Goal: Task Accomplishment & Management: Manage account settings

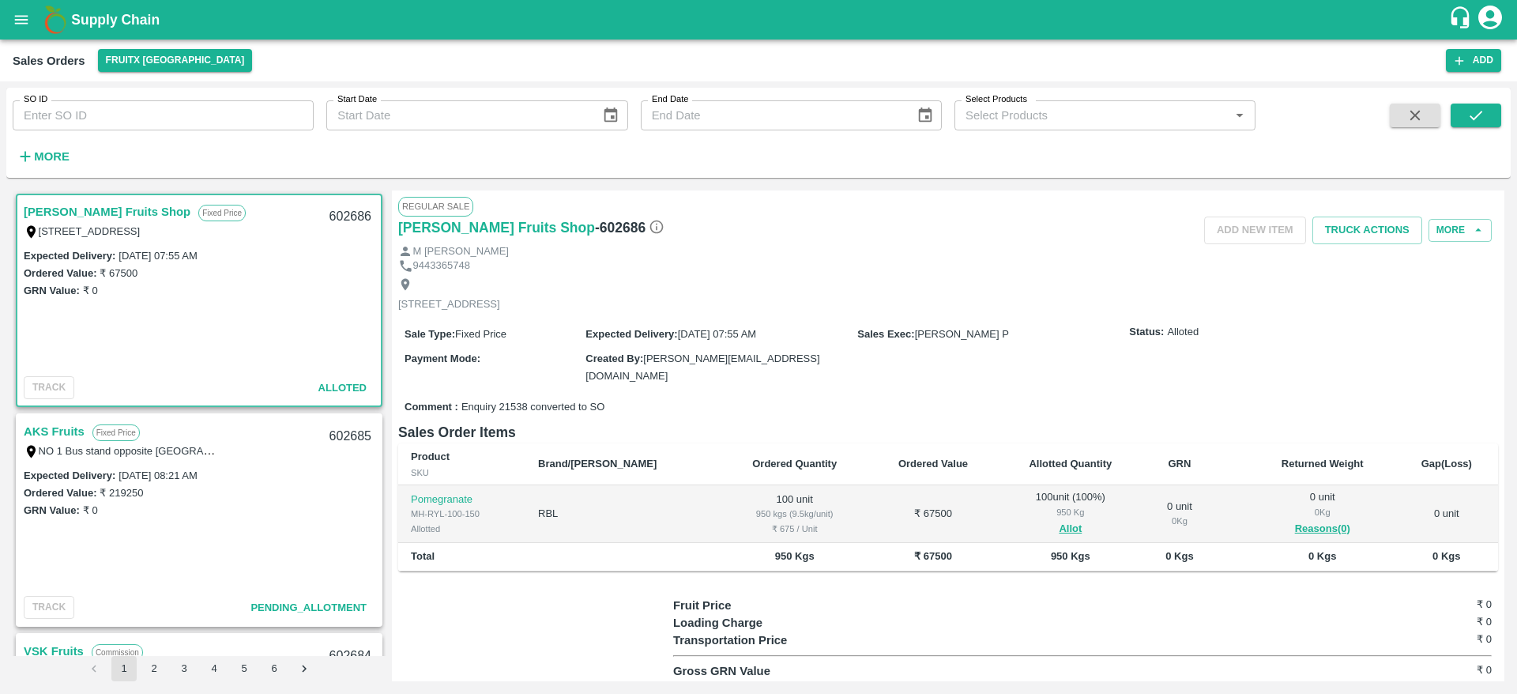
click at [89, 19] on b "Supply Chain" at bounding box center [115, 20] width 89 height 16
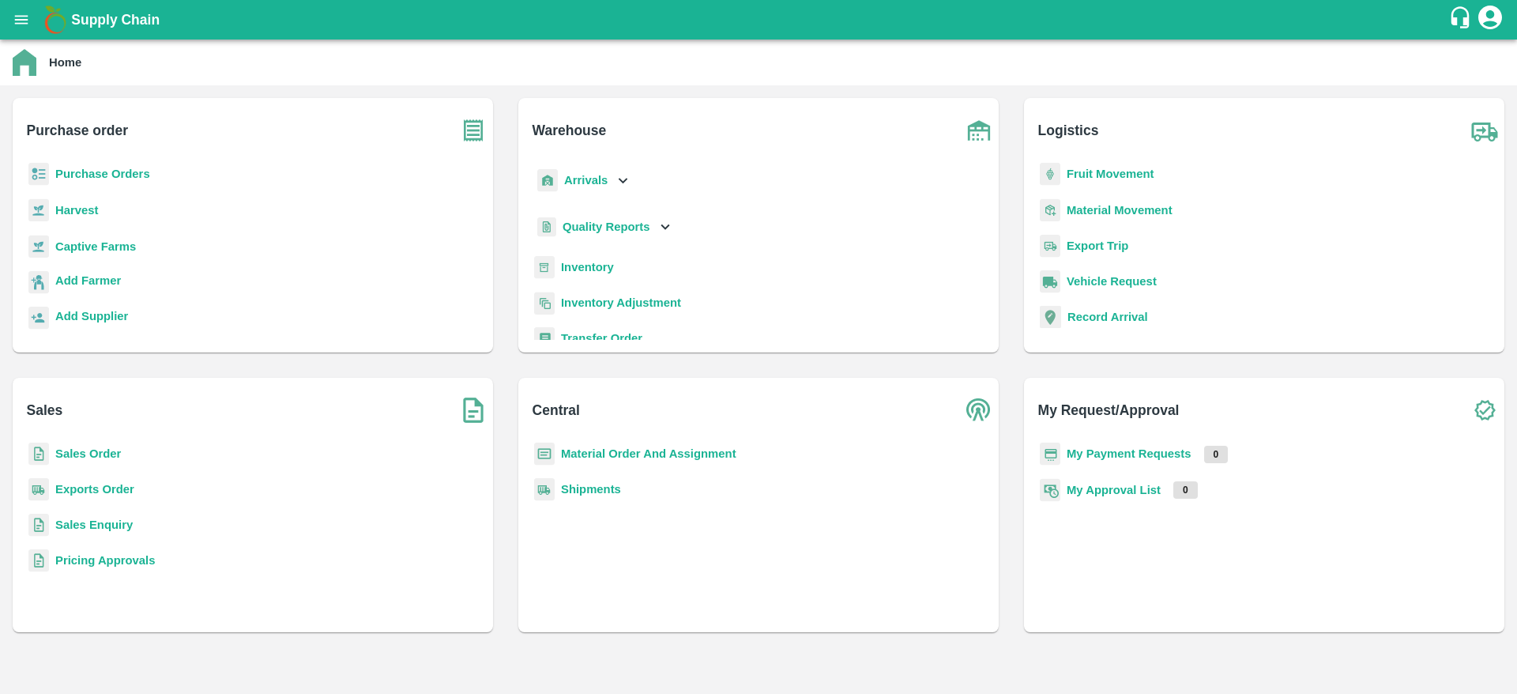
click at [86, 12] on b "Supply Chain" at bounding box center [115, 20] width 89 height 16
click at [82, 18] on b "Supply Chain" at bounding box center [115, 20] width 89 height 16
click at [9, 12] on button "open drawer" at bounding box center [21, 20] width 36 height 36
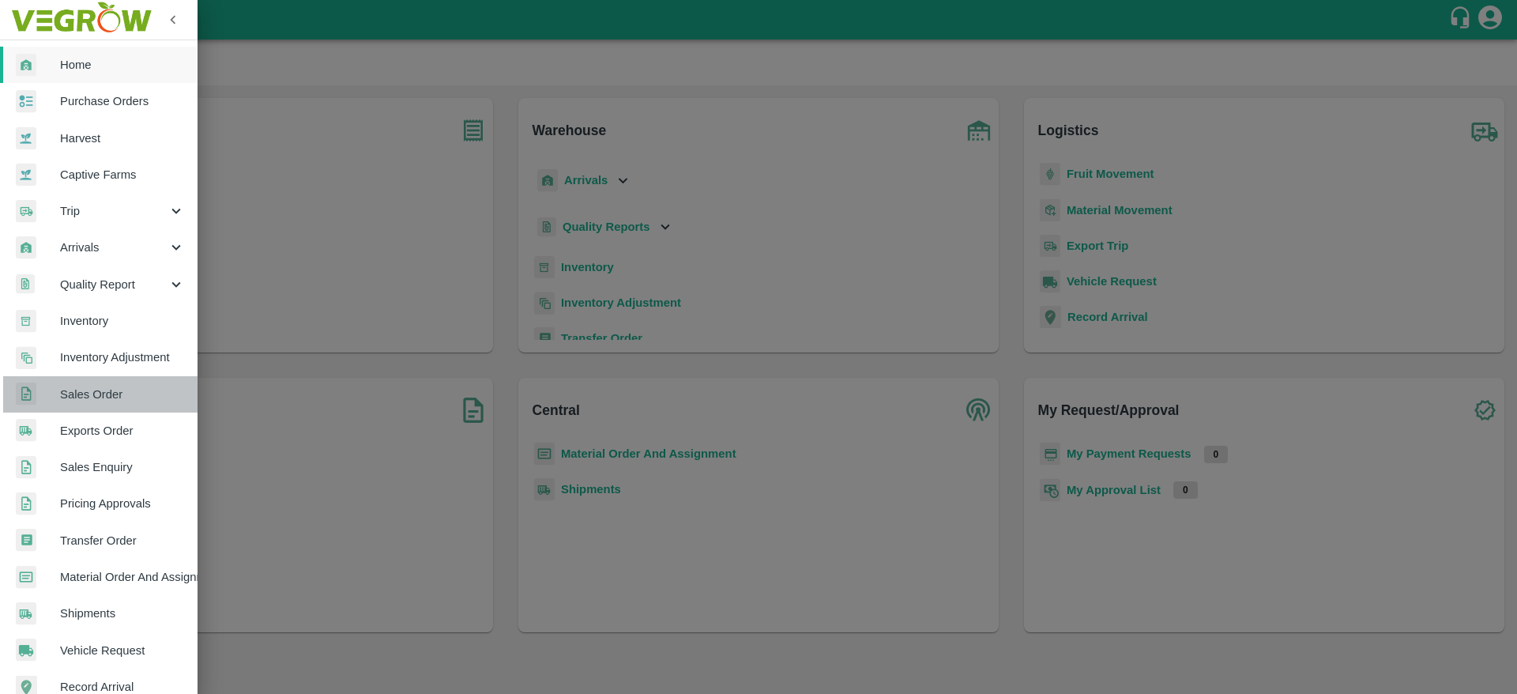
click at [103, 401] on span "Sales Order" at bounding box center [122, 394] width 125 height 17
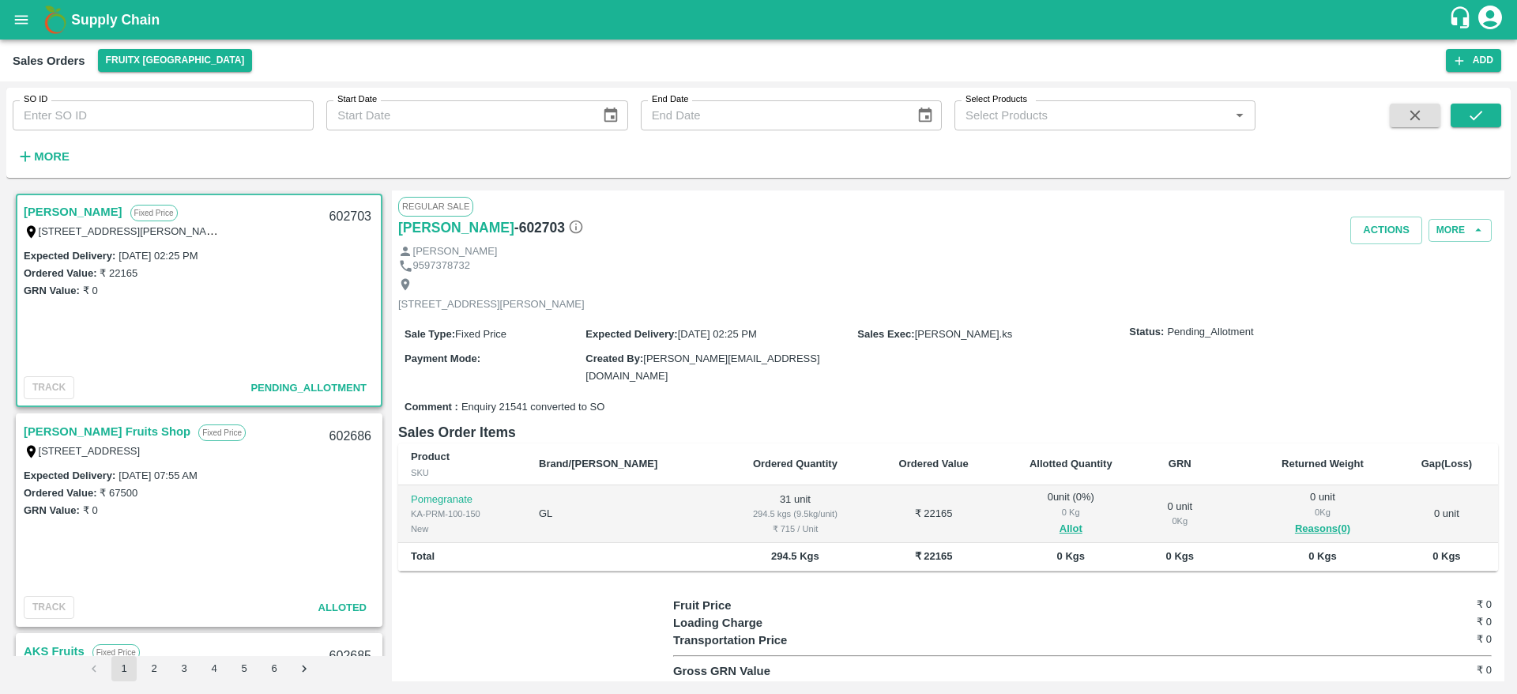
click at [68, 213] on link "Ramesh M" at bounding box center [73, 212] width 99 height 21
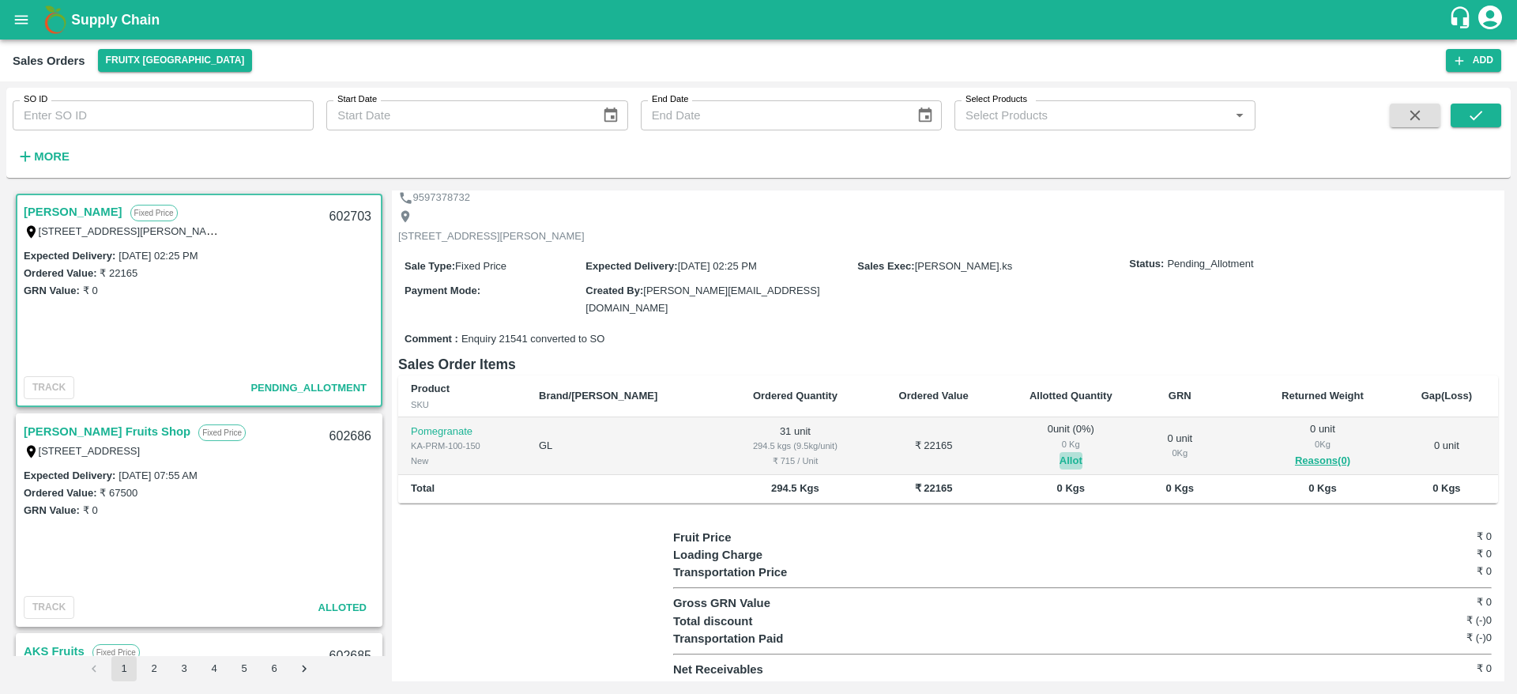
click at [1060, 460] on button "Allot" at bounding box center [1071, 461] width 23 height 18
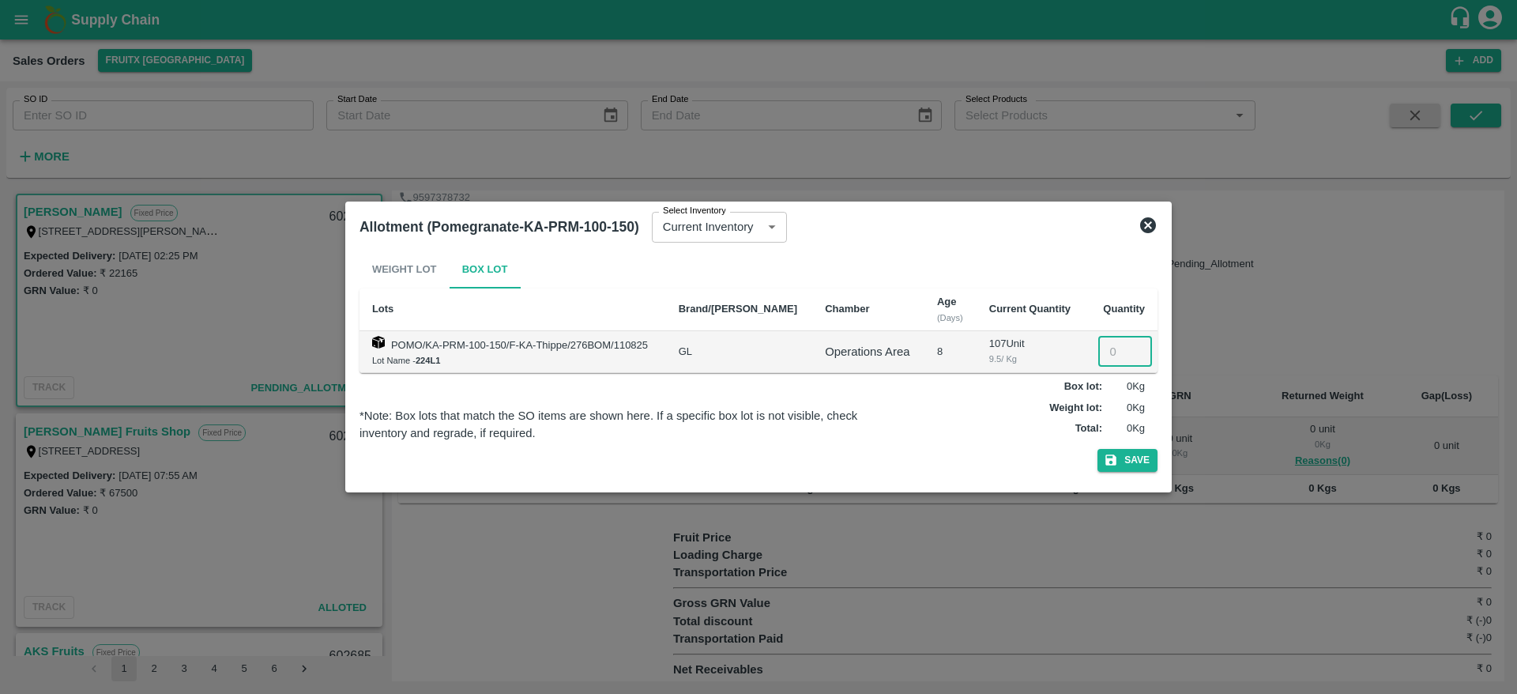
click at [1116, 342] on input "number" at bounding box center [1125, 352] width 54 height 30
type input "31"
click at [1126, 461] on button "Save" at bounding box center [1128, 460] width 60 height 23
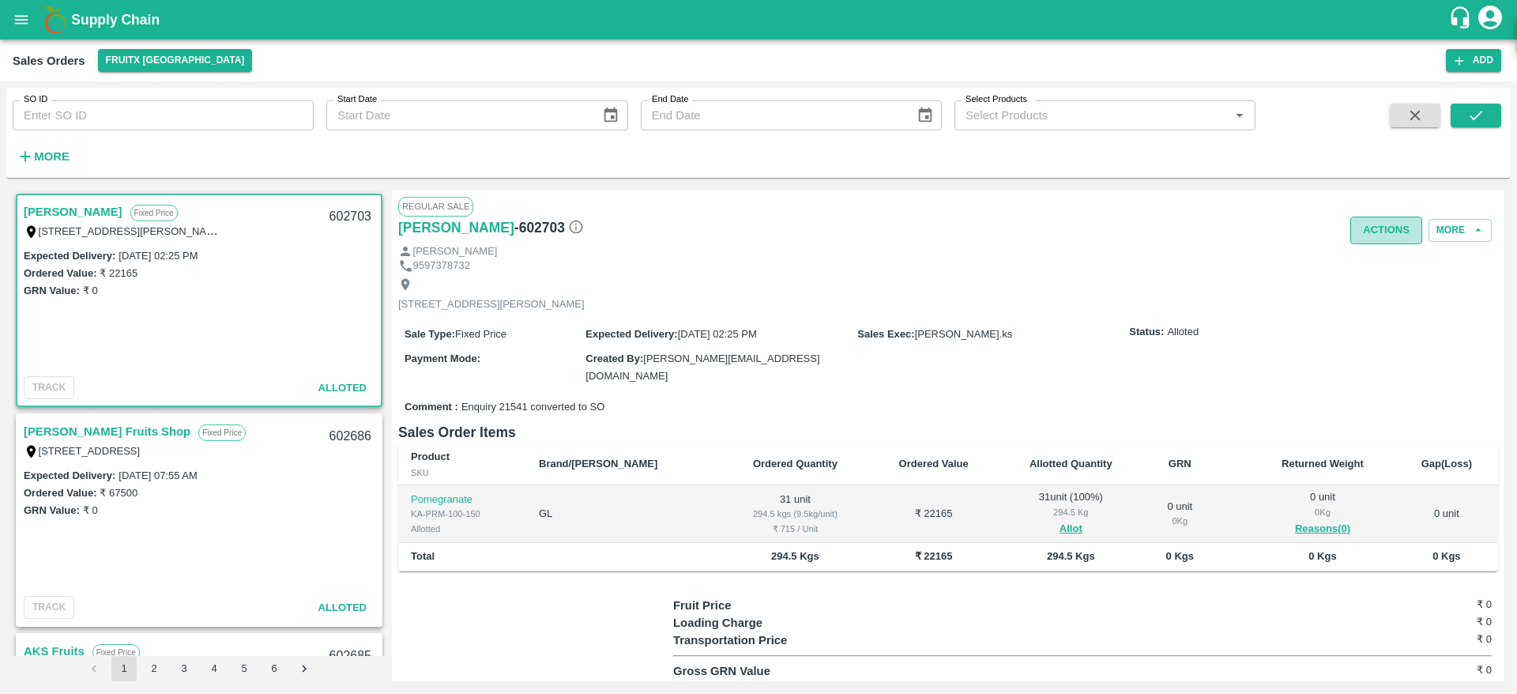
click at [1382, 226] on button "Actions" at bounding box center [1387, 231] width 72 height 28
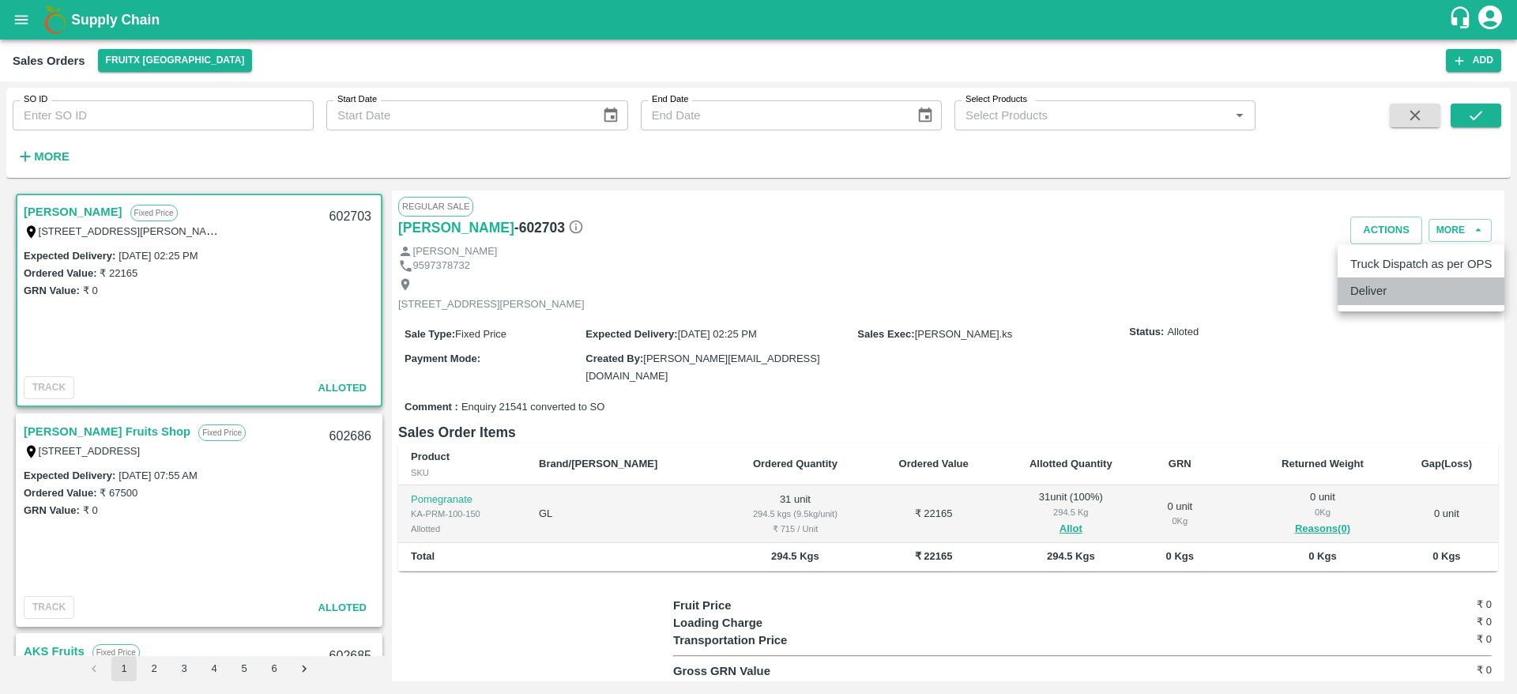
click at [1368, 297] on li "Deliver" at bounding box center [1421, 290] width 167 height 27
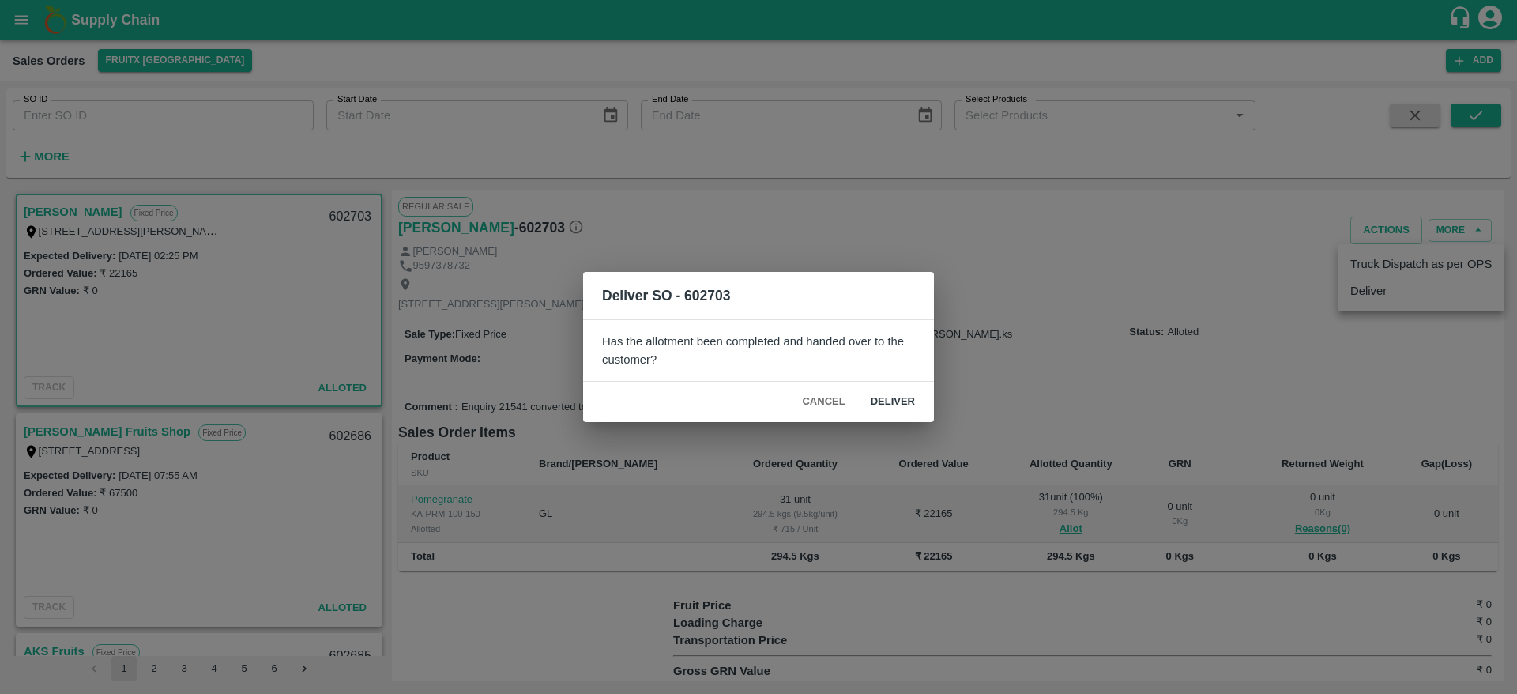
click at [880, 420] on div "Cancel Deliver" at bounding box center [758, 402] width 351 height 40
click at [797, 232] on div "Deliver SO - 602703 Has the allotment been completed and handed over to the cus…" at bounding box center [758, 347] width 1517 height 694
click at [827, 402] on button "Cancel" at bounding box center [823, 402] width 55 height 28
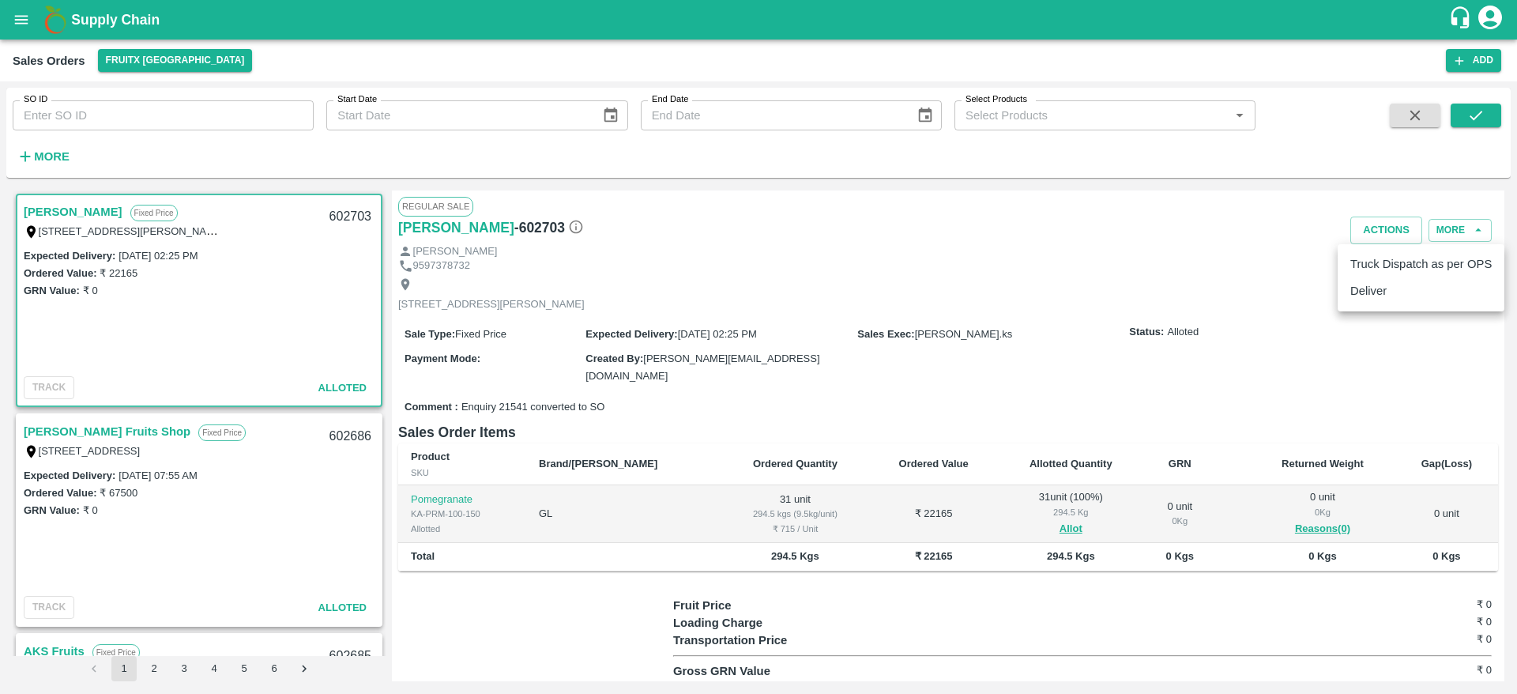
click at [337, 214] on div at bounding box center [758, 347] width 1517 height 694
click at [337, 214] on div "Truck Dispatch as per OPS Deliver" at bounding box center [758, 347] width 1517 height 694
click at [337, 214] on div "602703" at bounding box center [350, 216] width 61 height 37
copy div "602703"
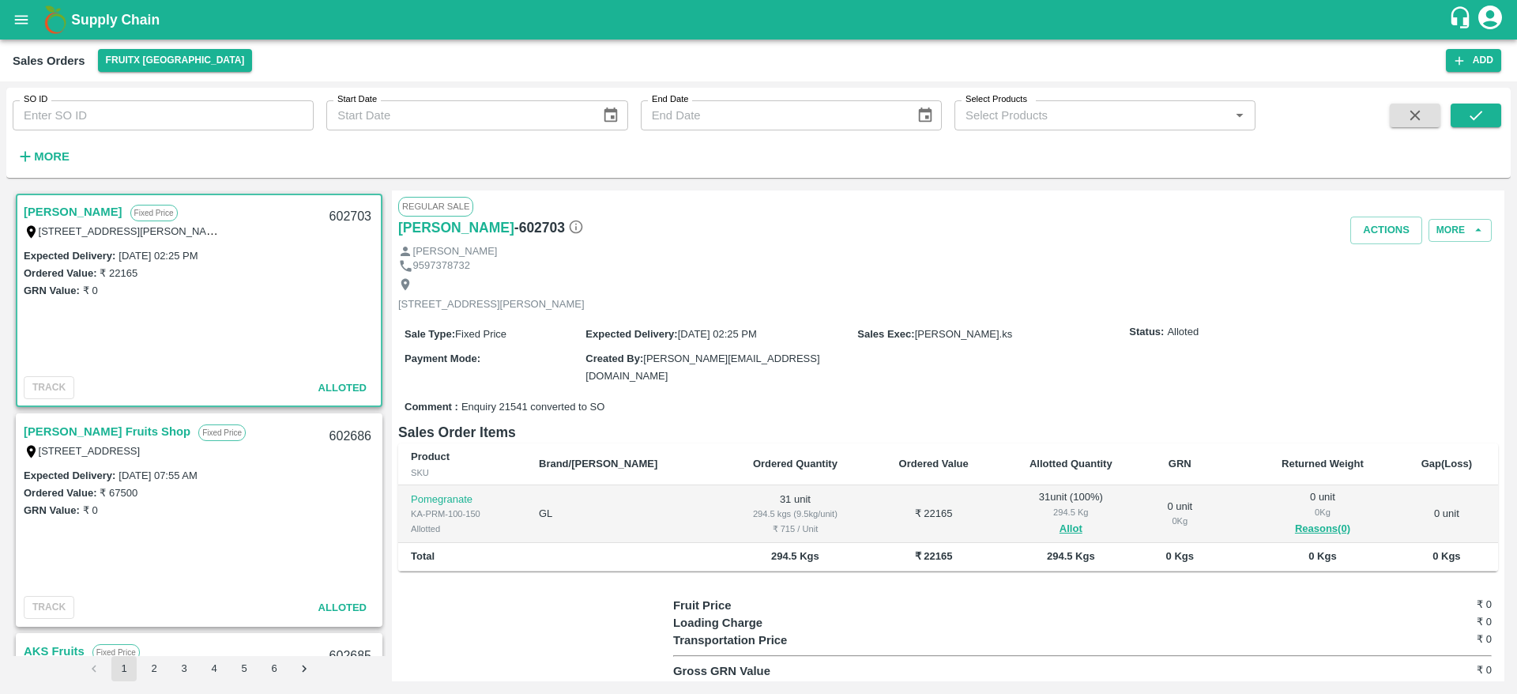
click at [224, 270] on div "Ordered Value: ₹ 22165" at bounding box center [199, 272] width 351 height 17
click at [42, 209] on link "[PERSON_NAME]" at bounding box center [73, 212] width 99 height 21
click at [1362, 237] on button "Actions" at bounding box center [1387, 231] width 72 height 28
click at [1377, 294] on li "Deliver" at bounding box center [1421, 290] width 167 height 27
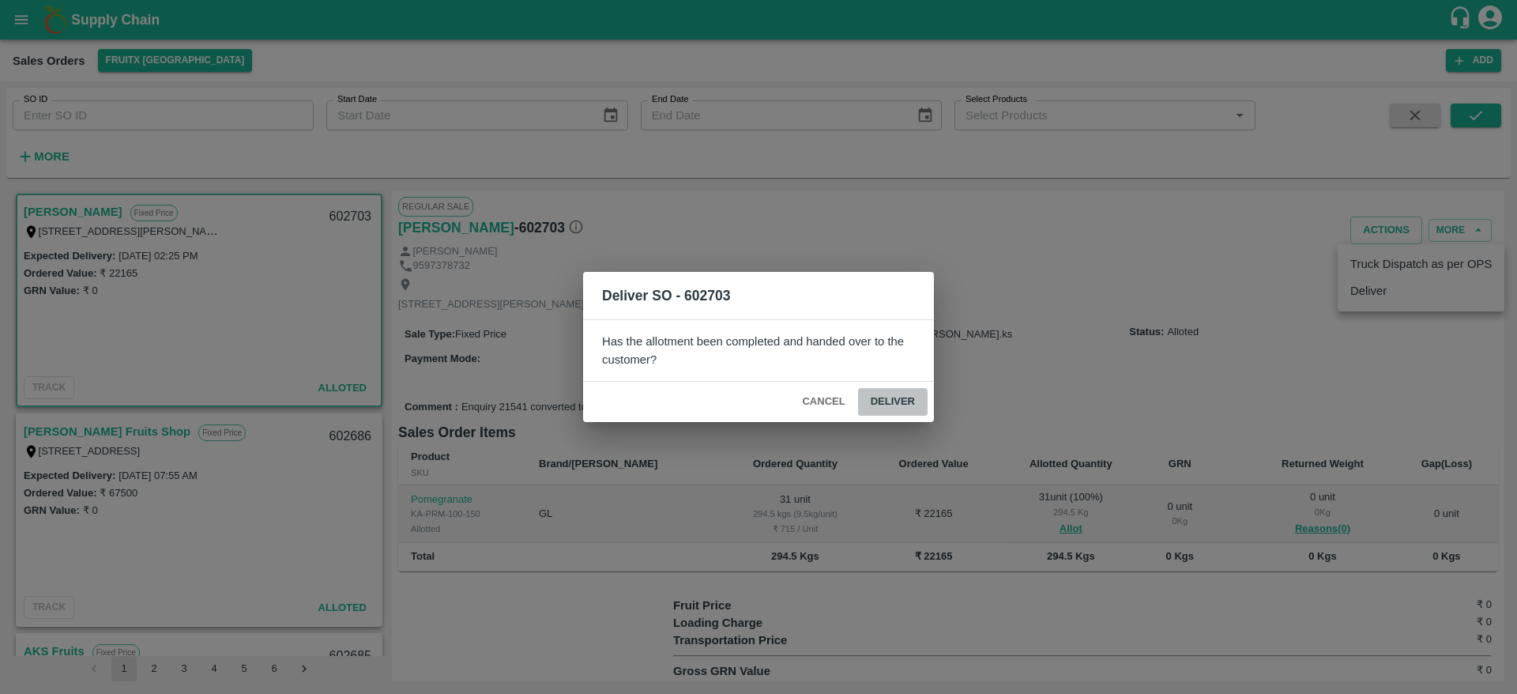
click at [878, 401] on button "Deliver" at bounding box center [893, 402] width 70 height 28
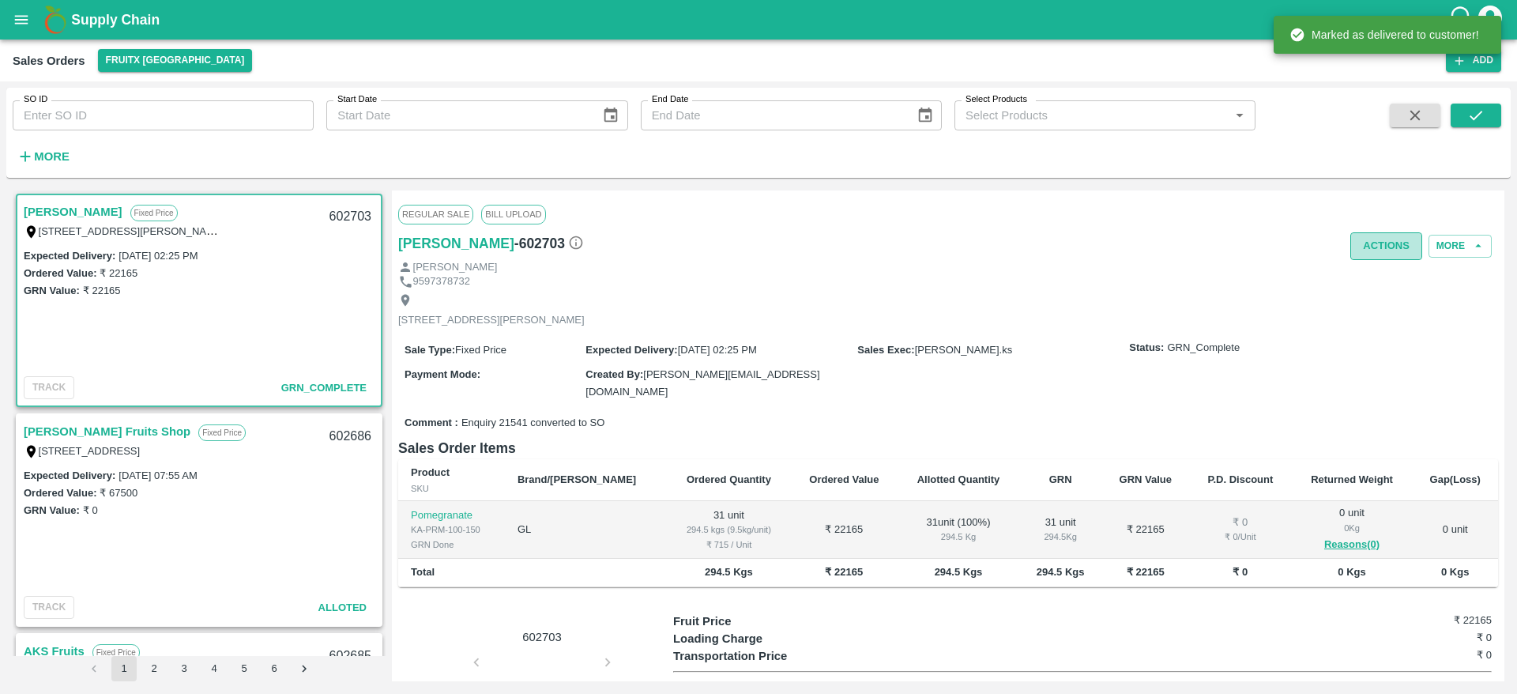
click at [1366, 249] on button "Actions" at bounding box center [1387, 246] width 72 height 28
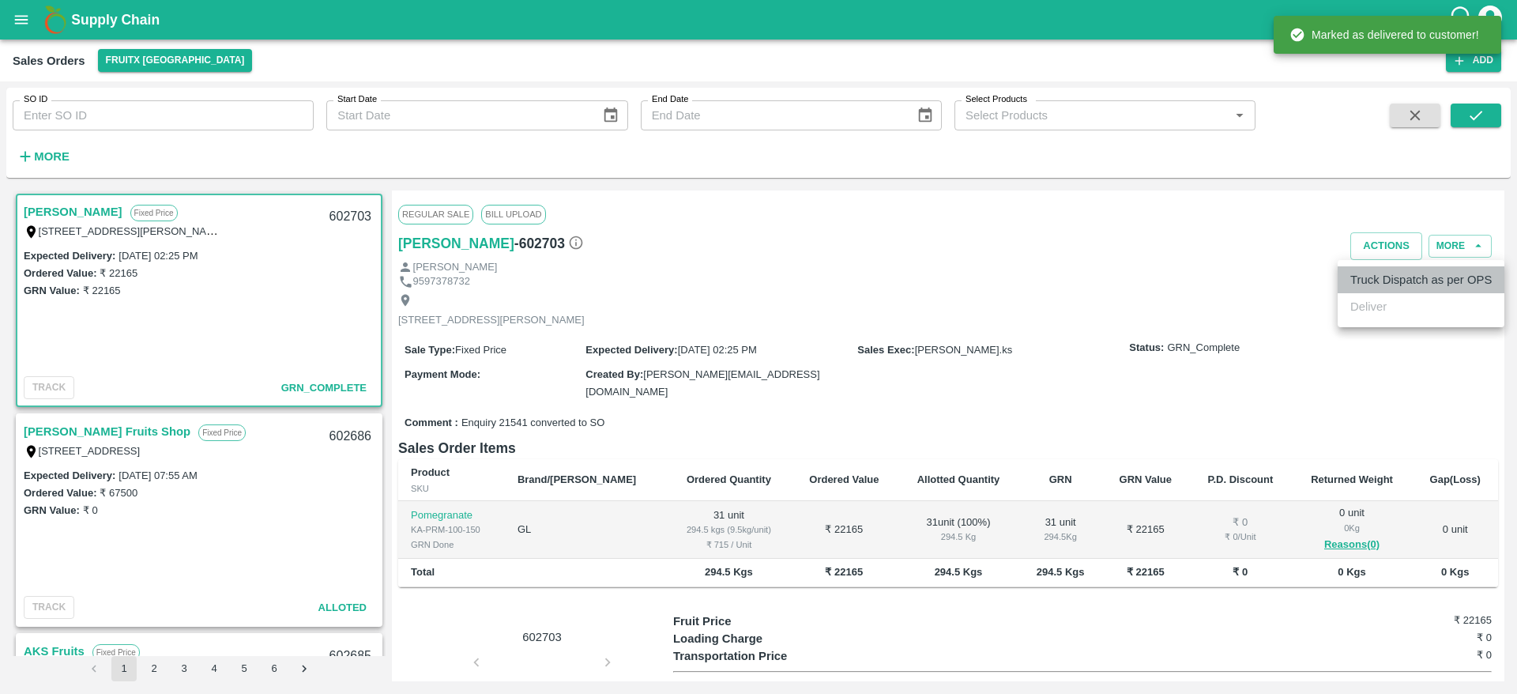
click at [1368, 279] on li "Truck Dispatch as per OPS" at bounding box center [1421, 279] width 167 height 27
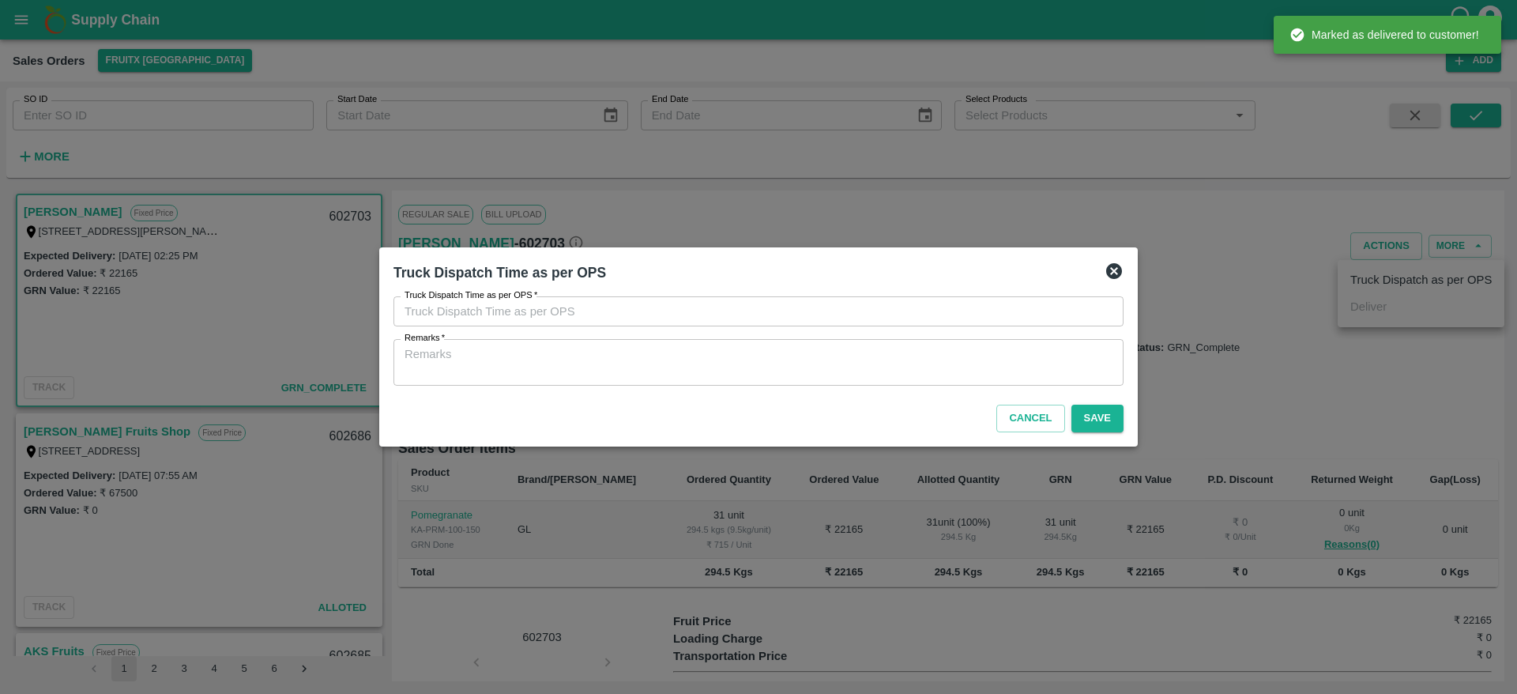
type input "19/08/2025 02:25 PM"
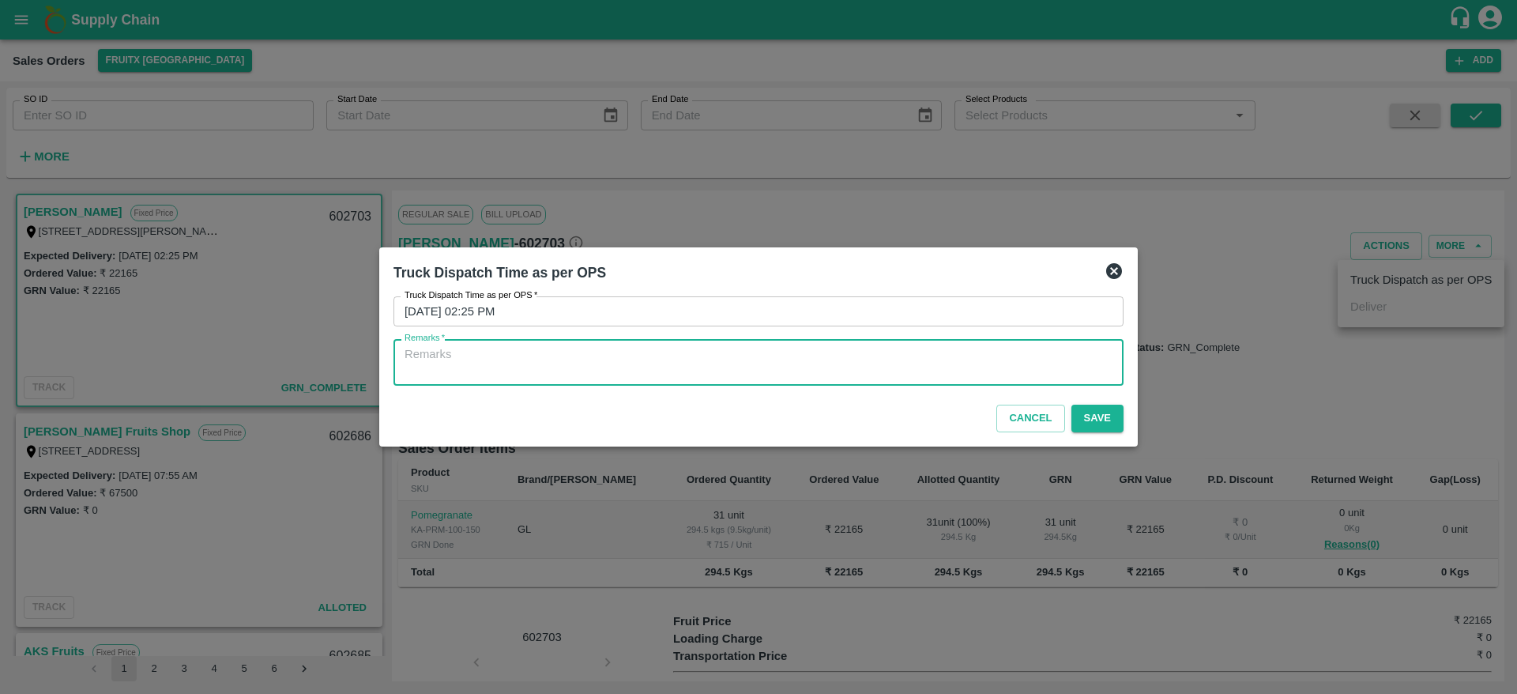
click at [835, 363] on textarea "Remarks   *" at bounding box center [759, 362] width 708 height 33
type textarea "OTD"
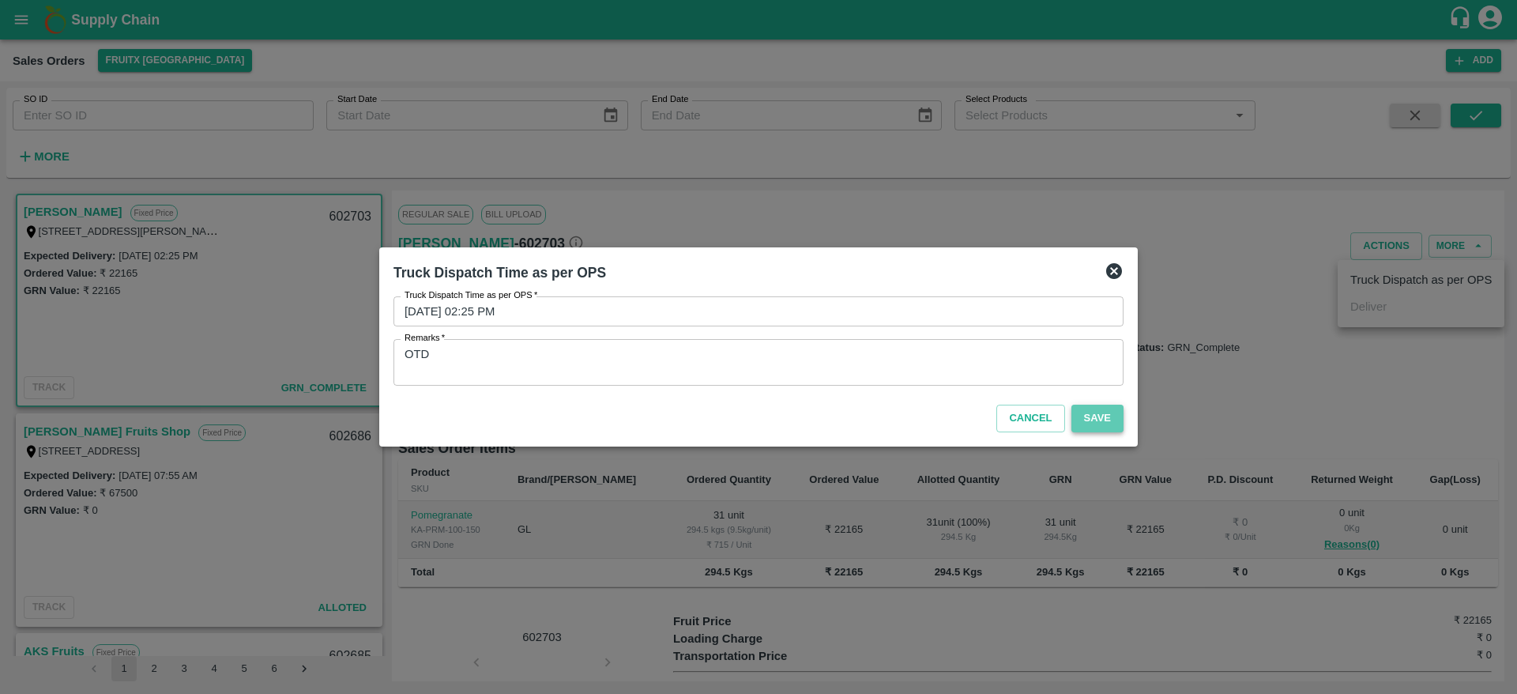
click at [1079, 418] on button "Save" at bounding box center [1098, 419] width 52 height 28
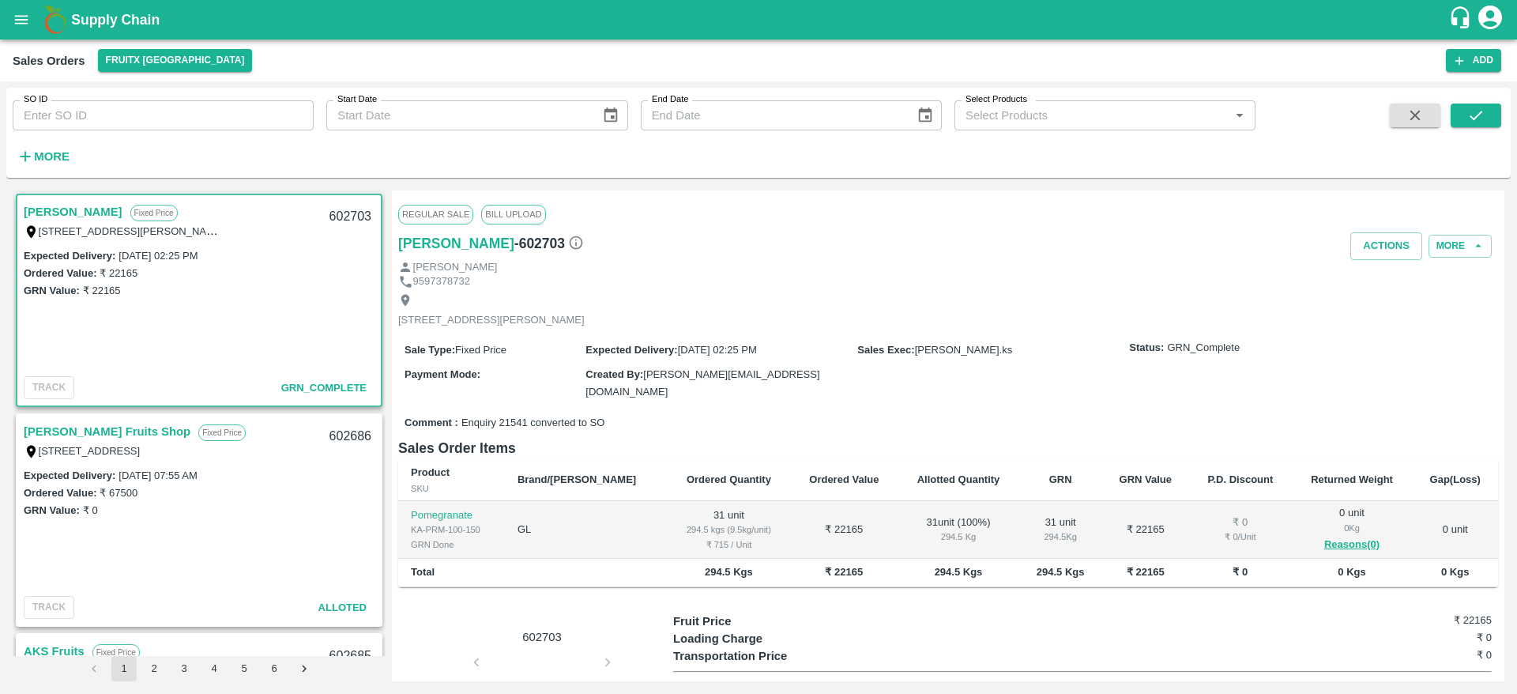
click at [46, 213] on link "[PERSON_NAME]" at bounding box center [73, 212] width 99 height 21
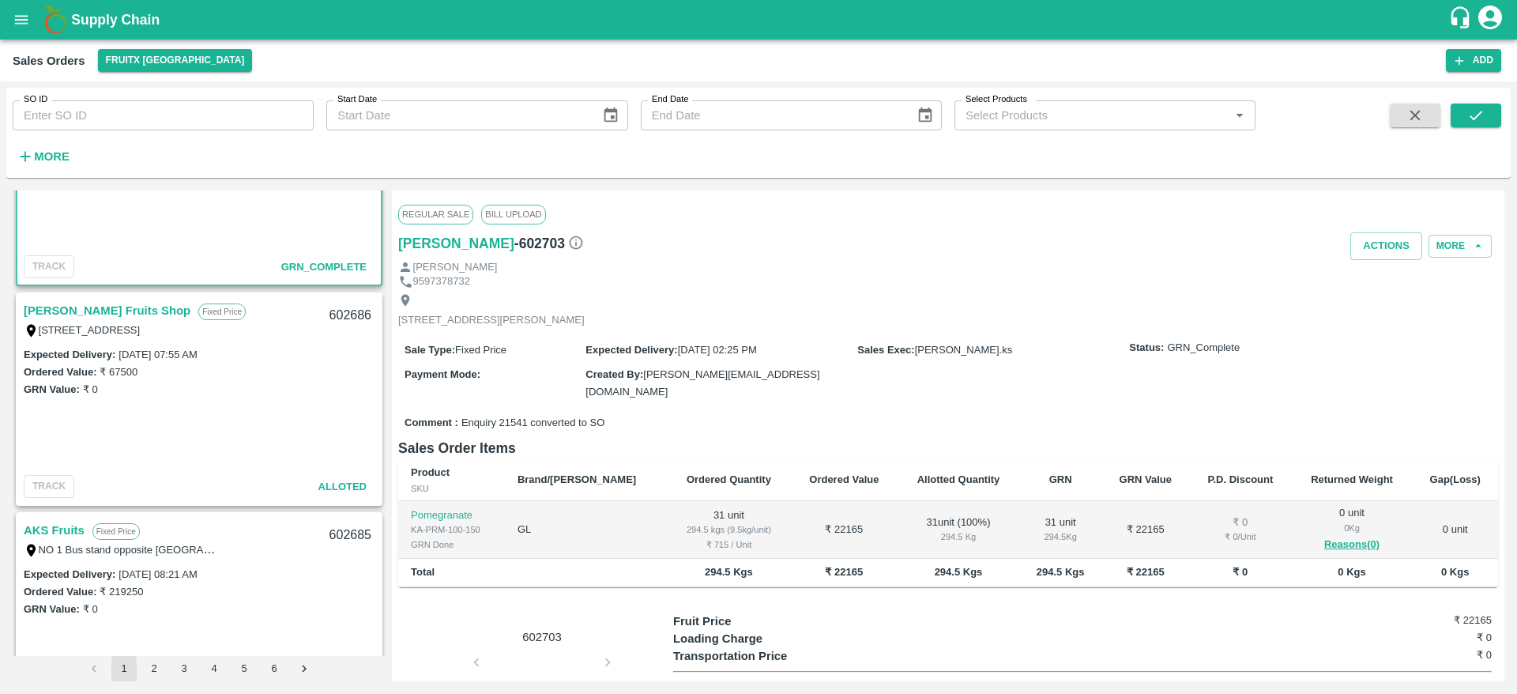
scroll to position [120, 0]
click at [67, 301] on link "[PERSON_NAME] Fruits Shop" at bounding box center [107, 311] width 167 height 21
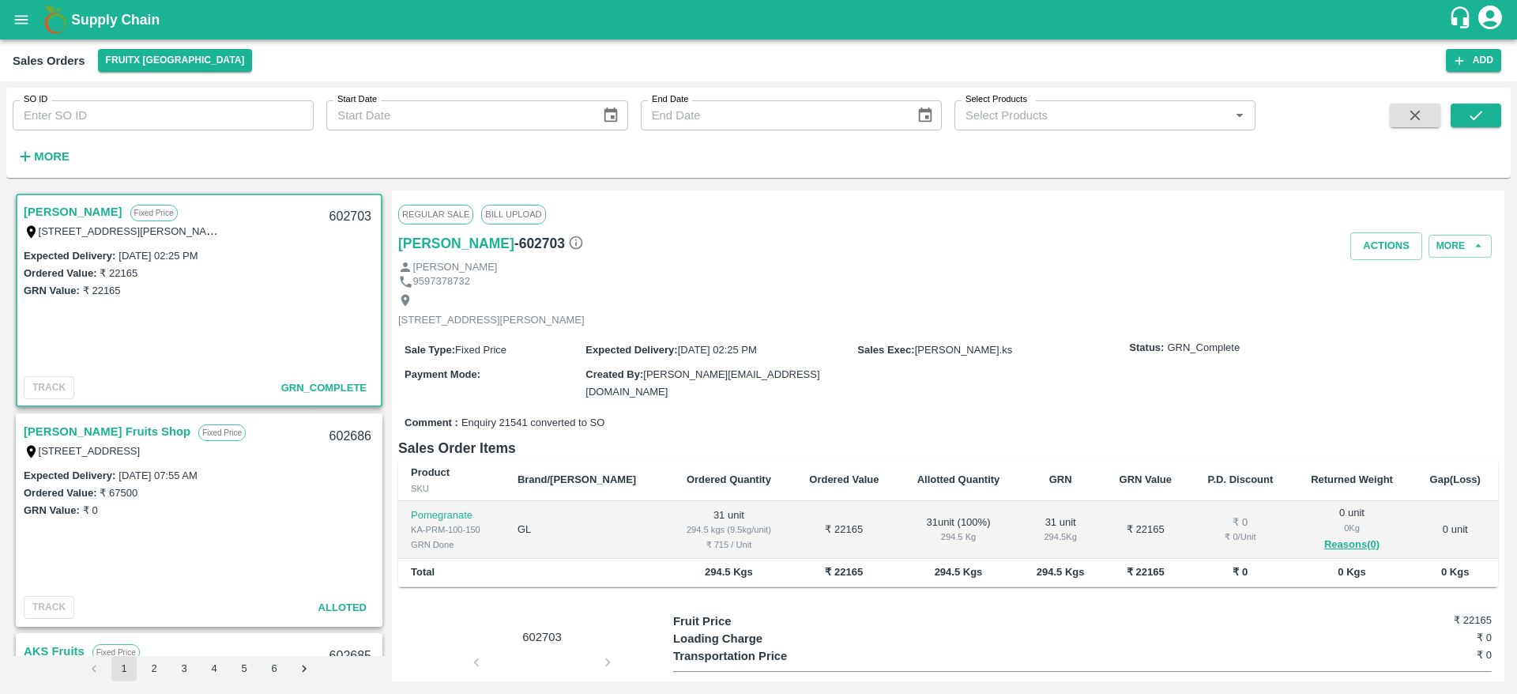
scroll to position [84, 0]
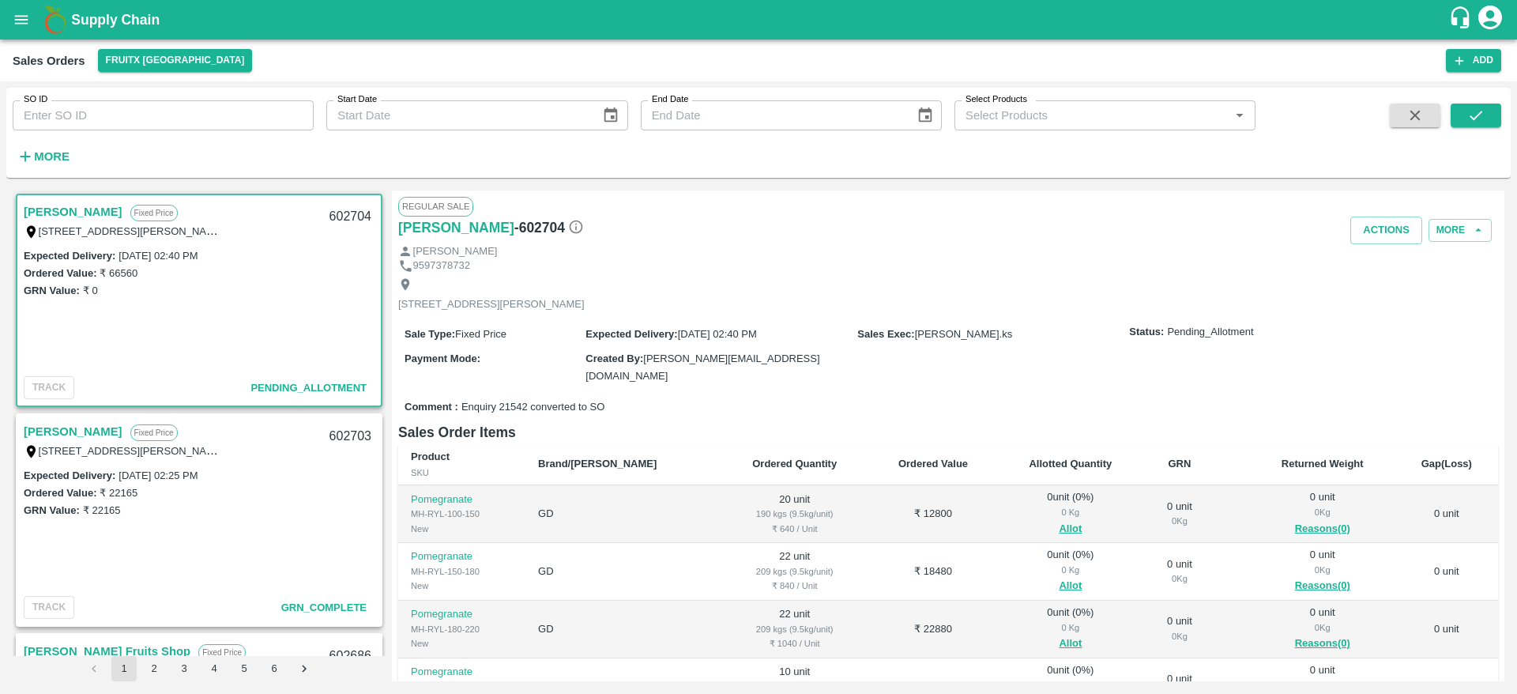
click at [49, 214] on link "[PERSON_NAME]" at bounding box center [73, 212] width 99 height 21
click at [47, 203] on link "[PERSON_NAME]" at bounding box center [73, 212] width 99 height 21
click at [59, 209] on link "[PERSON_NAME]" at bounding box center [73, 212] width 99 height 21
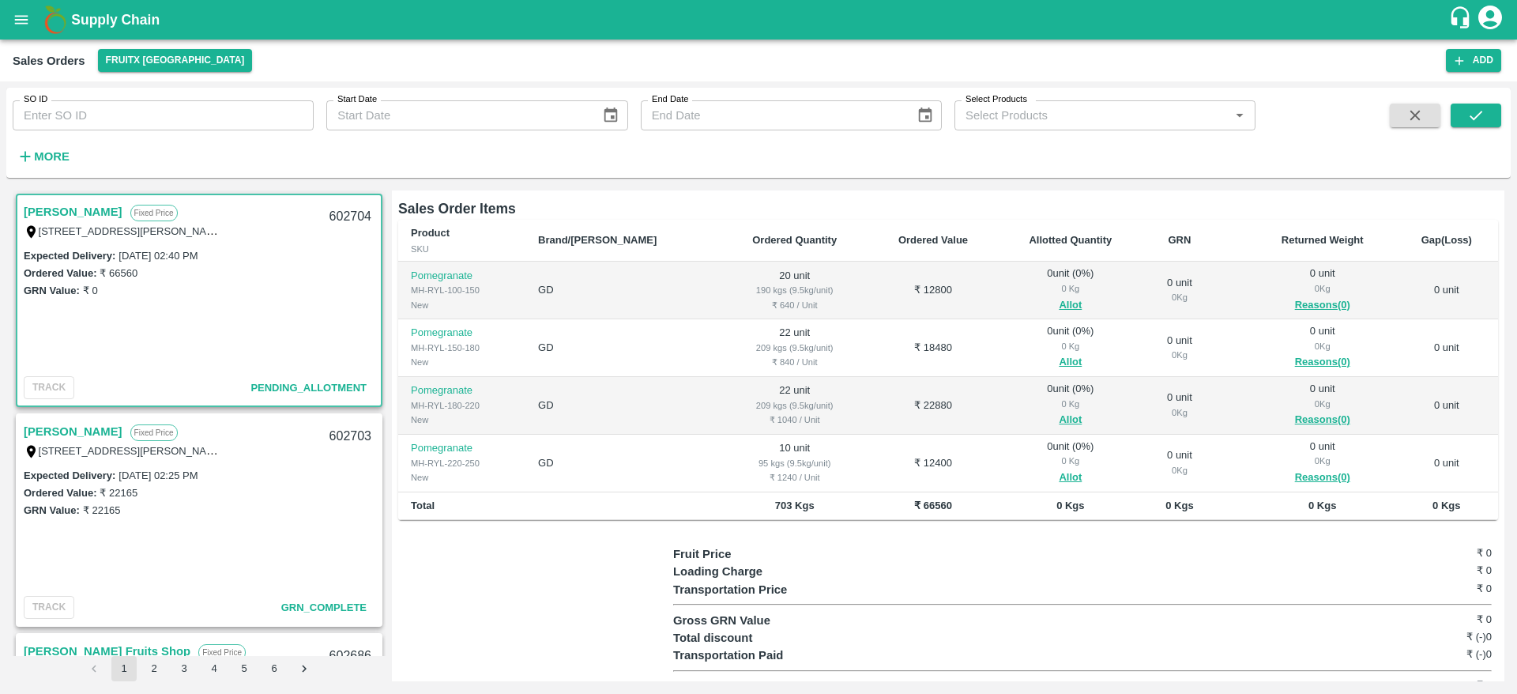
scroll to position [215, 0]
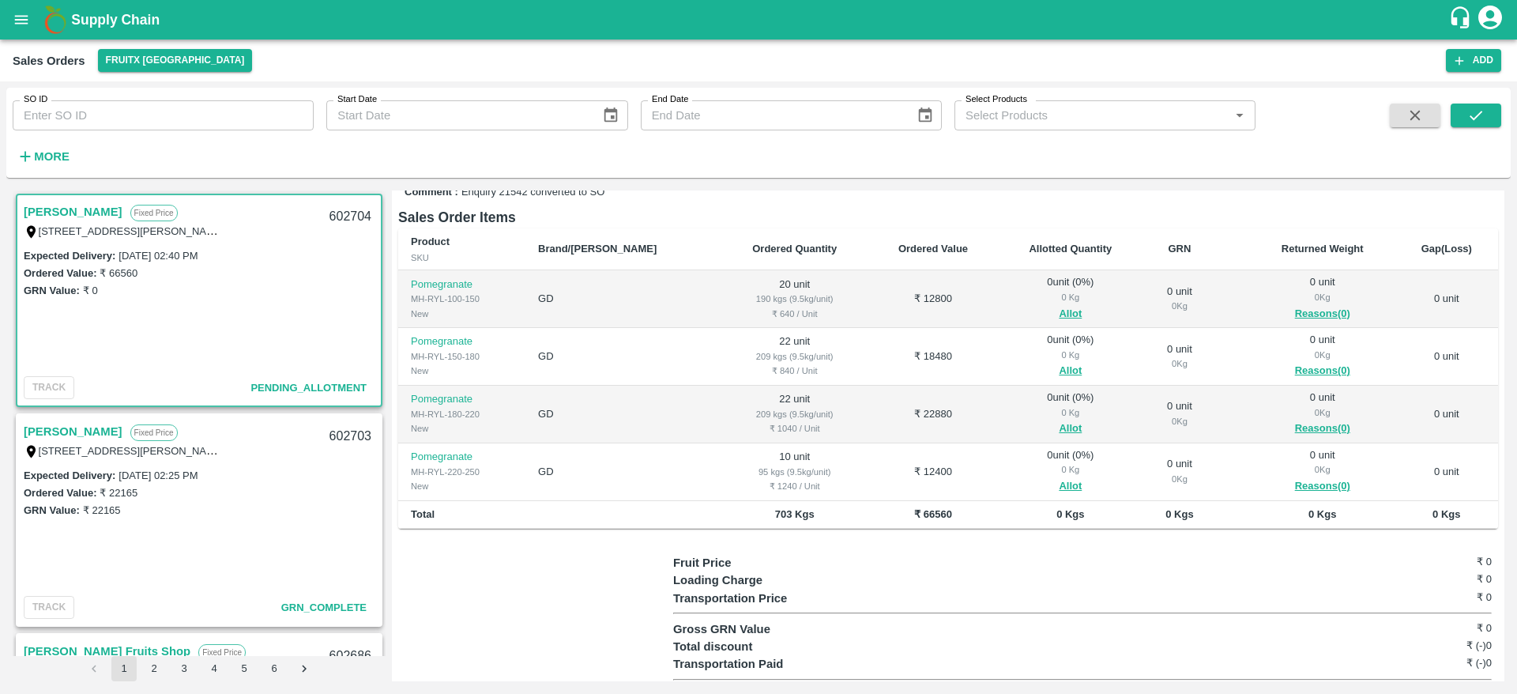
click at [333, 212] on div "602704" at bounding box center [350, 216] width 61 height 37
copy div "602704"
click at [1059, 311] on button "Allot" at bounding box center [1070, 314] width 23 height 18
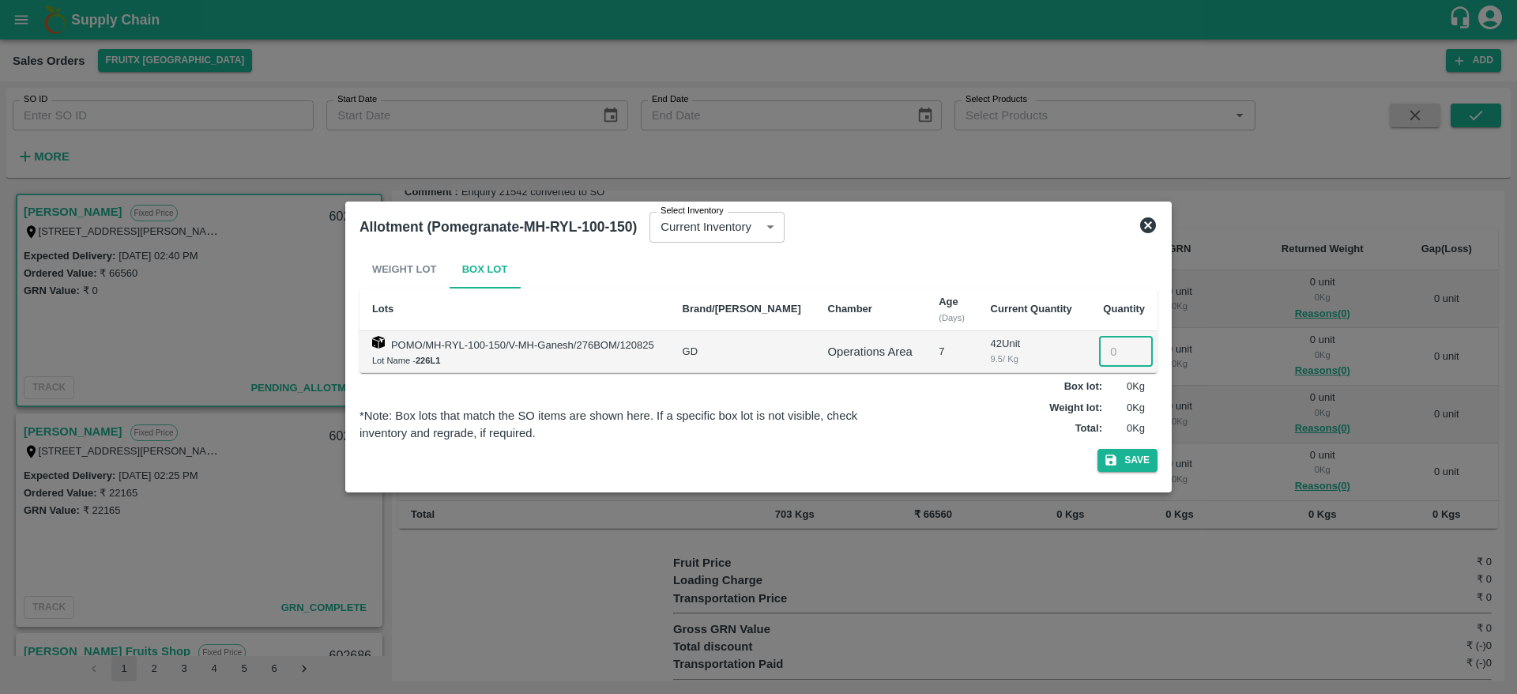
click at [1105, 347] on input "number" at bounding box center [1126, 352] width 54 height 30
type input "20"
click at [1119, 454] on button "Save" at bounding box center [1128, 460] width 60 height 23
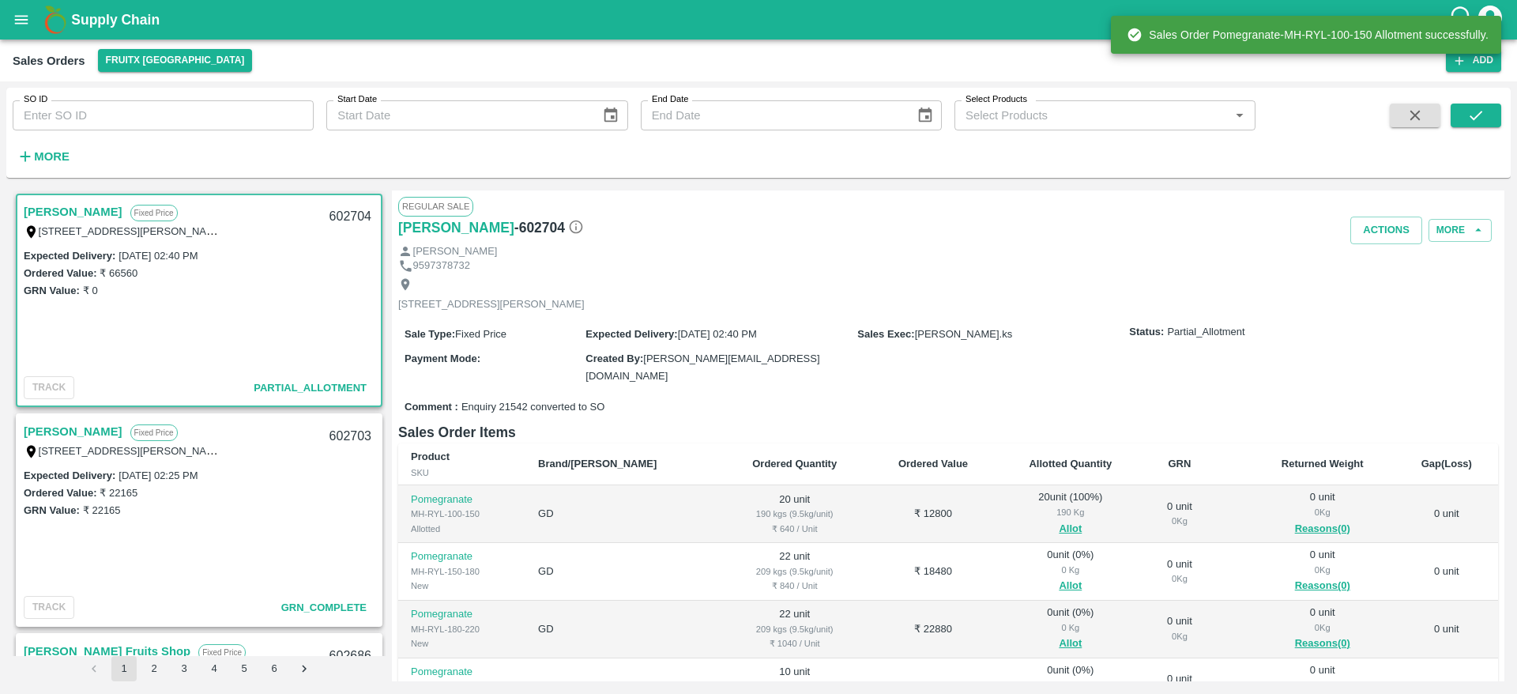
scroll to position [240, 0]
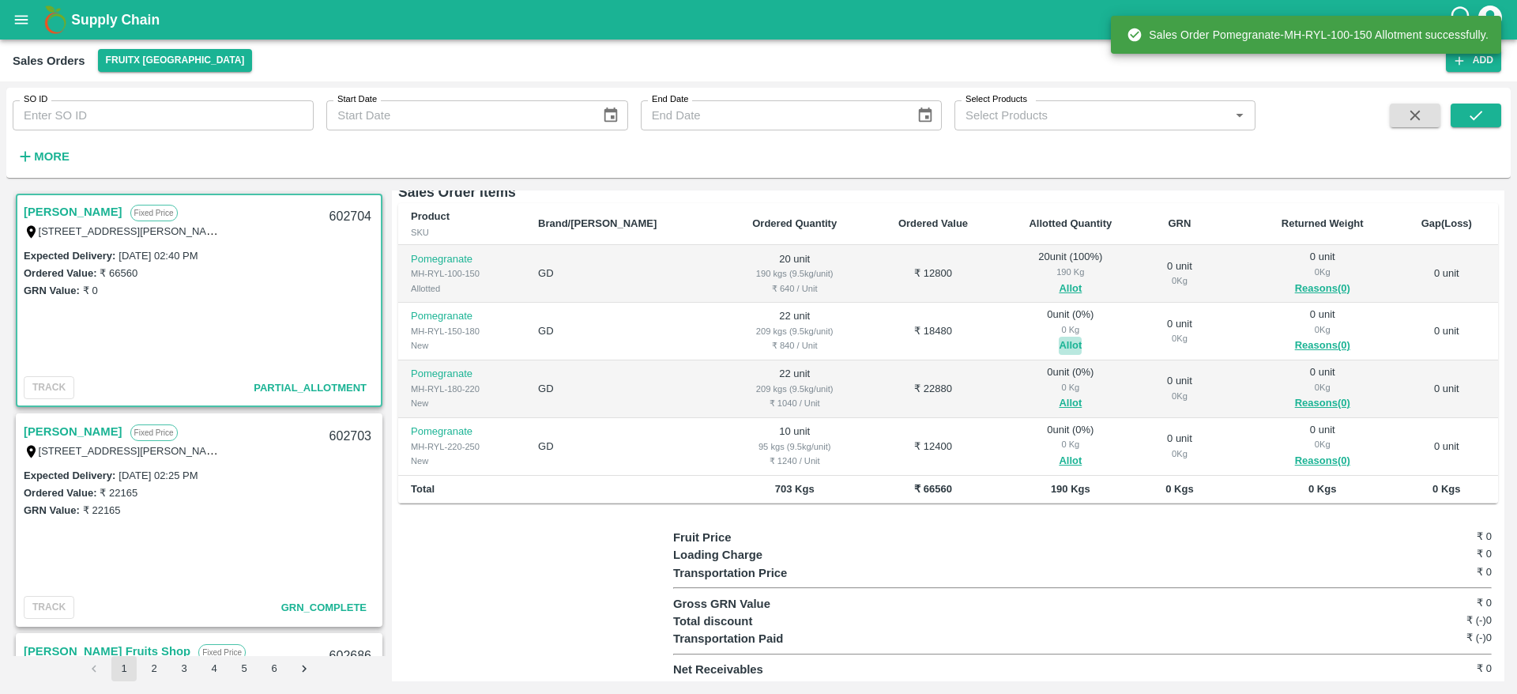
click at [1059, 340] on button "Allot" at bounding box center [1070, 346] width 23 height 18
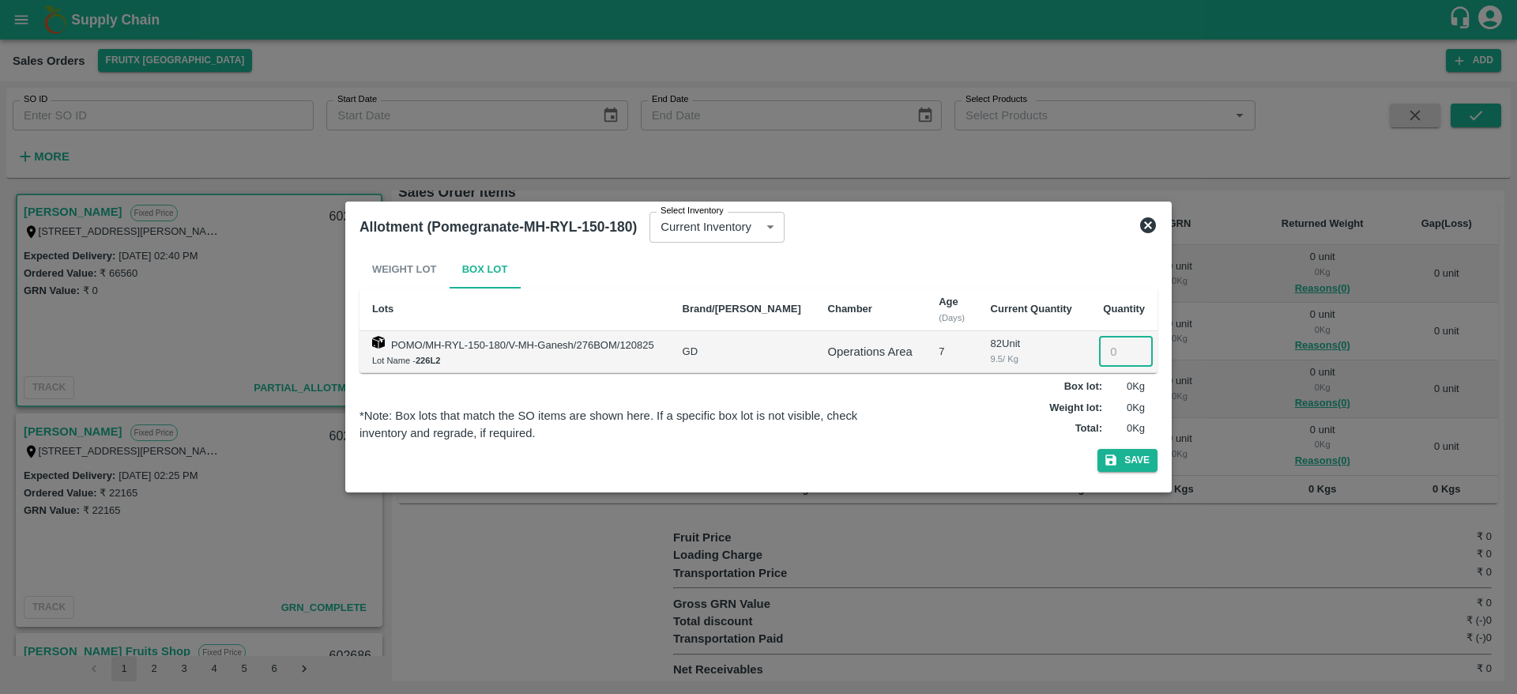
click at [1113, 342] on input "number" at bounding box center [1126, 352] width 54 height 30
type input "22"
click at [1123, 451] on button "Save" at bounding box center [1128, 460] width 60 height 23
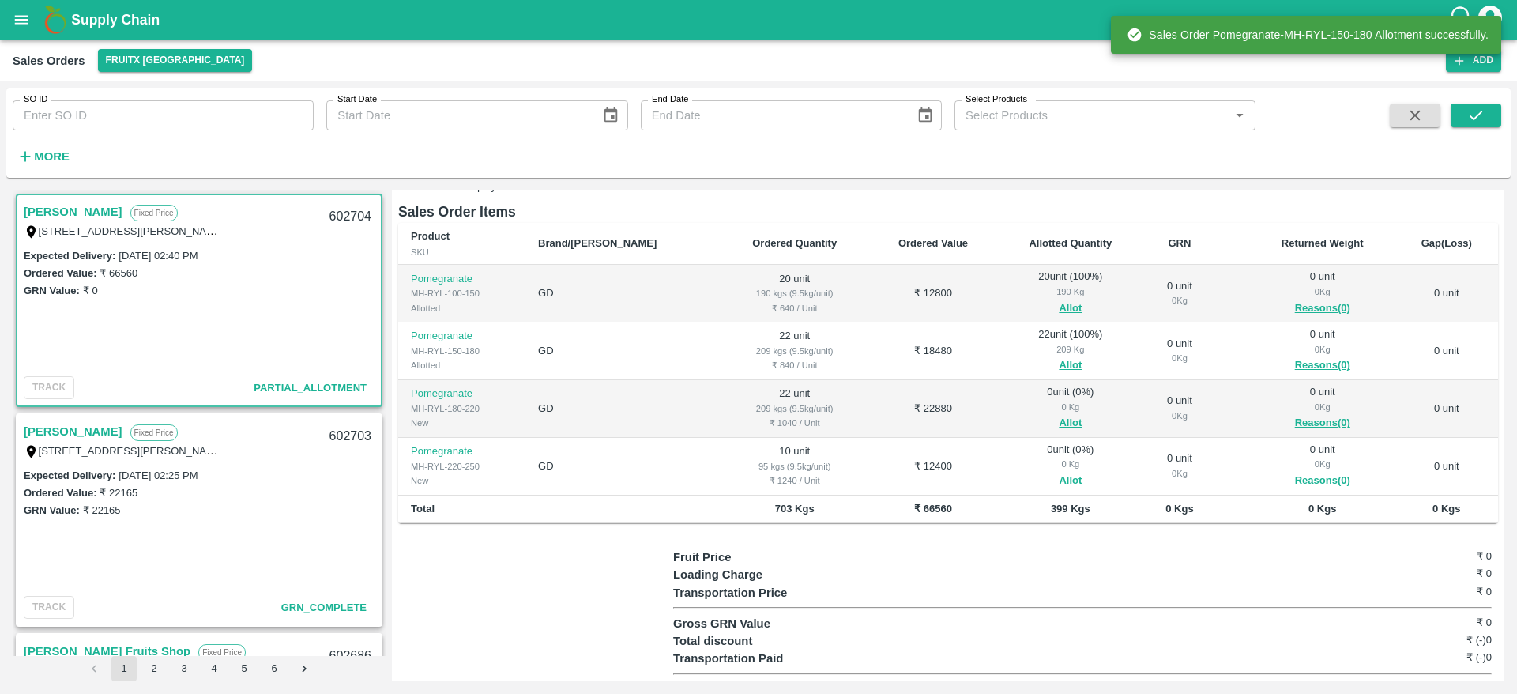
scroll to position [223, 0]
click at [1059, 420] on button "Allot" at bounding box center [1070, 421] width 23 height 18
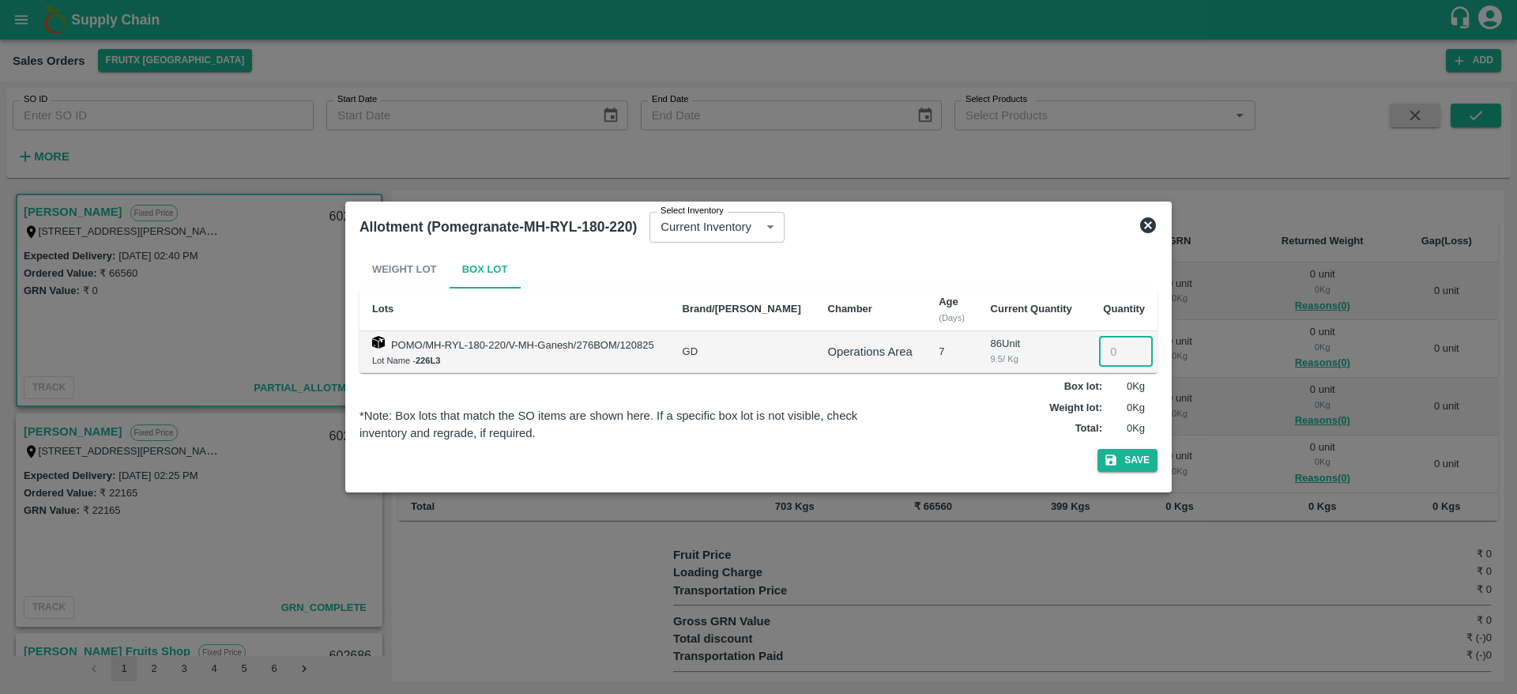
click at [1106, 352] on input "number" at bounding box center [1126, 352] width 54 height 30
type input "22"
click at [1133, 462] on button "Save" at bounding box center [1128, 460] width 60 height 23
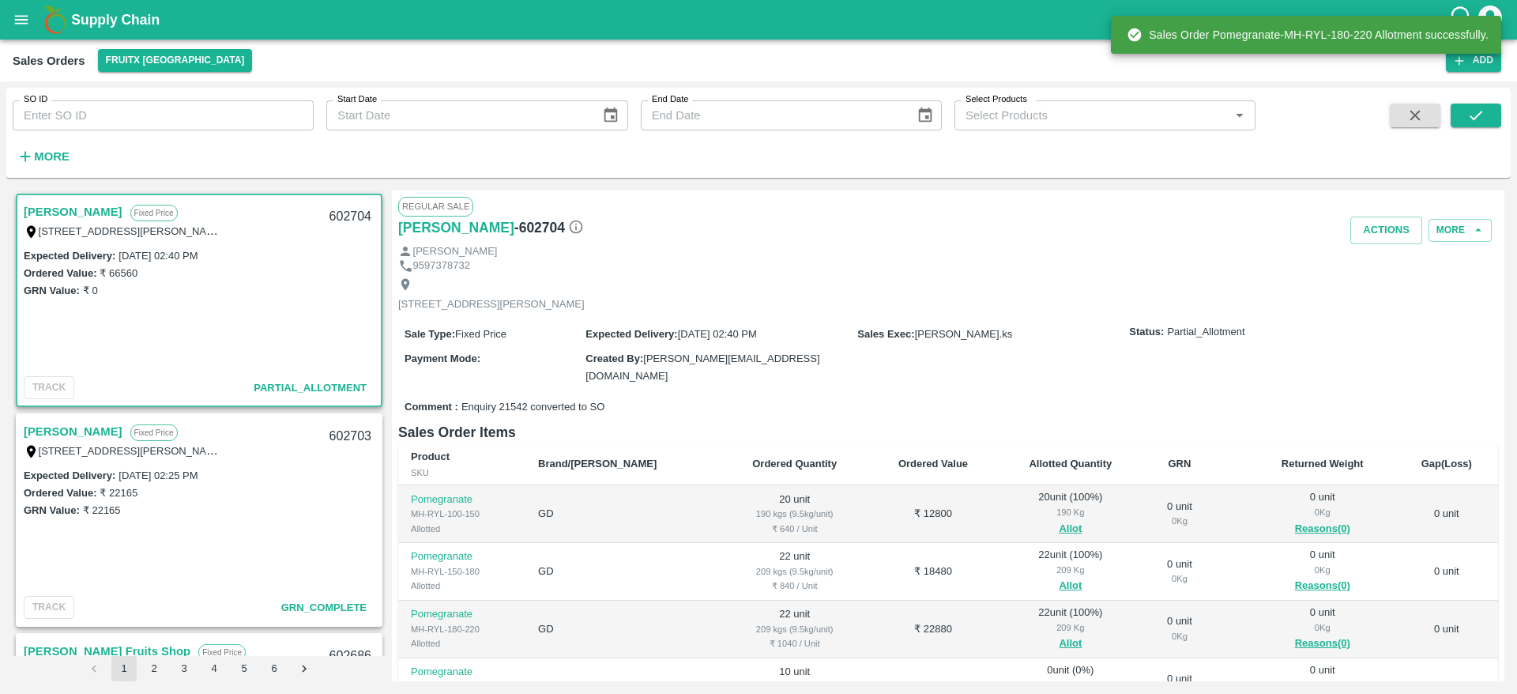
click at [1144, 462] on th "GRN" at bounding box center [1180, 464] width 72 height 43
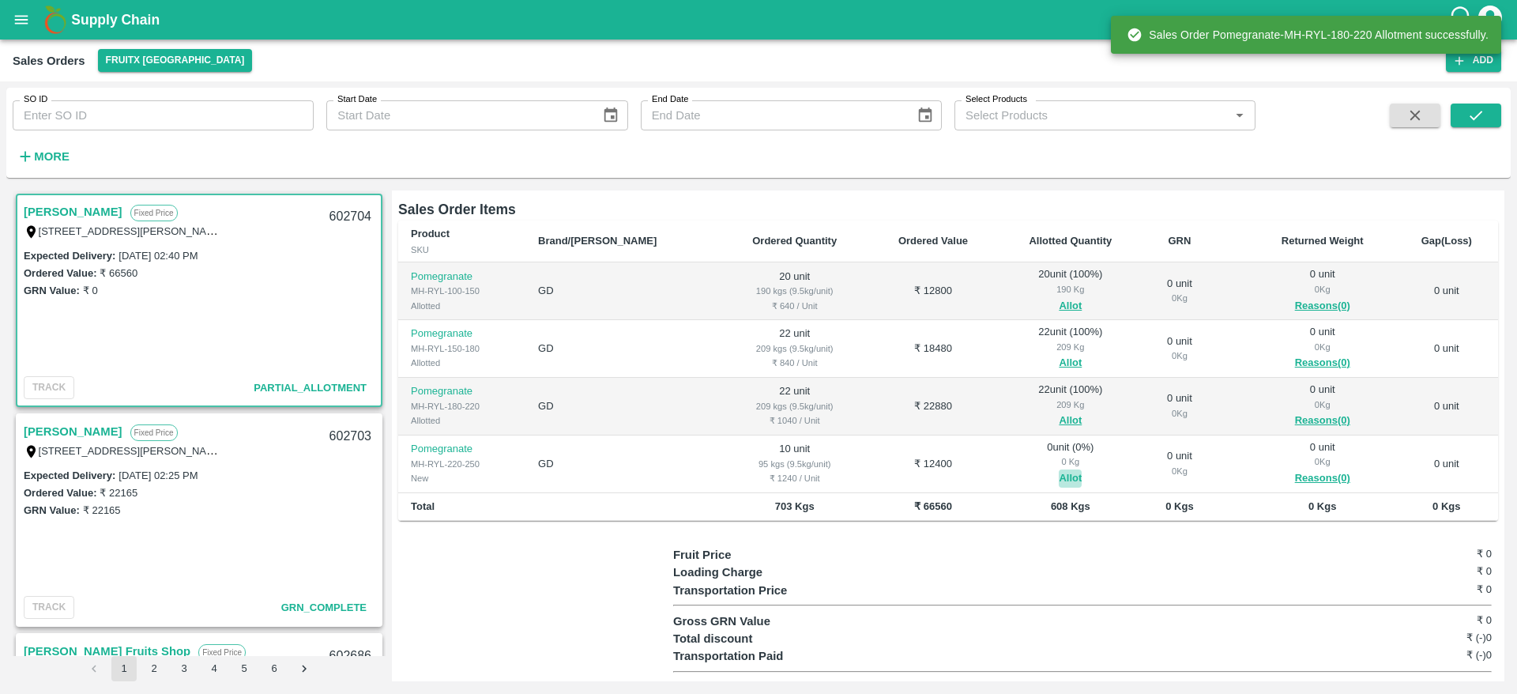
click at [1059, 474] on button "Allot" at bounding box center [1070, 478] width 23 height 18
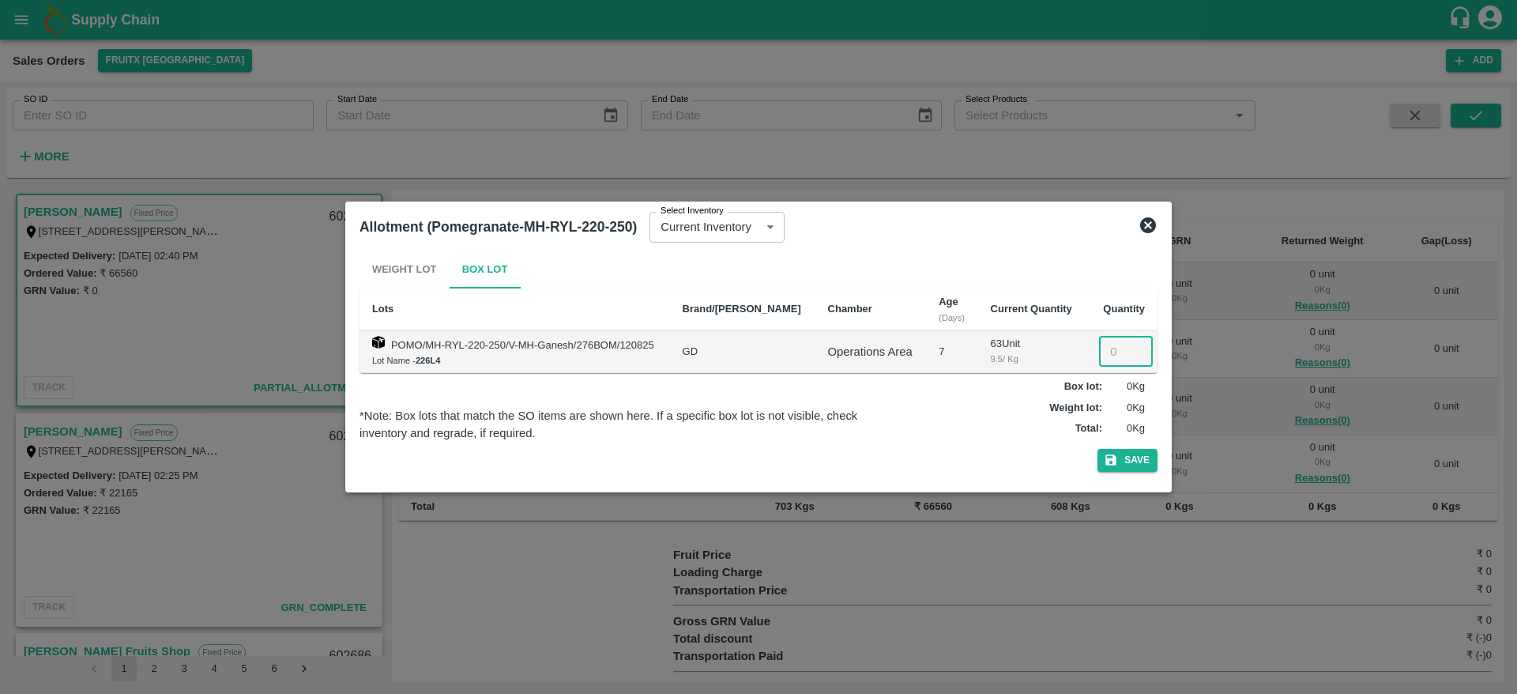
click at [1117, 356] on input "number" at bounding box center [1126, 352] width 54 height 30
type input "10"
click at [1128, 457] on button "Save" at bounding box center [1128, 460] width 60 height 23
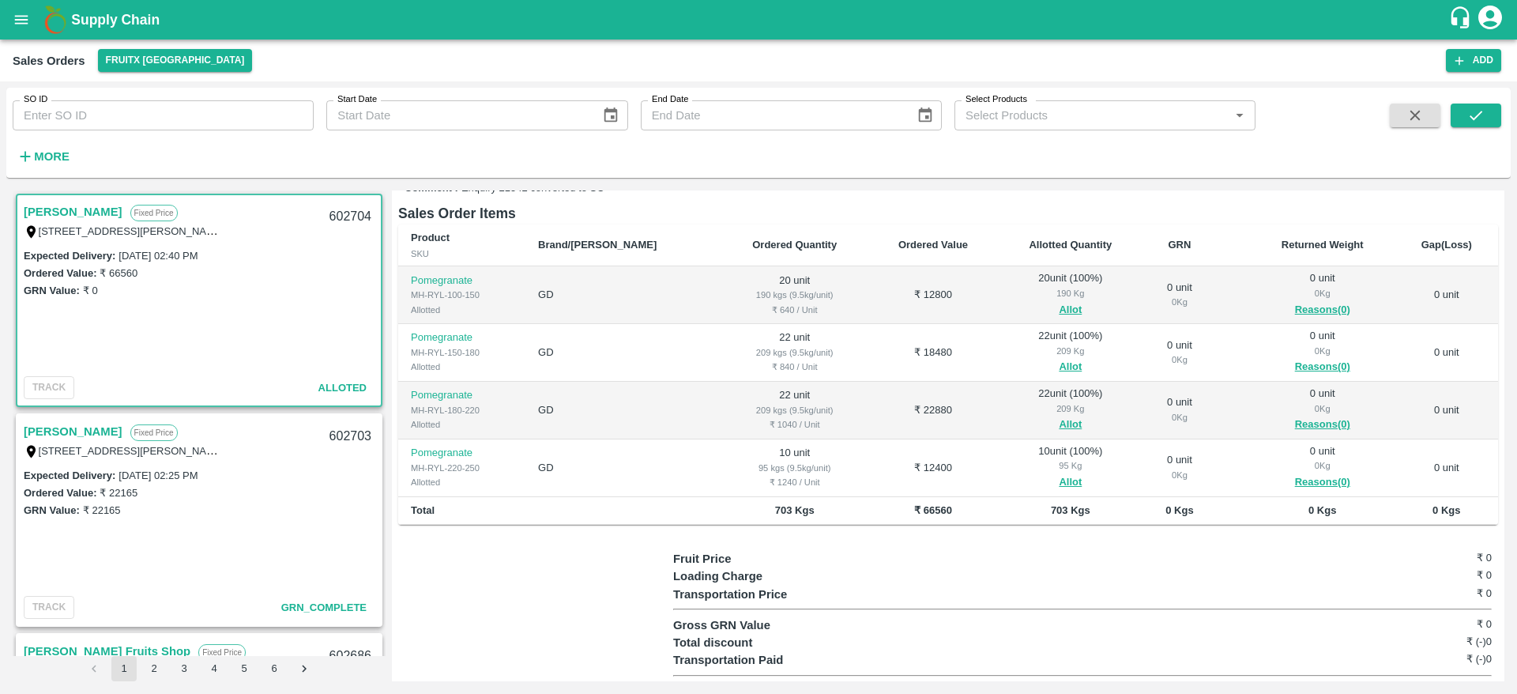
scroll to position [240, 0]
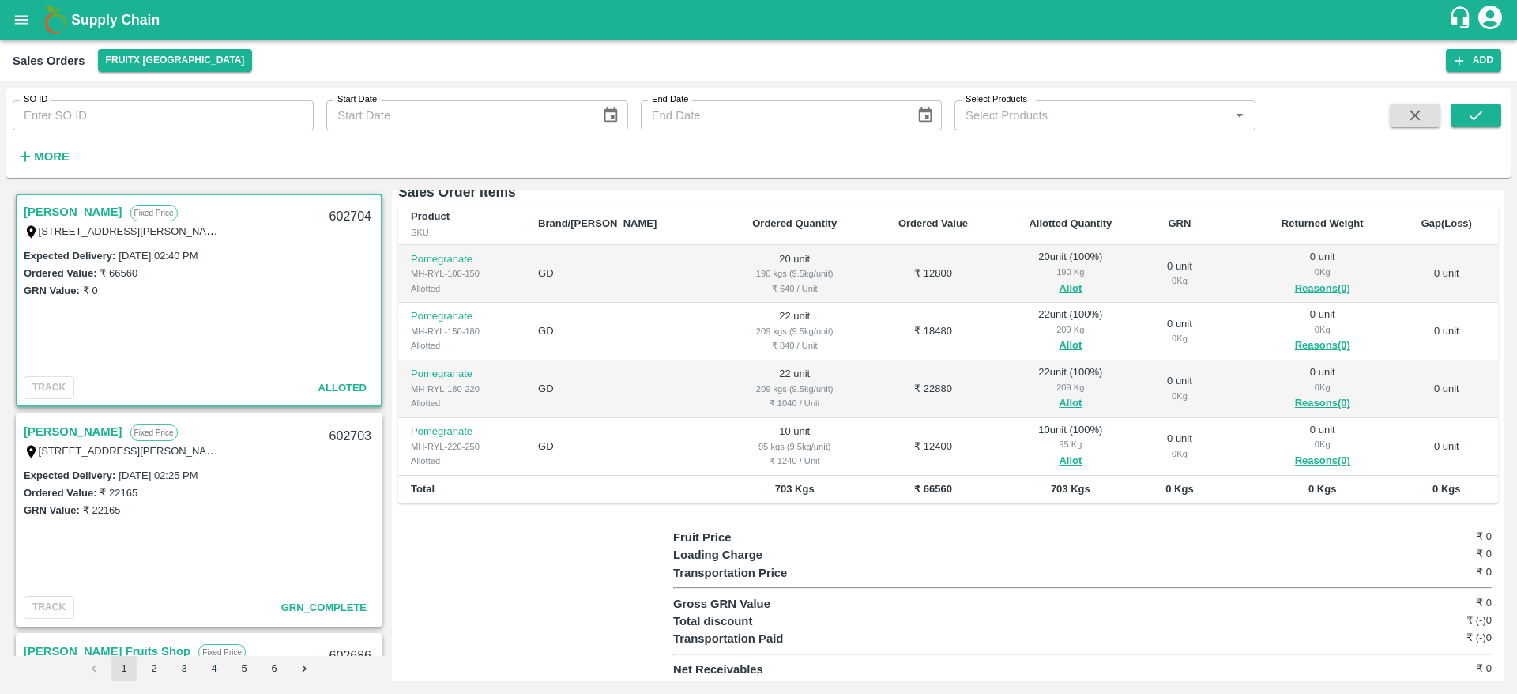
click at [1152, 427] on td "0 unit 0 Kg" at bounding box center [1180, 447] width 72 height 58
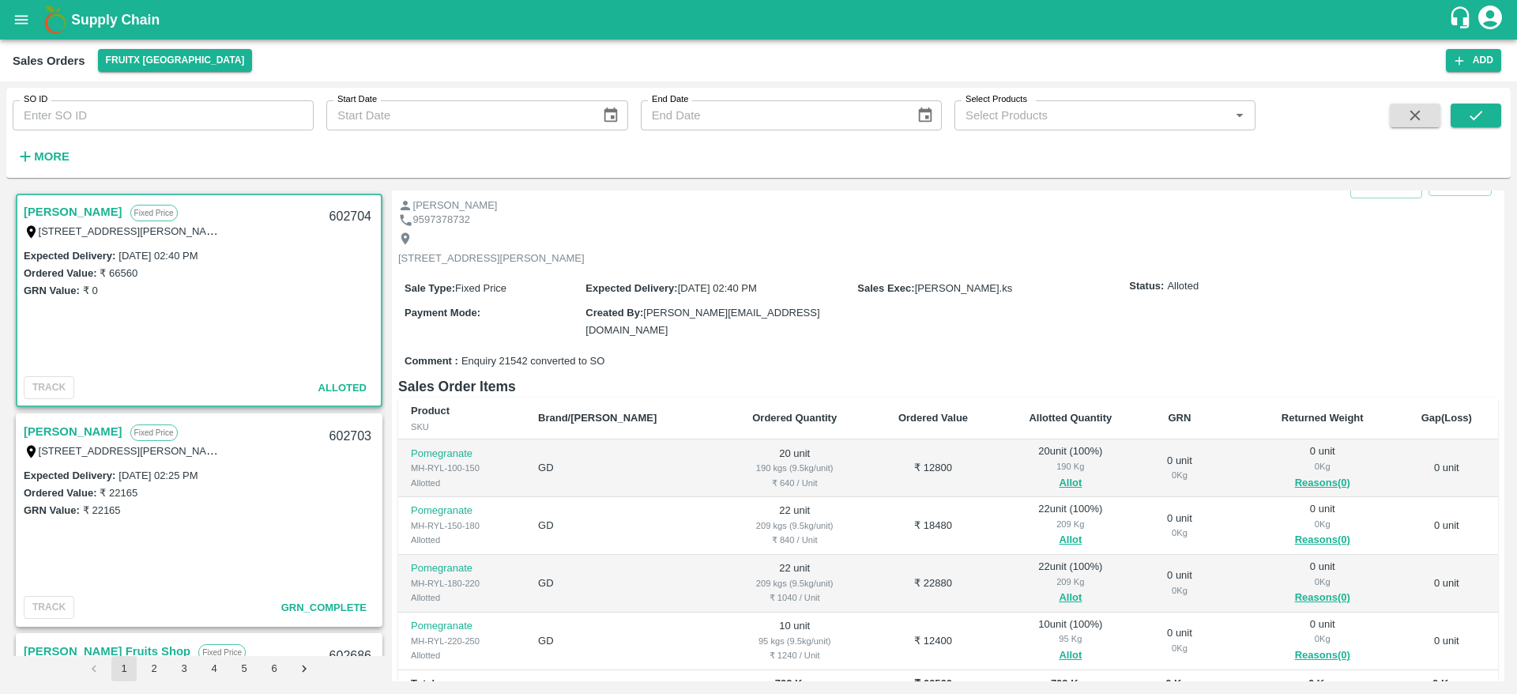
scroll to position [0, 0]
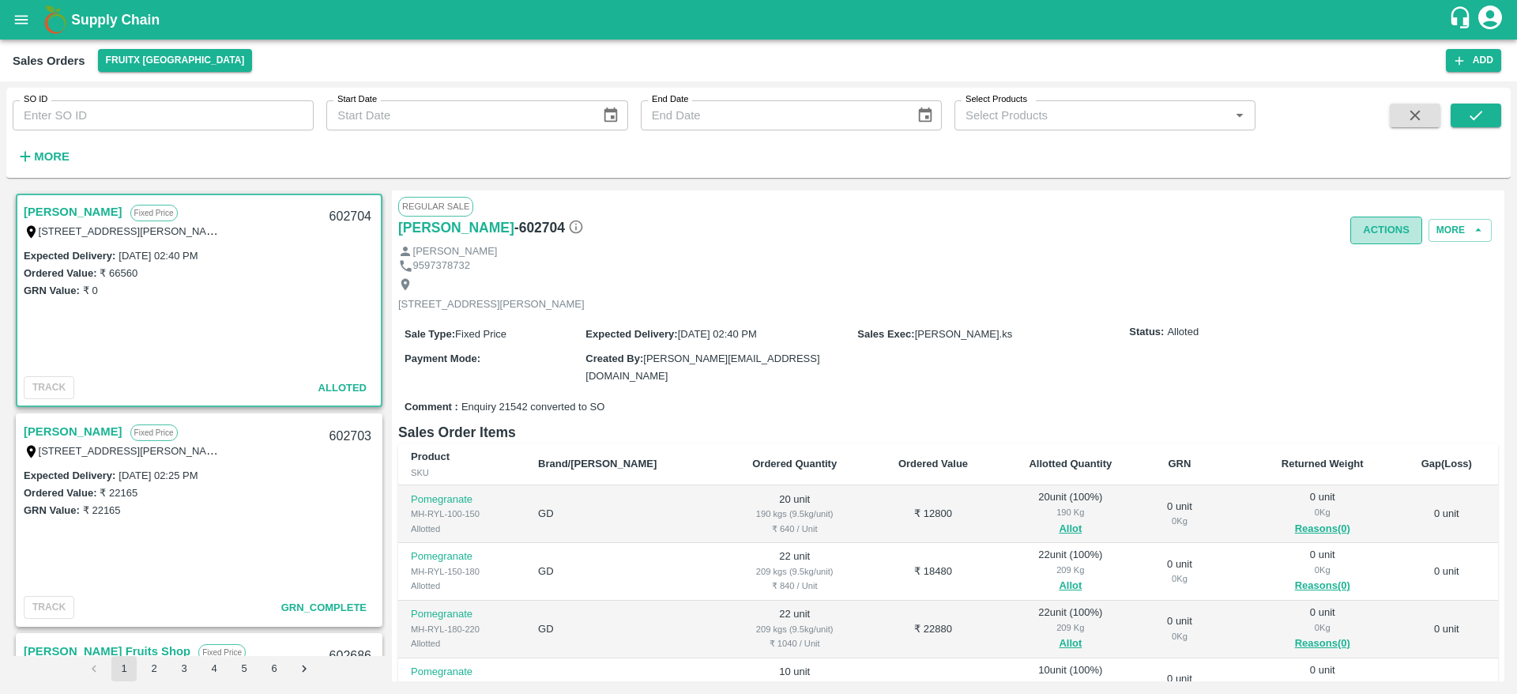
click at [1368, 232] on button "Actions" at bounding box center [1387, 231] width 72 height 28
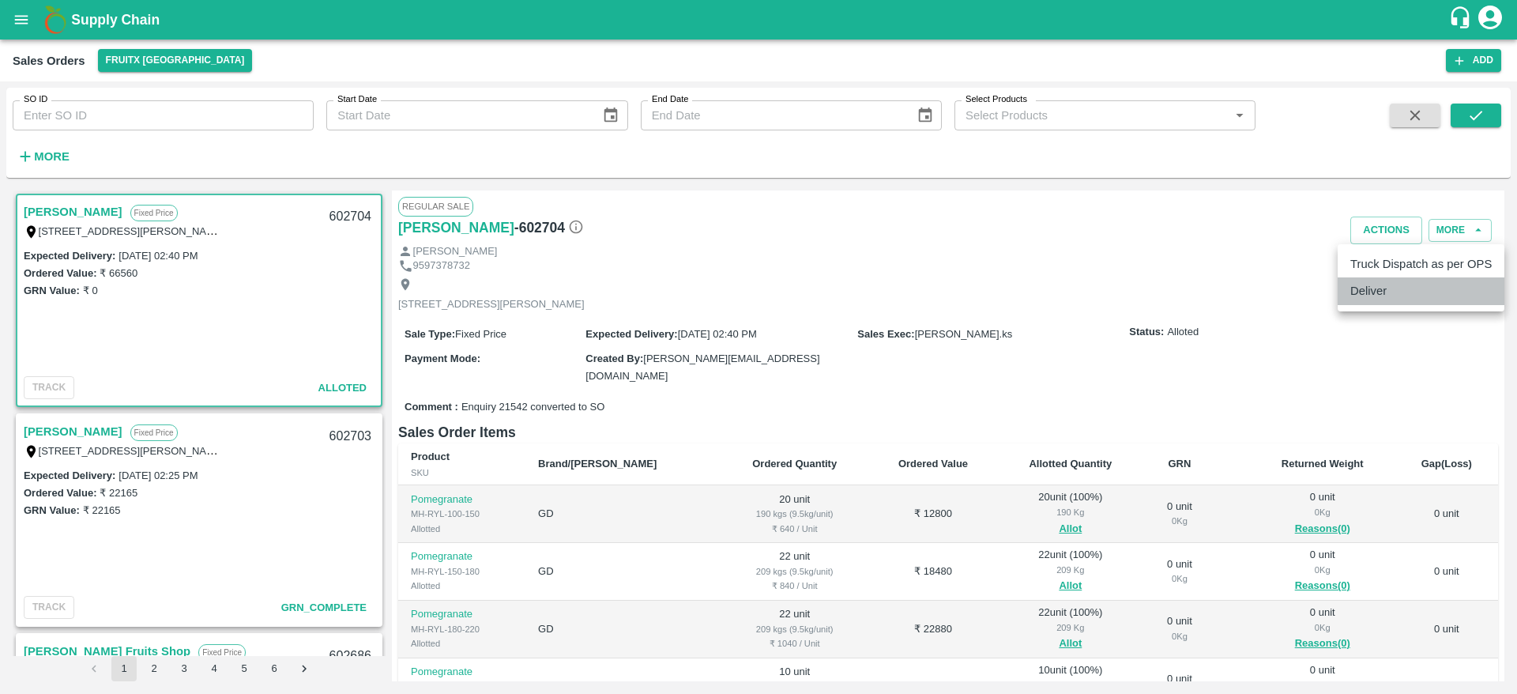
click at [1363, 296] on li "Deliver" at bounding box center [1421, 290] width 167 height 27
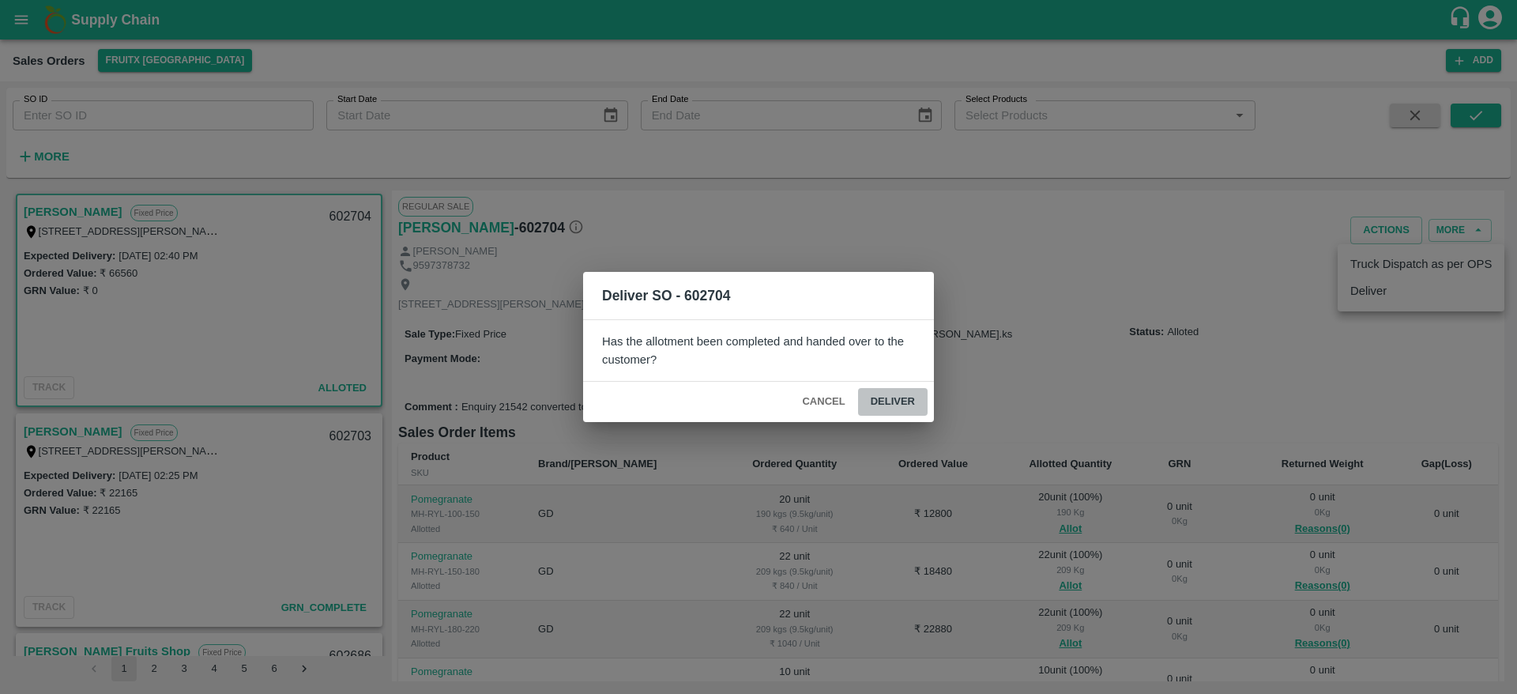
click at [896, 396] on button "Deliver" at bounding box center [893, 402] width 70 height 28
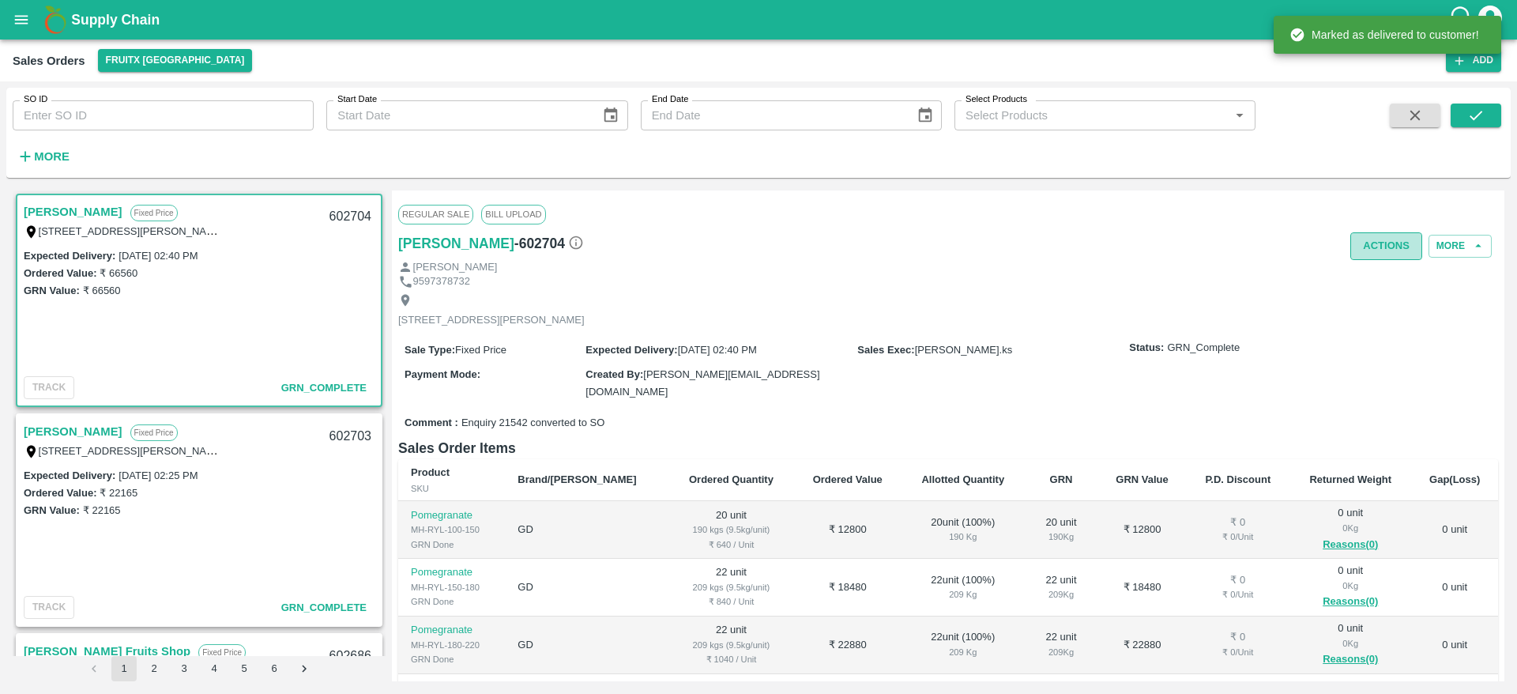
click at [1361, 252] on button "Actions" at bounding box center [1387, 246] width 72 height 28
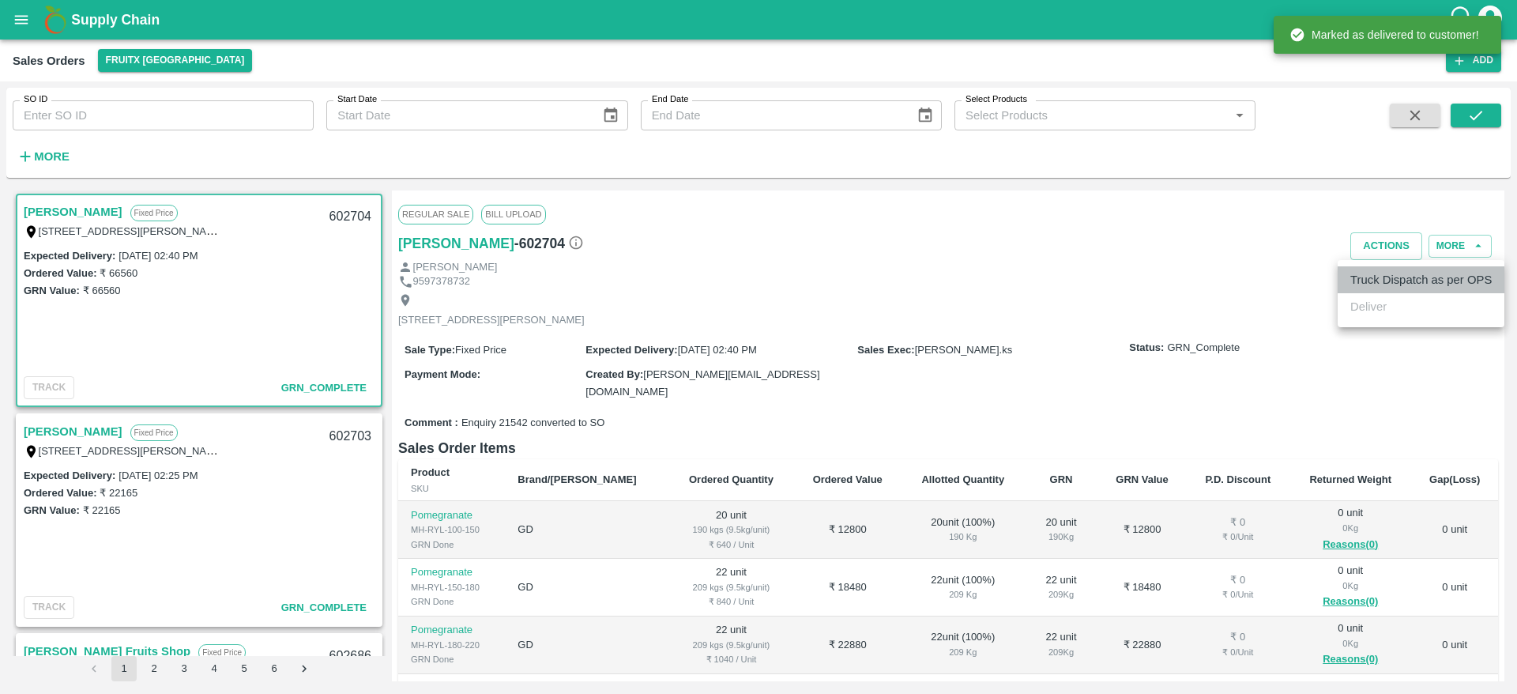
click at [1363, 269] on li "Truck Dispatch as per OPS" at bounding box center [1421, 279] width 167 height 27
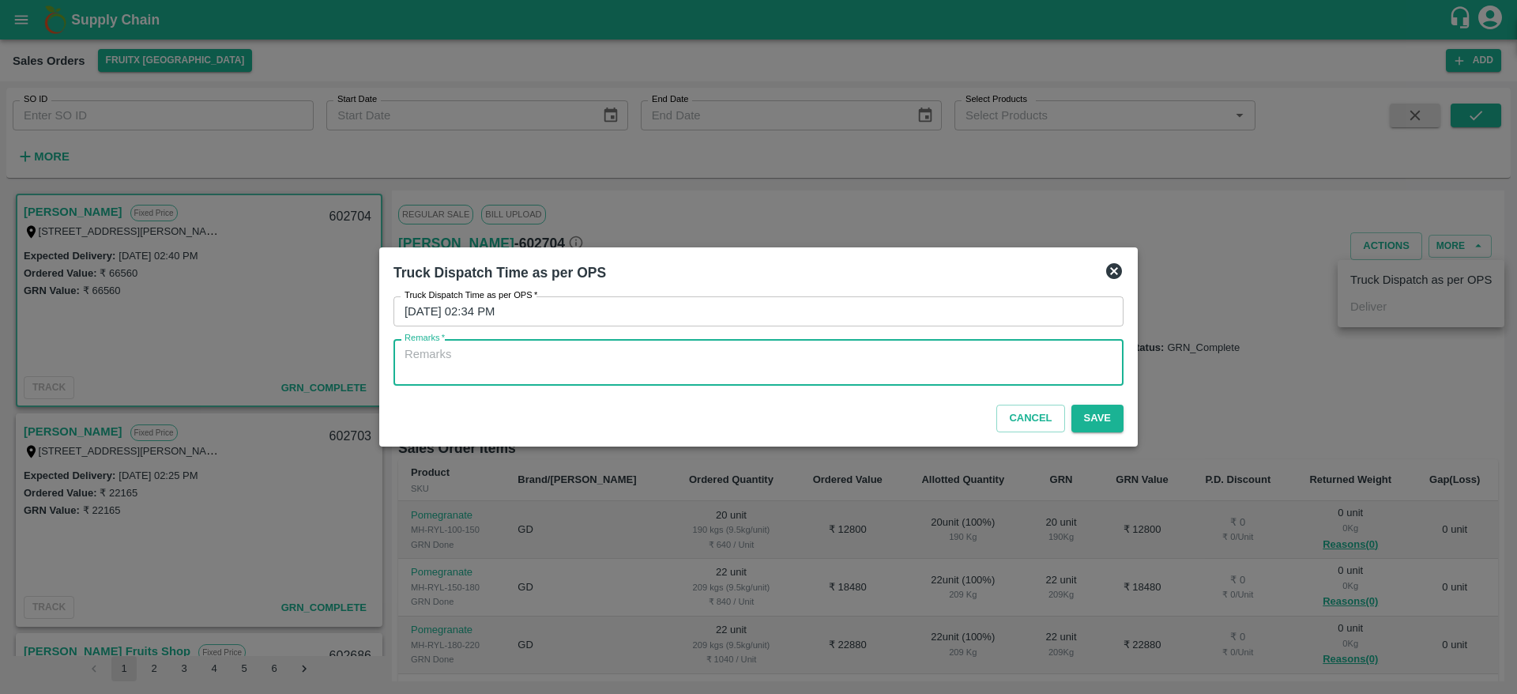
click at [787, 352] on textarea "Remarks   *" at bounding box center [759, 362] width 708 height 33
type textarea "OTD"
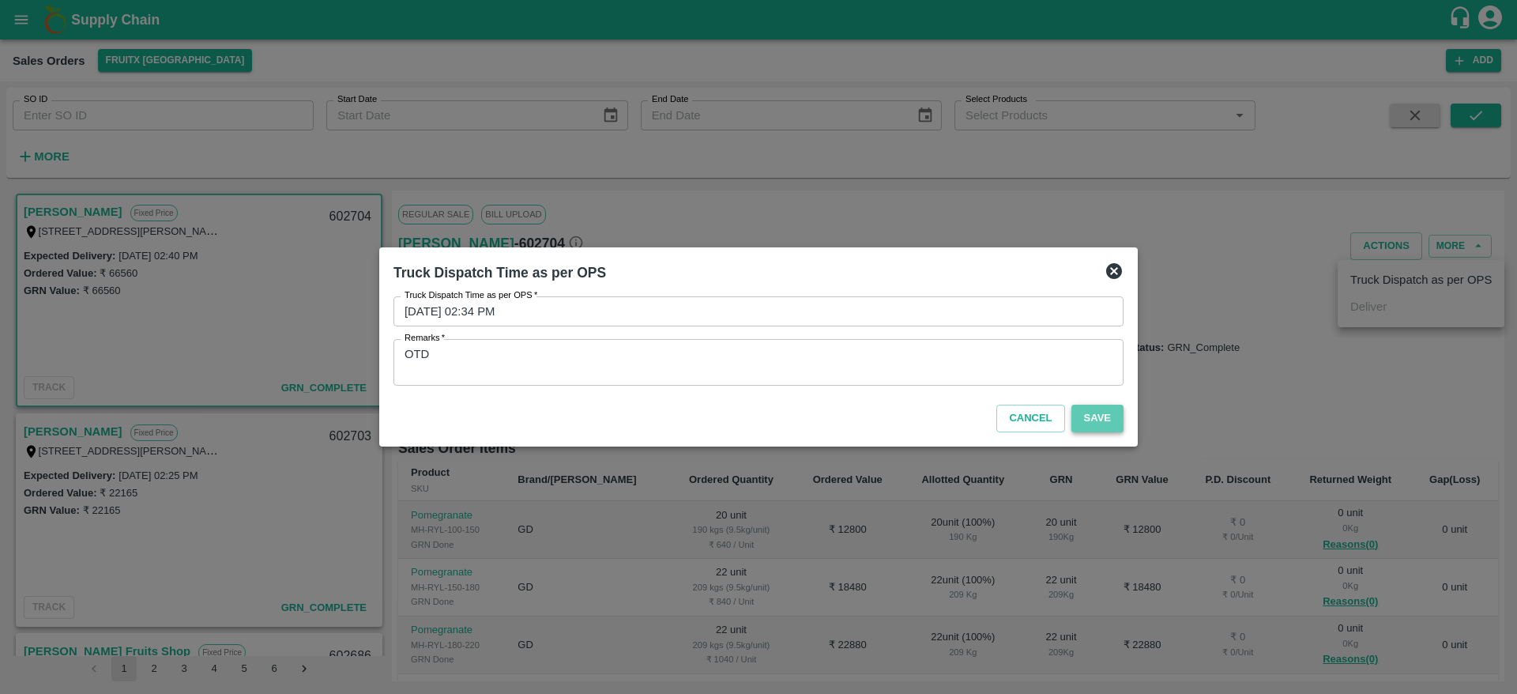
click at [1095, 419] on button "Save" at bounding box center [1098, 419] width 52 height 28
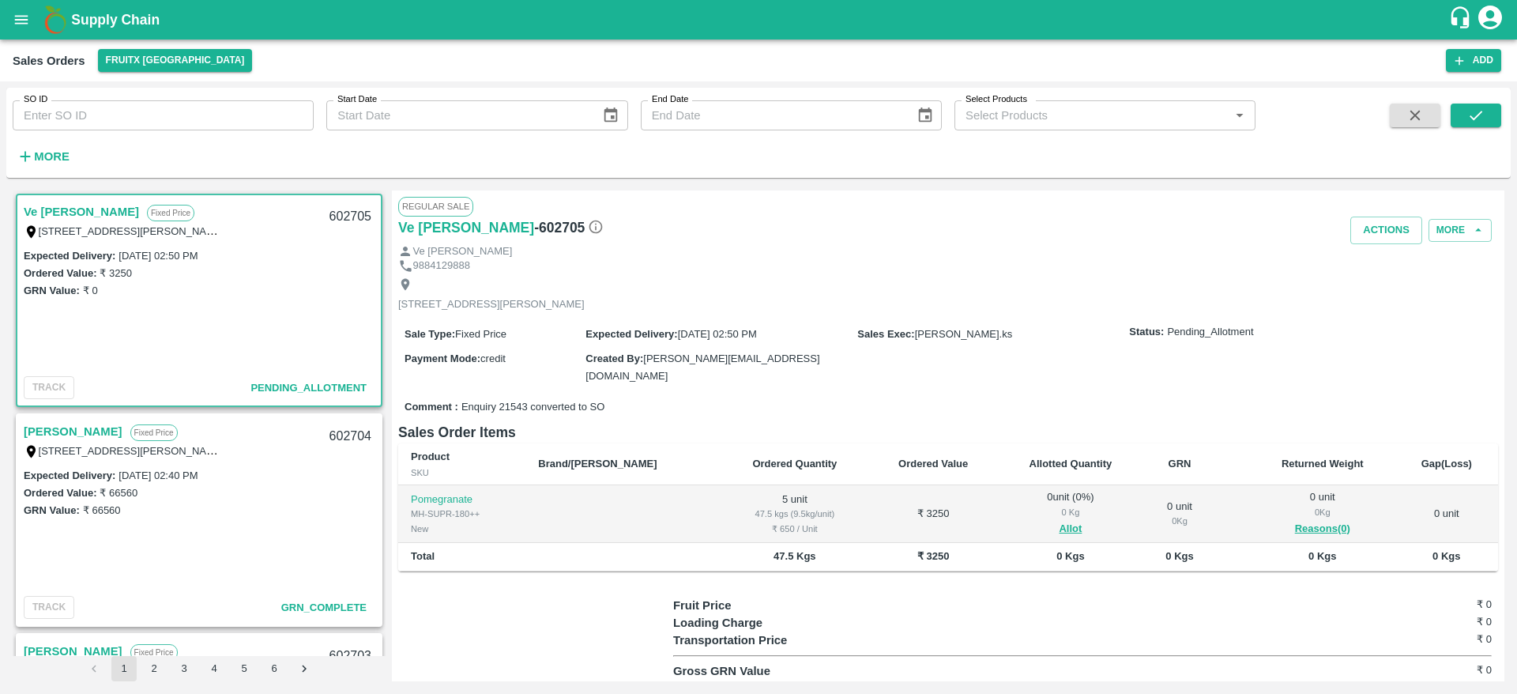
click at [81, 216] on link "Ve [PERSON_NAME]" at bounding box center [81, 212] width 115 height 21
click at [345, 217] on div "602705" at bounding box center [350, 216] width 61 height 37
copy div "602705"
click at [1059, 523] on button "Allot" at bounding box center [1070, 529] width 23 height 18
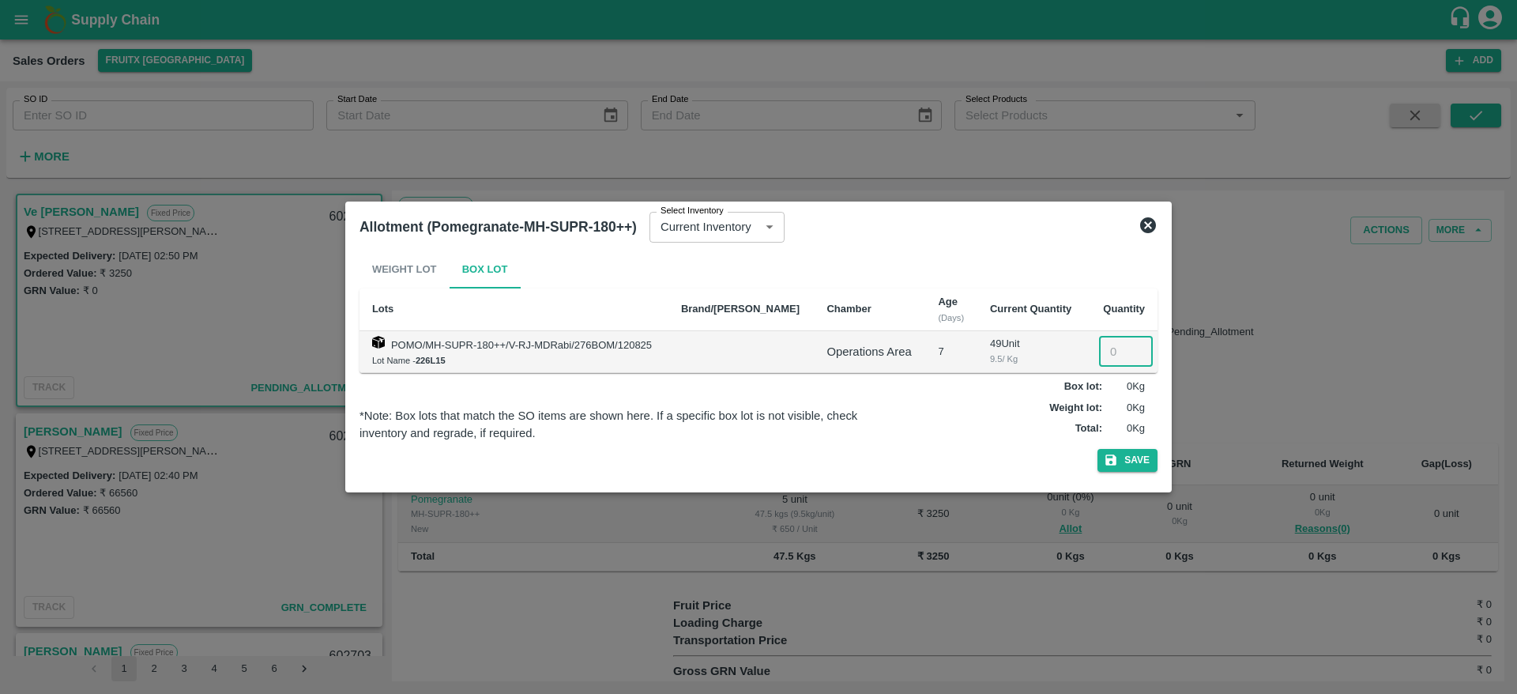
click at [1113, 352] on input "number" at bounding box center [1126, 352] width 54 height 30
type input "5"
click at [1125, 464] on button "Save" at bounding box center [1128, 460] width 60 height 23
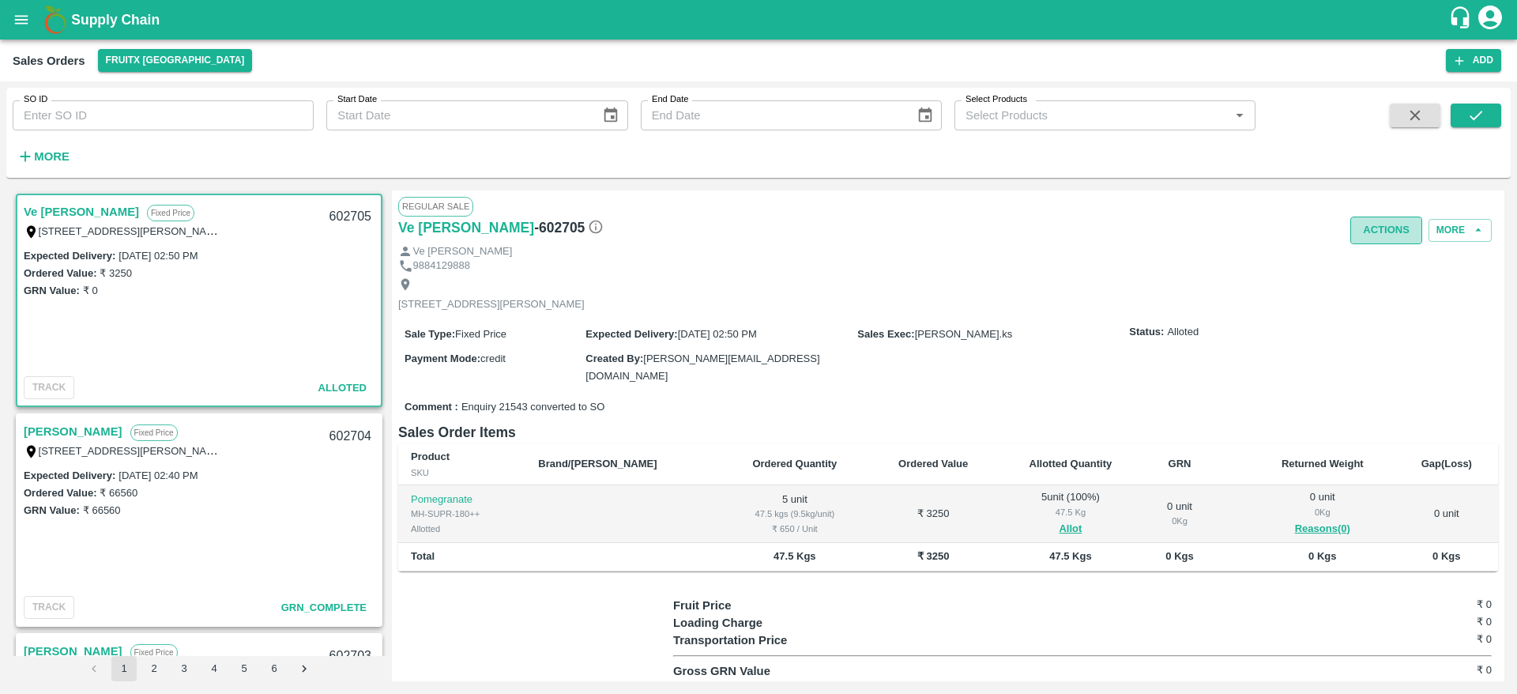
click at [1383, 223] on button "Actions" at bounding box center [1387, 231] width 72 height 28
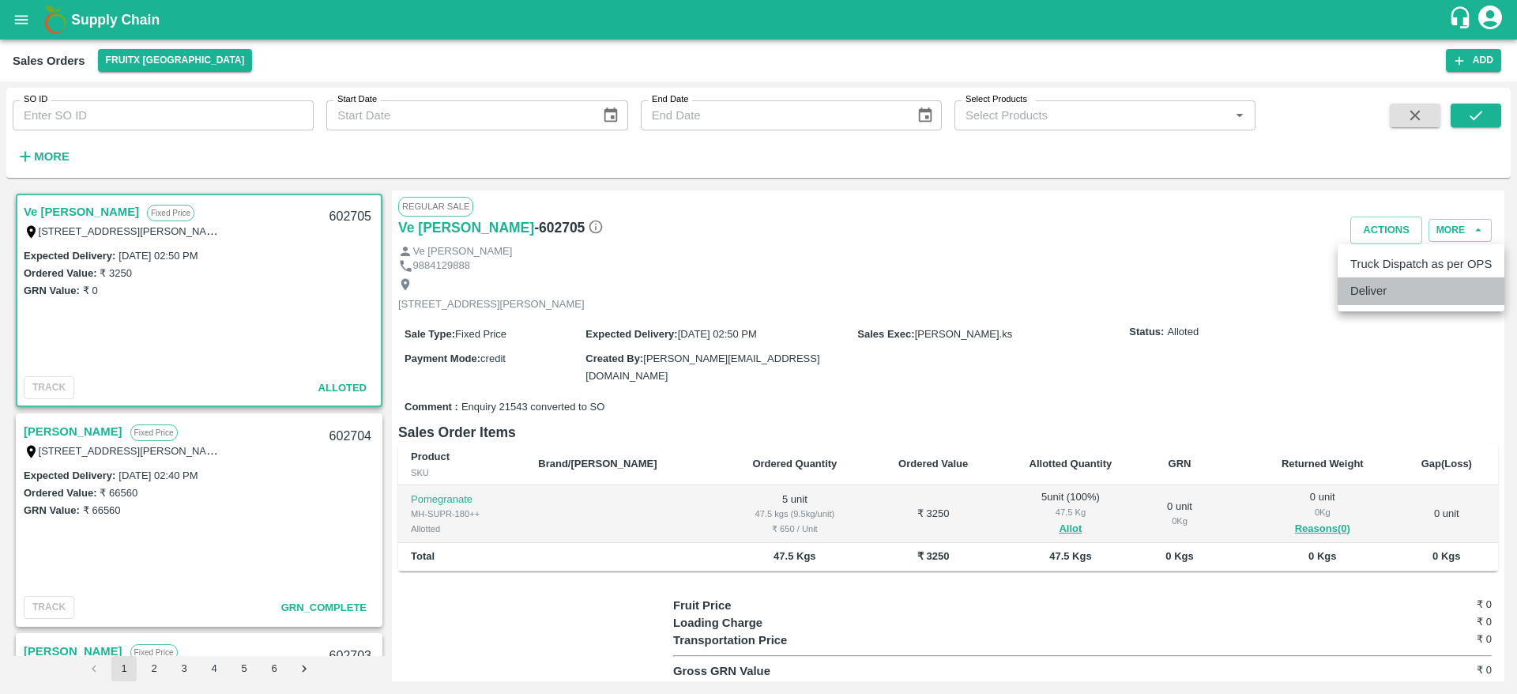
click at [1363, 290] on li "Deliver" at bounding box center [1421, 290] width 167 height 27
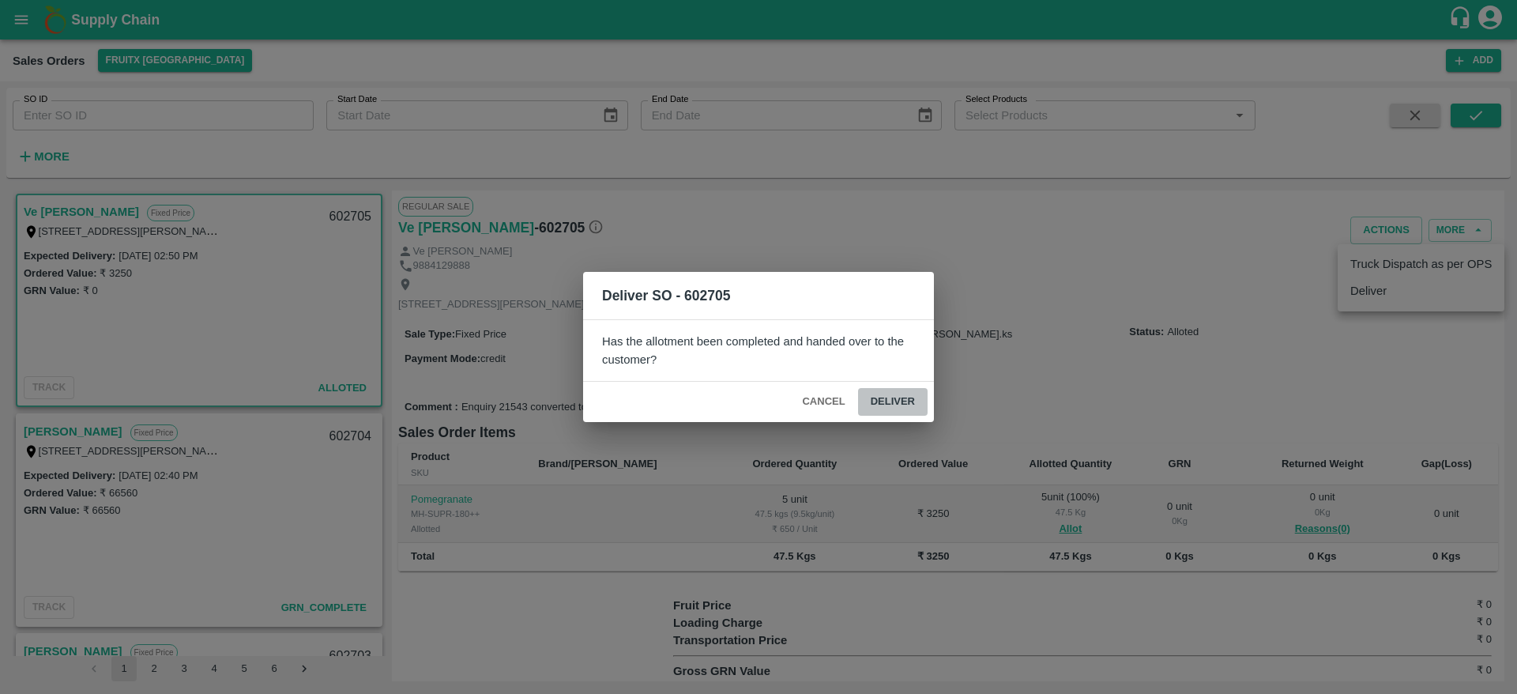
click at [883, 397] on button "Deliver" at bounding box center [893, 402] width 70 height 28
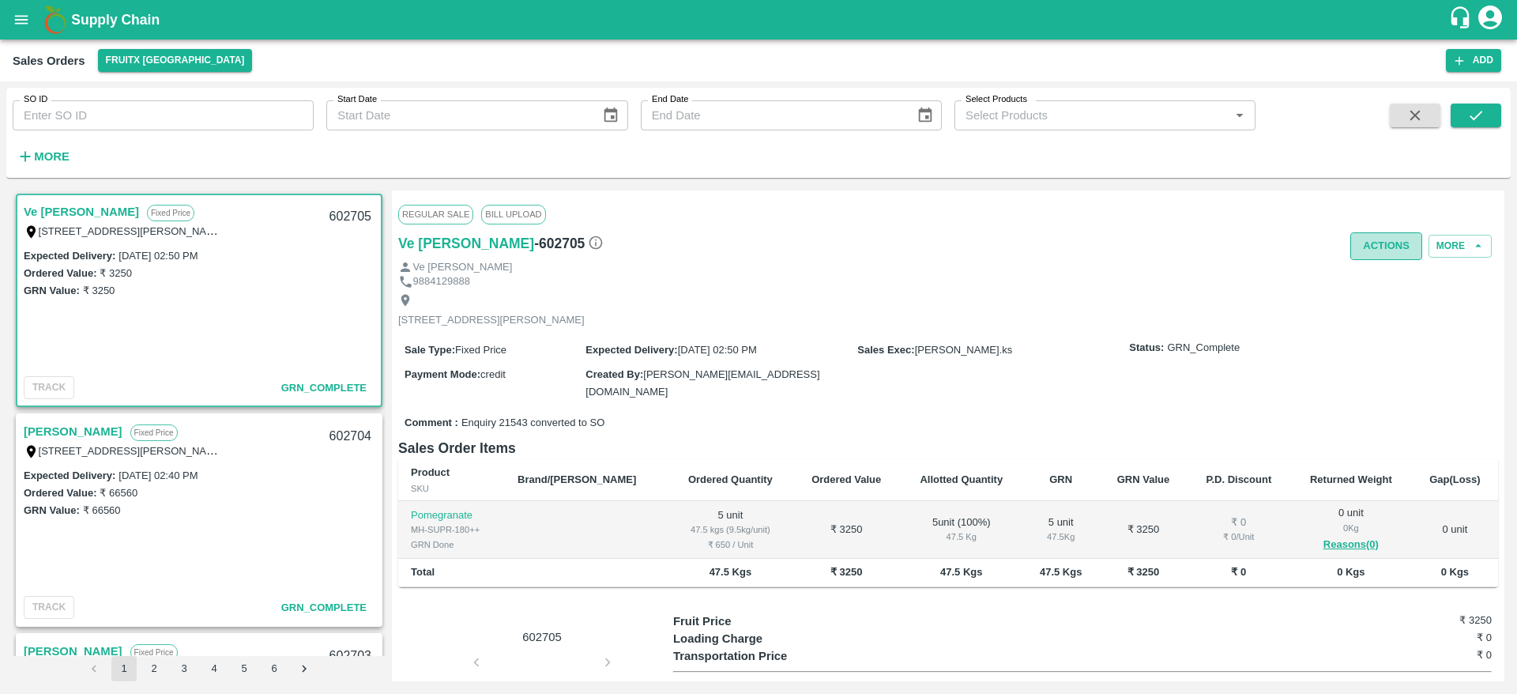
click at [1364, 250] on button "Actions" at bounding box center [1387, 246] width 72 height 28
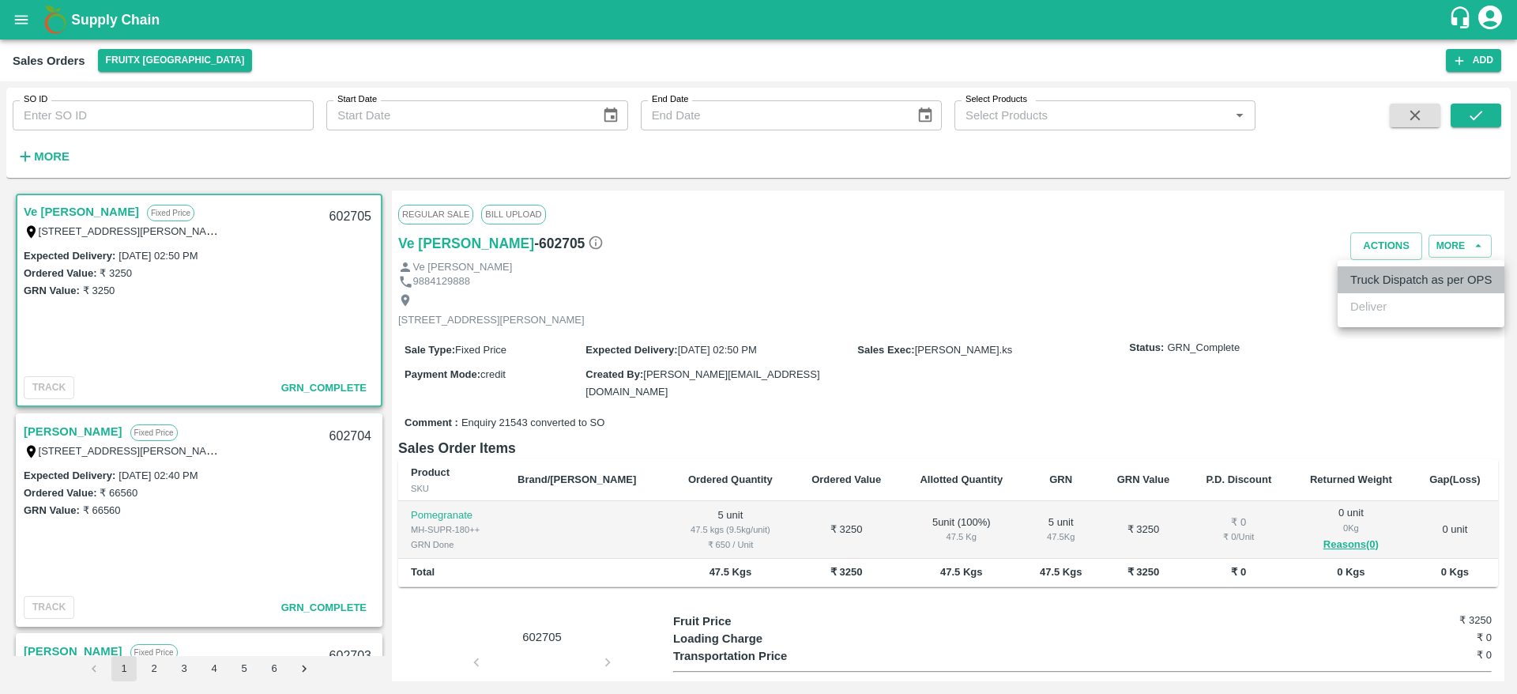
click at [1362, 275] on li "Truck Dispatch as per OPS" at bounding box center [1421, 279] width 167 height 27
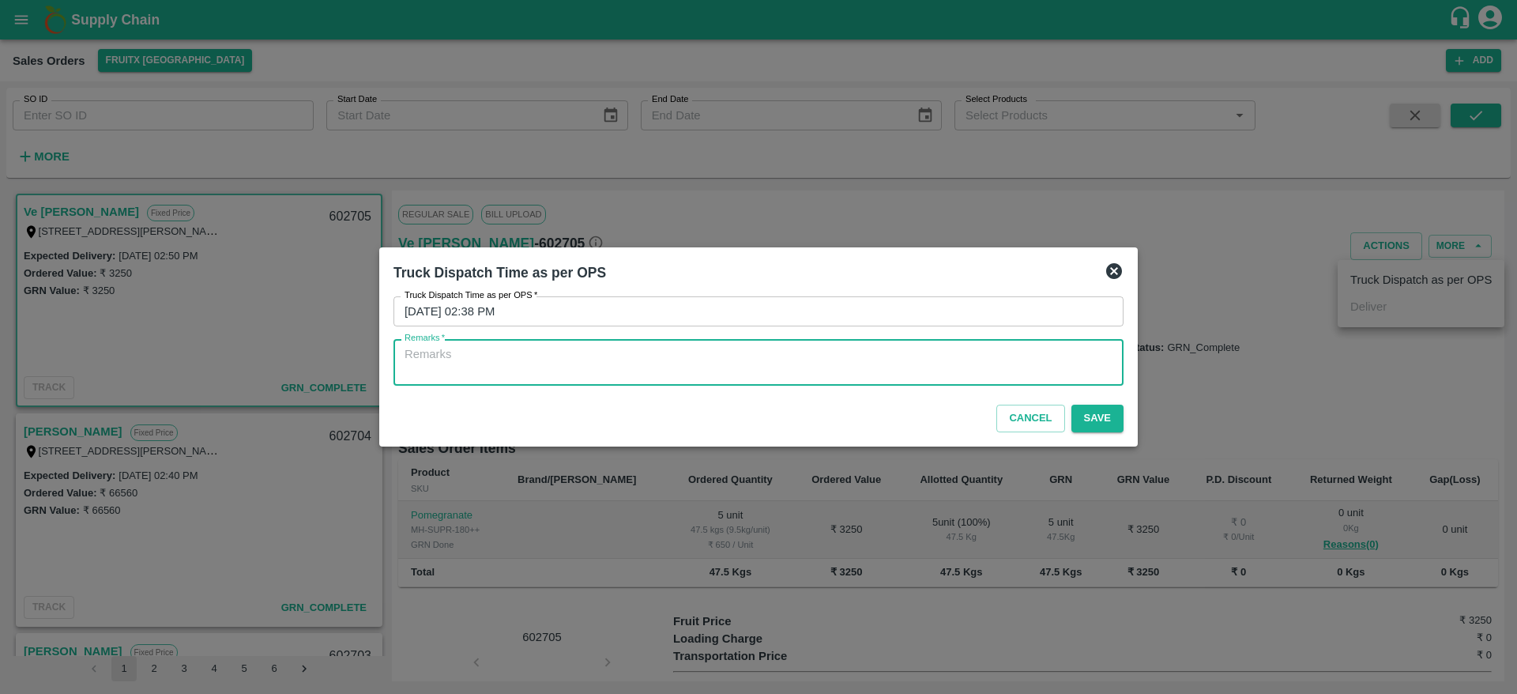
click at [733, 358] on textarea "Remarks   *" at bounding box center [759, 362] width 708 height 33
type textarea "OTD"
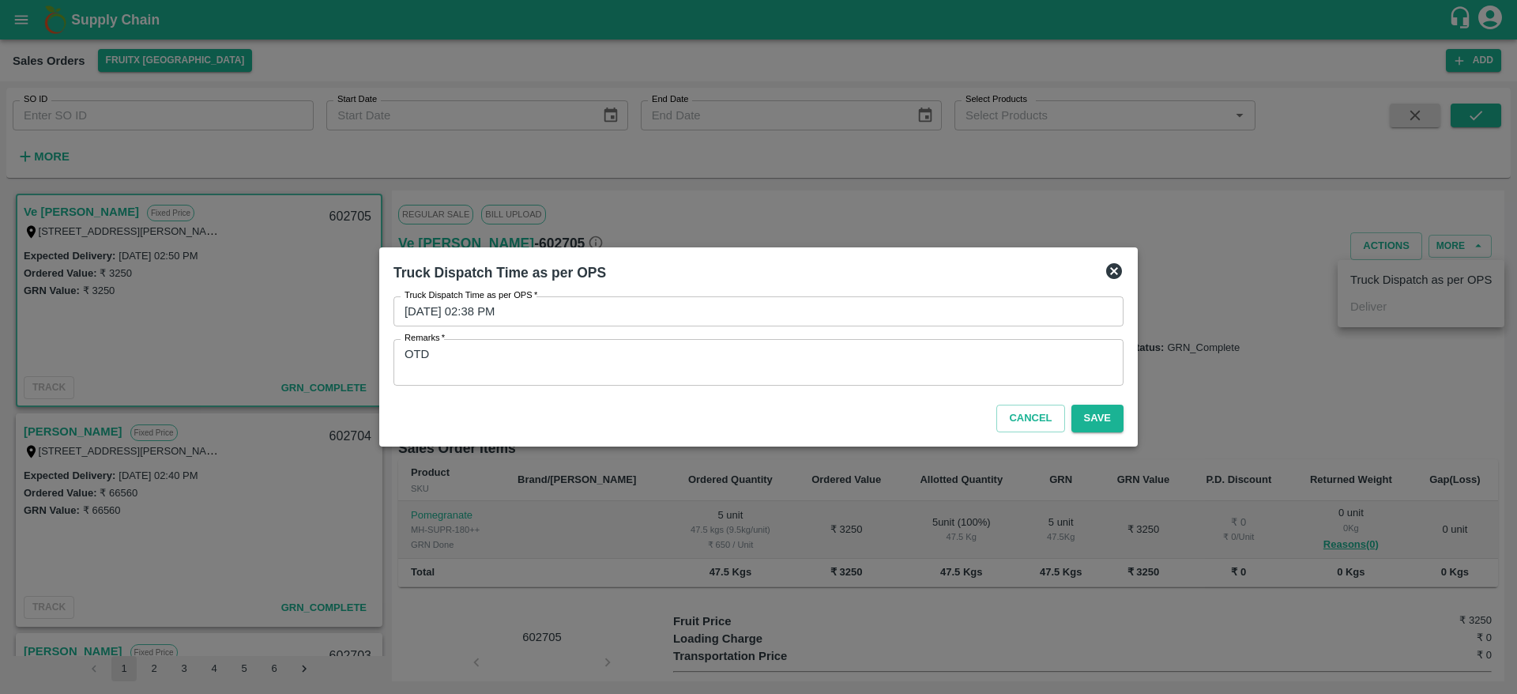
click at [1093, 432] on div "Cancel Save" at bounding box center [758, 415] width 743 height 47
click at [1095, 424] on button "Save" at bounding box center [1098, 419] width 52 height 28
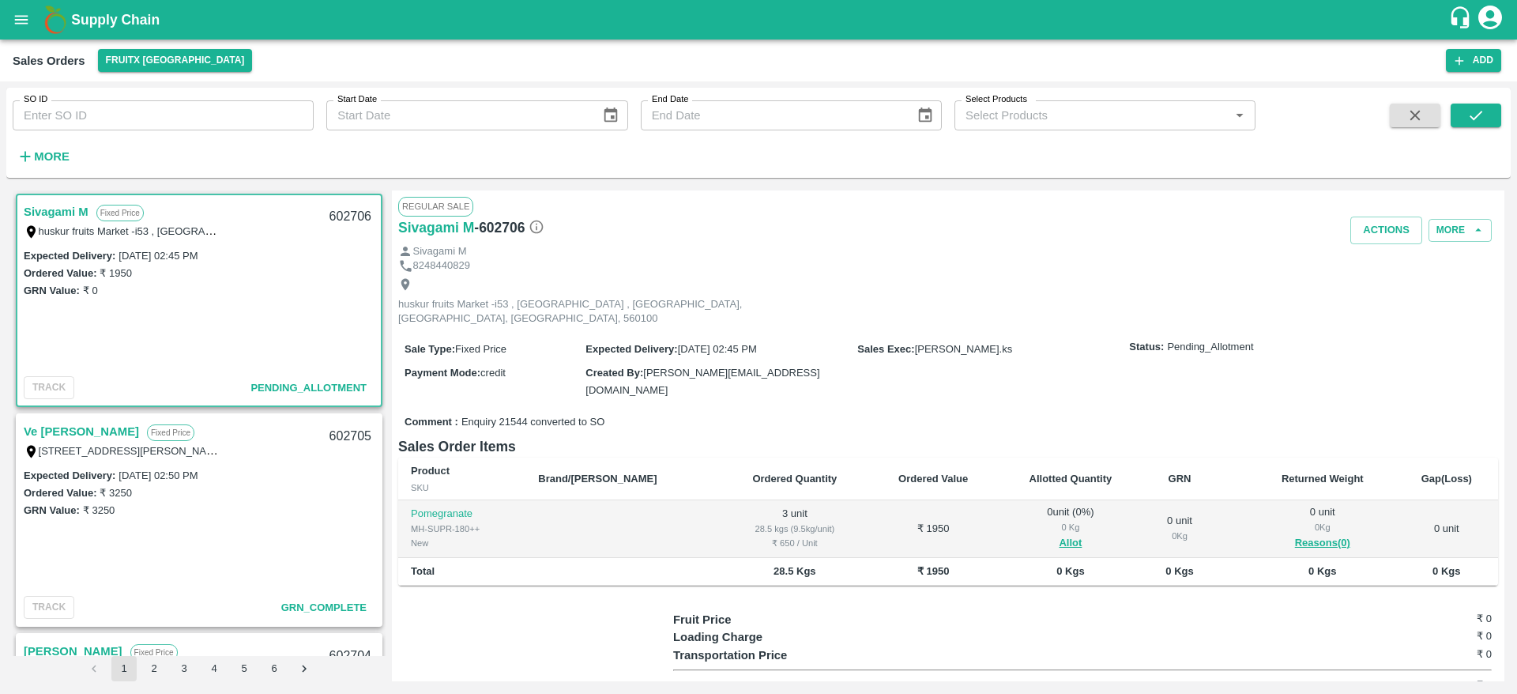
click at [56, 206] on link "Sivagami M" at bounding box center [56, 212] width 65 height 21
click at [347, 223] on div "602706" at bounding box center [350, 216] width 61 height 37
copy div "602706"
click at [53, 208] on link "Sivagami M" at bounding box center [56, 212] width 65 height 21
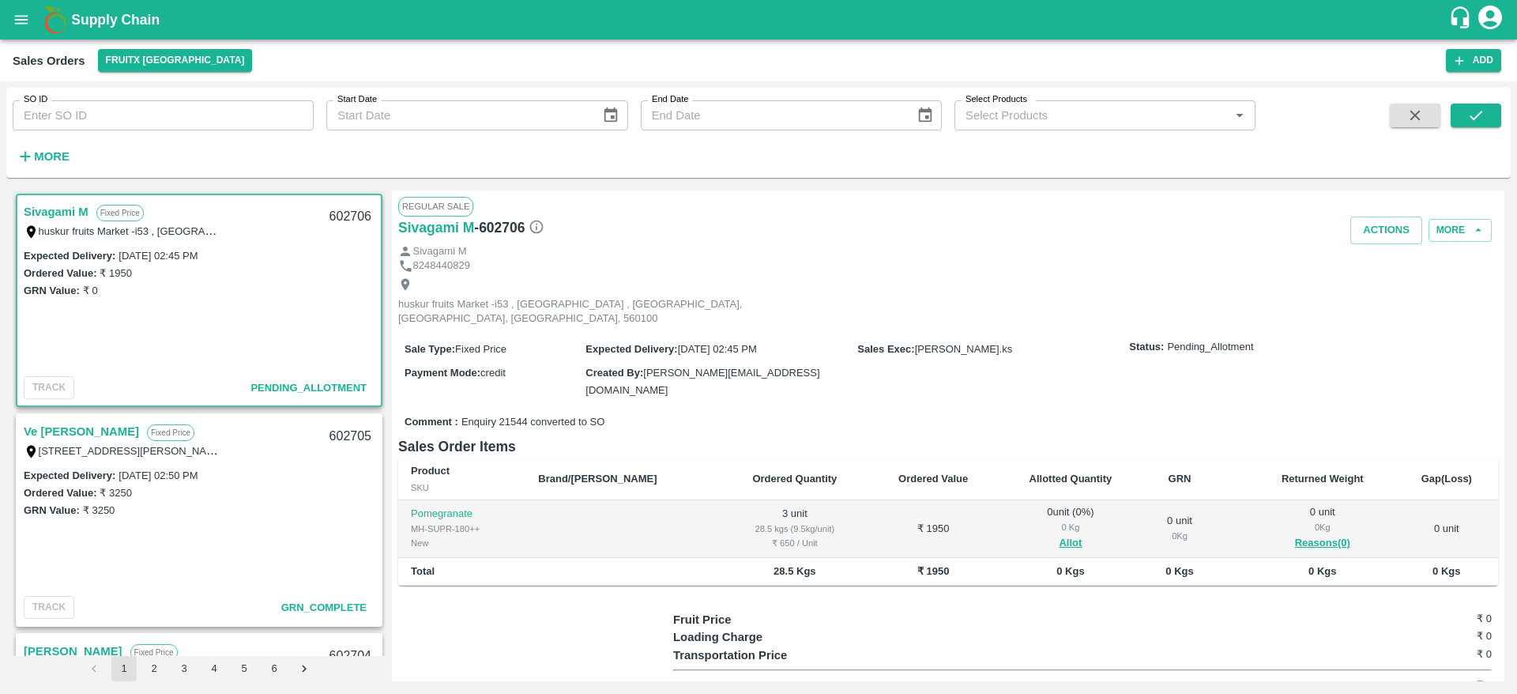
click at [54, 205] on link "Sivagami M" at bounding box center [56, 212] width 65 height 21
click at [1059, 534] on button "Allot" at bounding box center [1070, 543] width 23 height 18
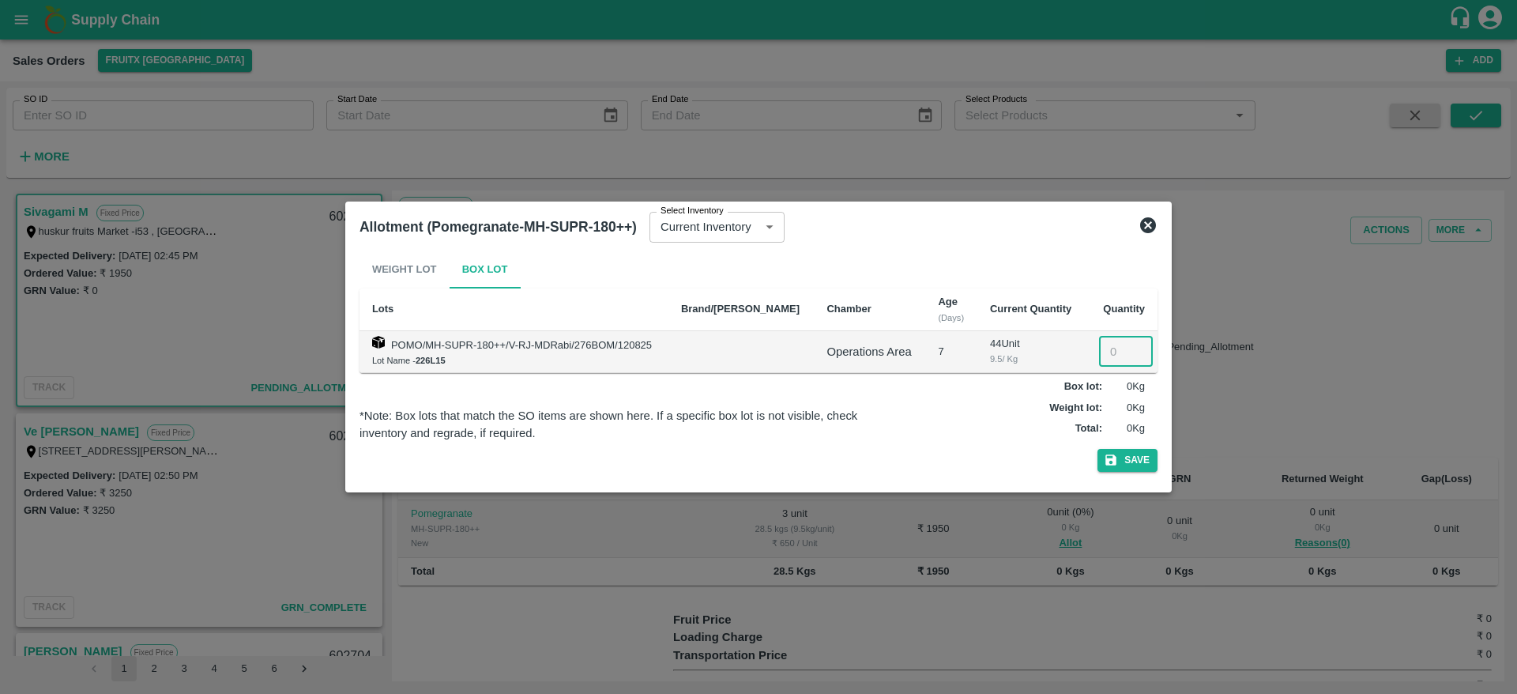
click at [1117, 345] on input "number" at bounding box center [1126, 352] width 54 height 30
type input "3"
click at [1119, 450] on button "Save" at bounding box center [1128, 460] width 60 height 23
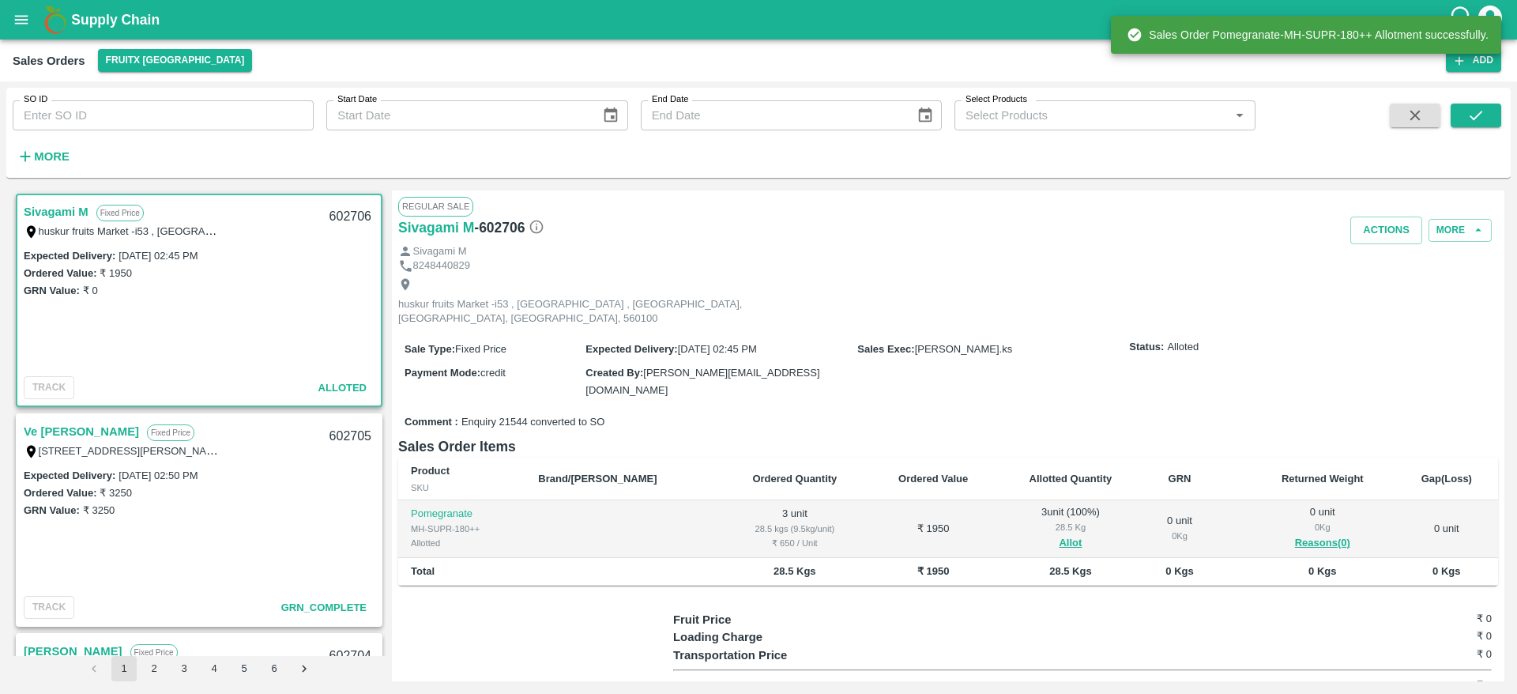
click at [57, 210] on link "Sivagami M" at bounding box center [56, 212] width 65 height 21
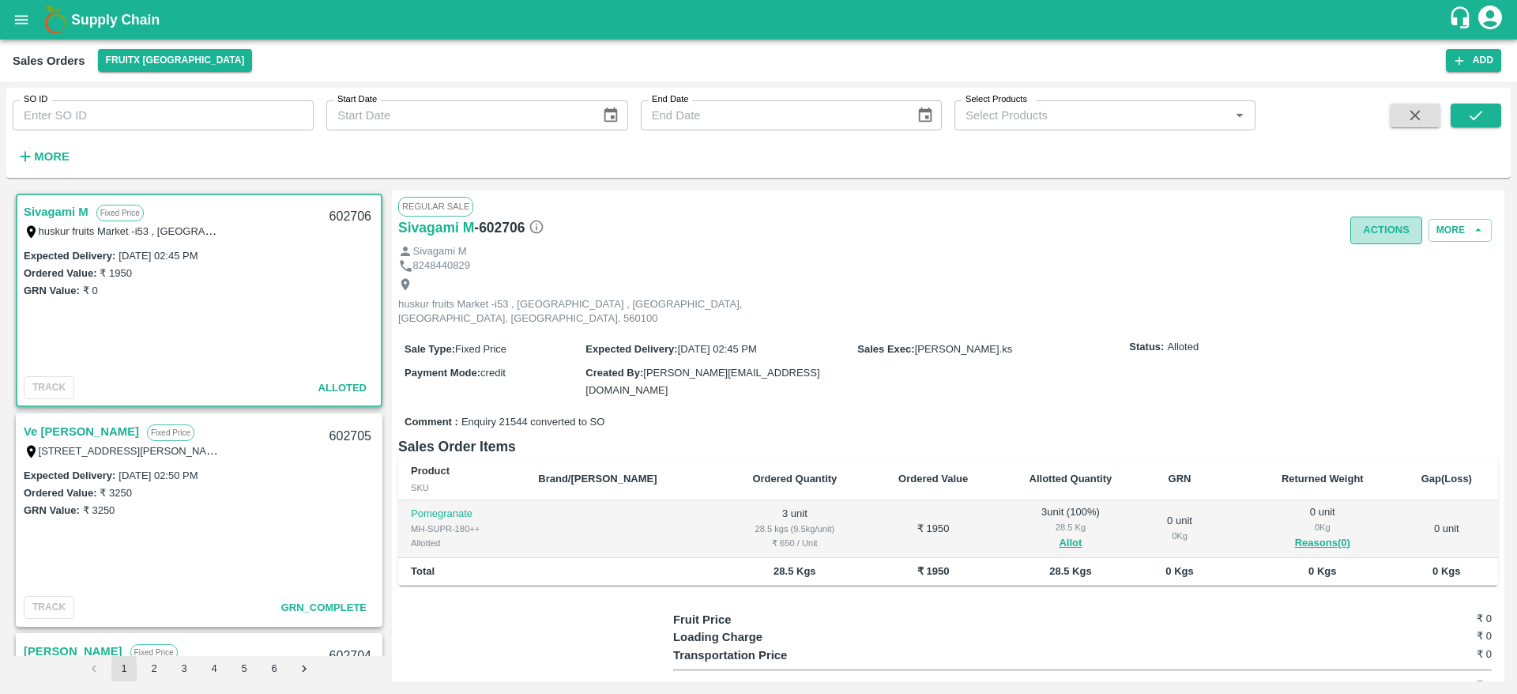
click at [1382, 219] on button "Actions" at bounding box center [1387, 231] width 72 height 28
click at [1361, 308] on ul "Truck Dispatch as per OPS Deliver" at bounding box center [1421, 277] width 167 height 67
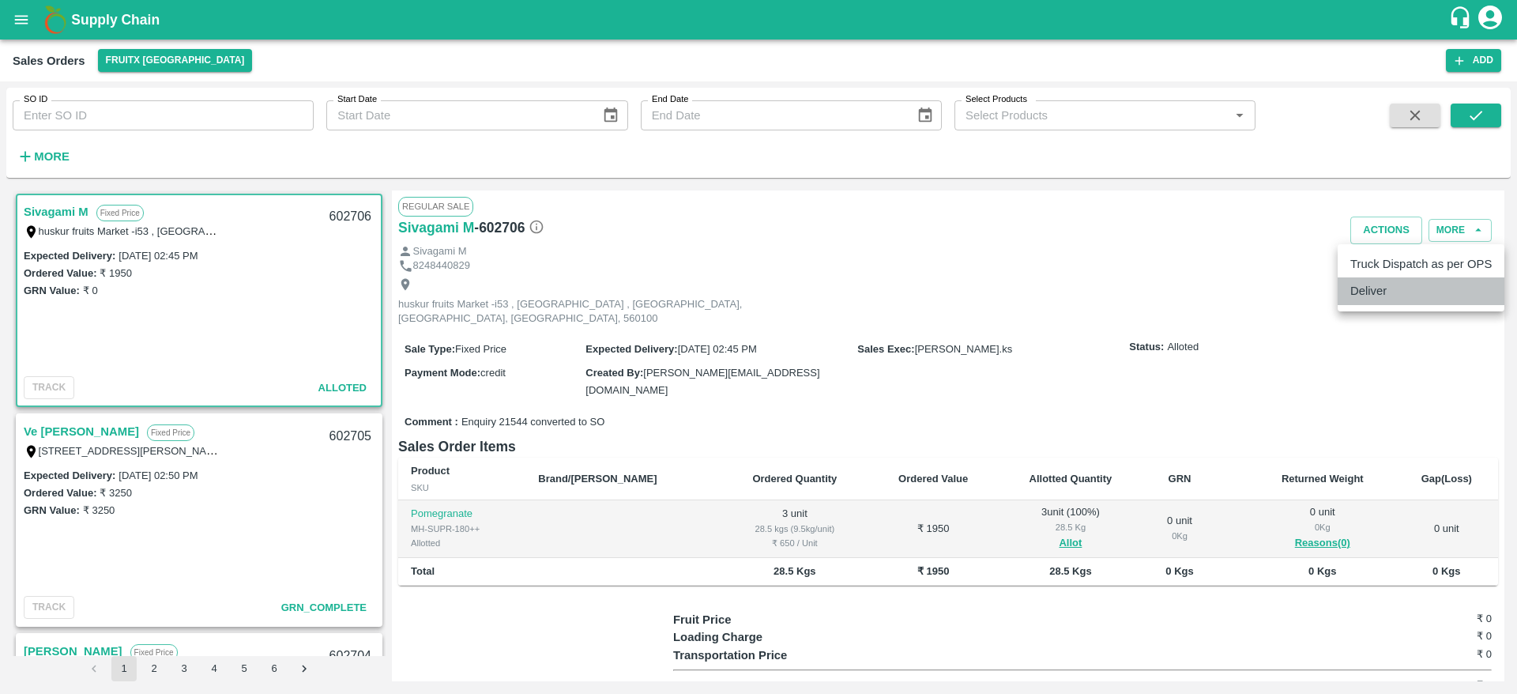
click at [1363, 297] on li "Deliver" at bounding box center [1421, 290] width 167 height 27
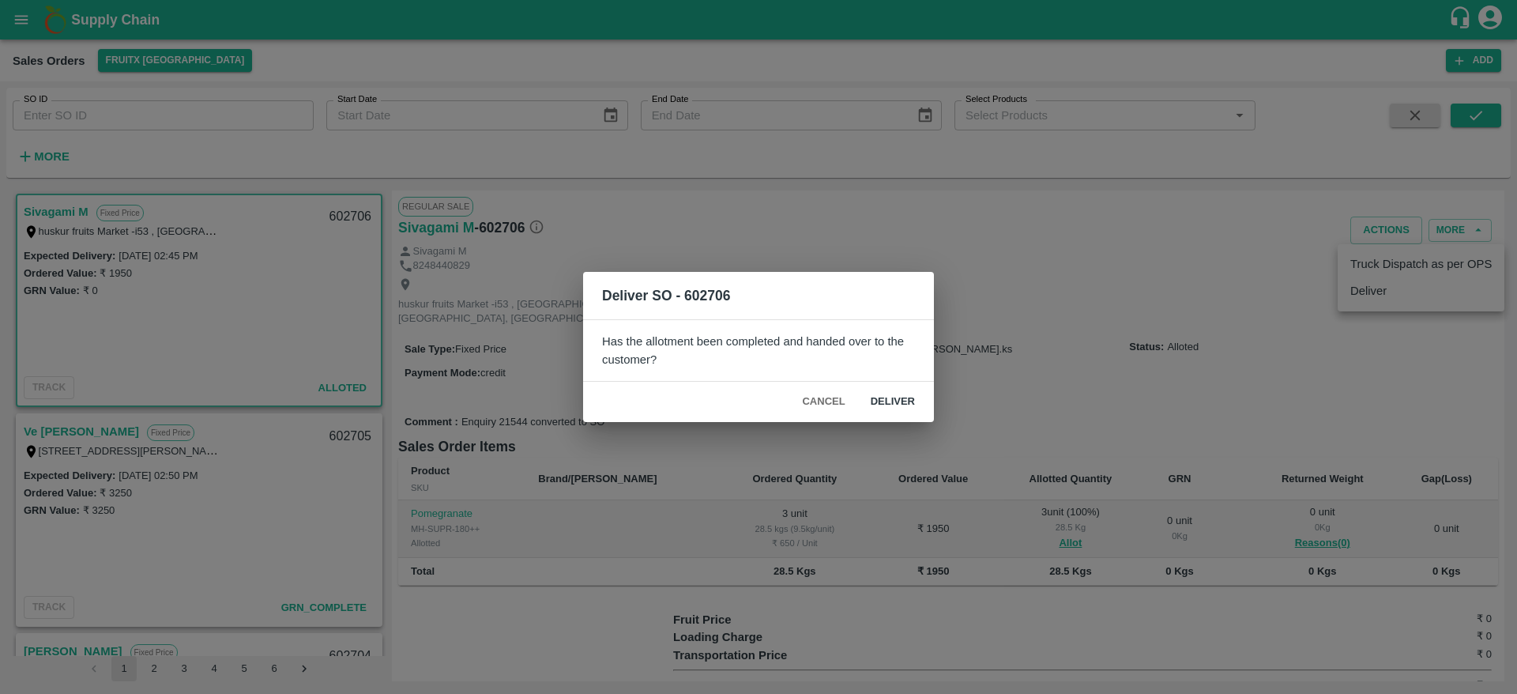
click at [888, 401] on button "Deliver" at bounding box center [893, 402] width 70 height 28
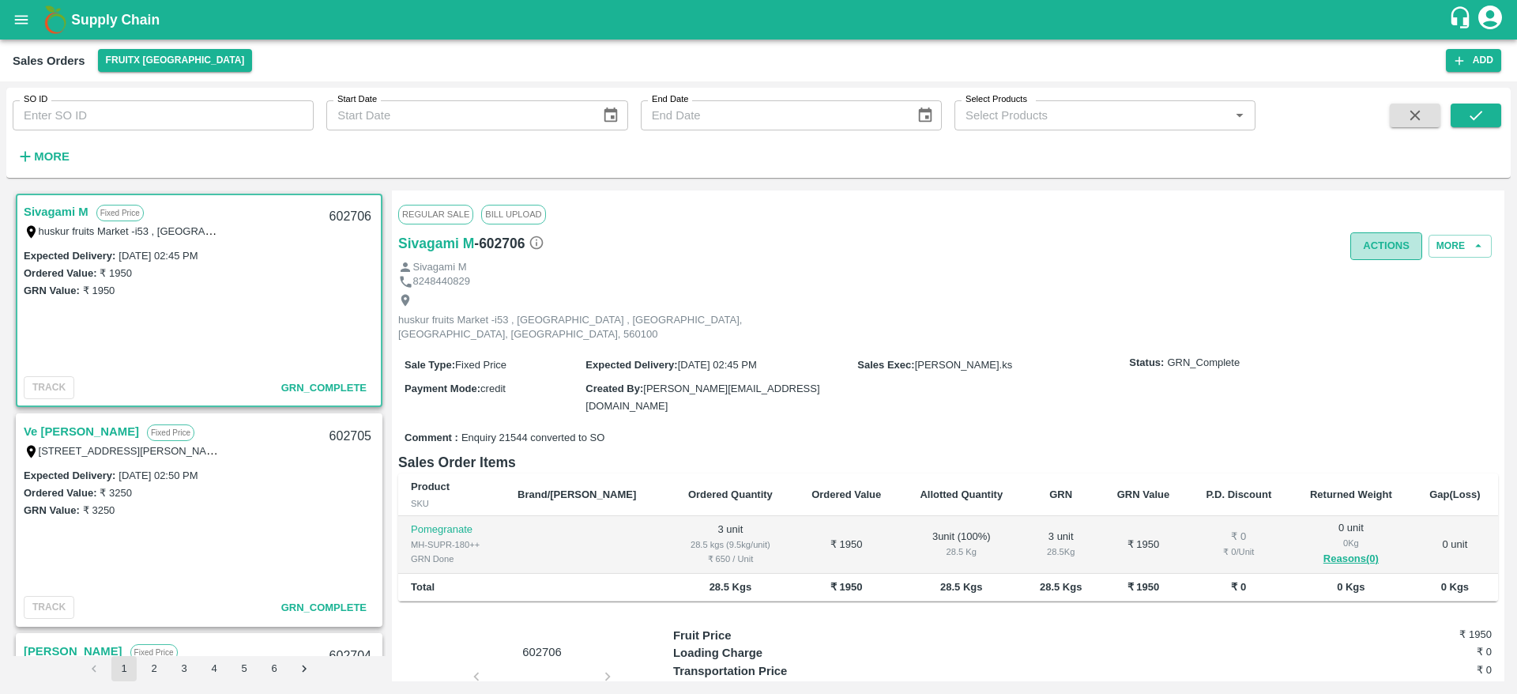
click at [1358, 249] on button "Actions" at bounding box center [1387, 246] width 72 height 28
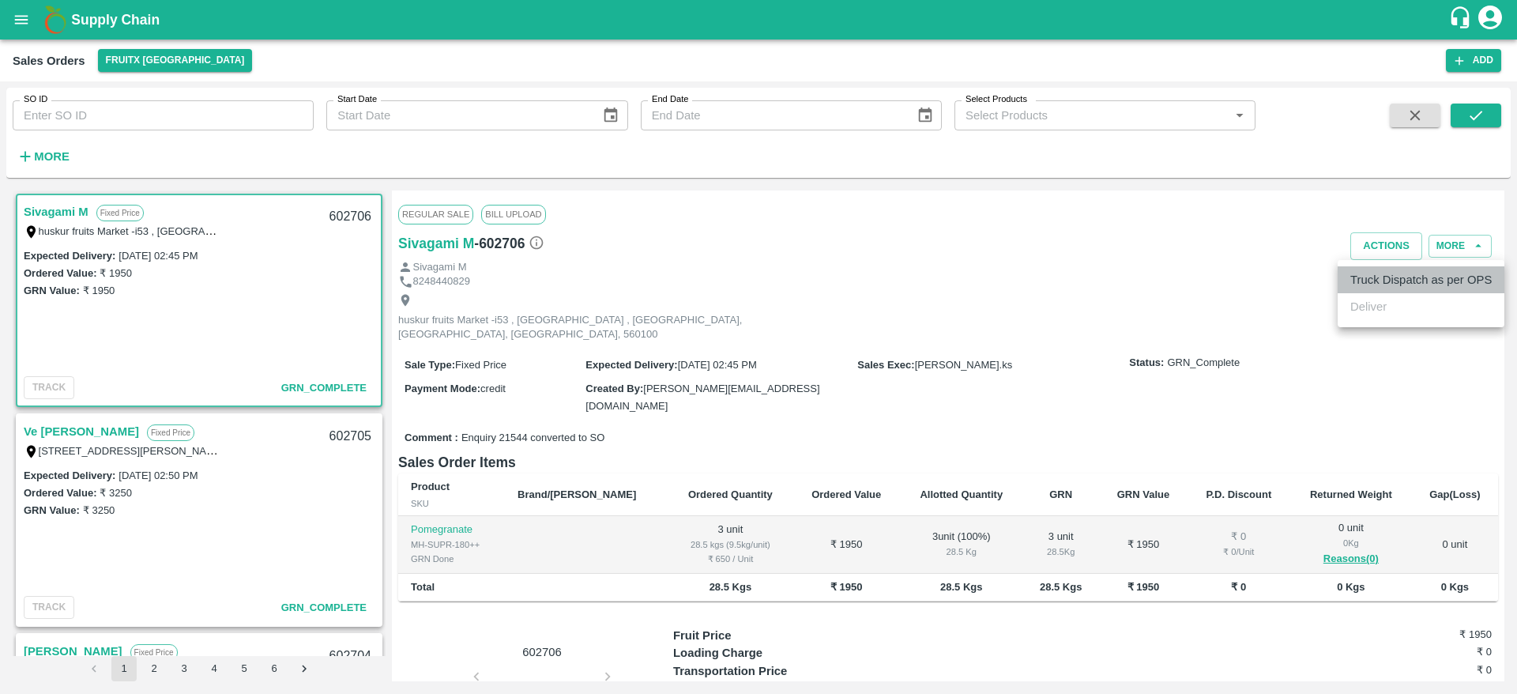
click at [1386, 272] on li "Truck Dispatch as per OPS" at bounding box center [1421, 279] width 167 height 27
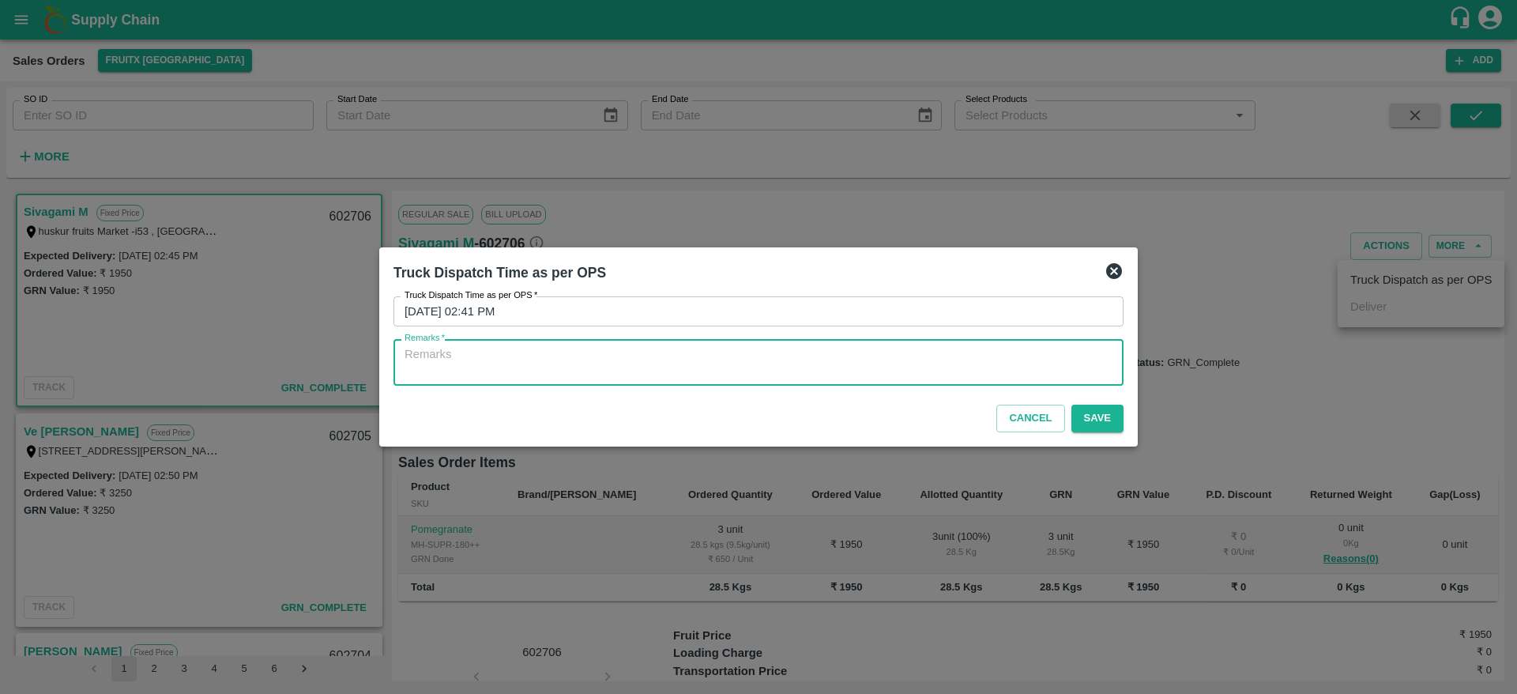
click at [897, 356] on textarea "Remarks   *" at bounding box center [759, 362] width 708 height 33
type textarea "OTD"
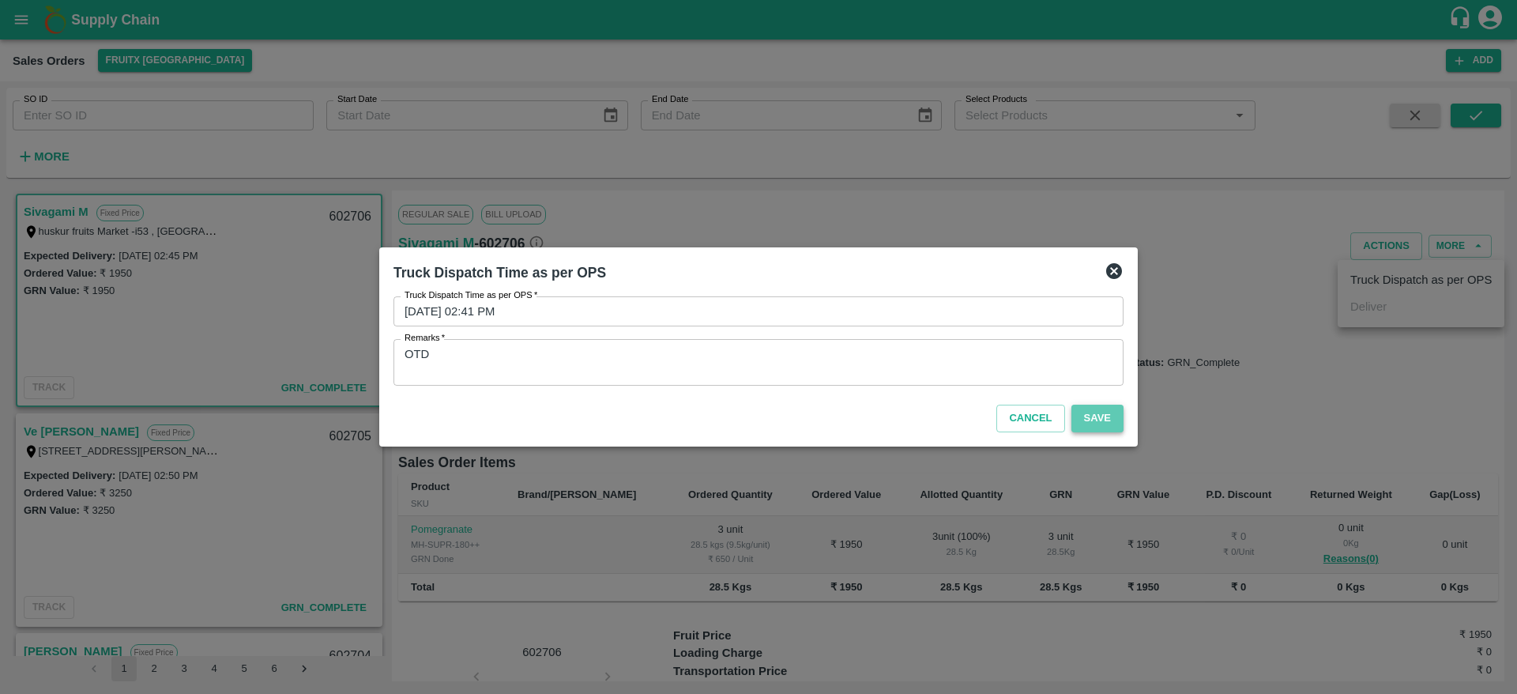
click at [1098, 424] on button "Save" at bounding box center [1098, 419] width 52 height 28
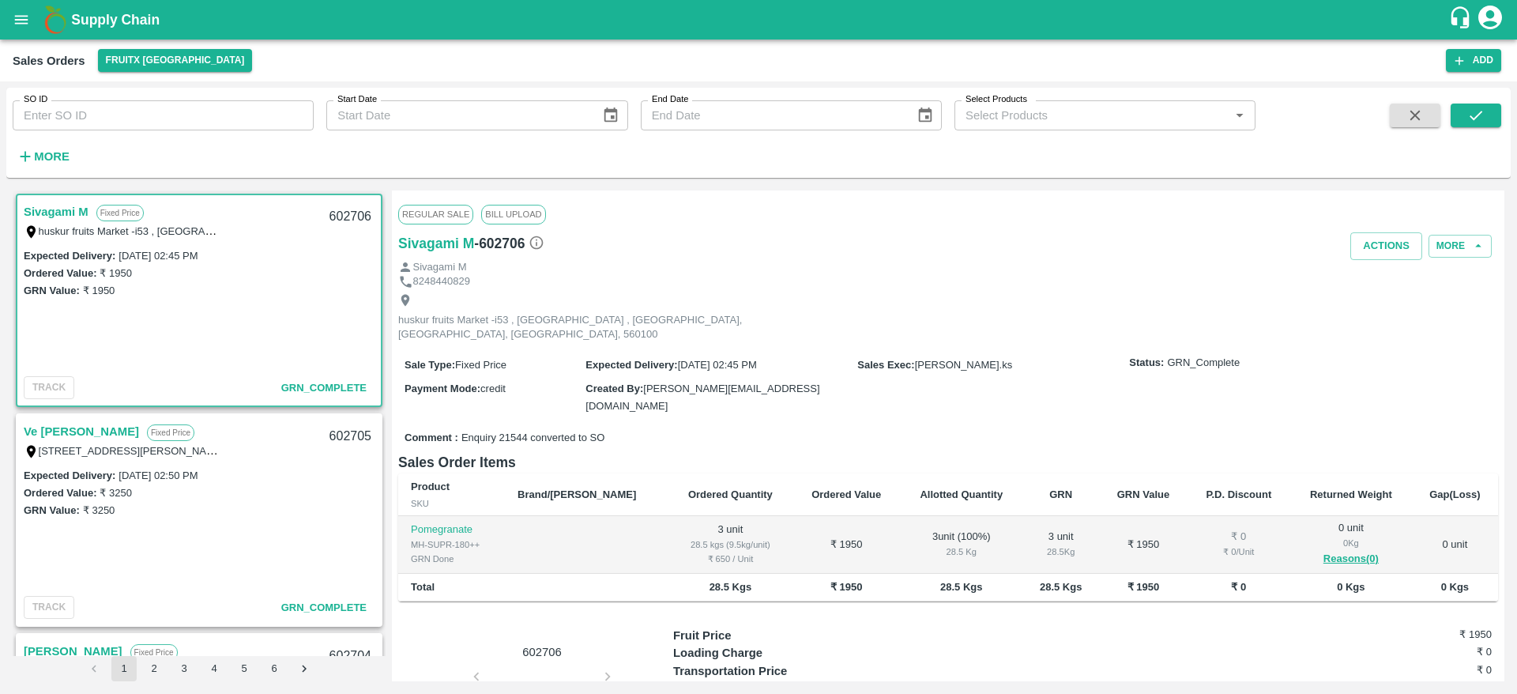
click at [40, 210] on link "Sivagami M" at bounding box center [56, 212] width 65 height 21
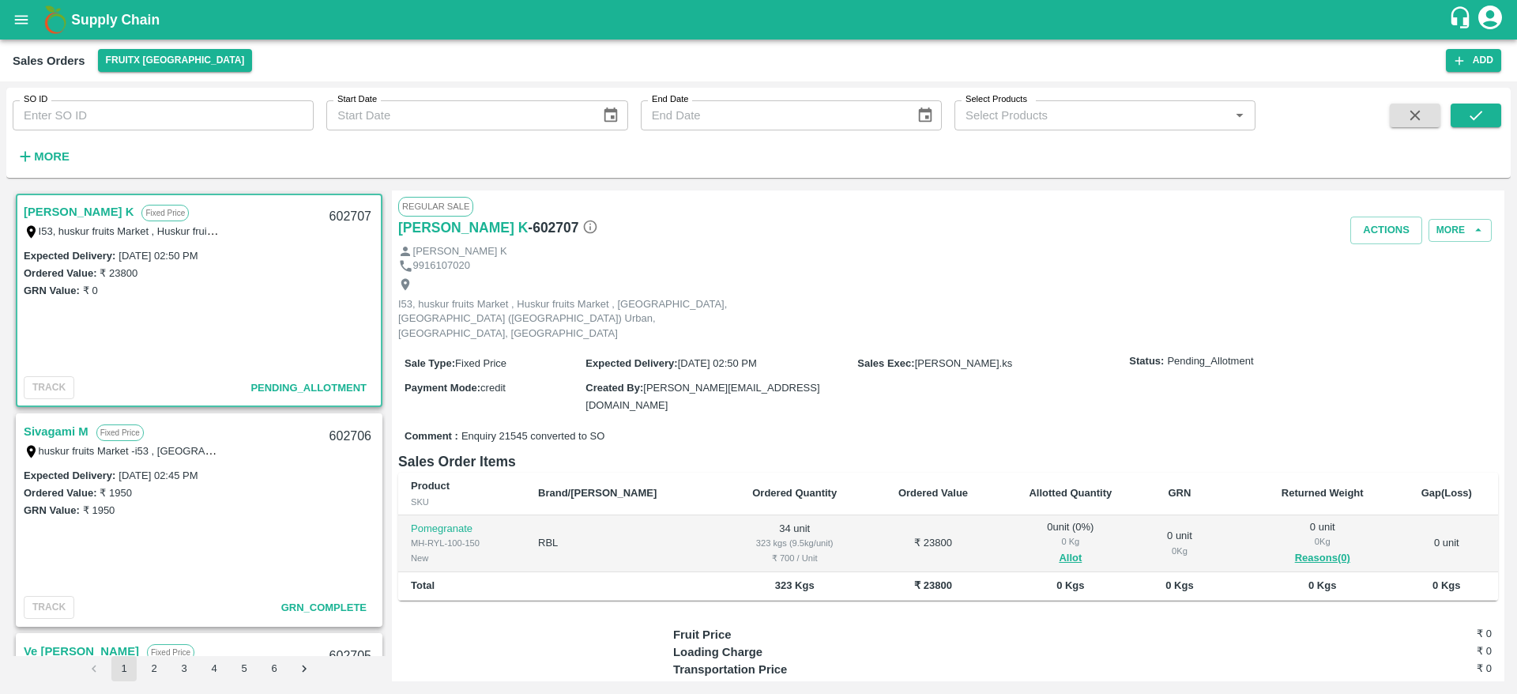
click at [80, 216] on link "[PERSON_NAME] K" at bounding box center [79, 212] width 110 height 21
click at [79, 215] on link "[PERSON_NAME] K" at bounding box center [79, 212] width 110 height 21
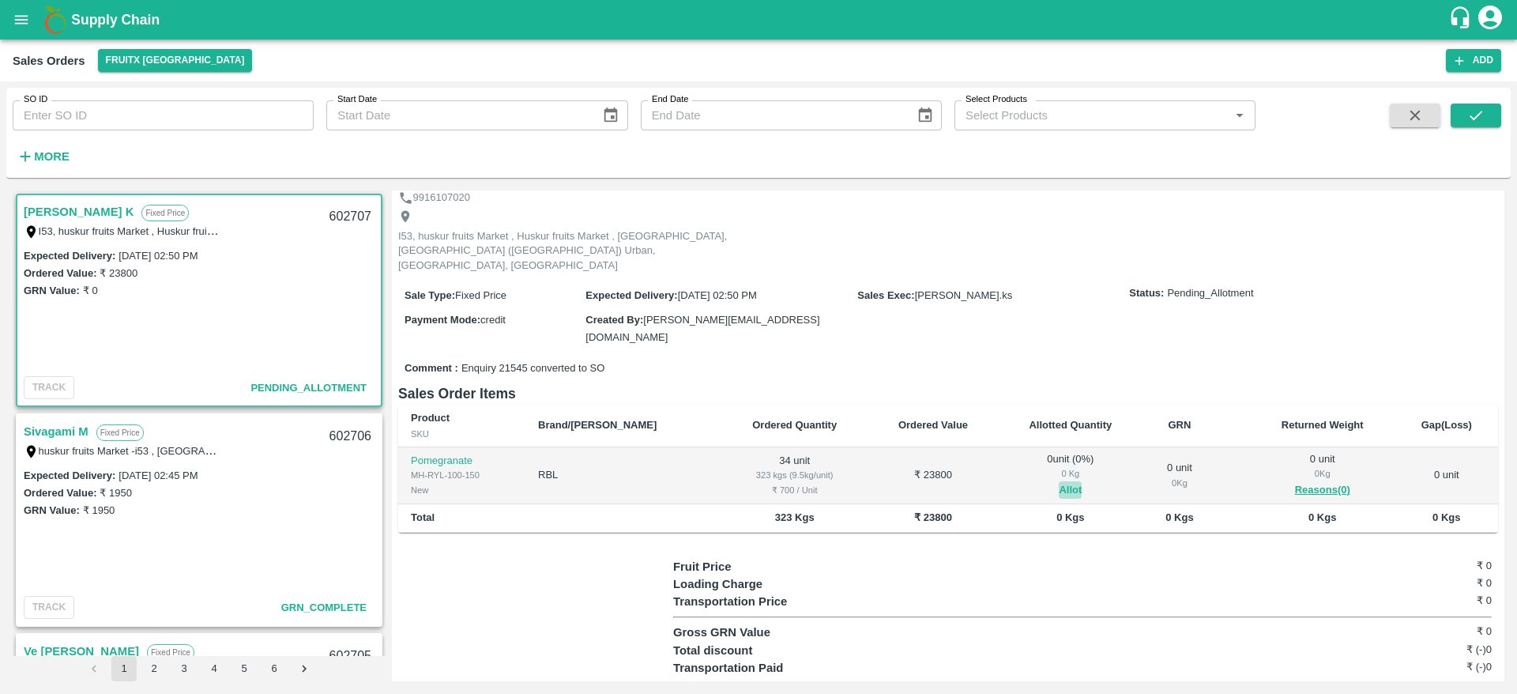
click at [1059, 481] on button "Allot" at bounding box center [1070, 490] width 23 height 18
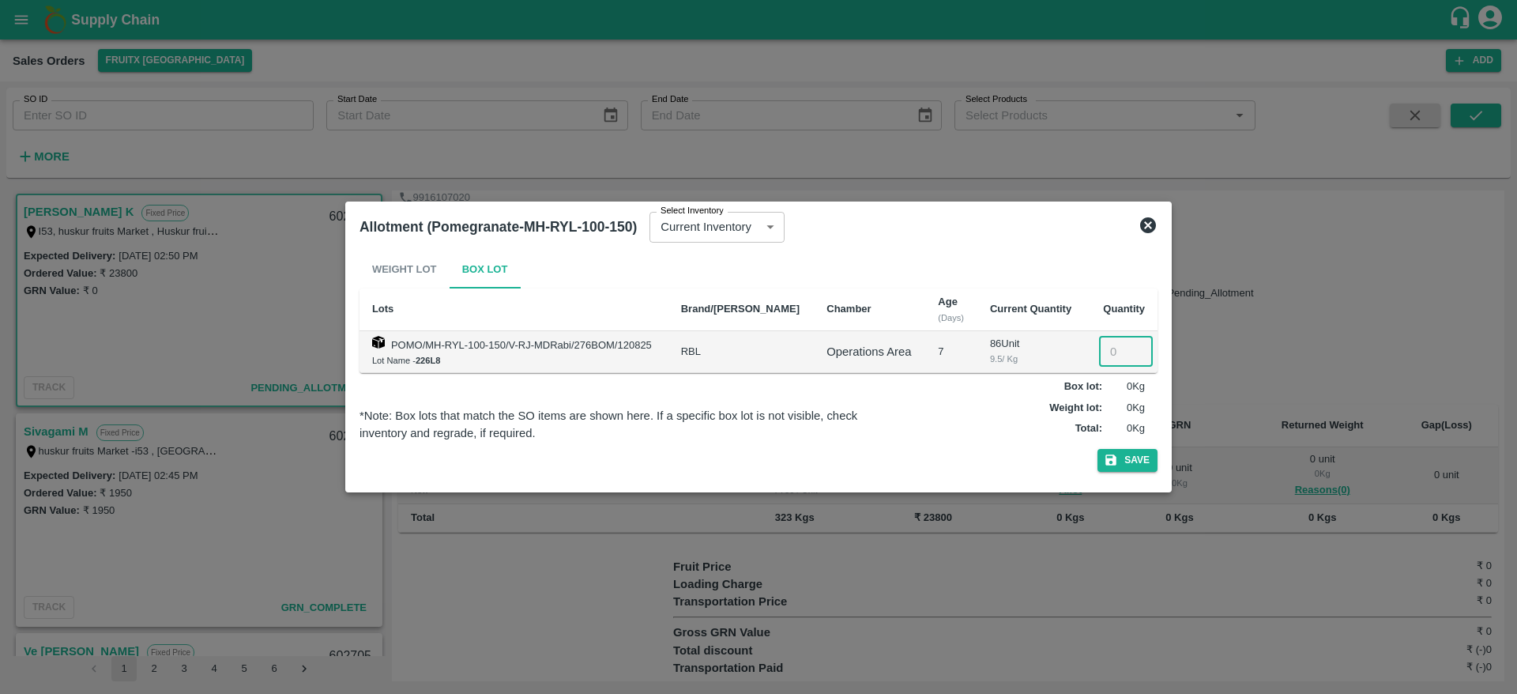
click at [1102, 352] on input "number" at bounding box center [1126, 352] width 54 height 30
type input "34"
click at [1130, 466] on button "Save" at bounding box center [1128, 460] width 60 height 23
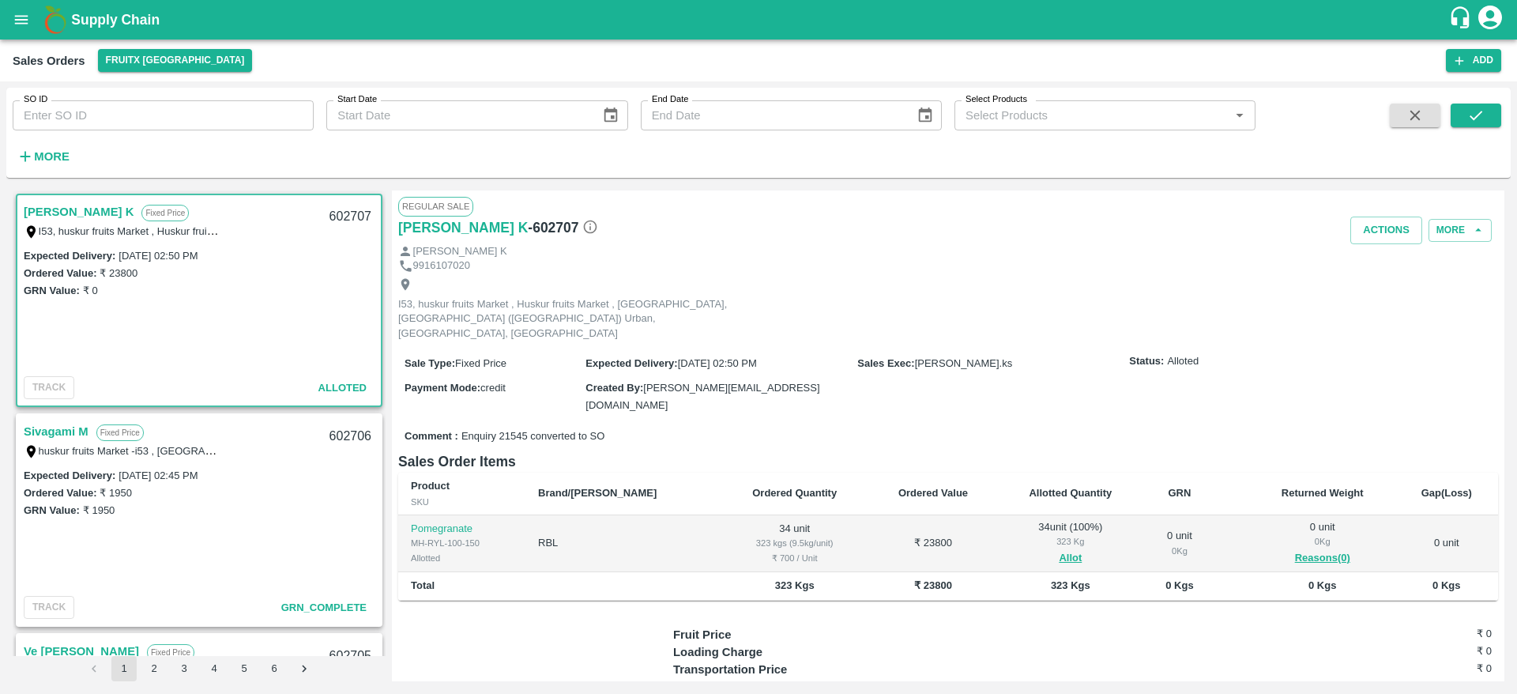
click at [326, 209] on div "602707" at bounding box center [350, 216] width 61 height 37
copy div "602707"
click at [1371, 232] on button "Actions" at bounding box center [1387, 231] width 72 height 28
click at [1364, 289] on li "Deliver" at bounding box center [1421, 290] width 167 height 27
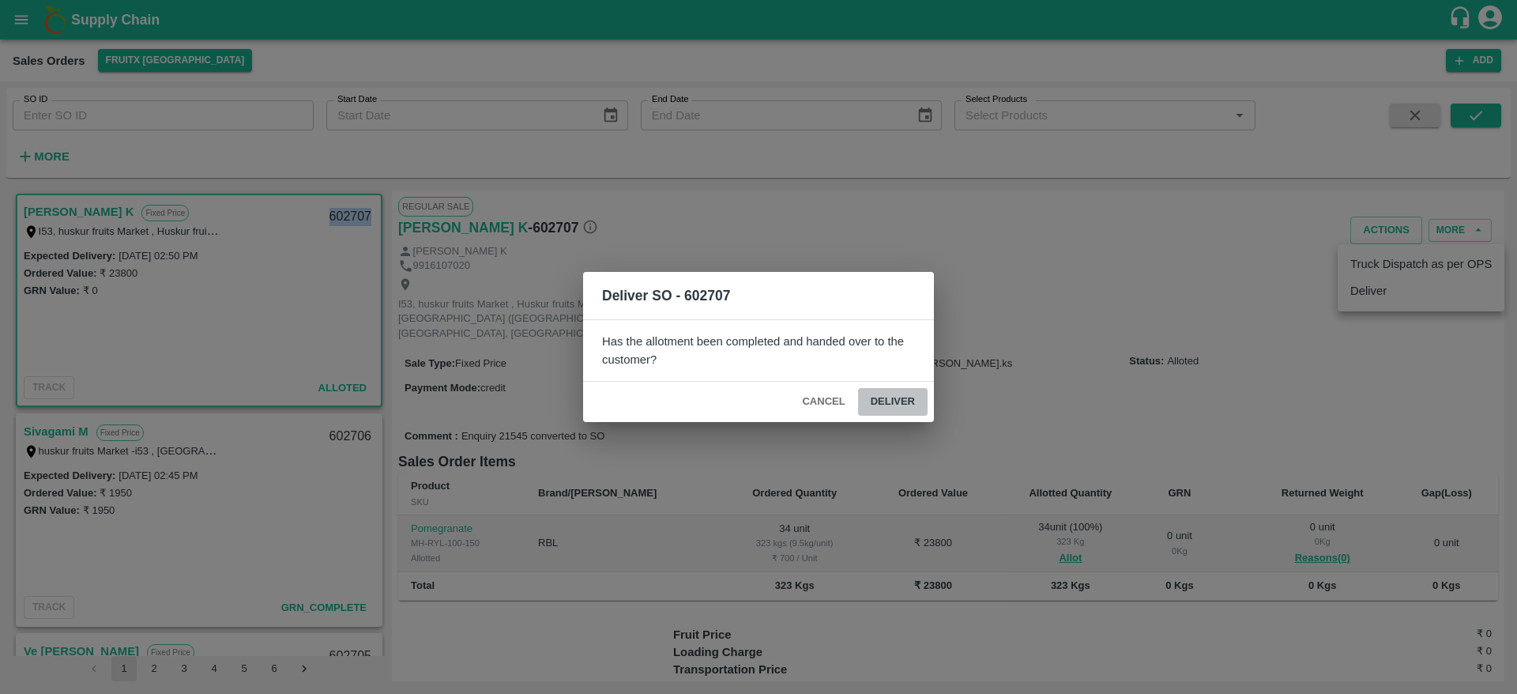
click at [887, 388] on button "Deliver" at bounding box center [893, 402] width 70 height 28
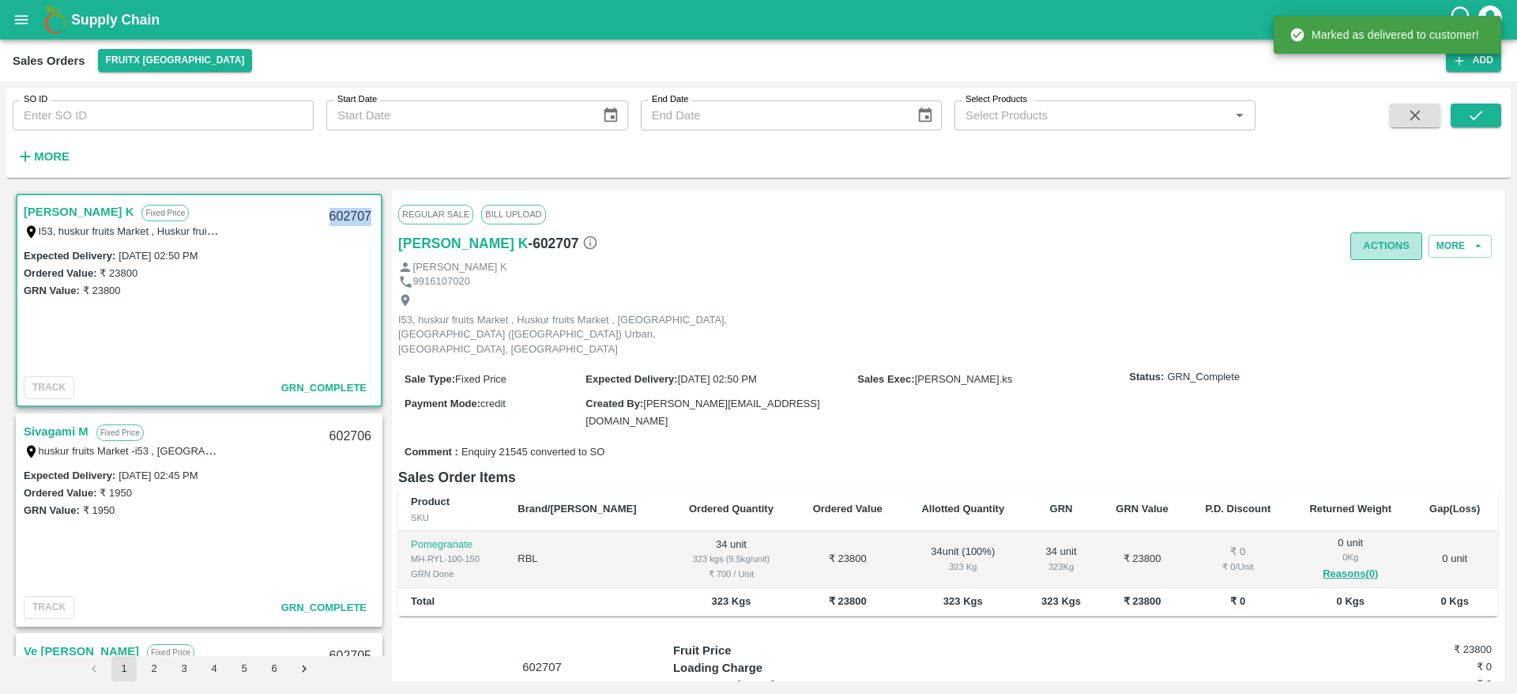
click at [1370, 239] on button "Actions" at bounding box center [1387, 246] width 72 height 28
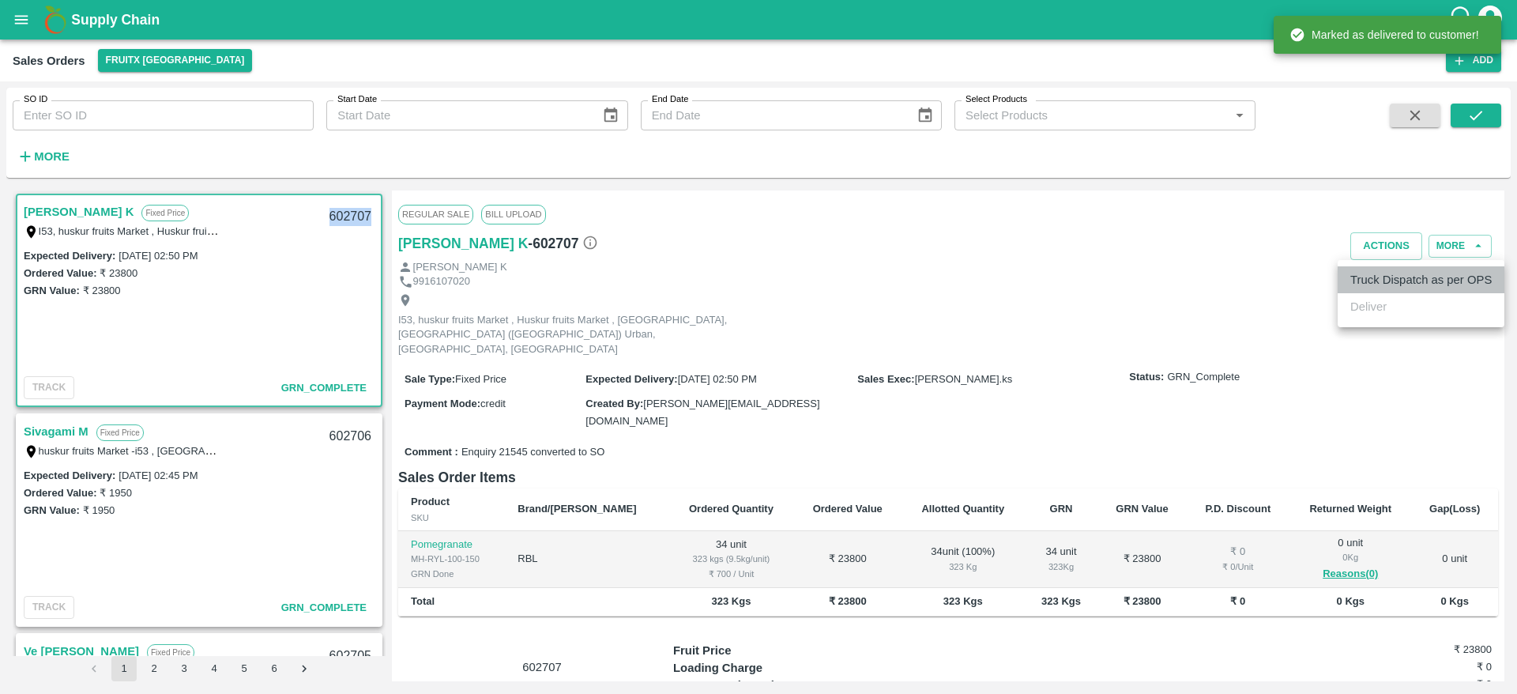
click at [1375, 280] on li "Truck Dispatch as per OPS" at bounding box center [1421, 279] width 167 height 27
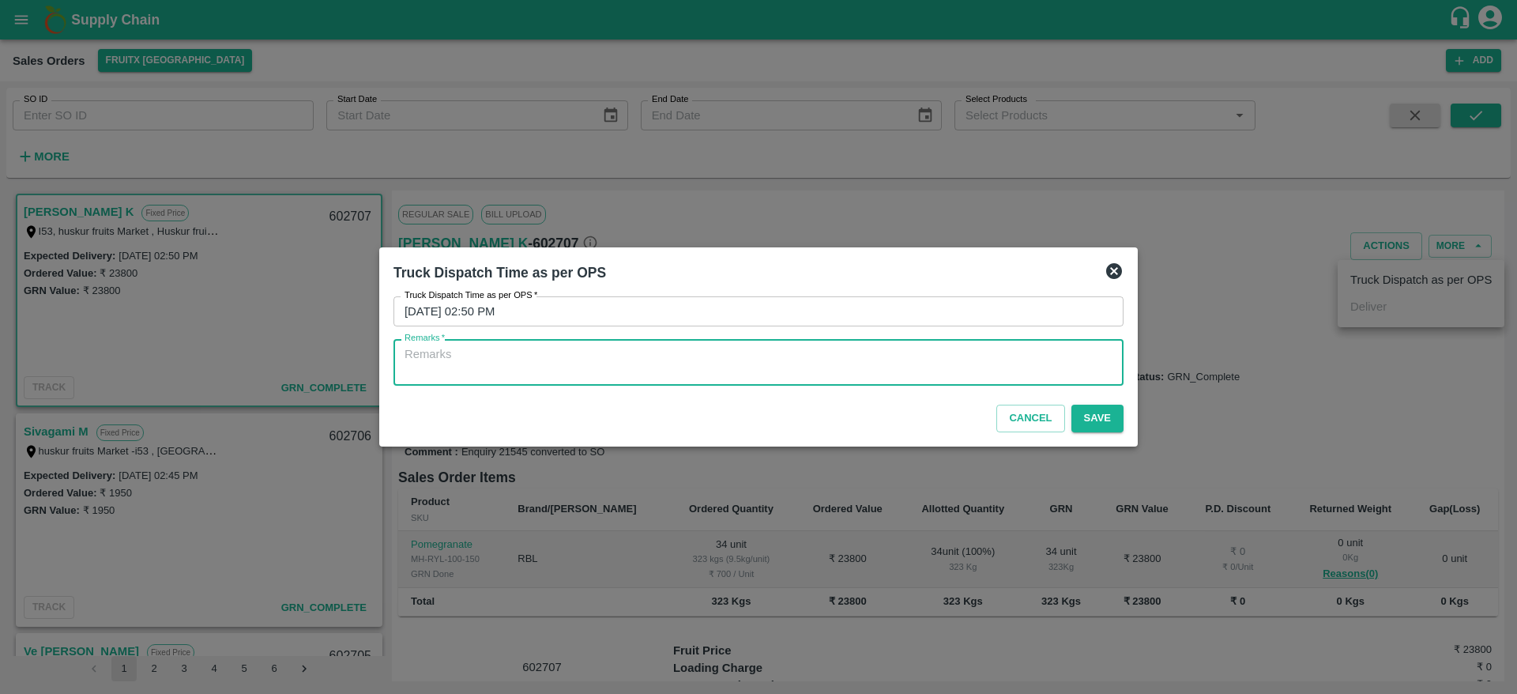
click at [854, 371] on textarea "Remarks   *" at bounding box center [759, 362] width 708 height 33
type textarea "OTD"
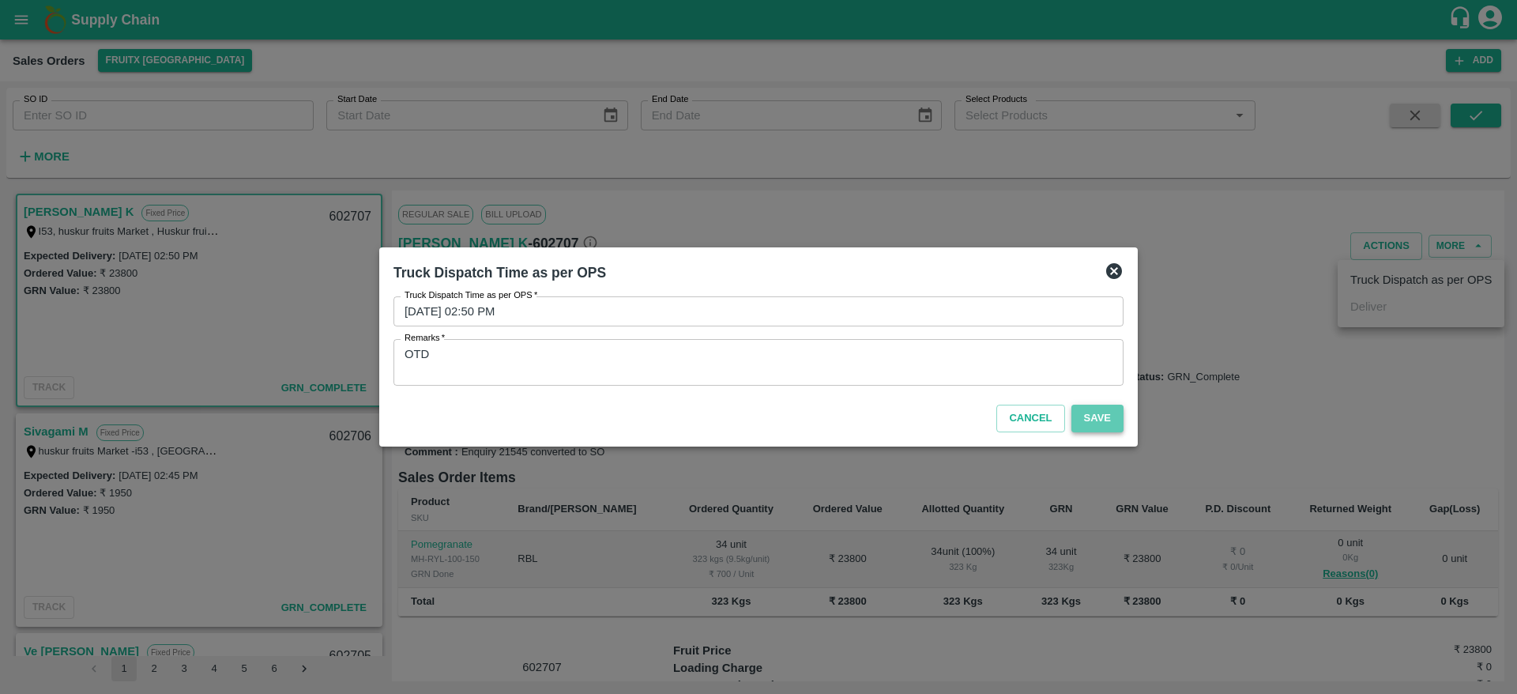
click at [1099, 413] on button "Save" at bounding box center [1098, 419] width 52 height 28
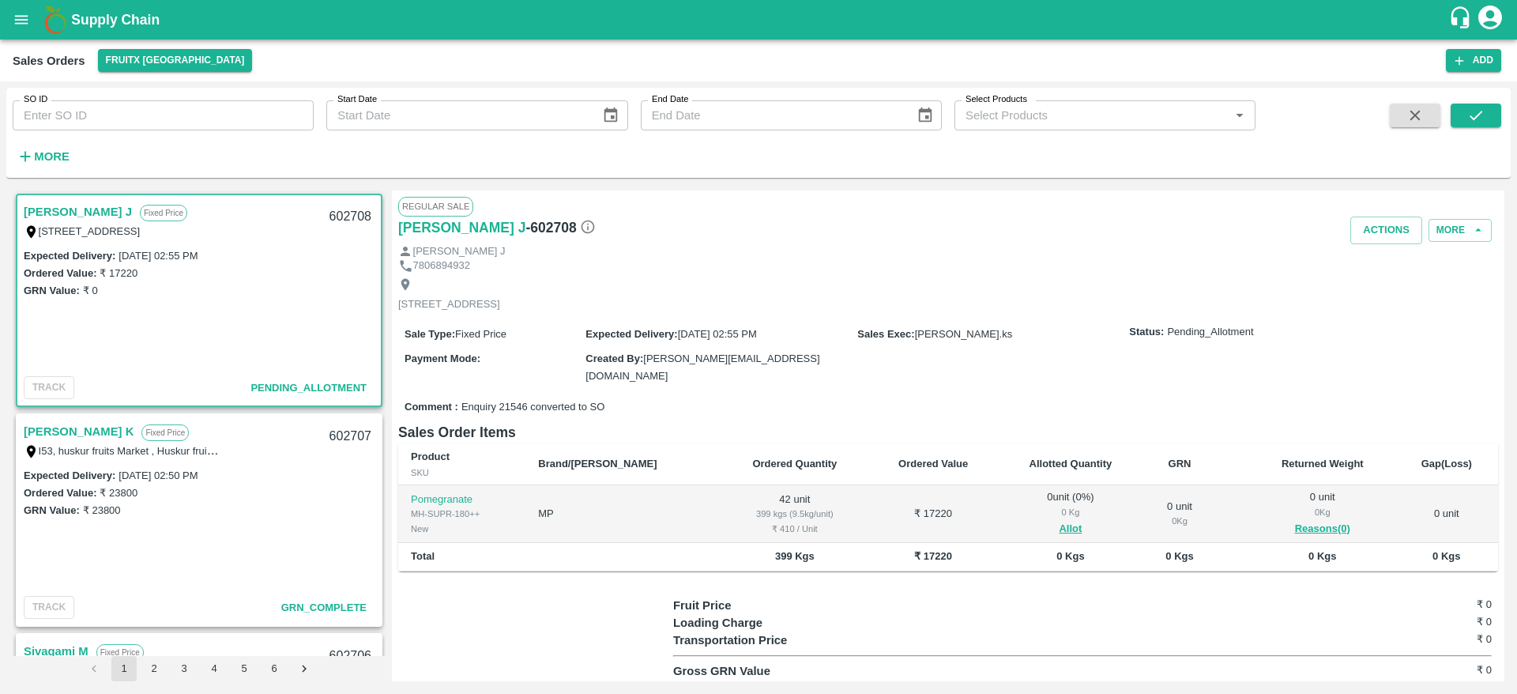
click at [51, 209] on link "[PERSON_NAME] J" at bounding box center [78, 212] width 108 height 21
click at [343, 216] on div "602708" at bounding box center [350, 216] width 61 height 37
copy div "602708"
click at [254, 290] on div "GRN Value: ₹ 0" at bounding box center [199, 289] width 351 height 17
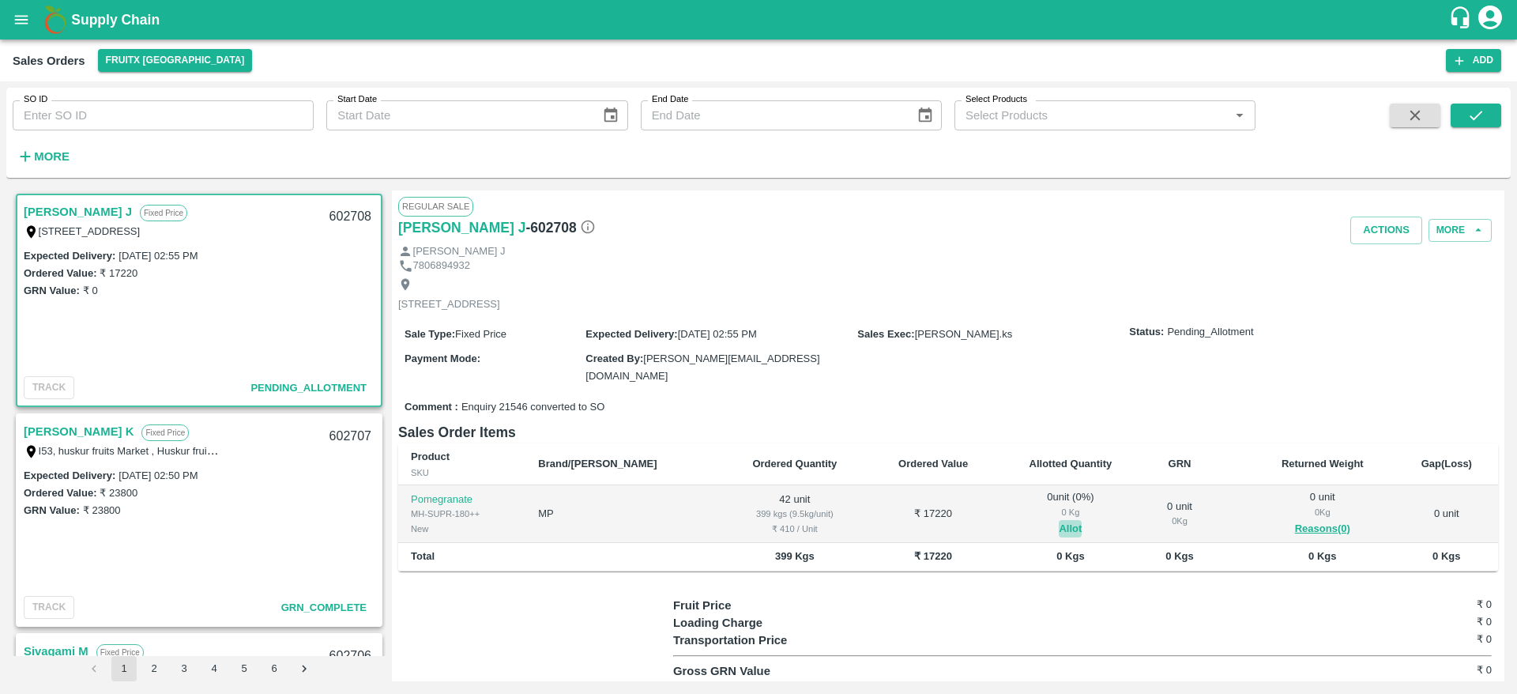
click at [1059, 520] on button "Allot" at bounding box center [1070, 529] width 23 height 18
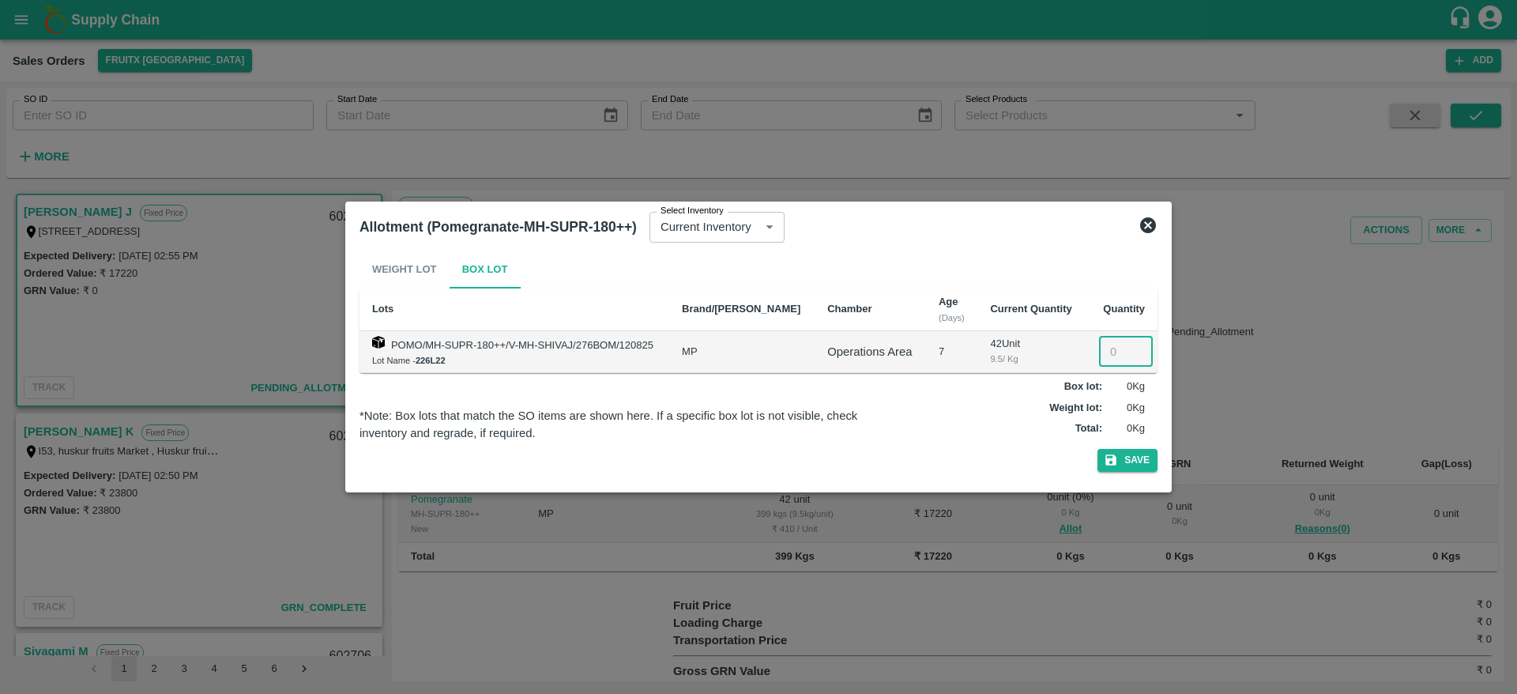
click at [1113, 353] on input "number" at bounding box center [1126, 352] width 54 height 30
type input "42"
click at [1136, 455] on button "Save" at bounding box center [1128, 460] width 60 height 23
click at [1136, 455] on icon at bounding box center [1127, 460] width 21 height 21
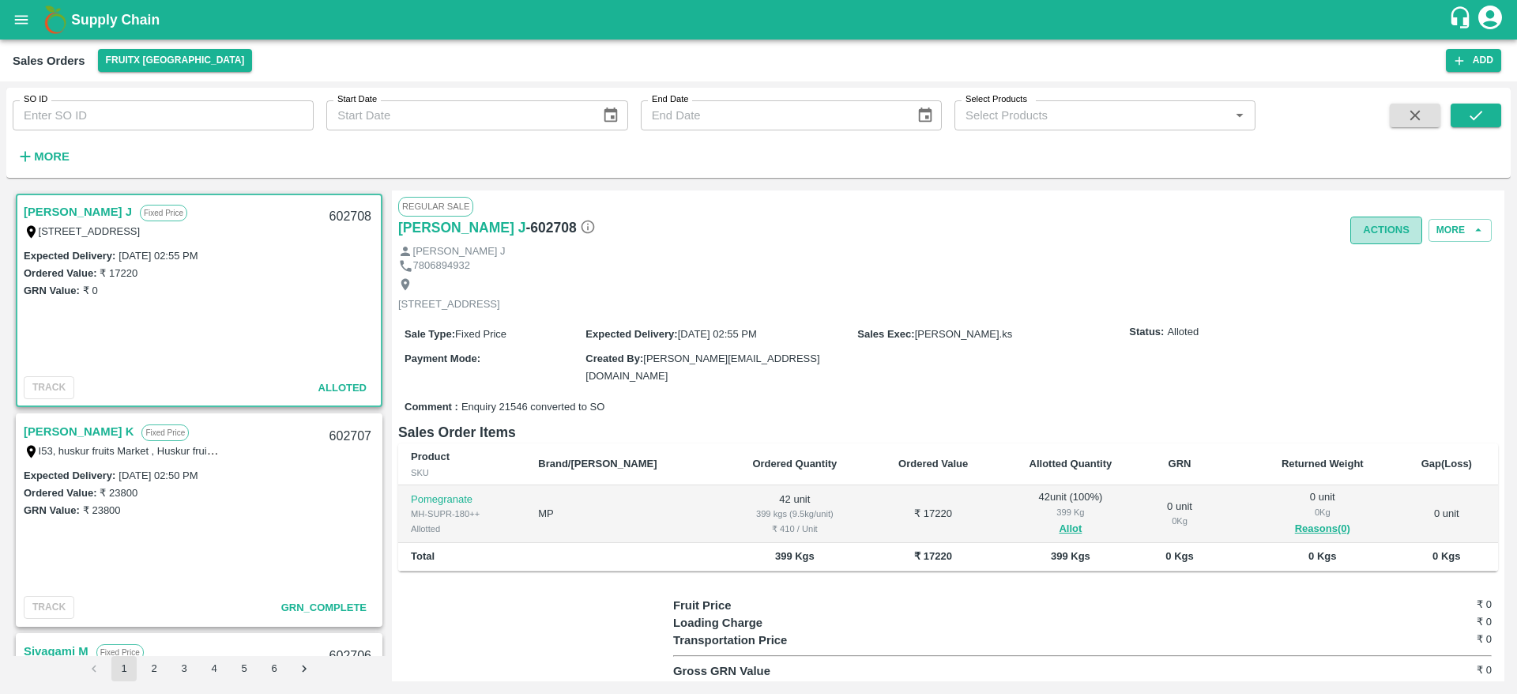
click at [1370, 224] on button "Actions" at bounding box center [1387, 231] width 72 height 28
click at [1368, 298] on li "Deliver" at bounding box center [1421, 290] width 167 height 27
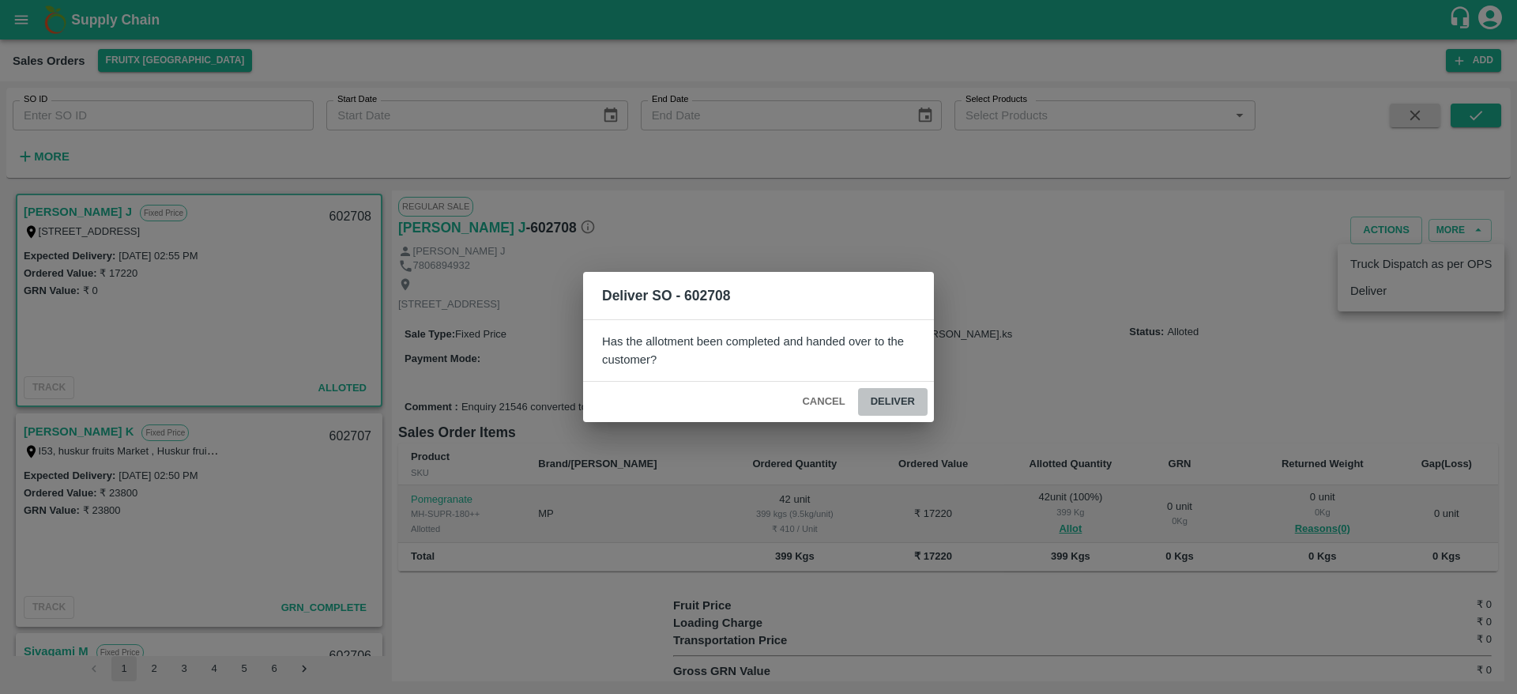
click at [899, 408] on button "Deliver" at bounding box center [893, 402] width 70 height 28
click at [899, 408] on icon at bounding box center [893, 401] width 19 height 19
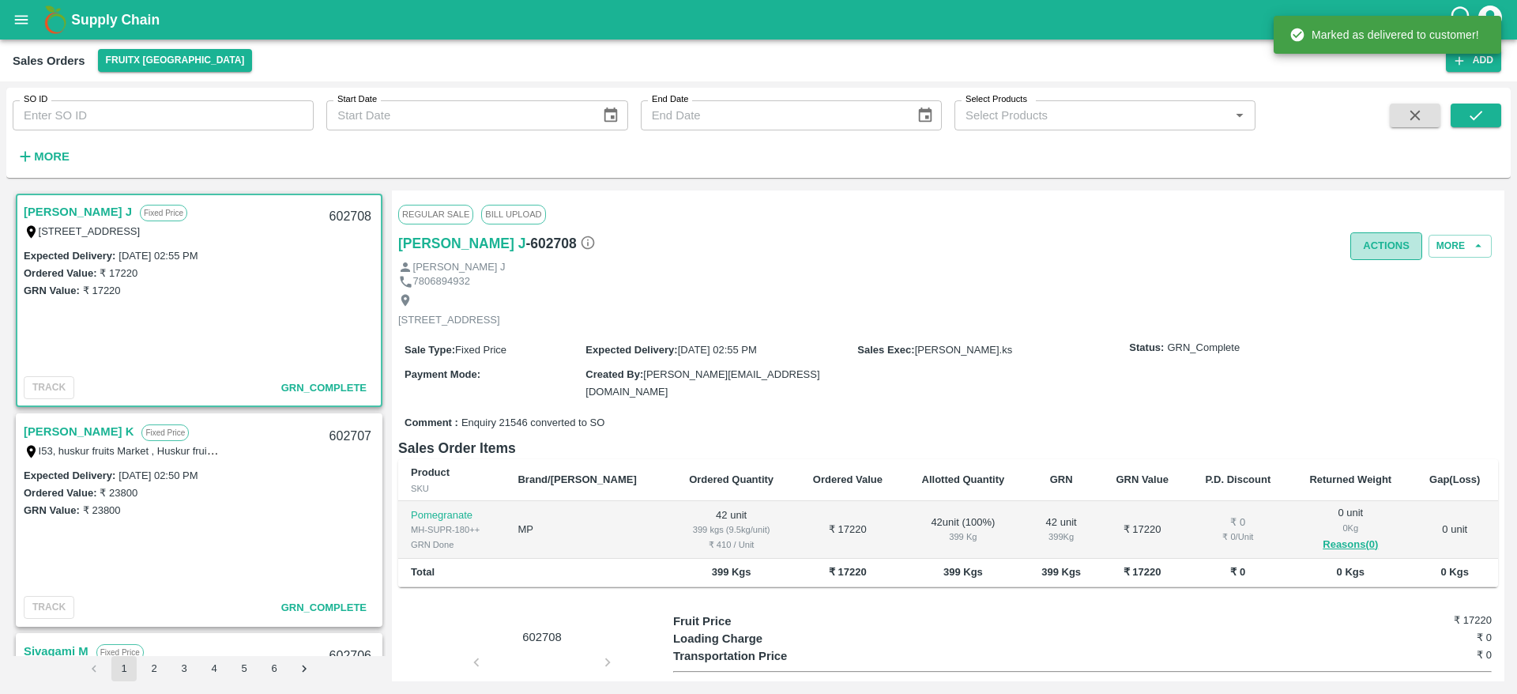
click at [1352, 251] on button "Actions" at bounding box center [1387, 246] width 72 height 28
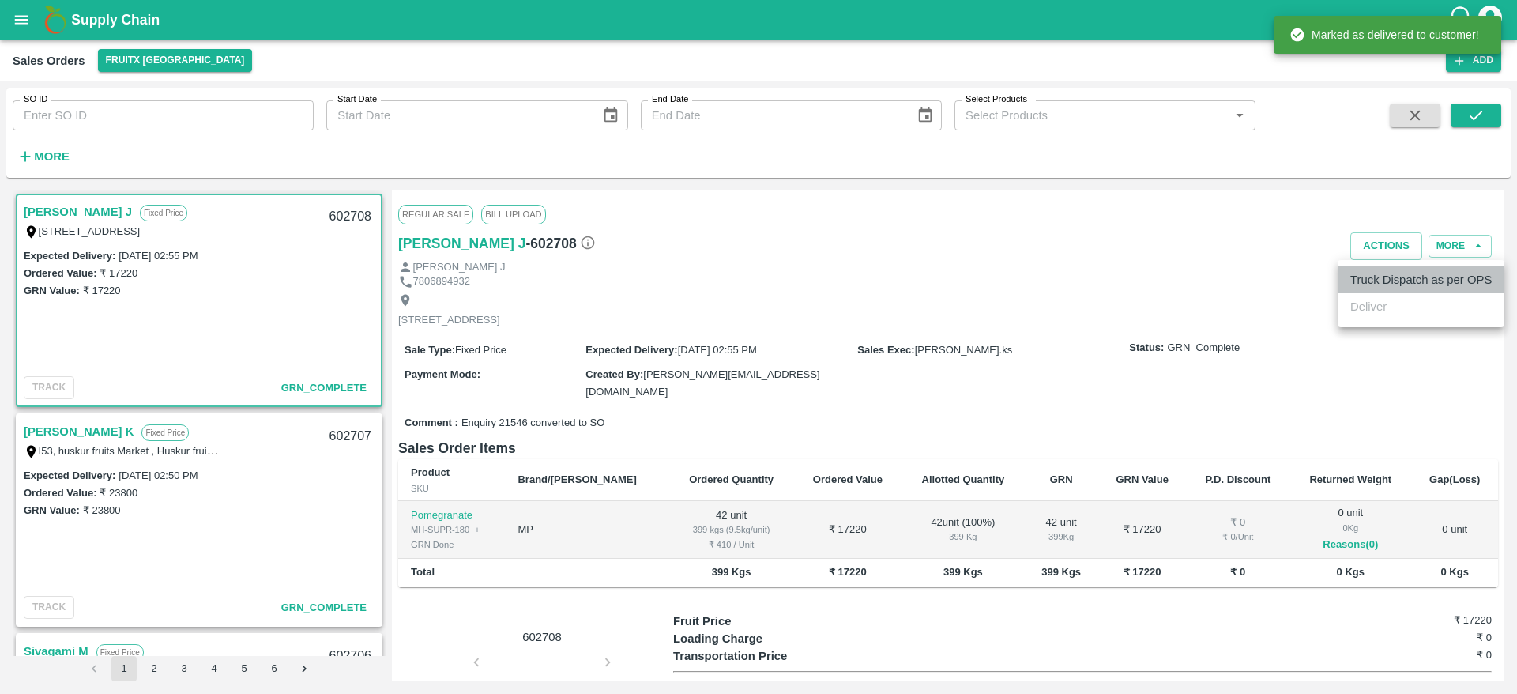
click at [1367, 280] on li "Truck Dispatch as per OPS" at bounding box center [1421, 279] width 167 height 27
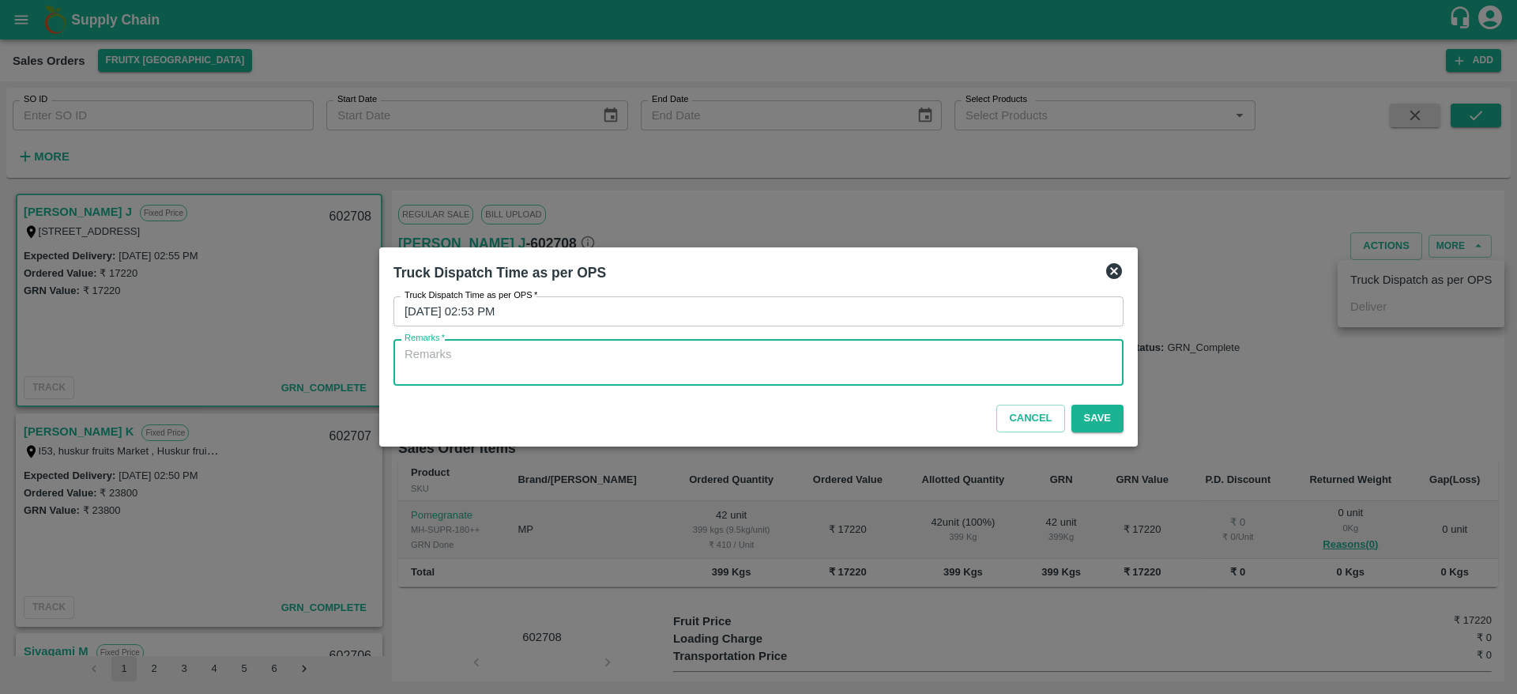
click at [710, 361] on textarea "Remarks   *" at bounding box center [759, 362] width 708 height 33
type textarea "OTD"
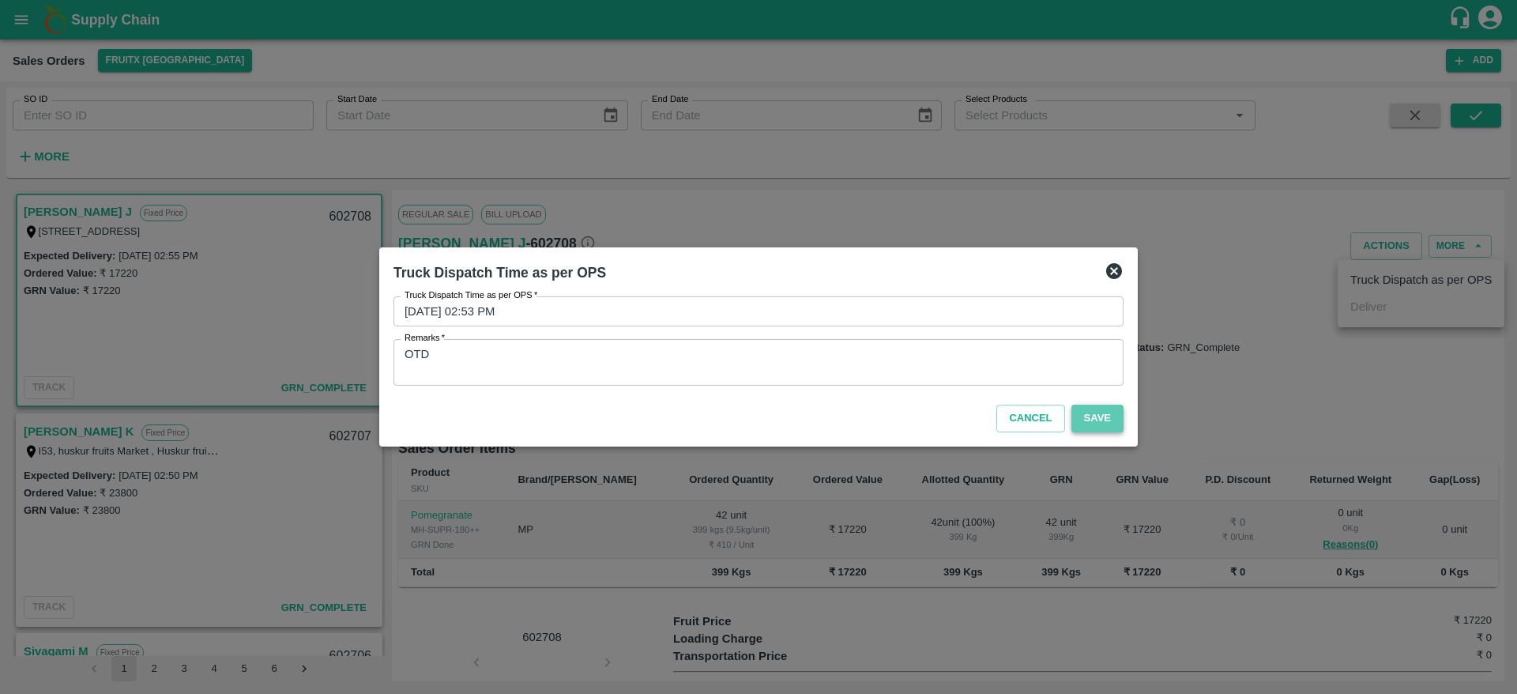
click at [1111, 414] on button "Save" at bounding box center [1098, 419] width 52 height 28
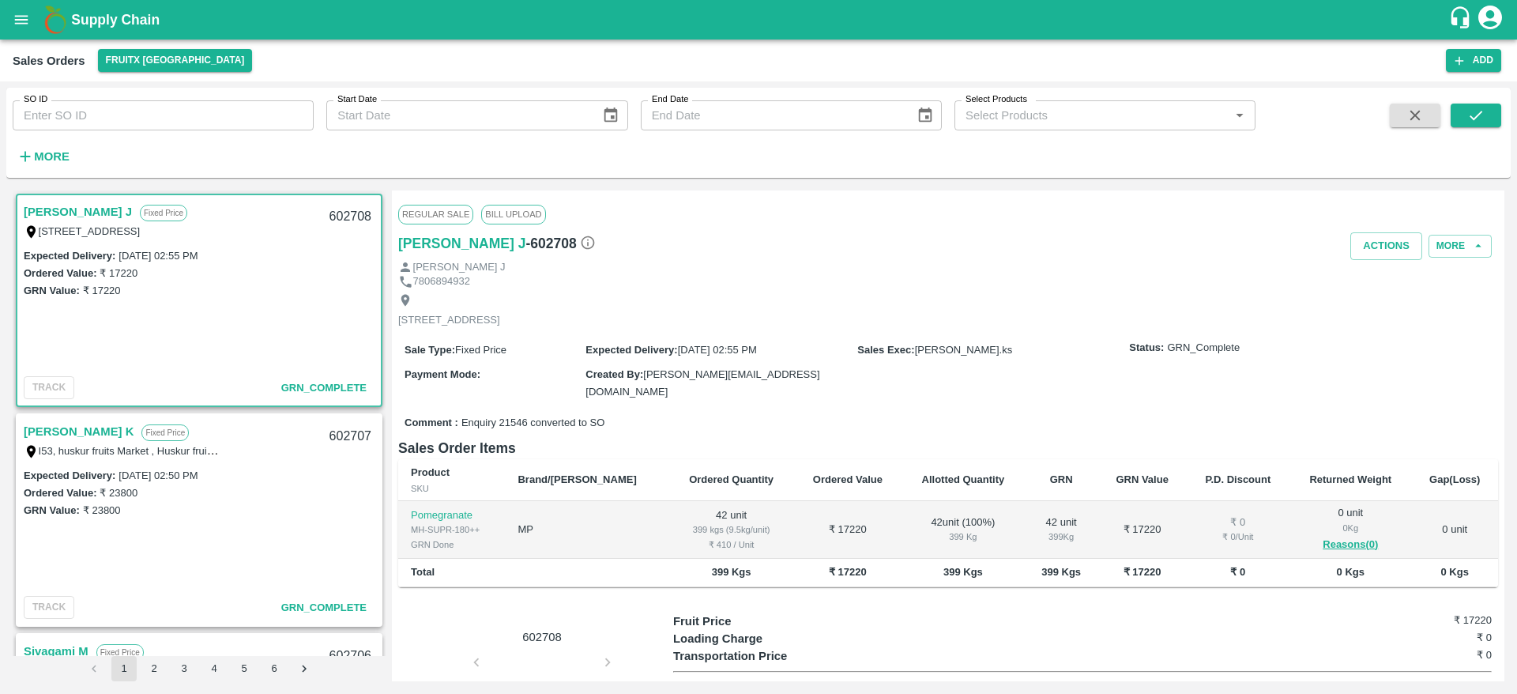
scroll to position [2, 0]
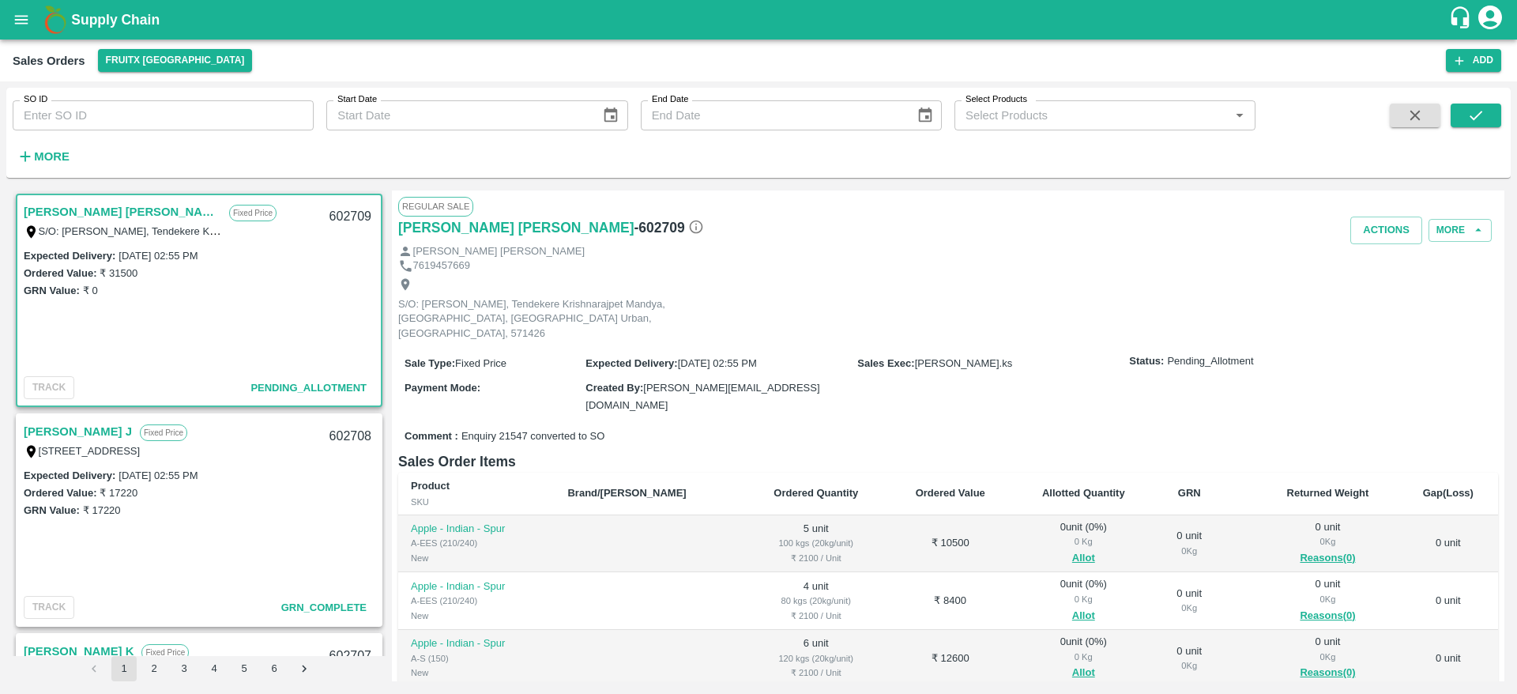
click at [70, 208] on link "[PERSON_NAME] [PERSON_NAME]" at bounding box center [123, 212] width 198 height 21
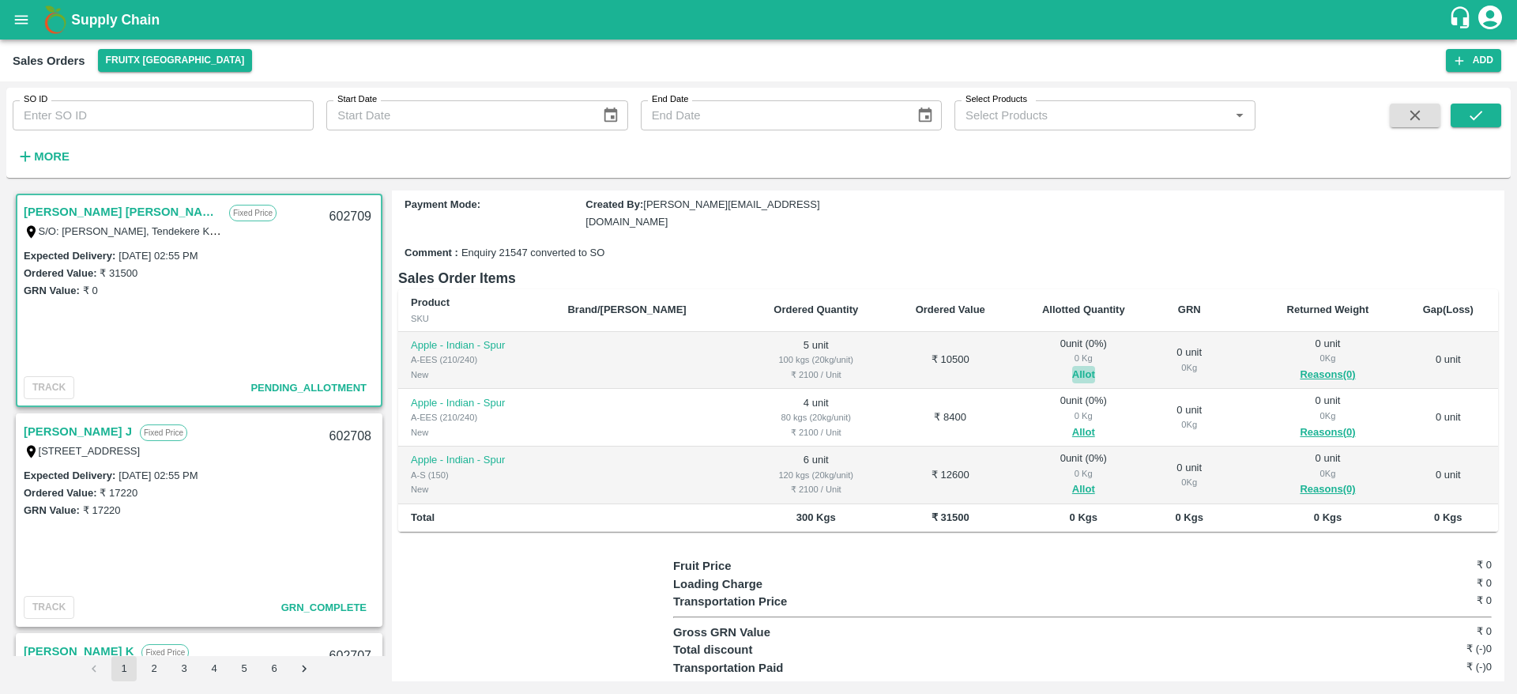
click at [1072, 366] on button "Allot" at bounding box center [1083, 375] width 23 height 18
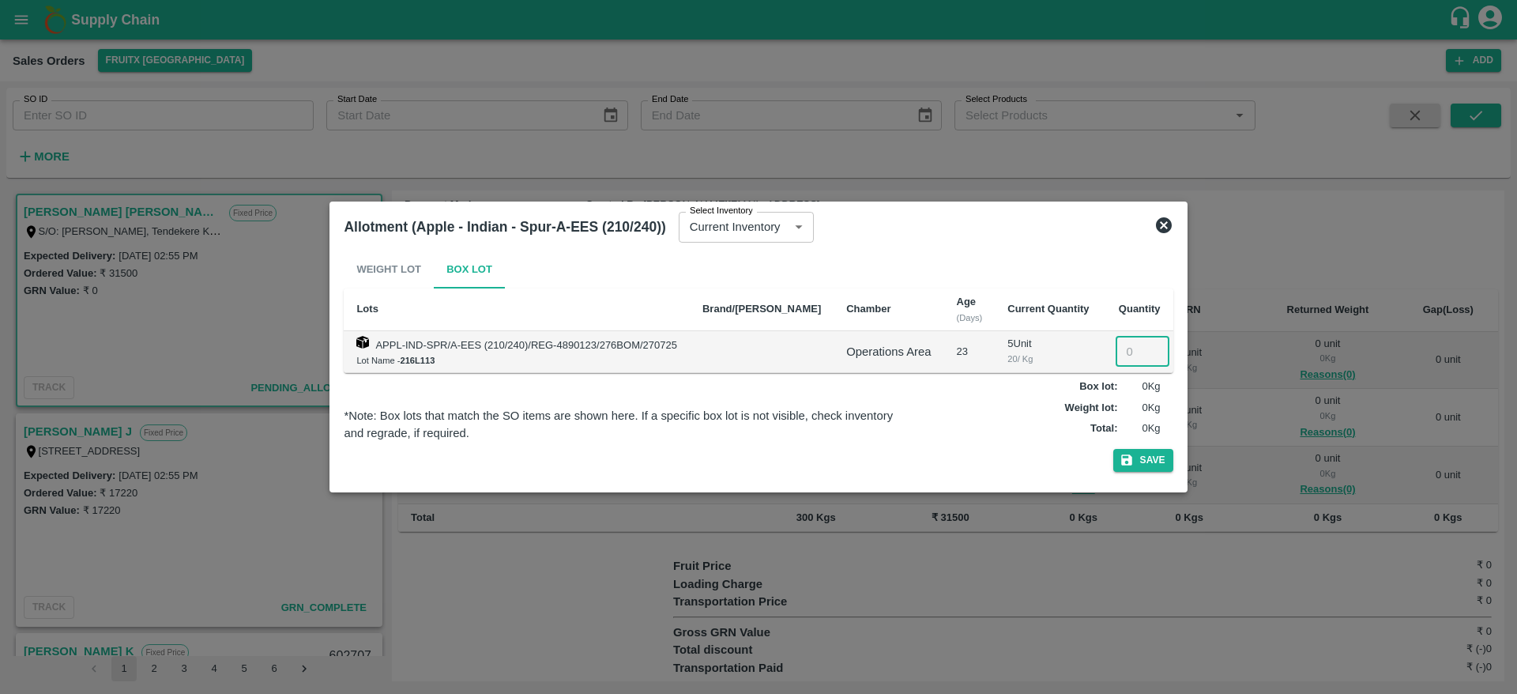
click at [1118, 344] on input "number" at bounding box center [1143, 352] width 54 height 30
type input "5"
click at [1133, 453] on button "Save" at bounding box center [1143, 460] width 60 height 23
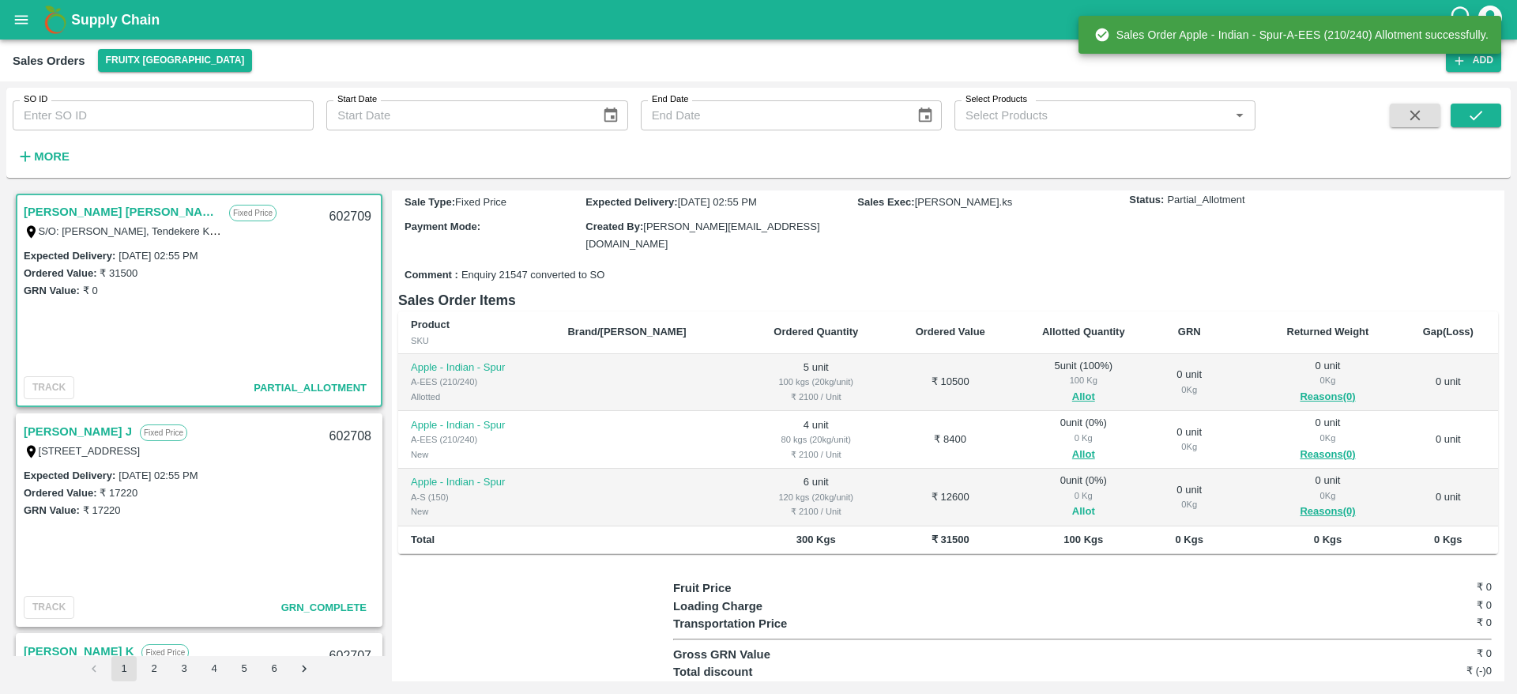
scroll to position [168, 0]
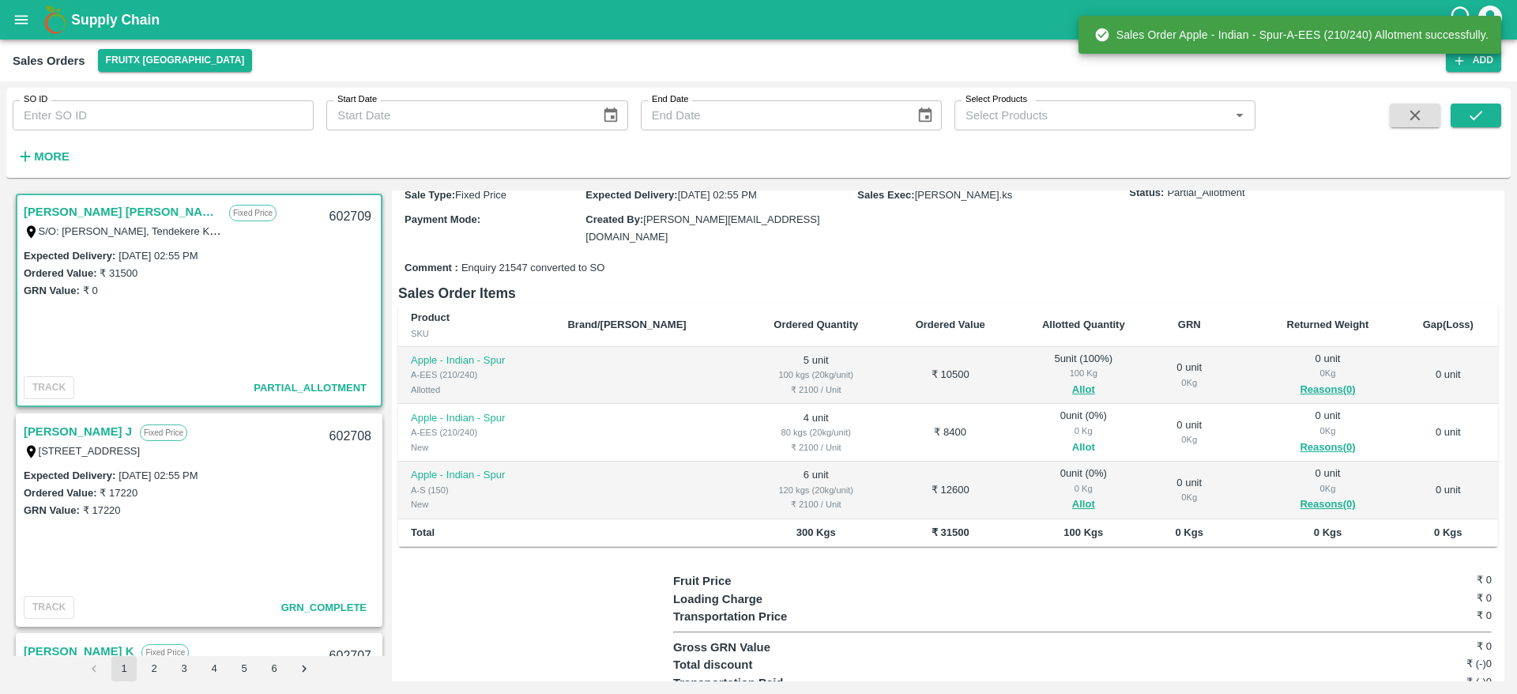
click at [1072, 439] on button "Allot" at bounding box center [1083, 448] width 23 height 18
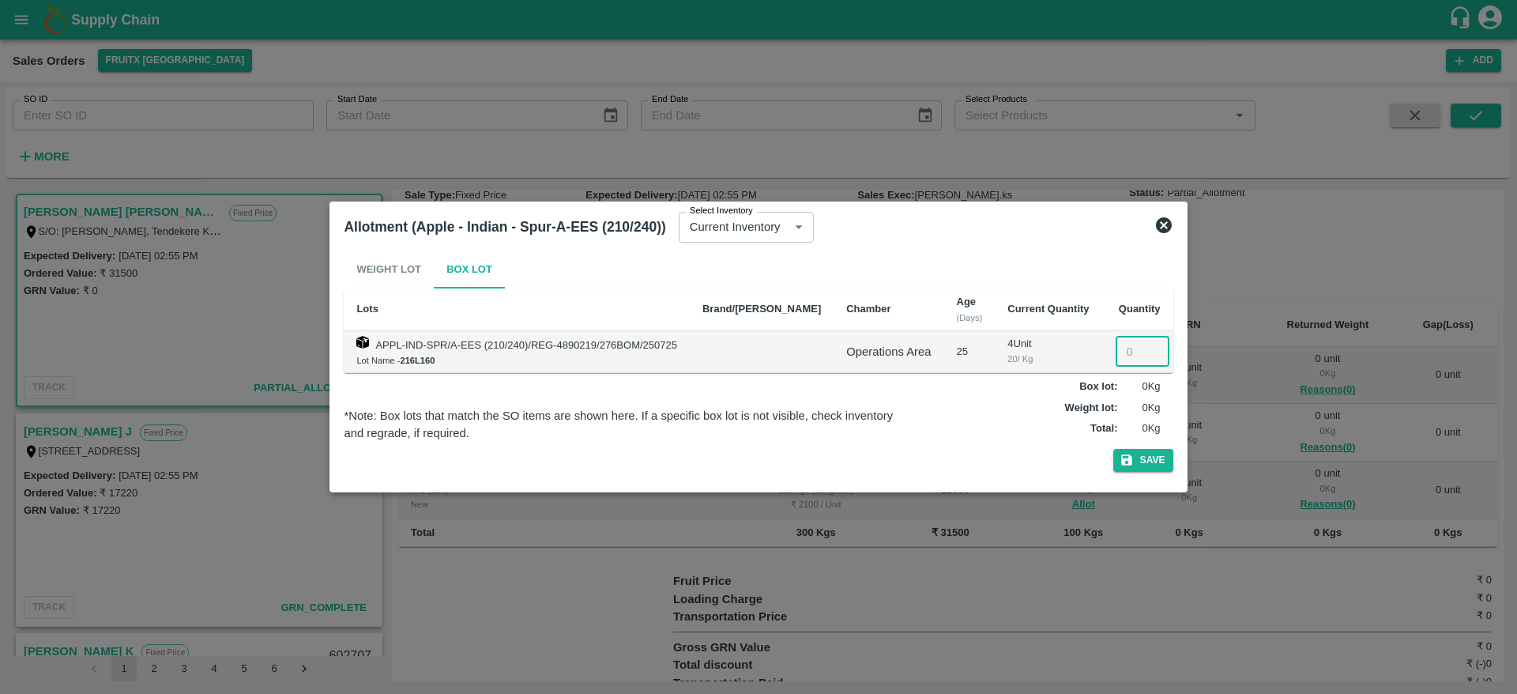
click at [1116, 343] on input "number" at bounding box center [1143, 352] width 54 height 30
type input "4"
click at [1126, 460] on button "Save" at bounding box center [1143, 460] width 60 height 23
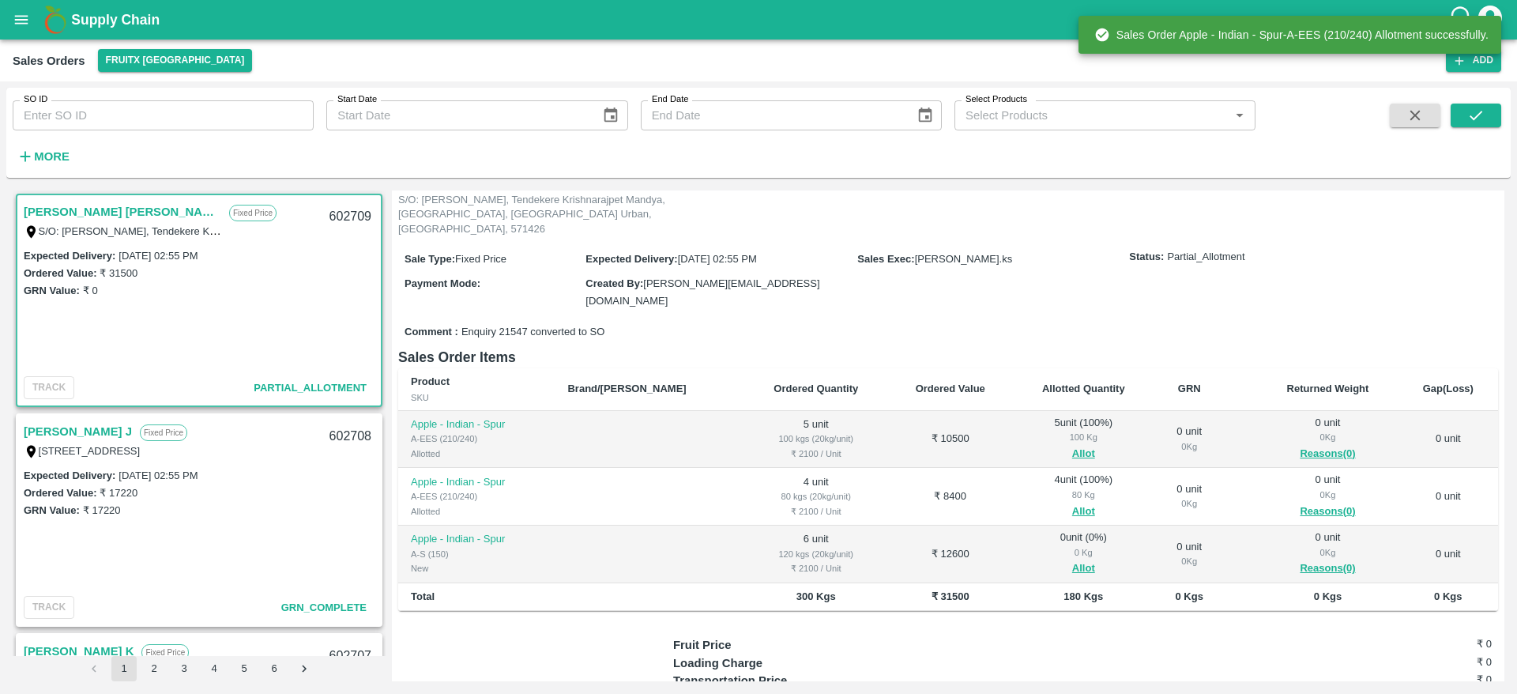
scroll to position [107, 0]
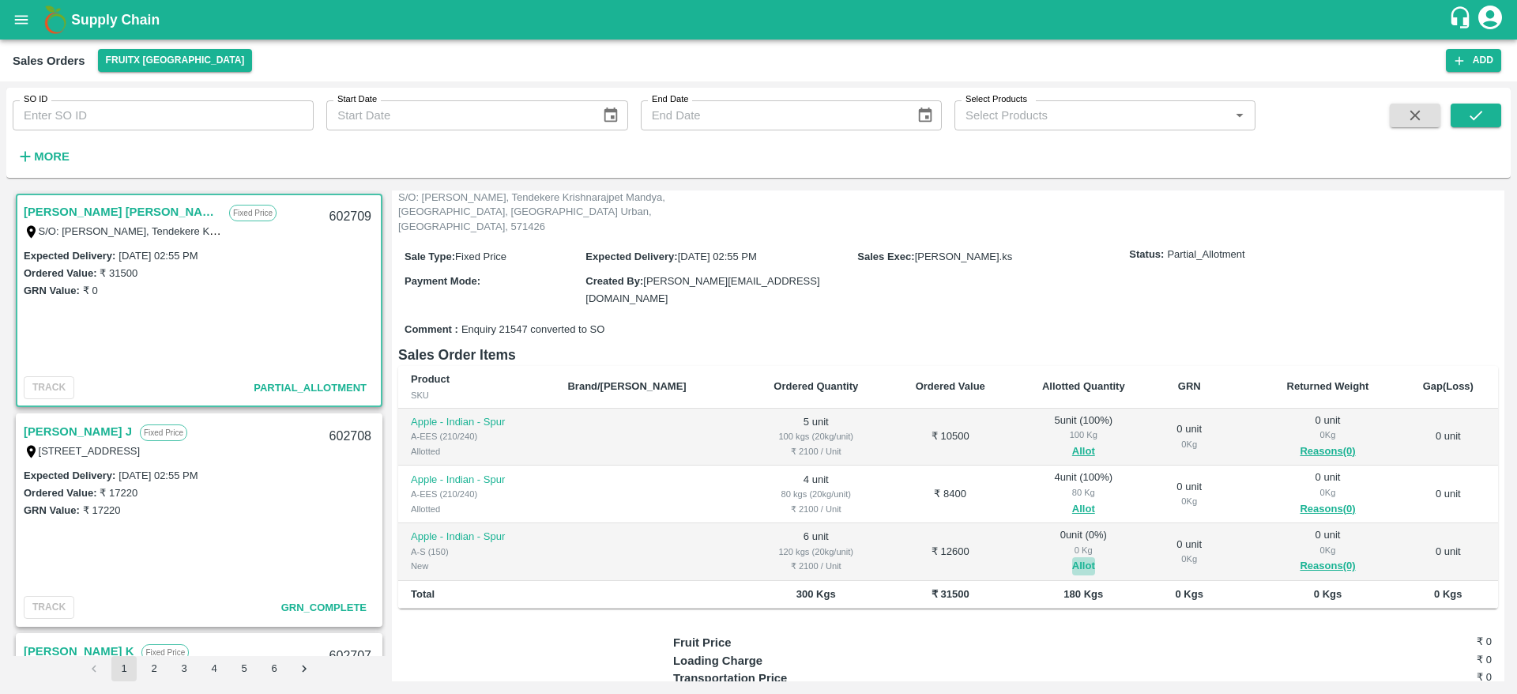
click at [1072, 557] on button "Allot" at bounding box center [1083, 566] width 23 height 18
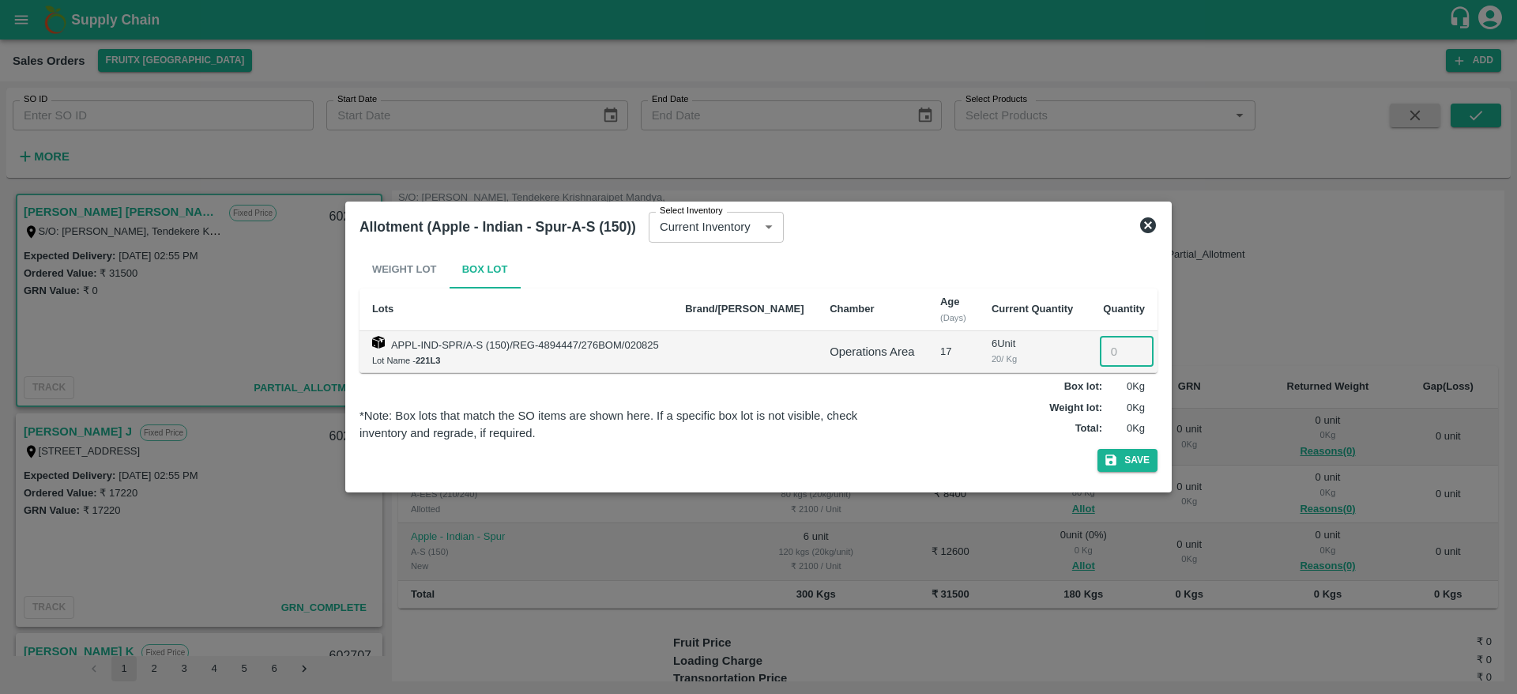
click at [1110, 355] on input "number" at bounding box center [1127, 352] width 54 height 30
type input "6"
click at [1128, 447] on div "Weight Lot Box Lot Lots Brand/Marka Chamber Age (Days) Current Quantity Quantit…" at bounding box center [759, 365] width 798 height 228
click at [1130, 456] on button "Save" at bounding box center [1128, 460] width 60 height 23
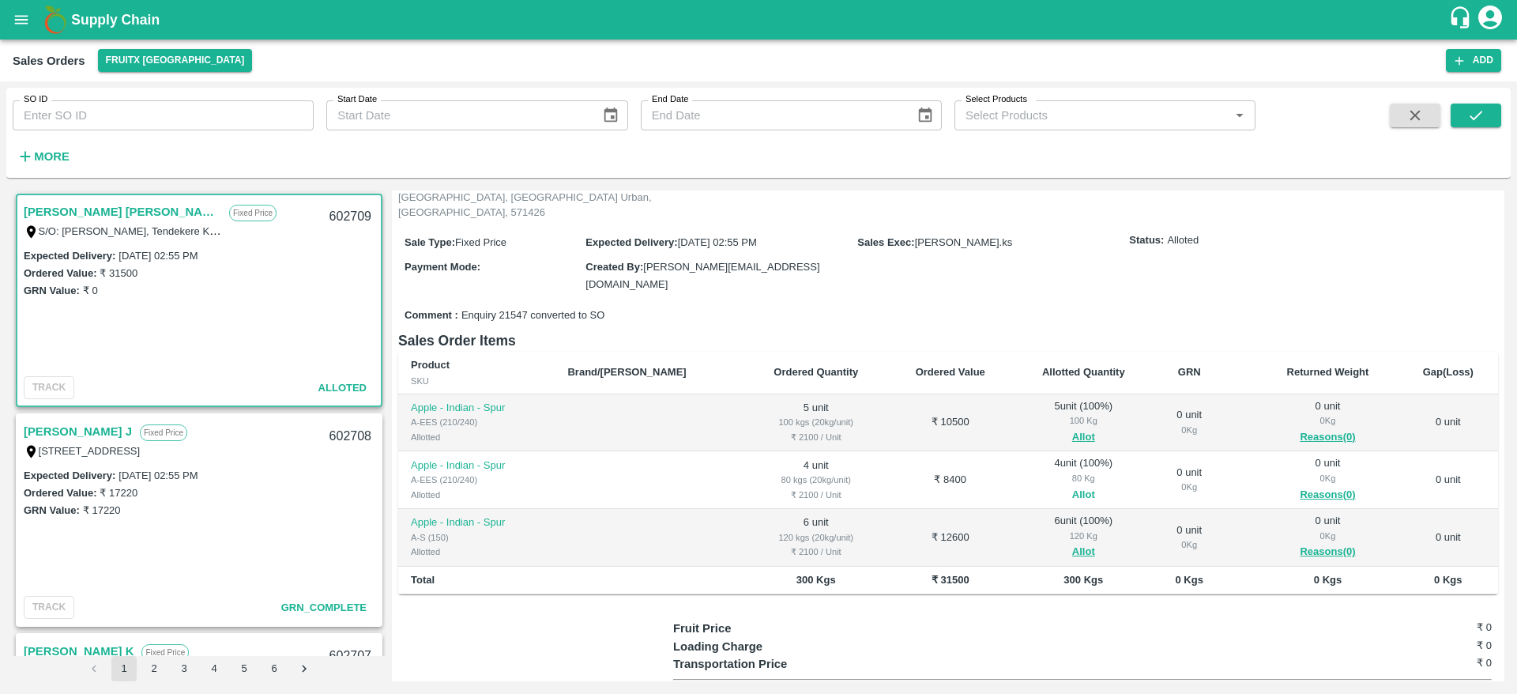
scroll to position [0, 0]
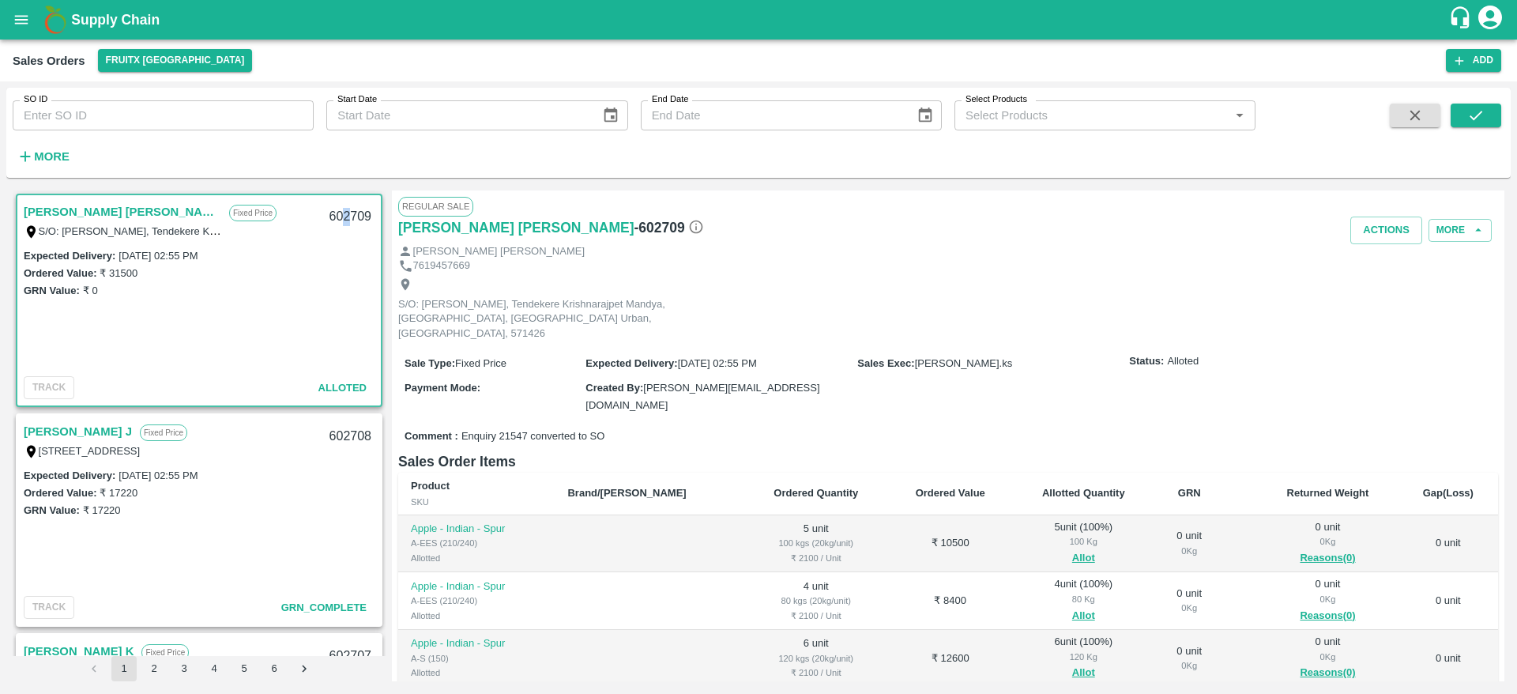
drag, startPoint x: 341, startPoint y: 227, endPoint x: 345, endPoint y: 217, distance: 10.6
click at [345, 217] on div "602709" at bounding box center [350, 216] width 61 height 37
click at [1364, 226] on button "Actions" at bounding box center [1387, 231] width 72 height 28
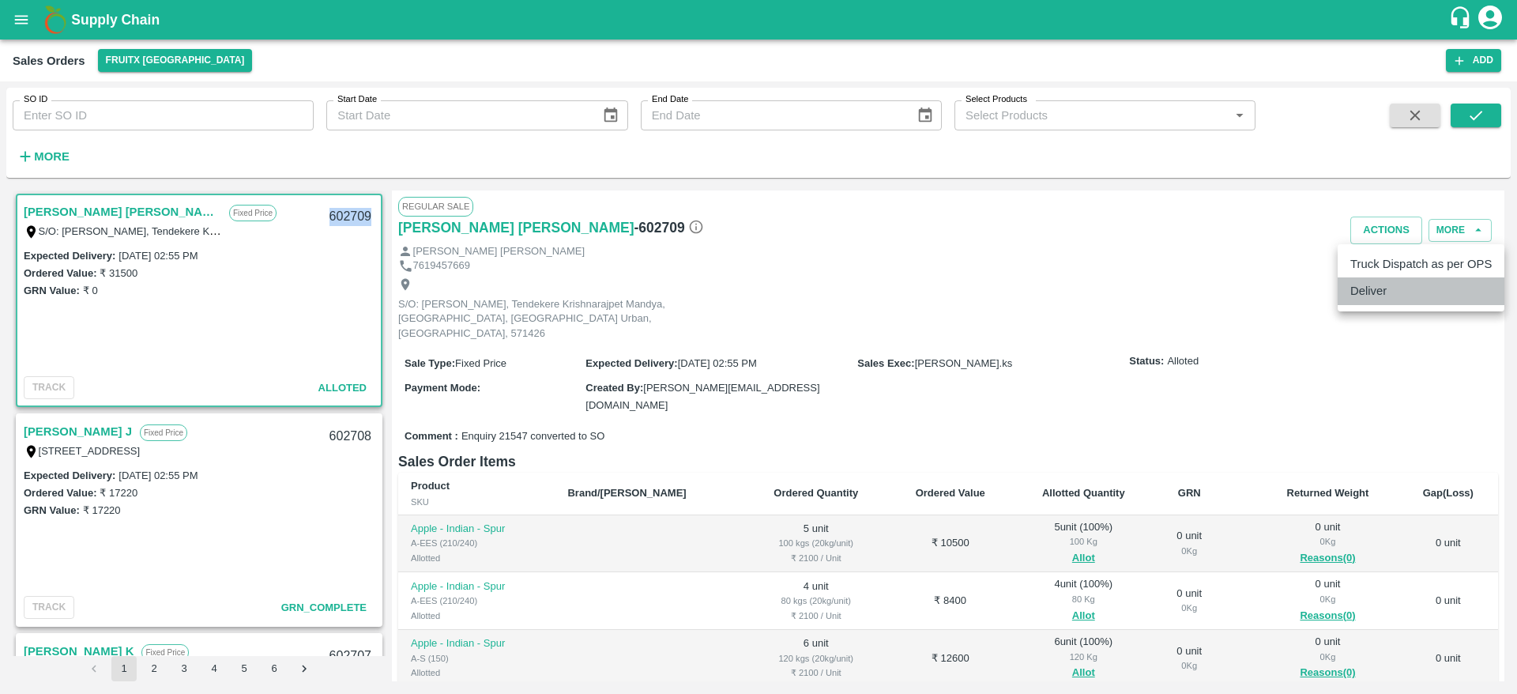
click at [1374, 298] on li "Deliver" at bounding box center [1421, 290] width 167 height 27
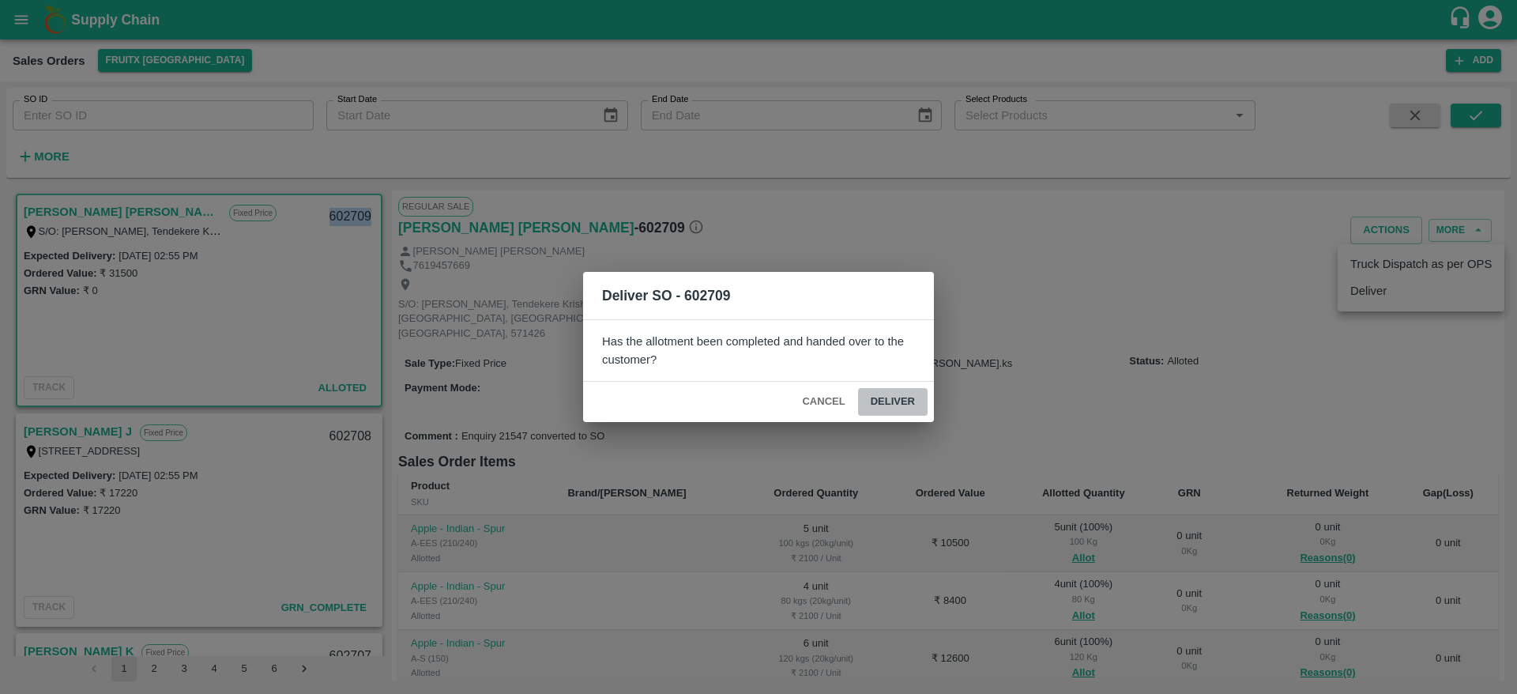
click at [886, 390] on button "Deliver" at bounding box center [893, 402] width 70 height 28
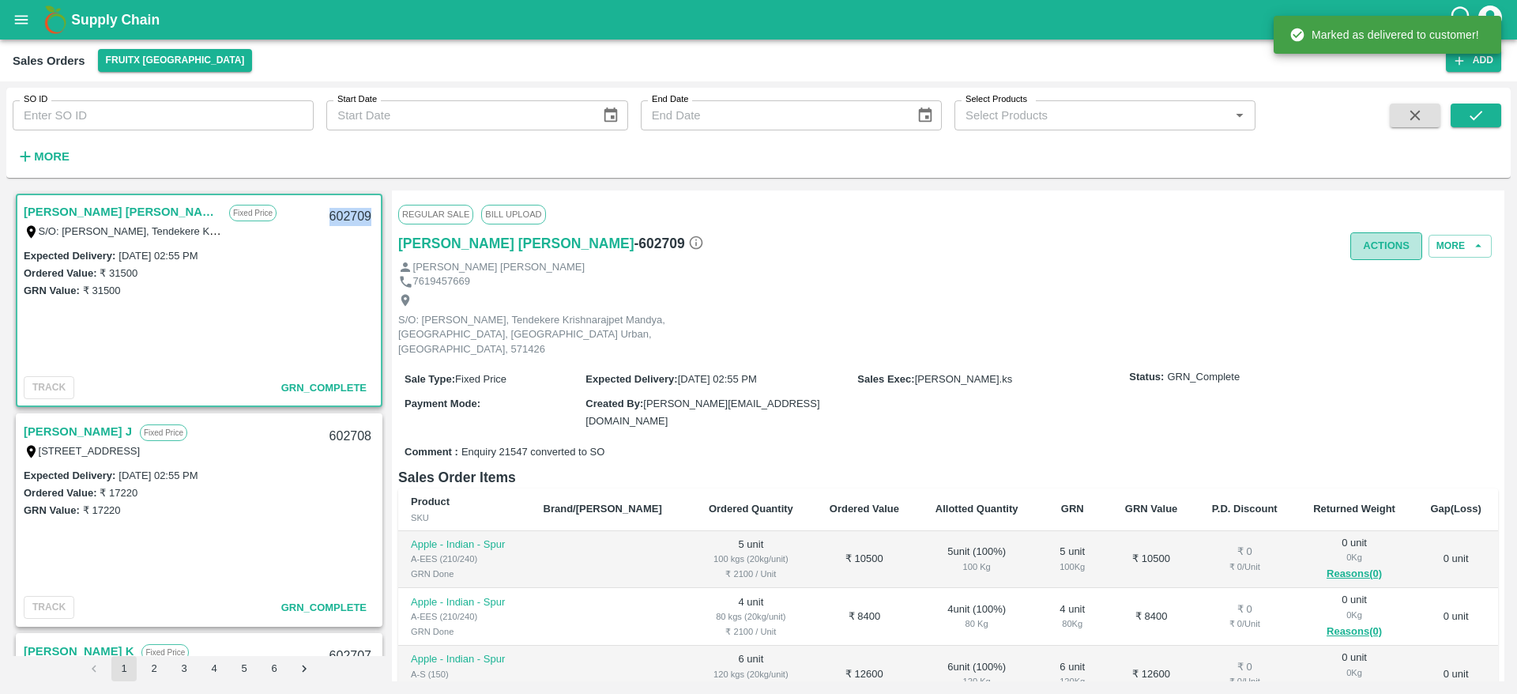
click at [1381, 251] on button "Actions" at bounding box center [1387, 246] width 72 height 28
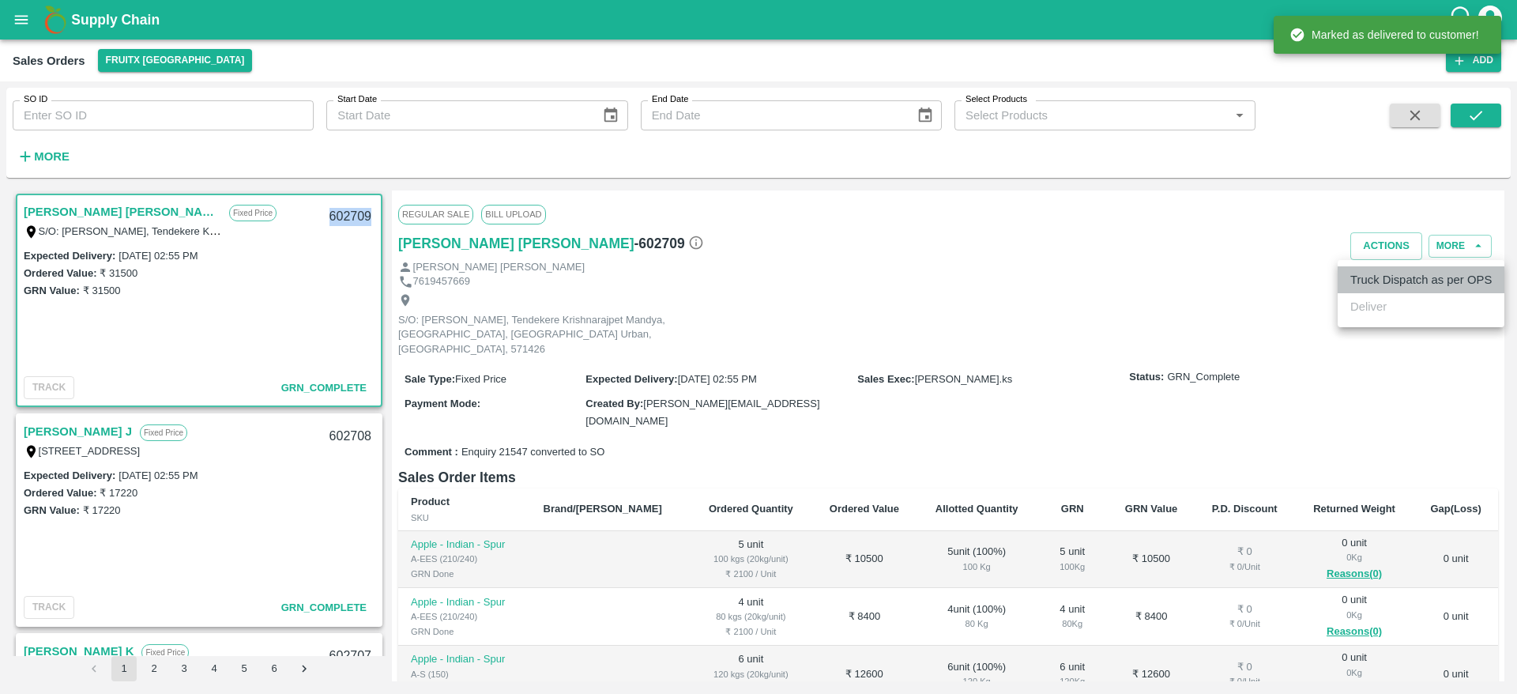
click at [1372, 285] on li "Truck Dispatch as per OPS" at bounding box center [1421, 279] width 167 height 27
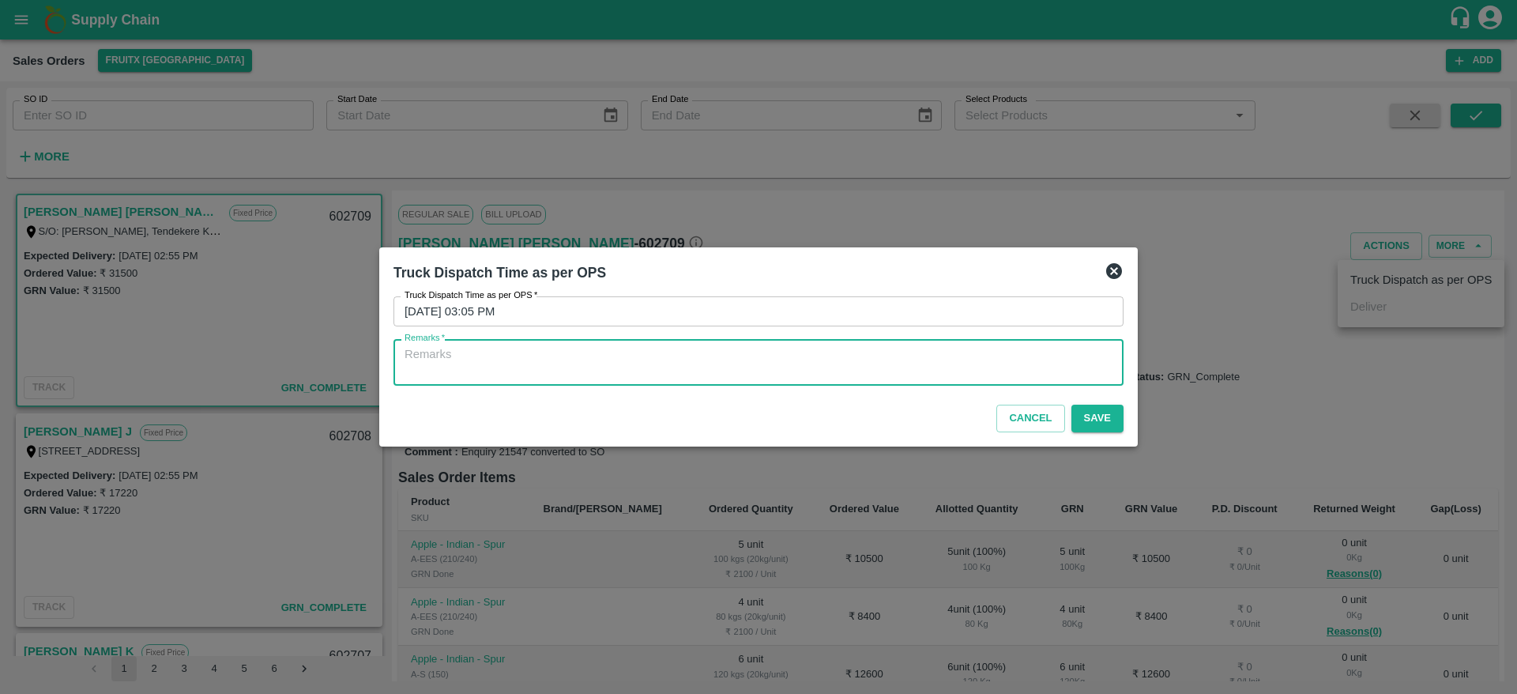
click at [895, 358] on textarea "Remarks   *" at bounding box center [759, 362] width 708 height 33
type textarea "O"
click at [895, 358] on textarea "O" at bounding box center [759, 362] width 708 height 33
type textarea "OTD"
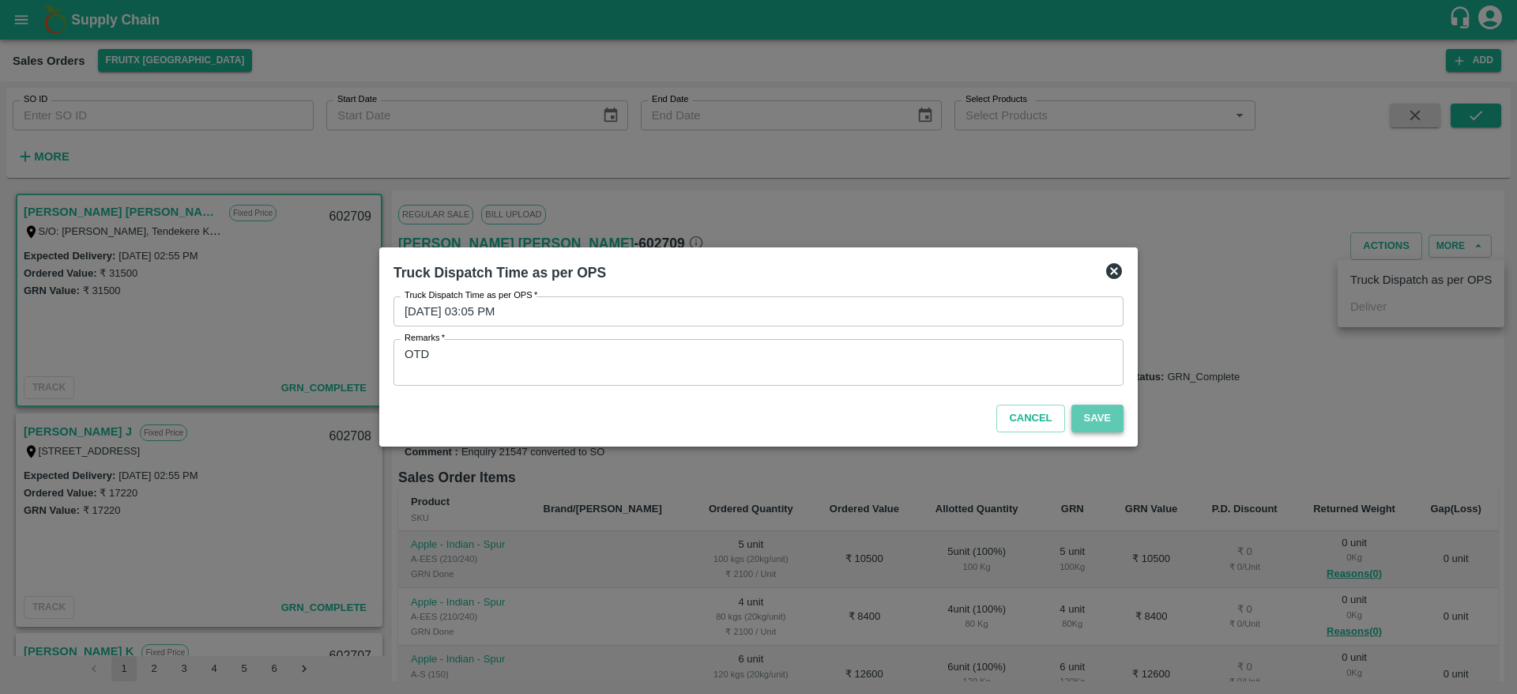
click at [1094, 424] on button "Save" at bounding box center [1098, 419] width 52 height 28
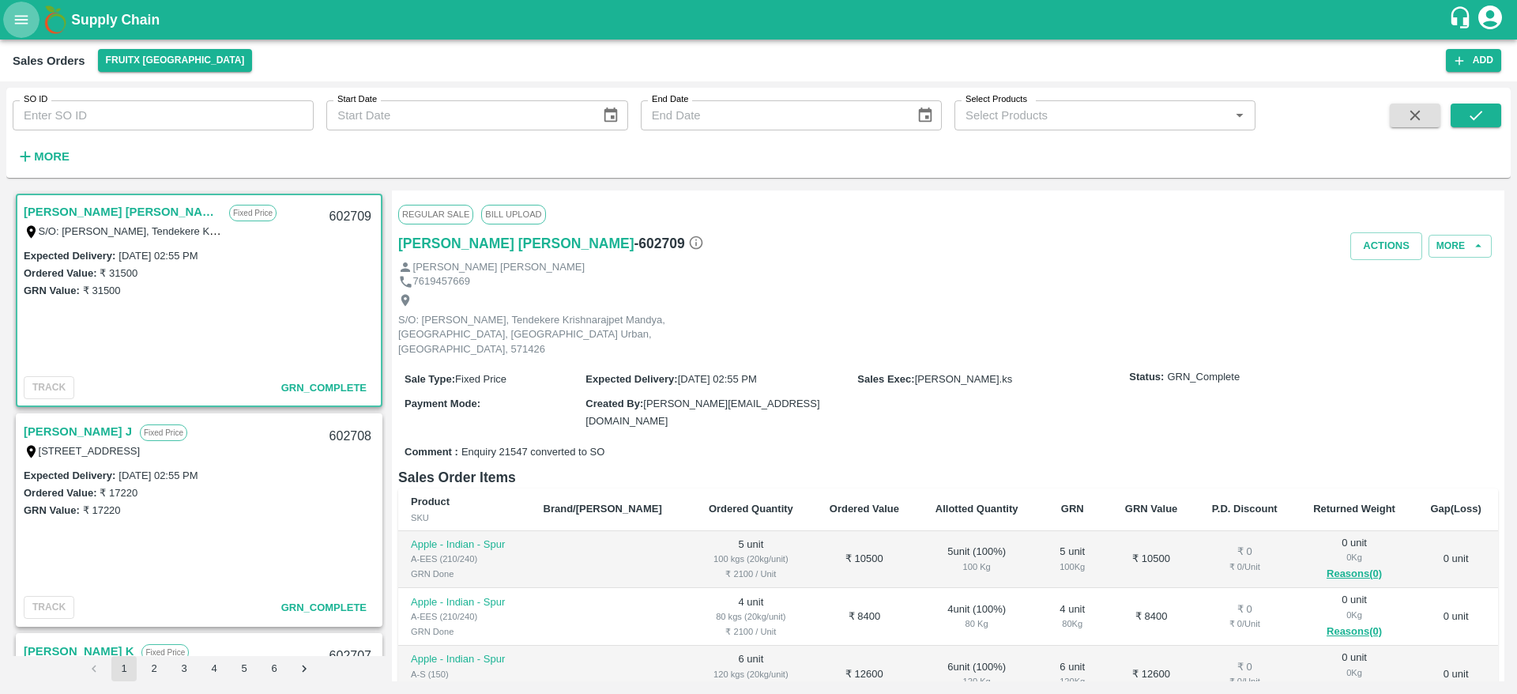
click at [17, 29] on button "open drawer" at bounding box center [21, 20] width 36 height 36
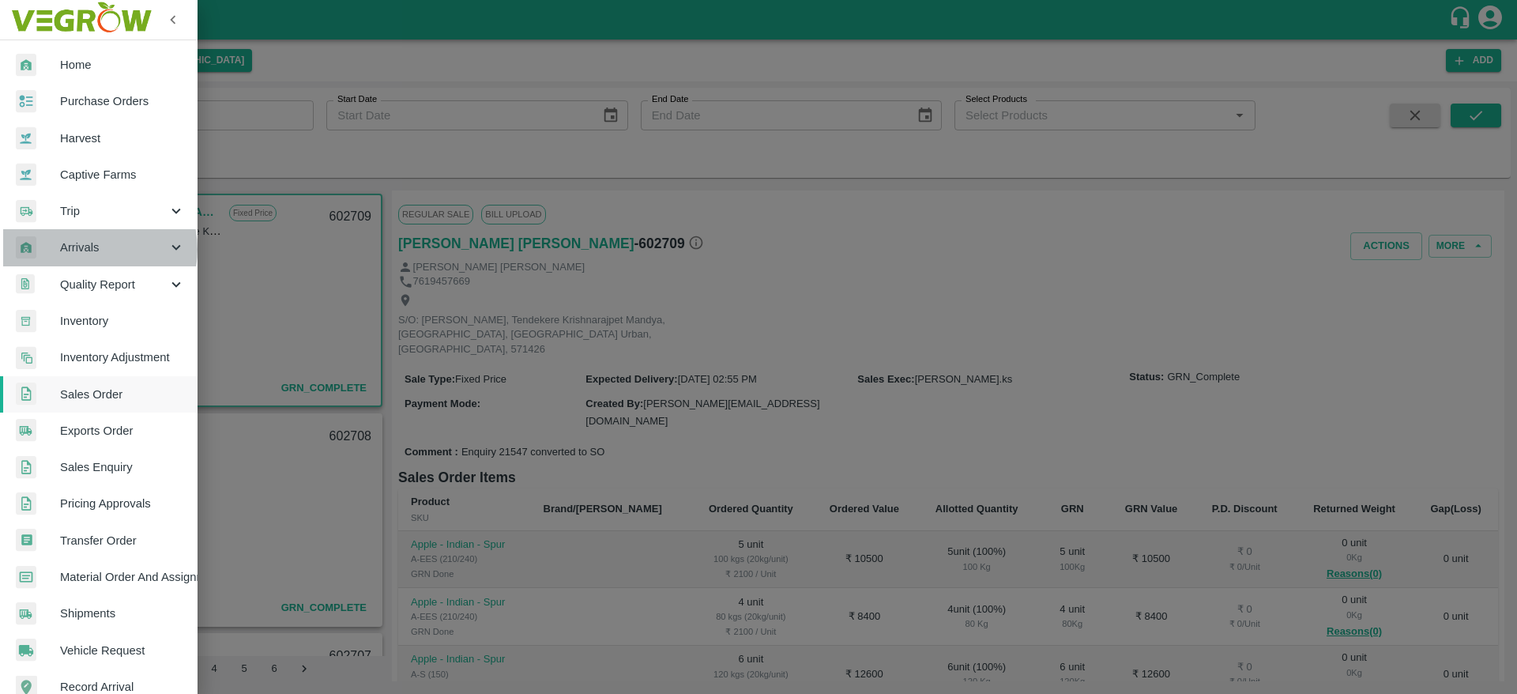
click at [90, 249] on span "Arrivals" at bounding box center [113, 247] width 107 height 17
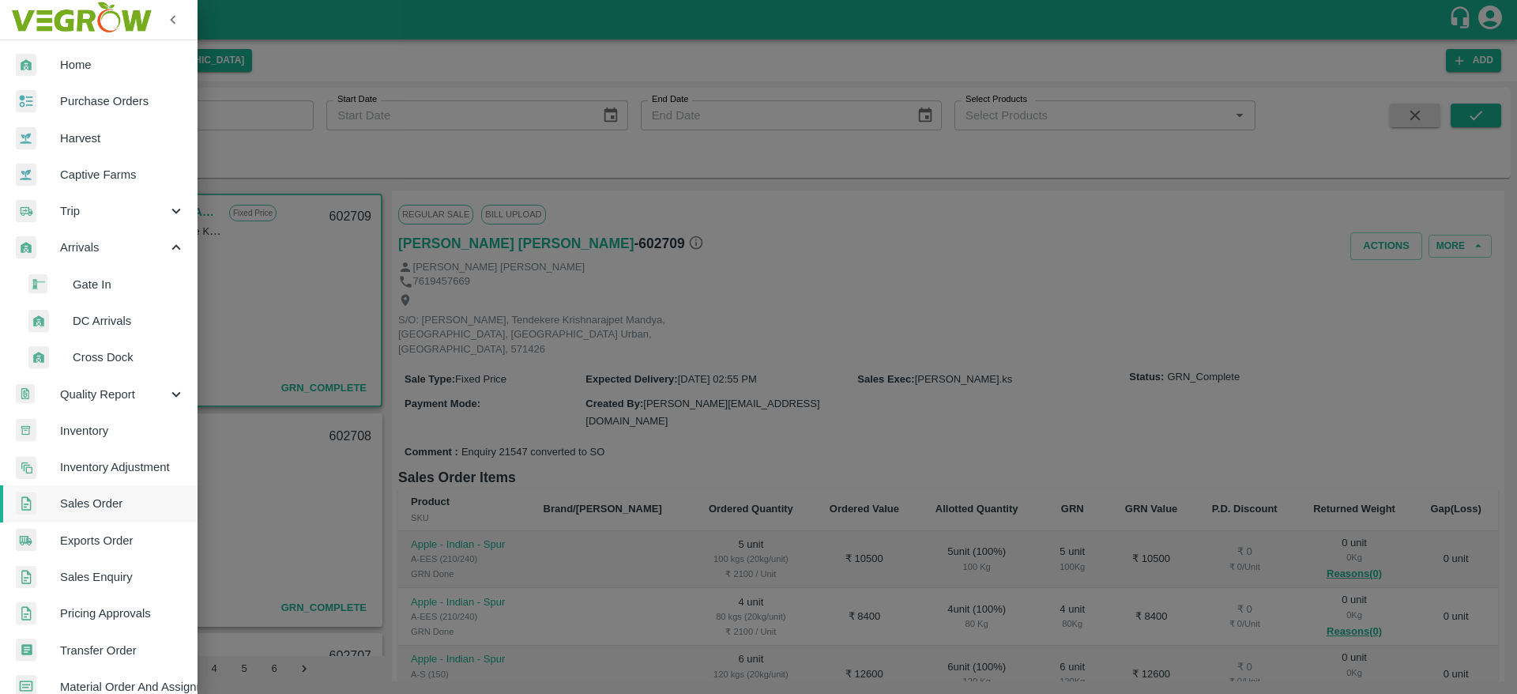
drag, startPoint x: 90, startPoint y: 249, endPoint x: 73, endPoint y: 315, distance: 67.7
click at [73, 315] on span "DC Arrivals" at bounding box center [129, 320] width 112 height 17
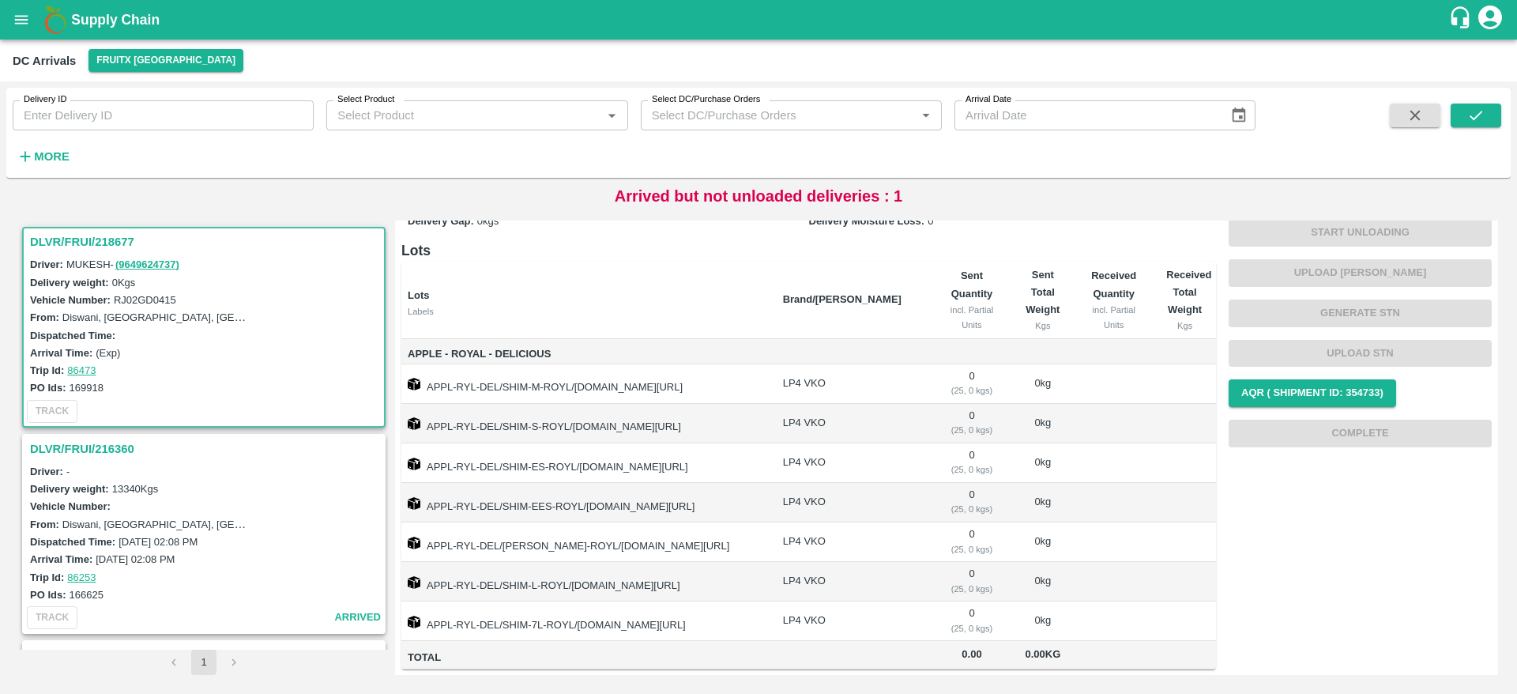
click at [78, 234] on h3 "DLVR/FRUI/218677" at bounding box center [206, 242] width 352 height 21
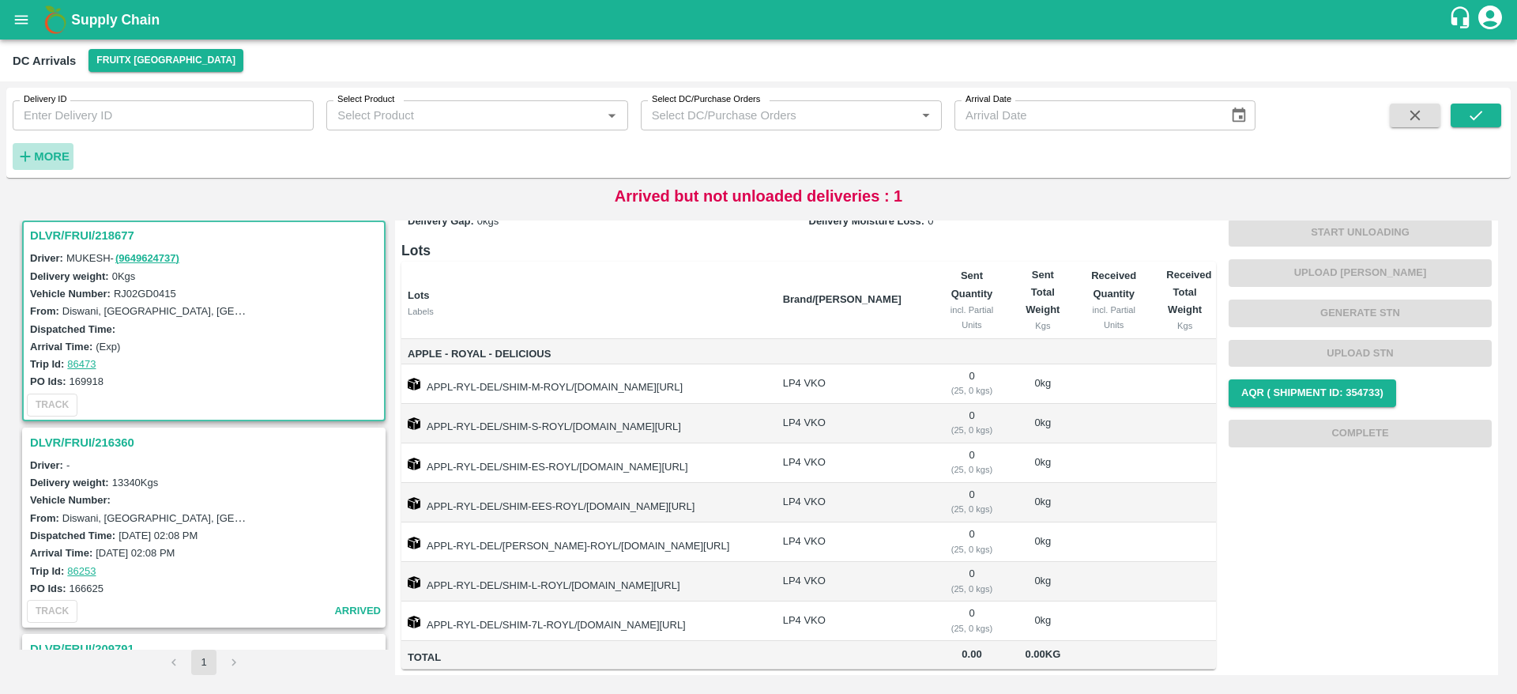
click at [40, 161] on strong "More" at bounding box center [52, 156] width 36 height 13
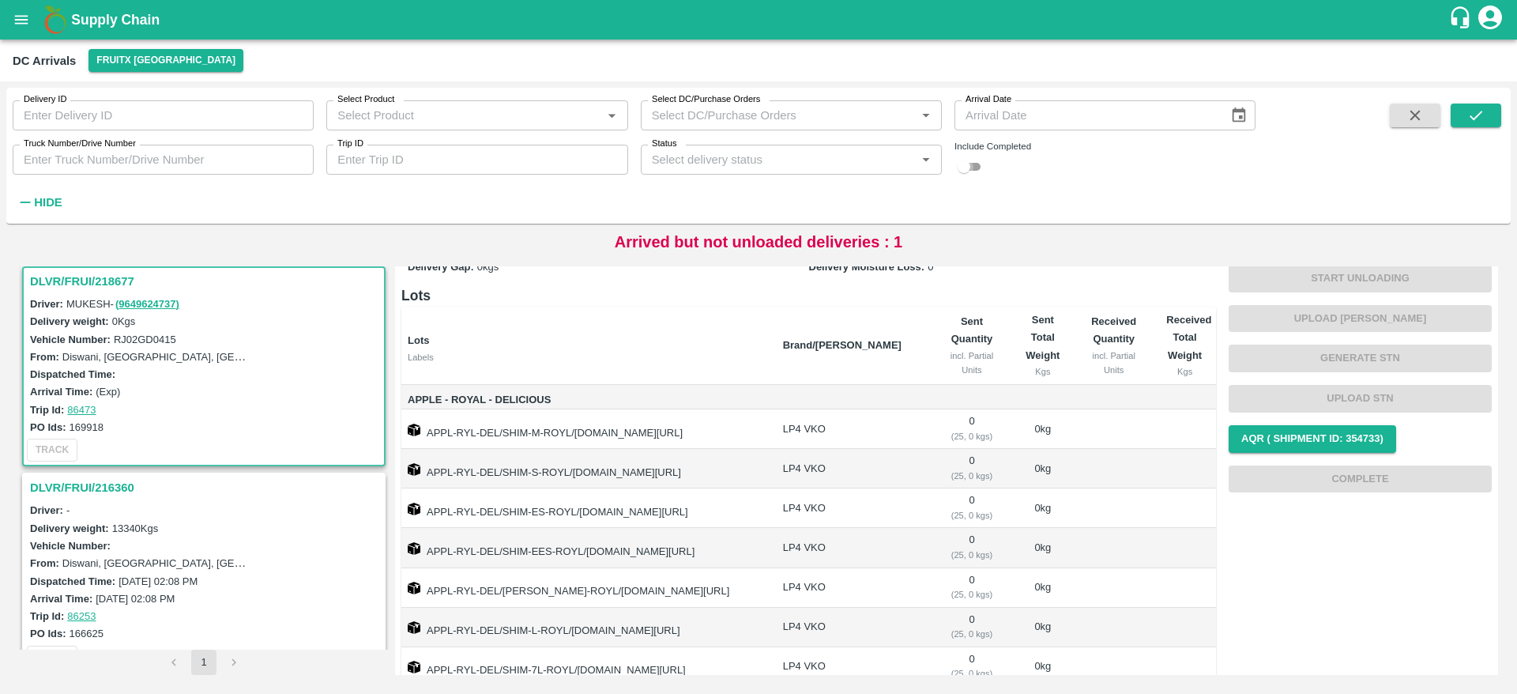
click at [970, 168] on input "checkbox" at bounding box center [964, 166] width 57 height 19
checkbox input "true"
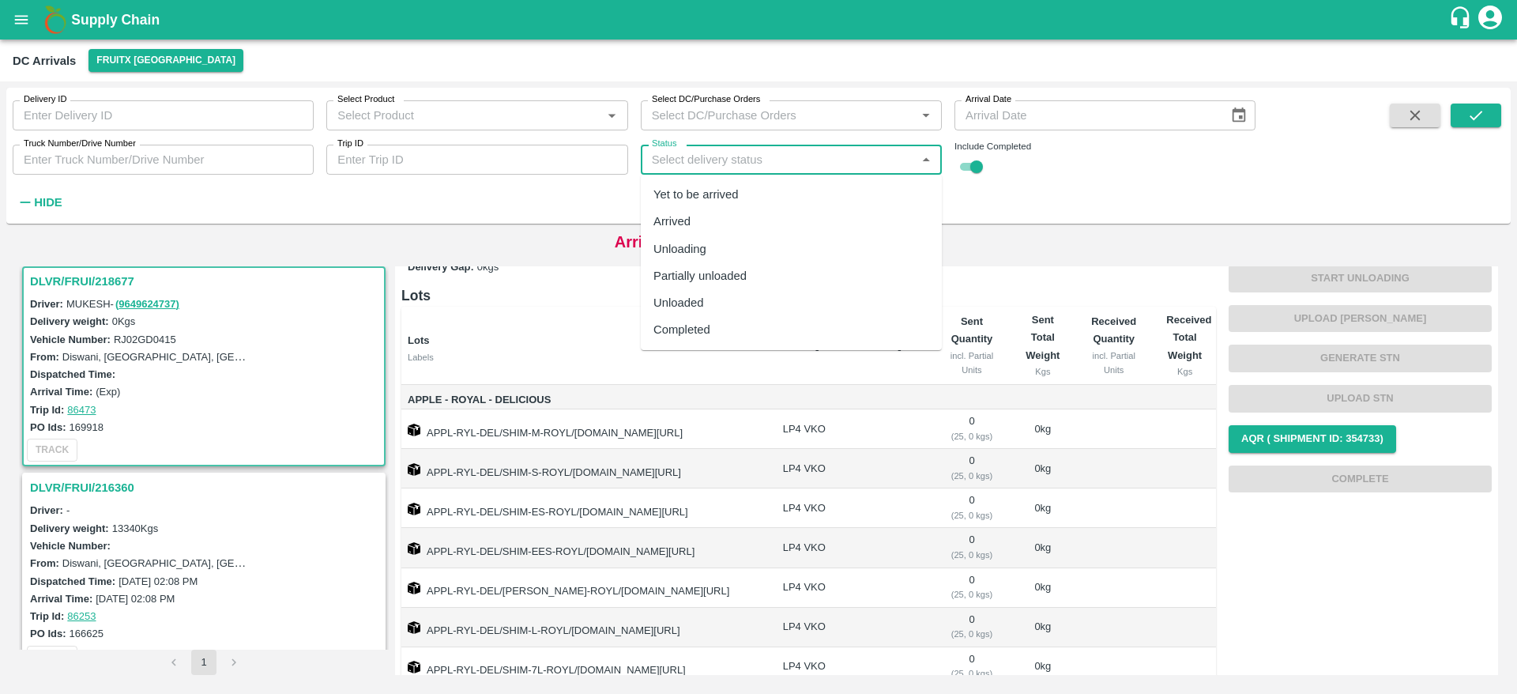
click at [835, 151] on input "Status" at bounding box center [779, 159] width 266 height 21
click at [690, 334] on div "Completed" at bounding box center [682, 329] width 57 height 17
type input "Completed"
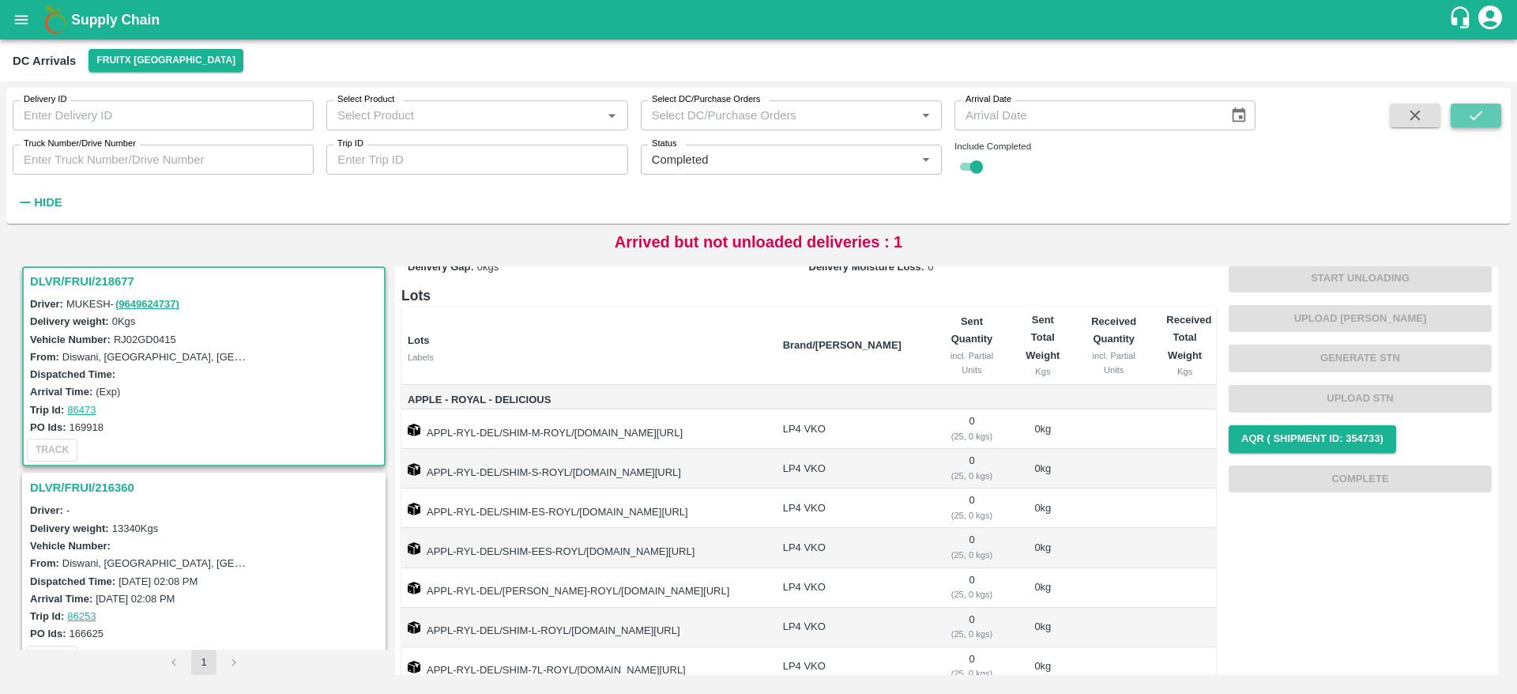
click at [1479, 112] on icon "submit" at bounding box center [1476, 115] width 17 height 17
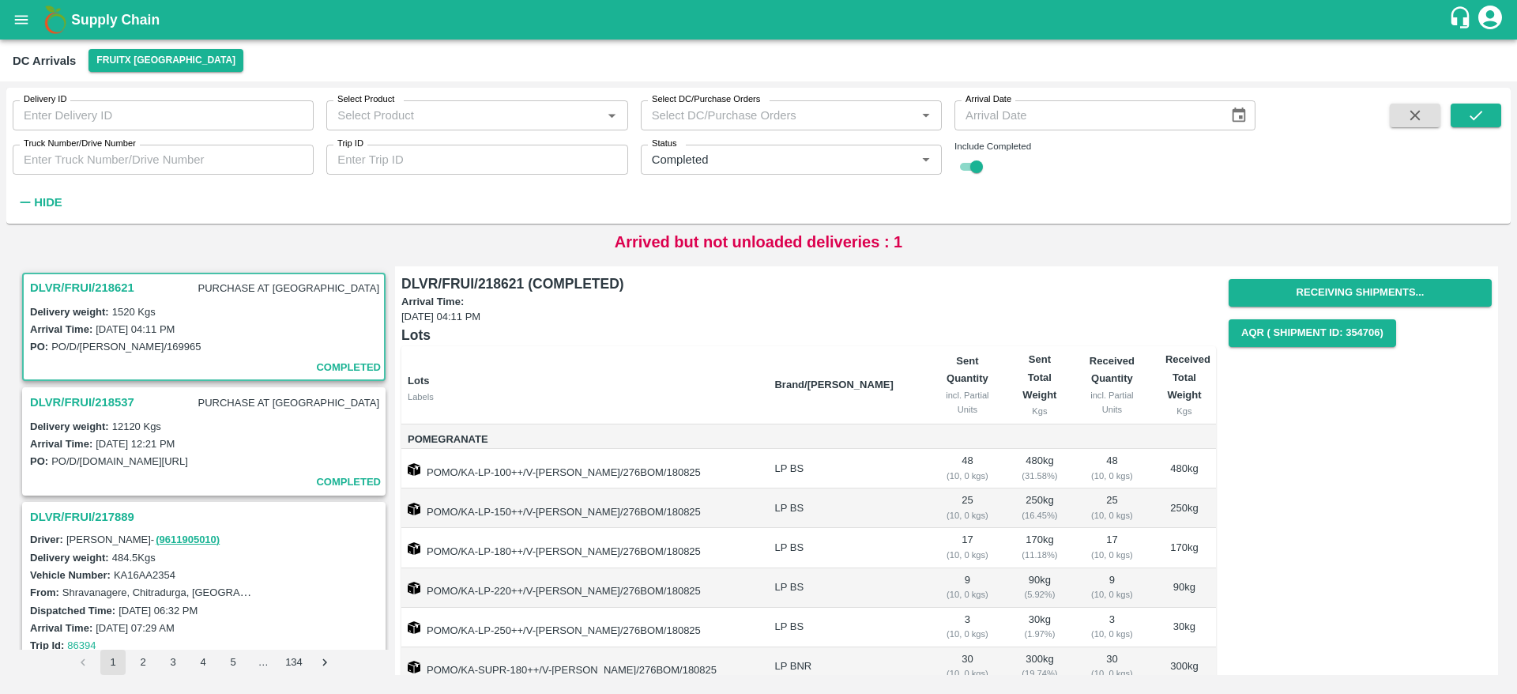
scroll to position [104, 0]
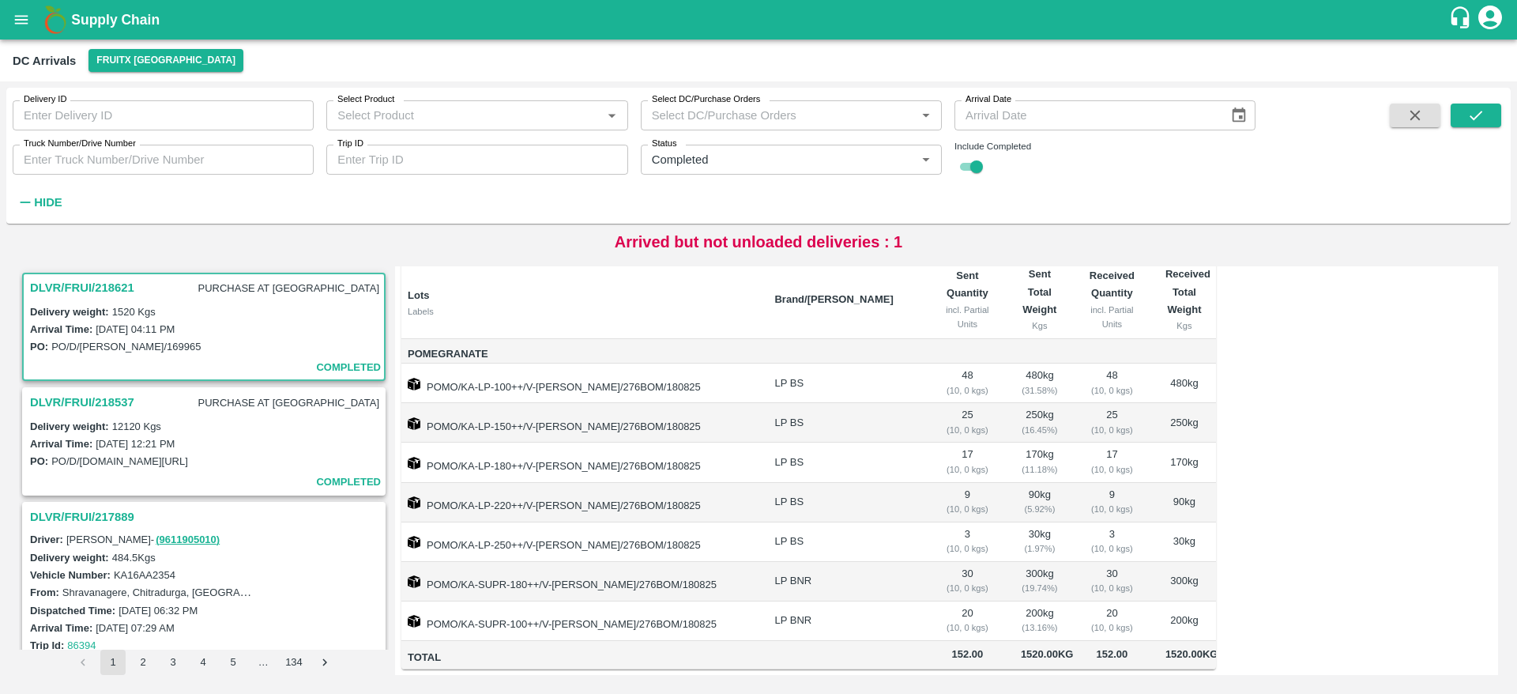
click at [66, 394] on h3 "DLVR/FRUI/218537" at bounding box center [82, 402] width 104 height 21
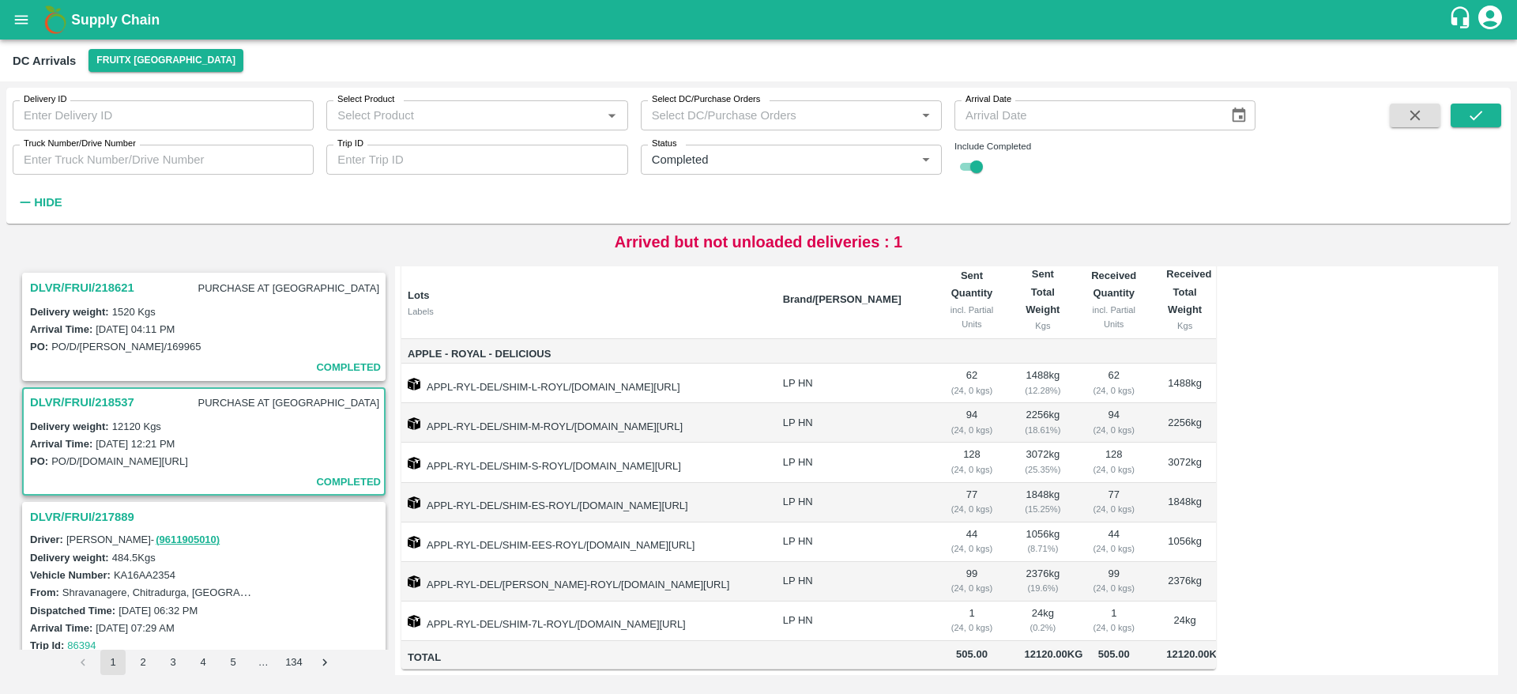
click at [110, 281] on h3 "DLVR/FRUI/218621" at bounding box center [82, 287] width 104 height 21
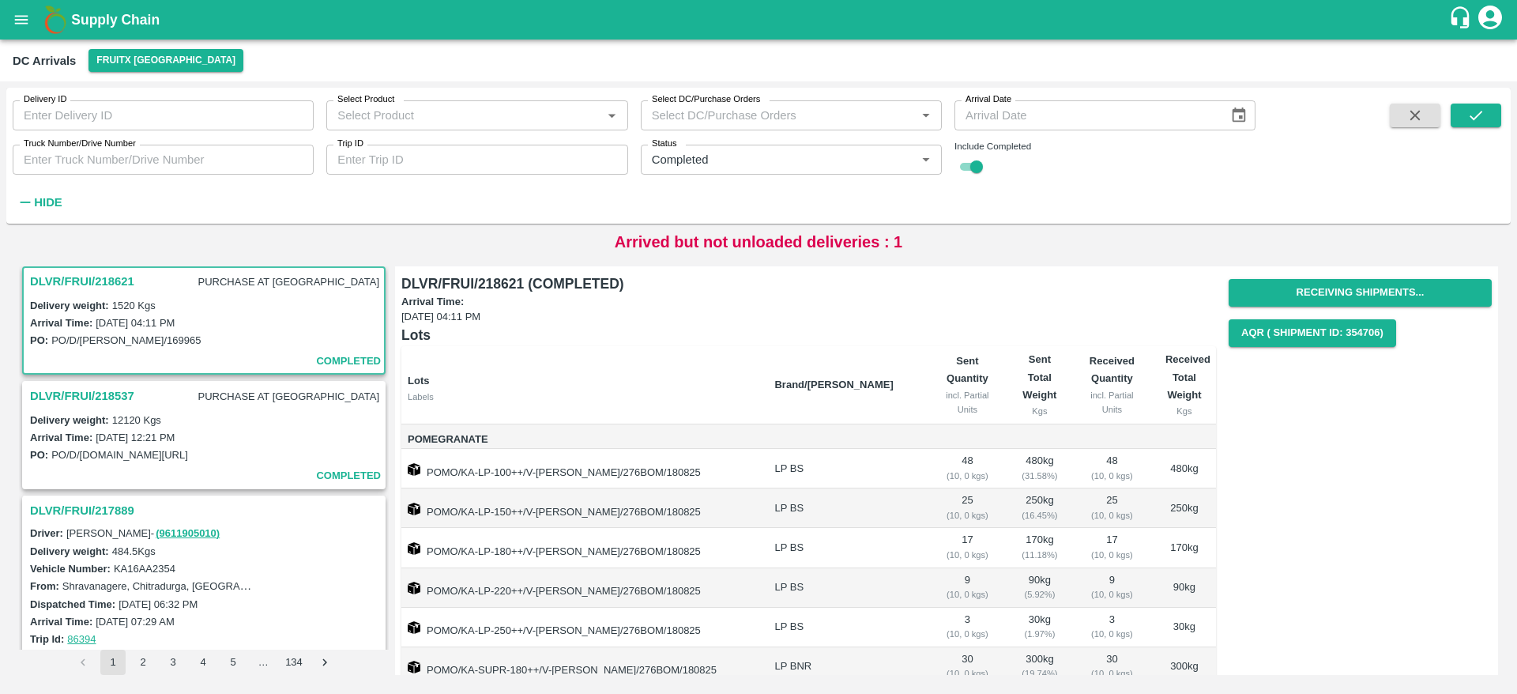
scroll to position [104, 0]
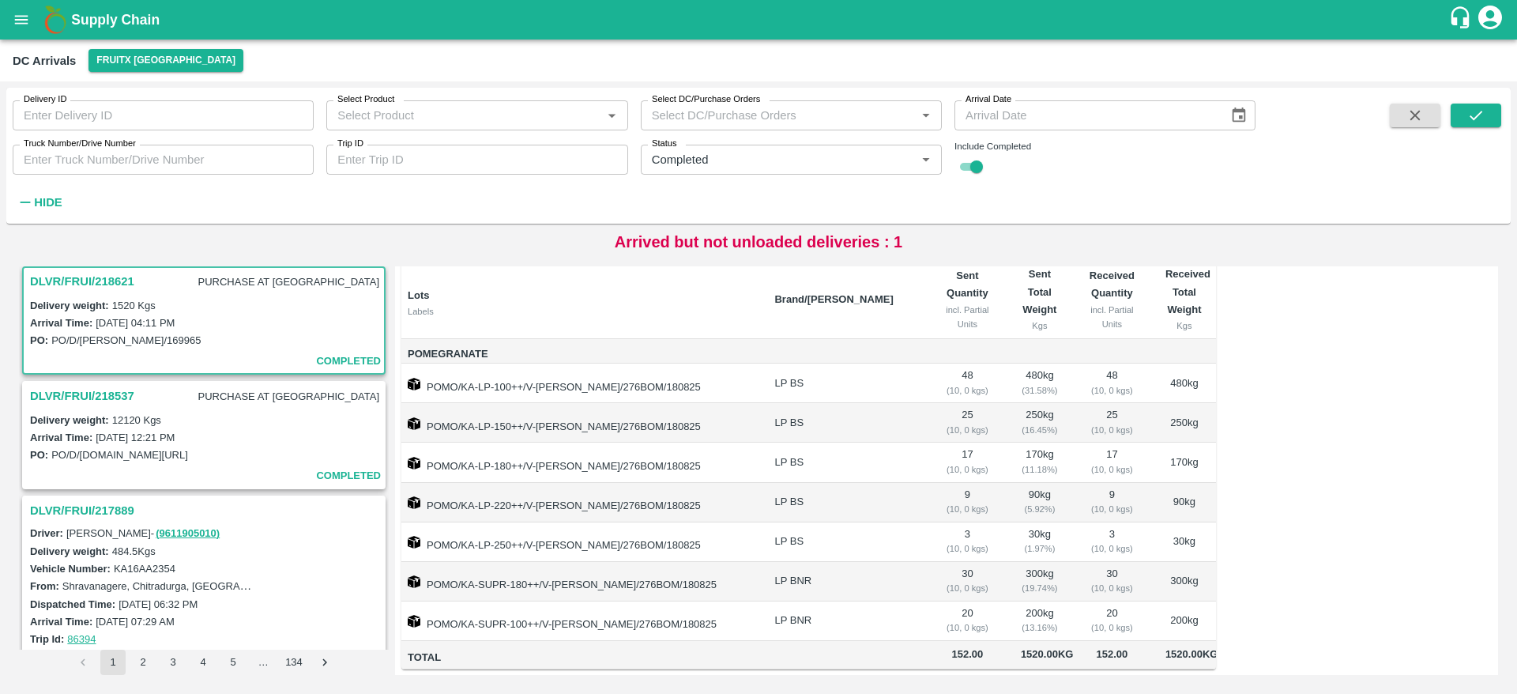
click at [32, 29] on button "open drawer" at bounding box center [21, 20] width 36 height 36
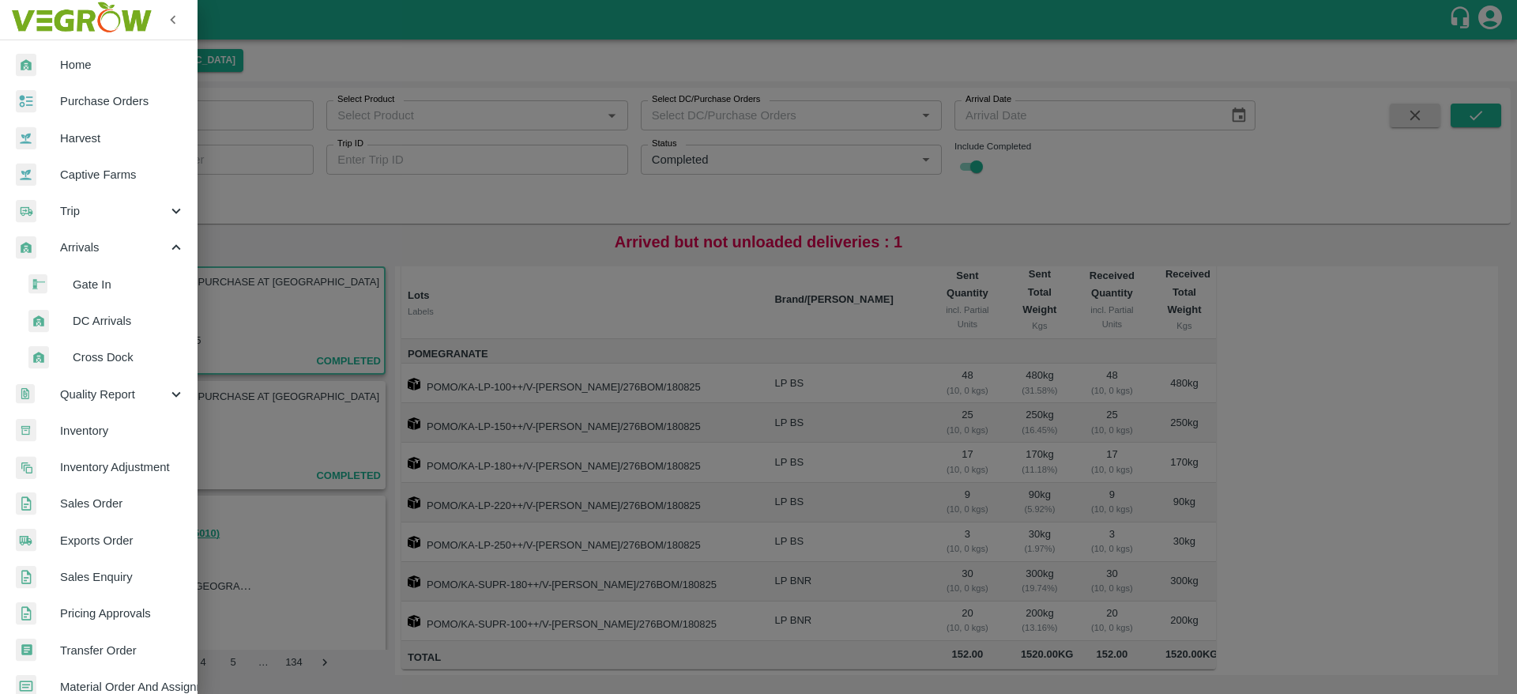
click at [737, 524] on div at bounding box center [758, 347] width 1517 height 694
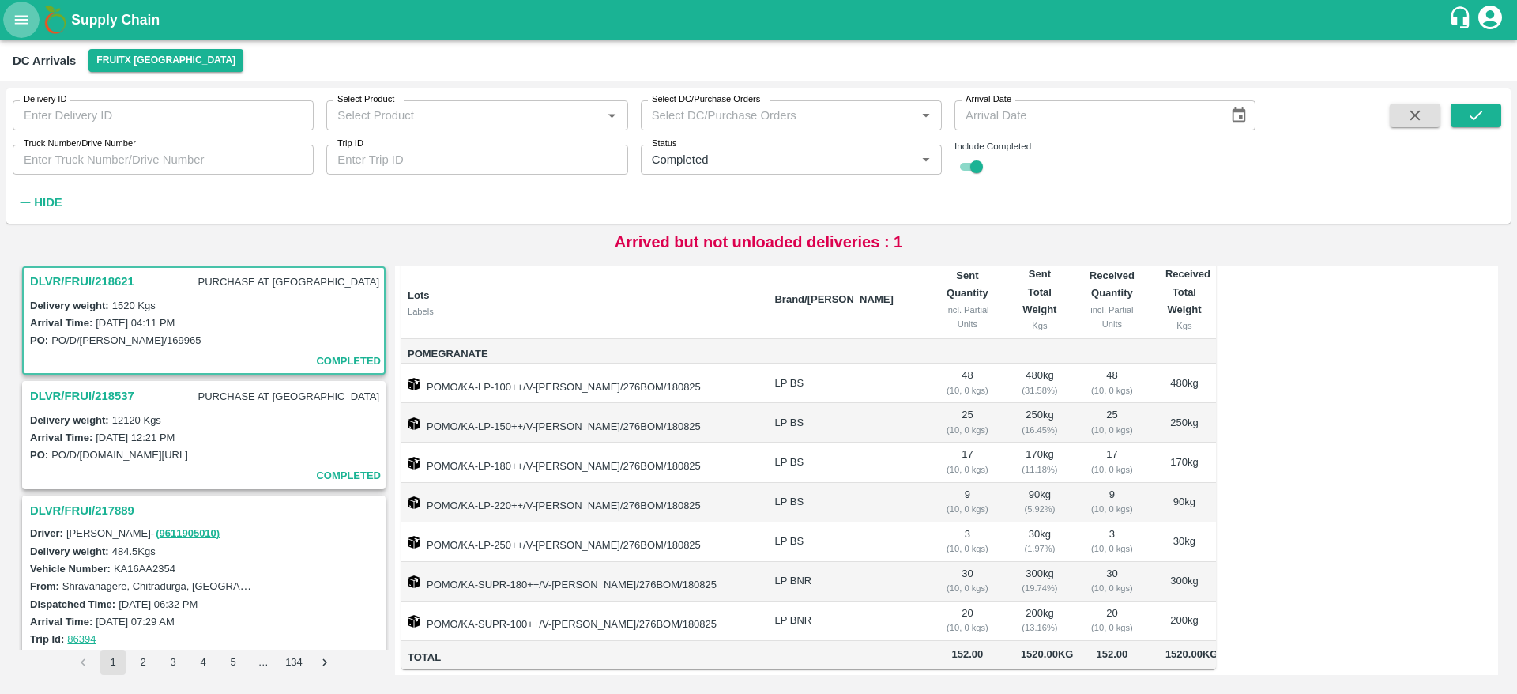
click at [21, 13] on icon "open drawer" at bounding box center [21, 19] width 17 height 17
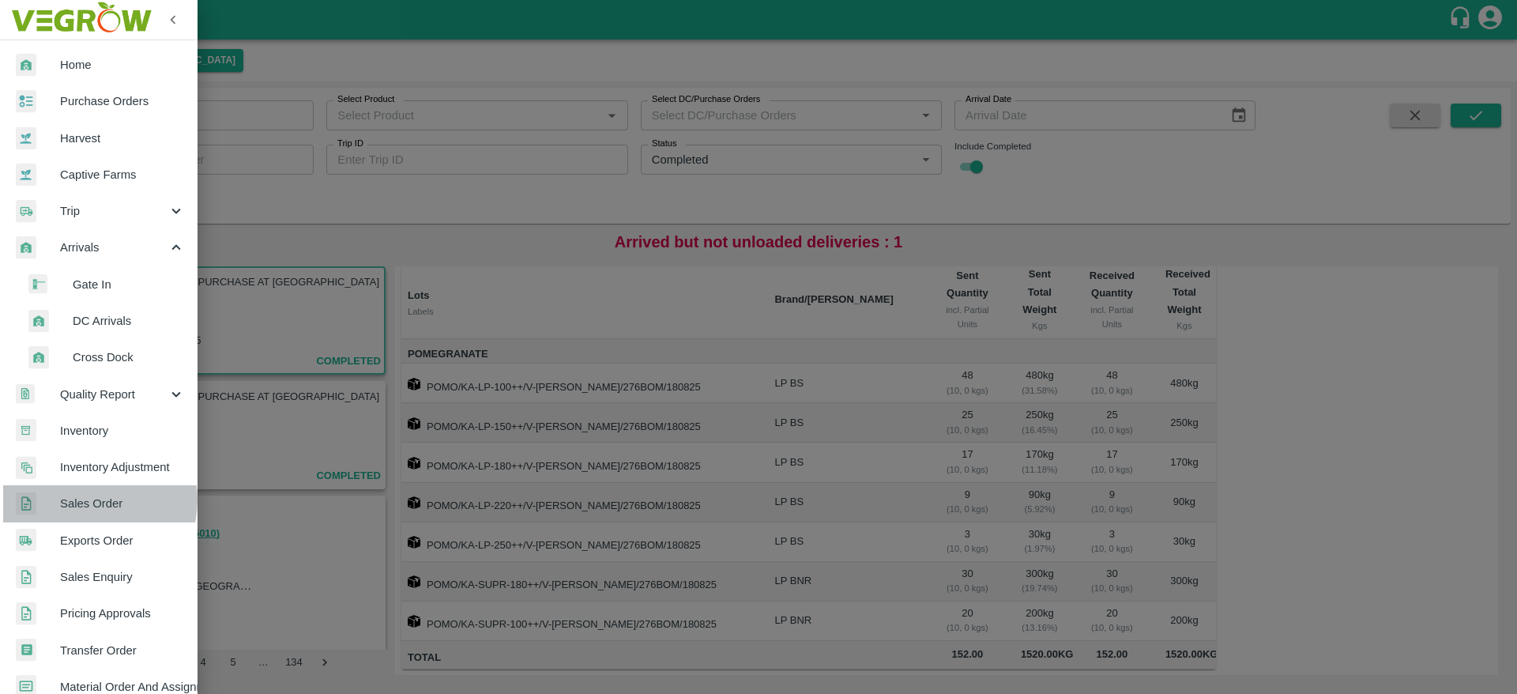
click at [93, 499] on span "Sales Order" at bounding box center [122, 503] width 125 height 17
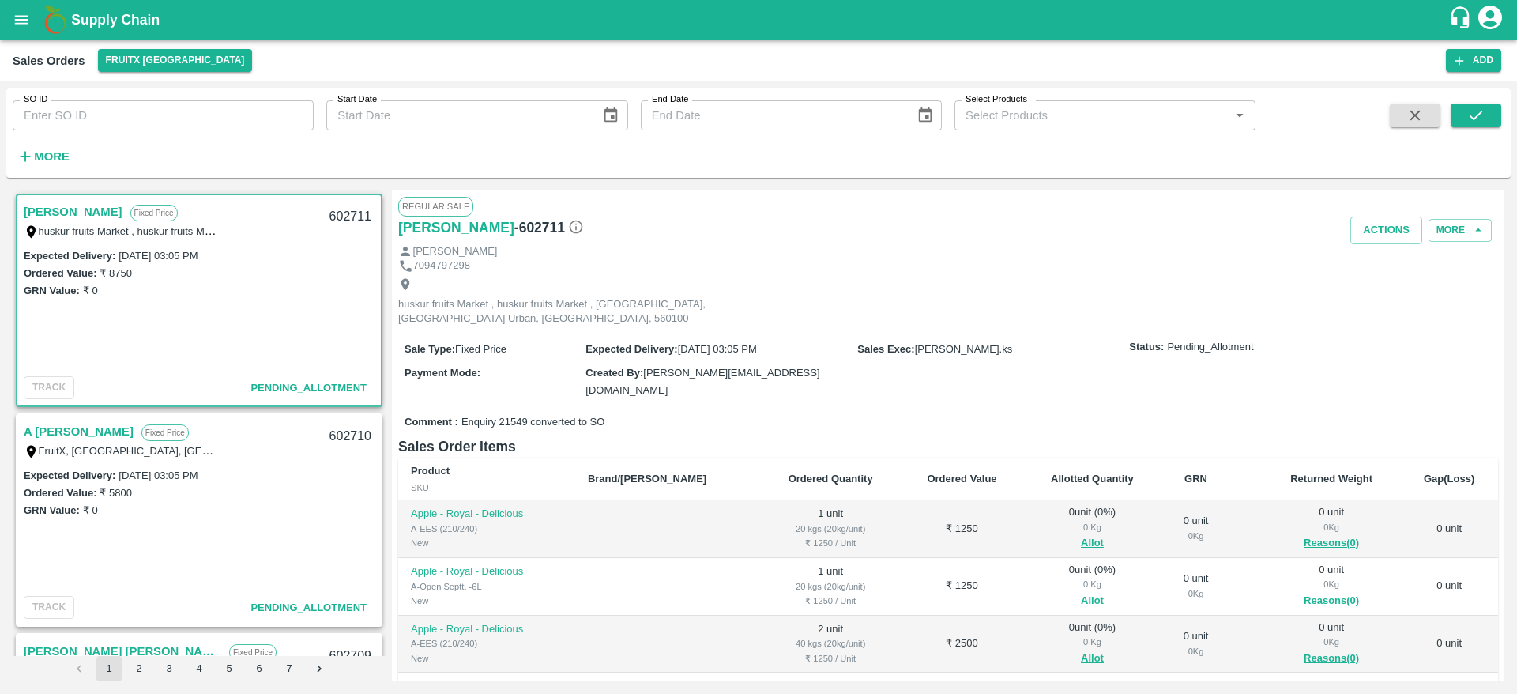
click at [62, 431] on link "A [PERSON_NAME]" at bounding box center [79, 431] width 110 height 21
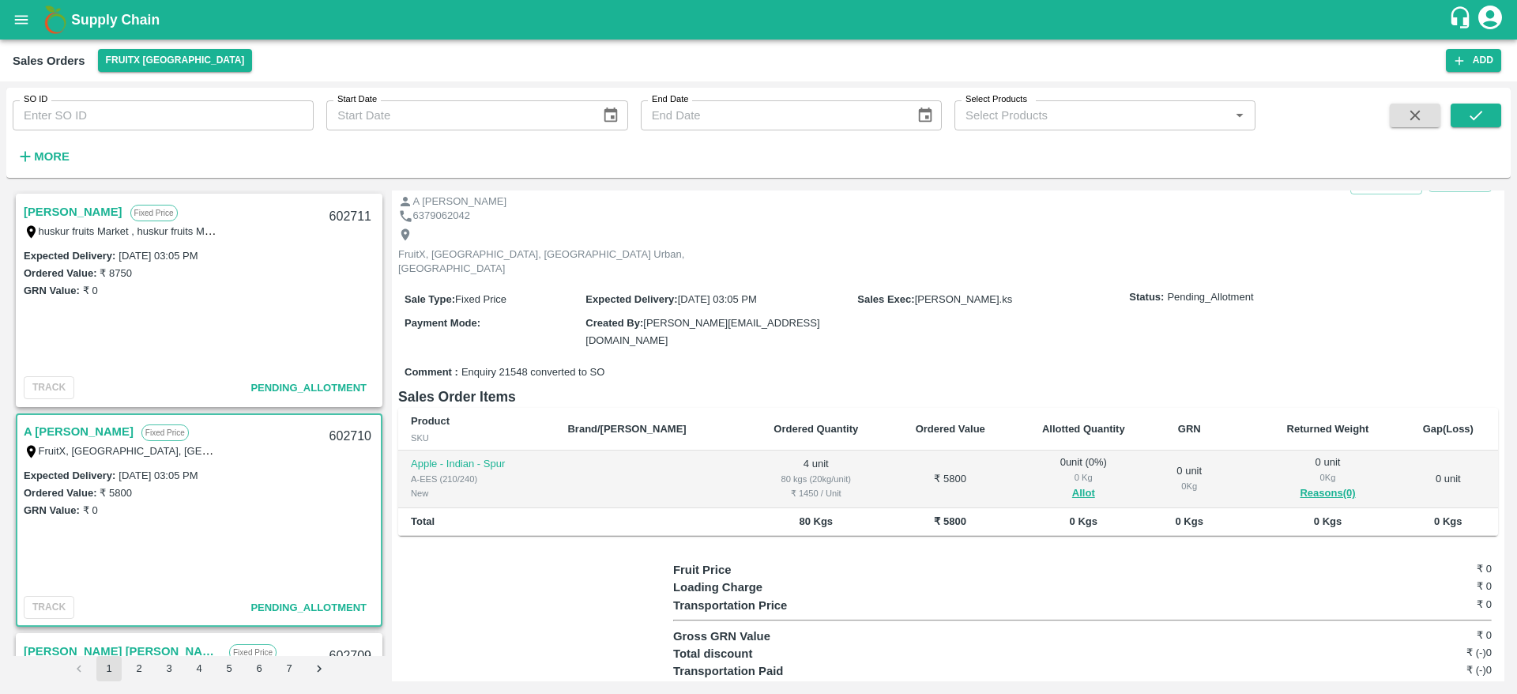
scroll to position [50, 0]
click at [35, 419] on div "A Annadurai Fixed Price FruitX, Bangalore, Bangalore Urban, KARNATAKA 602710" at bounding box center [199, 440] width 364 height 51
click at [1049, 470] on div "0 Kg" at bounding box center [1084, 477] width 116 height 14
click at [1072, 484] on button "Allot" at bounding box center [1083, 493] width 23 height 18
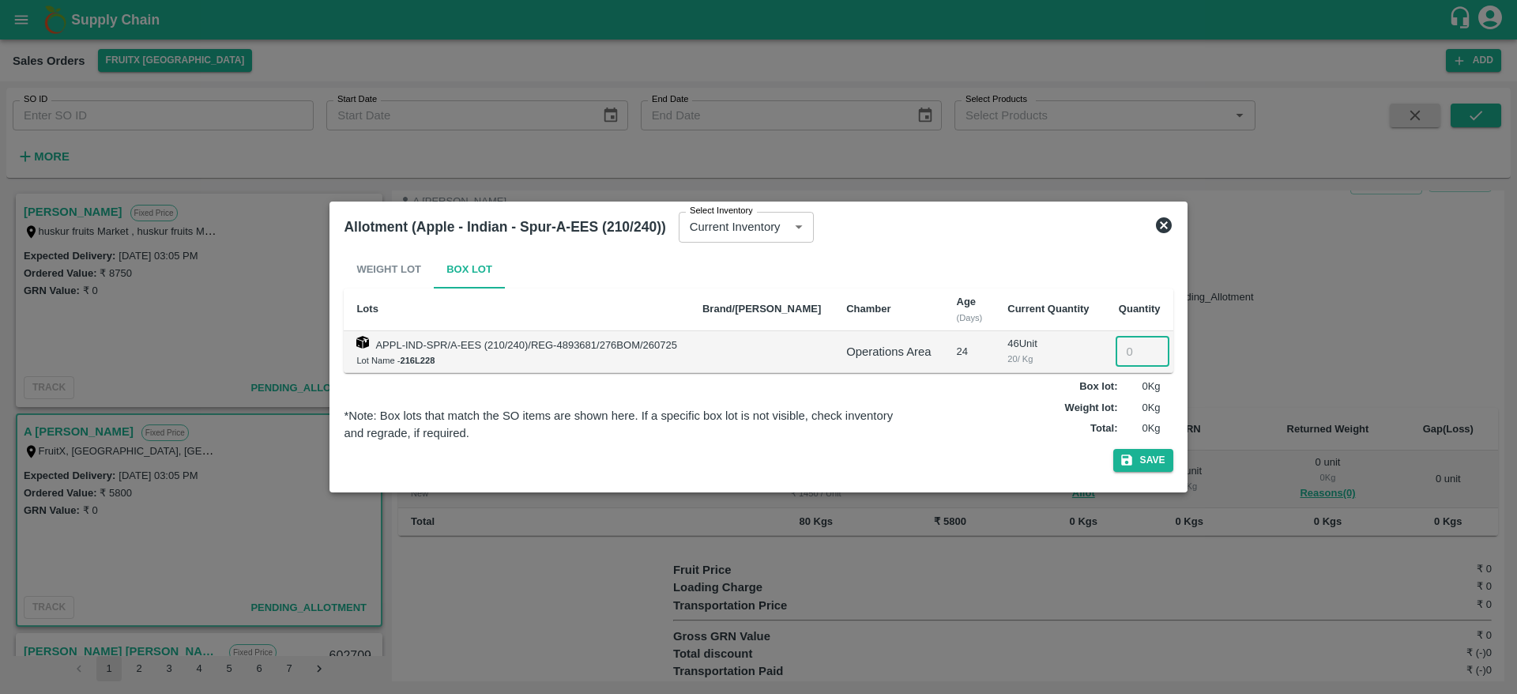
click at [1121, 352] on input "number" at bounding box center [1143, 352] width 54 height 30
type input "4"
click at [1126, 455] on button "Save" at bounding box center [1143, 460] width 60 height 23
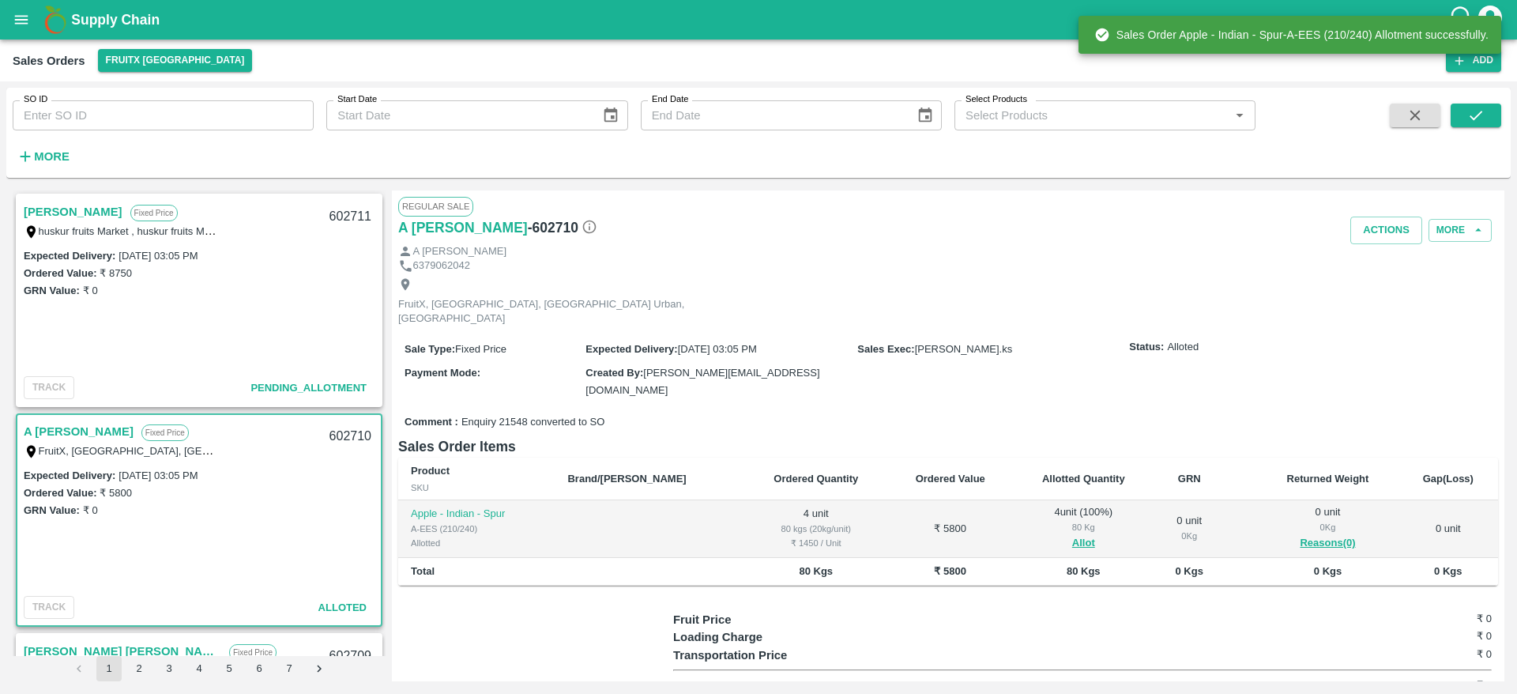
click at [81, 434] on link "A [PERSON_NAME]" at bounding box center [79, 431] width 110 height 21
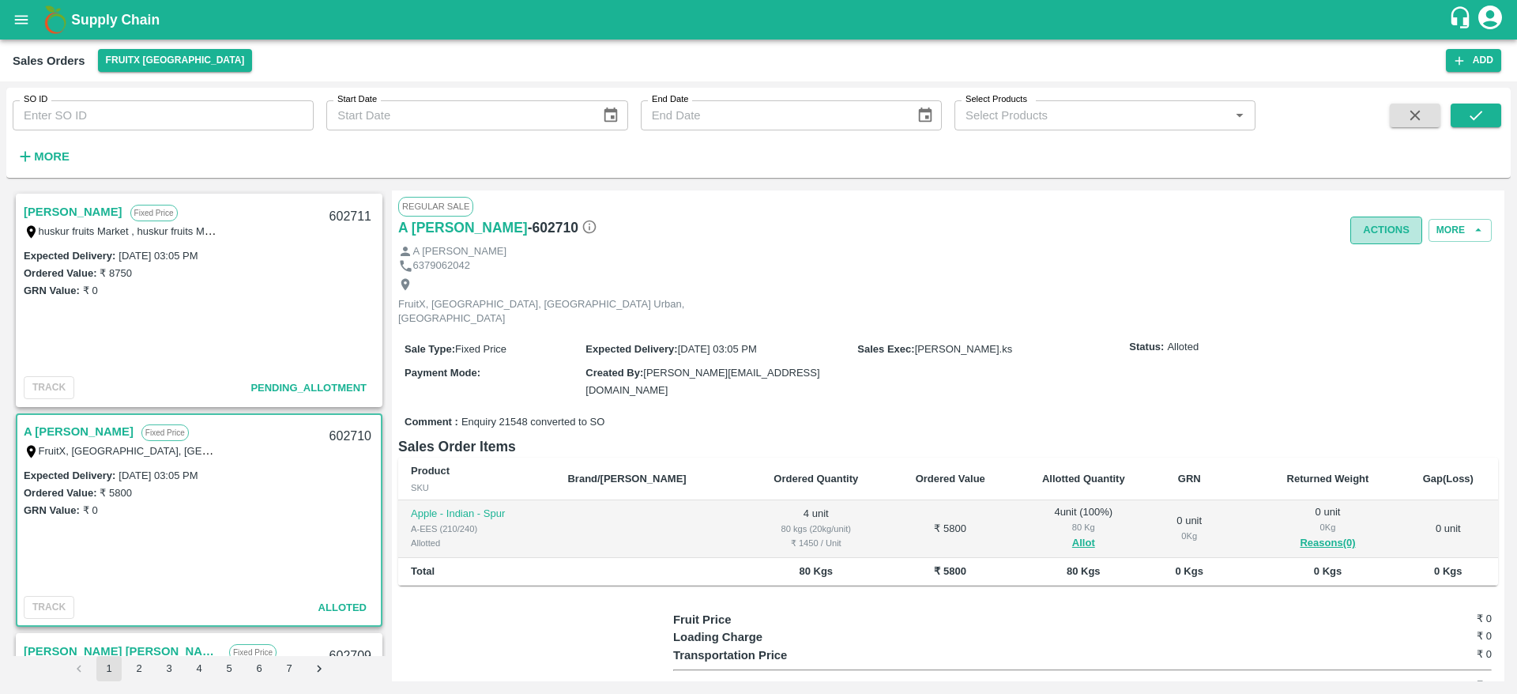
click at [1383, 228] on button "Actions" at bounding box center [1387, 231] width 72 height 28
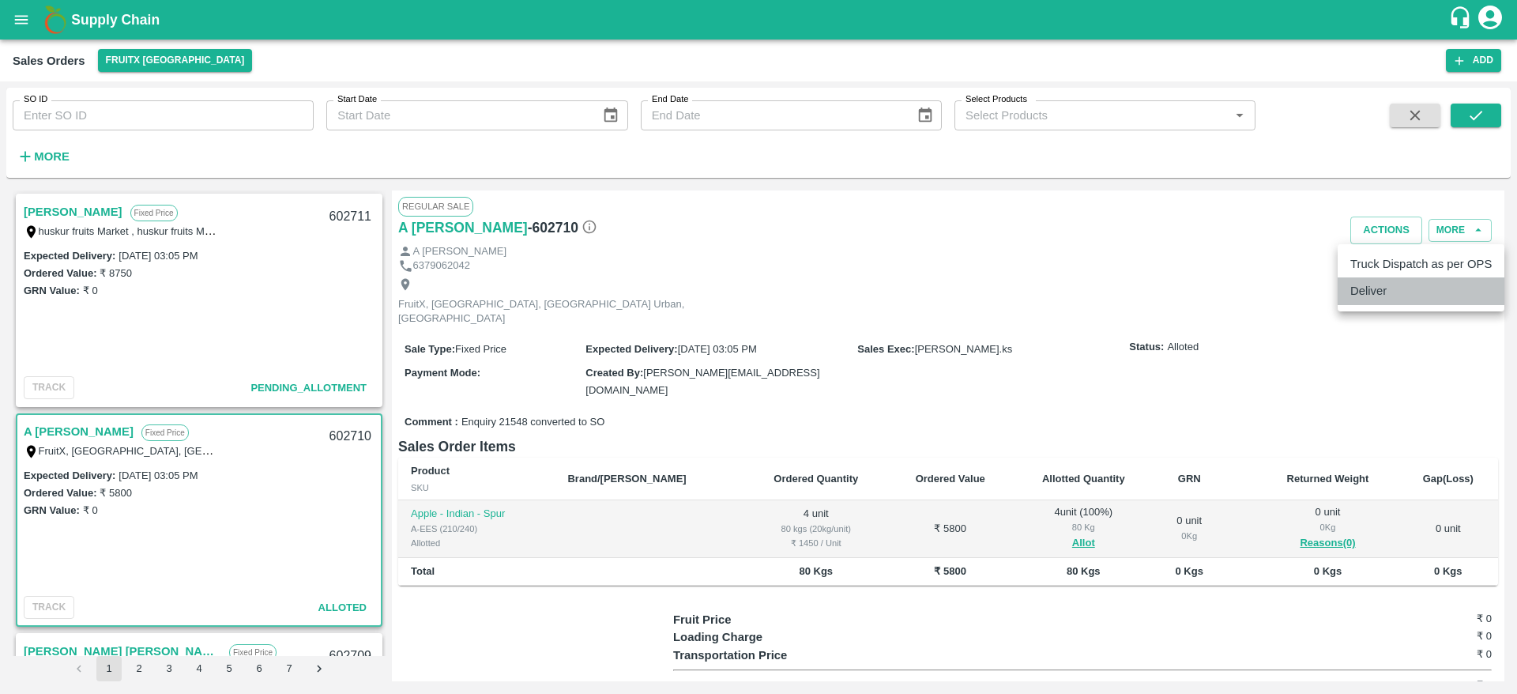
click at [1376, 301] on li "Deliver" at bounding box center [1421, 290] width 167 height 27
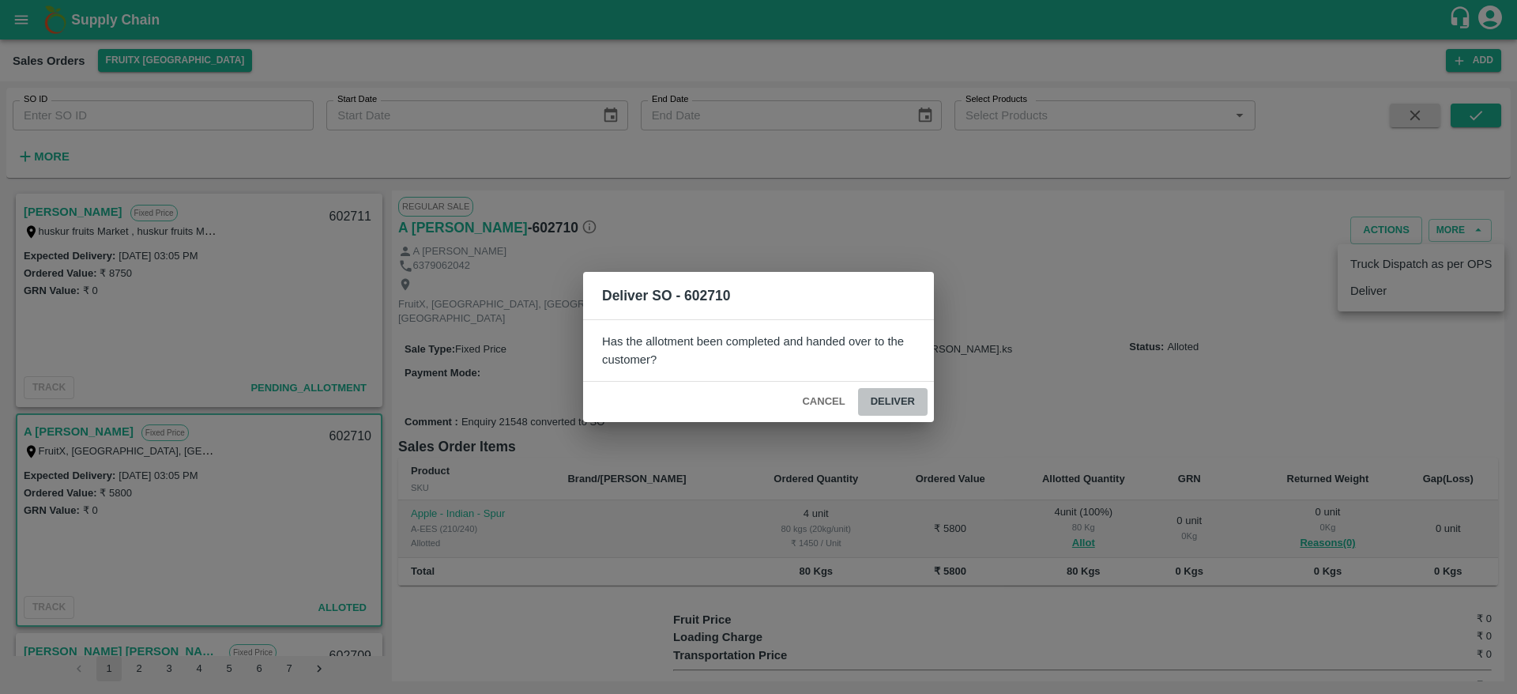
click at [877, 388] on button "Deliver" at bounding box center [893, 402] width 70 height 28
click at [342, 429] on div "Deliver SO - 602710 Has the allotment been completed and handed over to the cus…" at bounding box center [758, 347] width 1517 height 694
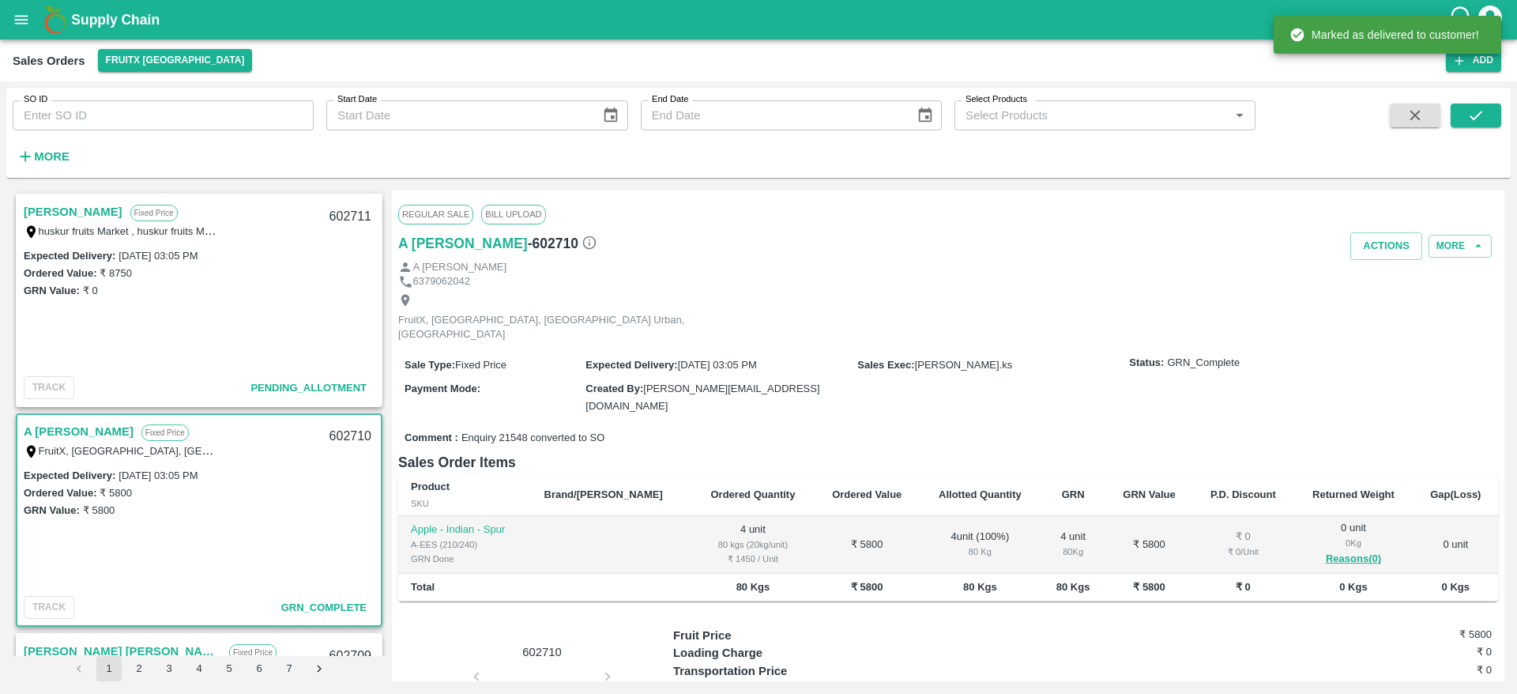
click at [343, 437] on div "602710" at bounding box center [350, 436] width 61 height 37
copy div "602710"
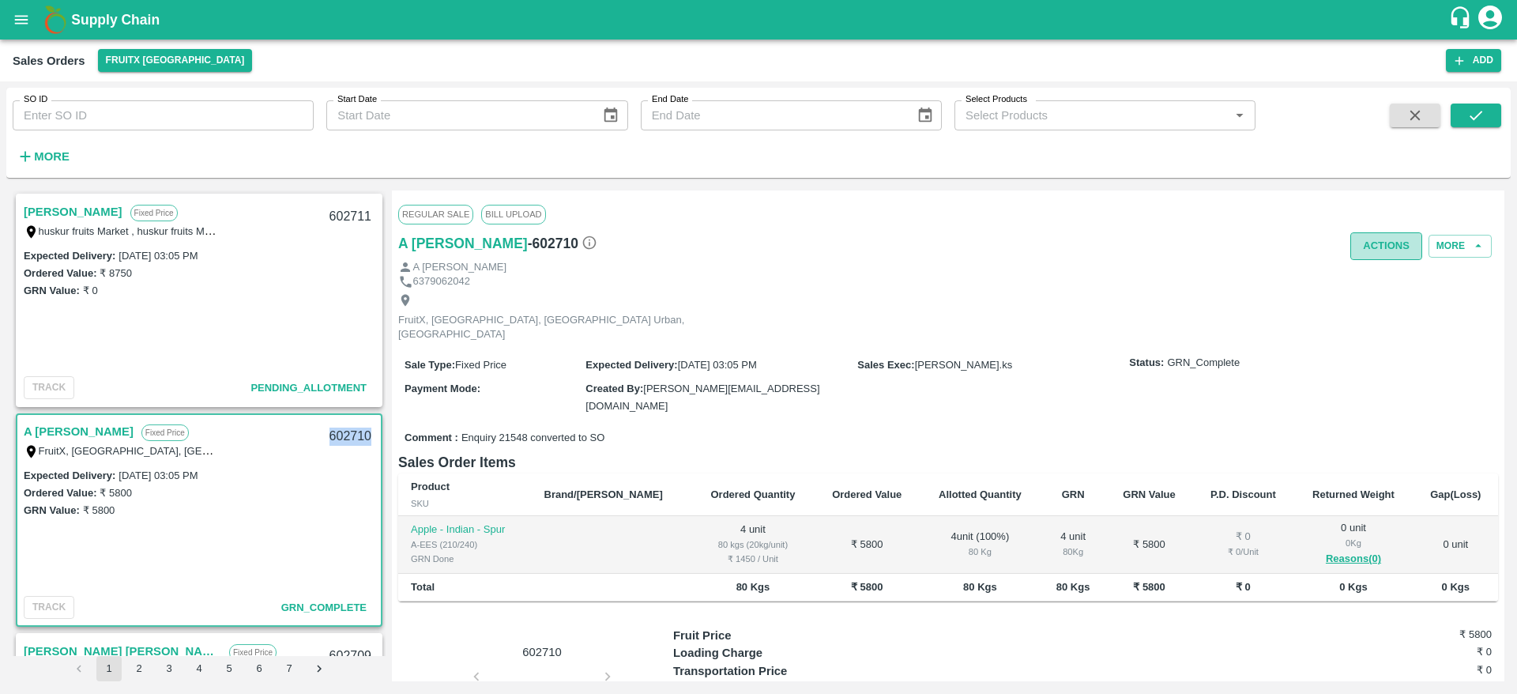
click at [1381, 239] on button "Actions" at bounding box center [1387, 246] width 72 height 28
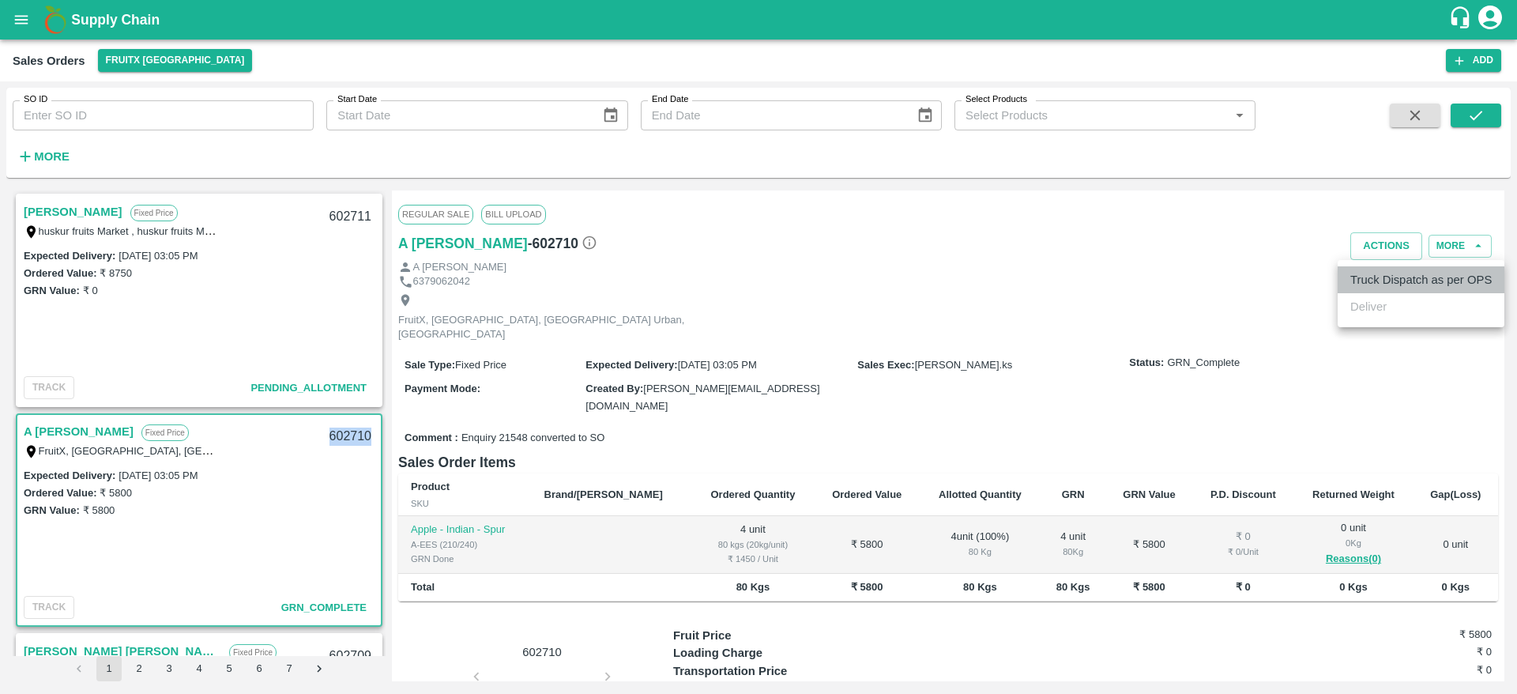
click at [1366, 284] on li "Truck Dispatch as per OPS" at bounding box center [1421, 279] width 167 height 27
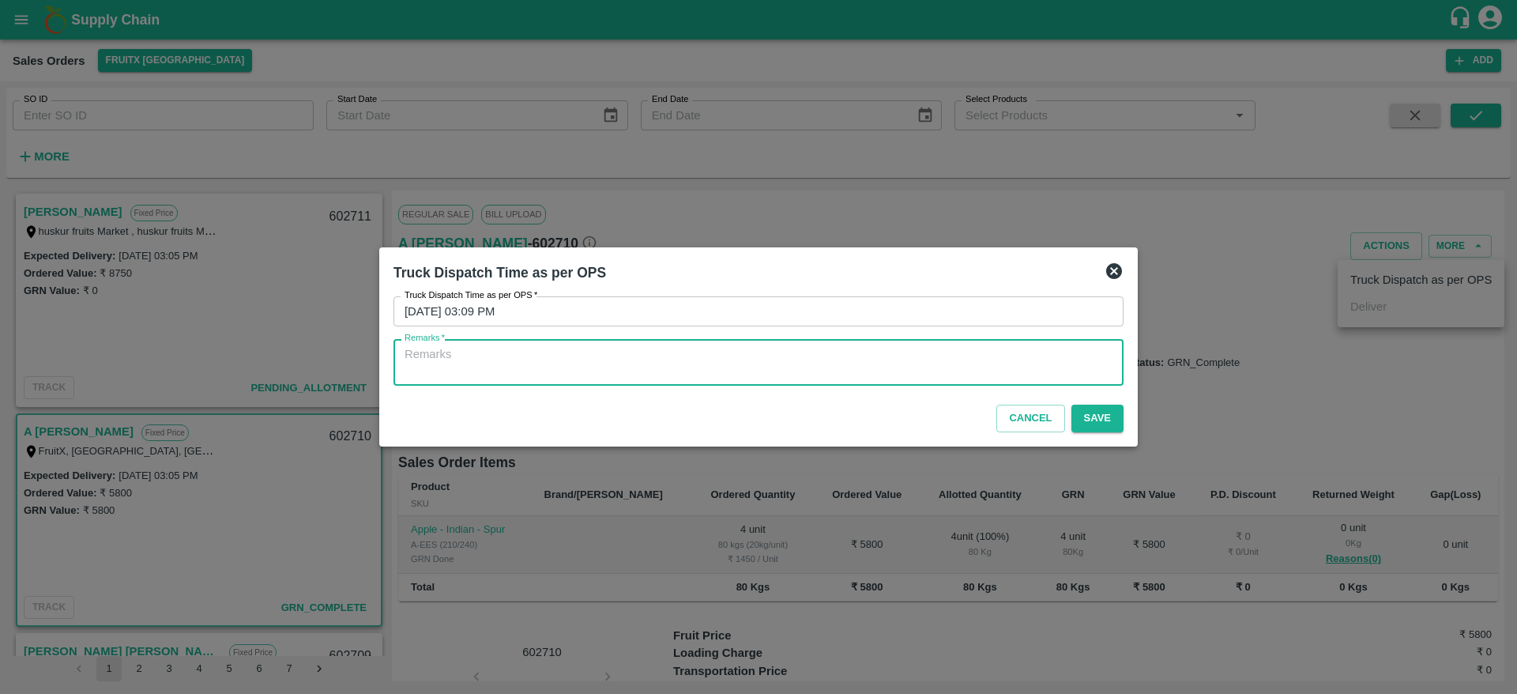
click at [752, 346] on textarea "Remarks   *" at bounding box center [759, 362] width 708 height 33
type textarea "OTD"
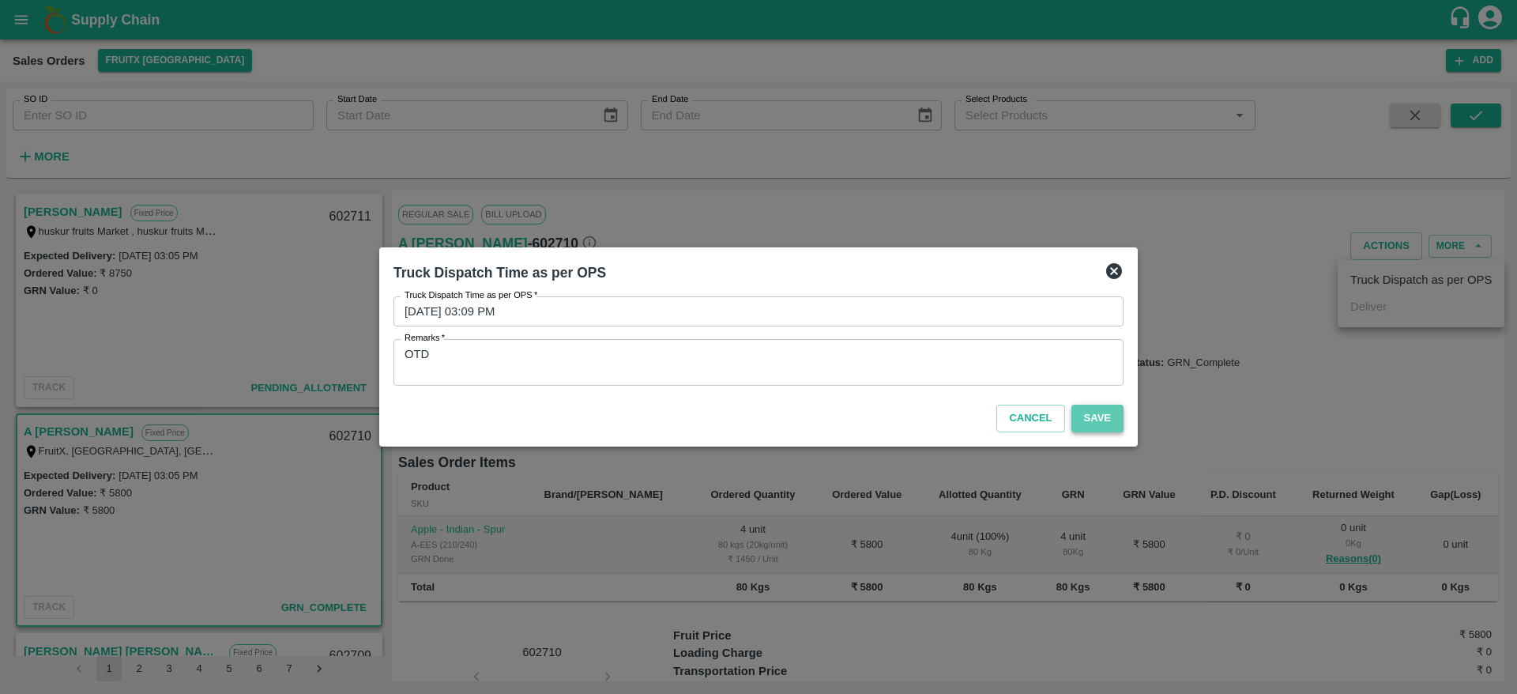
click at [1095, 431] on button "Save" at bounding box center [1098, 419] width 52 height 28
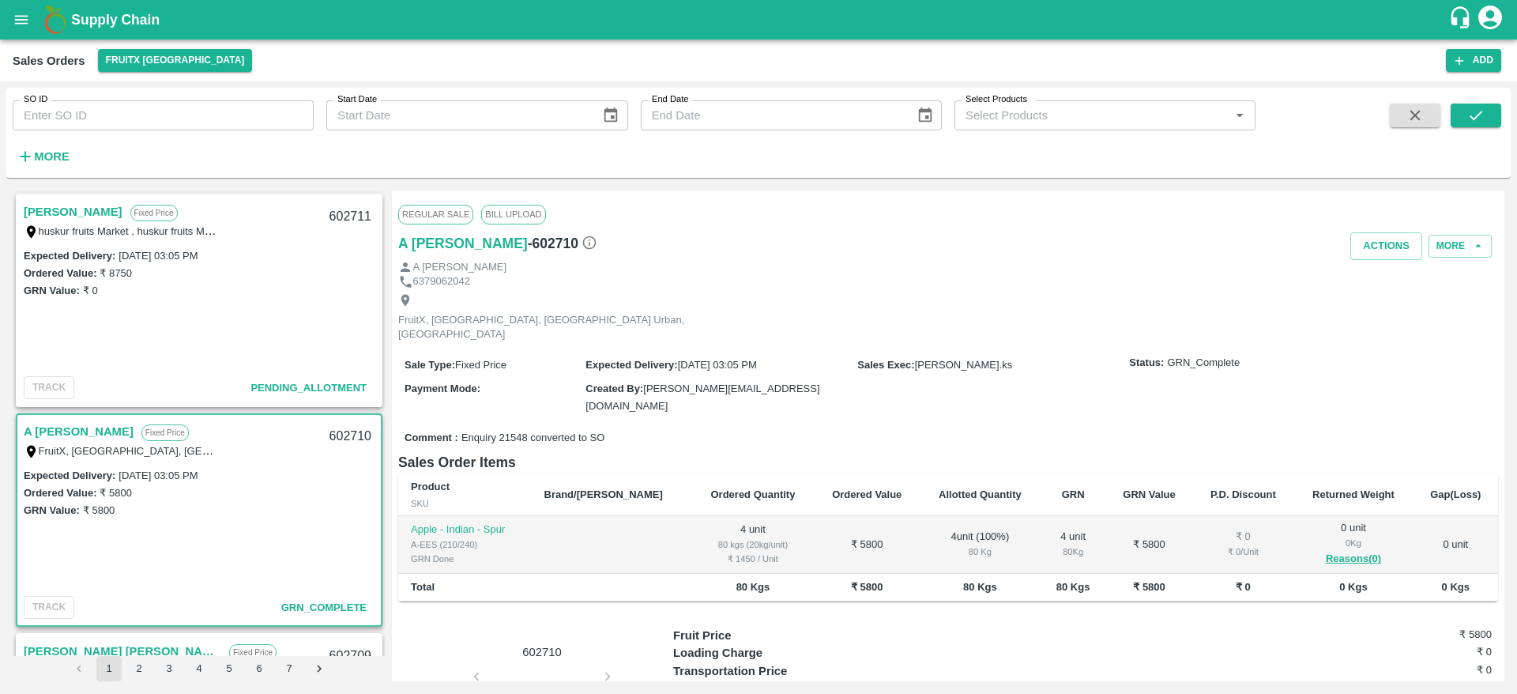
click at [51, 424] on link "A [PERSON_NAME]" at bounding box center [79, 431] width 110 height 21
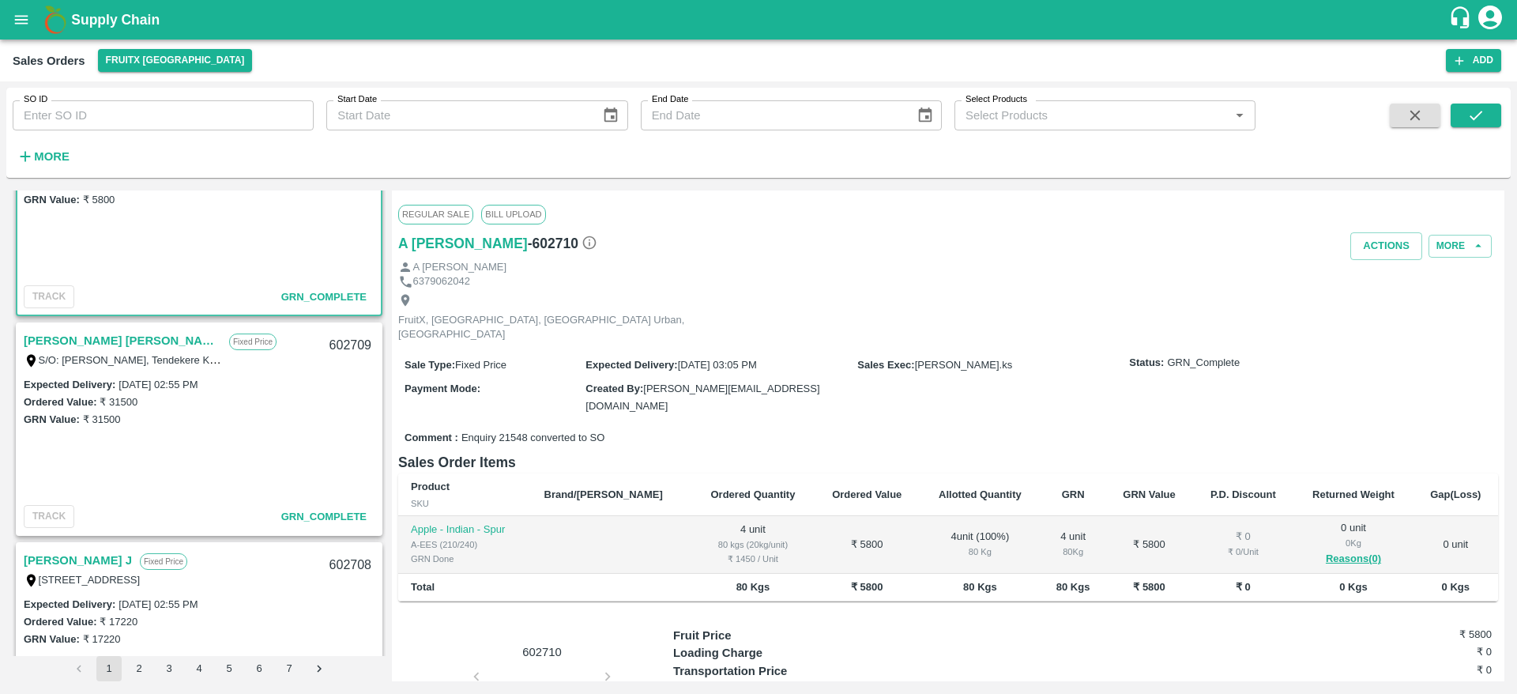
scroll to position [0, 0]
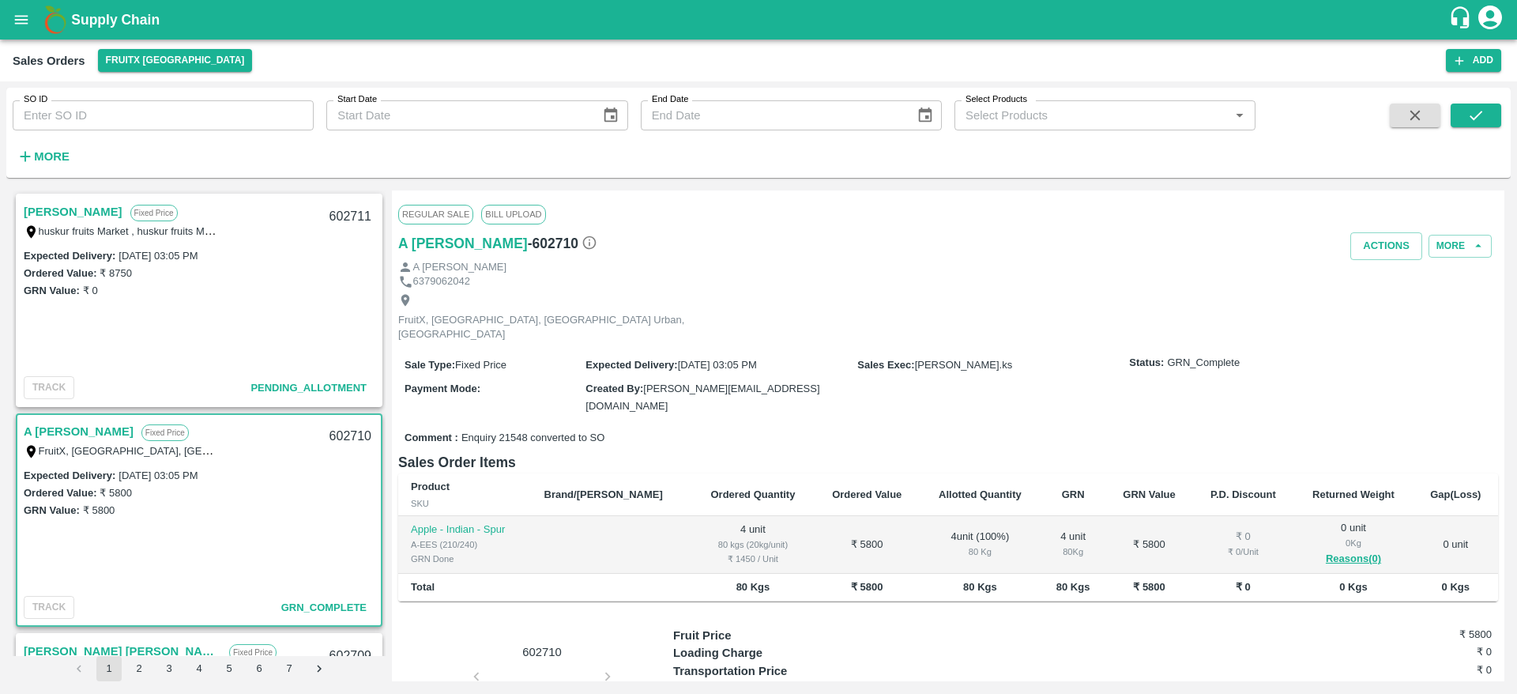
click at [65, 208] on link "[PERSON_NAME]" at bounding box center [73, 212] width 99 height 21
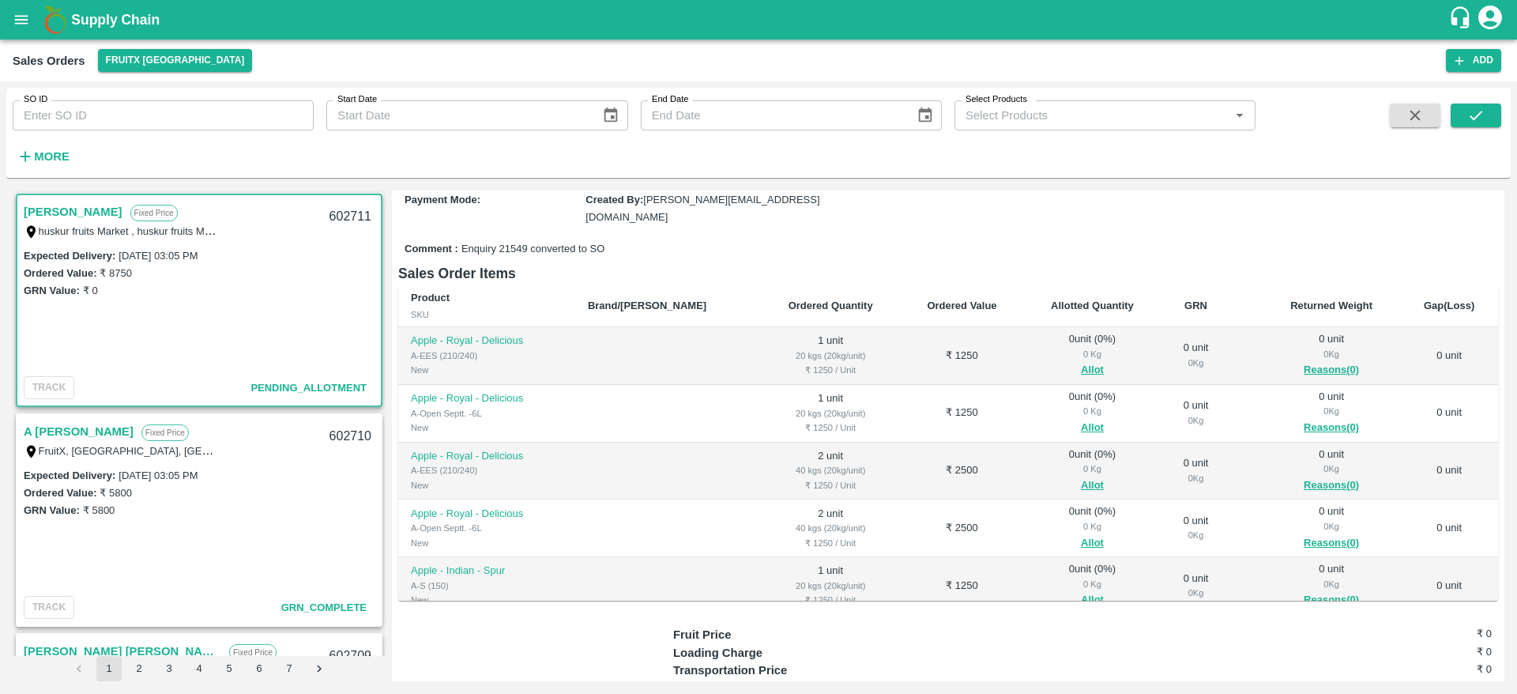
click at [81, 210] on link "[PERSON_NAME]" at bounding box center [73, 212] width 99 height 21
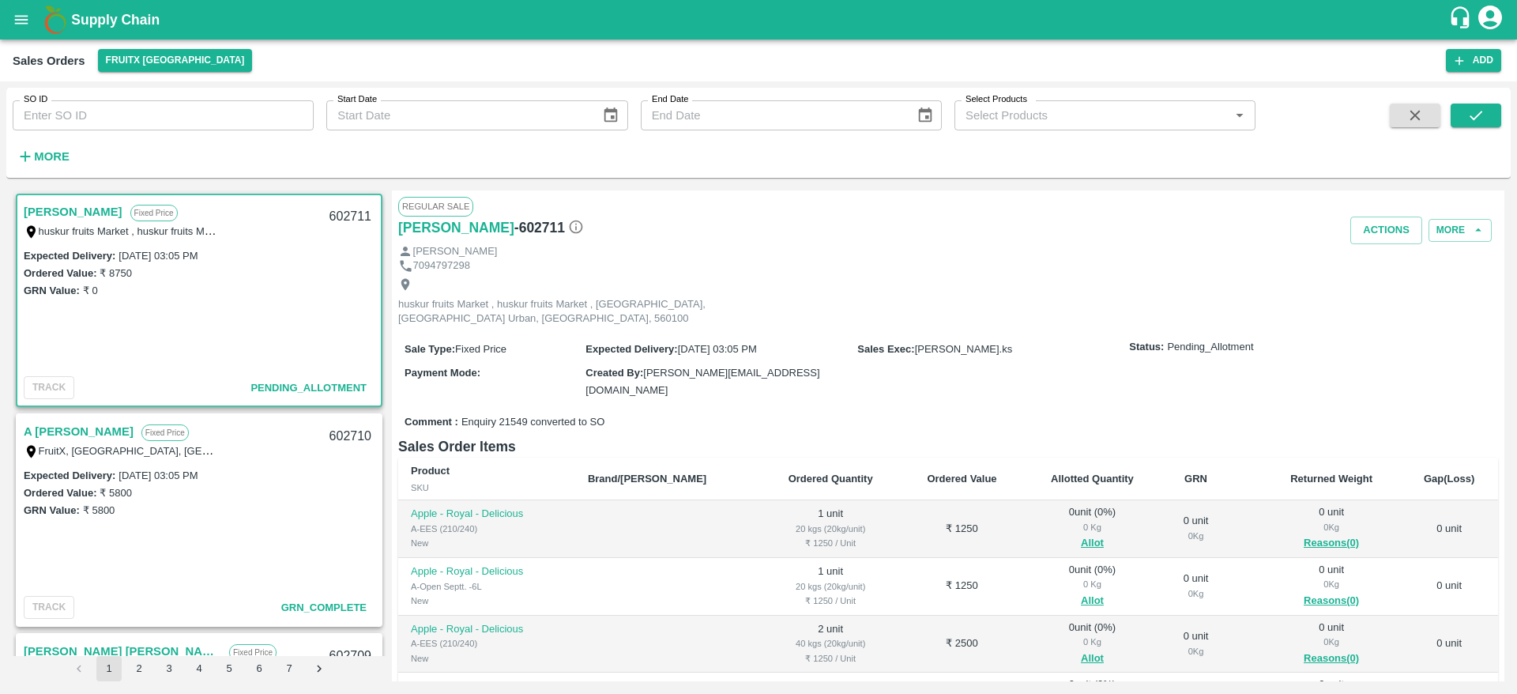
click at [344, 217] on div "602711" at bounding box center [350, 216] width 61 height 37
copy div "602711"
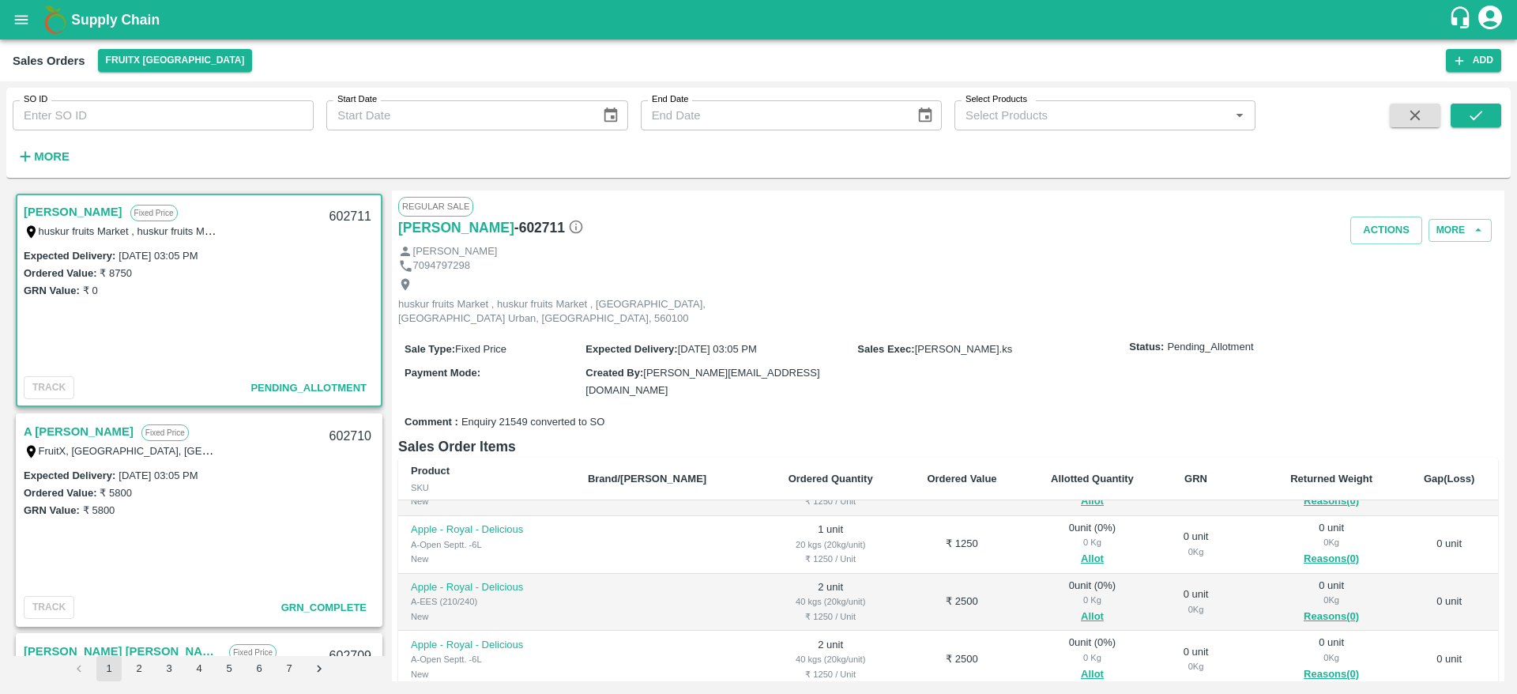
click at [989, 383] on div "Sale Type : Fixed Price Expected Delivery : 19 Aug 2025, 03:05 PM Sales Exec : …" at bounding box center [948, 369] width 1100 height 78
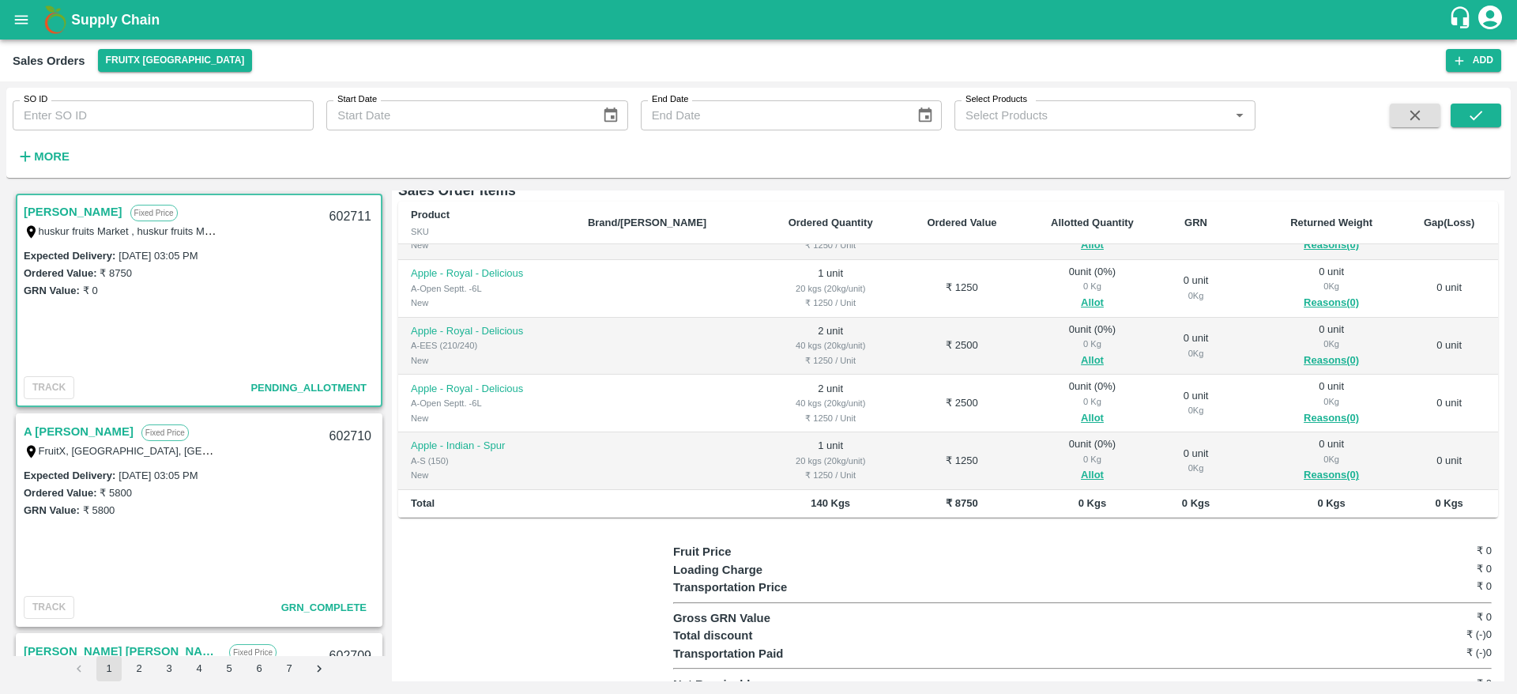
scroll to position [0, 0]
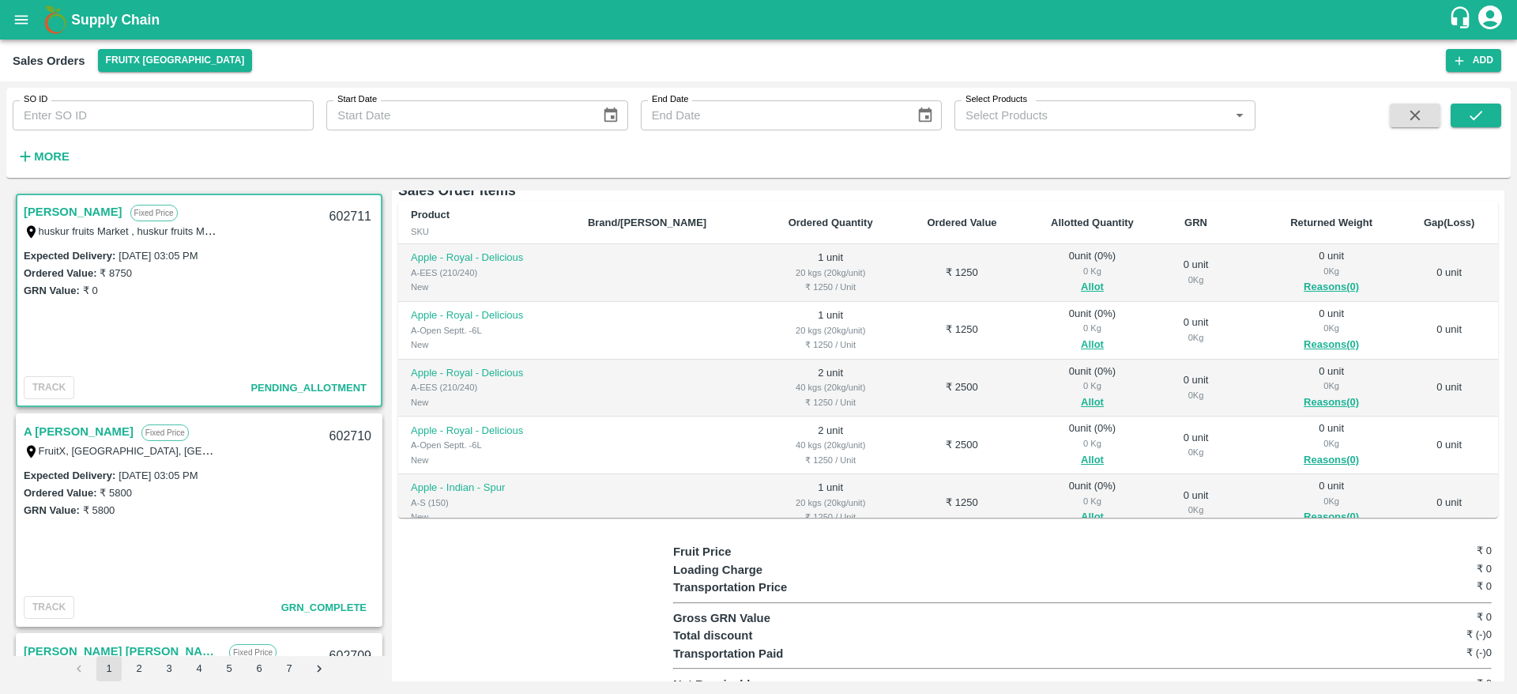
click at [1046, 278] on span "Allot" at bounding box center [1093, 287] width 114 height 18
click at [1081, 278] on button "Allot" at bounding box center [1092, 287] width 23 height 18
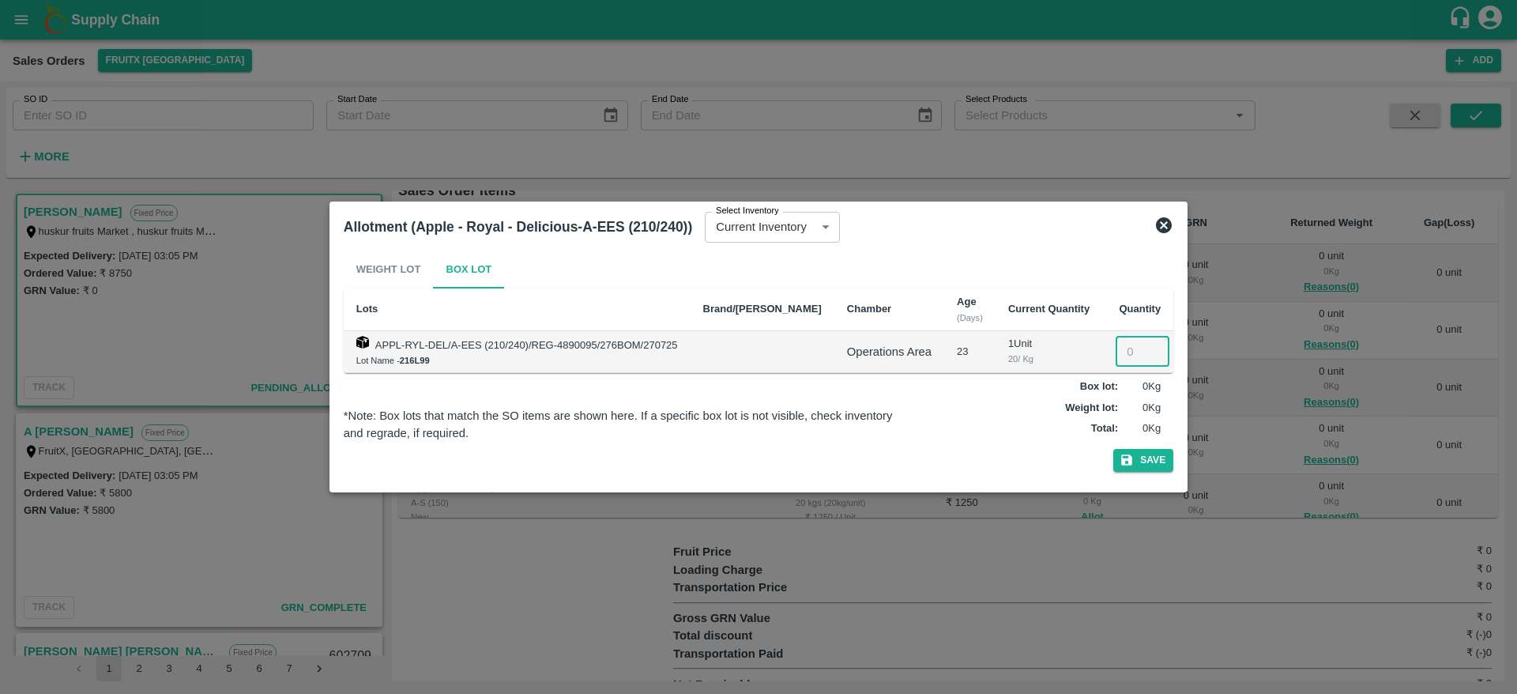
click at [1116, 347] on input "number" at bounding box center [1143, 352] width 54 height 30
type input "1"
click at [1128, 455] on button "Save" at bounding box center [1143, 460] width 60 height 23
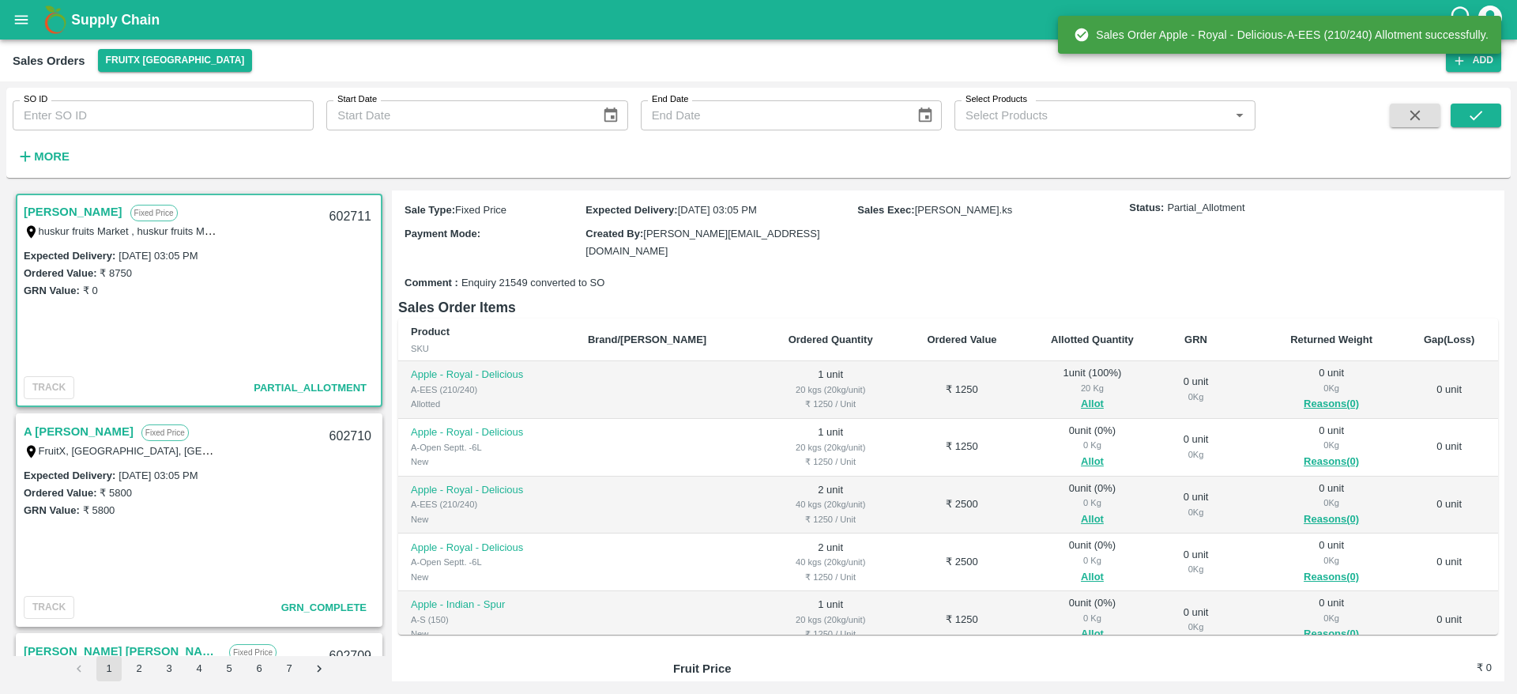
scroll to position [140, 0]
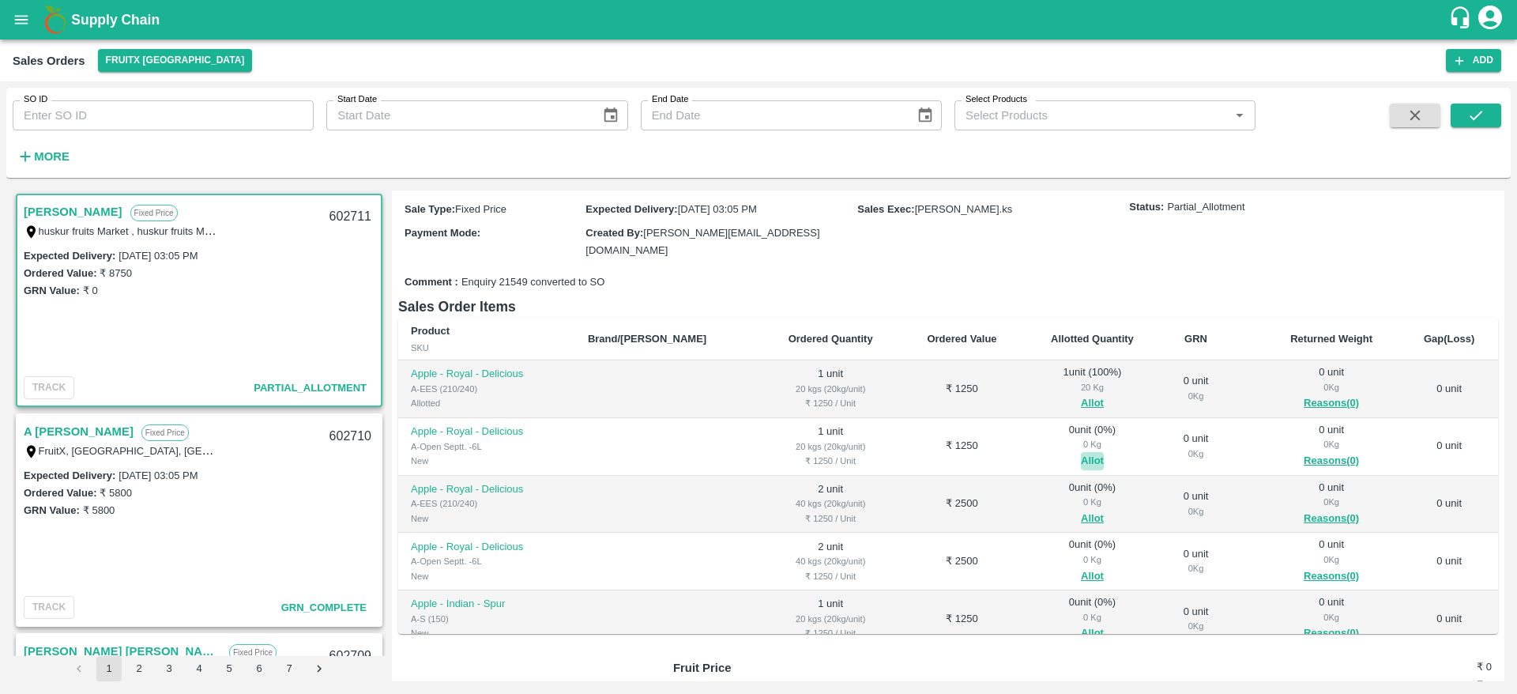
click at [1081, 452] on button "Allot" at bounding box center [1092, 461] width 23 height 18
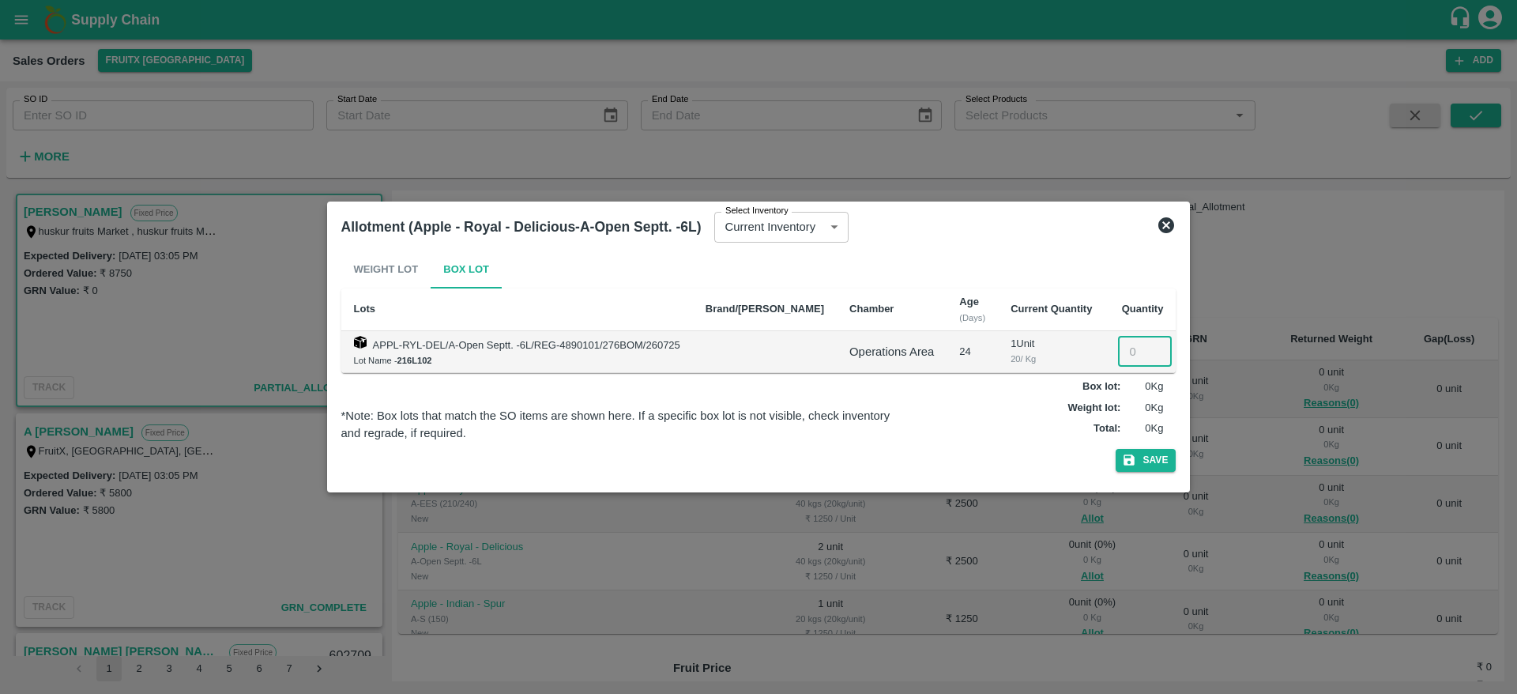
click at [1118, 357] on input "number" at bounding box center [1145, 352] width 54 height 30
type input "1"
click at [1126, 453] on button "Save" at bounding box center [1146, 460] width 60 height 23
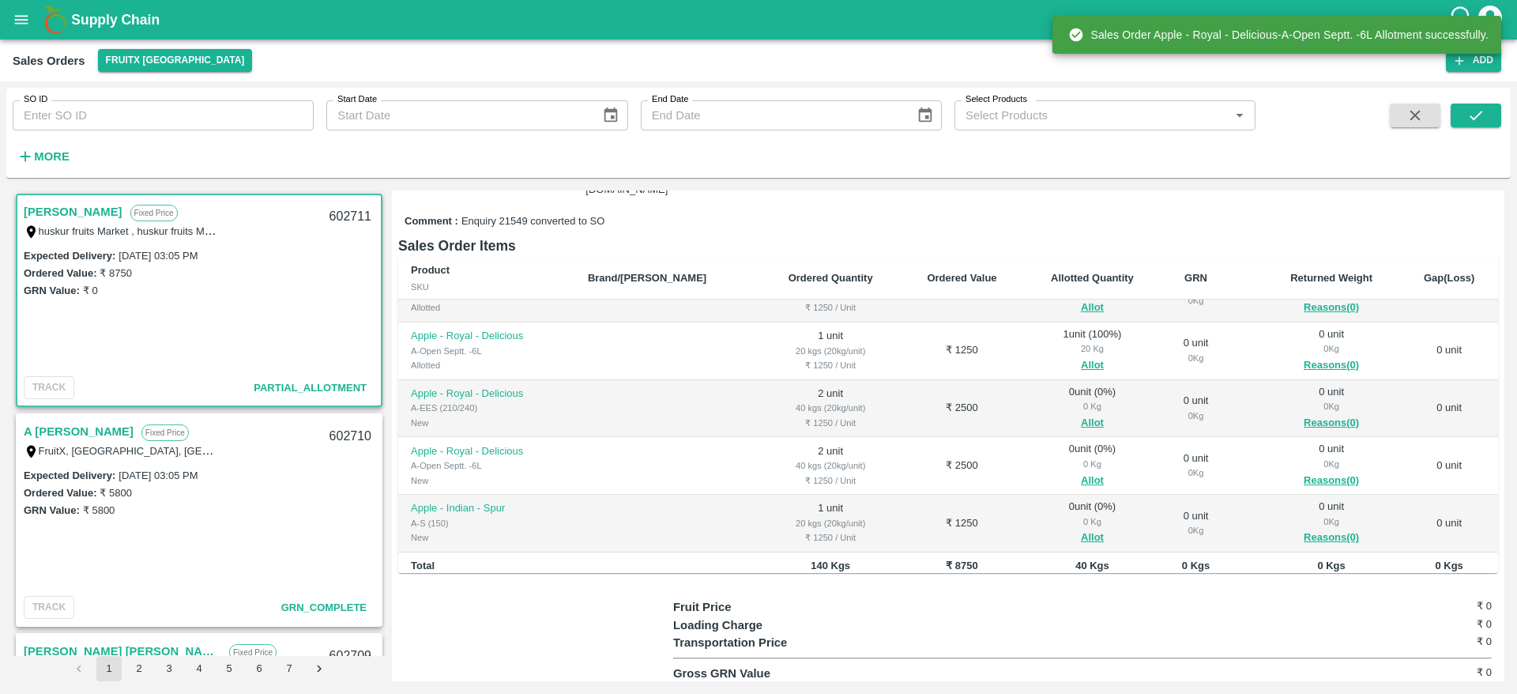
scroll to position [42, 0]
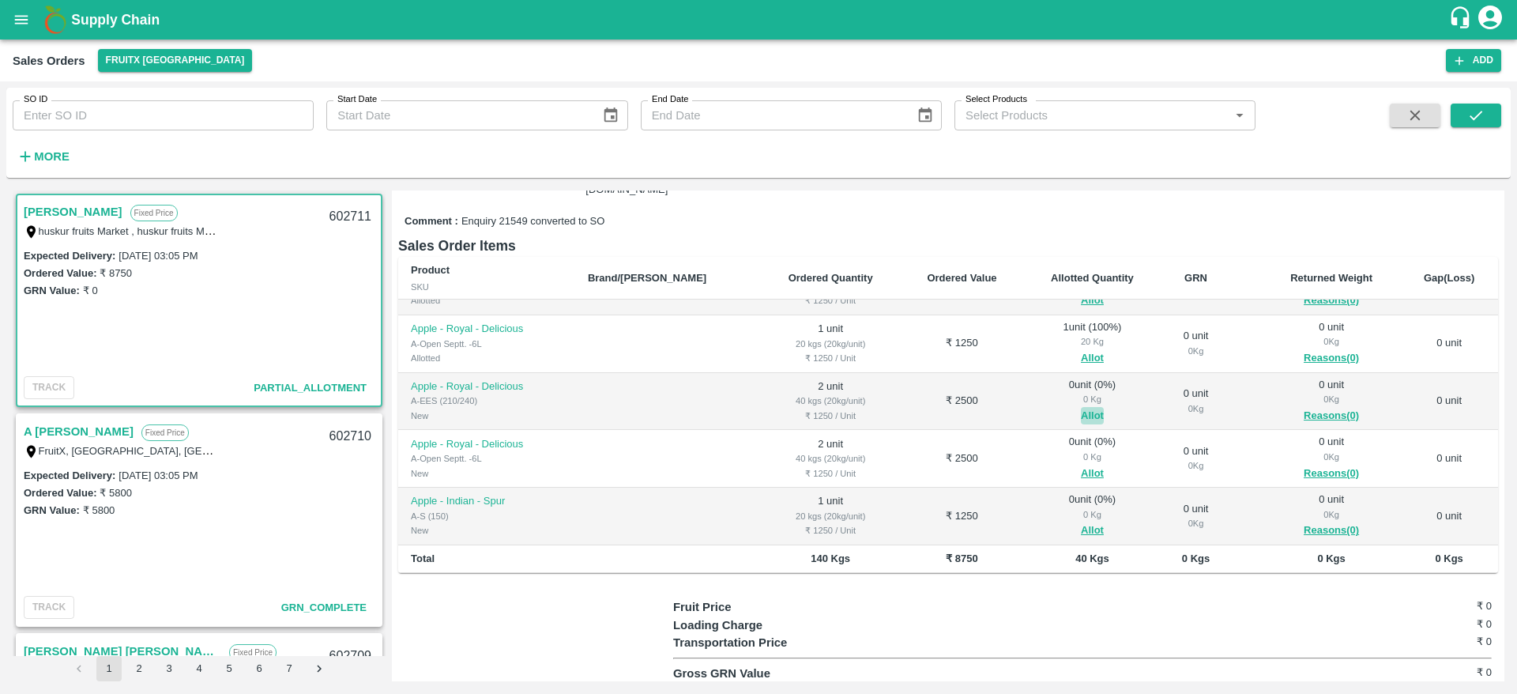
click at [1081, 407] on button "Allot" at bounding box center [1092, 416] width 23 height 18
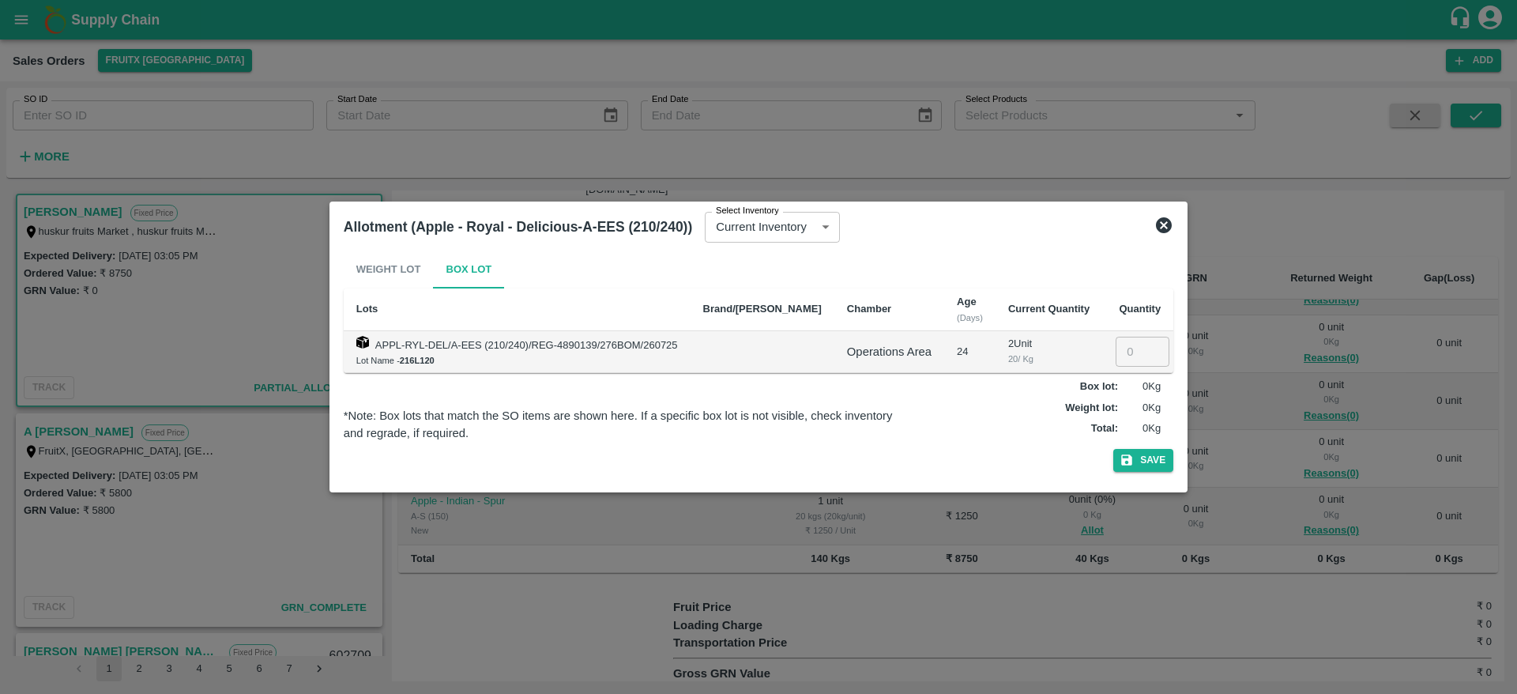
click at [1116, 346] on input "number" at bounding box center [1143, 352] width 54 height 30
type input "2"
click at [1135, 466] on button "Save" at bounding box center [1143, 460] width 60 height 23
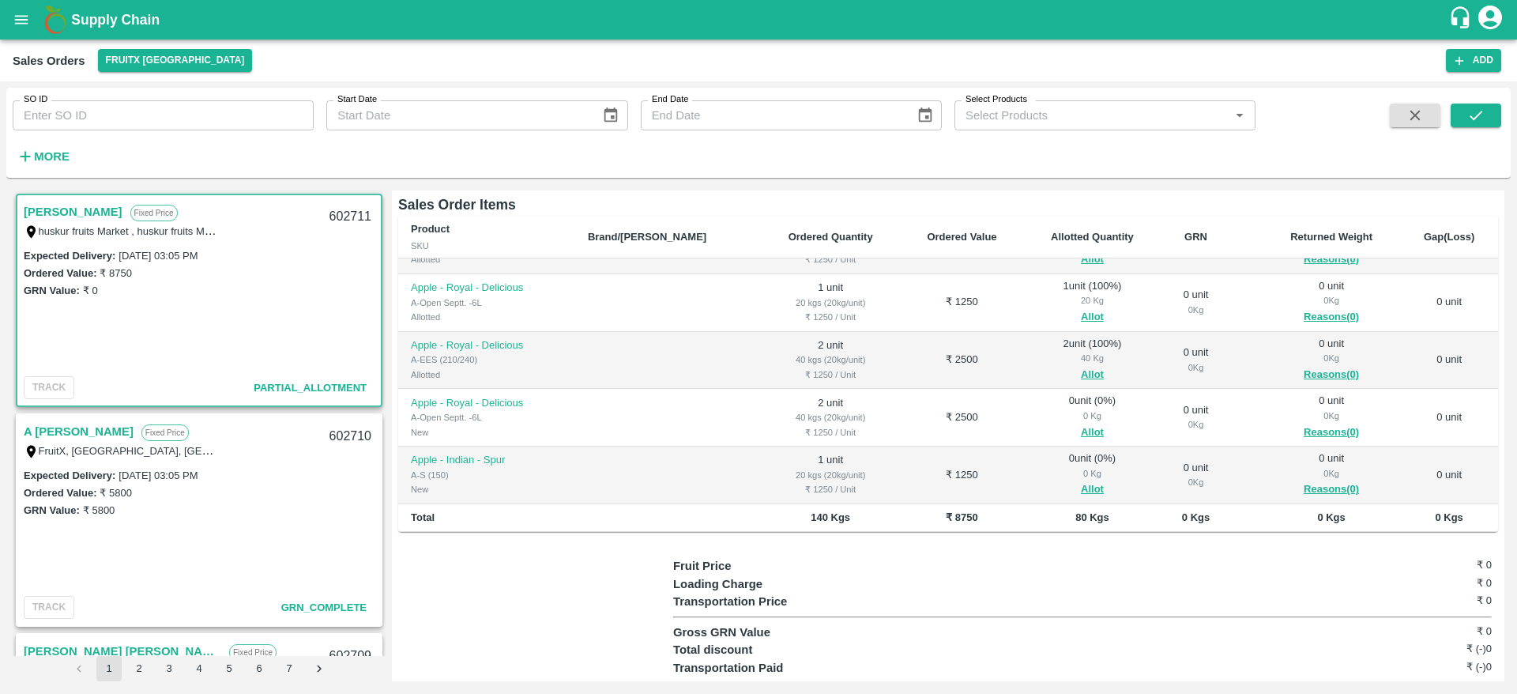
scroll to position [244, 0]
click at [1081, 421] on button "Allot" at bounding box center [1092, 430] width 23 height 18
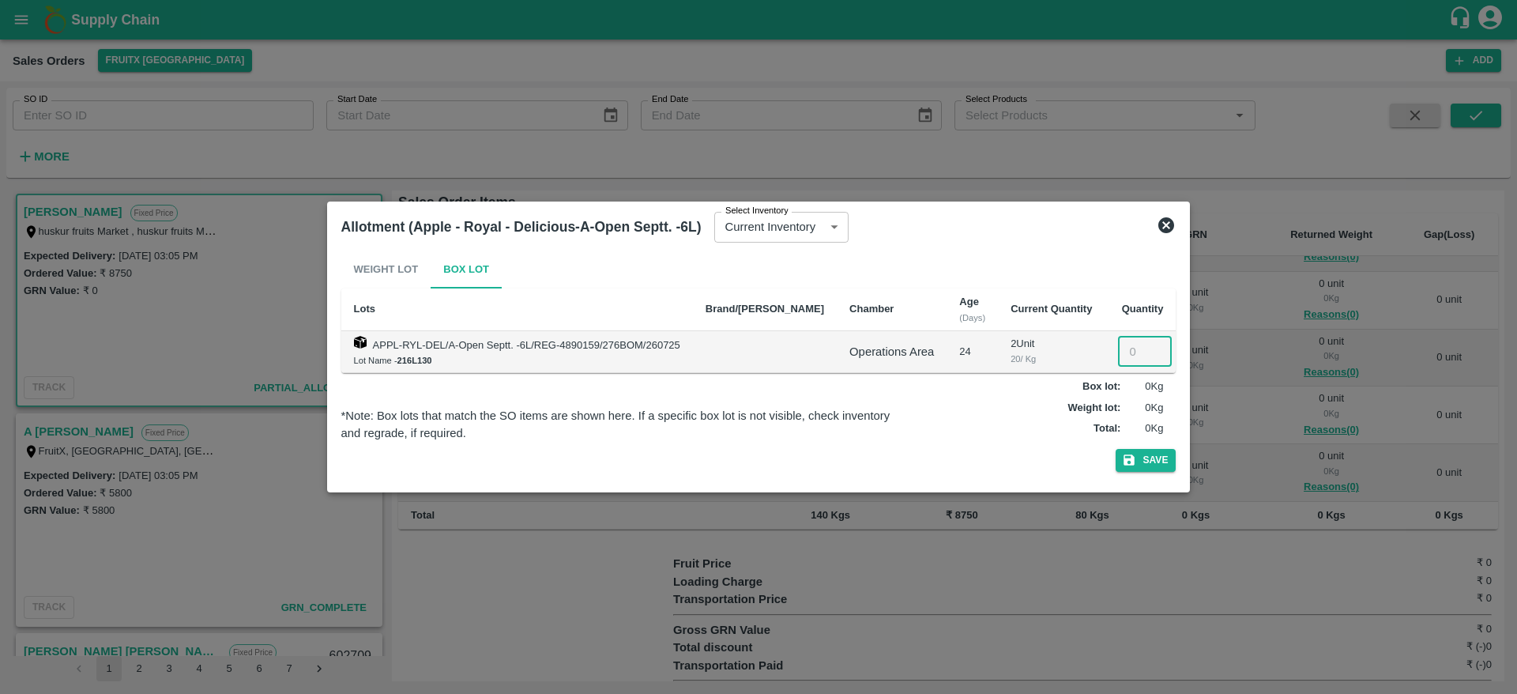
click at [1120, 348] on input "number" at bounding box center [1145, 352] width 54 height 30
type input "2"
click at [1125, 463] on button "Save" at bounding box center [1146, 460] width 60 height 23
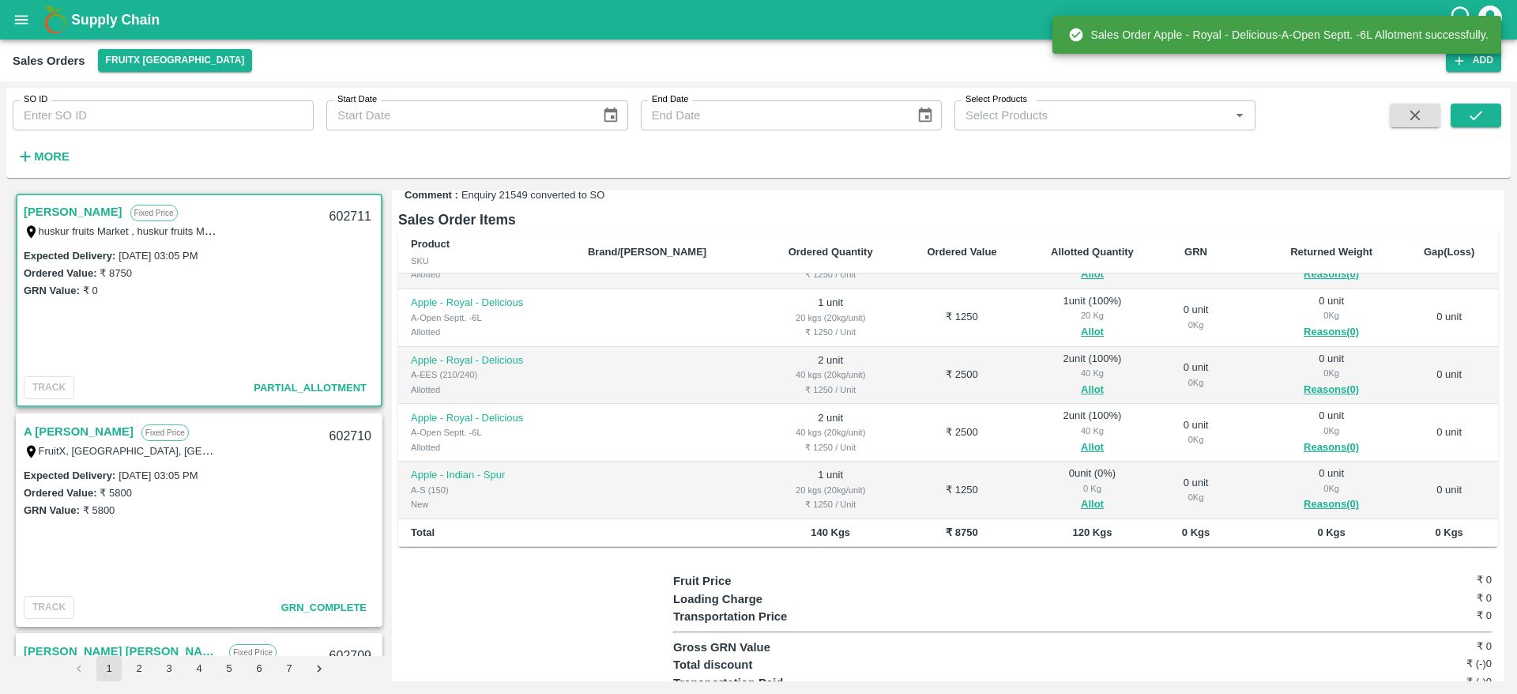
scroll to position [243, 0]
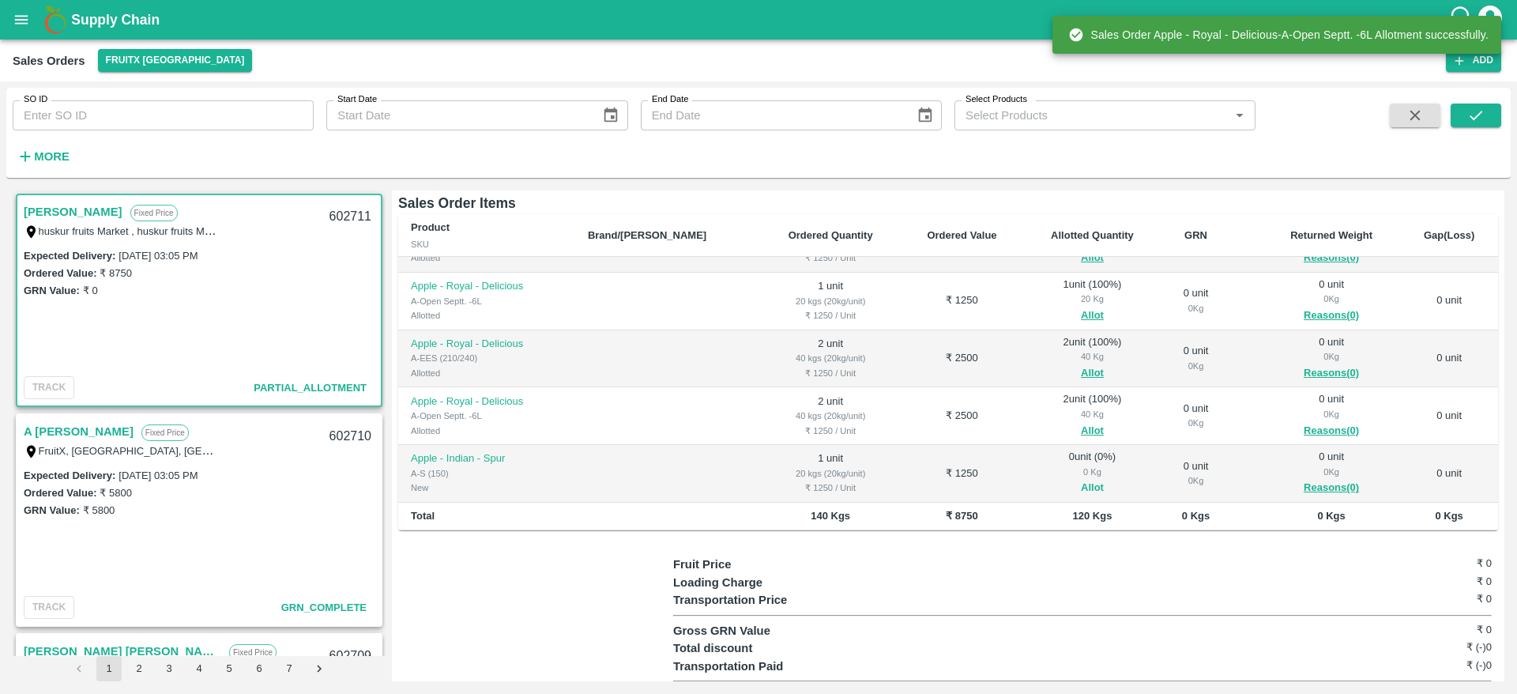
click at [1081, 479] on button "Allot" at bounding box center [1092, 488] width 23 height 18
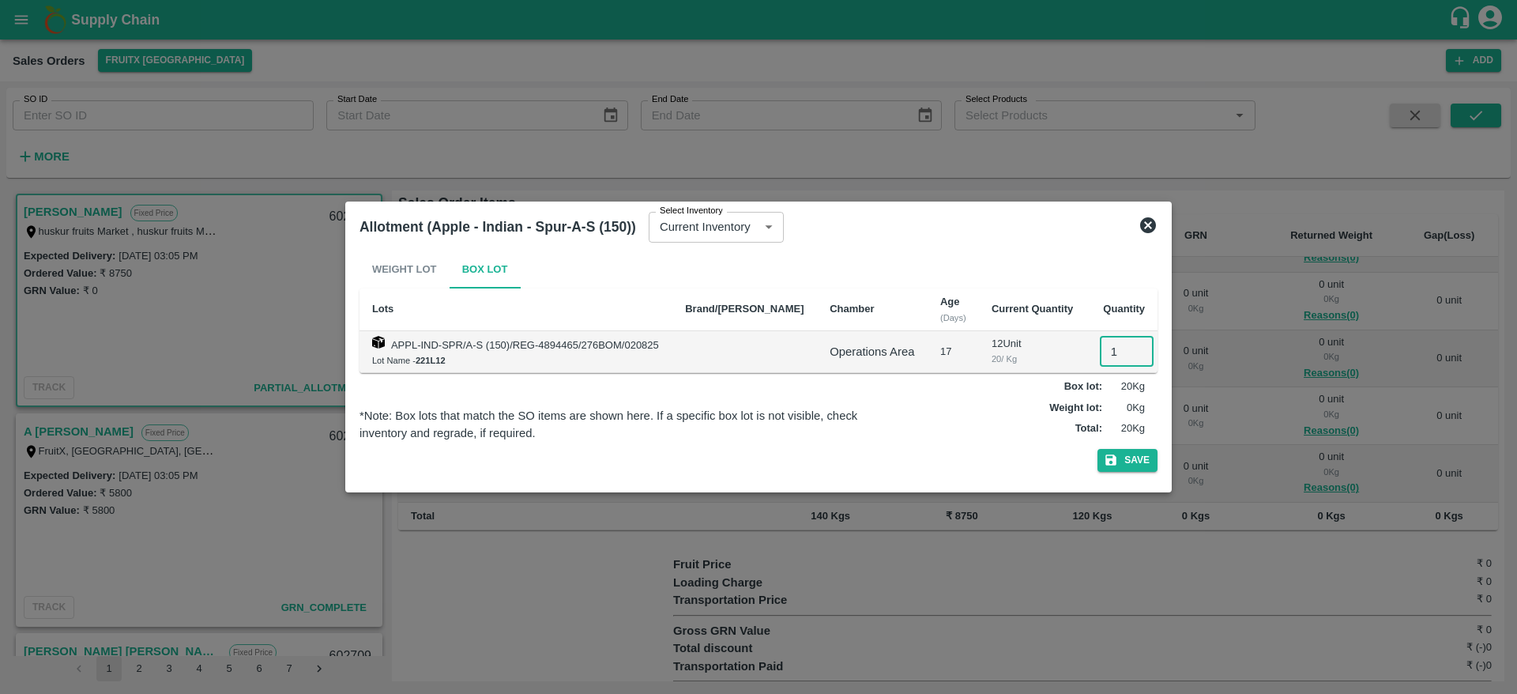
click at [1110, 356] on input "1" at bounding box center [1127, 352] width 54 height 30
type input "1"
click at [1124, 458] on button "Save" at bounding box center [1128, 460] width 60 height 23
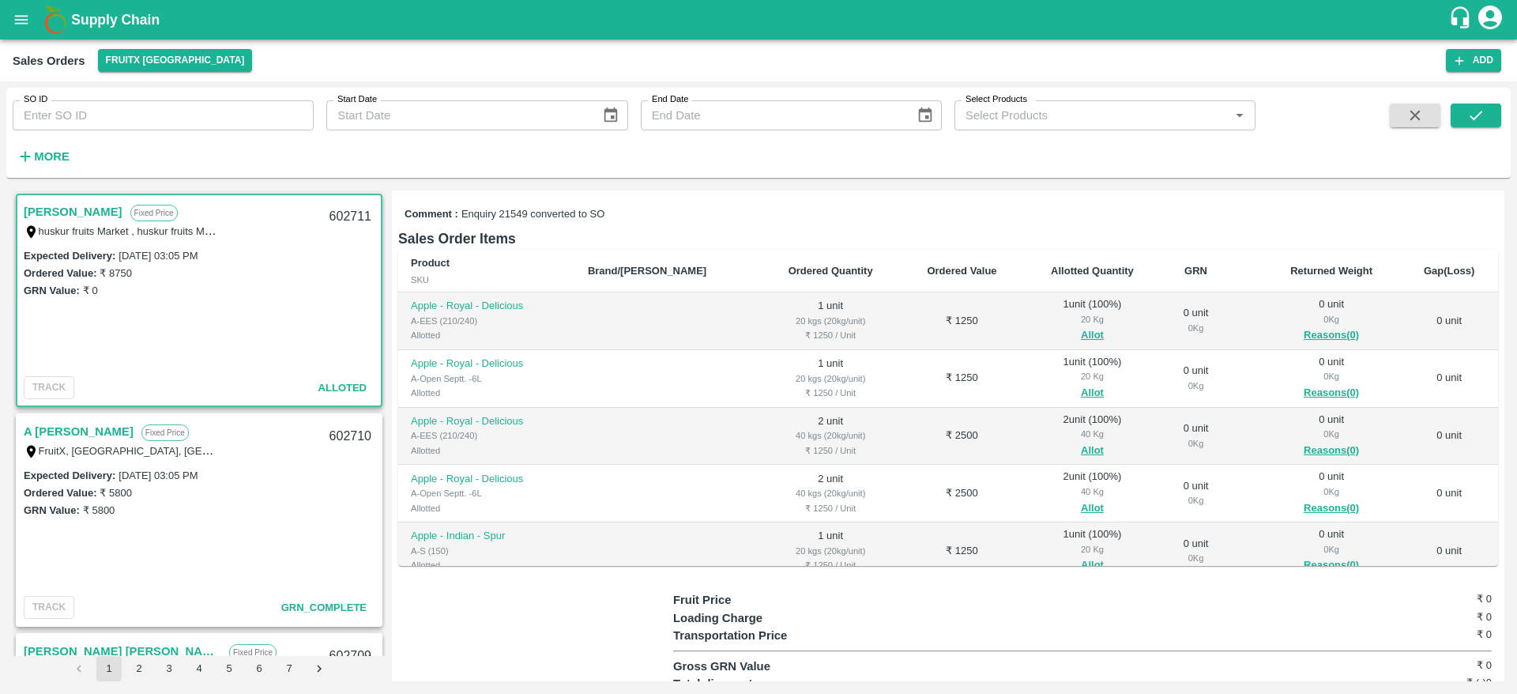
scroll to position [0, 0]
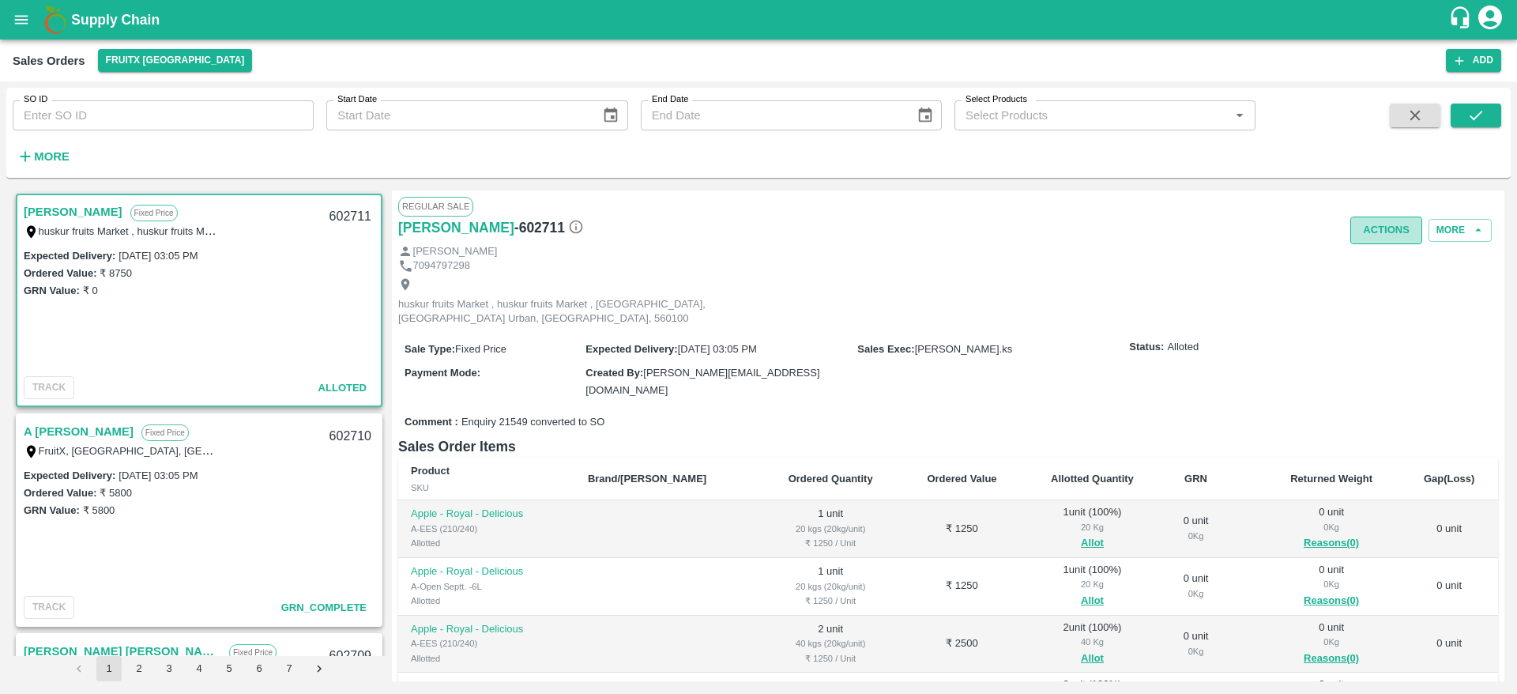
click at [1373, 228] on button "Actions" at bounding box center [1387, 231] width 72 height 28
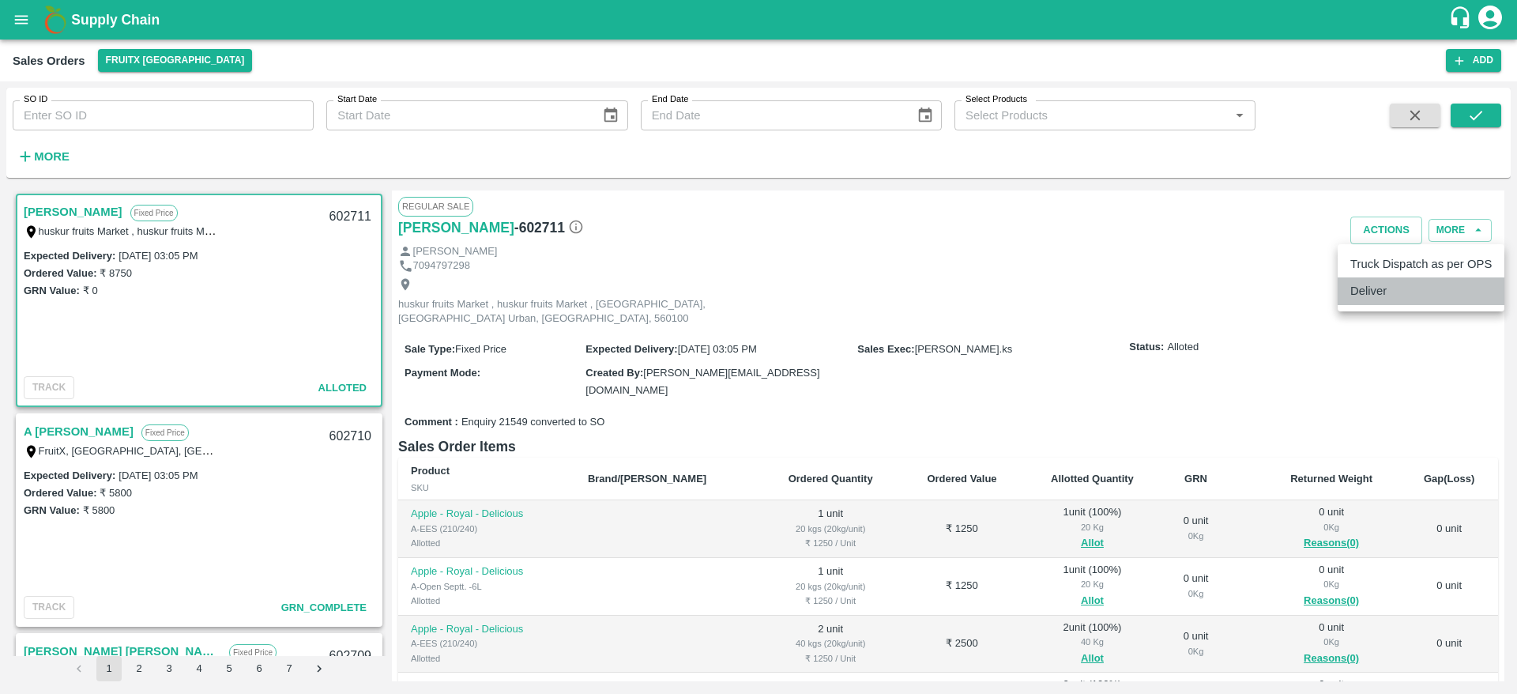
click at [1359, 300] on li "Deliver" at bounding box center [1421, 290] width 167 height 27
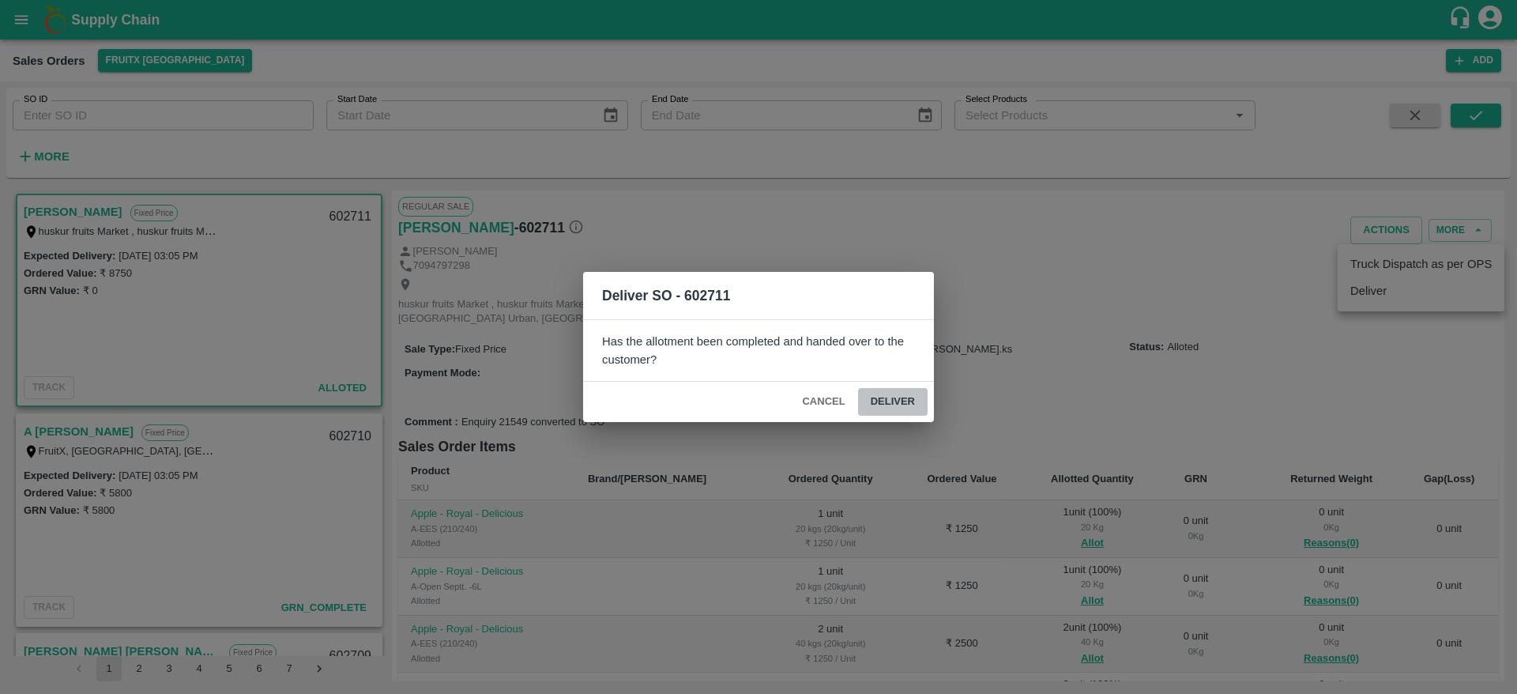
click at [906, 404] on button "Deliver" at bounding box center [893, 402] width 70 height 28
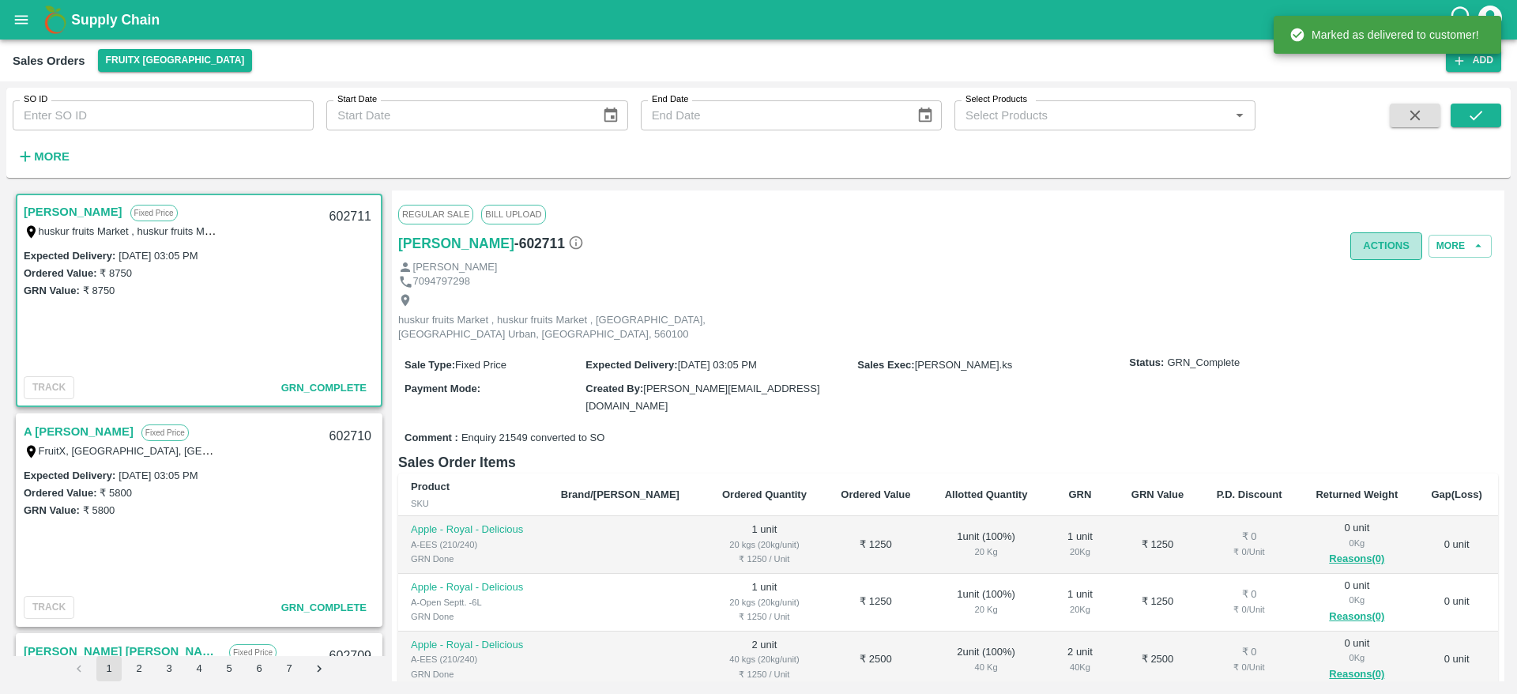
click at [1385, 232] on button "Actions" at bounding box center [1387, 246] width 72 height 28
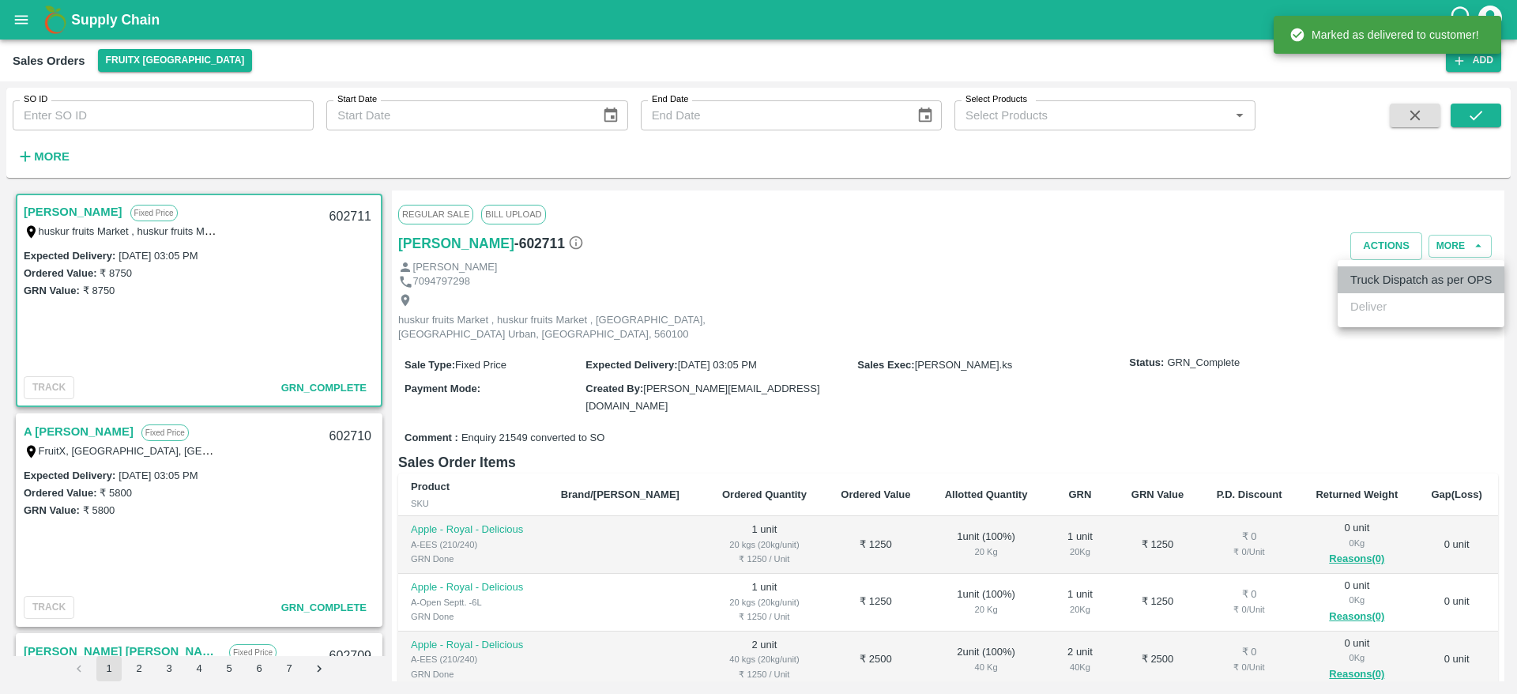
click at [1363, 269] on li "Truck Dispatch as per OPS" at bounding box center [1421, 279] width 167 height 27
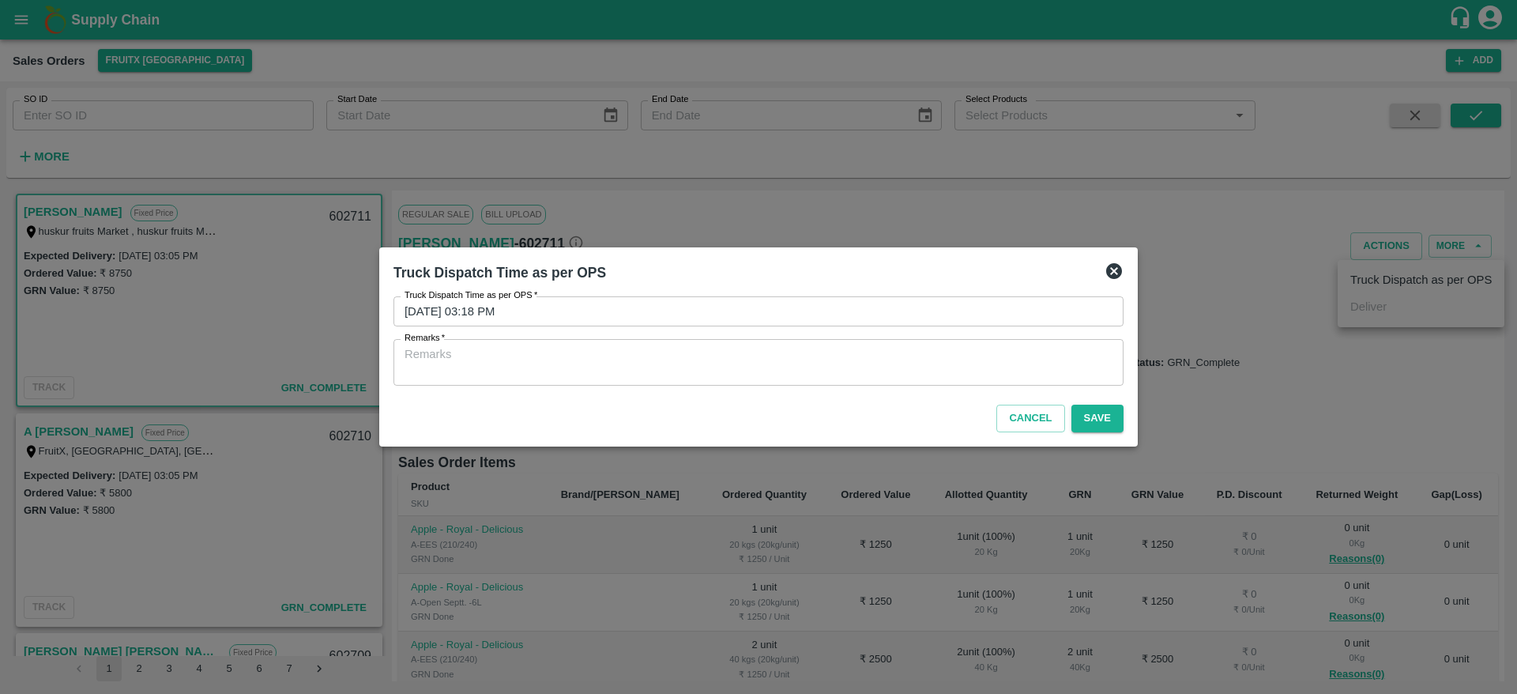
click at [770, 341] on div "x Remarks" at bounding box center [759, 362] width 730 height 47
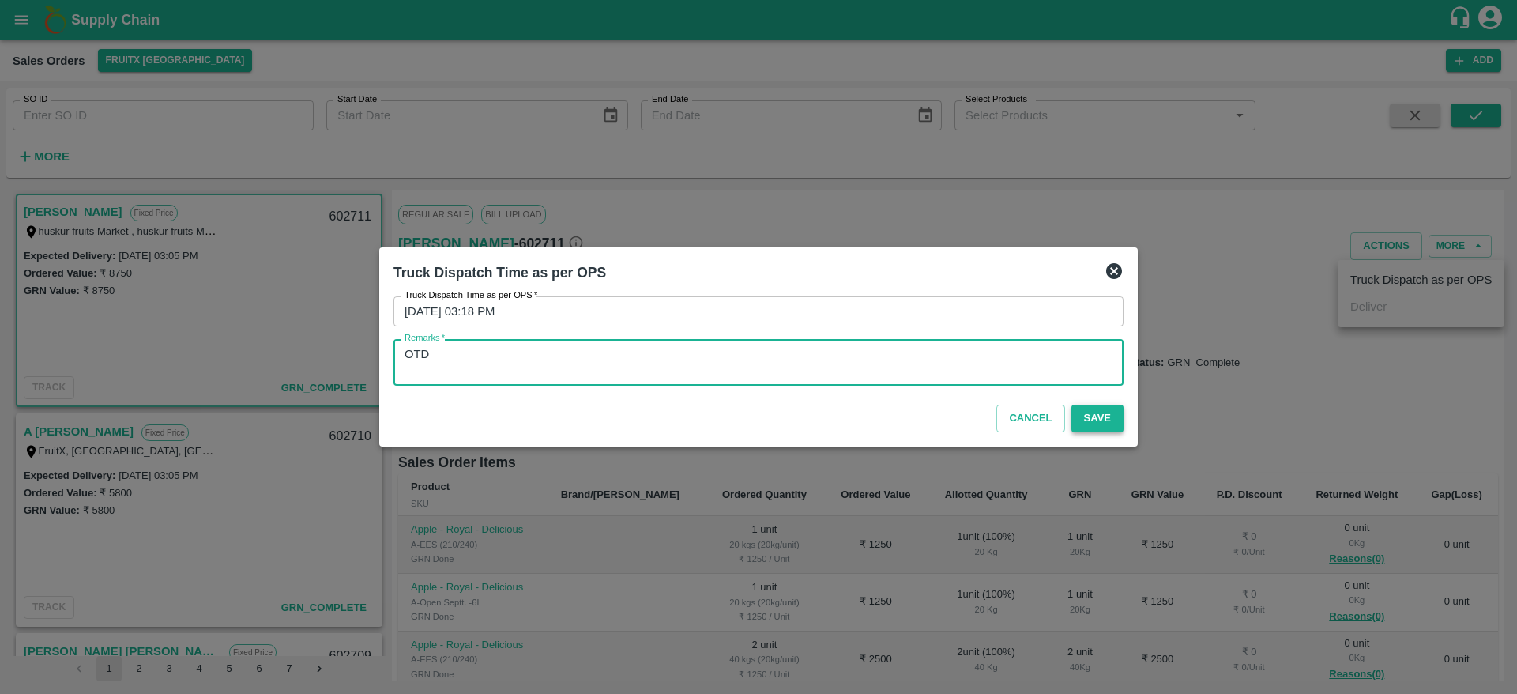
type textarea "OTD"
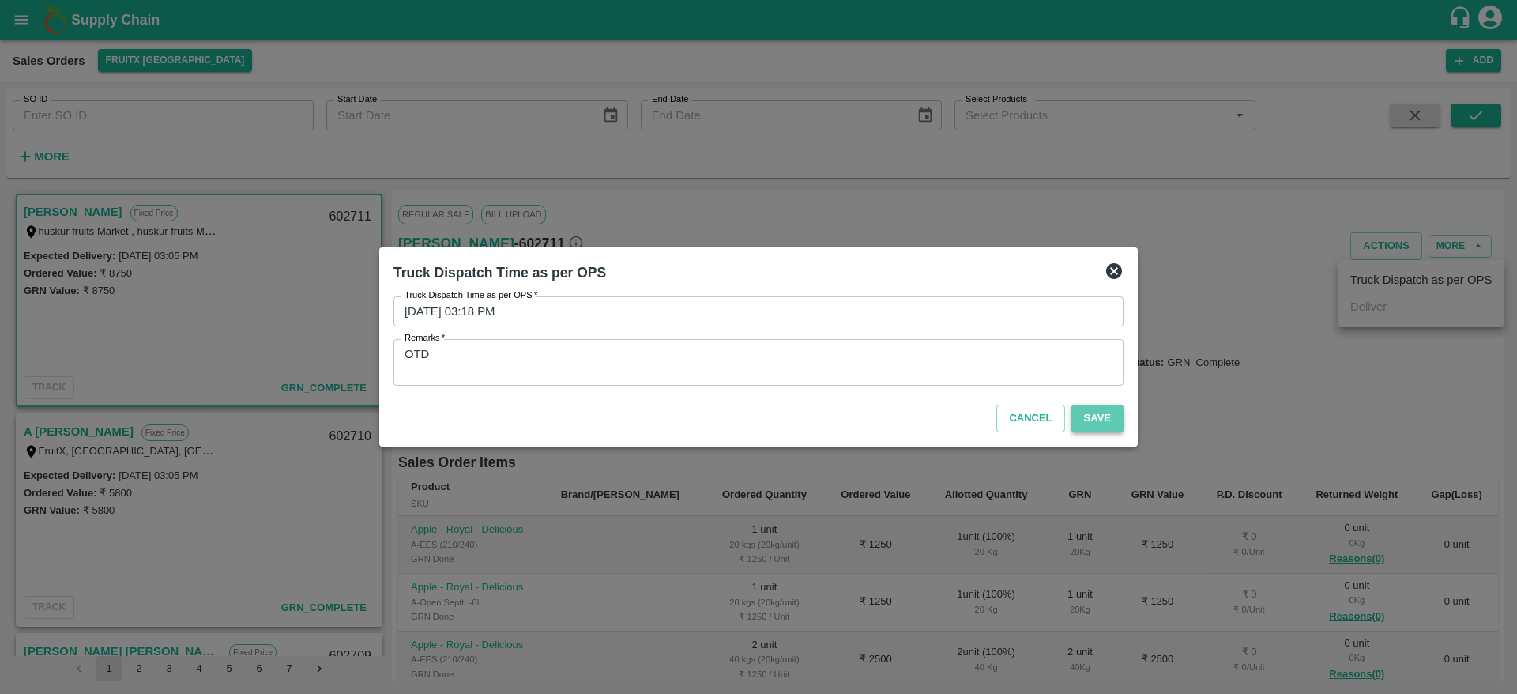
click at [1102, 417] on button "Save" at bounding box center [1098, 419] width 52 height 28
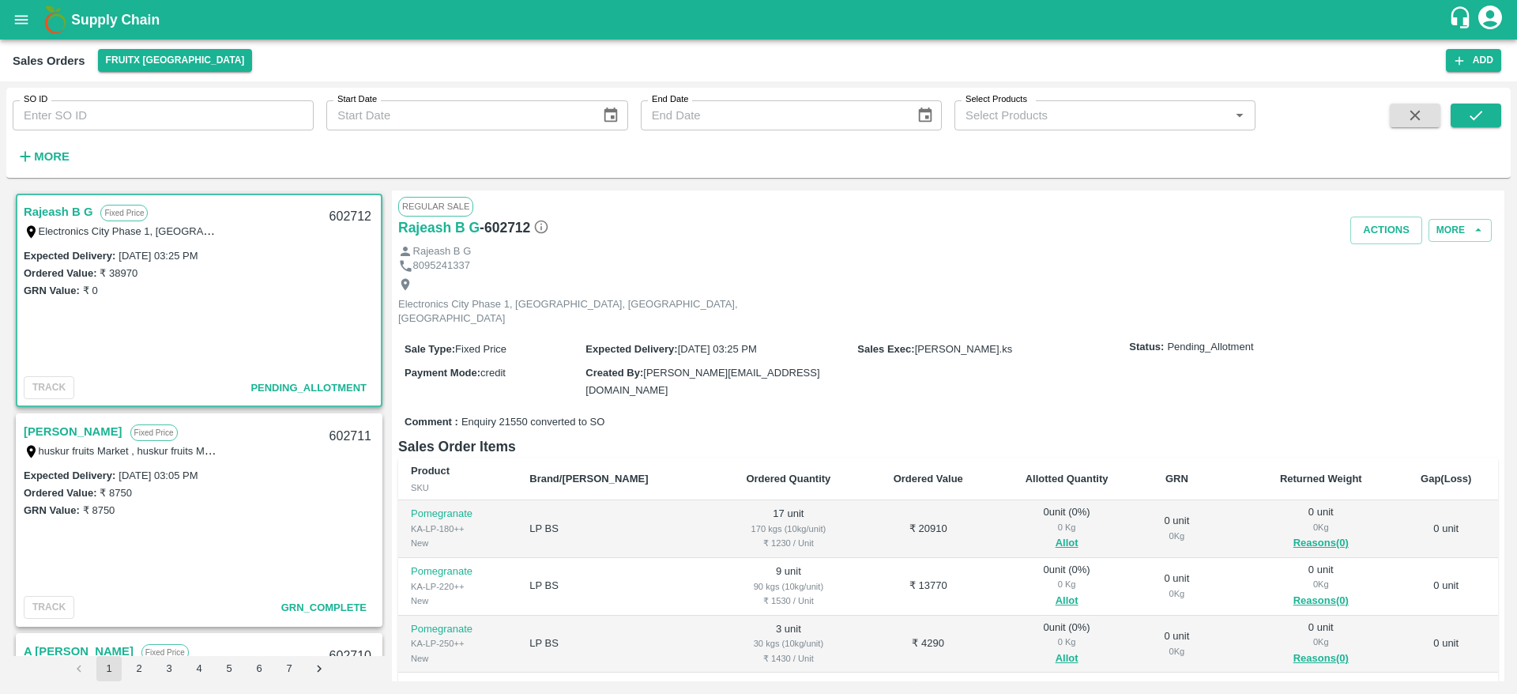
click at [65, 202] on link "Rajeash B G" at bounding box center [58, 212] width 69 height 21
click at [60, 204] on link "Rajeash B G" at bounding box center [58, 212] width 69 height 21
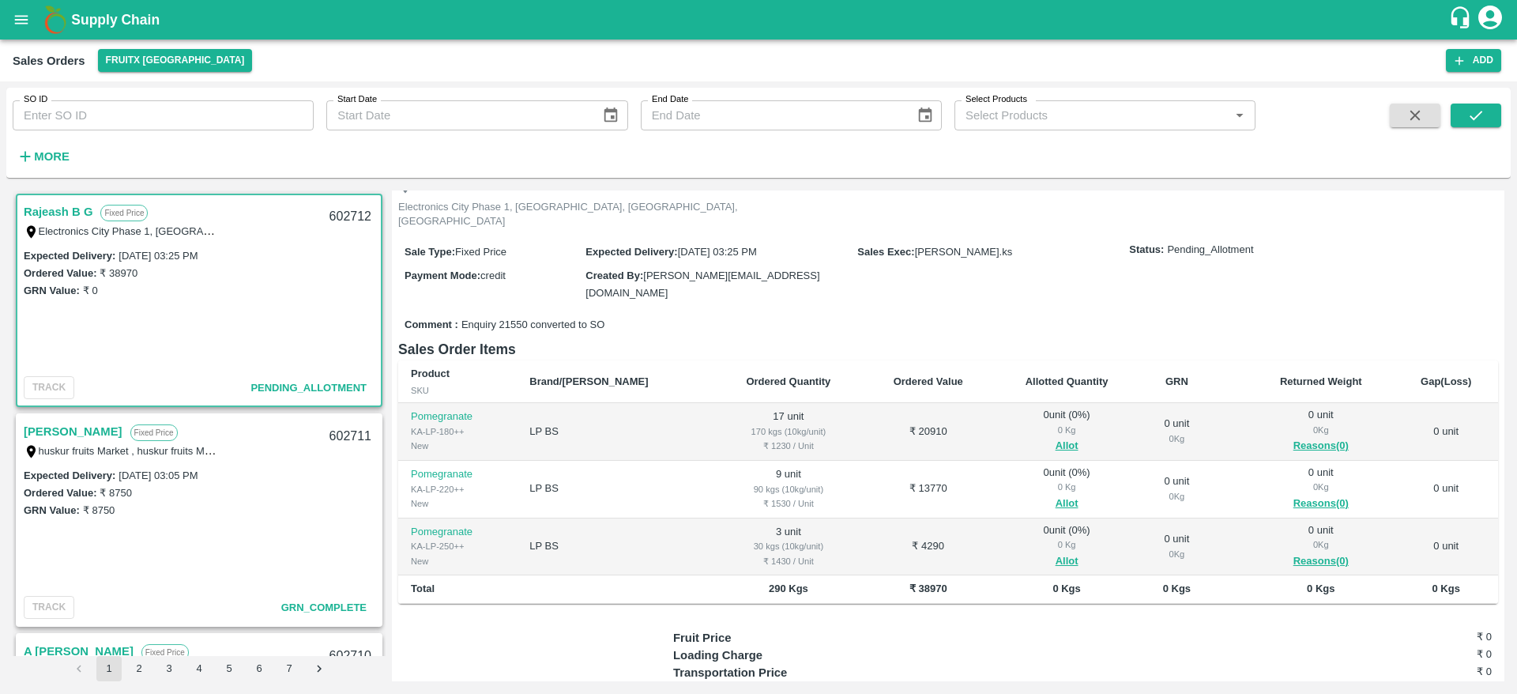
scroll to position [98, 0]
click at [327, 213] on div "602712" at bounding box center [350, 216] width 61 height 37
copy div "602712"
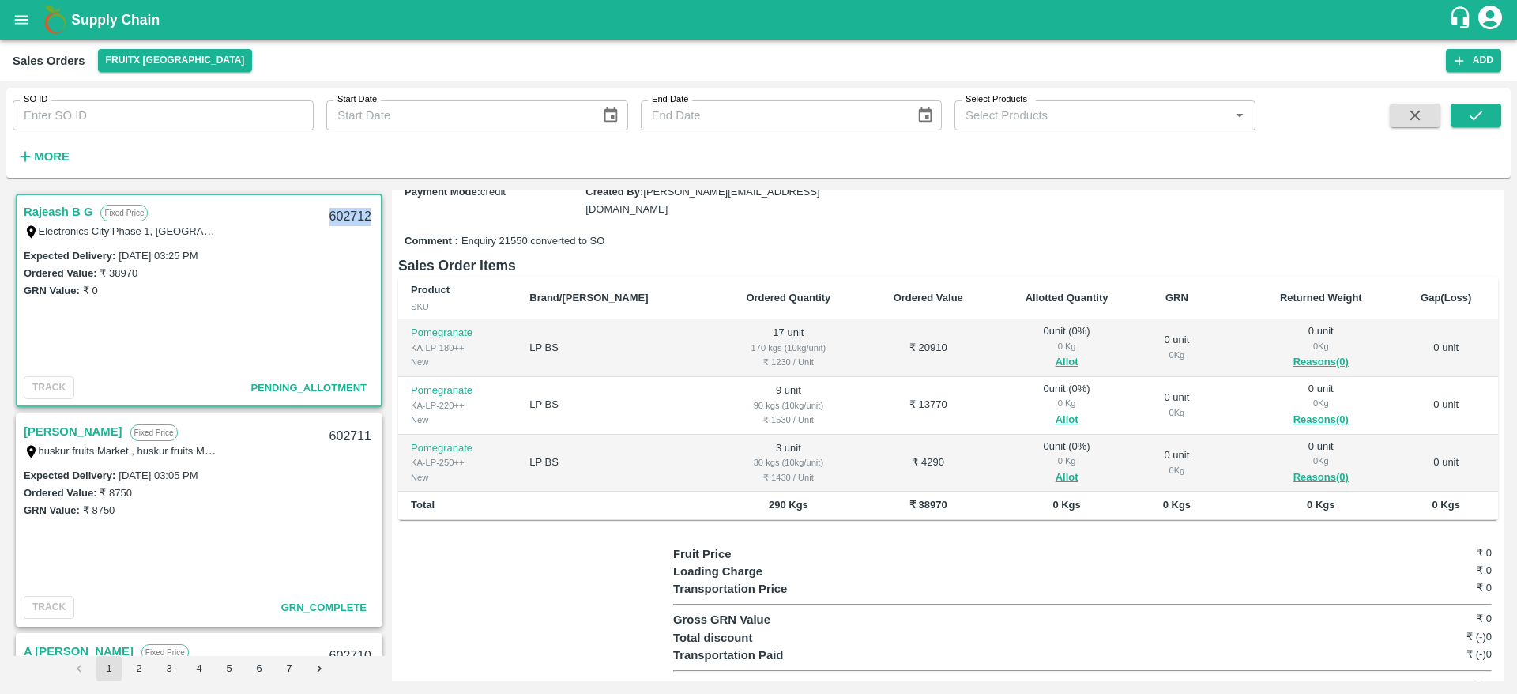
scroll to position [183, 0]
click at [1024, 352] on td "0 unit ( 0 %) 0 Kg Allot" at bounding box center [1067, 346] width 148 height 58
click at [1056, 351] on button "Allot" at bounding box center [1067, 360] width 23 height 18
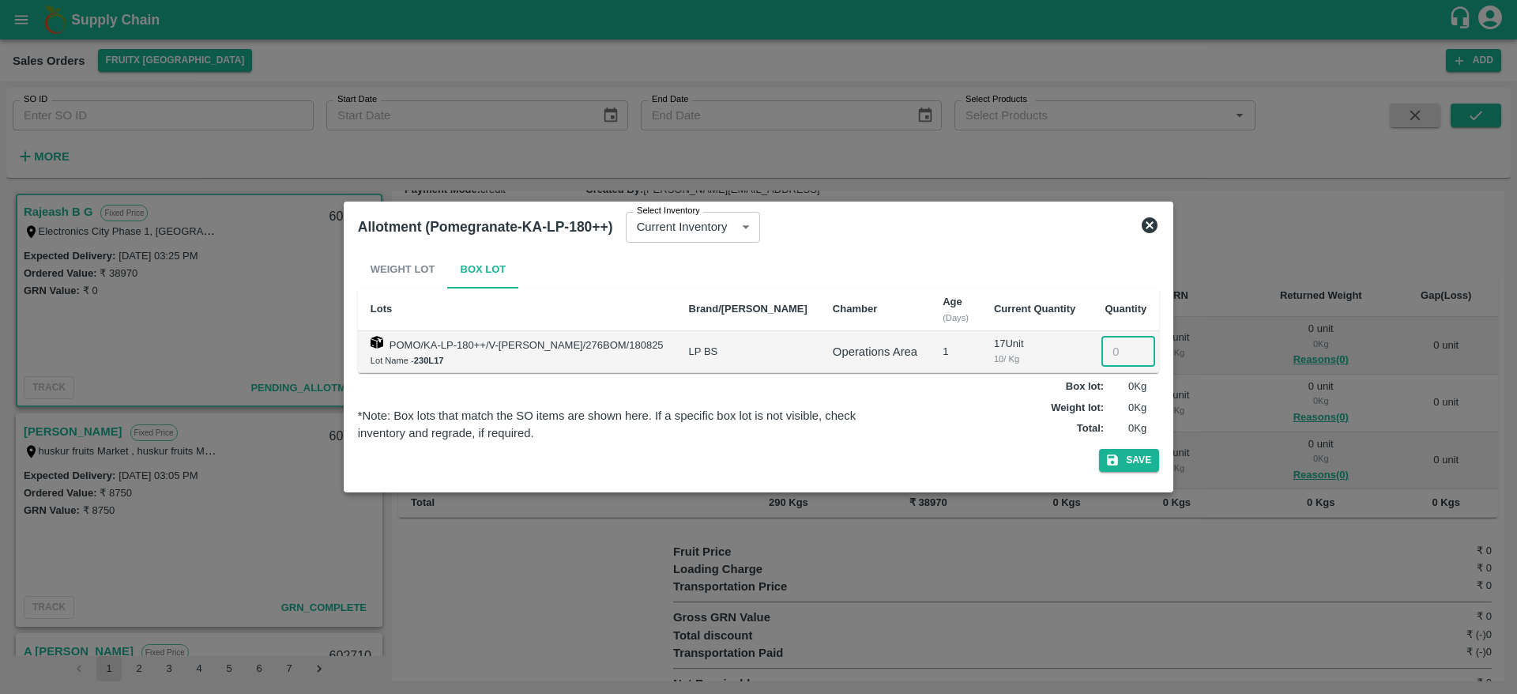
click at [1104, 342] on input "number" at bounding box center [1129, 352] width 54 height 30
type input "17"
click at [1140, 470] on button "Save" at bounding box center [1129, 460] width 60 height 23
drag, startPoint x: 1056, startPoint y: 288, endPoint x: 1153, endPoint y: 222, distance: 117.7
click at [1153, 222] on div "Allotment (Pomegranate-KA-LP-180++) Select Inventory Current Inventory 3e94380f…" at bounding box center [759, 347] width 830 height 291
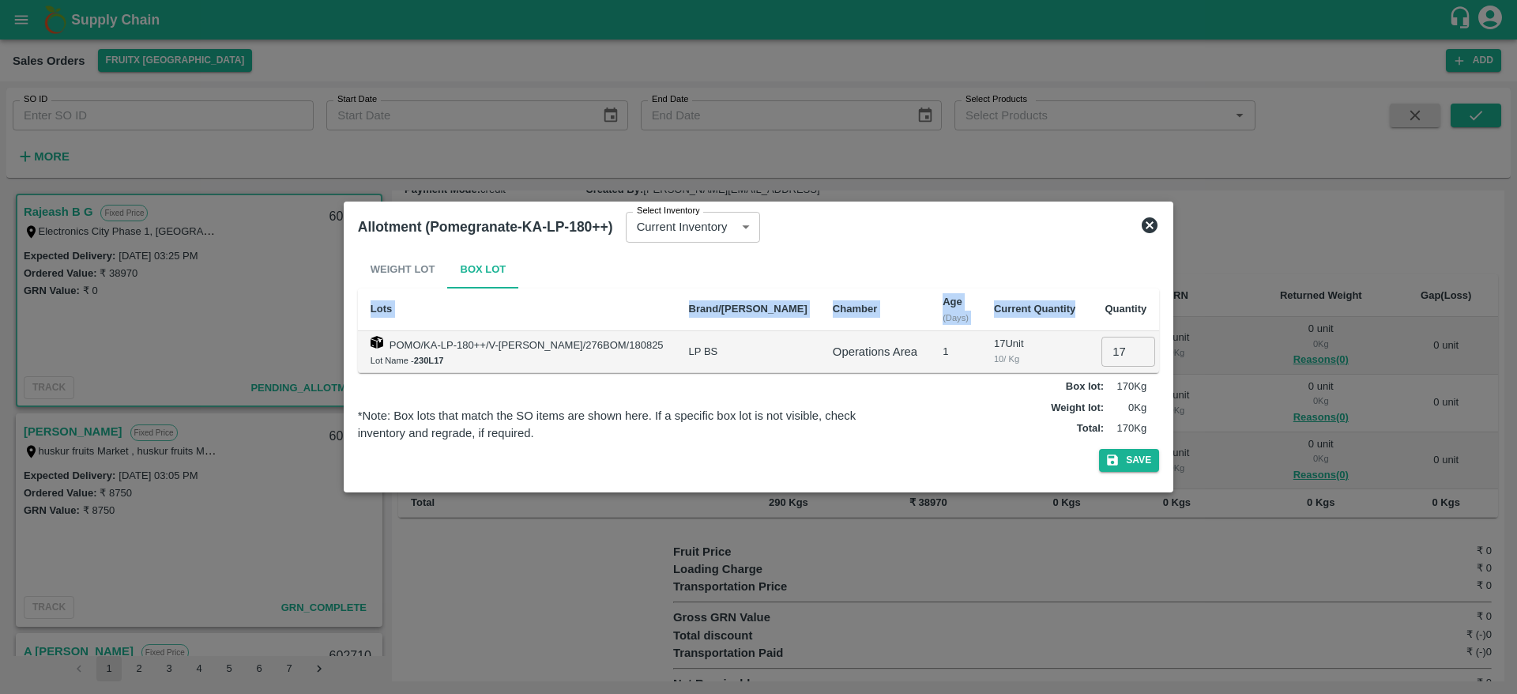
click at [1153, 222] on icon at bounding box center [1150, 225] width 16 height 16
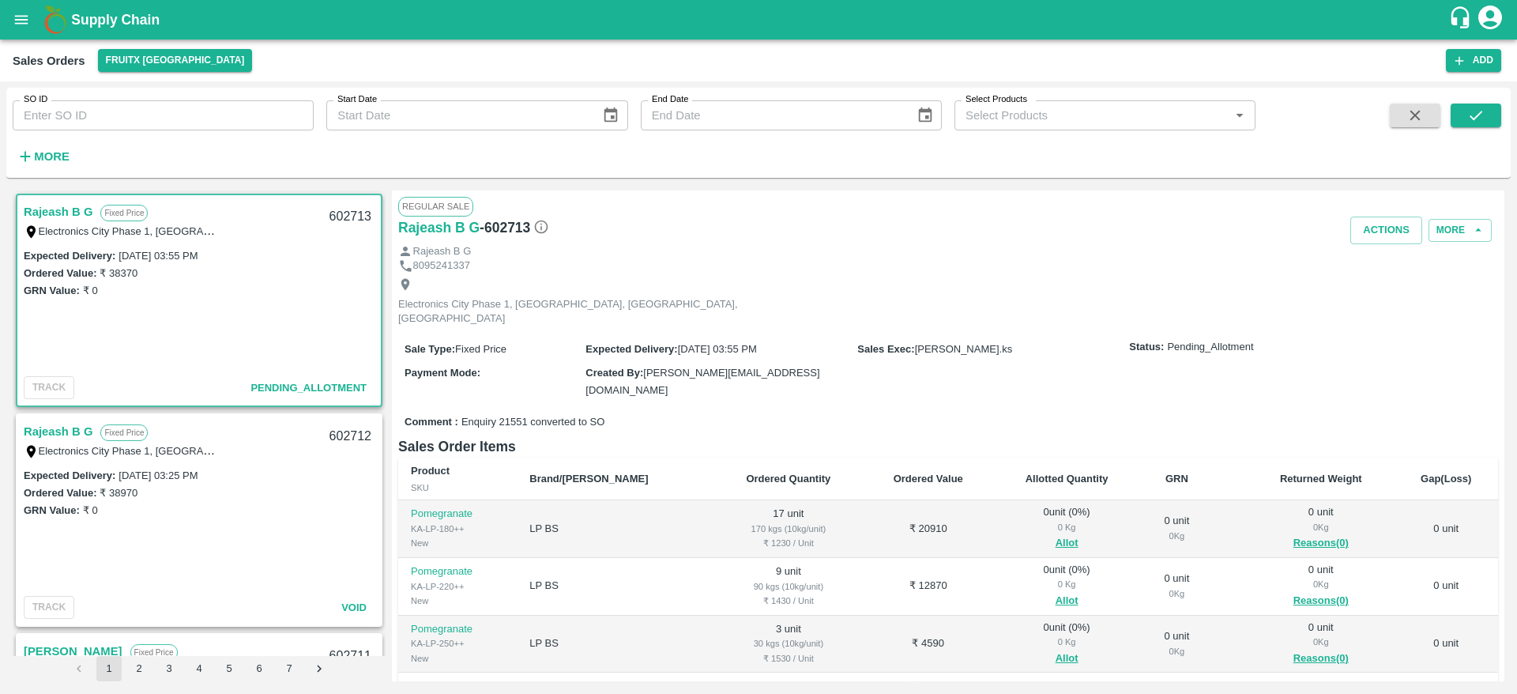
click at [43, 202] on link "Rajeash B G" at bounding box center [58, 212] width 69 height 21
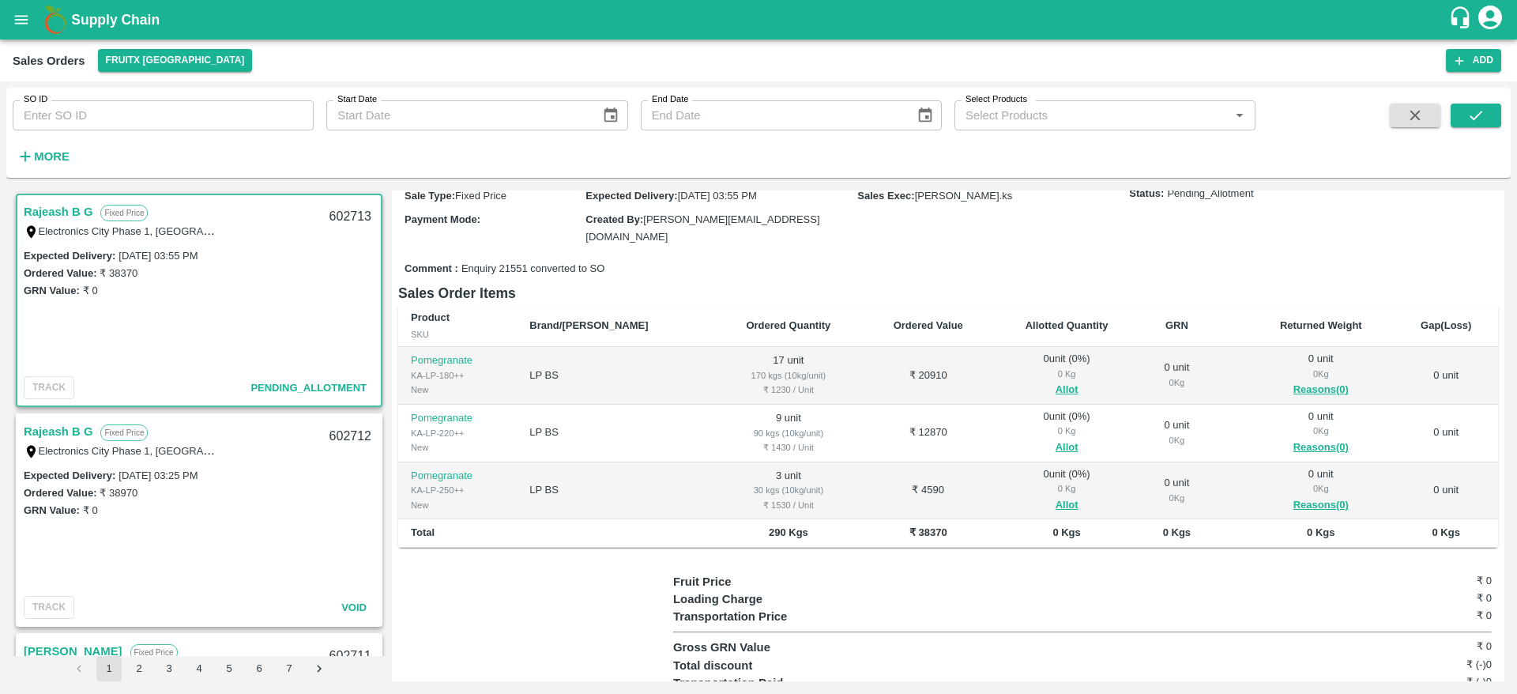
scroll to position [183, 0]
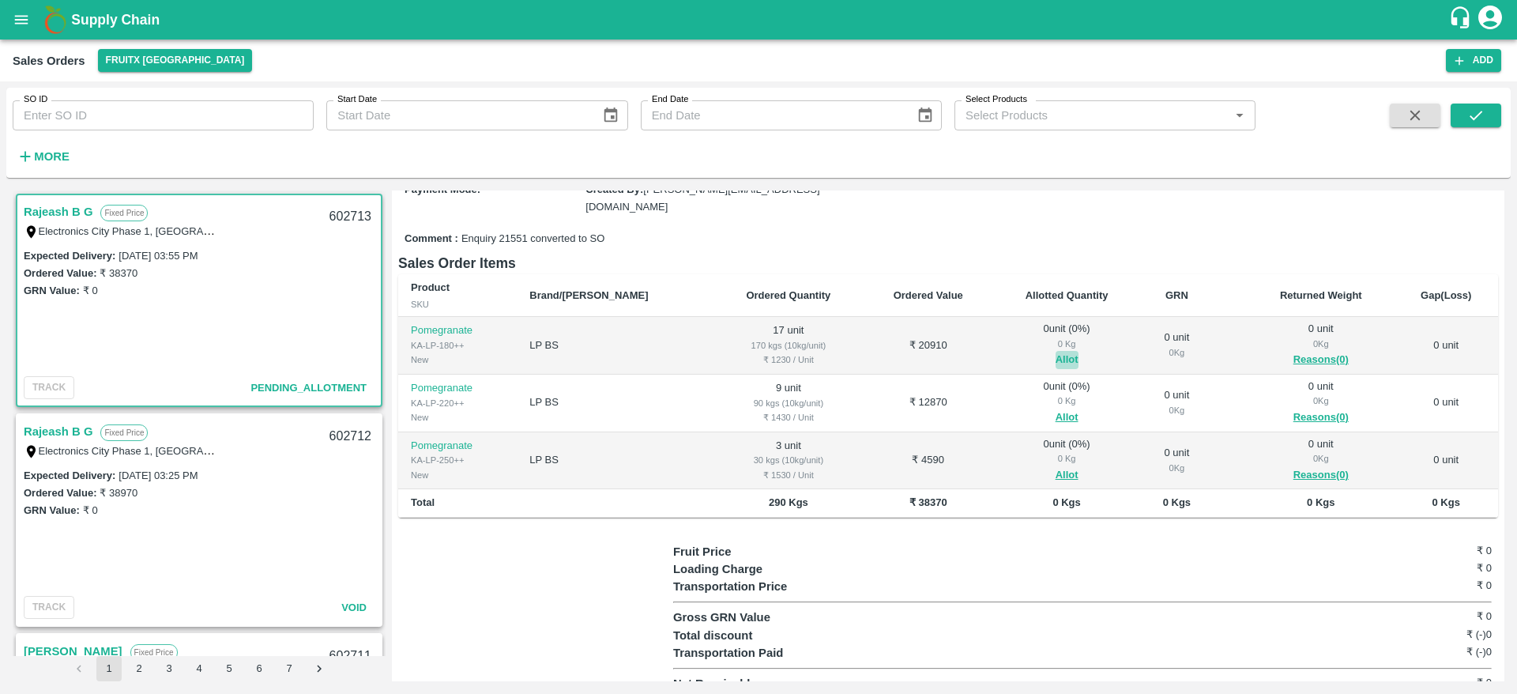
click at [1056, 351] on button "Allot" at bounding box center [1067, 360] width 23 height 18
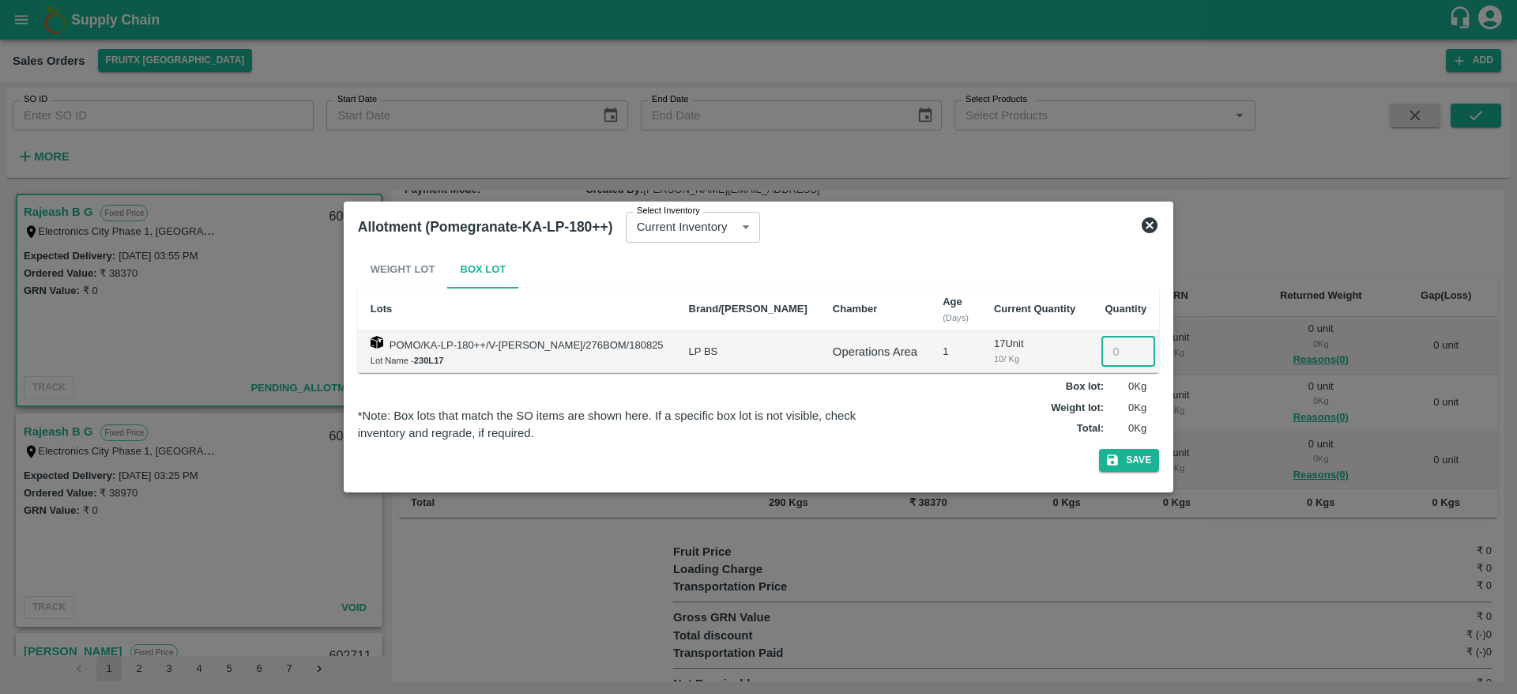
click at [1109, 337] on input "number" at bounding box center [1129, 352] width 54 height 30
type input "17"
click at [1134, 462] on button "Save" at bounding box center [1129, 460] width 60 height 23
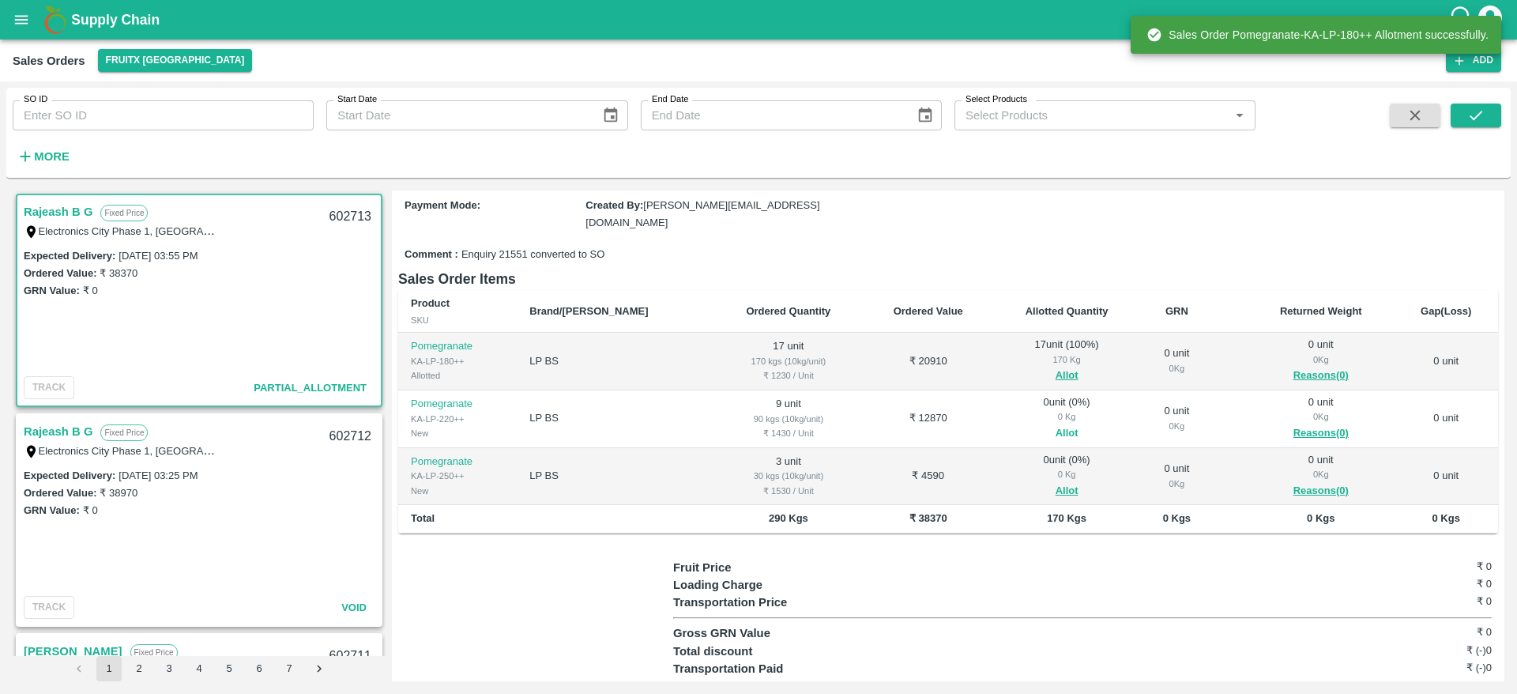
scroll to position [168, 0]
click at [1056, 424] on button "Allot" at bounding box center [1067, 433] width 23 height 18
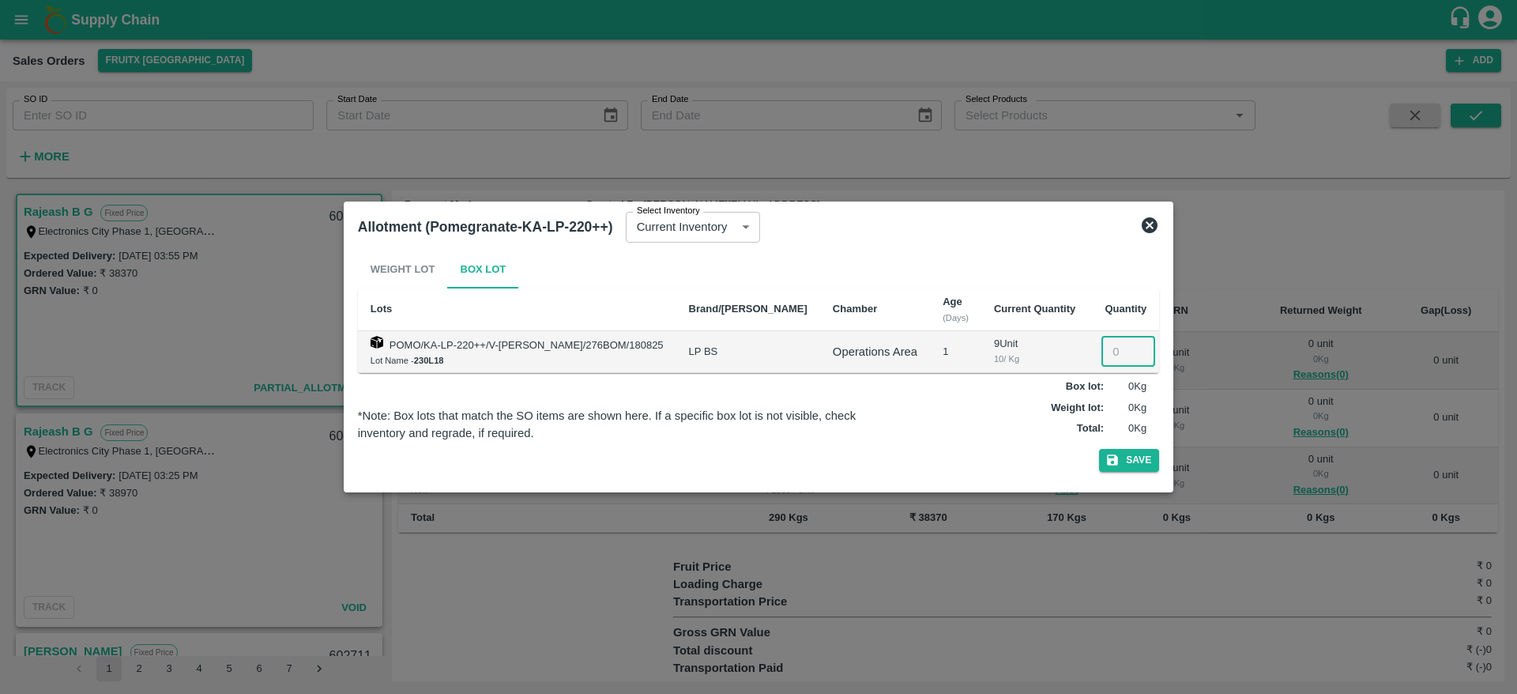
click at [1117, 355] on input "number" at bounding box center [1129, 352] width 54 height 30
type input "9"
drag, startPoint x: 1132, startPoint y: 447, endPoint x: 1134, endPoint y: 460, distance: 13.6
click at [1134, 460] on div "Weight Lot Box Lot Lots Brand/Marka Chamber Age (Days) Current Quantity Quantit…" at bounding box center [758, 365] width 801 height 228
click at [1134, 460] on button "Save" at bounding box center [1129, 460] width 60 height 23
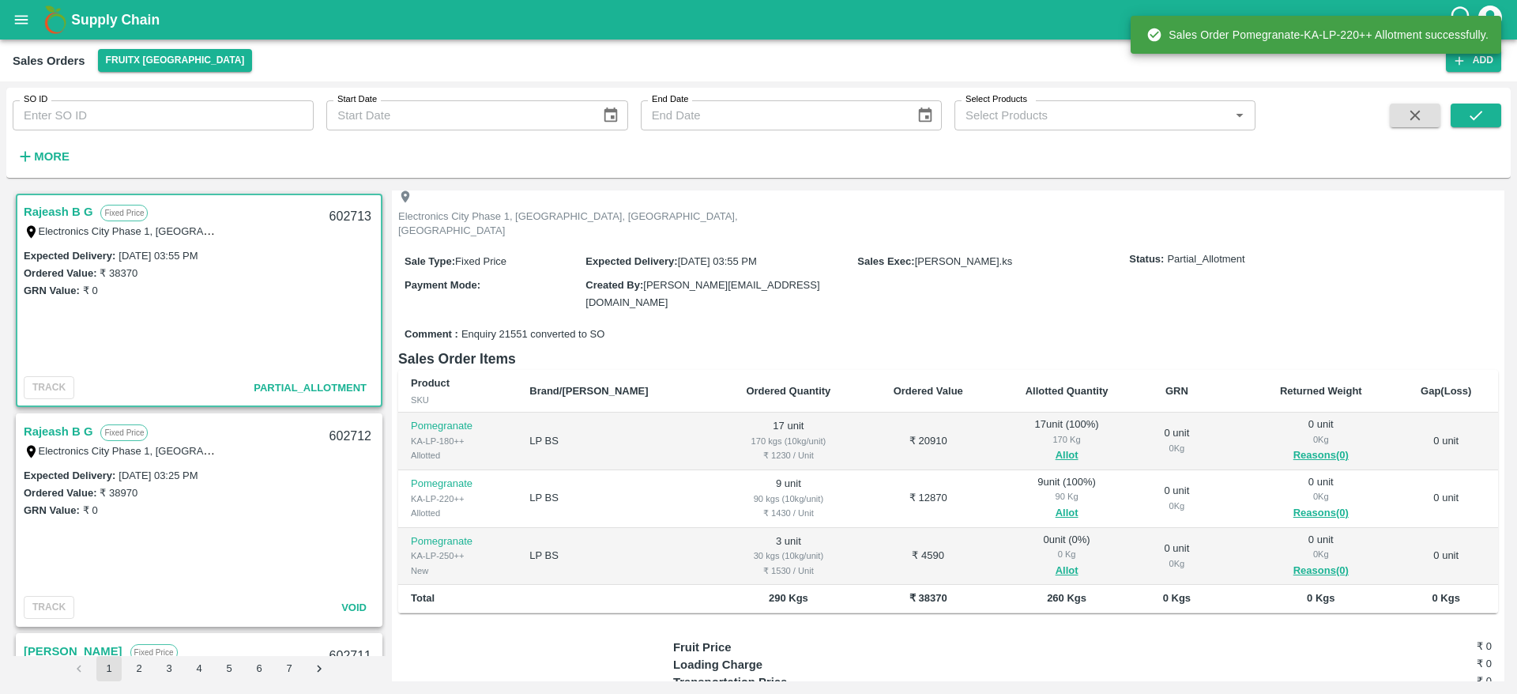
scroll to position [183, 0]
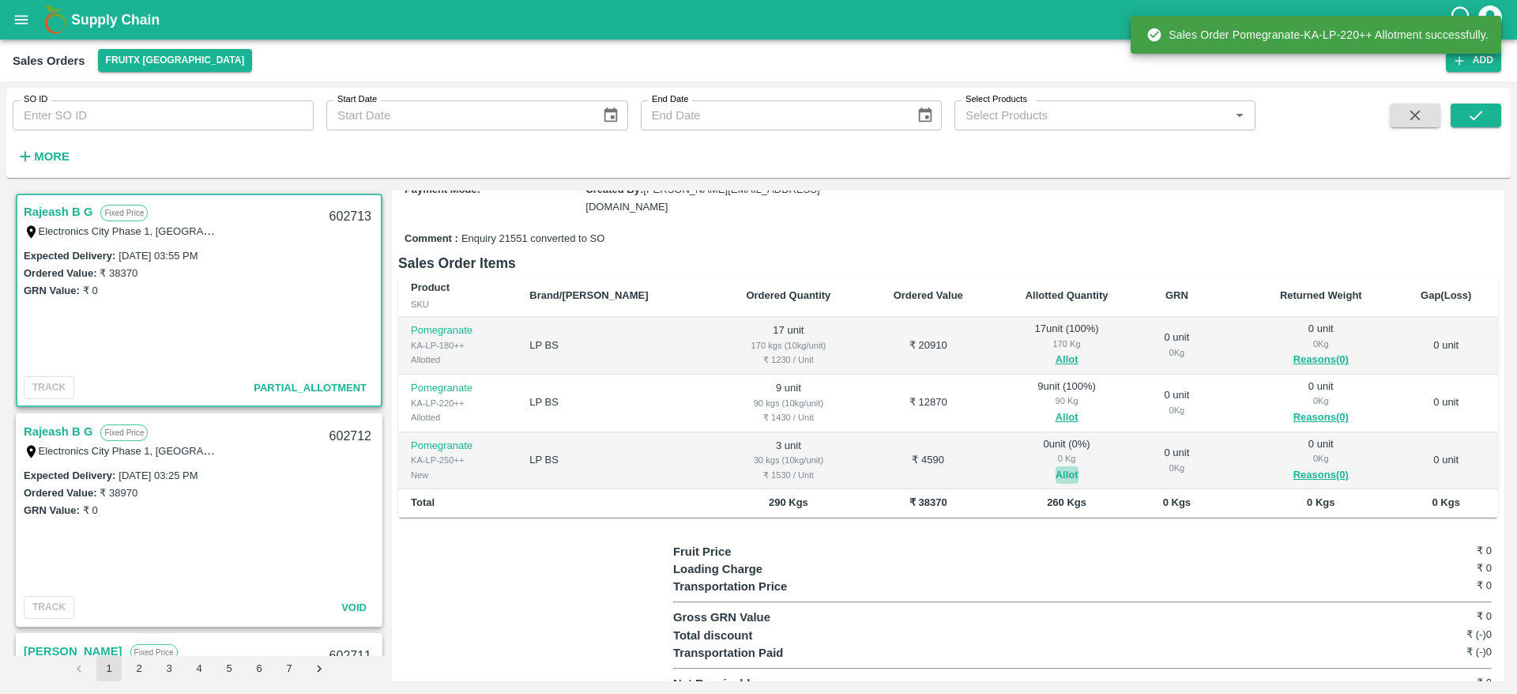
click at [1056, 466] on button "Allot" at bounding box center [1067, 475] width 23 height 18
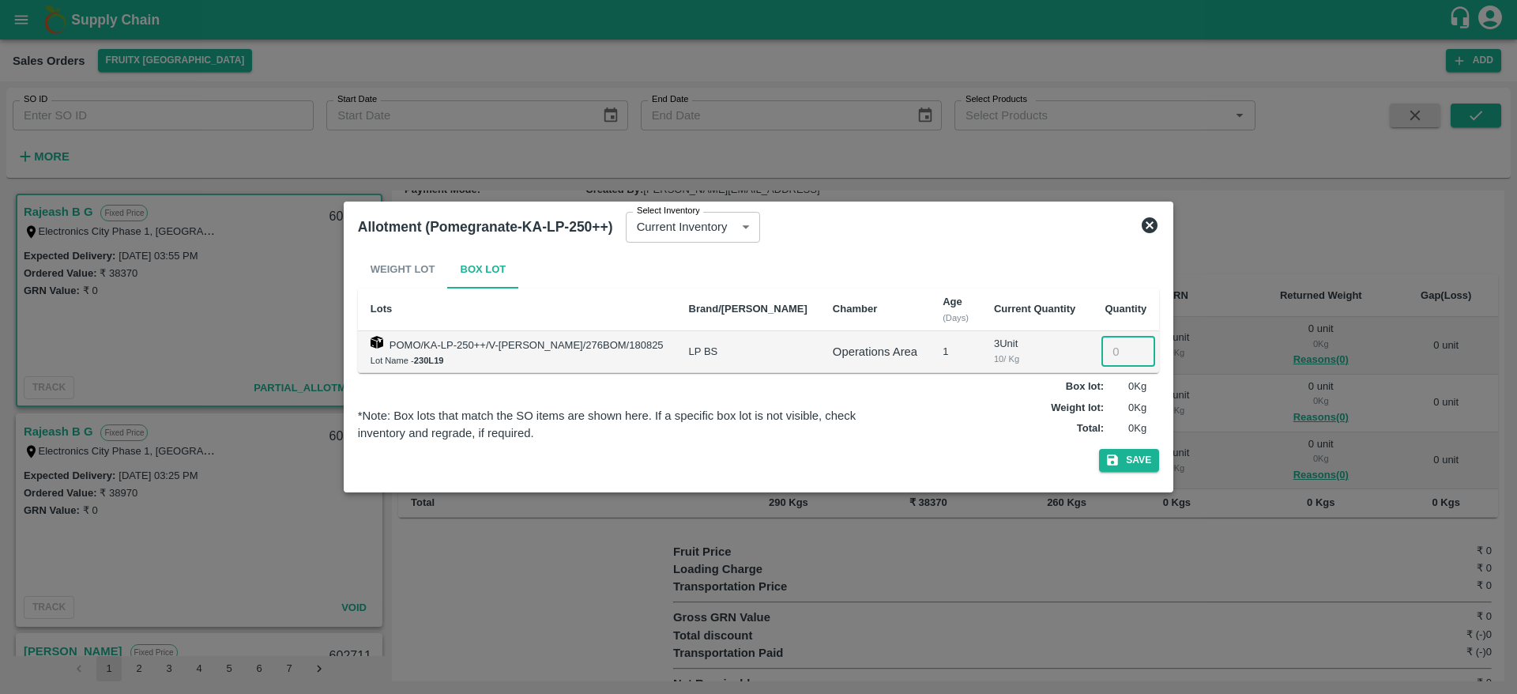
click at [1116, 347] on input "number" at bounding box center [1129, 352] width 54 height 30
type input "3"
click at [1132, 464] on button "Save" at bounding box center [1129, 460] width 60 height 23
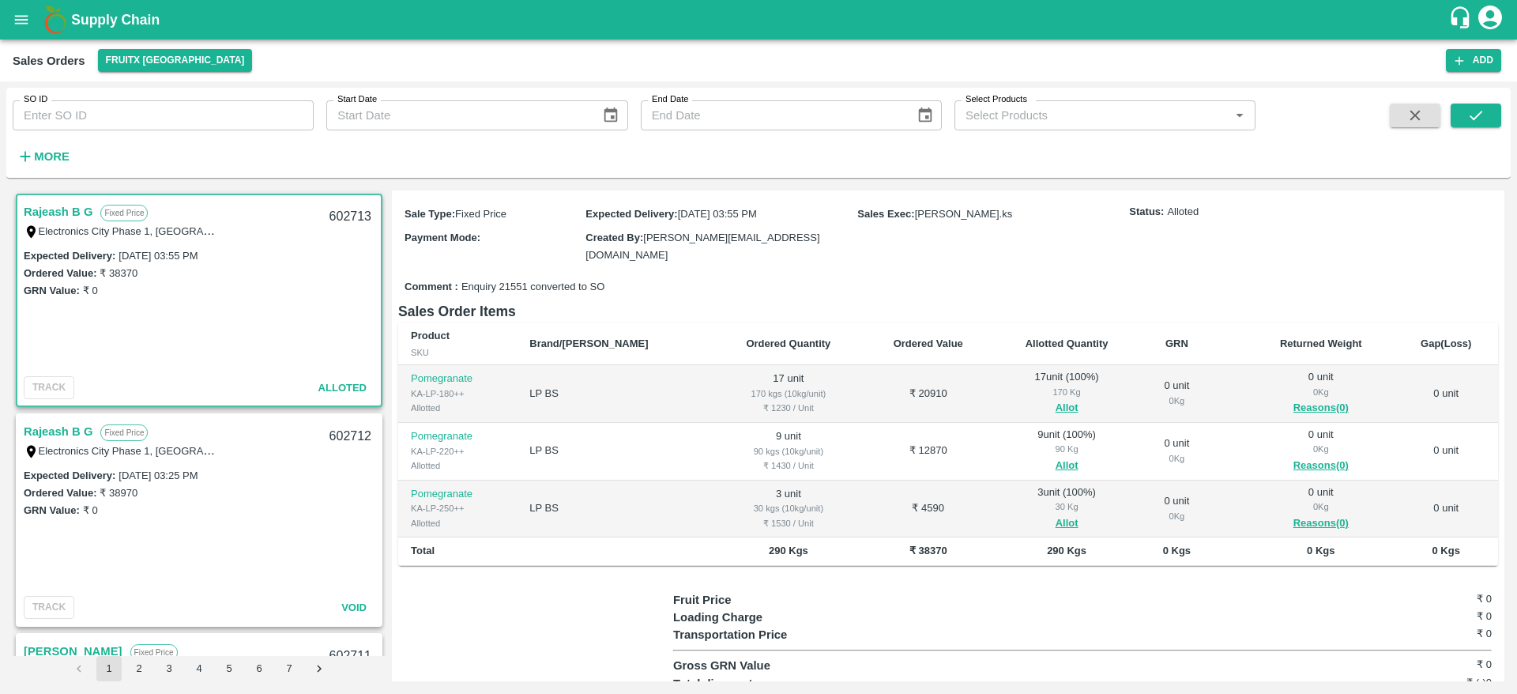
scroll to position [0, 0]
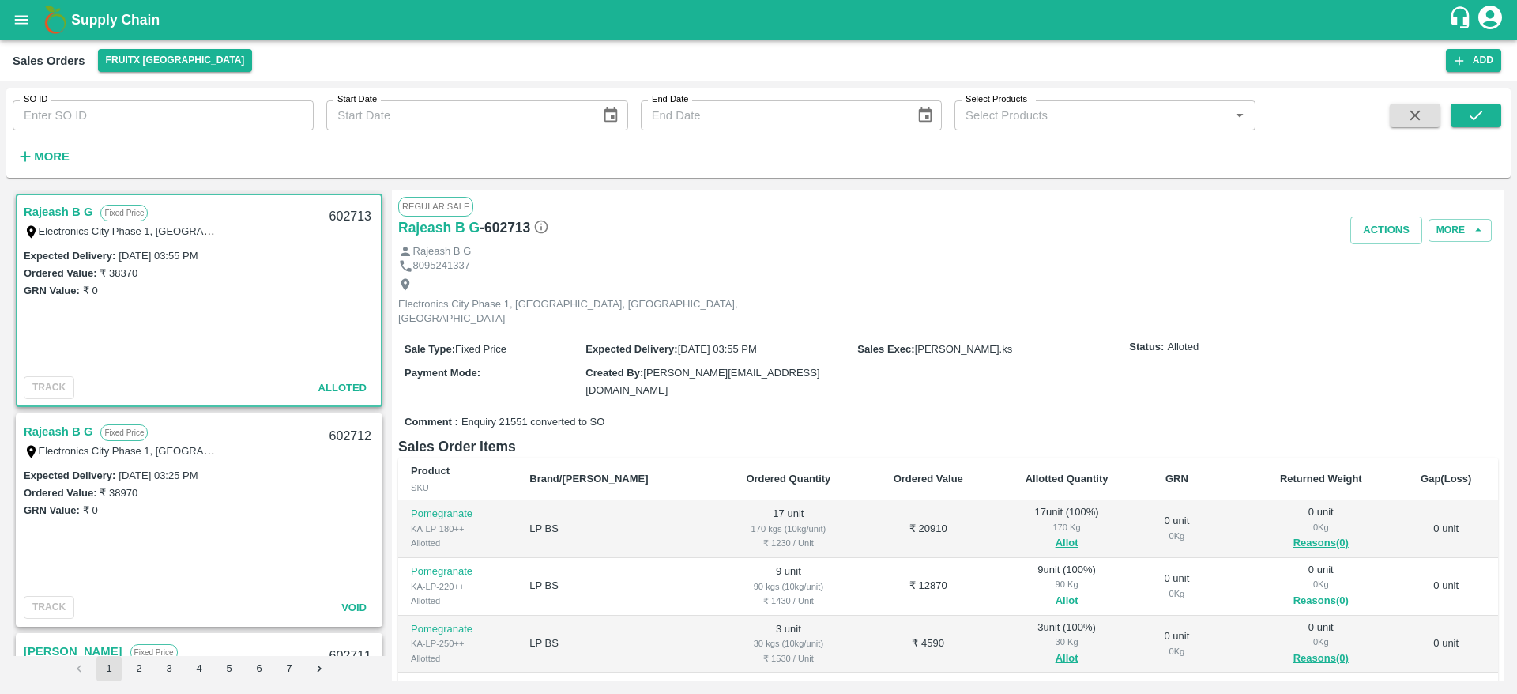
click at [346, 213] on div "602713" at bounding box center [350, 216] width 61 height 37
copy div "602713"
click at [1364, 224] on button "Actions" at bounding box center [1387, 231] width 72 height 28
click at [1386, 283] on li "Deliver" at bounding box center [1421, 290] width 167 height 27
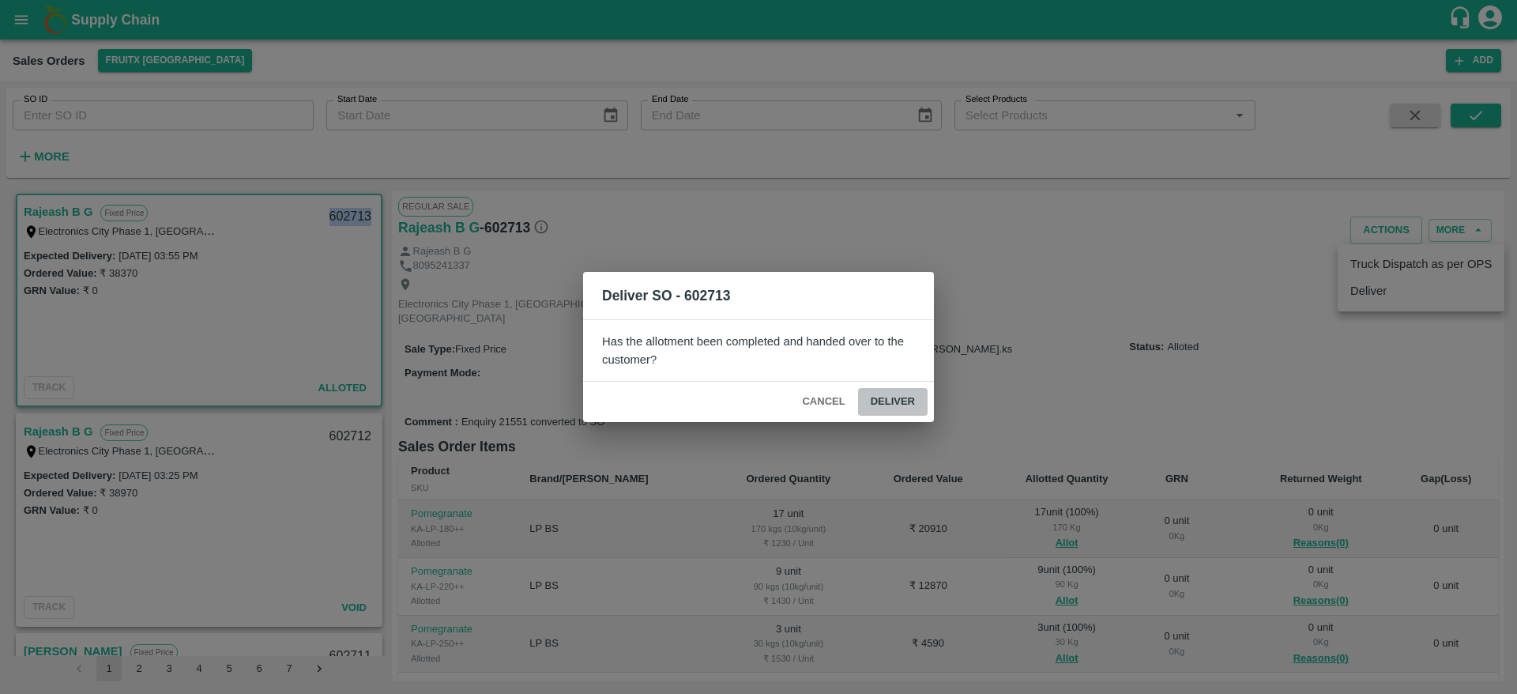
click at [889, 405] on button "Deliver" at bounding box center [893, 402] width 70 height 28
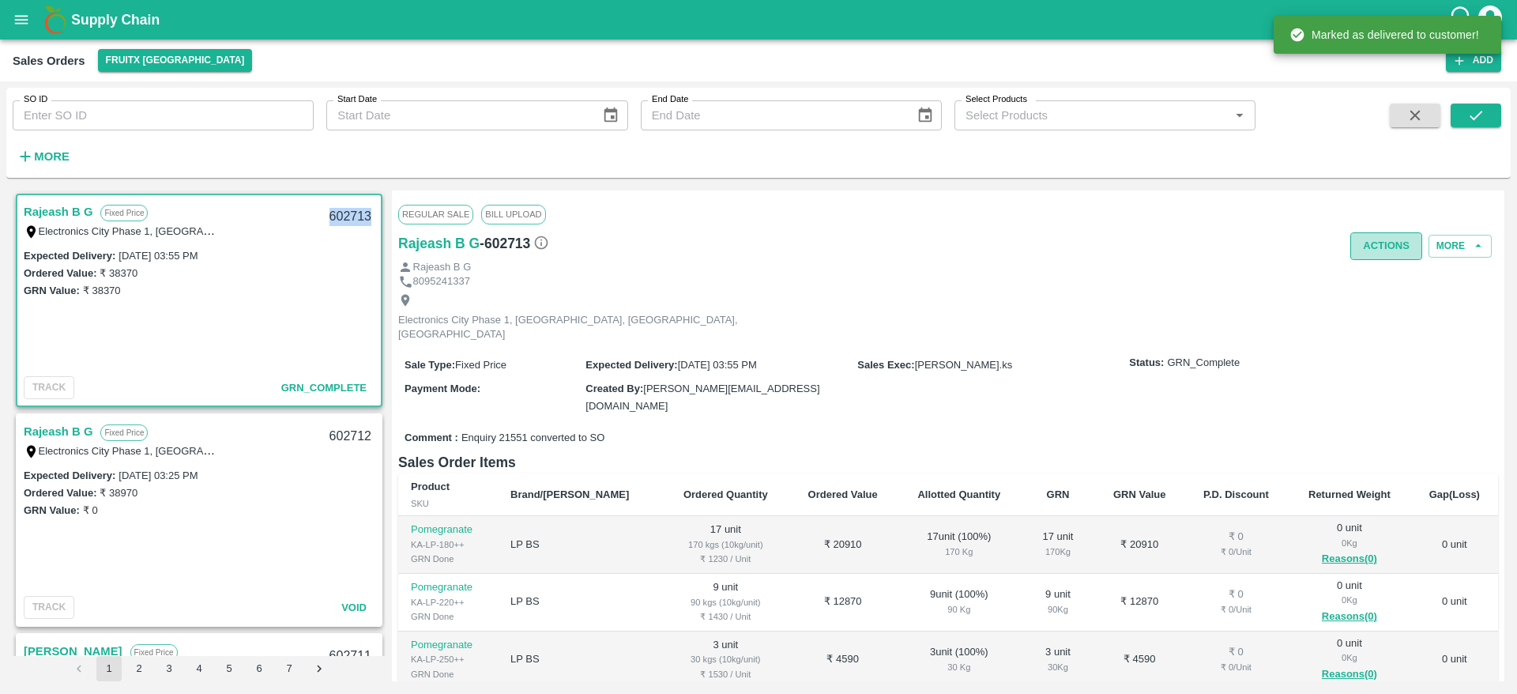
click at [1371, 250] on button "Actions" at bounding box center [1387, 246] width 72 height 28
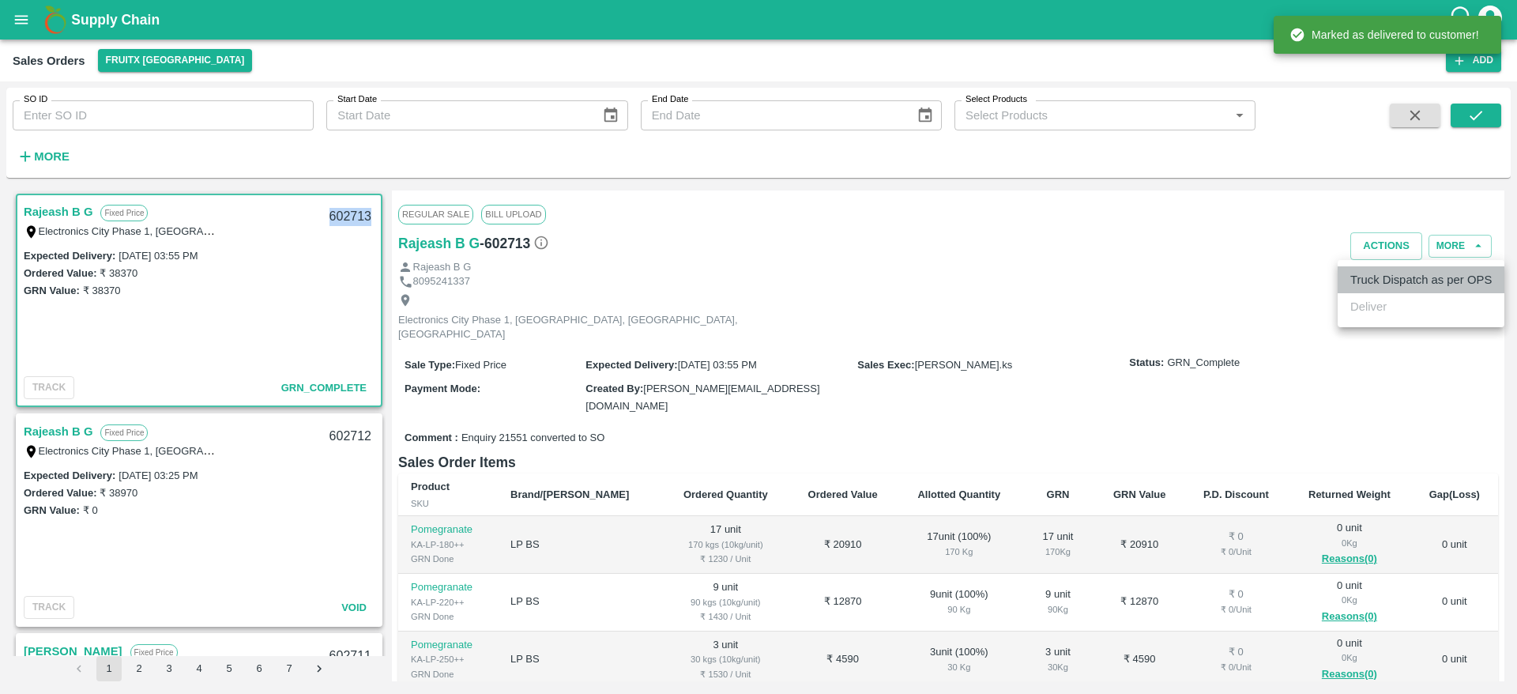
click at [1376, 278] on li "Truck Dispatch as per OPS" at bounding box center [1421, 279] width 167 height 27
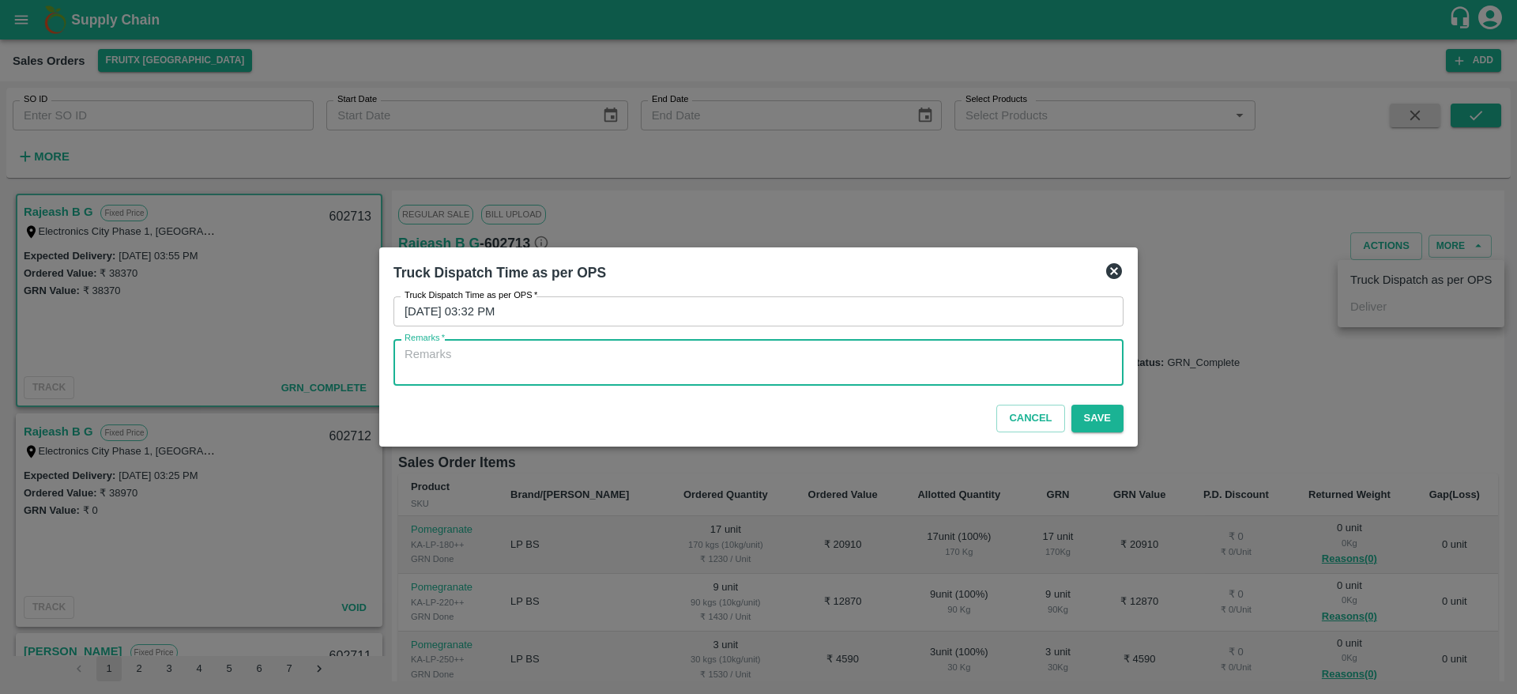
click at [786, 360] on textarea "Remarks   *" at bounding box center [759, 362] width 708 height 33
type textarea "OTD"
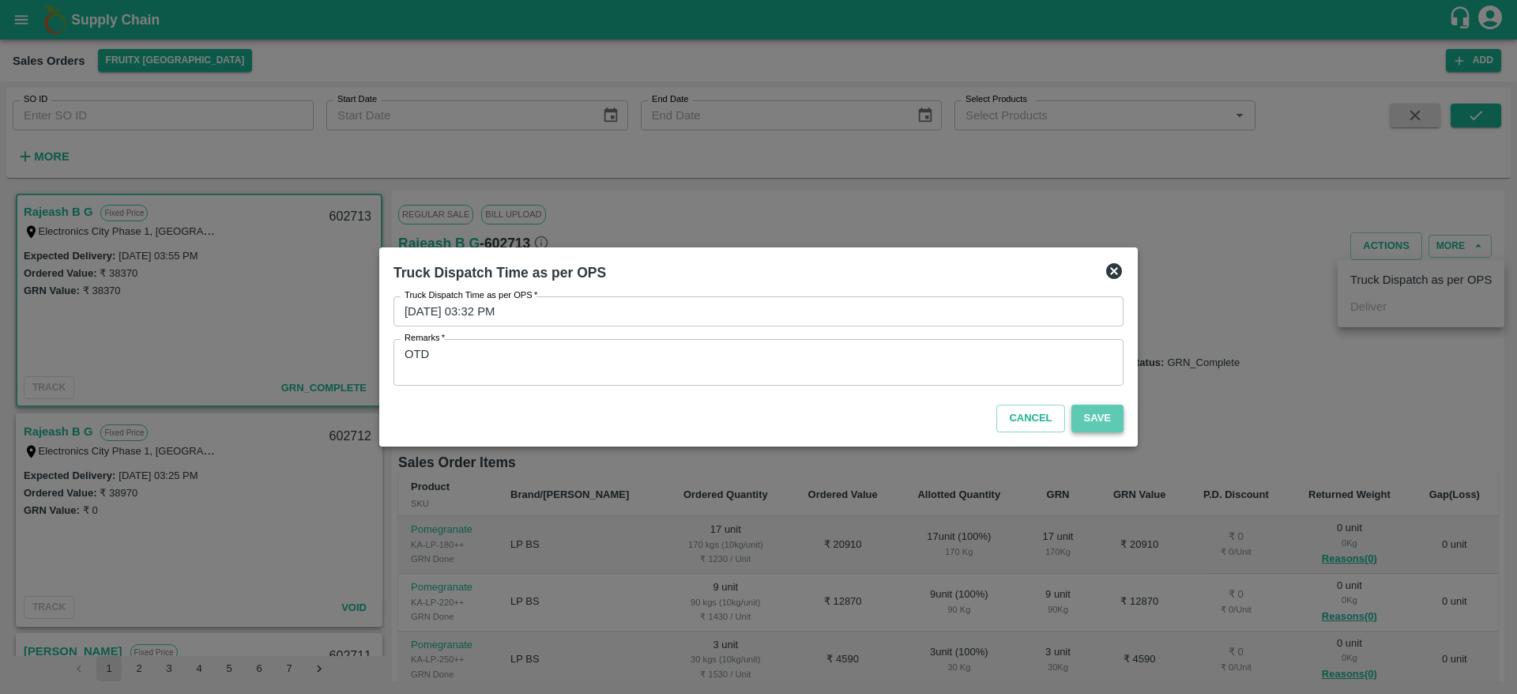
click at [1106, 417] on button "Save" at bounding box center [1098, 419] width 52 height 28
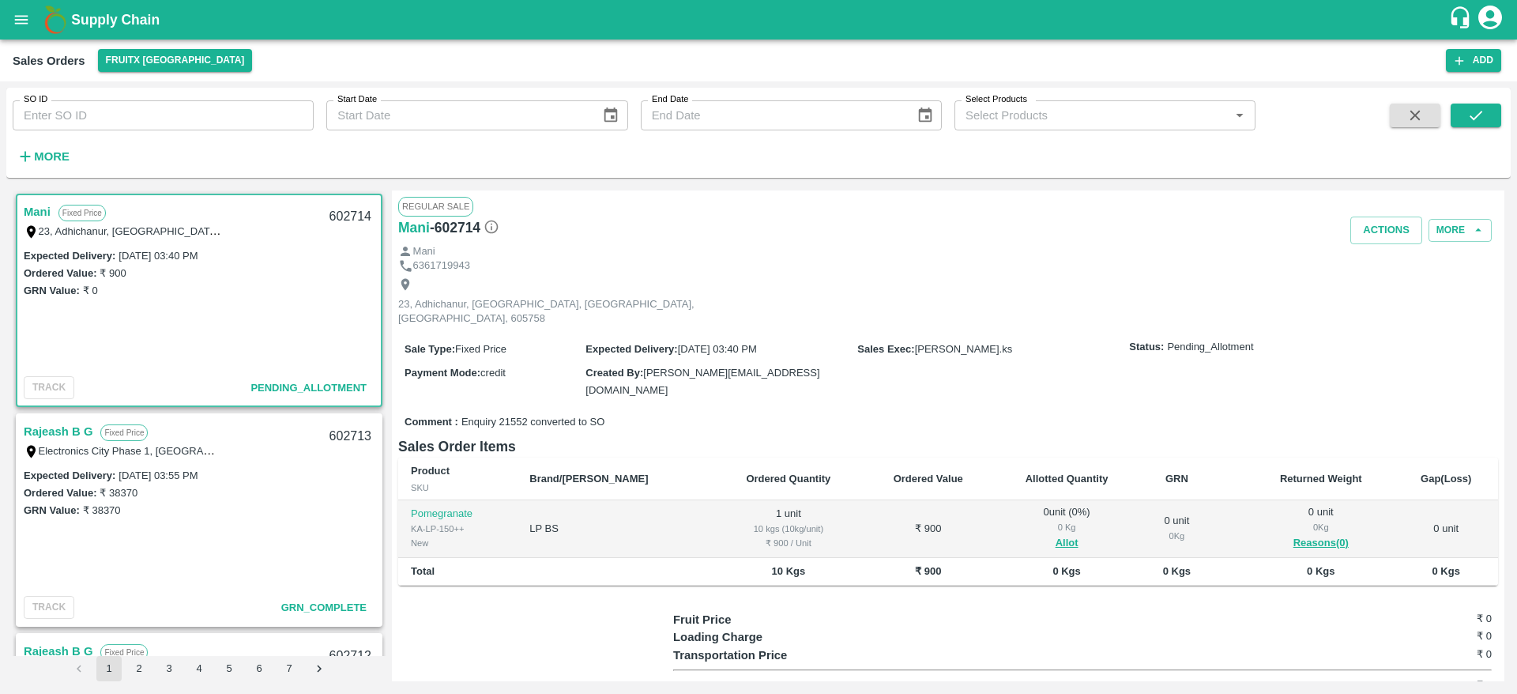
click at [40, 215] on link "Mani" at bounding box center [37, 212] width 27 height 21
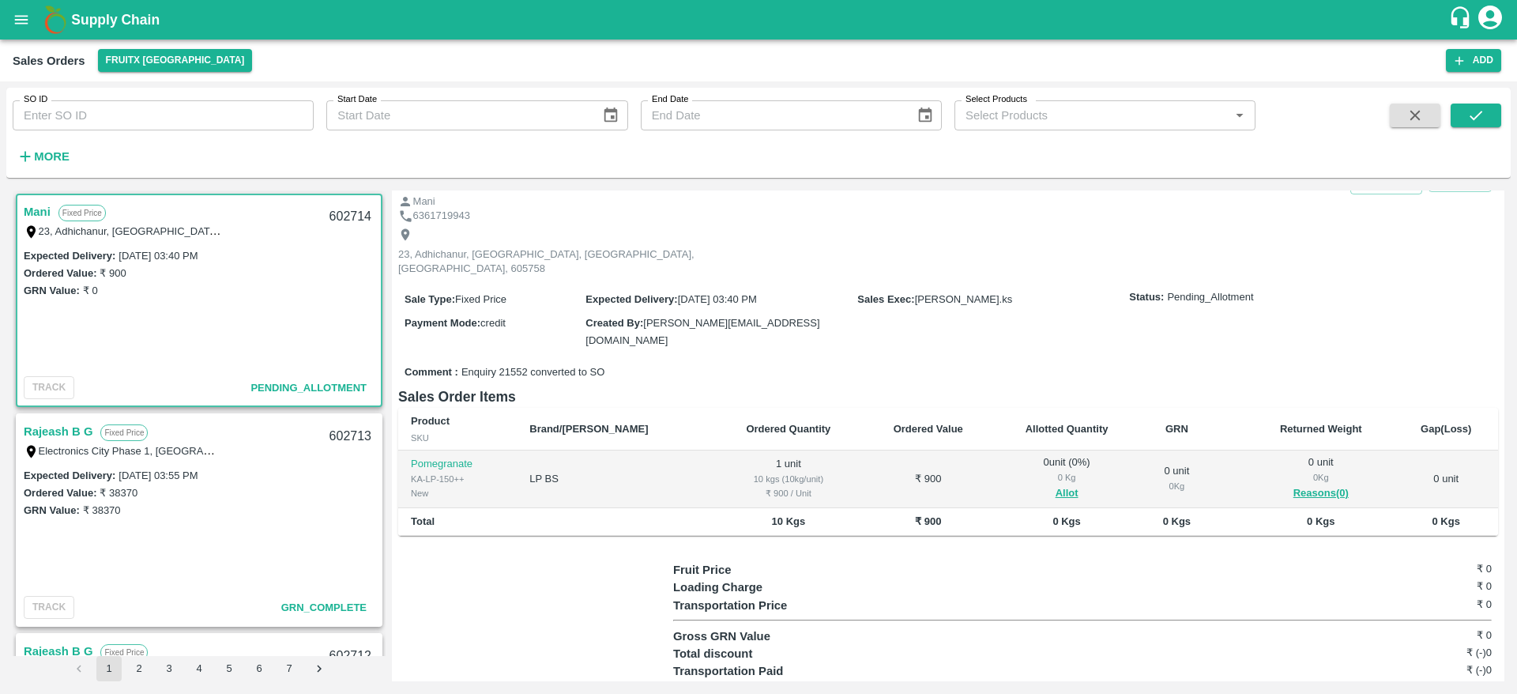
click at [349, 219] on div "602714" at bounding box center [350, 216] width 61 height 37
copy div "602714"
click at [1056, 484] on button "Allot" at bounding box center [1067, 493] width 23 height 18
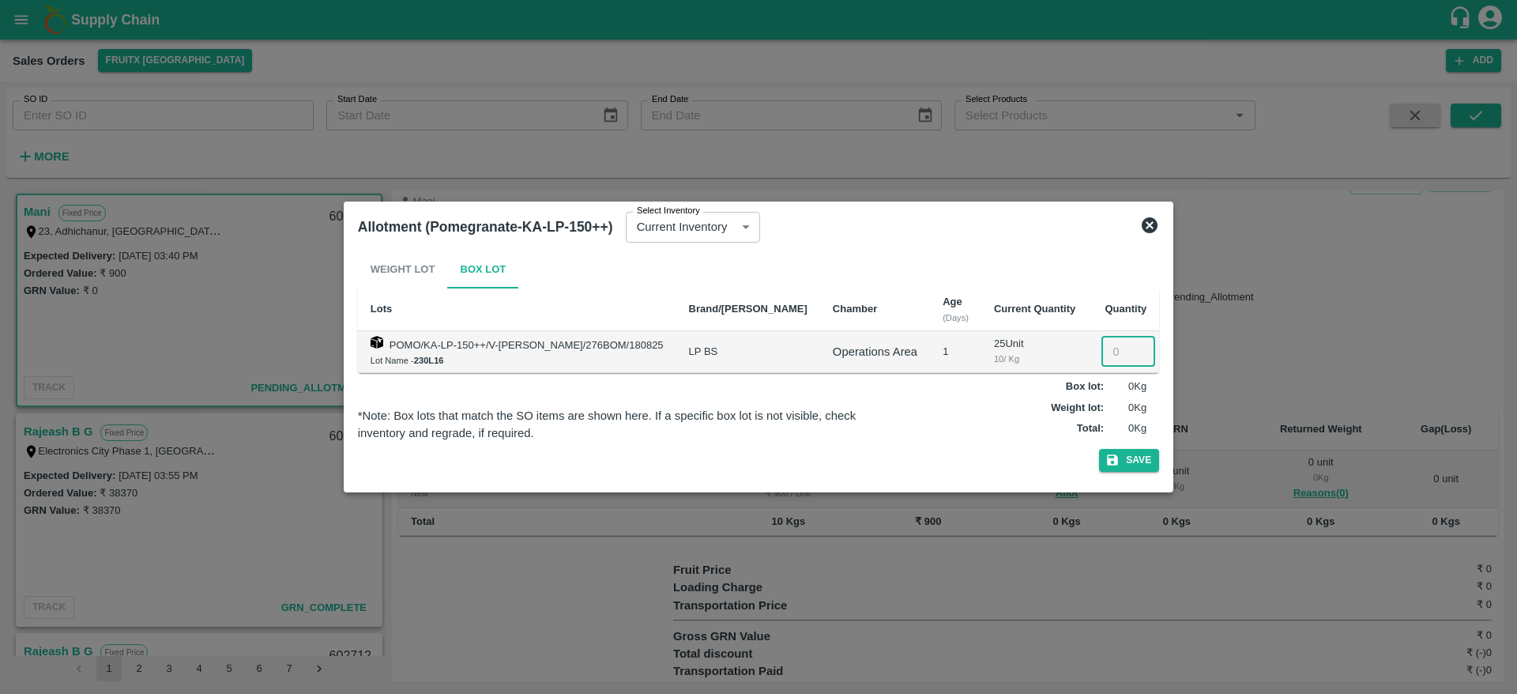
click at [1107, 345] on input "number" at bounding box center [1129, 352] width 54 height 30
type input "1"
click at [1112, 469] on button "Save" at bounding box center [1129, 460] width 60 height 23
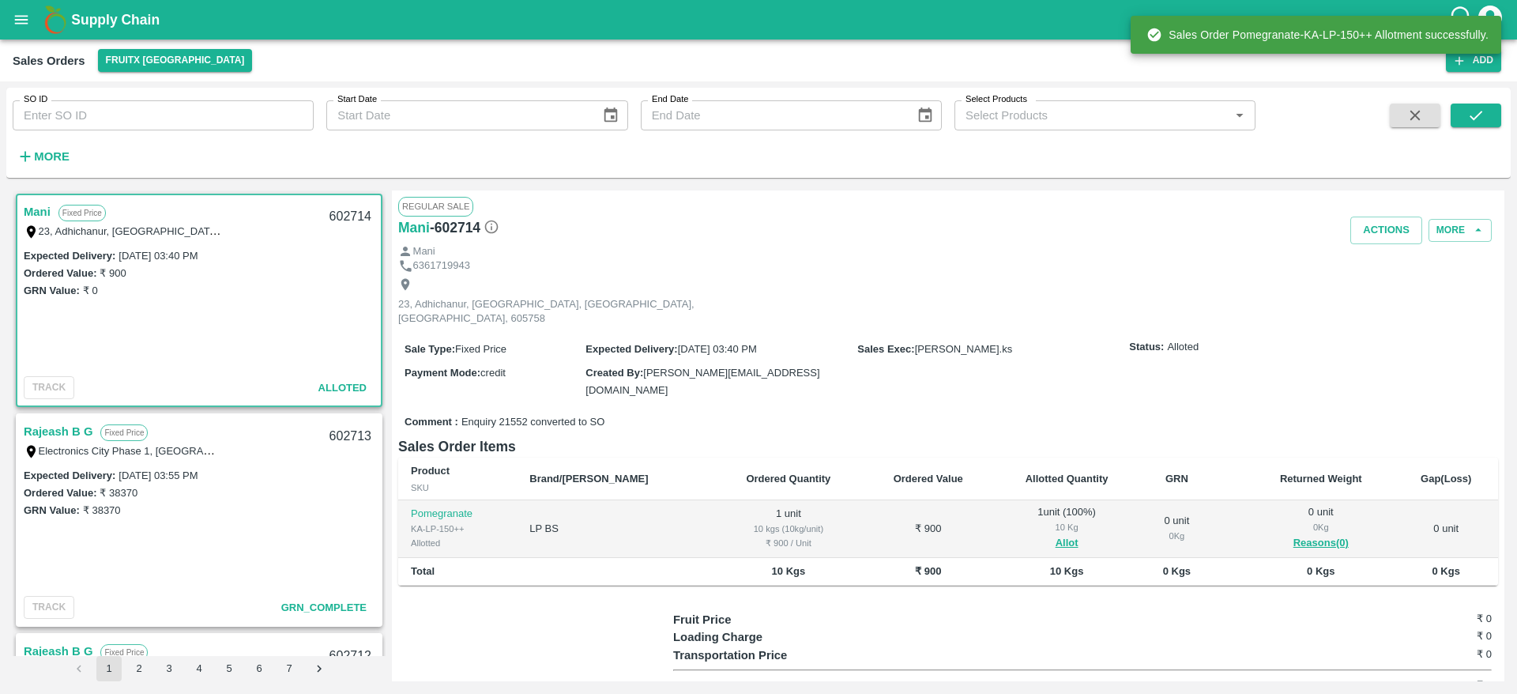
click at [1374, 246] on div "Mani" at bounding box center [948, 251] width 1100 height 15
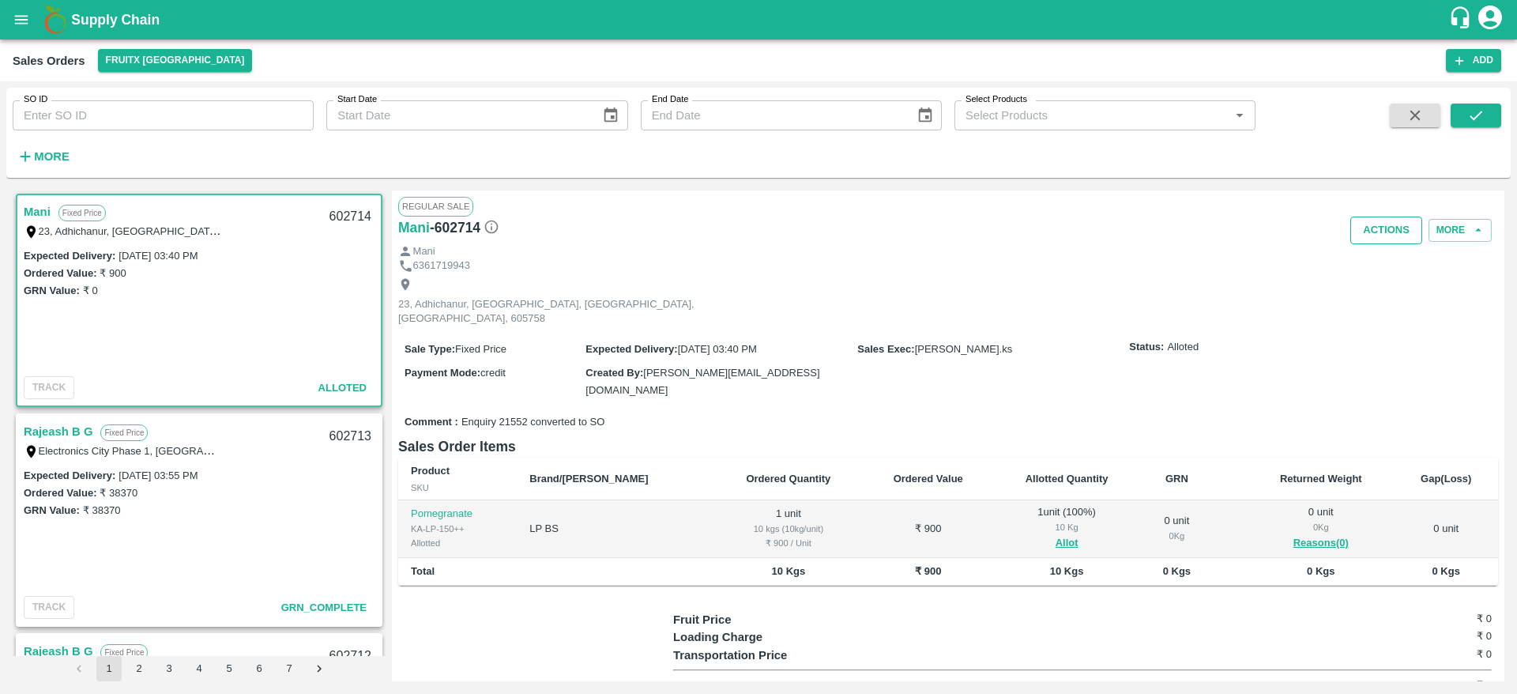
click at [1377, 236] on button "Actions" at bounding box center [1387, 231] width 72 height 28
click at [1377, 236] on div at bounding box center [758, 347] width 1517 height 694
drag, startPoint x: 1373, startPoint y: 244, endPoint x: 1373, endPoint y: 226, distance: 18.2
click at [1373, 226] on div "Regular Sale Mani - 602714 Actions More Mani 6361719943 23, Adhichanur, Viluppu…" at bounding box center [948, 435] width 1113 height 491
click at [1373, 226] on button "Actions" at bounding box center [1387, 231] width 72 height 28
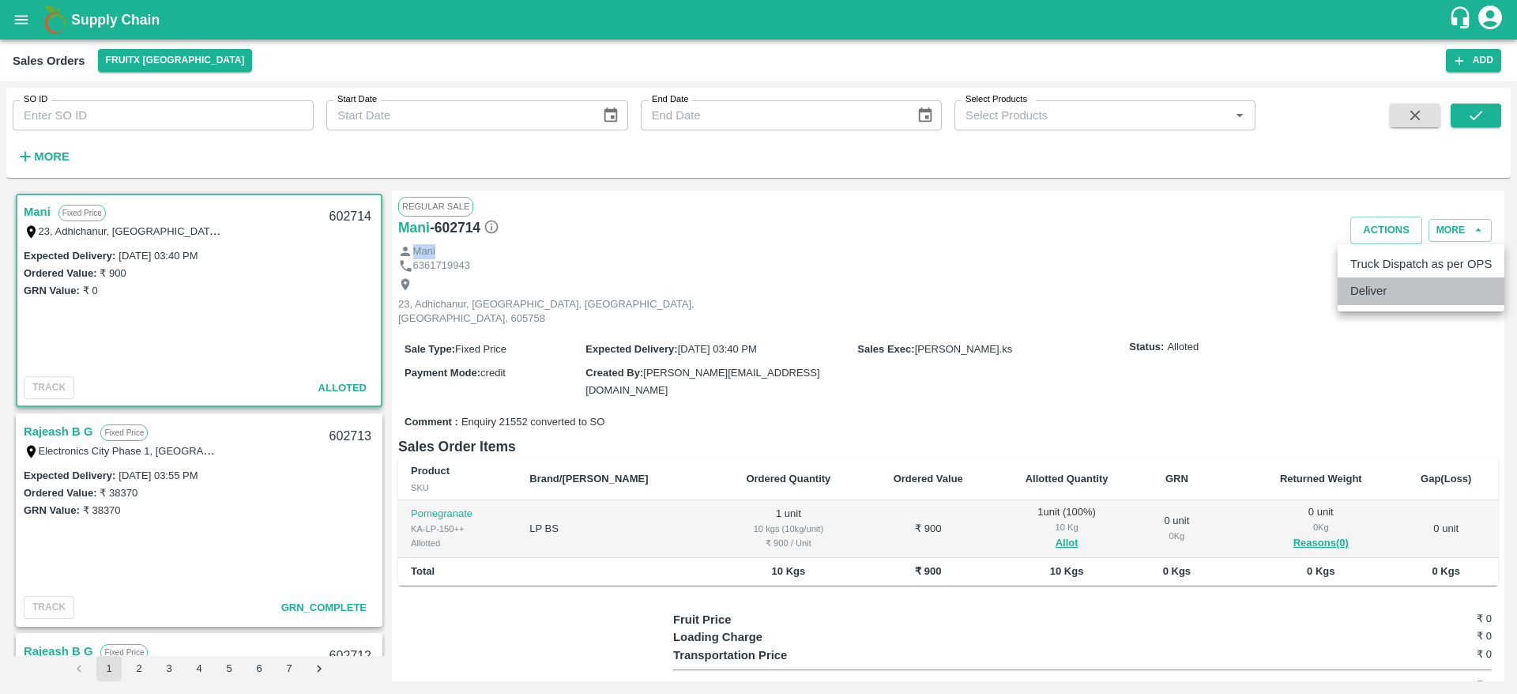
click at [1384, 288] on li "Deliver" at bounding box center [1421, 290] width 167 height 27
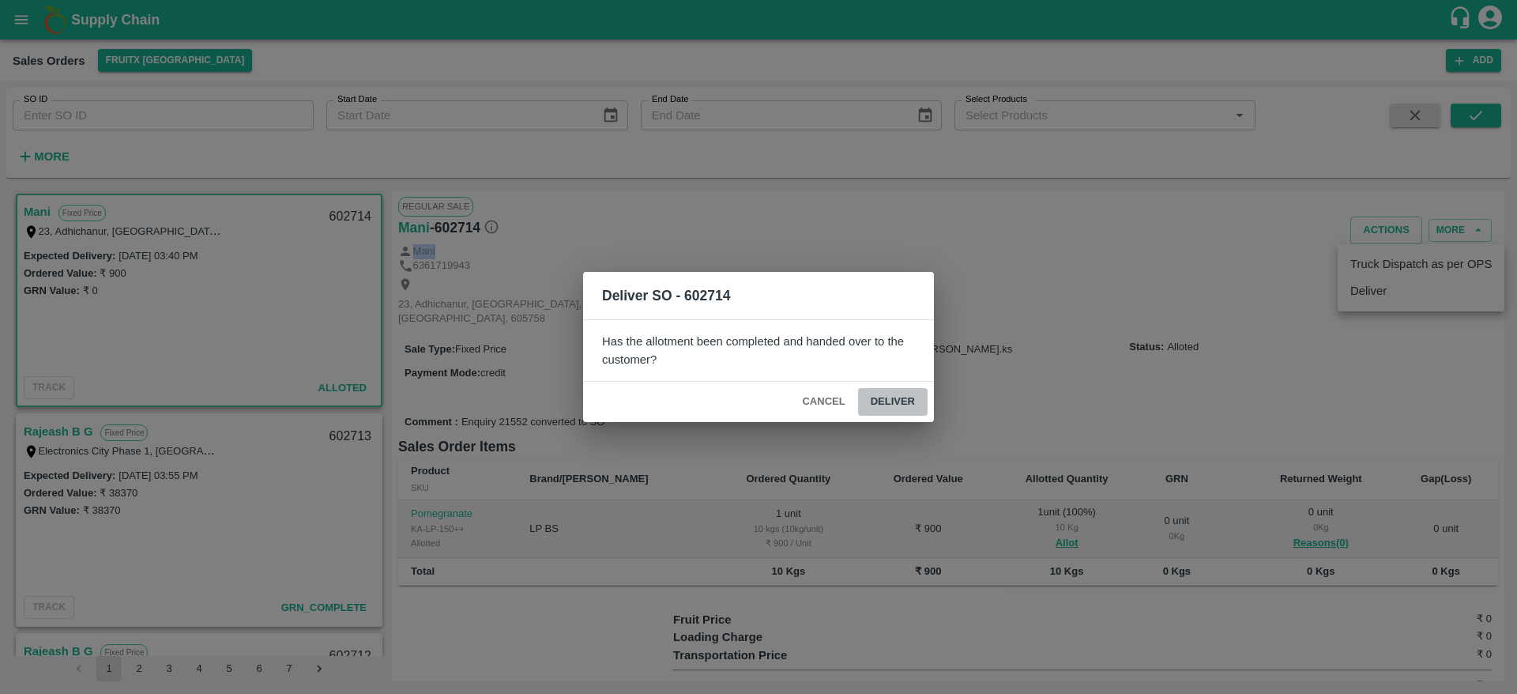
click at [913, 390] on button "Deliver" at bounding box center [893, 402] width 70 height 28
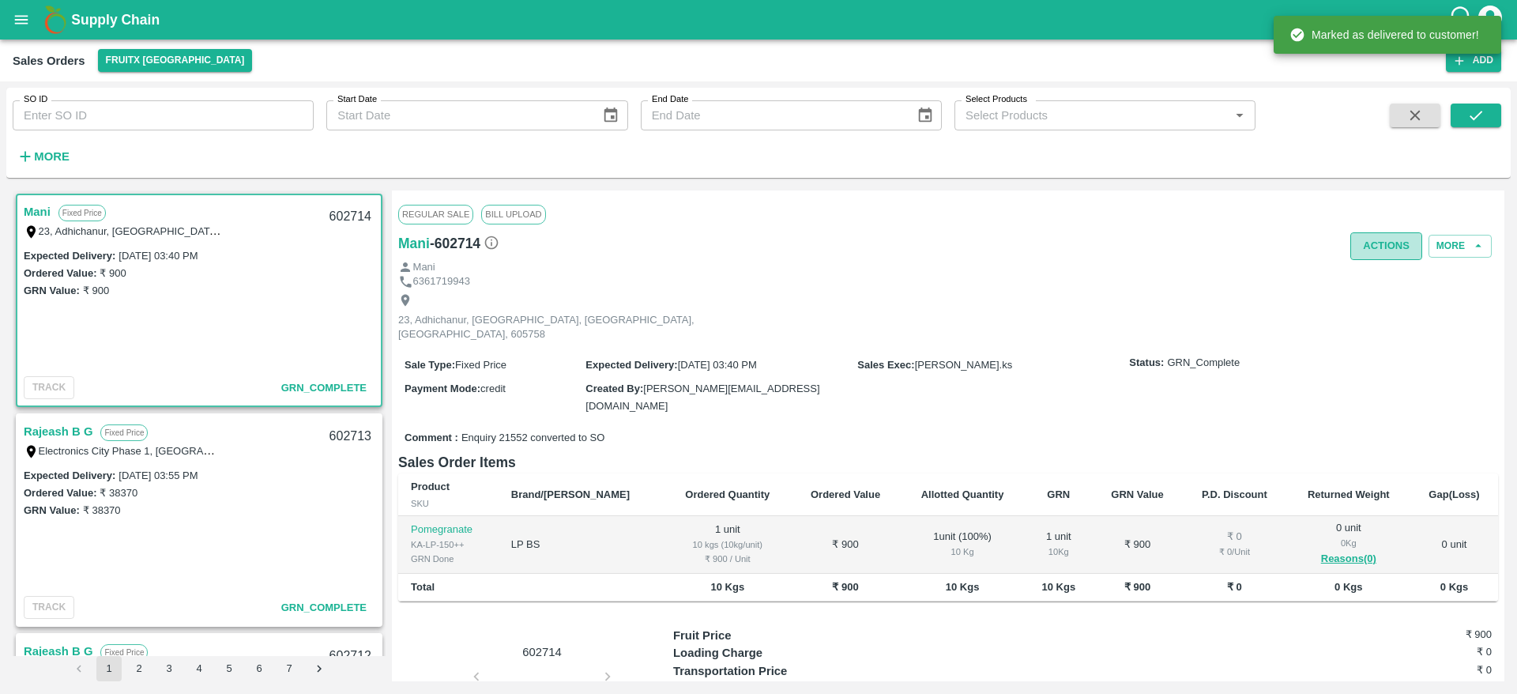
click at [1376, 246] on button "Actions" at bounding box center [1387, 246] width 72 height 28
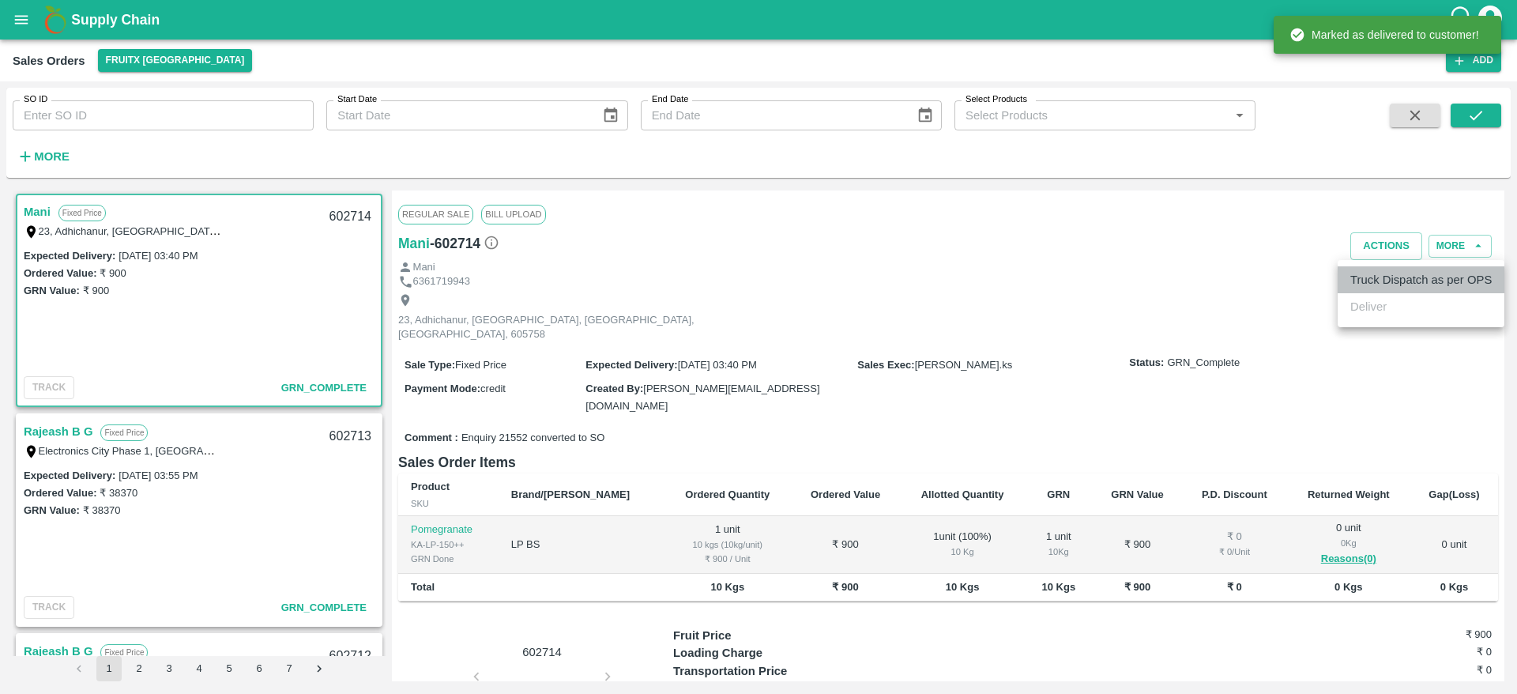
click at [1339, 277] on li "Truck Dispatch as per OPS" at bounding box center [1421, 279] width 167 height 27
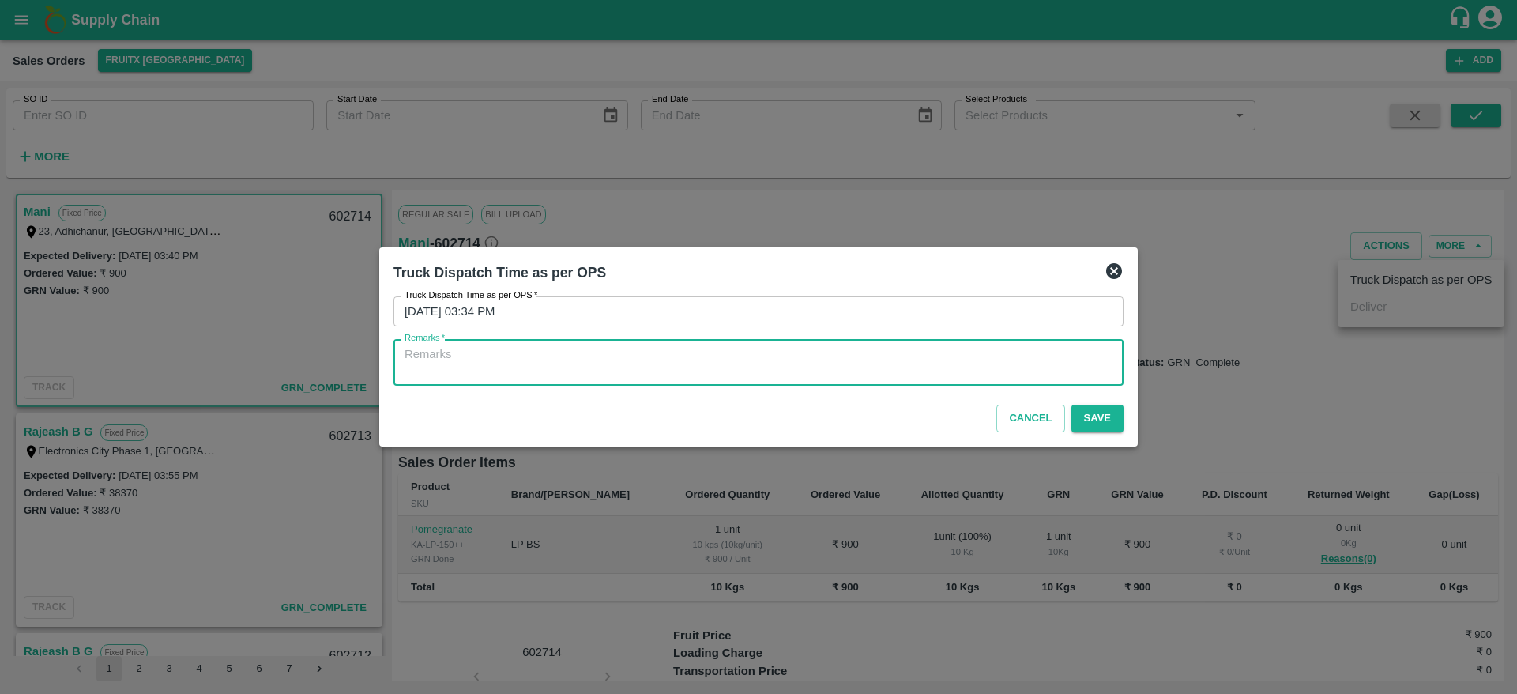
click at [820, 360] on textarea "Remarks   *" at bounding box center [759, 362] width 708 height 33
type textarea "OTD"
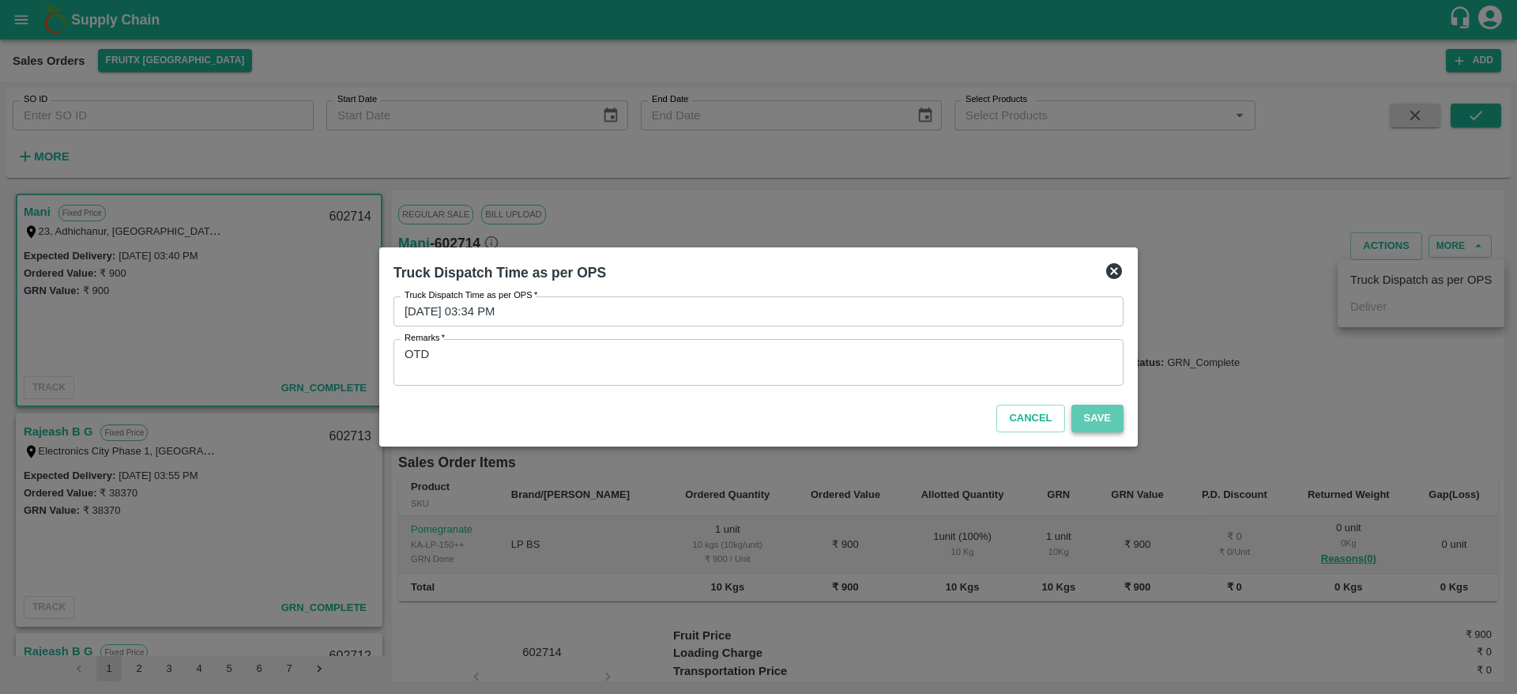
click at [1102, 409] on button "Save" at bounding box center [1098, 419] width 52 height 28
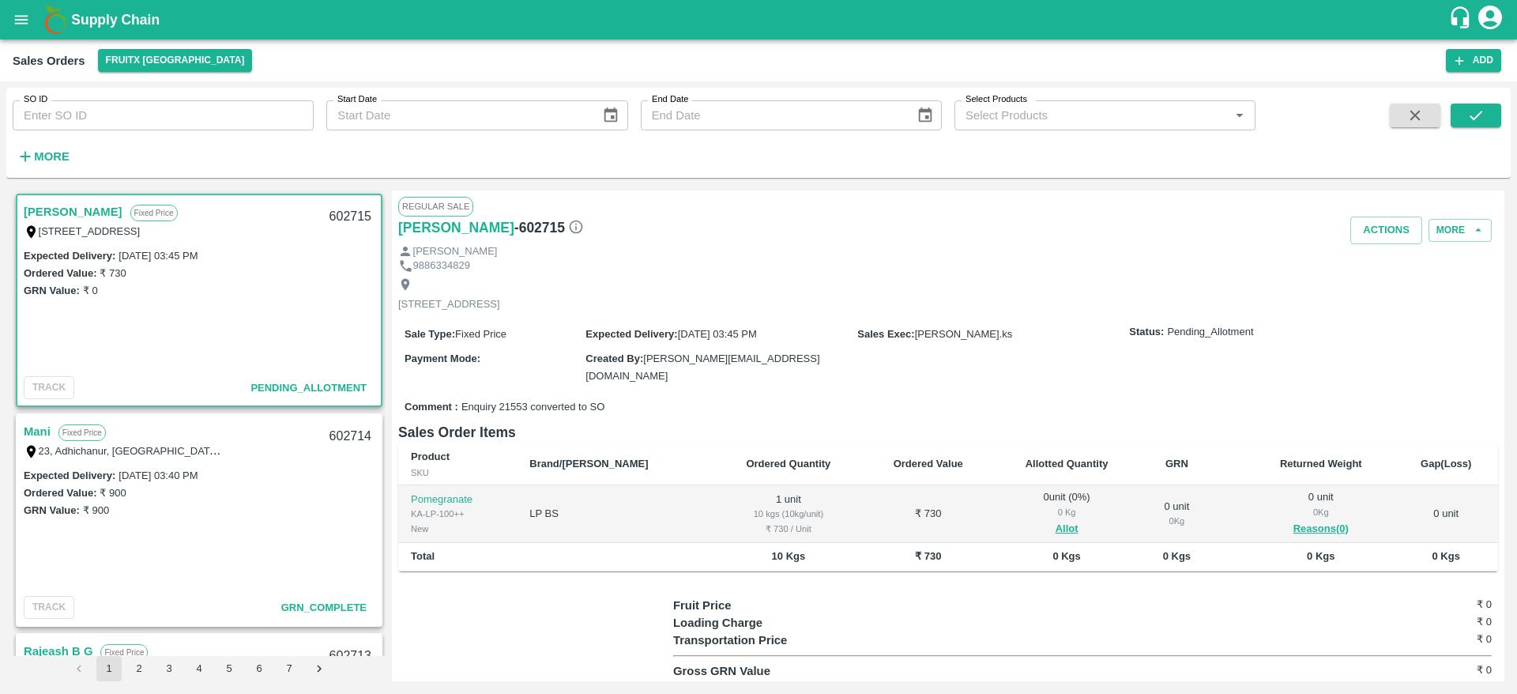
click at [58, 209] on link "[PERSON_NAME]" at bounding box center [73, 212] width 99 height 21
click at [333, 216] on div "602715" at bounding box center [350, 216] width 61 height 37
copy div "602715"
click at [1056, 520] on button "Allot" at bounding box center [1067, 529] width 23 height 18
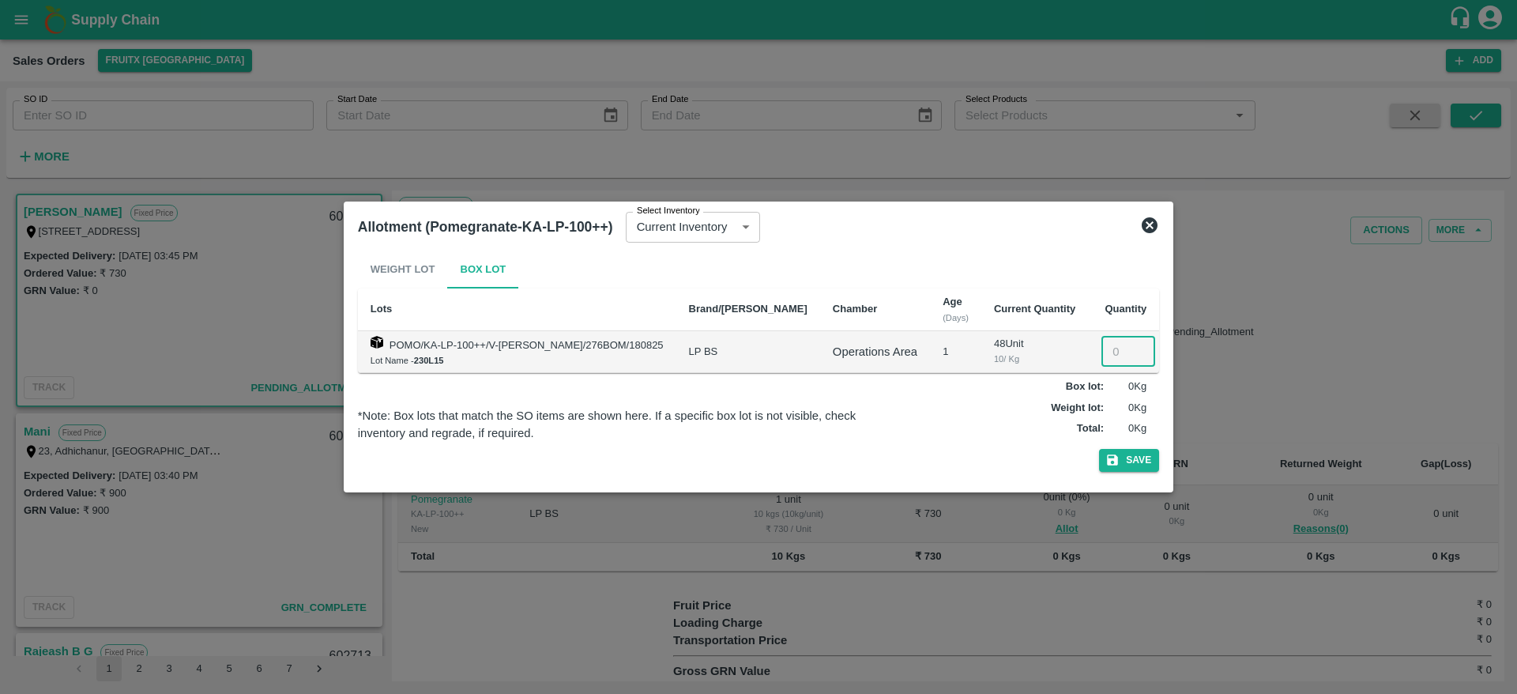
click at [1106, 352] on input "number" at bounding box center [1129, 352] width 54 height 30
type input "1"
click at [1135, 452] on button "Save" at bounding box center [1129, 460] width 60 height 23
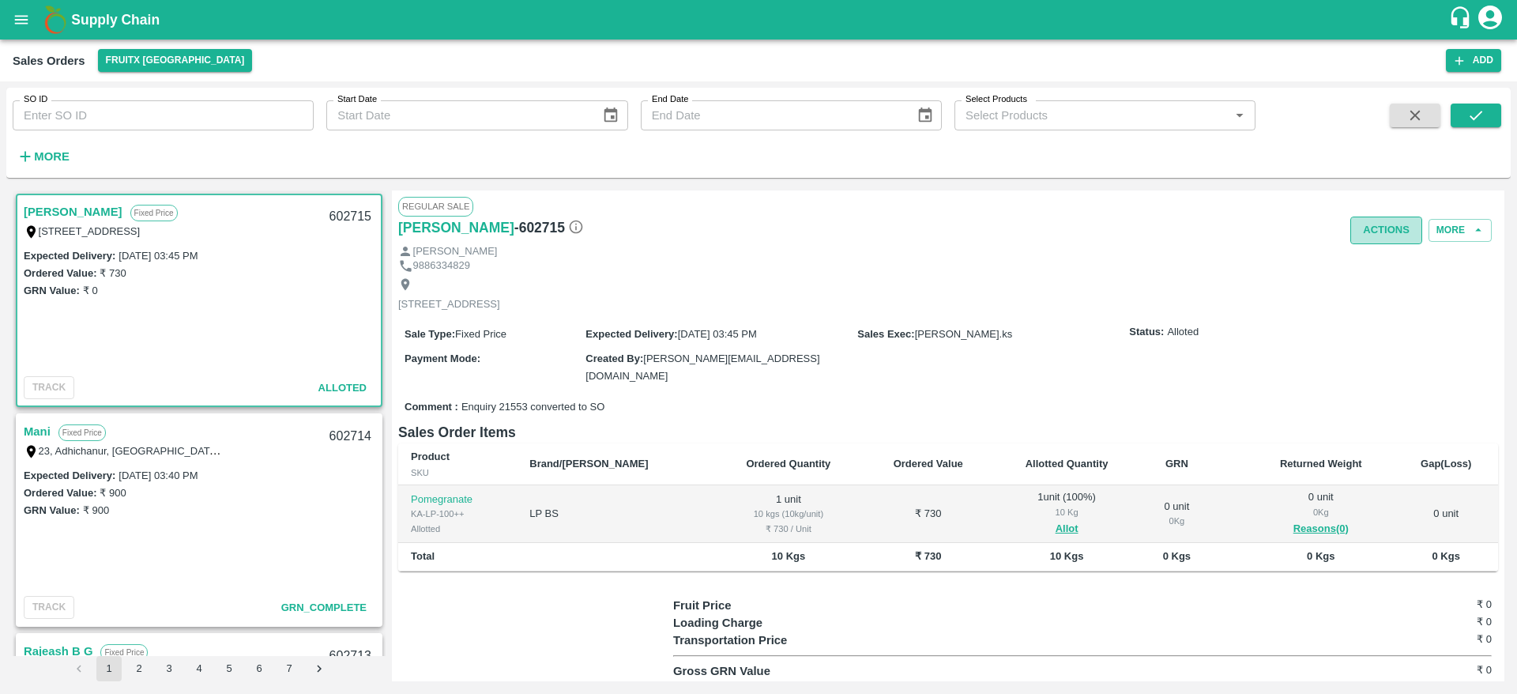
click at [1384, 217] on button "Actions" at bounding box center [1387, 231] width 72 height 28
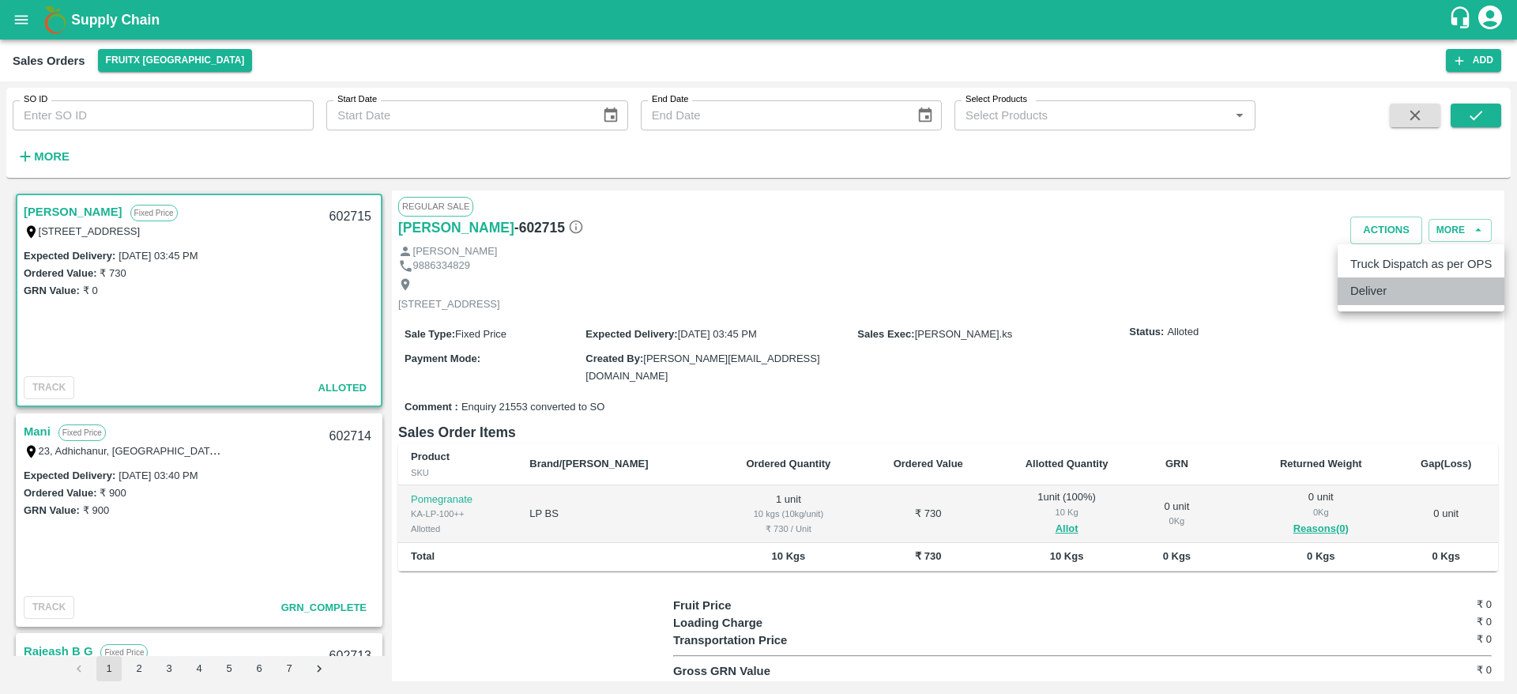
click at [1369, 286] on li "Deliver" at bounding box center [1421, 290] width 167 height 27
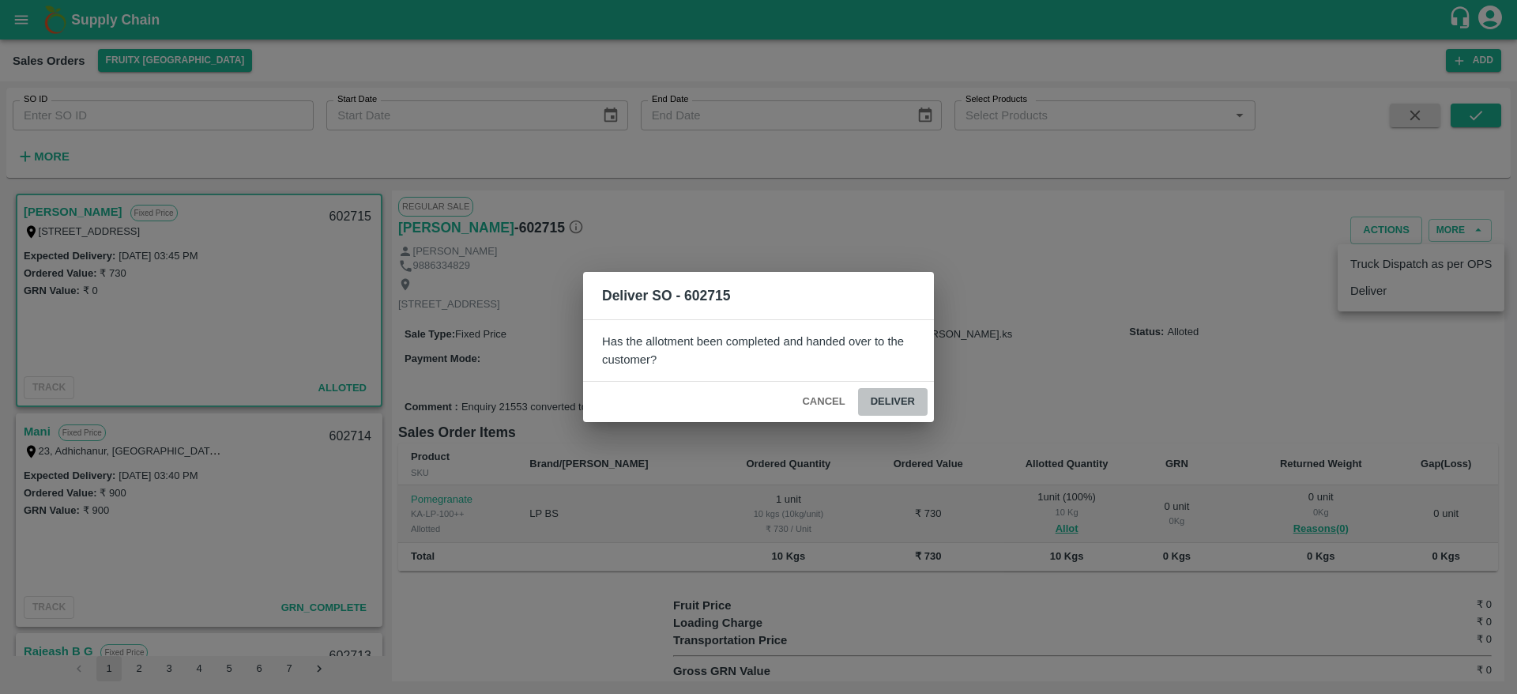
click at [875, 391] on button "Deliver" at bounding box center [893, 402] width 70 height 28
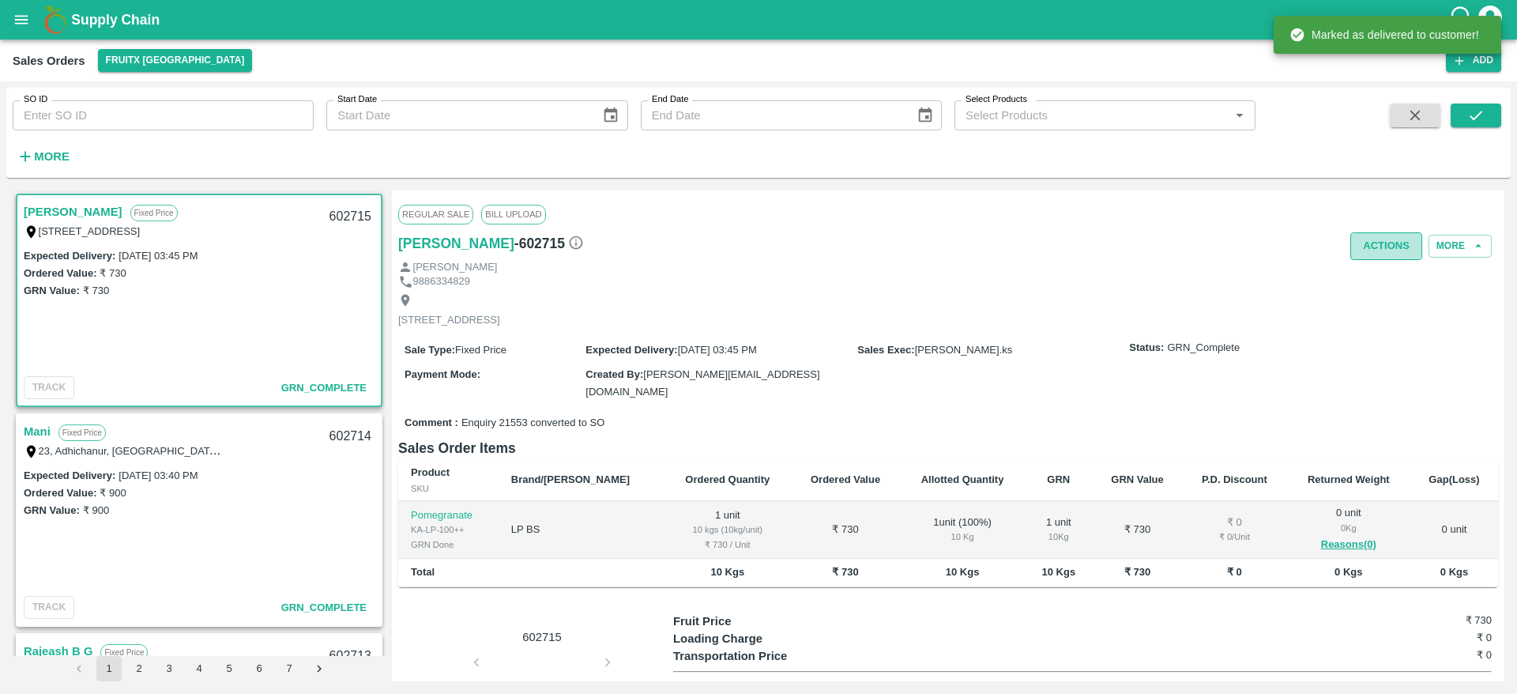
click at [1381, 252] on button "Actions" at bounding box center [1387, 246] width 72 height 28
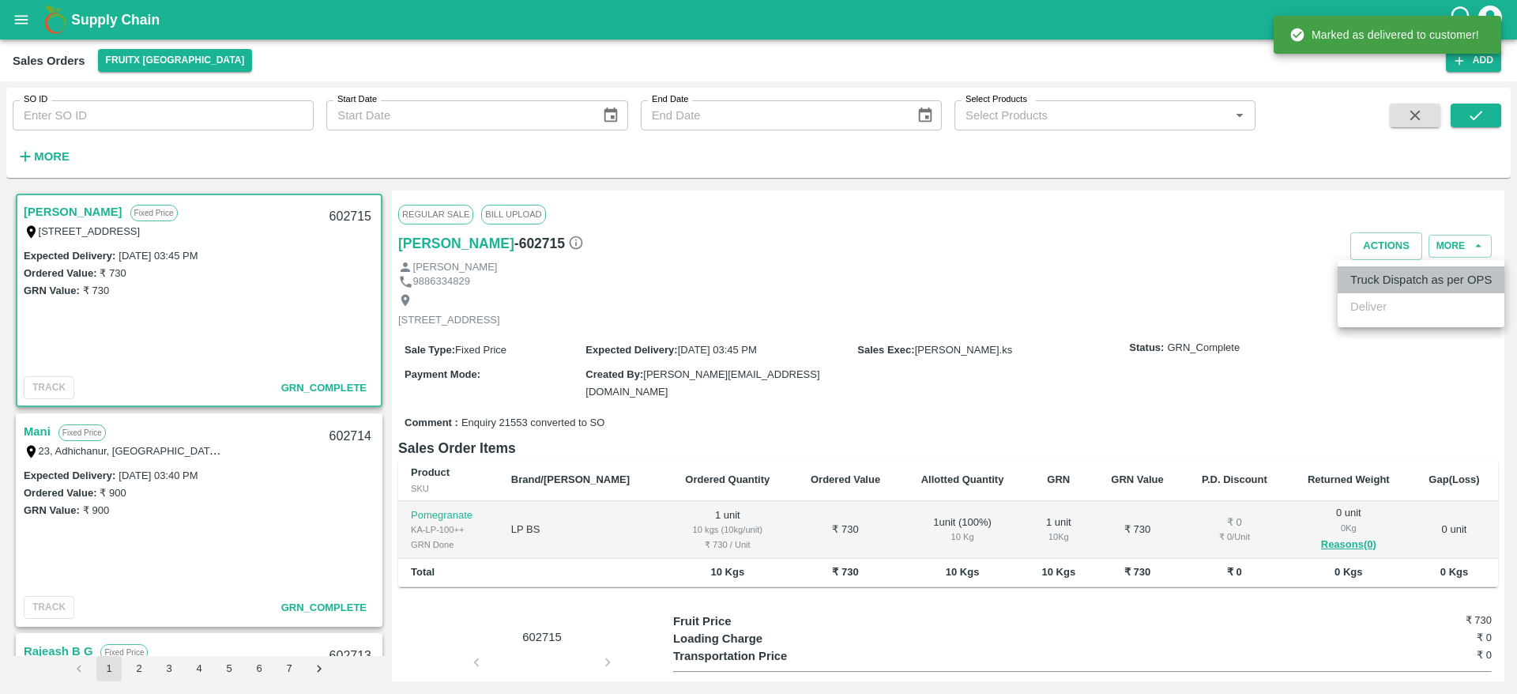
click at [1371, 272] on li "Truck Dispatch as per OPS" at bounding box center [1421, 279] width 167 height 27
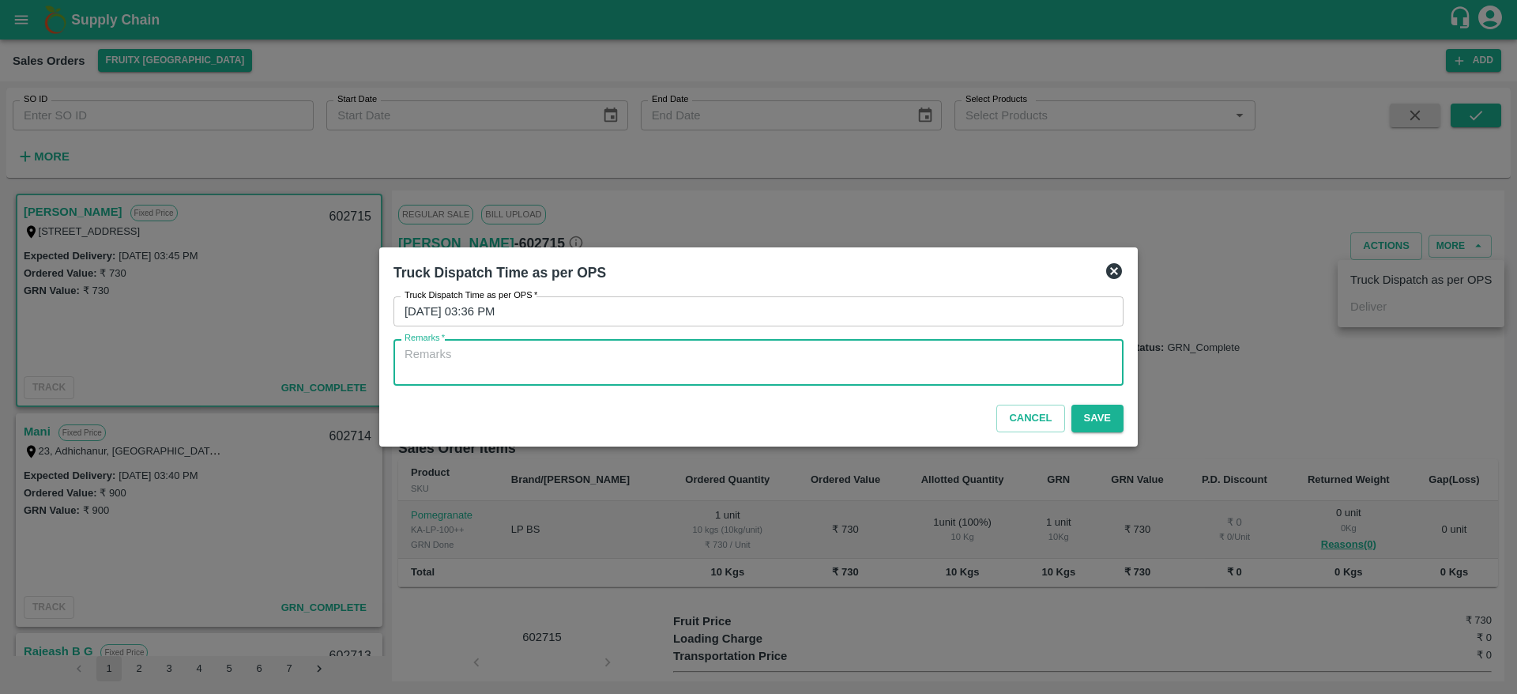
click at [737, 354] on textarea "Remarks   *" at bounding box center [759, 362] width 708 height 33
type textarea "OTD"
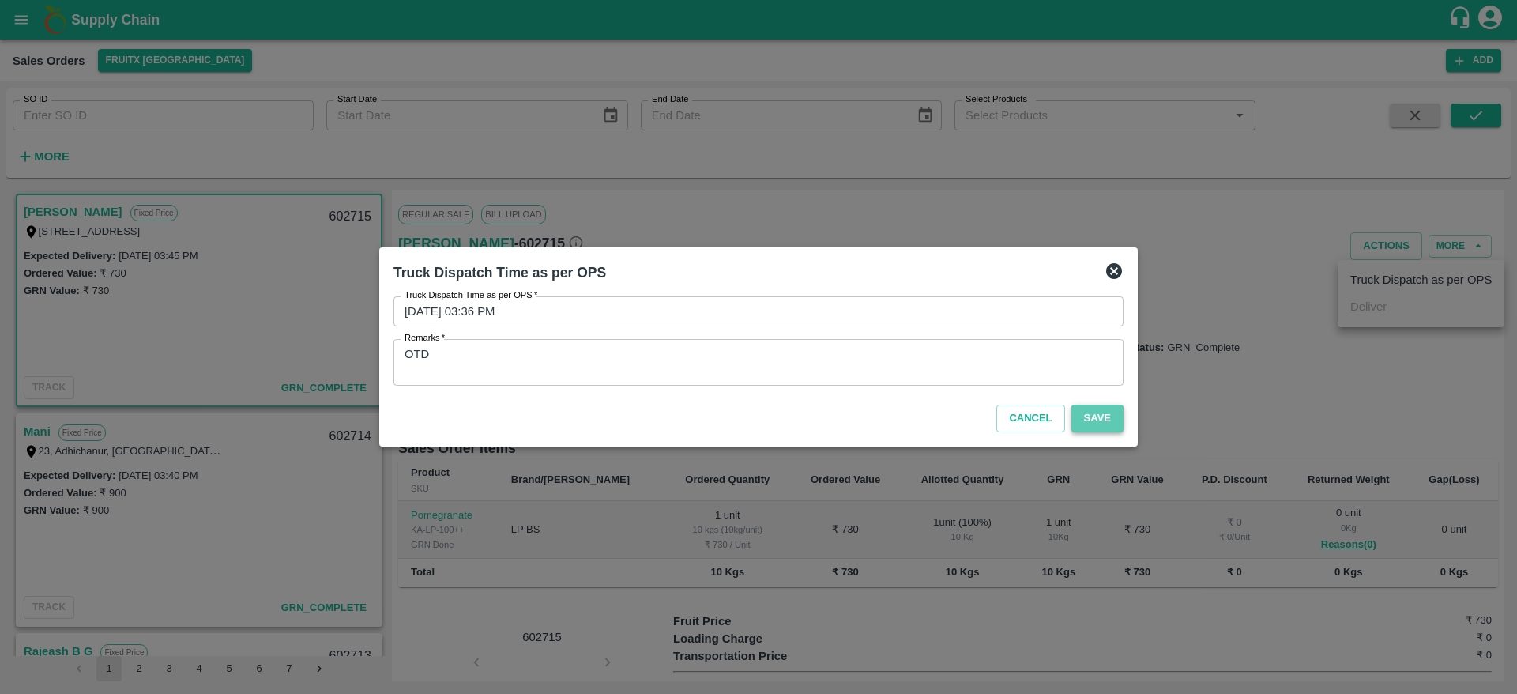
click at [1086, 413] on button "Save" at bounding box center [1098, 419] width 52 height 28
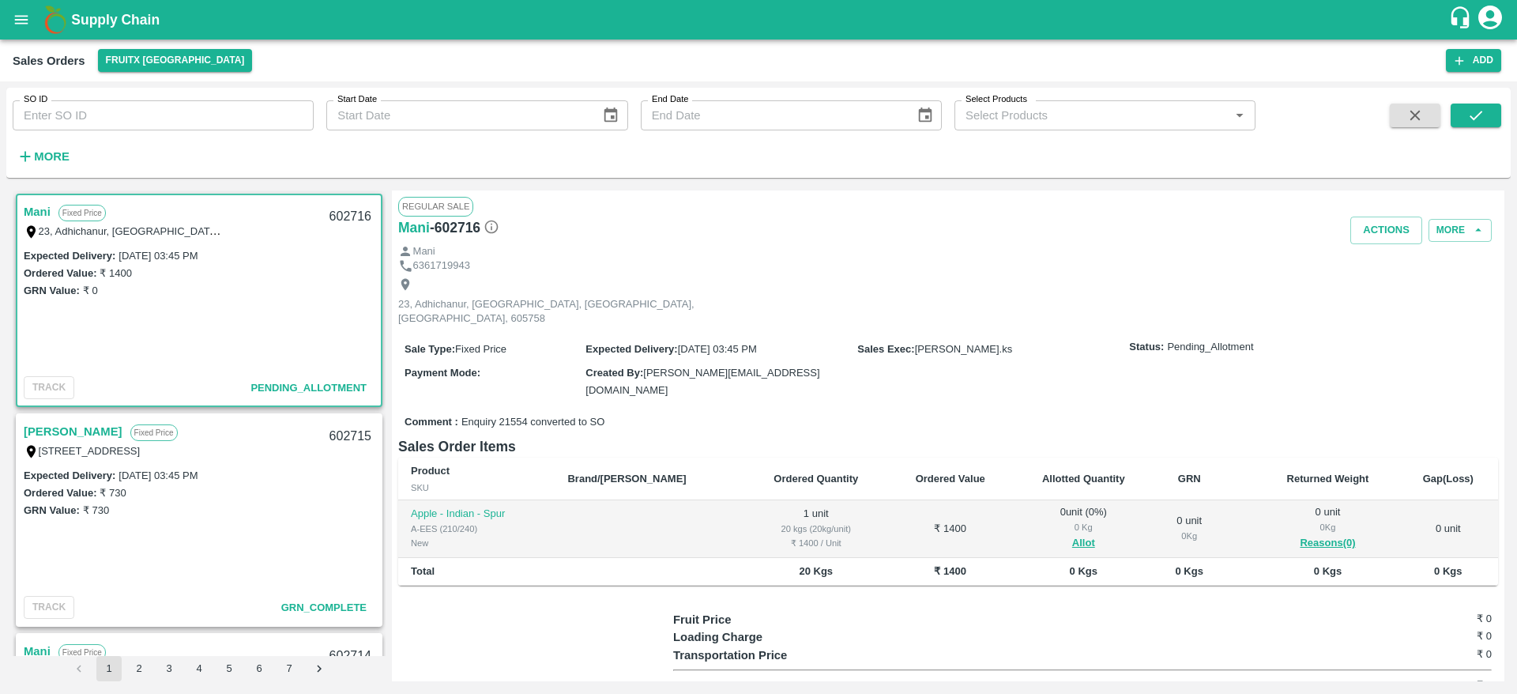
click at [40, 212] on link "Mani" at bounding box center [37, 212] width 27 height 21
click at [1072, 534] on button "Allot" at bounding box center [1083, 543] width 23 height 18
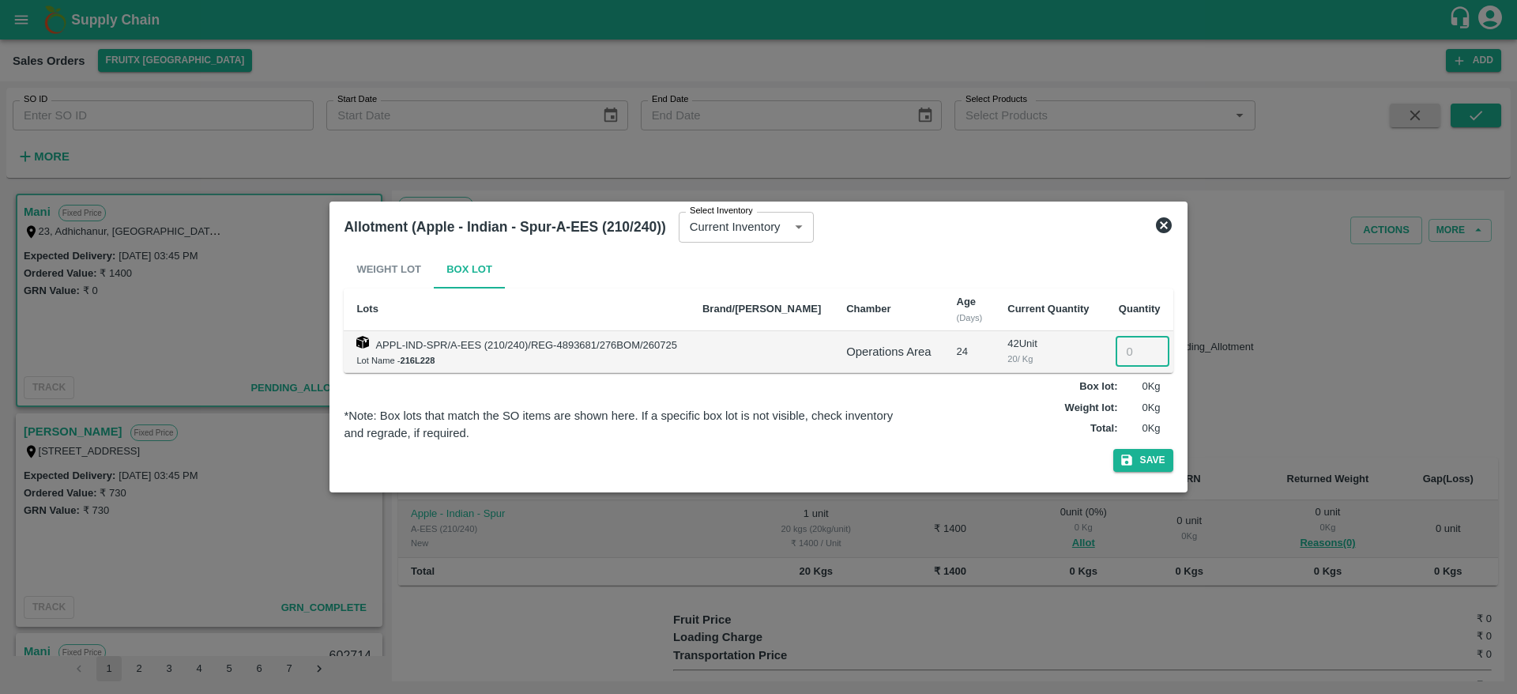
click at [1116, 346] on input "number" at bounding box center [1143, 352] width 54 height 30
type input "1"
click at [1119, 459] on button "Save" at bounding box center [1143, 460] width 60 height 23
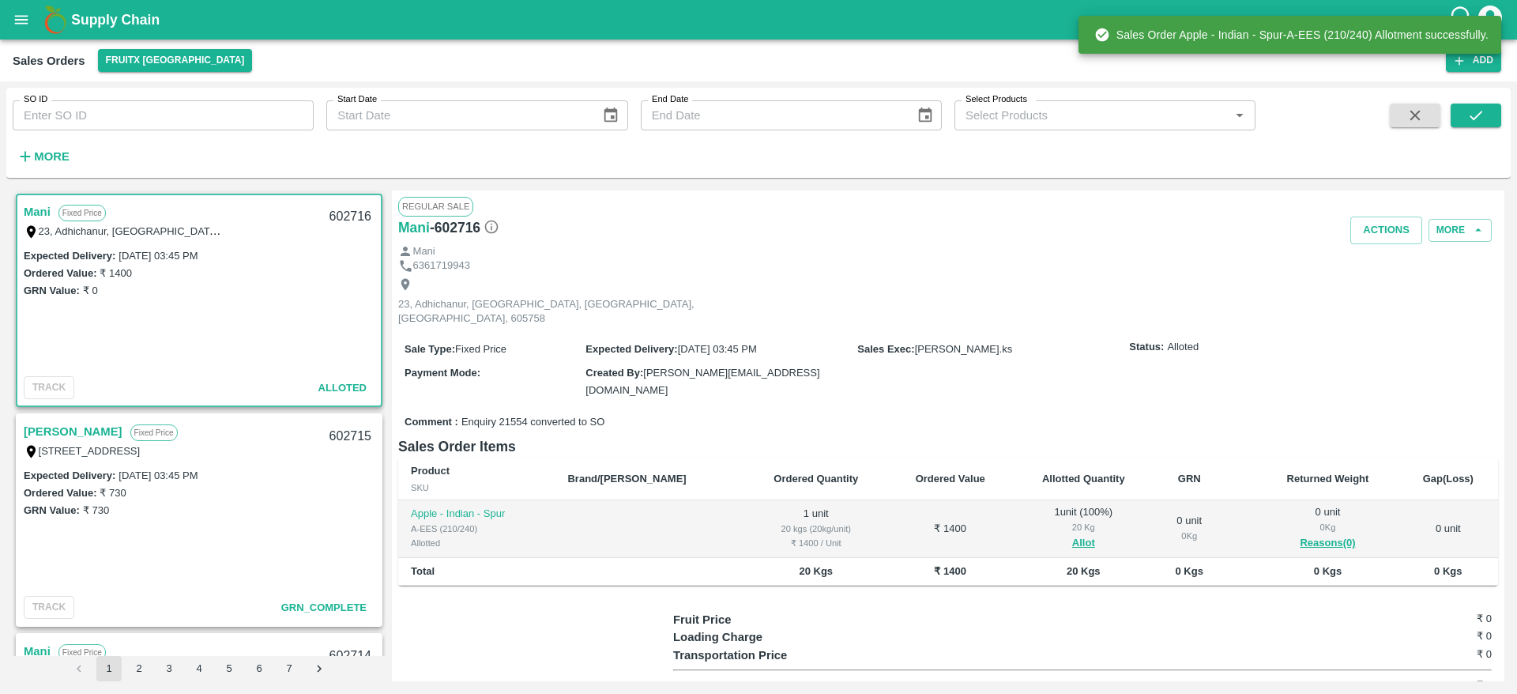
click at [353, 216] on div "602716" at bounding box center [350, 216] width 61 height 37
copy div "602716"
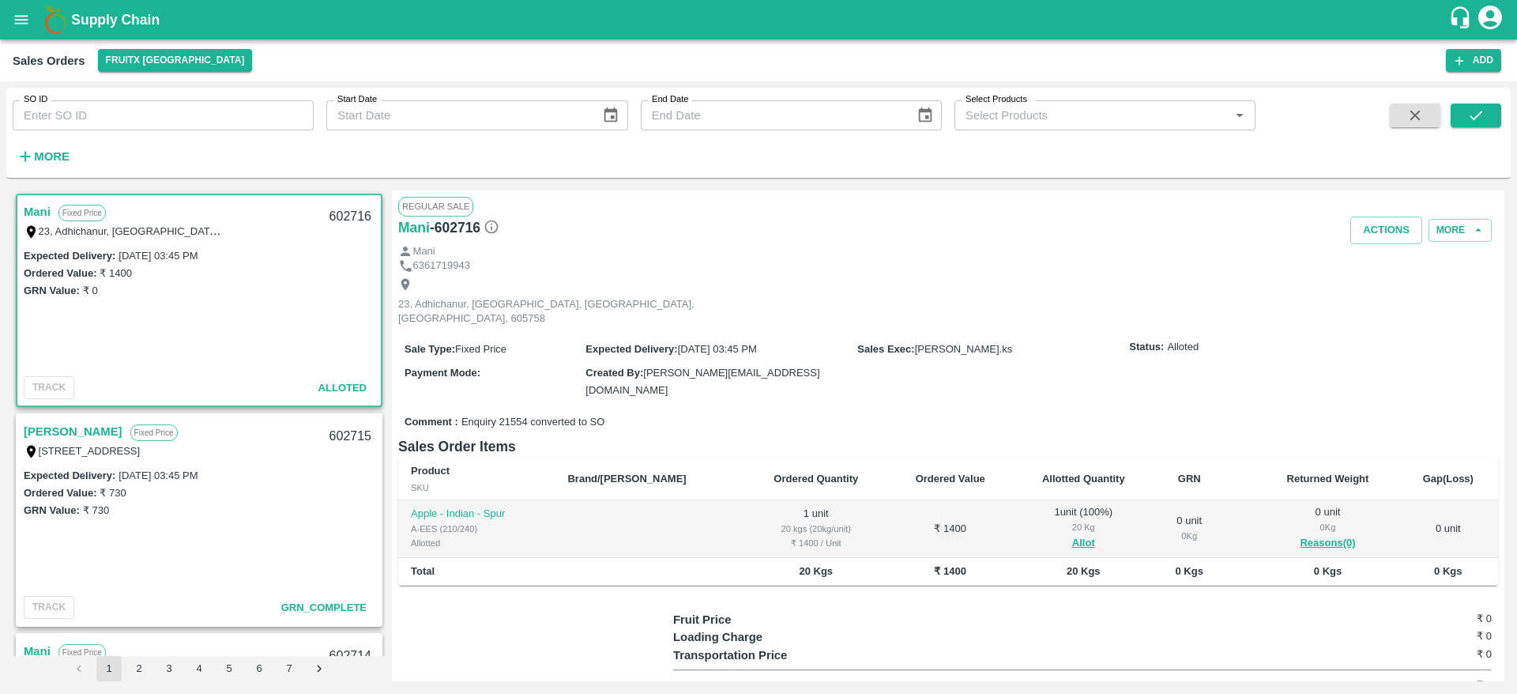
click at [1376, 247] on div "Mani" at bounding box center [948, 251] width 1100 height 15
click at [1378, 237] on button "Actions" at bounding box center [1387, 231] width 72 height 28
click at [1374, 297] on li "Deliver" at bounding box center [1421, 290] width 167 height 27
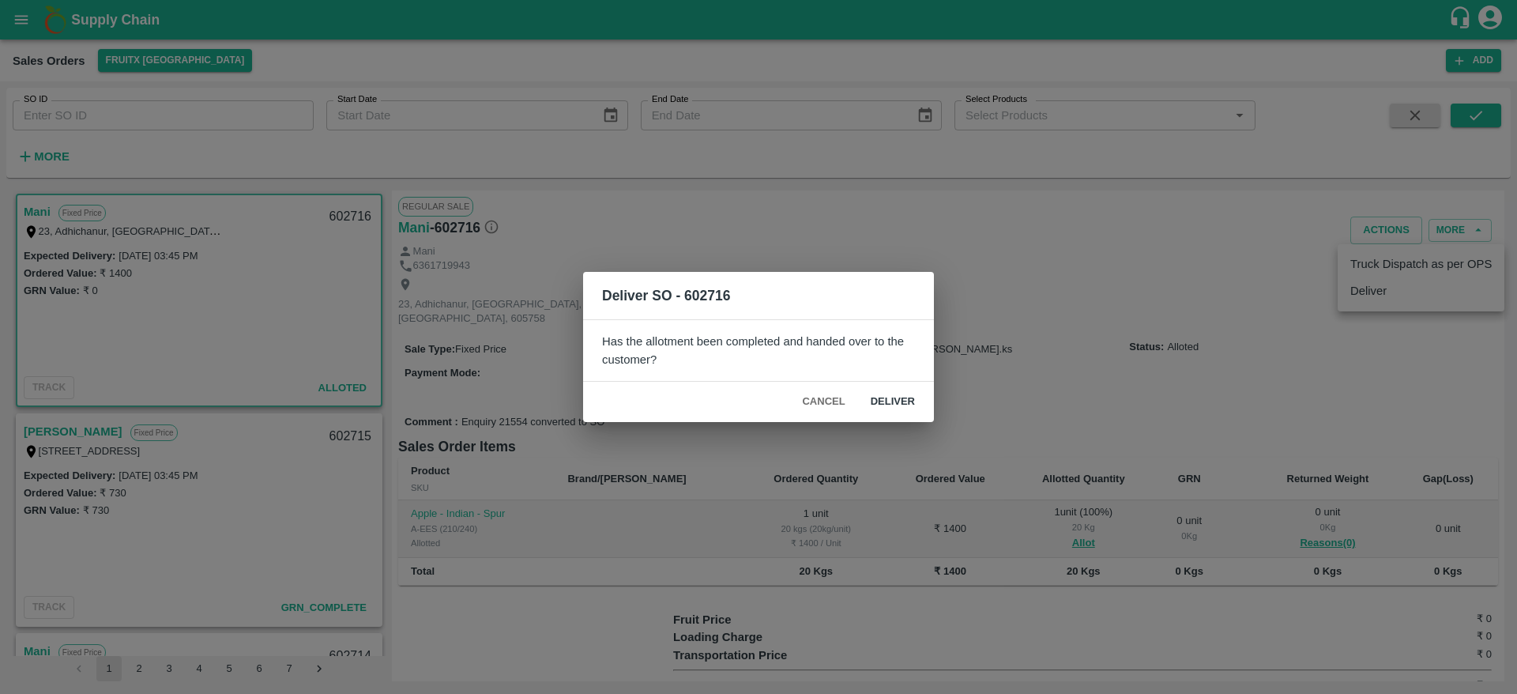
click at [893, 406] on button "Deliver" at bounding box center [893, 402] width 70 height 28
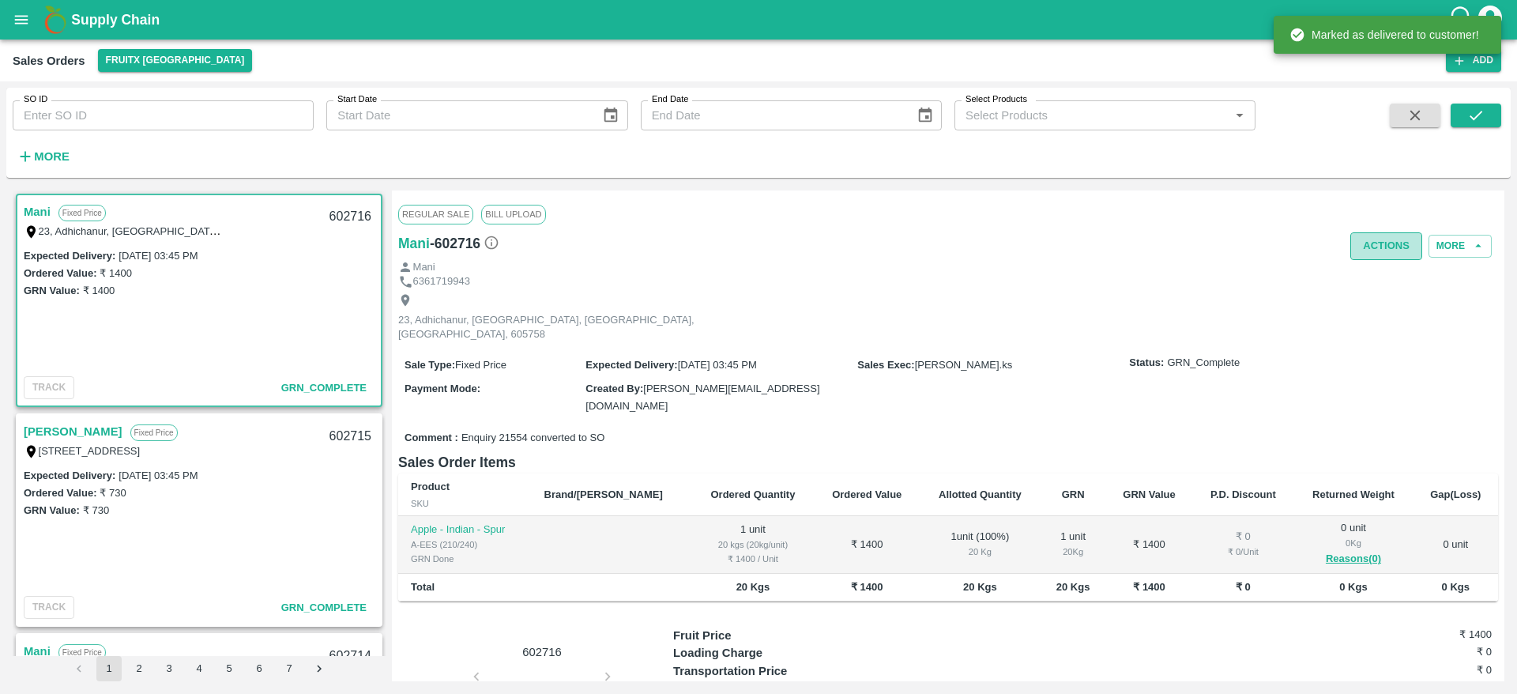
click at [1373, 246] on button "Actions" at bounding box center [1387, 246] width 72 height 28
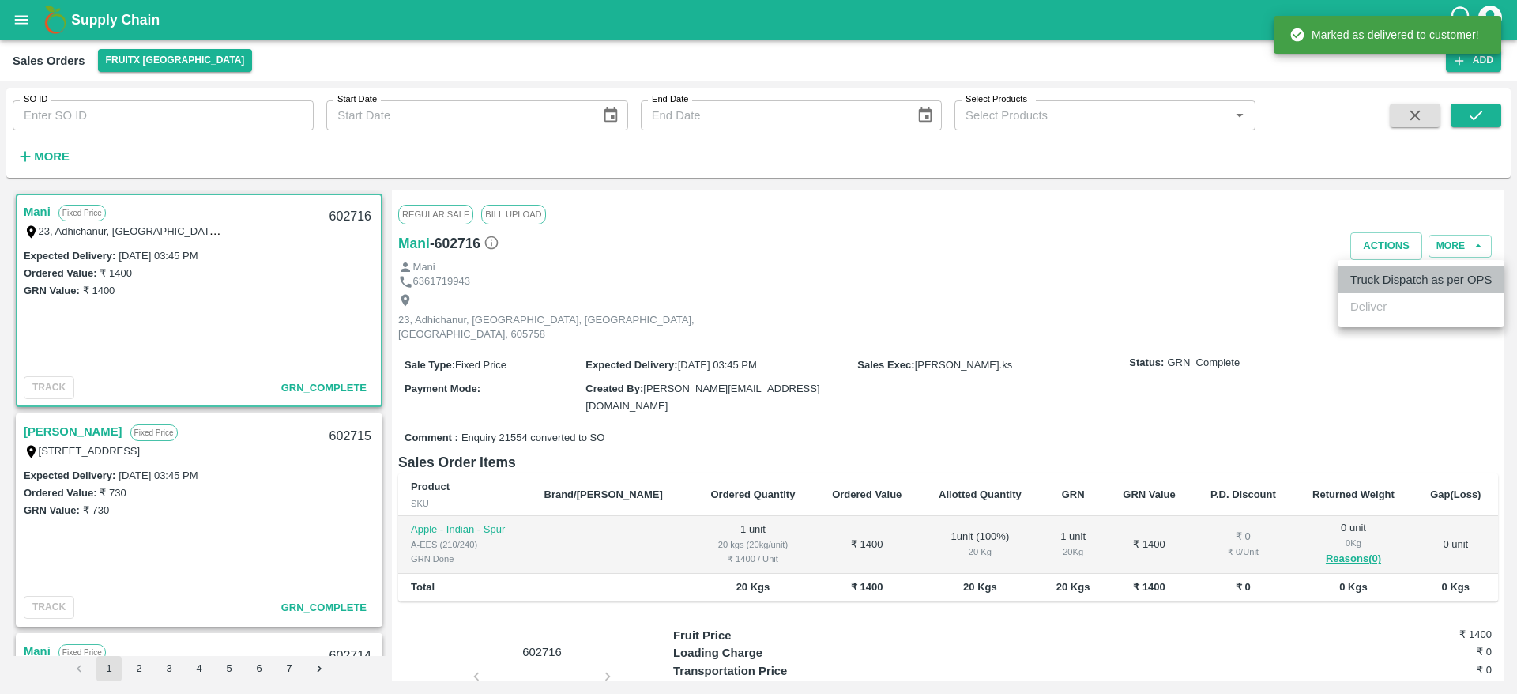
click at [1361, 277] on li "Truck Dispatch as per OPS" at bounding box center [1421, 279] width 167 height 27
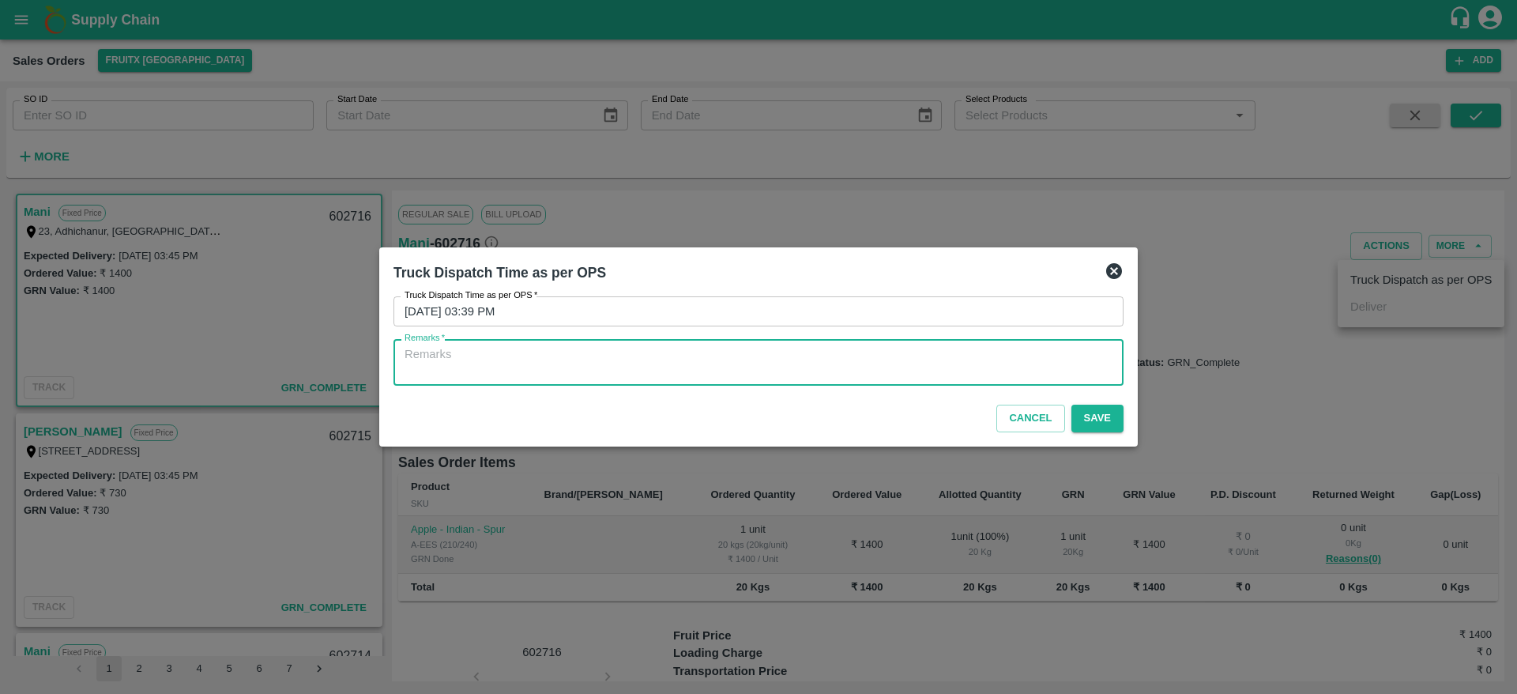
click at [834, 361] on textarea "Remarks   *" at bounding box center [759, 362] width 708 height 33
type textarea "O"
click at [834, 361] on textarea "O" at bounding box center [759, 362] width 708 height 33
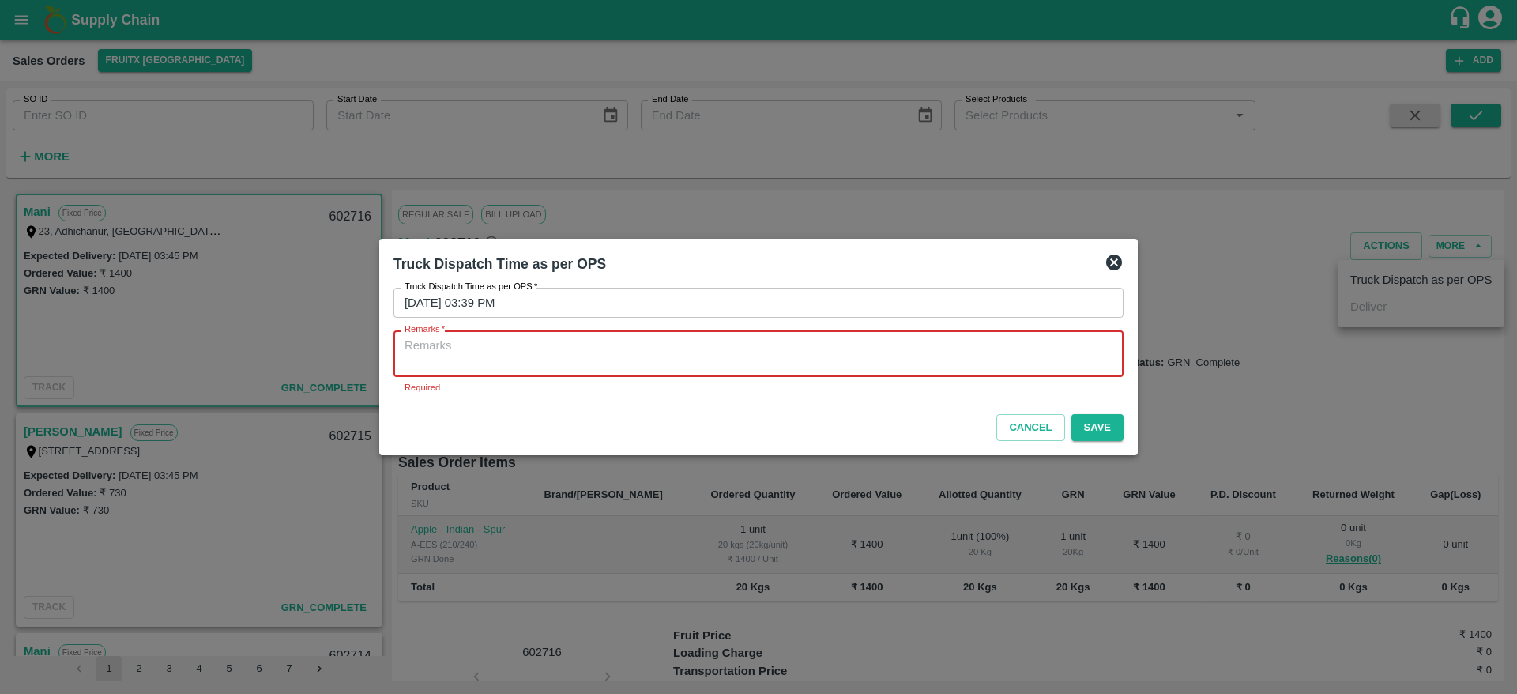
type textarea "O"
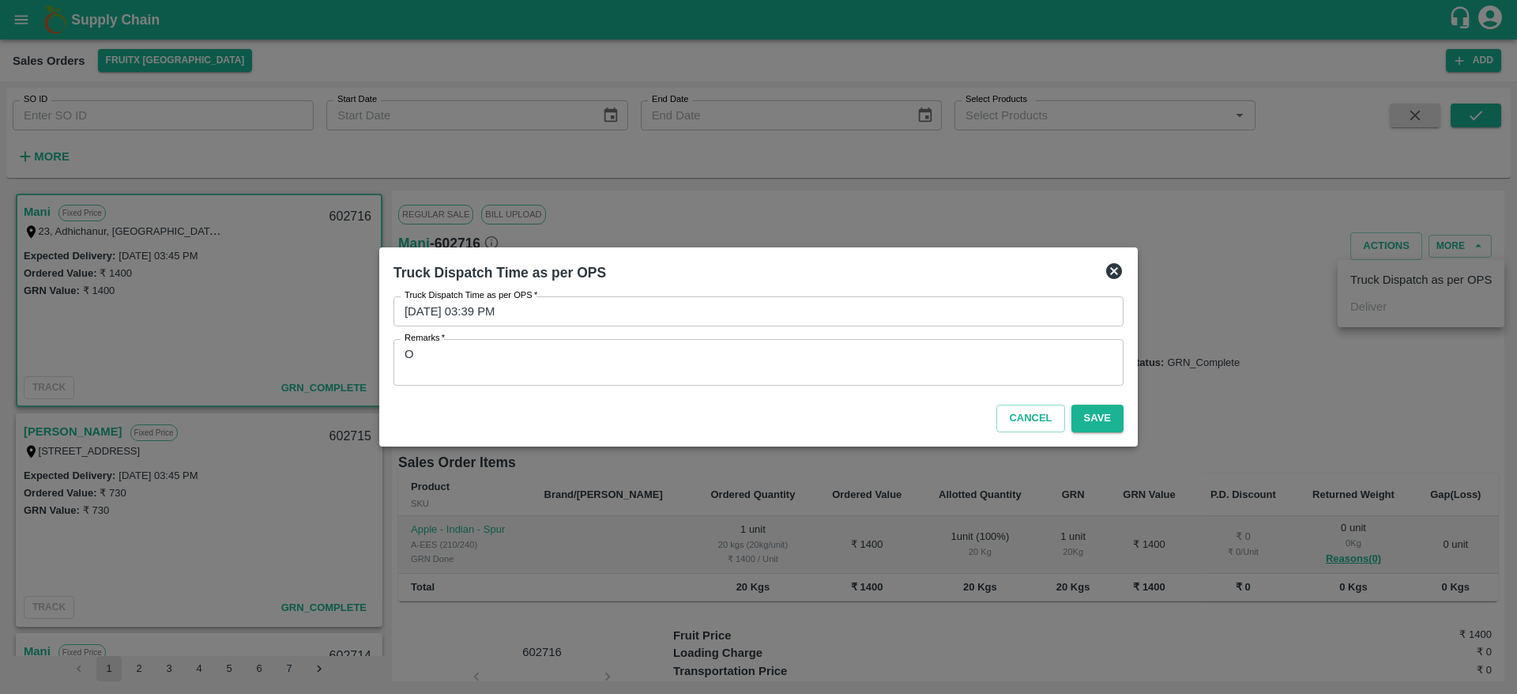
click at [461, 337] on div "Truck Dispatch Time as per OPS   * 19/08/2025 03:39 PM Truck Dispatch Time as p…" at bounding box center [759, 340] width 730 height 89
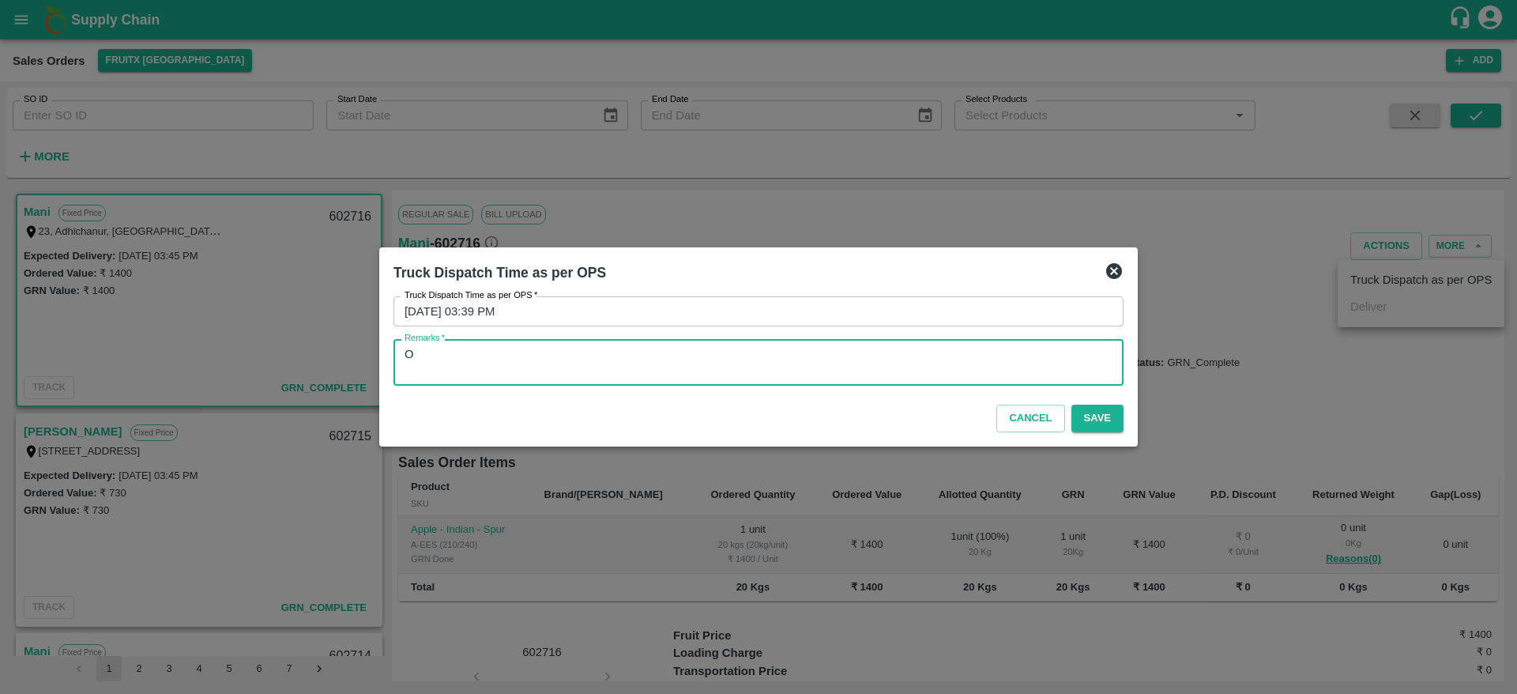
click at [461, 346] on textarea "O" at bounding box center [759, 362] width 708 height 33
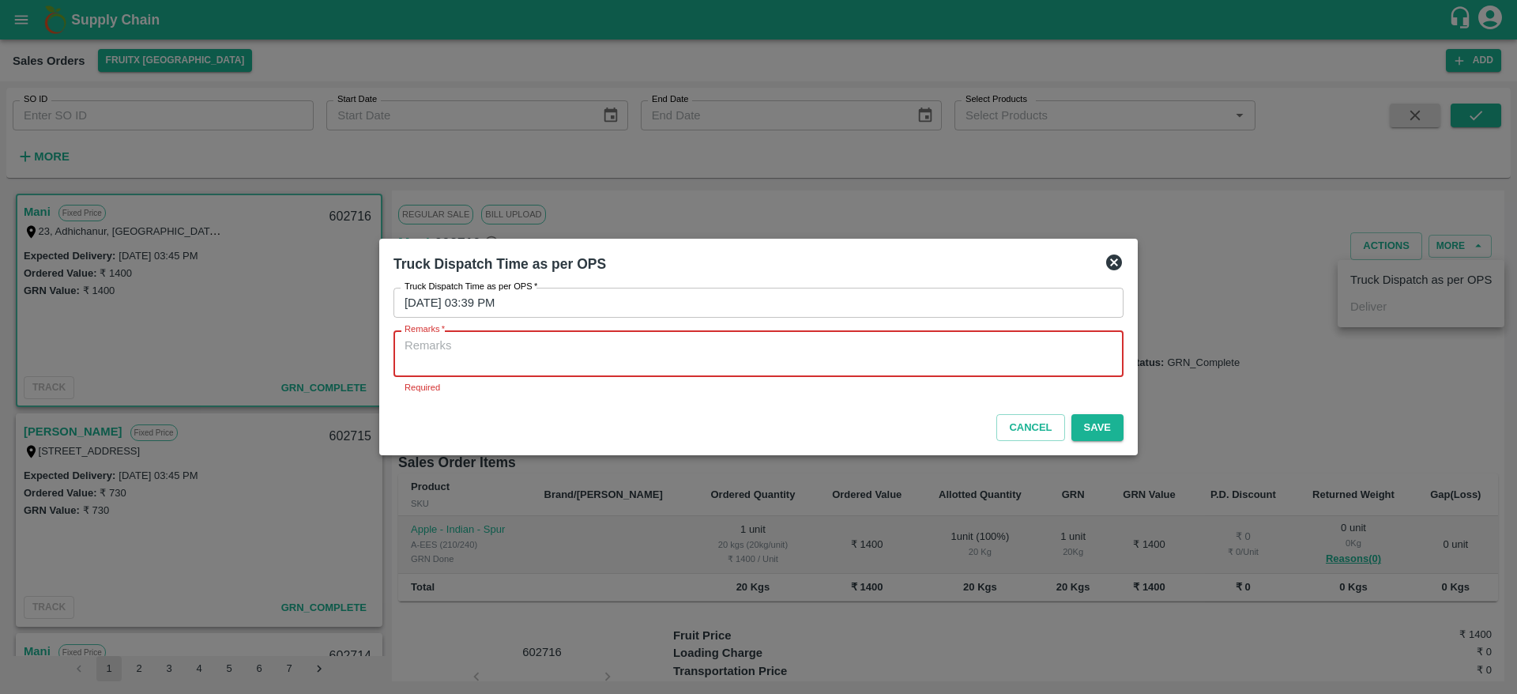
type textarea "O"
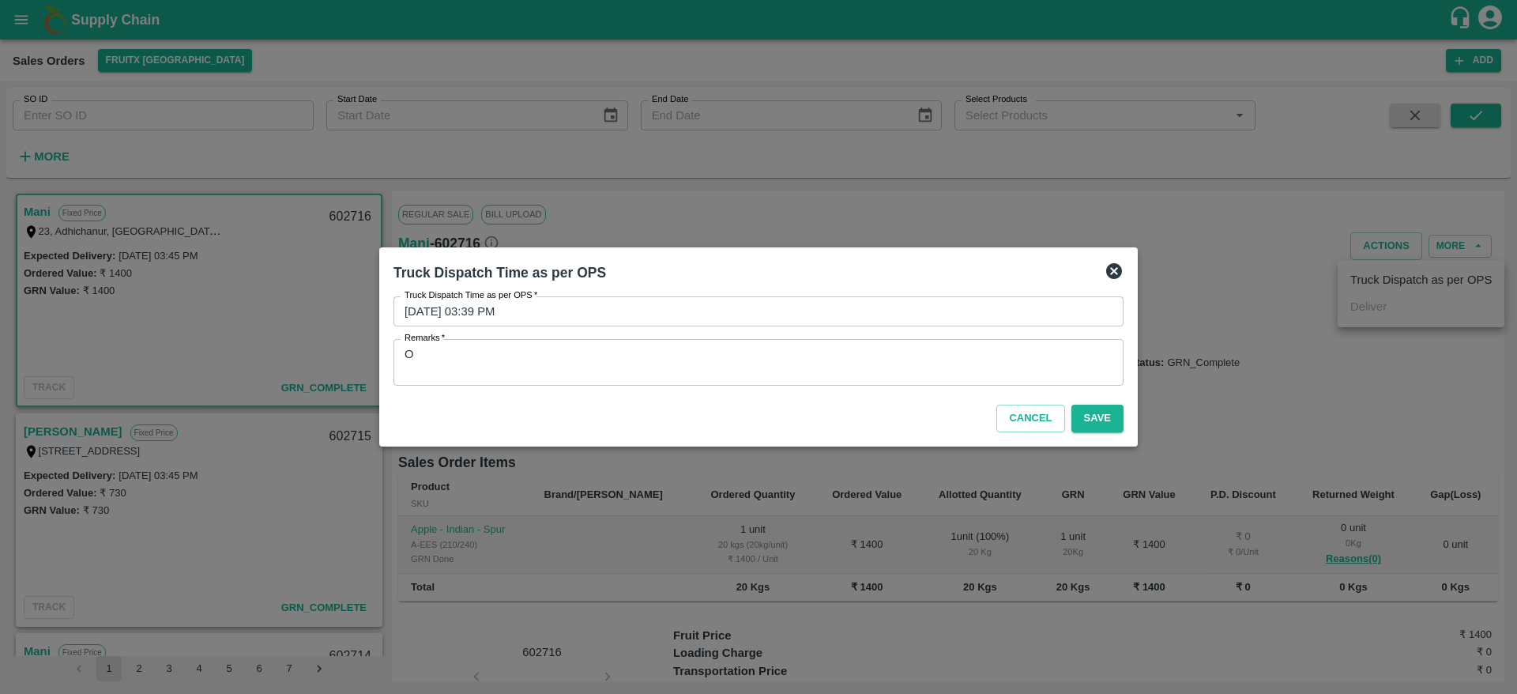
click at [442, 360] on textarea "O" at bounding box center [759, 362] width 708 height 33
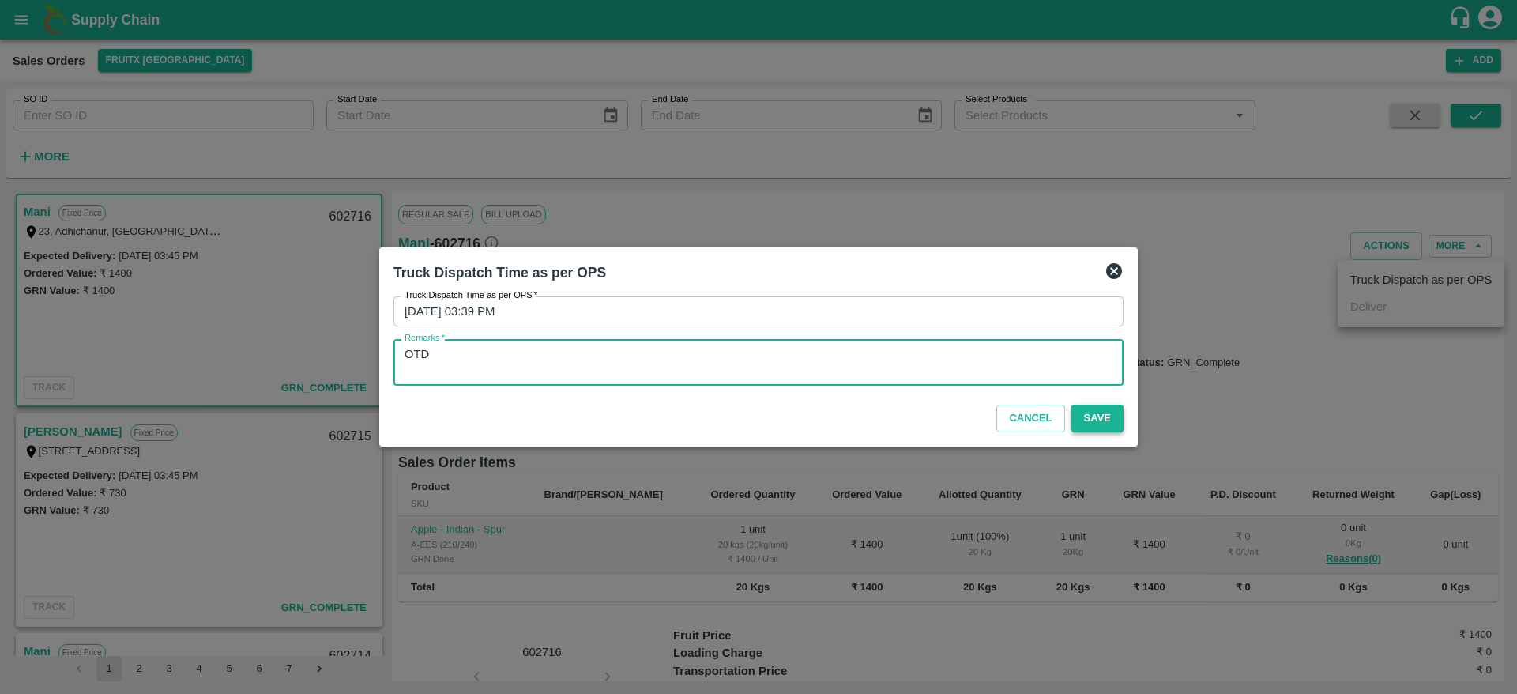
type textarea "OTD"
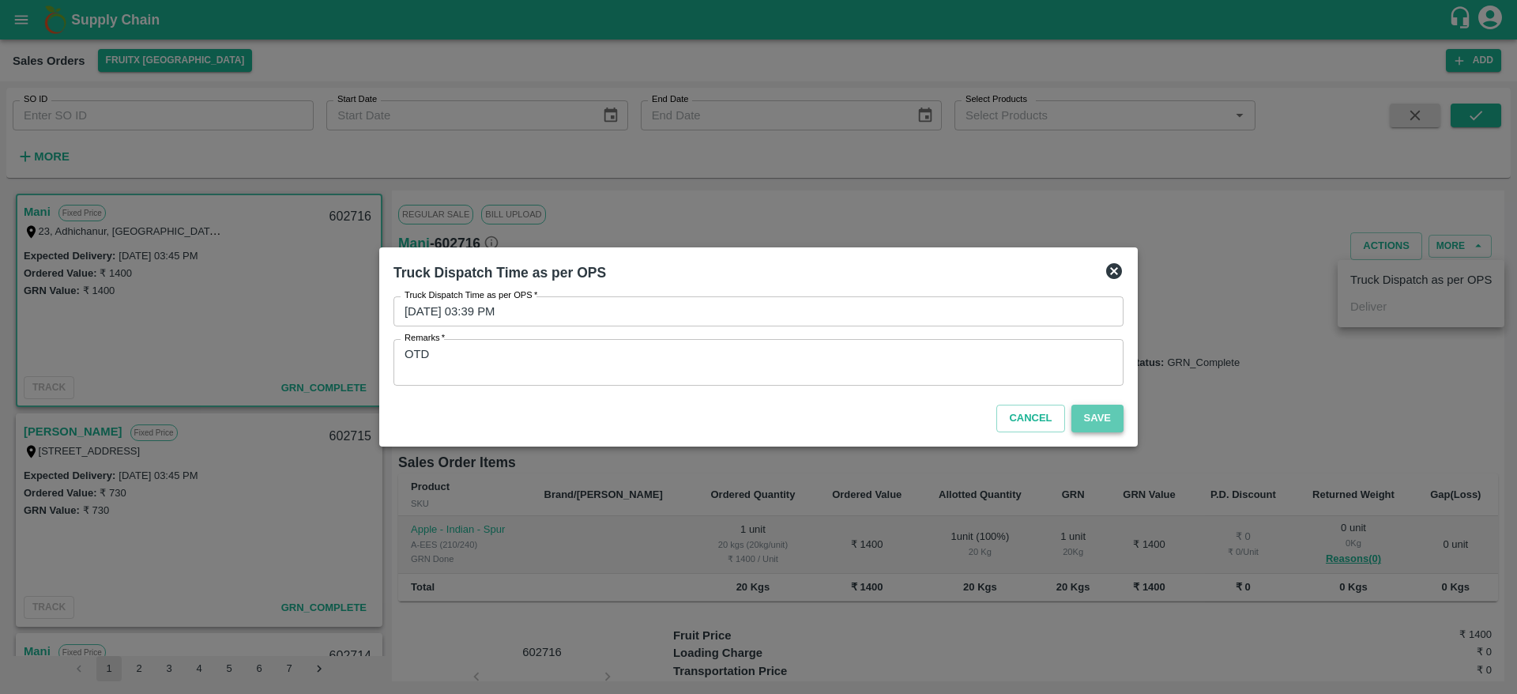
click at [1098, 426] on button "Save" at bounding box center [1098, 419] width 52 height 28
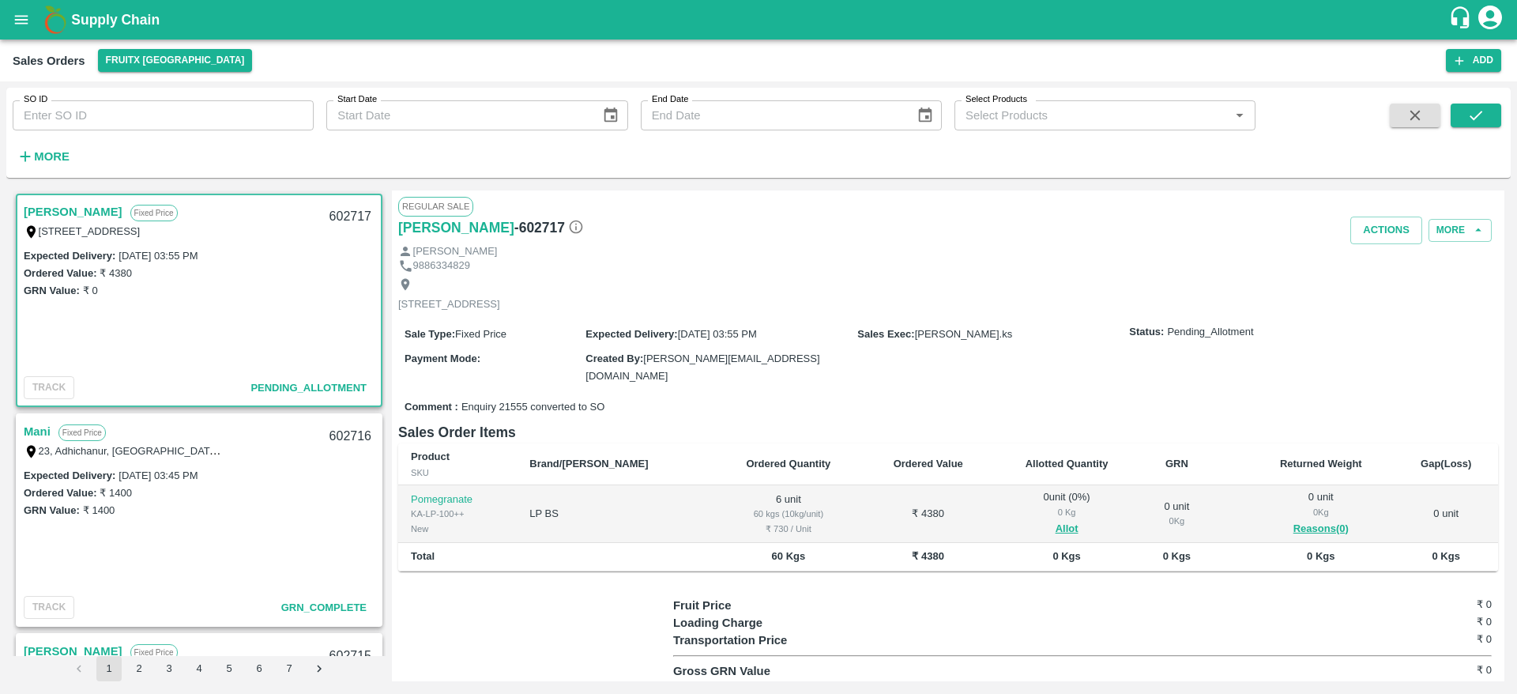
click at [62, 207] on link "[PERSON_NAME]" at bounding box center [73, 212] width 99 height 21
click at [340, 207] on div "602717" at bounding box center [350, 216] width 61 height 37
copy div "602717"
click at [1056, 526] on button "Allot" at bounding box center [1067, 529] width 23 height 18
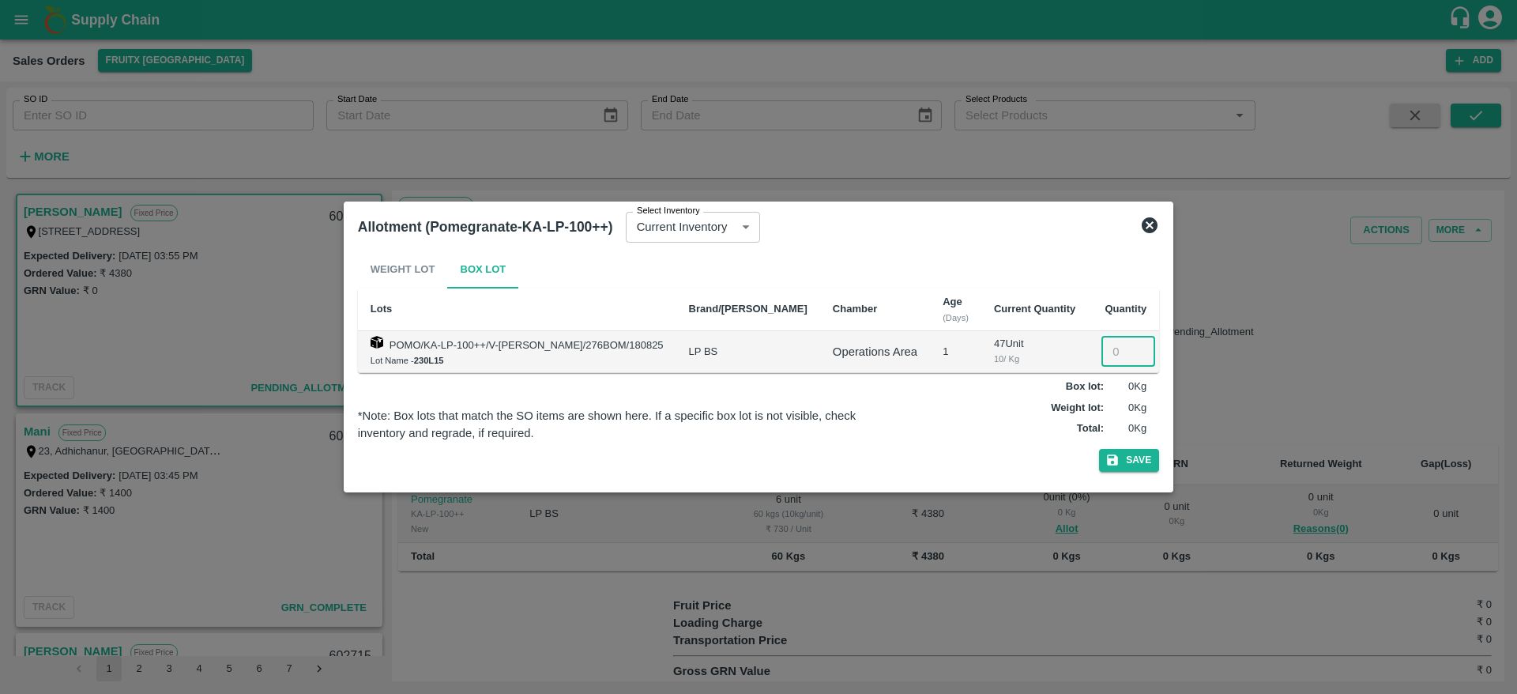
click at [1107, 343] on input "number" at bounding box center [1129, 352] width 54 height 30
type input "6"
click at [1139, 458] on button "Save" at bounding box center [1129, 460] width 60 height 23
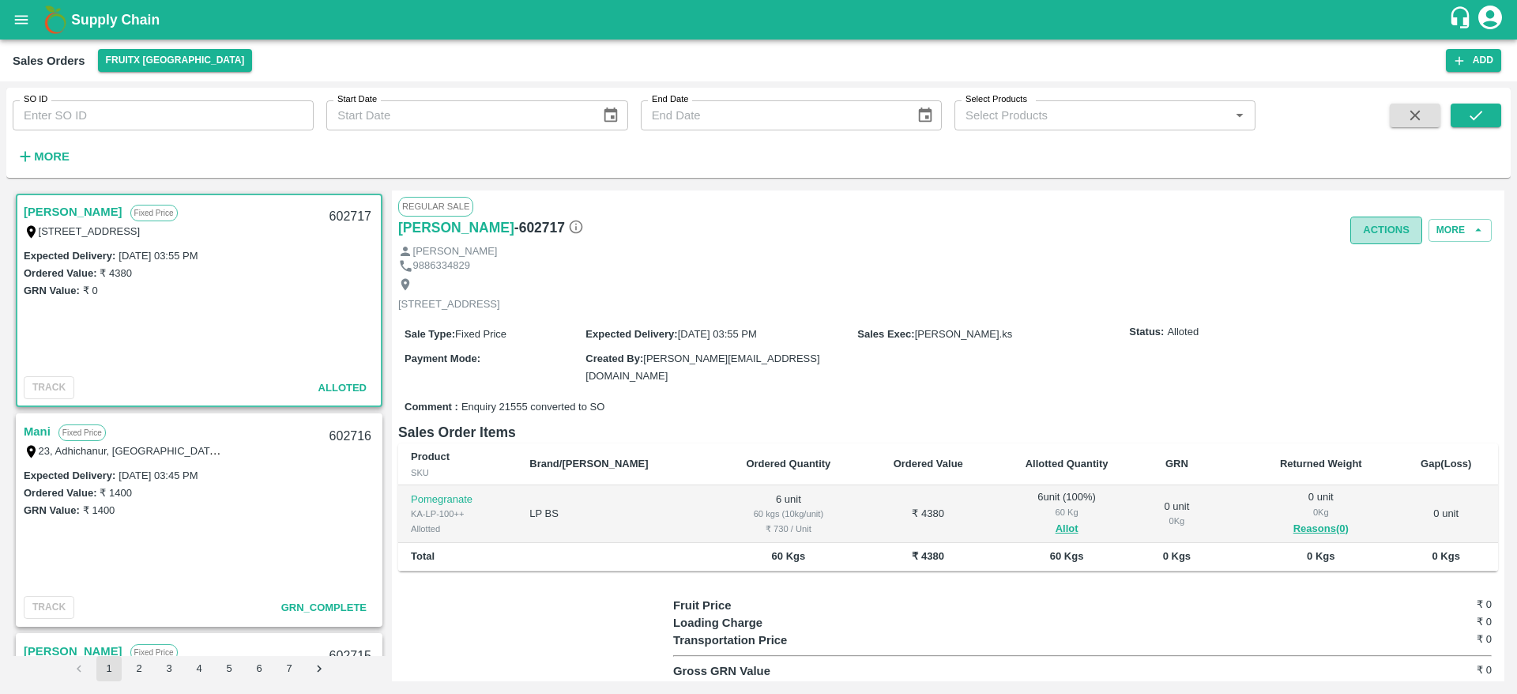
click at [1375, 228] on button "Actions" at bounding box center [1387, 231] width 72 height 28
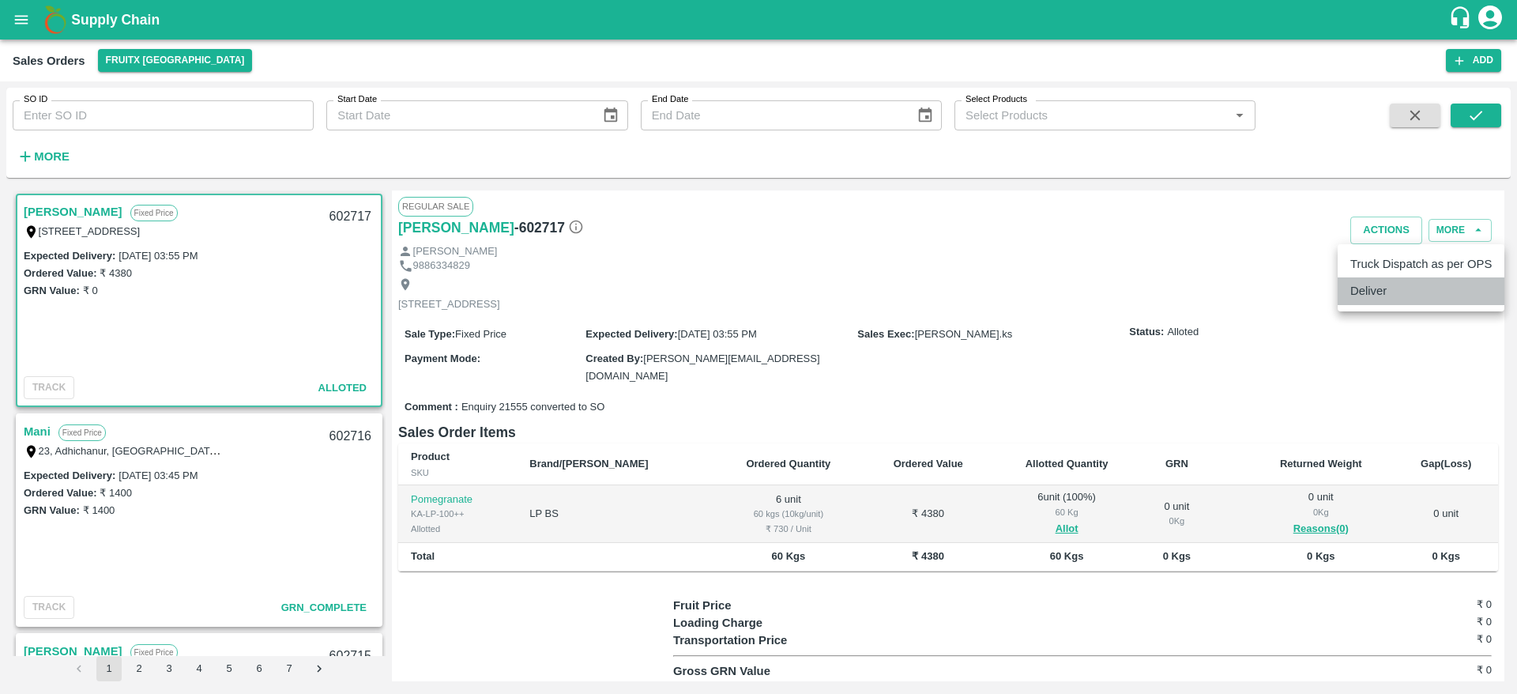
click at [1374, 292] on li "Deliver" at bounding box center [1421, 290] width 167 height 27
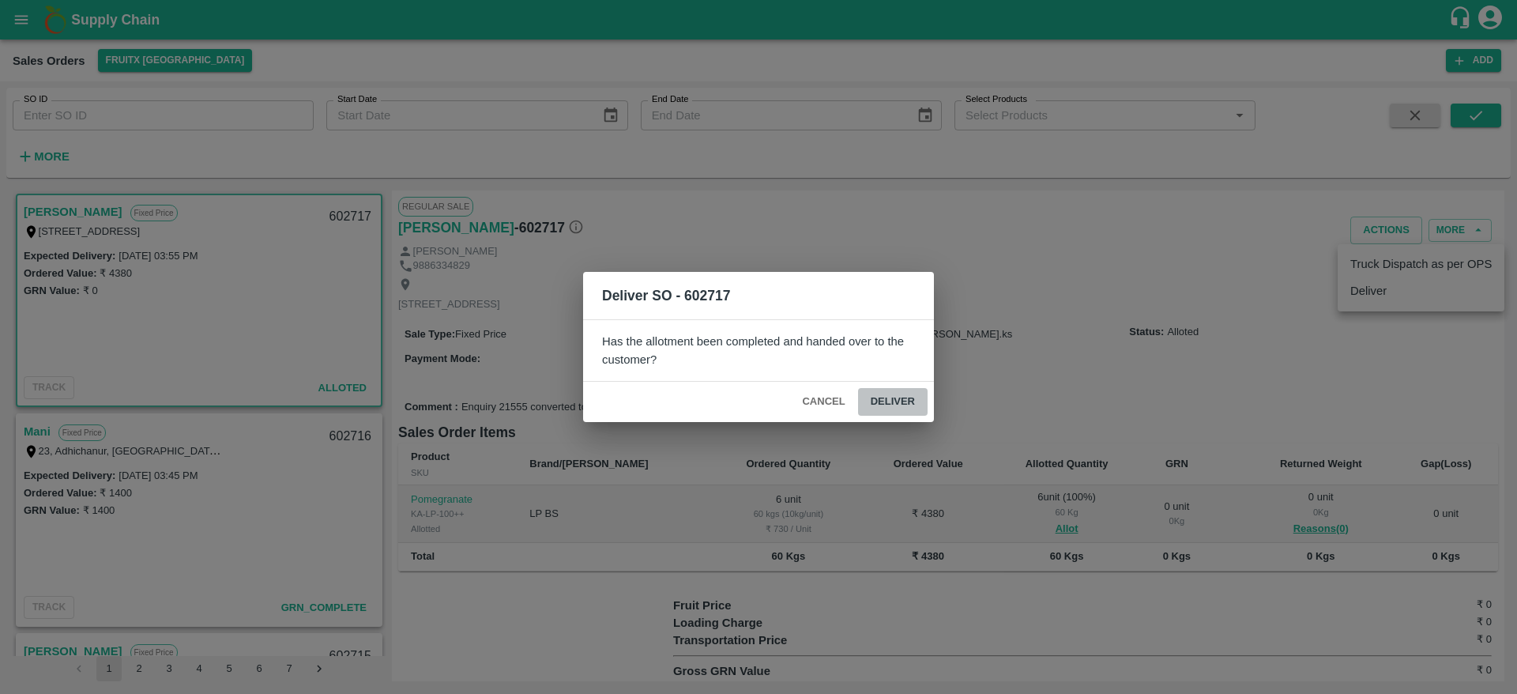
click at [917, 405] on button "Deliver" at bounding box center [893, 402] width 70 height 28
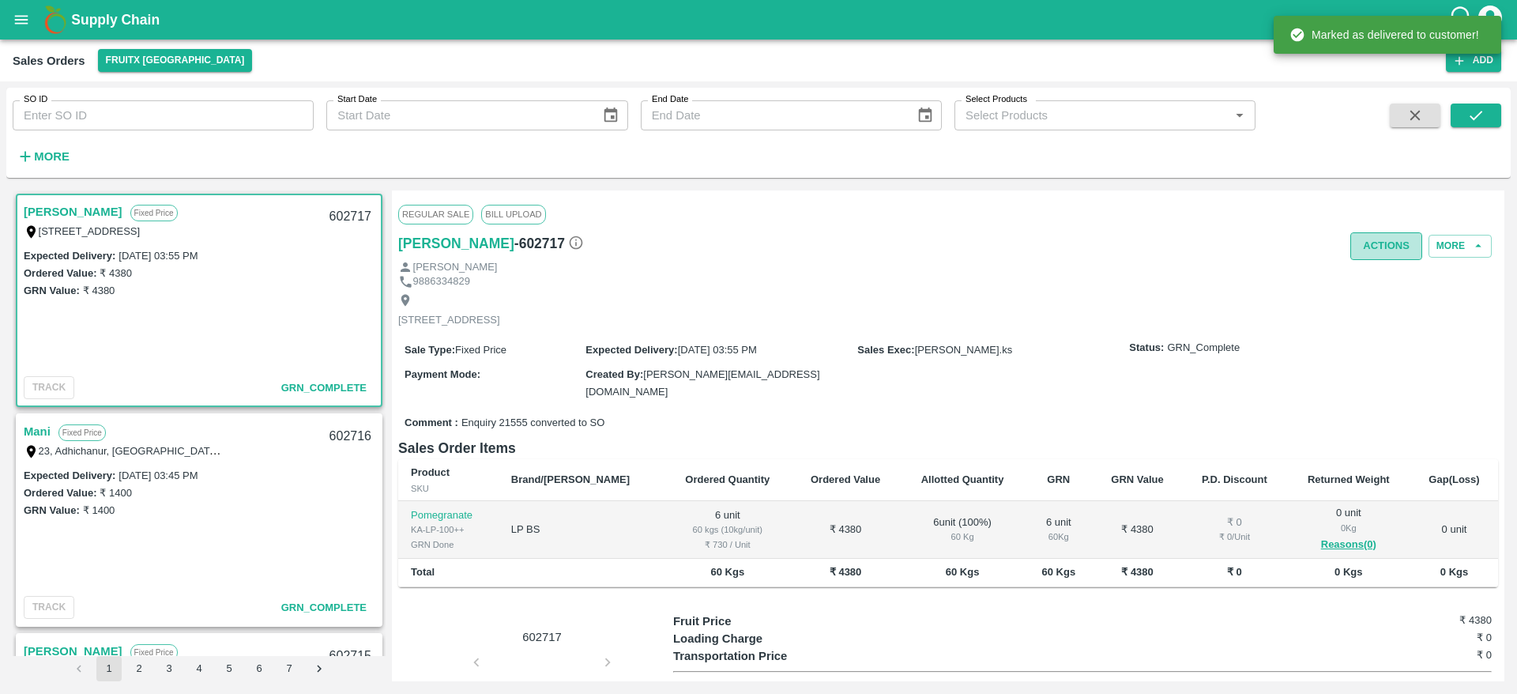
click at [1382, 253] on button "Actions" at bounding box center [1387, 246] width 72 height 28
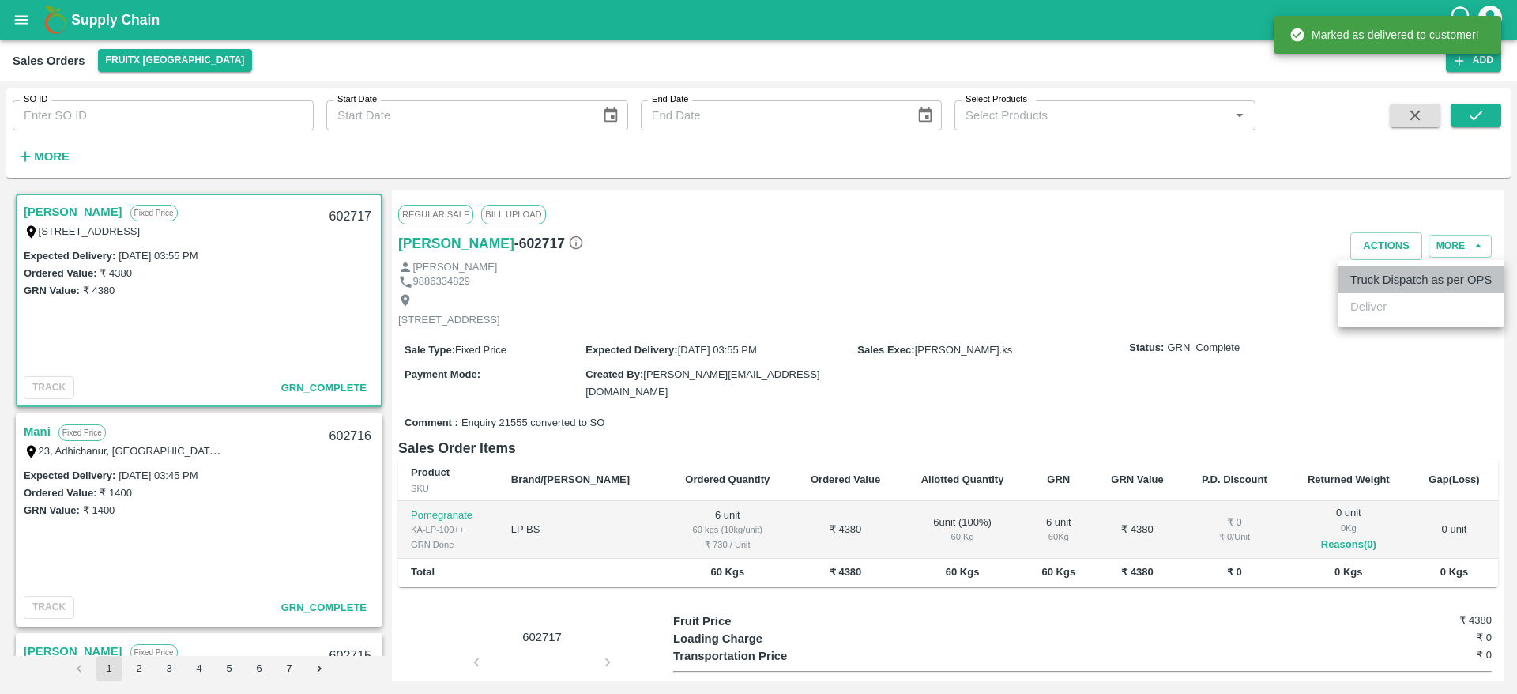
click at [1383, 277] on li "Truck Dispatch as per OPS" at bounding box center [1421, 279] width 167 height 27
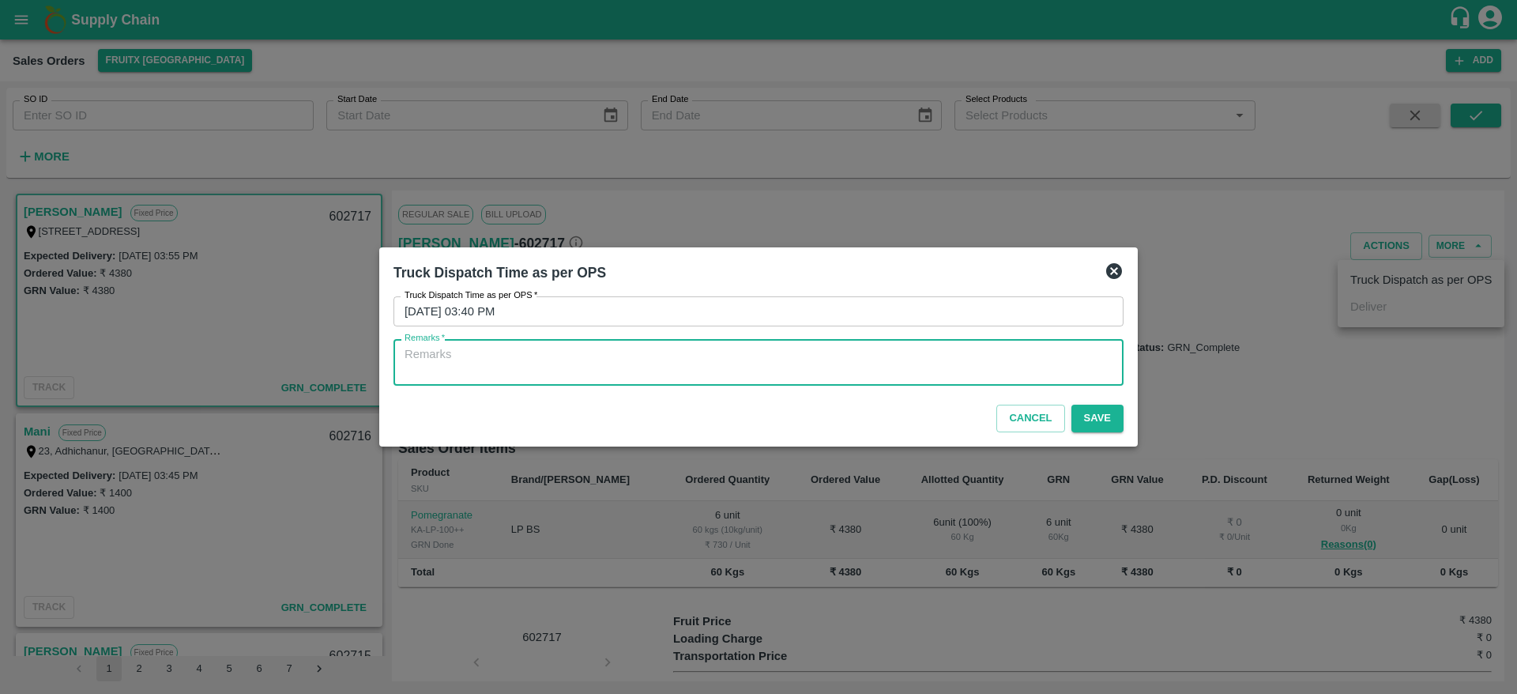
click at [796, 365] on textarea "Remarks   *" at bounding box center [759, 362] width 708 height 33
type textarea "O"
click at [694, 353] on textarea "O" at bounding box center [759, 362] width 708 height 33
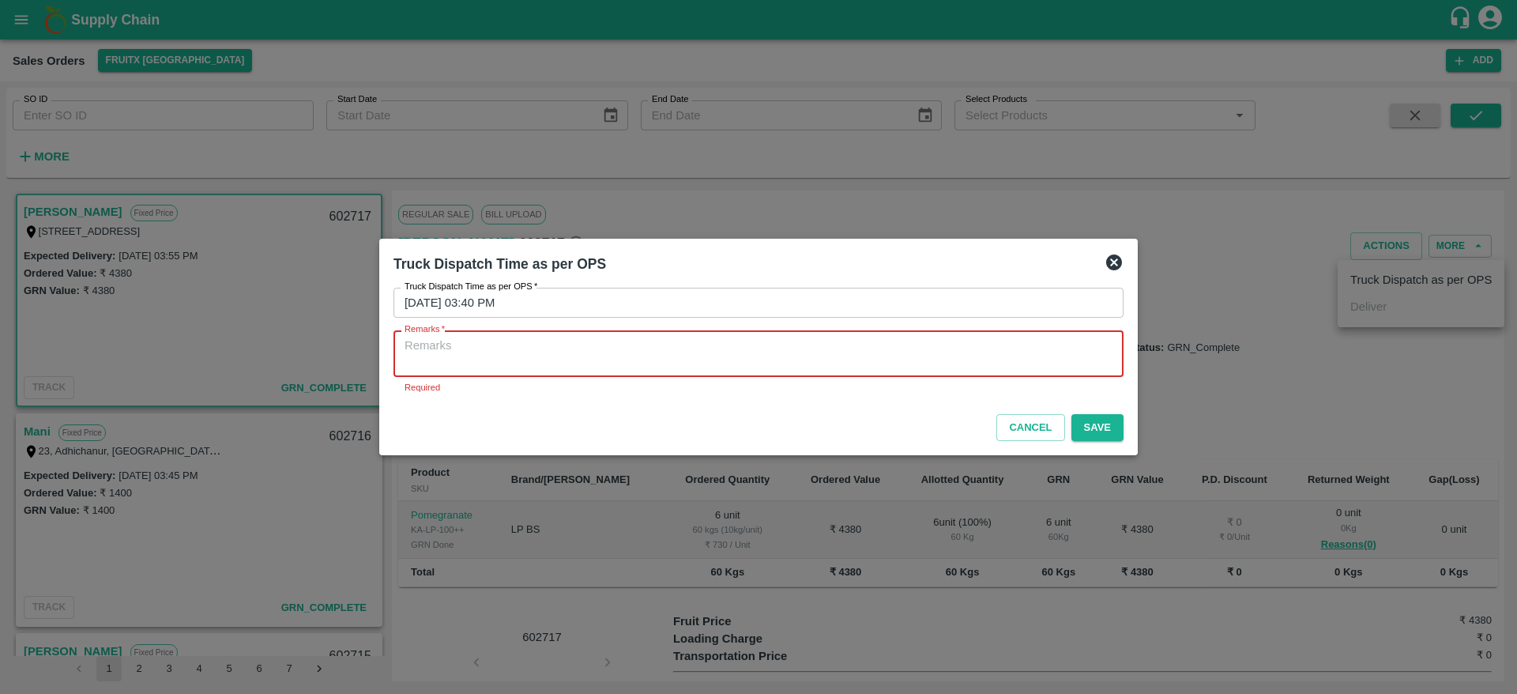
type textarea "O"
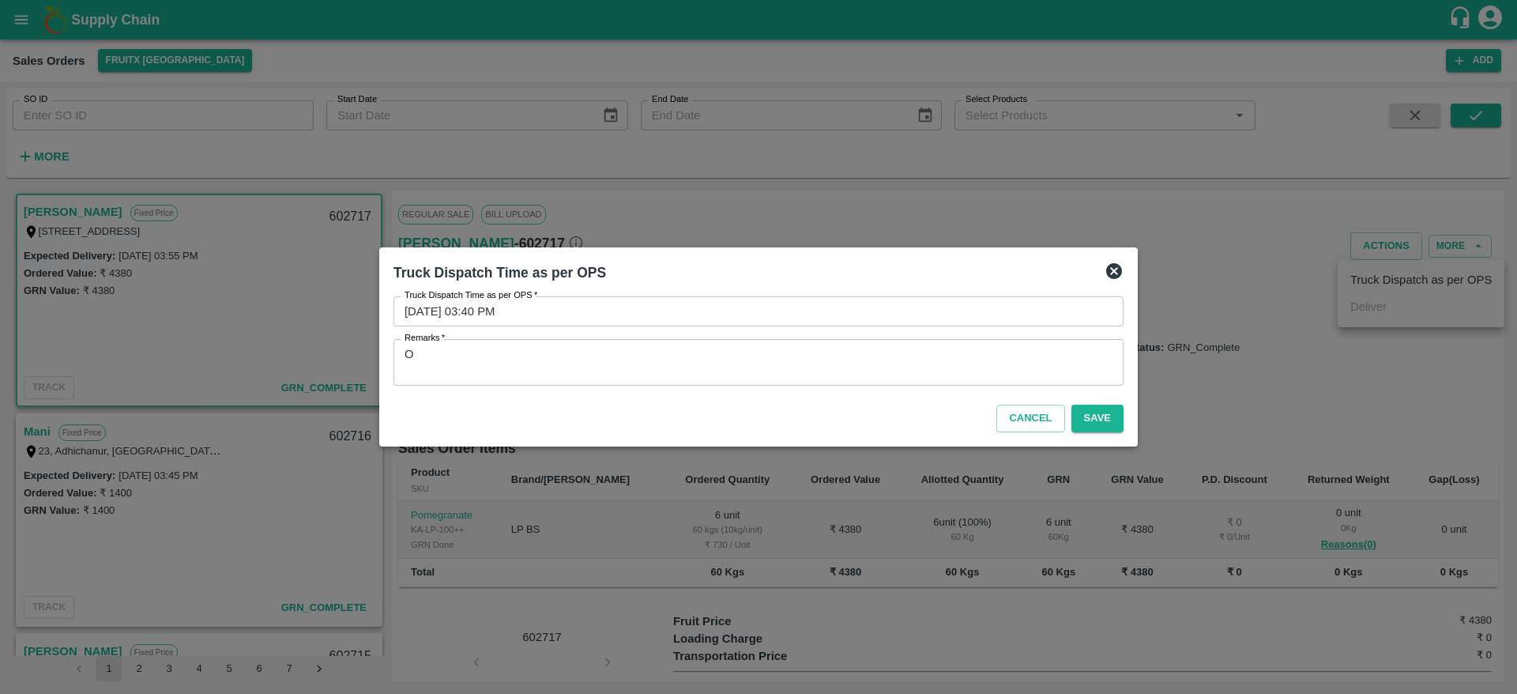
click at [694, 353] on textarea "O" at bounding box center [759, 362] width 708 height 33
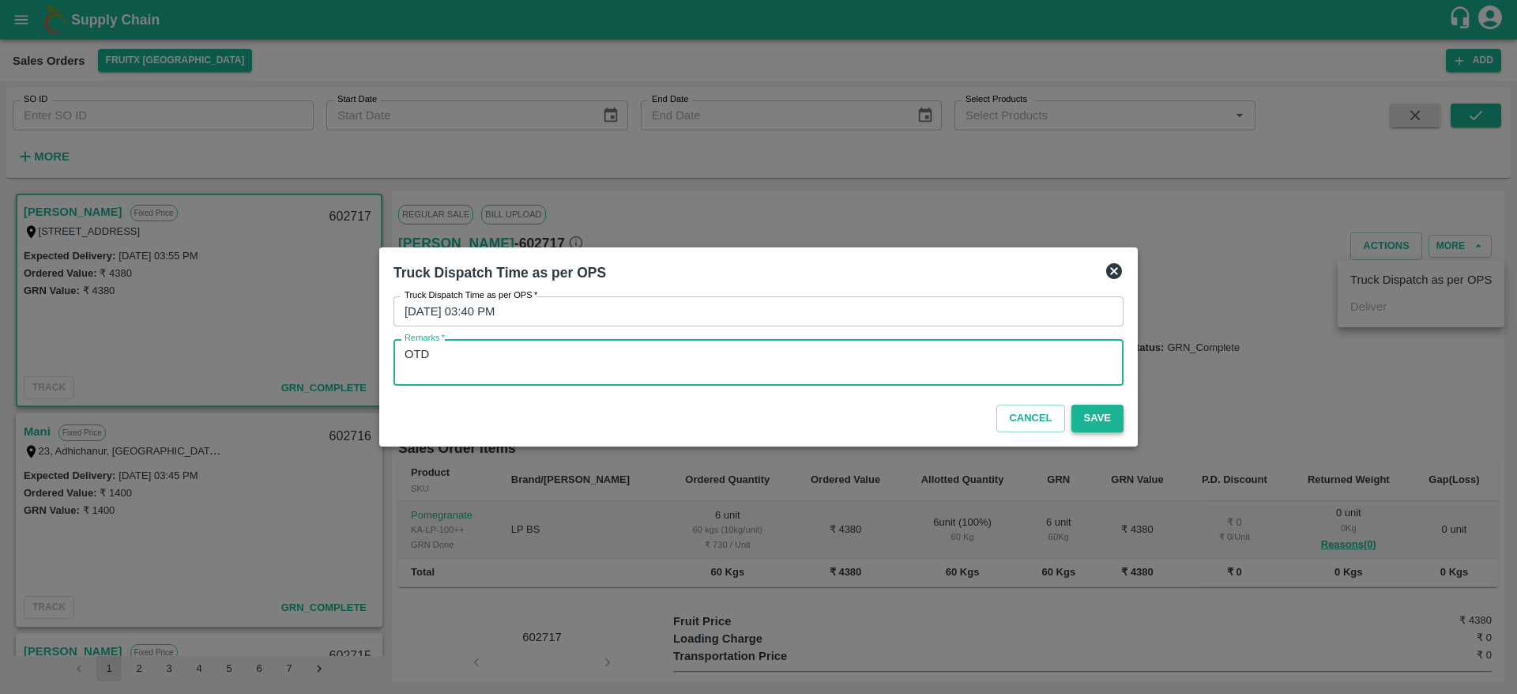
type textarea "OTD"
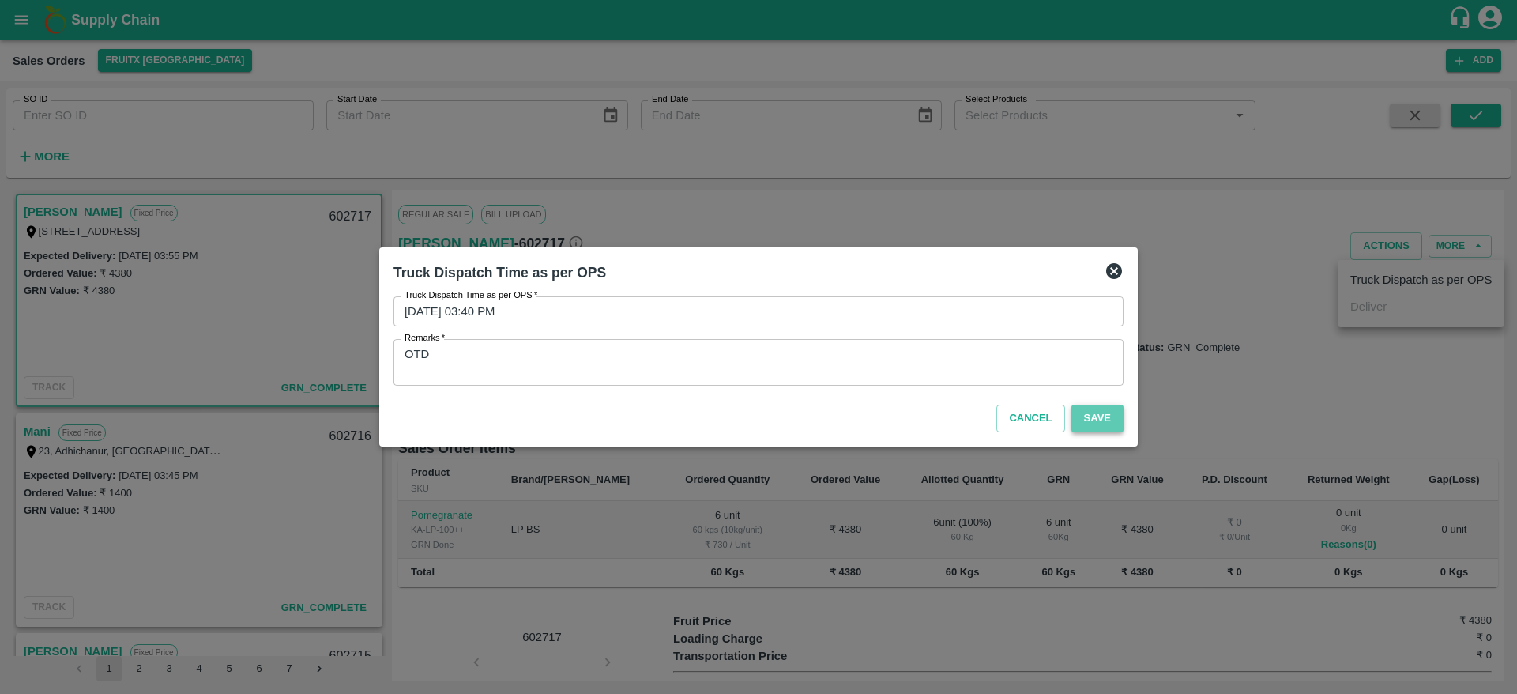
click at [1095, 431] on button "Save" at bounding box center [1098, 419] width 52 height 28
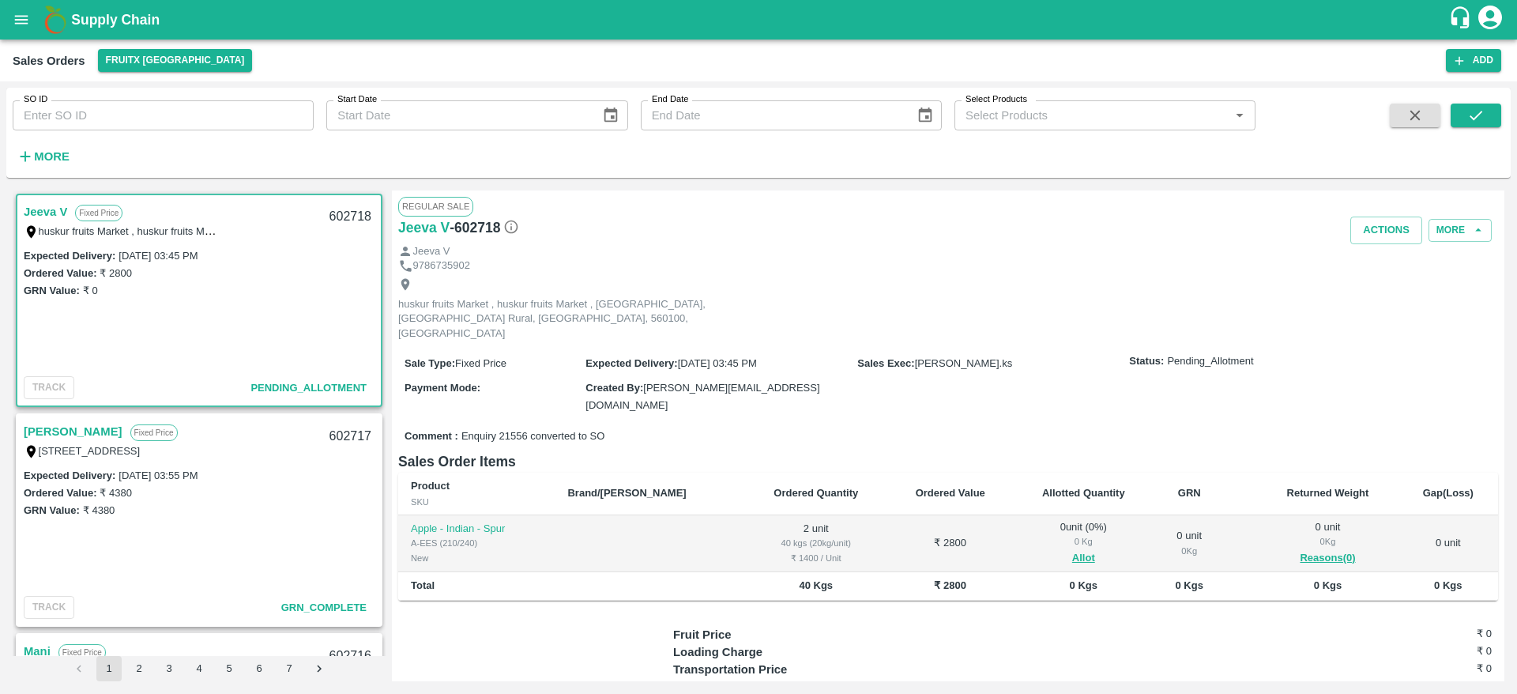
click at [29, 206] on link "Jeeva V" at bounding box center [45, 212] width 43 height 21
click at [32, 209] on link "Jeeva V" at bounding box center [45, 212] width 43 height 21
click at [38, 199] on div "Jeeva V Fixed Price huskur fruits Market , huskur fruits Market , [GEOGRAPHIC_D…" at bounding box center [199, 220] width 364 height 51
click at [39, 206] on link "Jeeva V" at bounding box center [45, 212] width 43 height 21
click at [347, 213] on div "602718" at bounding box center [350, 216] width 61 height 37
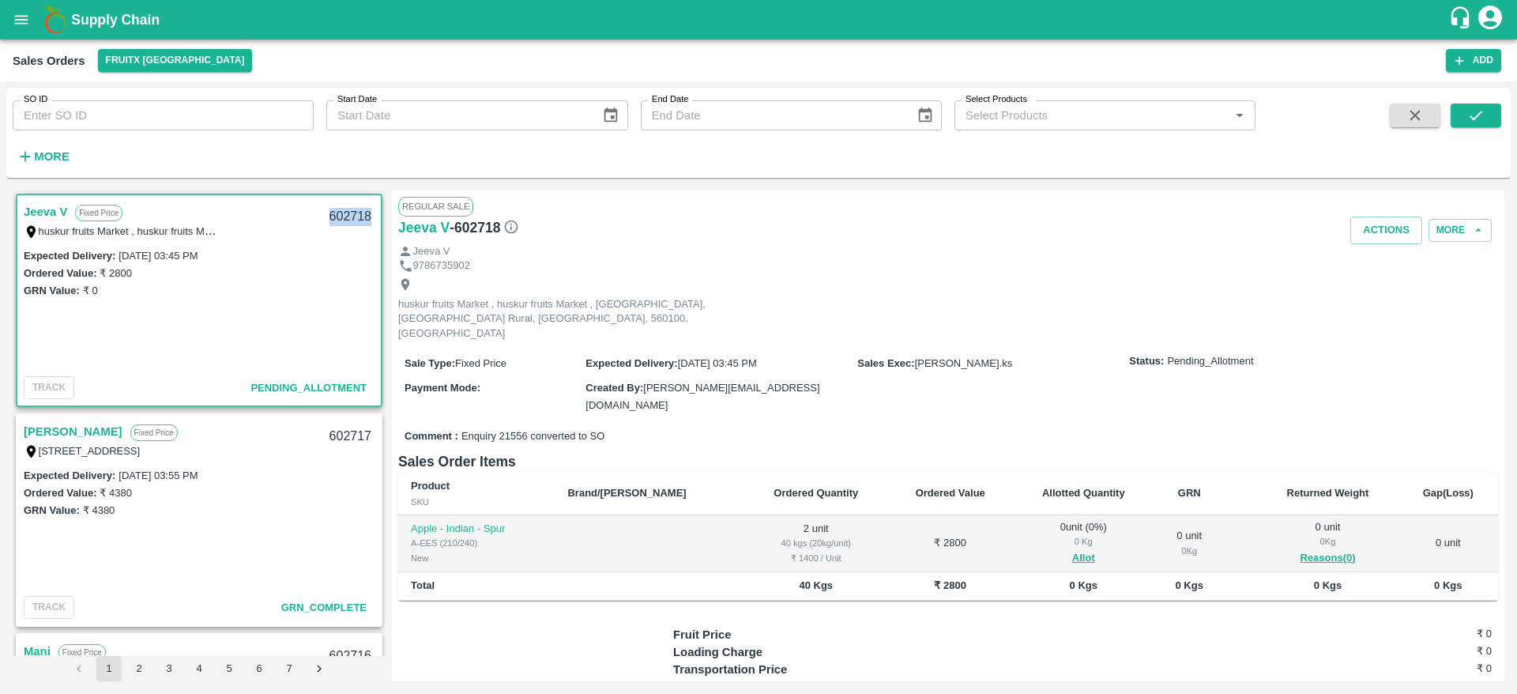
click at [347, 213] on div "602718" at bounding box center [350, 216] width 61 height 37
copy div "602718"
click at [1072, 549] on button "Allot" at bounding box center [1083, 558] width 23 height 18
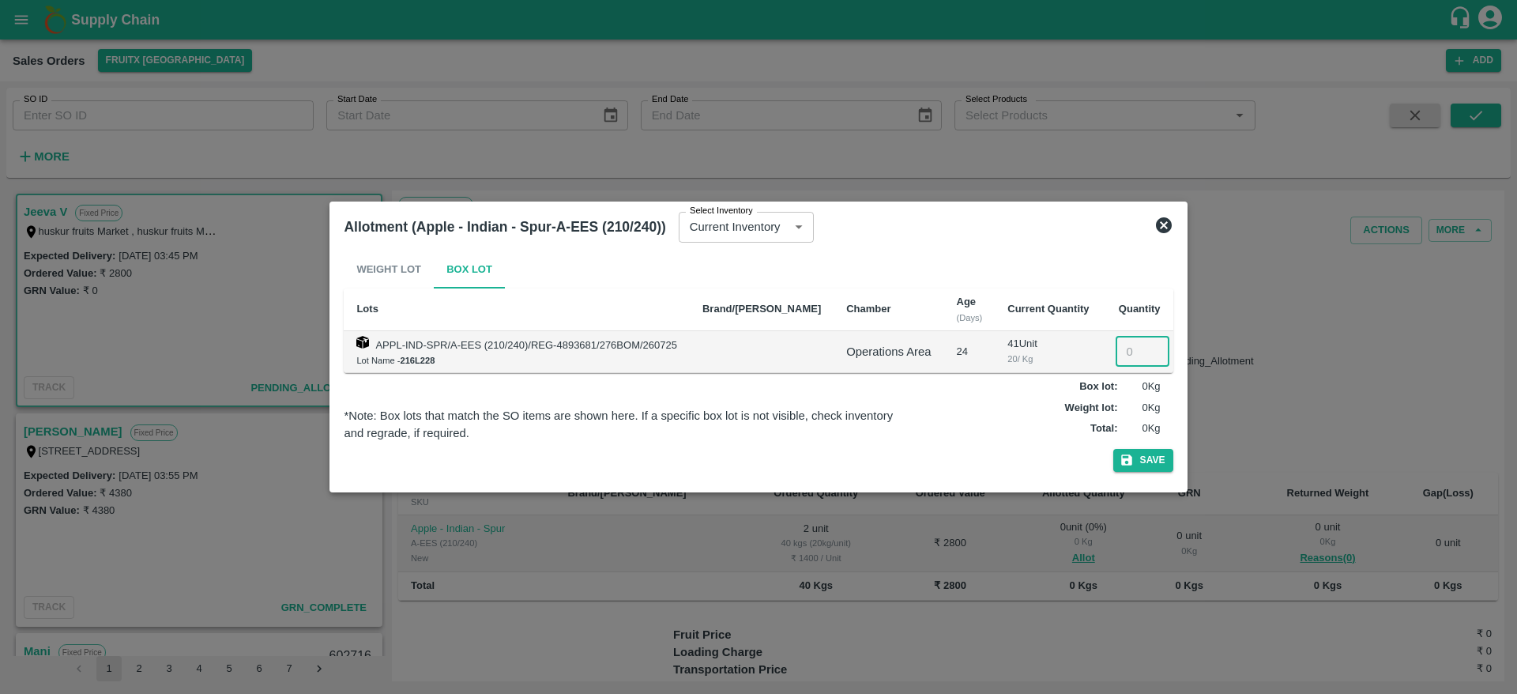
click at [1116, 341] on input "number" at bounding box center [1143, 352] width 54 height 30
type input "2"
click at [1127, 465] on button "Save" at bounding box center [1143, 460] width 60 height 23
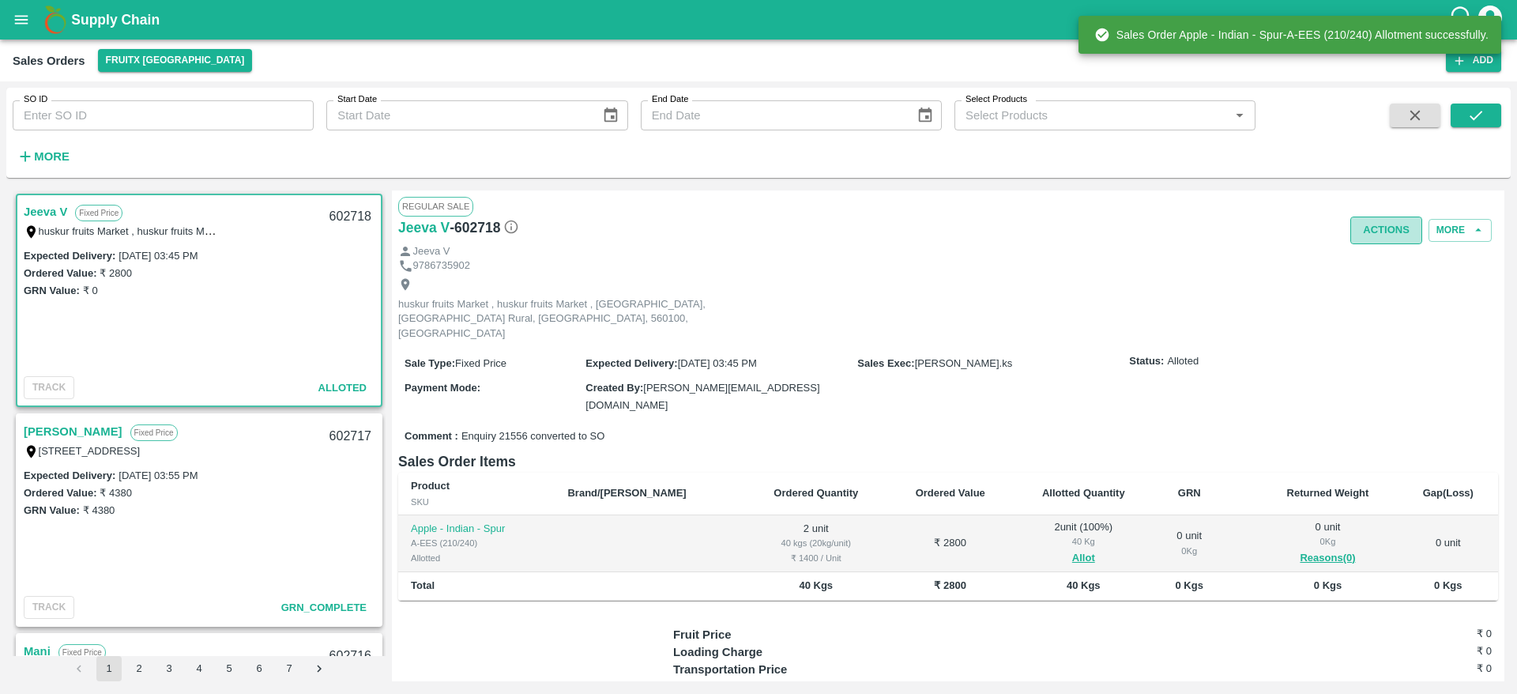
click at [1375, 224] on button "Actions" at bounding box center [1387, 231] width 72 height 28
click at [1386, 308] on ul "Truck Dispatch as per OPS Deliver" at bounding box center [1421, 277] width 167 height 67
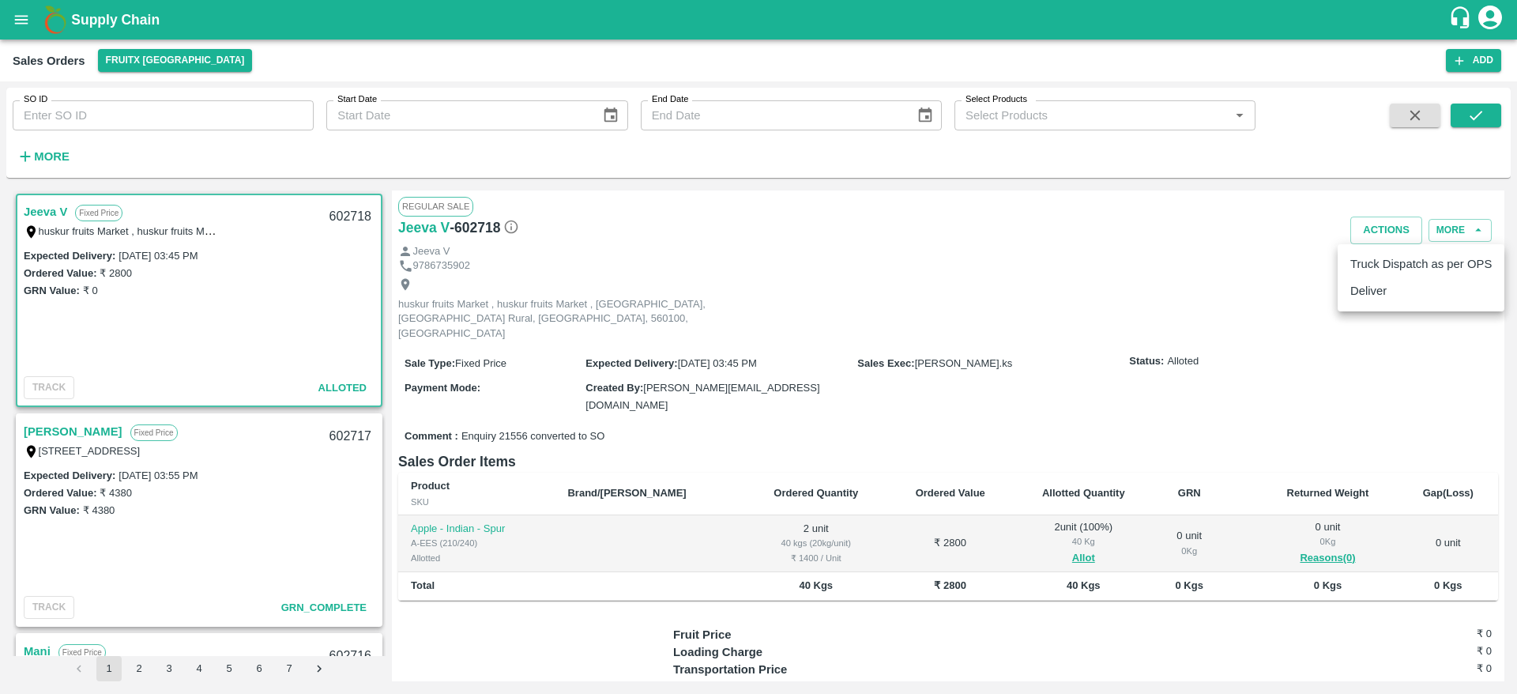
click at [1384, 284] on li "Deliver" at bounding box center [1421, 290] width 167 height 27
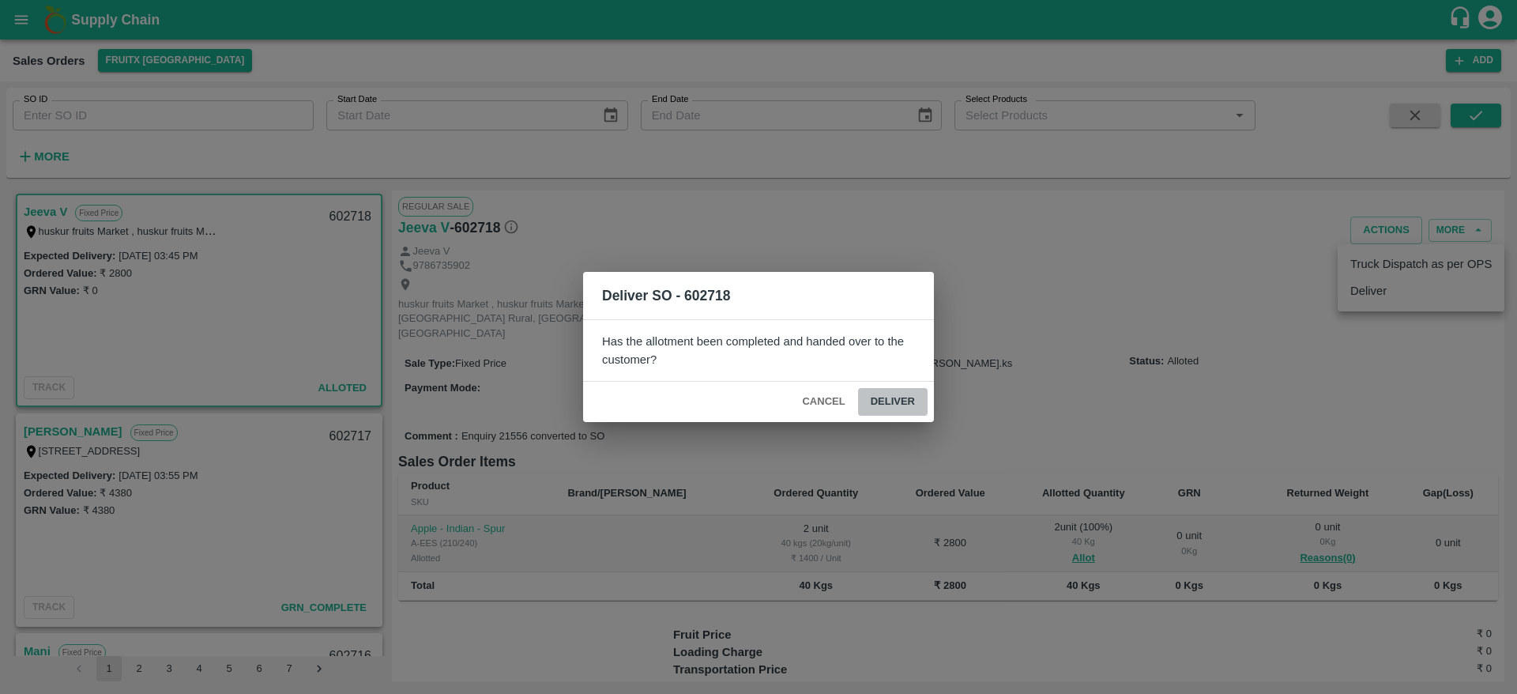
click at [908, 403] on button "Deliver" at bounding box center [893, 402] width 70 height 28
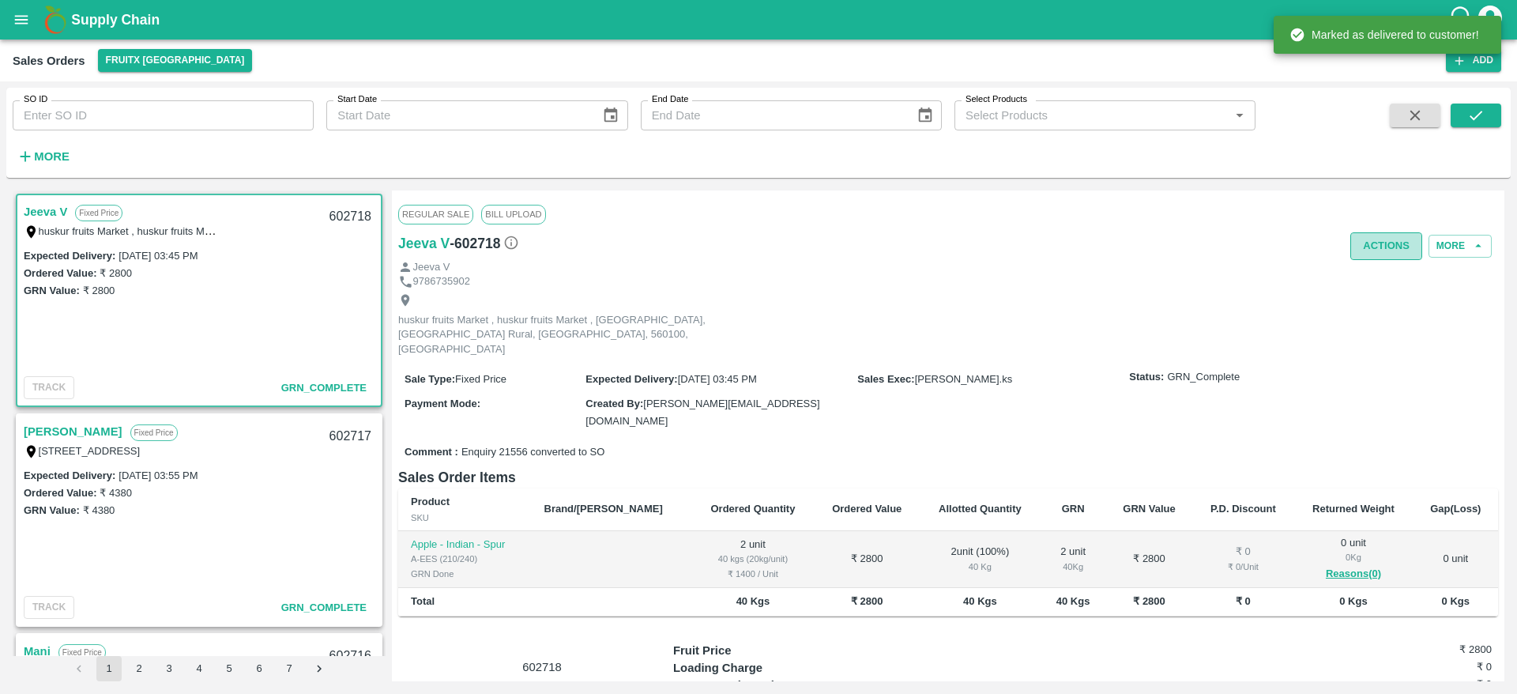
click at [1388, 249] on button "Actions" at bounding box center [1387, 246] width 72 height 28
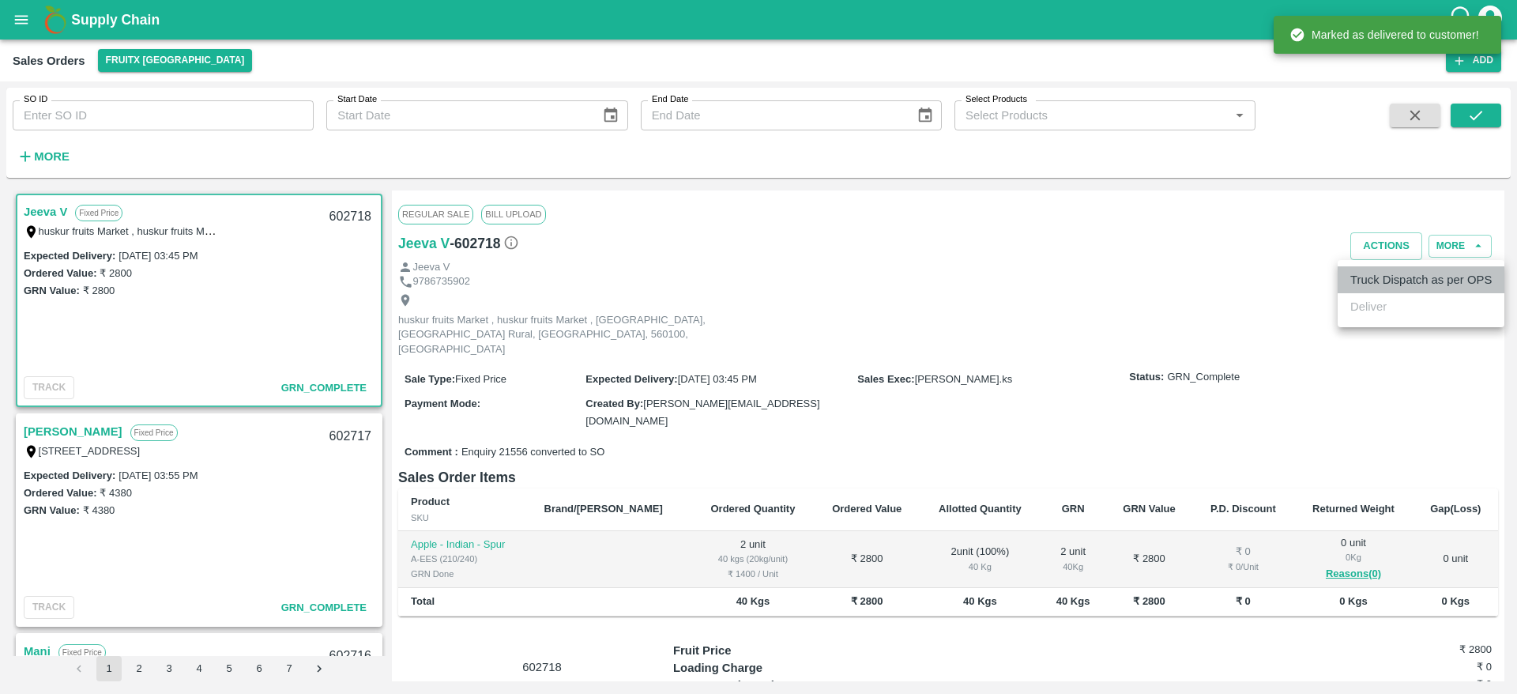
click at [1400, 288] on li "Truck Dispatch as per OPS" at bounding box center [1421, 279] width 167 height 27
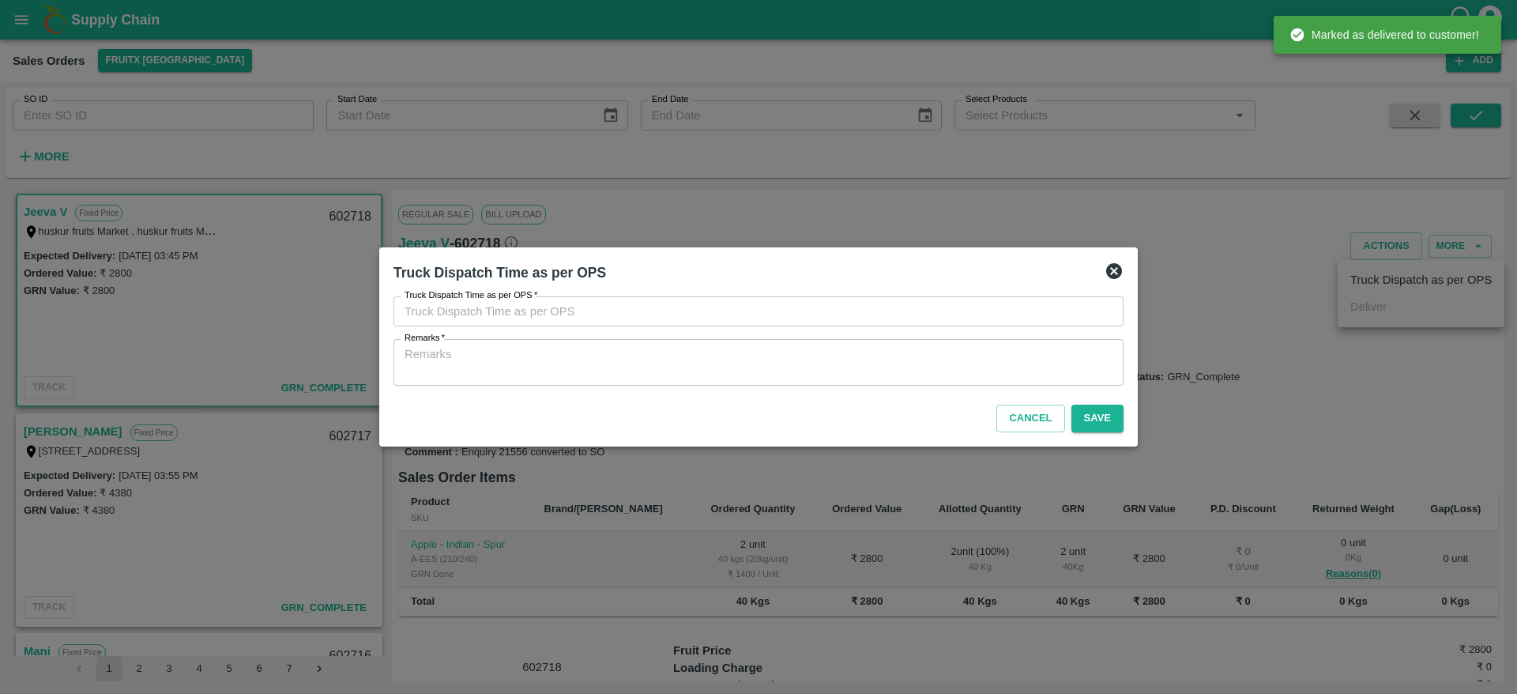
type input "[DATE] 03:42 PM"
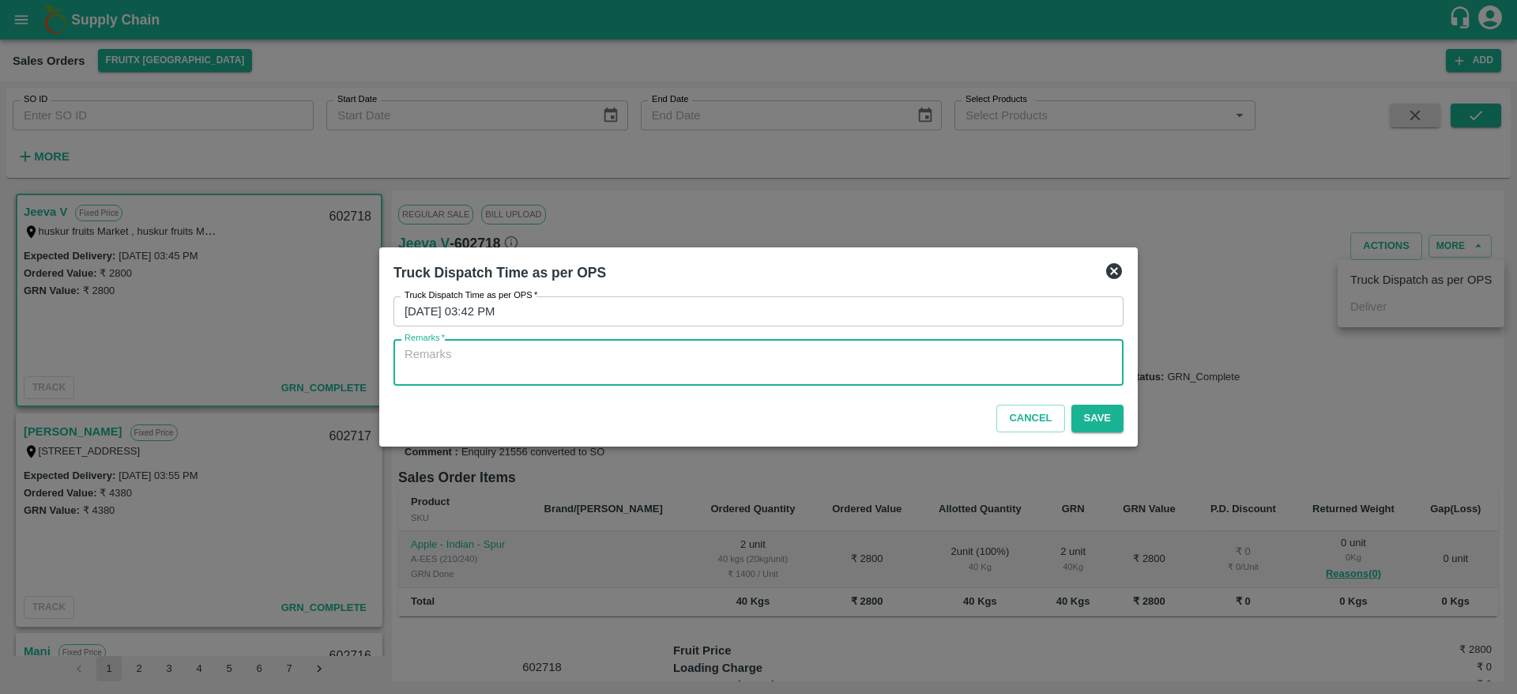
click at [833, 364] on textarea "Remarks   *" at bounding box center [759, 362] width 708 height 33
type textarea "O"
click at [833, 364] on textarea "O" at bounding box center [759, 362] width 708 height 33
type textarea "OTD"
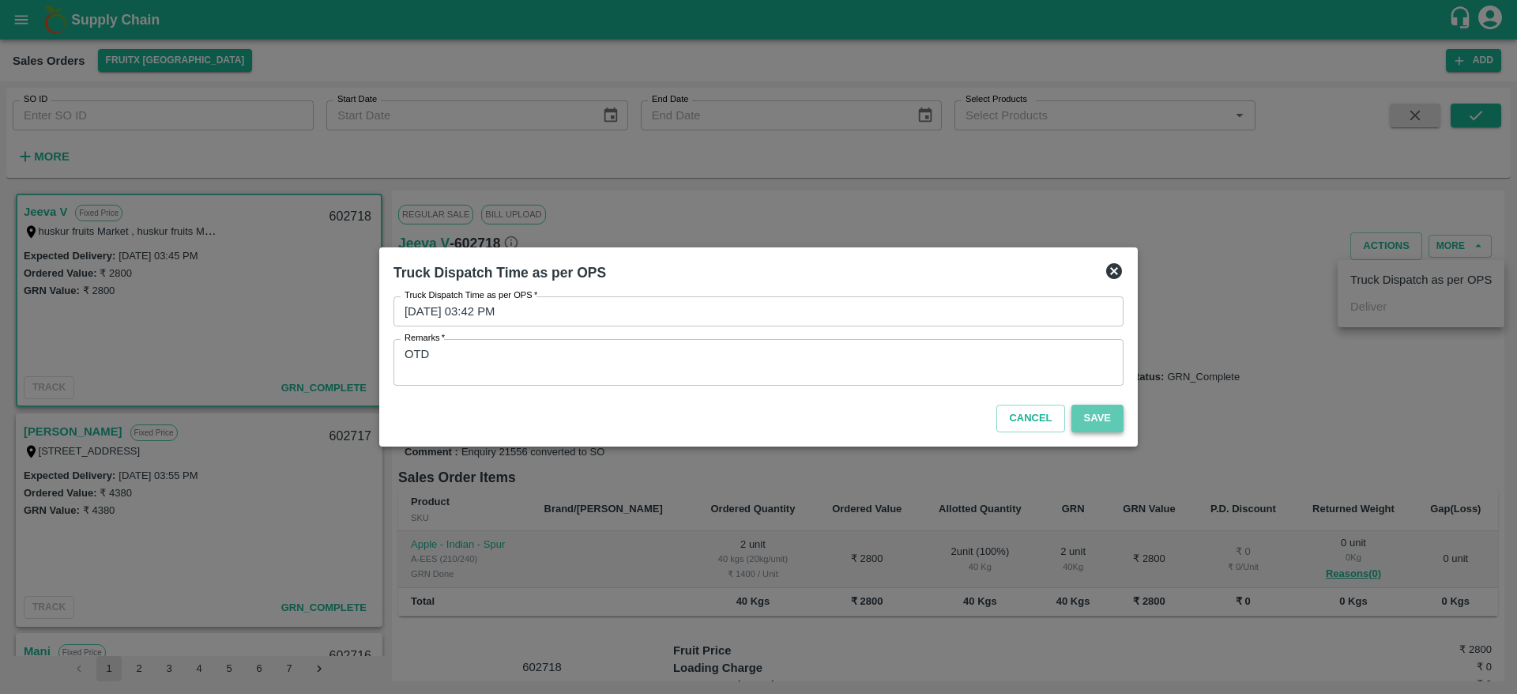
click at [1083, 428] on button "Save" at bounding box center [1098, 419] width 52 height 28
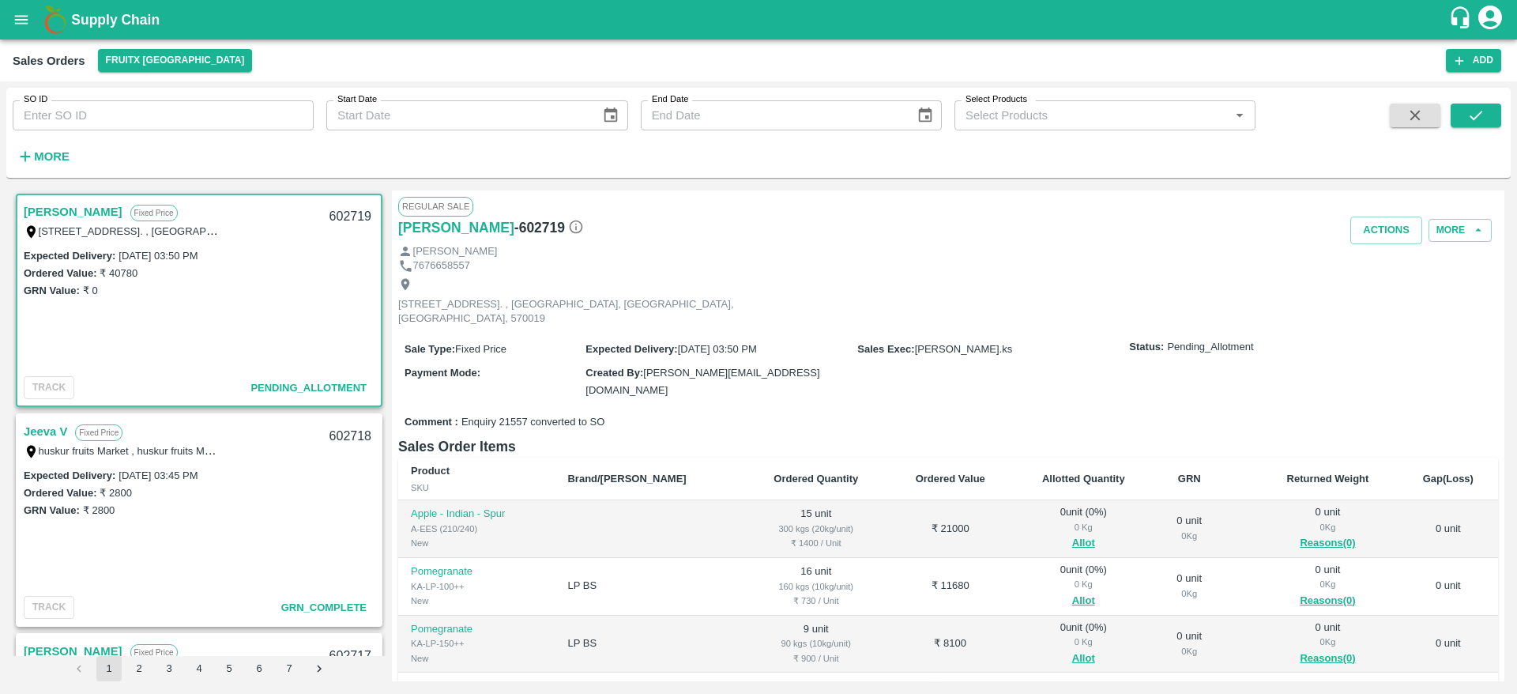
click at [70, 206] on link "[PERSON_NAME]" at bounding box center [73, 212] width 99 height 21
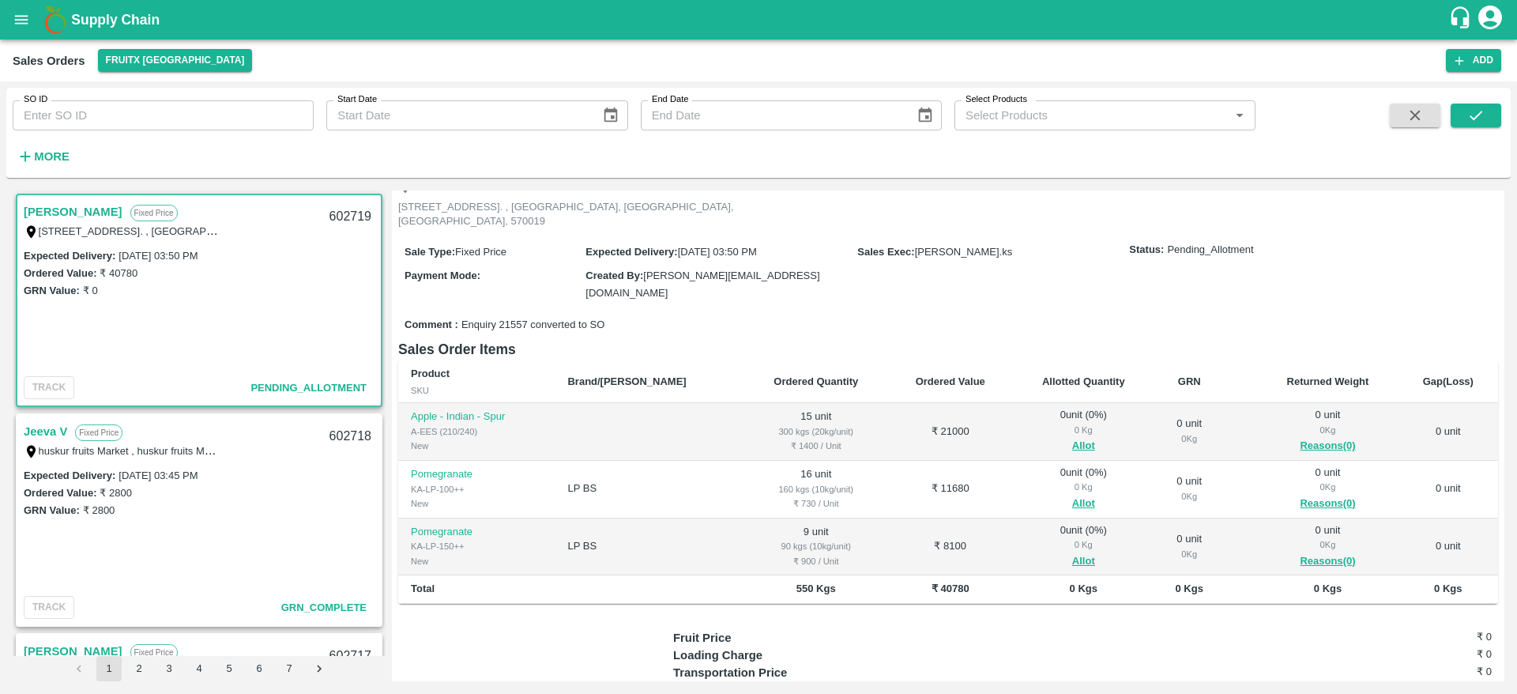
scroll to position [101, 0]
click at [1072, 433] on button "Allot" at bounding box center [1083, 442] width 23 height 18
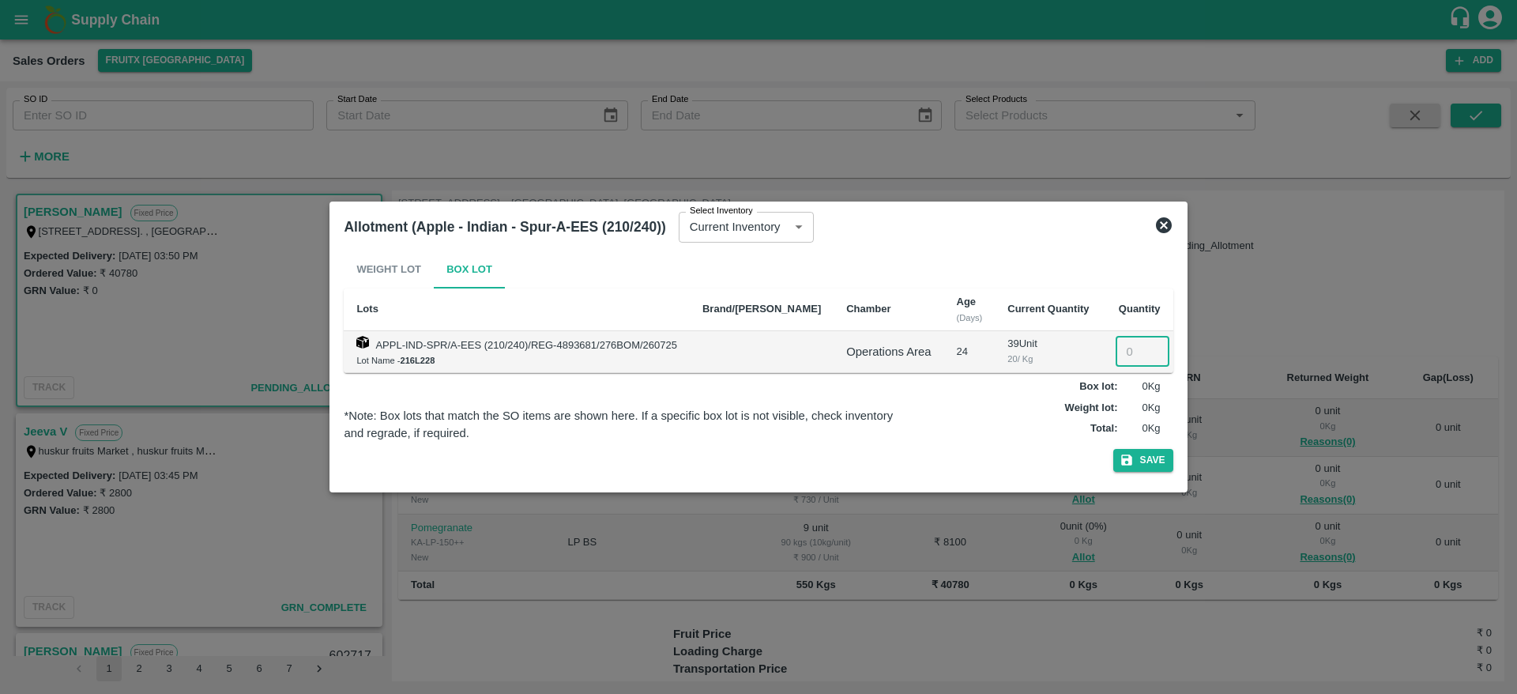
click at [1116, 349] on input "number" at bounding box center [1143, 352] width 54 height 30
type input "15"
click at [1136, 458] on button "Save" at bounding box center [1143, 460] width 60 height 23
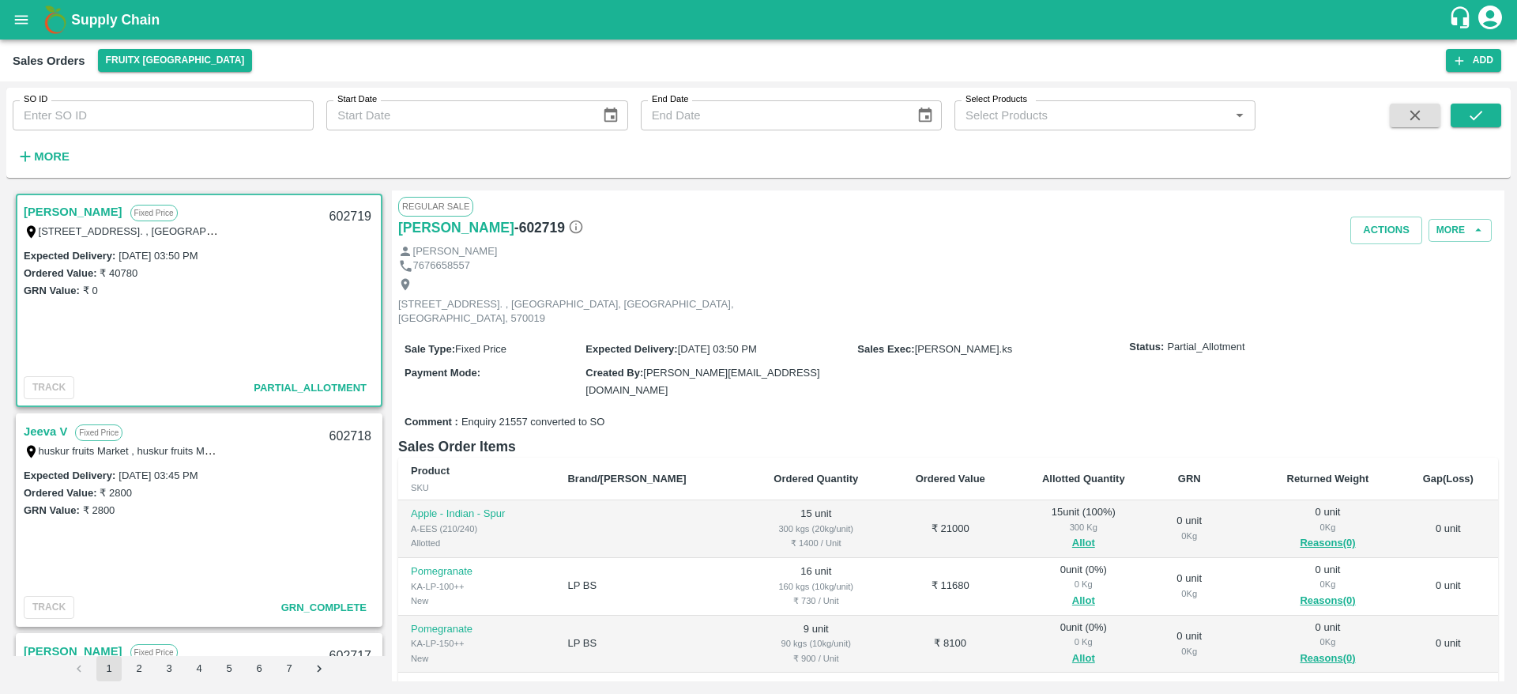
scroll to position [183, 0]
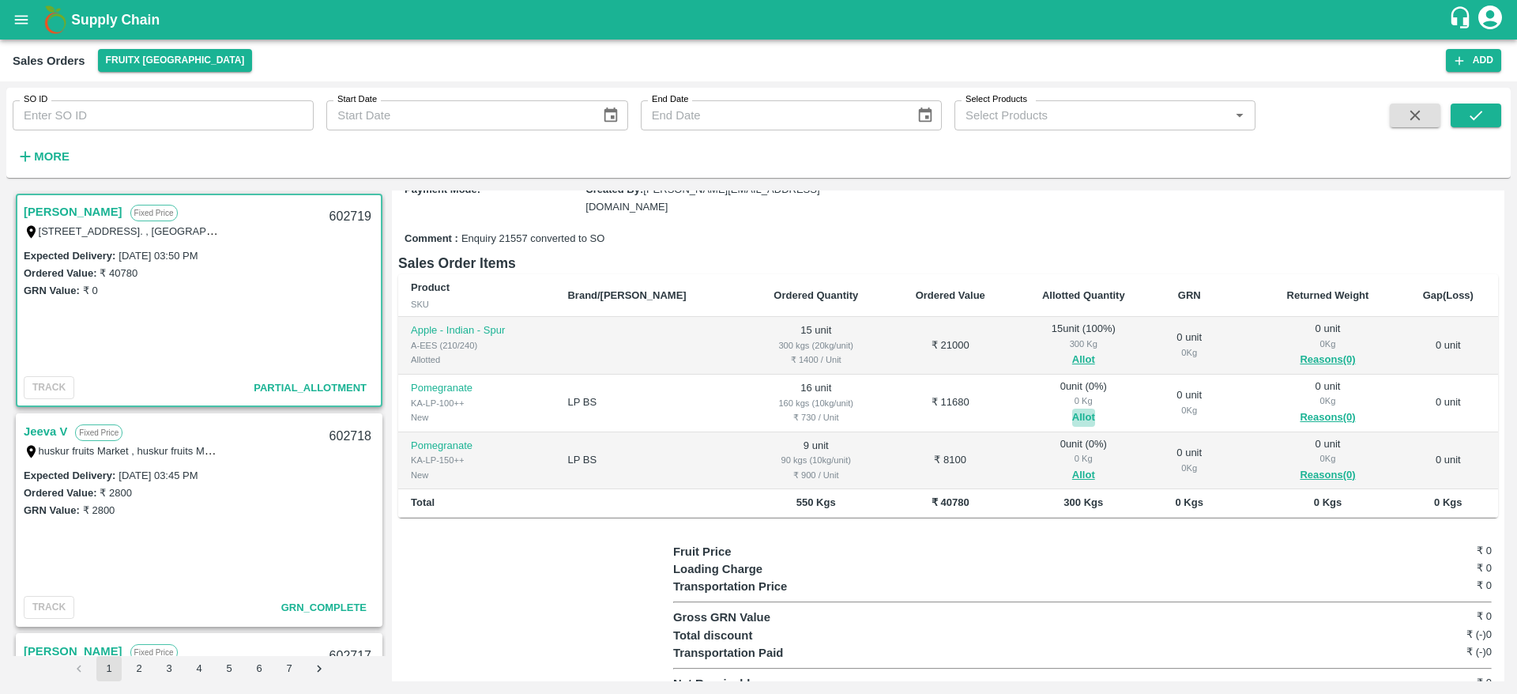
click at [1072, 409] on button "Allot" at bounding box center [1083, 418] width 23 height 18
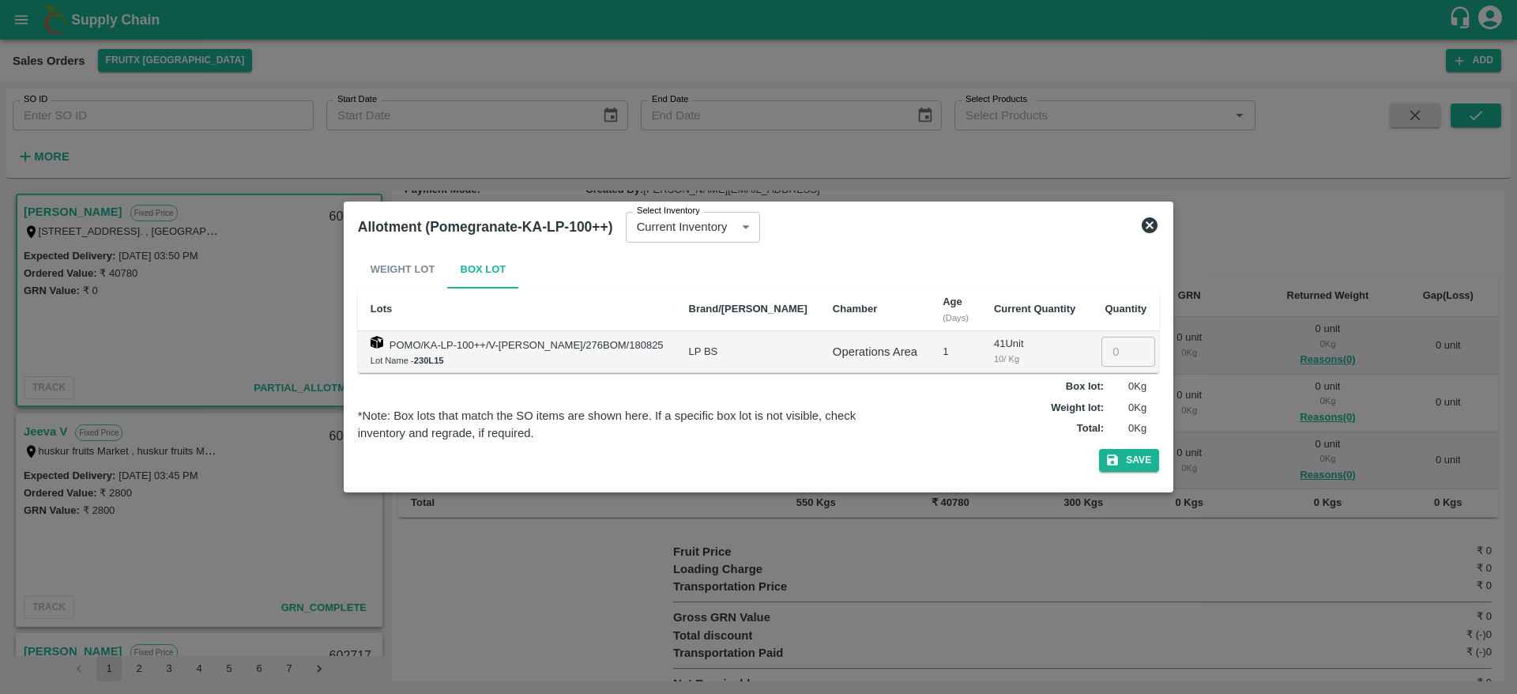
click at [1147, 216] on icon at bounding box center [1149, 225] width 19 height 19
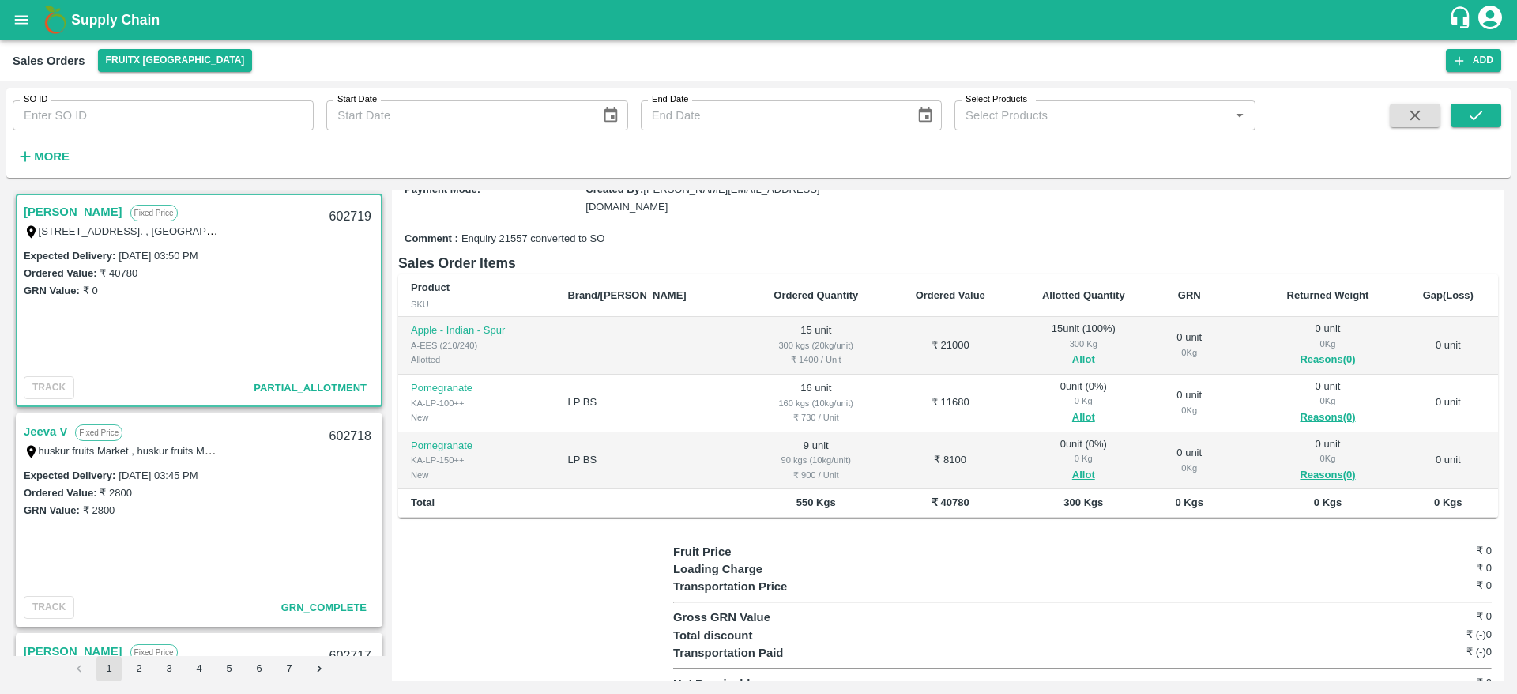
click at [327, 219] on div "602719" at bounding box center [350, 216] width 61 height 37
copy div "602719"
click at [1072, 409] on button "Allot" at bounding box center [1083, 418] width 23 height 18
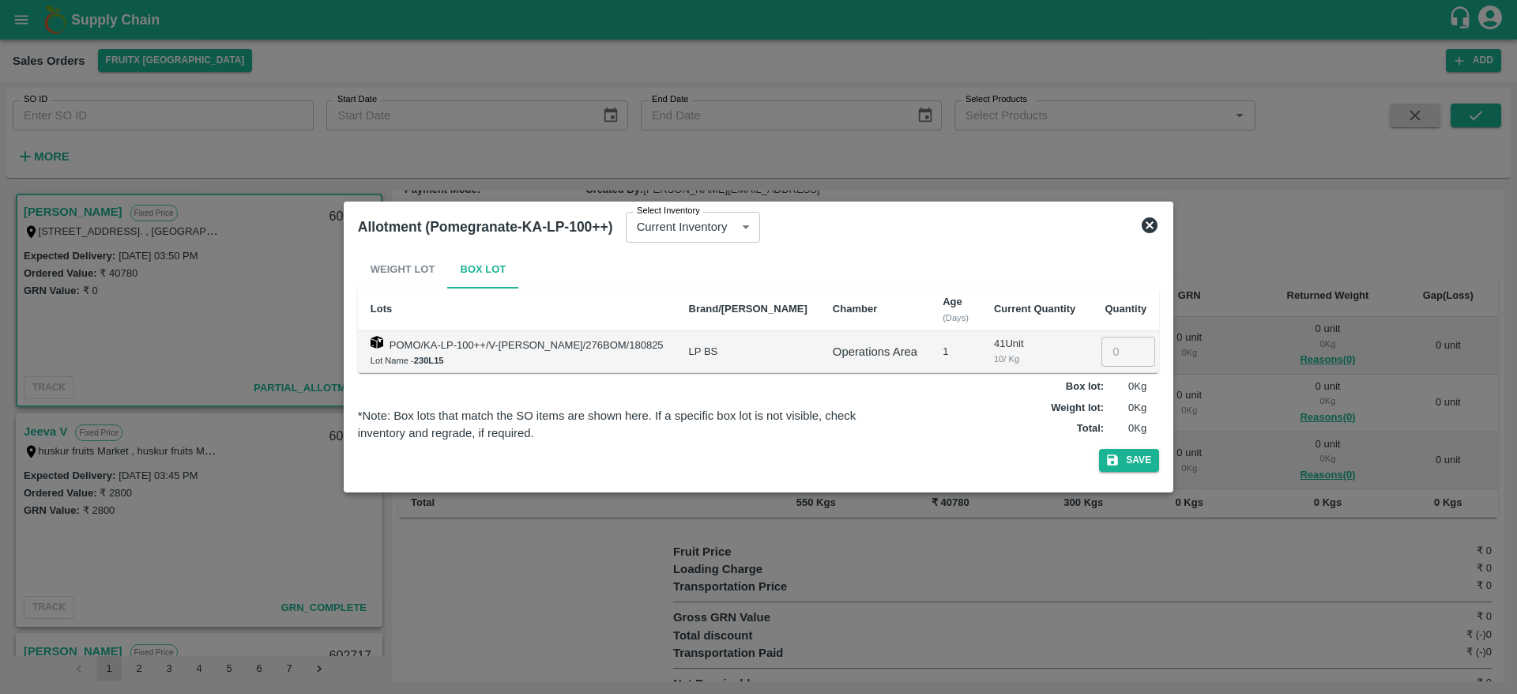
click at [1113, 352] on input "number" at bounding box center [1129, 352] width 54 height 30
type input "16"
click at [1128, 462] on button "Save" at bounding box center [1129, 460] width 60 height 23
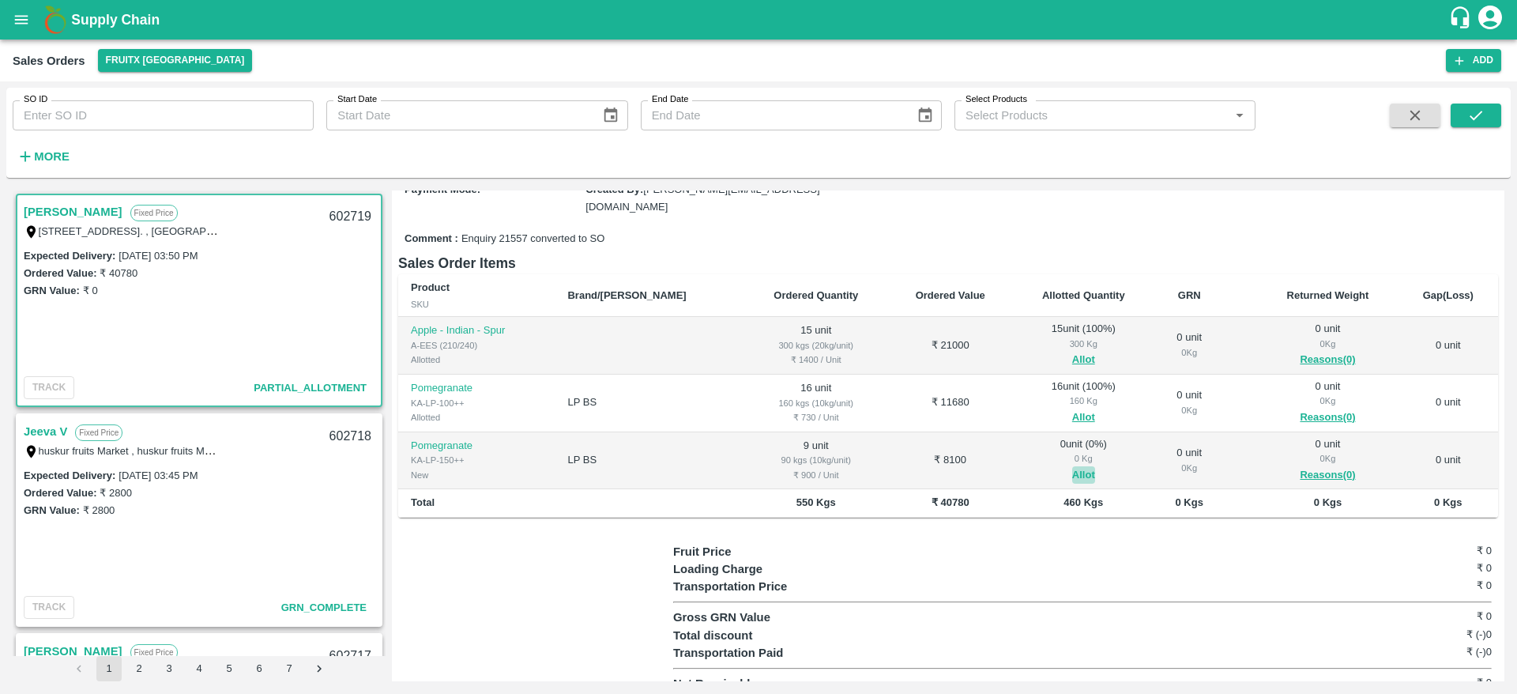
click at [1072, 466] on button "Allot" at bounding box center [1083, 475] width 23 height 18
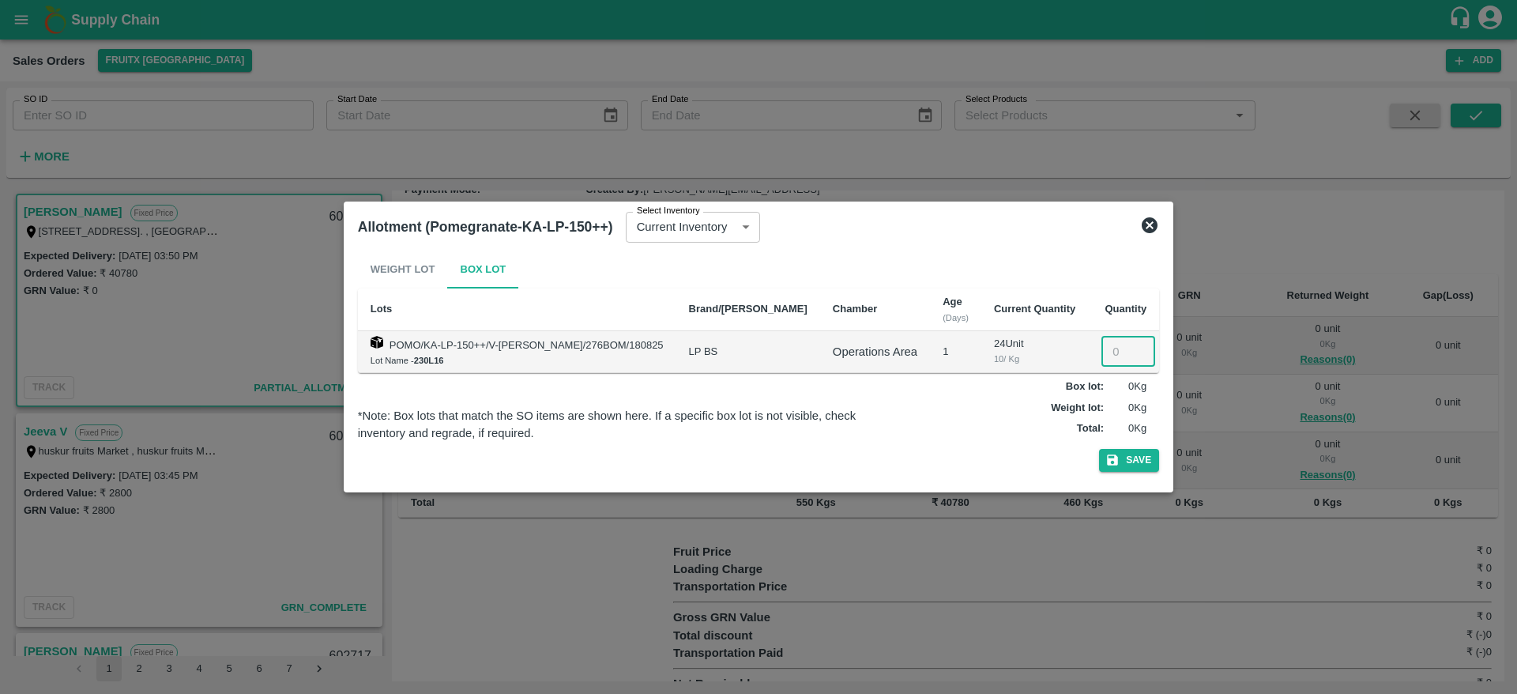
click at [1106, 357] on input "number" at bounding box center [1129, 352] width 54 height 30
type input "9"
click at [1128, 465] on button "Save" at bounding box center [1129, 460] width 60 height 23
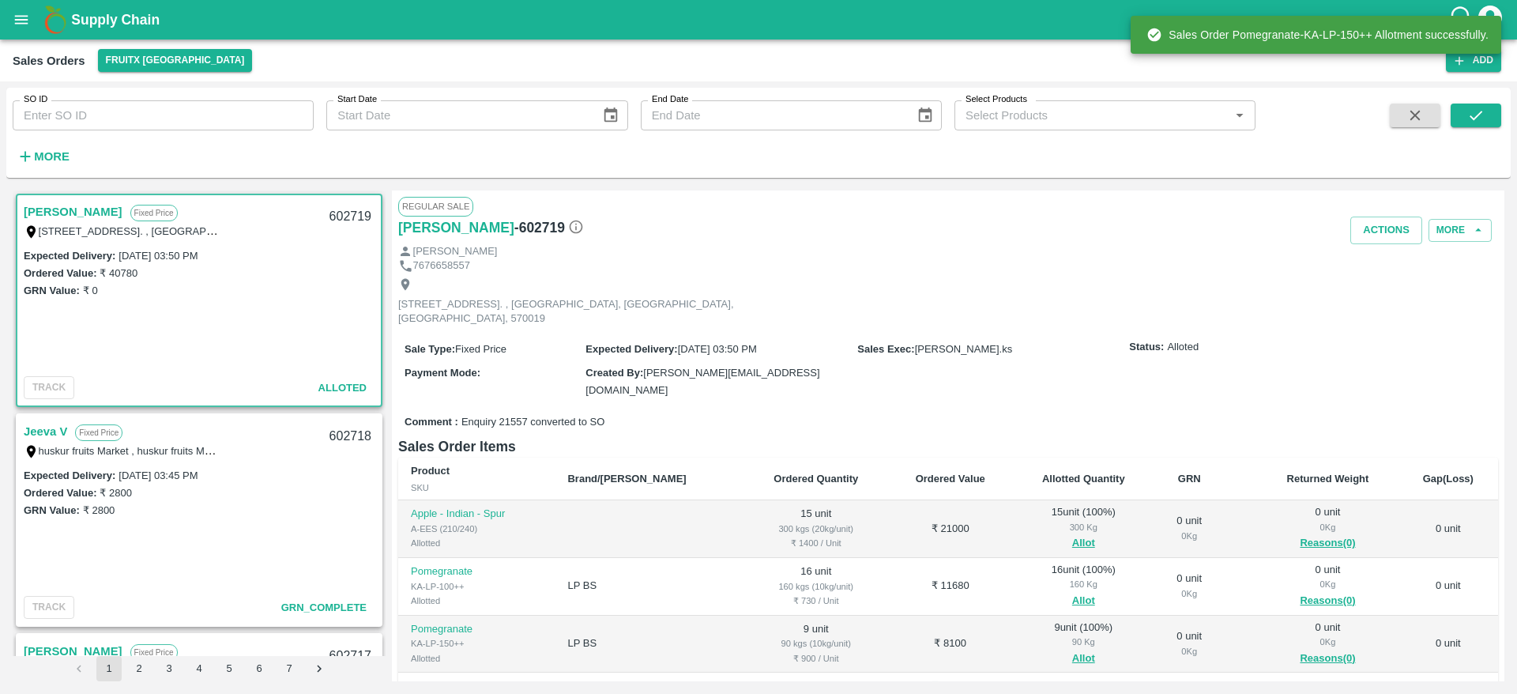
click at [344, 219] on div "602719" at bounding box center [350, 216] width 61 height 37
copy div "602719"
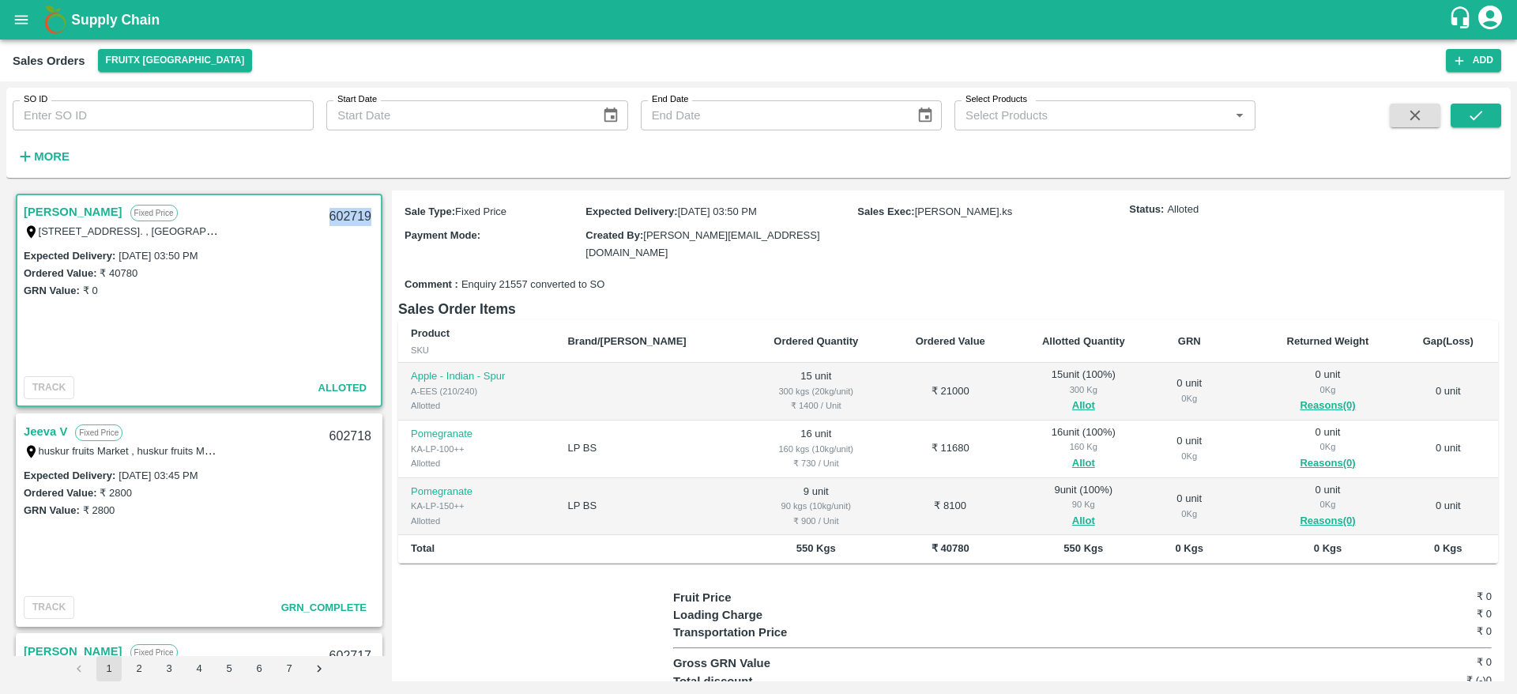
scroll to position [0, 0]
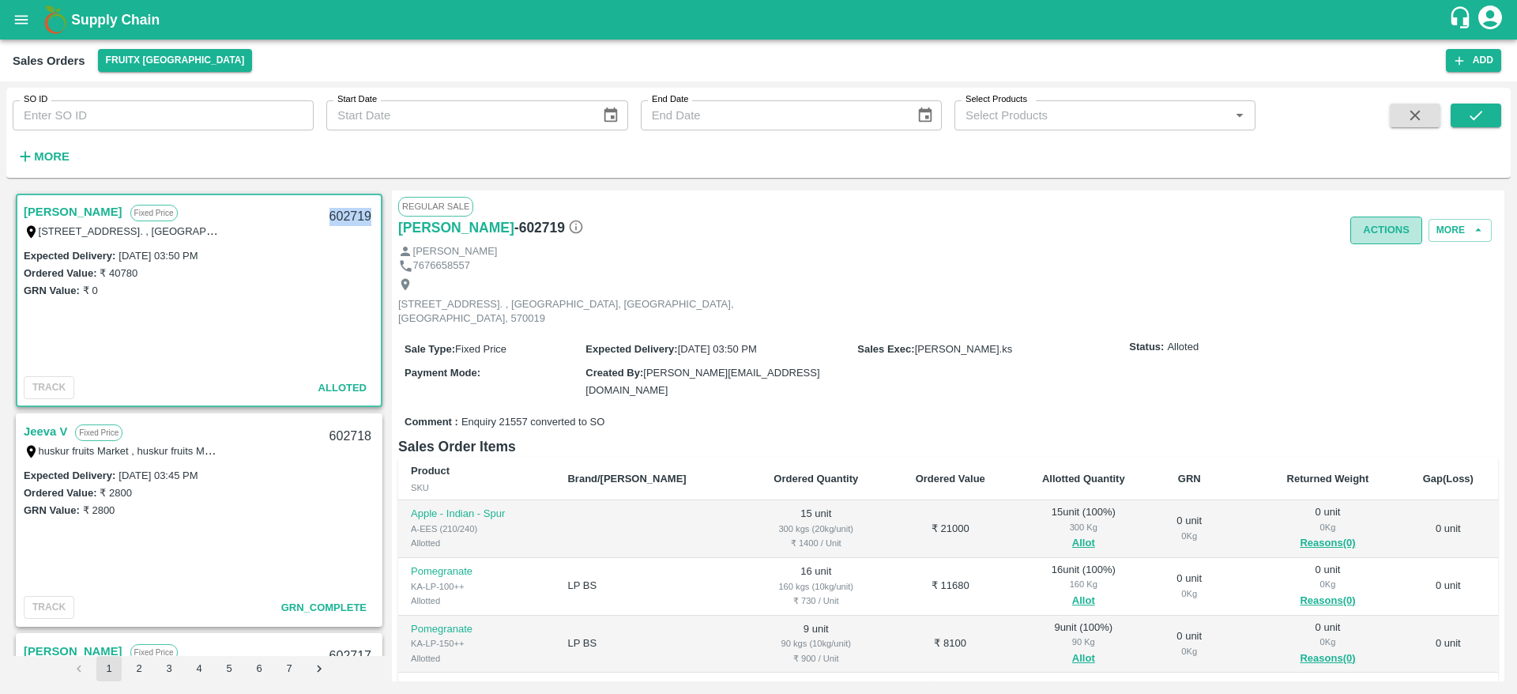
click at [1375, 224] on button "Actions" at bounding box center [1387, 231] width 72 height 28
click at [1369, 293] on li "Deliver" at bounding box center [1421, 290] width 167 height 27
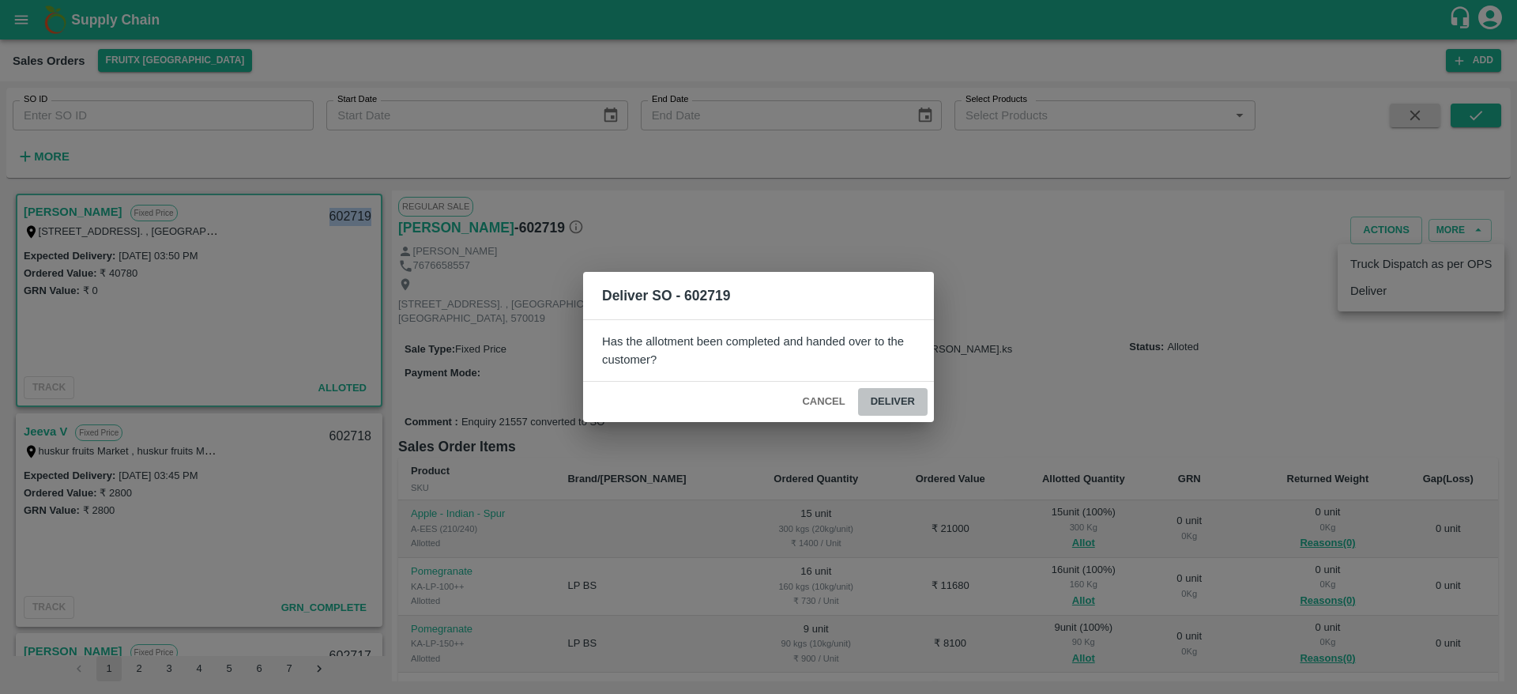
click at [903, 399] on button "Deliver" at bounding box center [893, 402] width 70 height 28
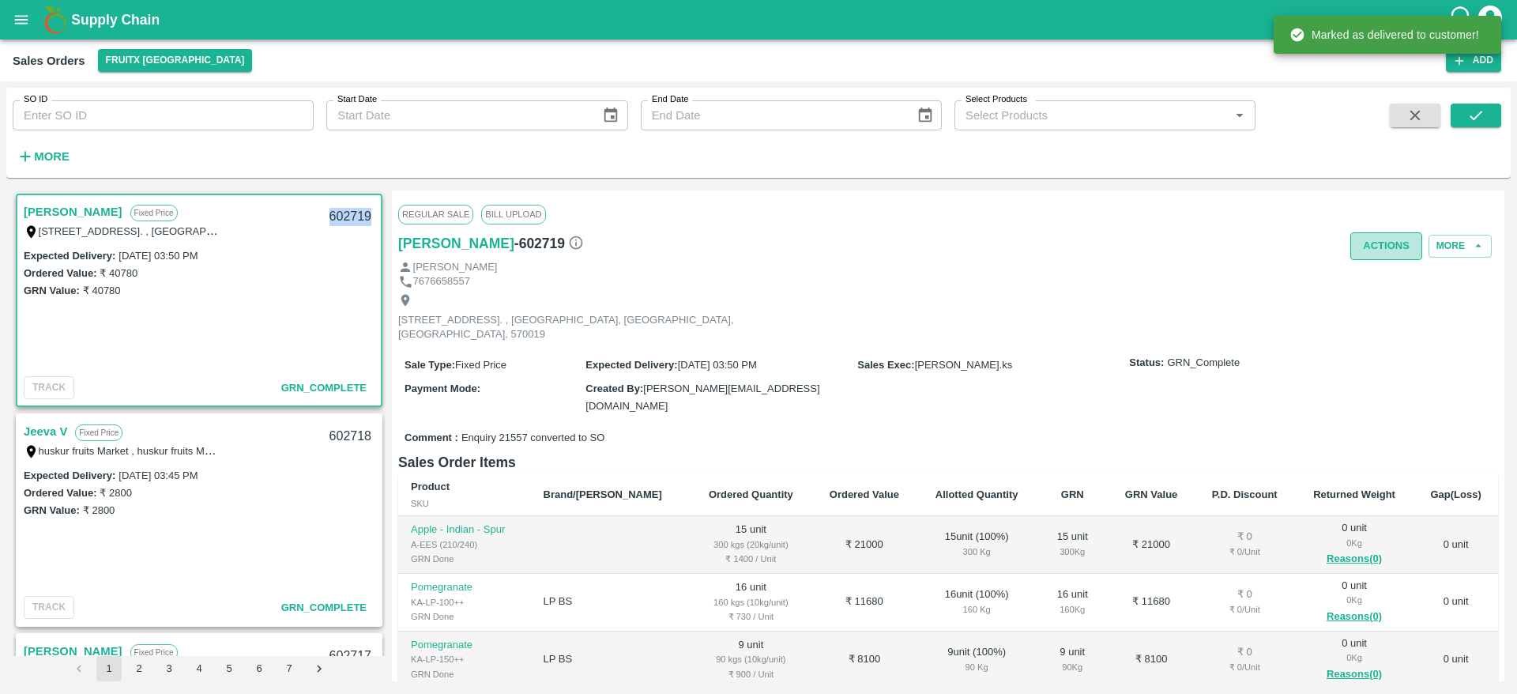
click at [1362, 250] on button "Actions" at bounding box center [1387, 246] width 72 height 28
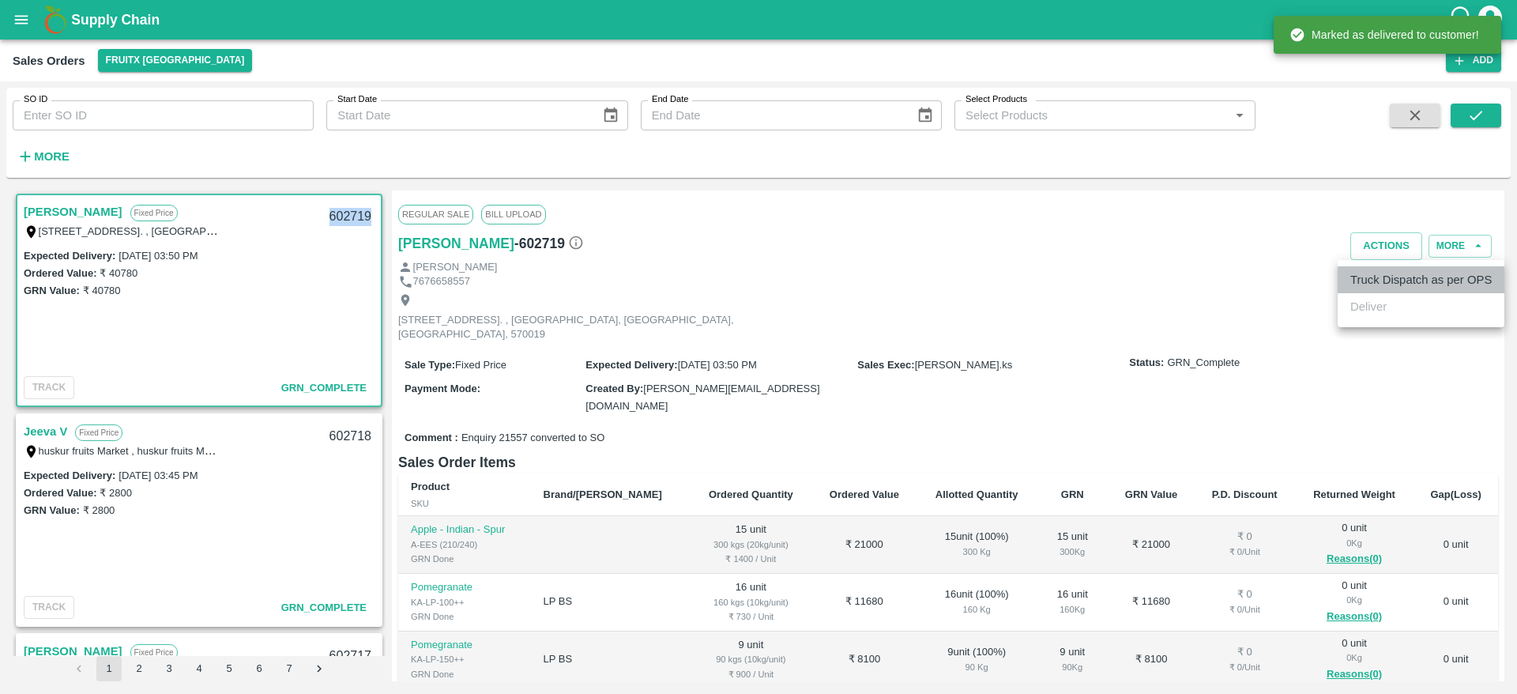
click at [1370, 282] on li "Truck Dispatch as per OPS" at bounding box center [1421, 279] width 167 height 27
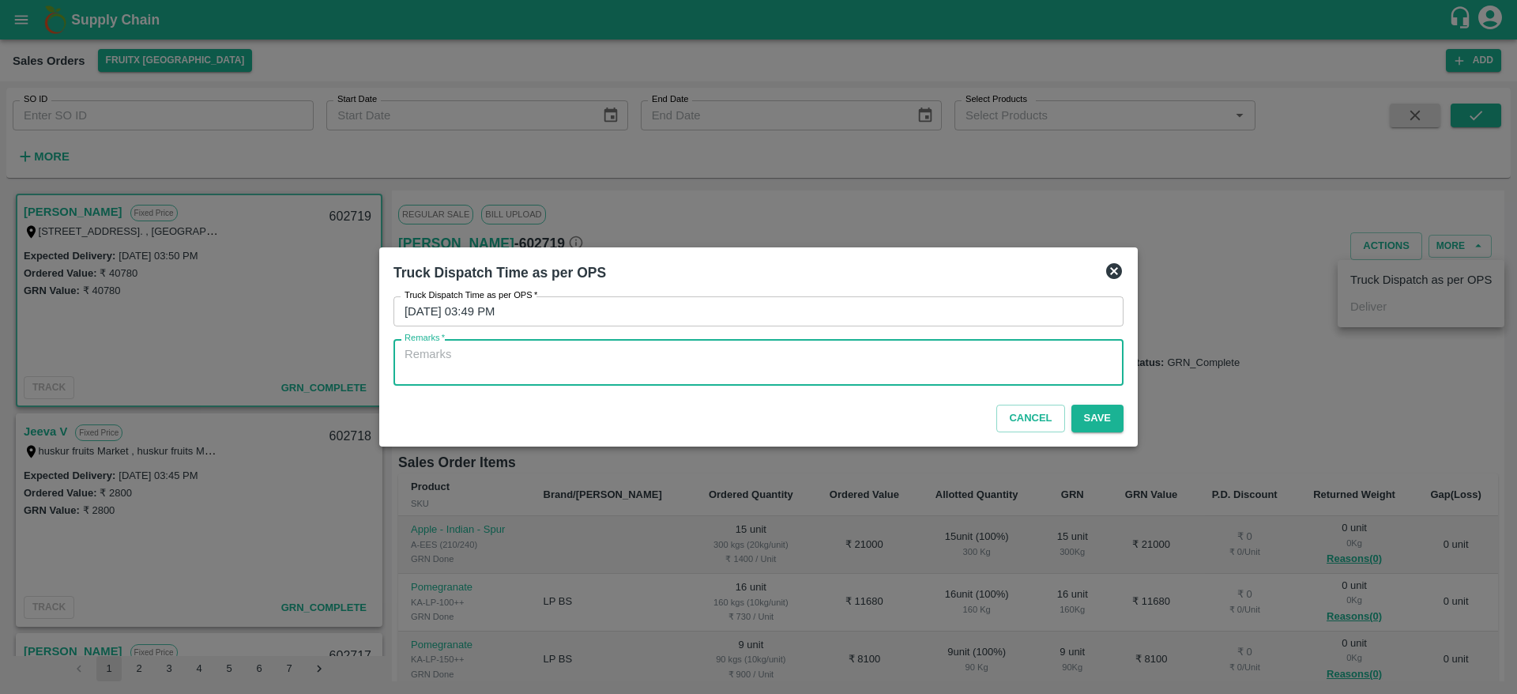
click at [814, 360] on textarea "Remarks   *" at bounding box center [759, 362] width 708 height 33
type textarea "OTD"
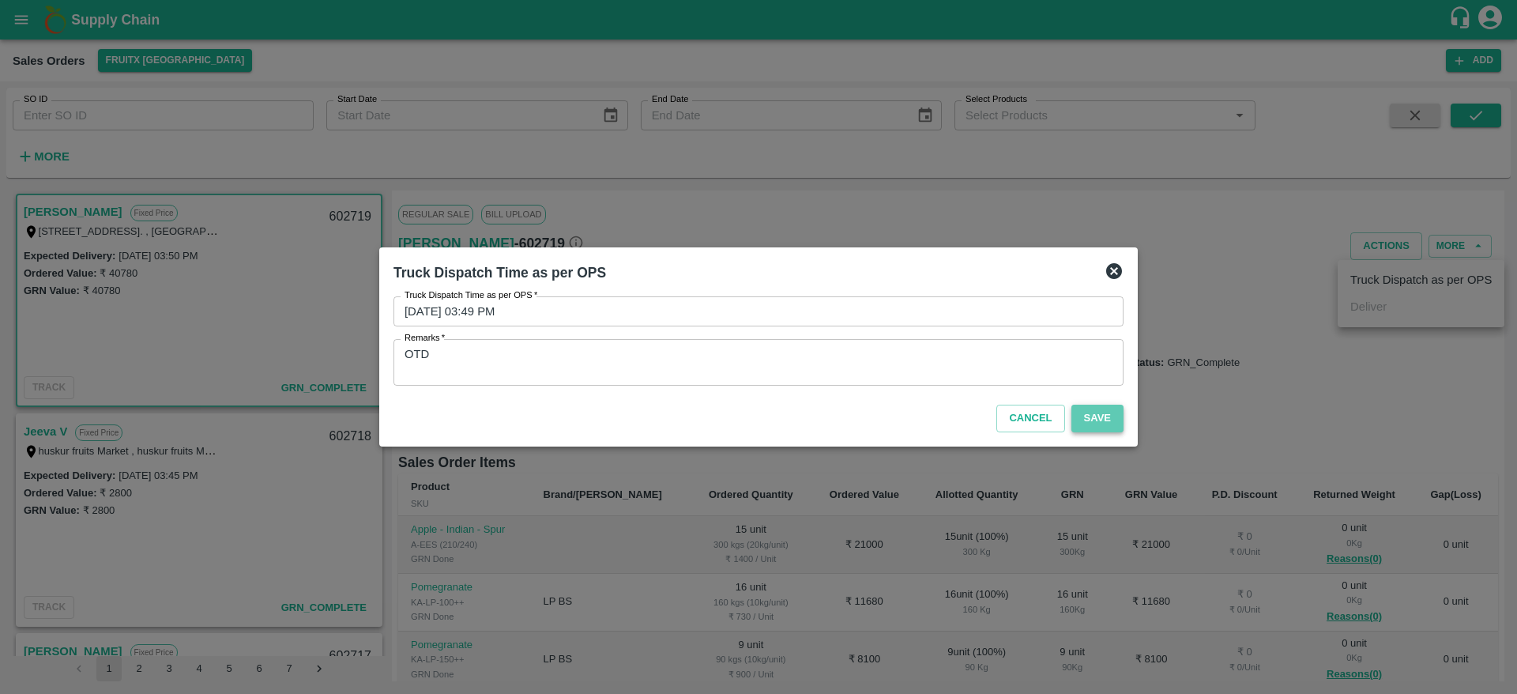
click at [1090, 407] on button "Save" at bounding box center [1098, 419] width 52 height 28
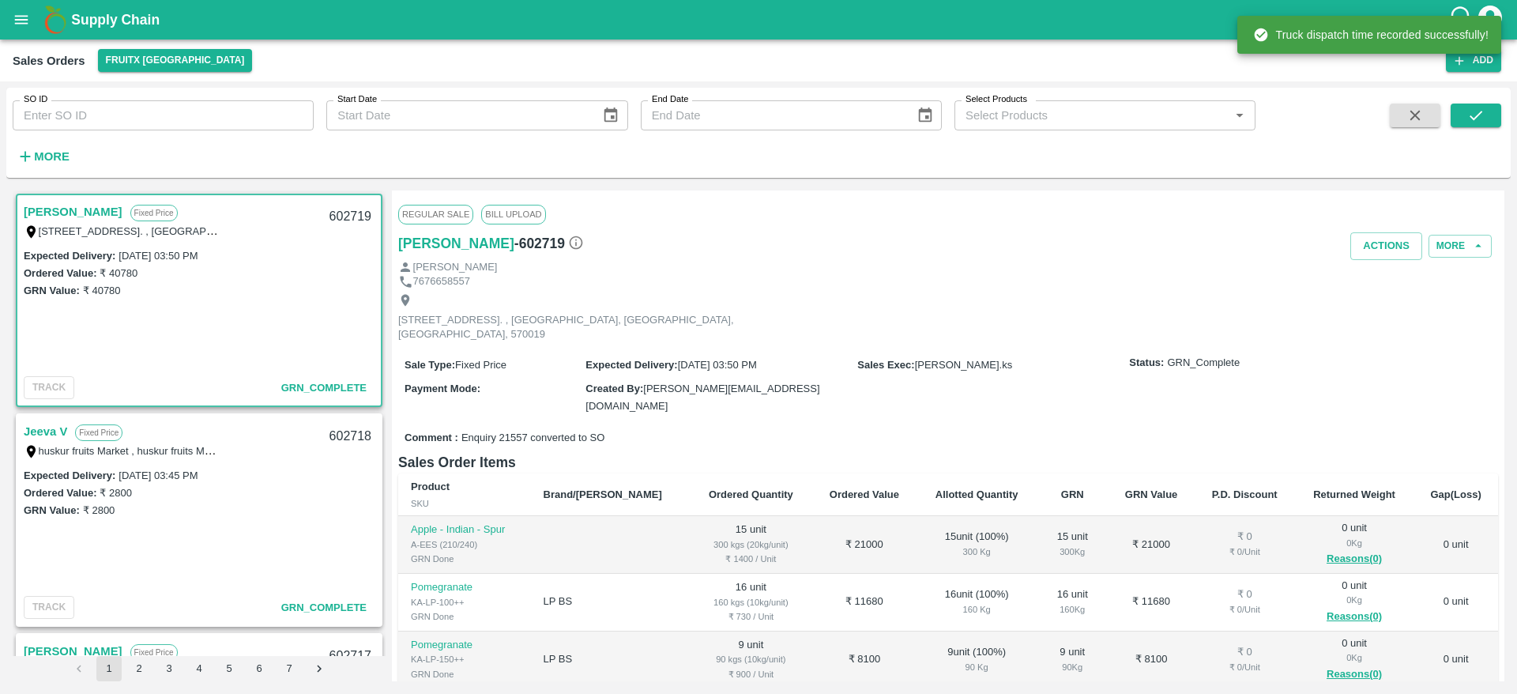
scroll to position [199, 0]
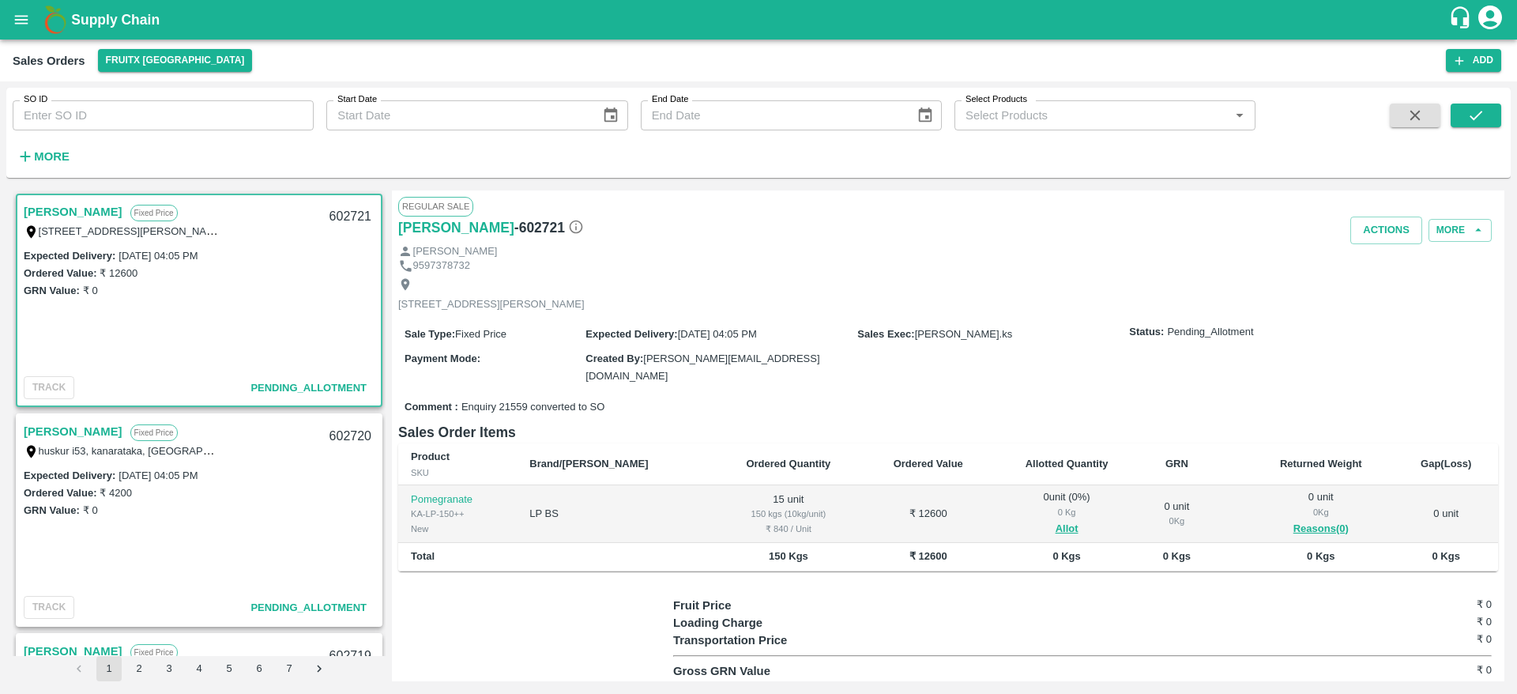
click at [58, 440] on link "[PERSON_NAME]" at bounding box center [73, 431] width 99 height 21
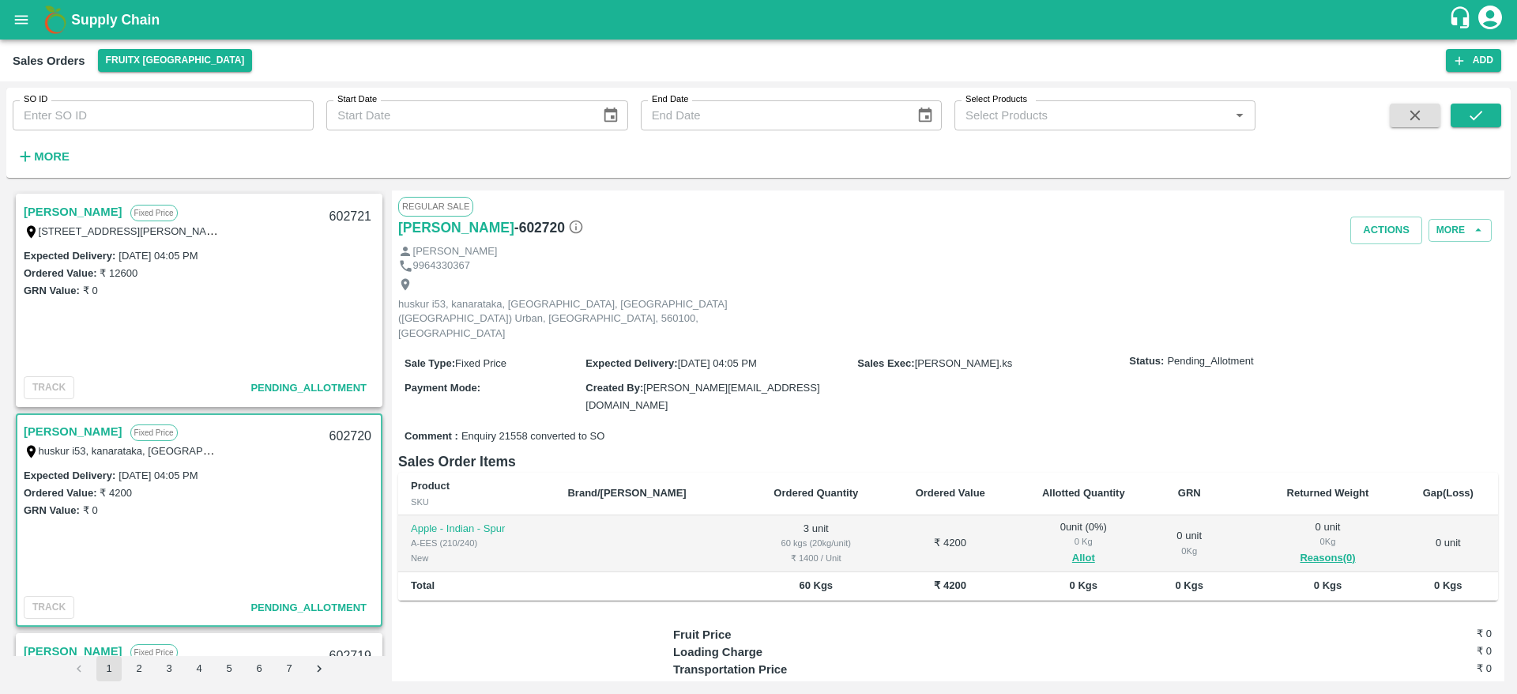
scroll to position [38, 0]
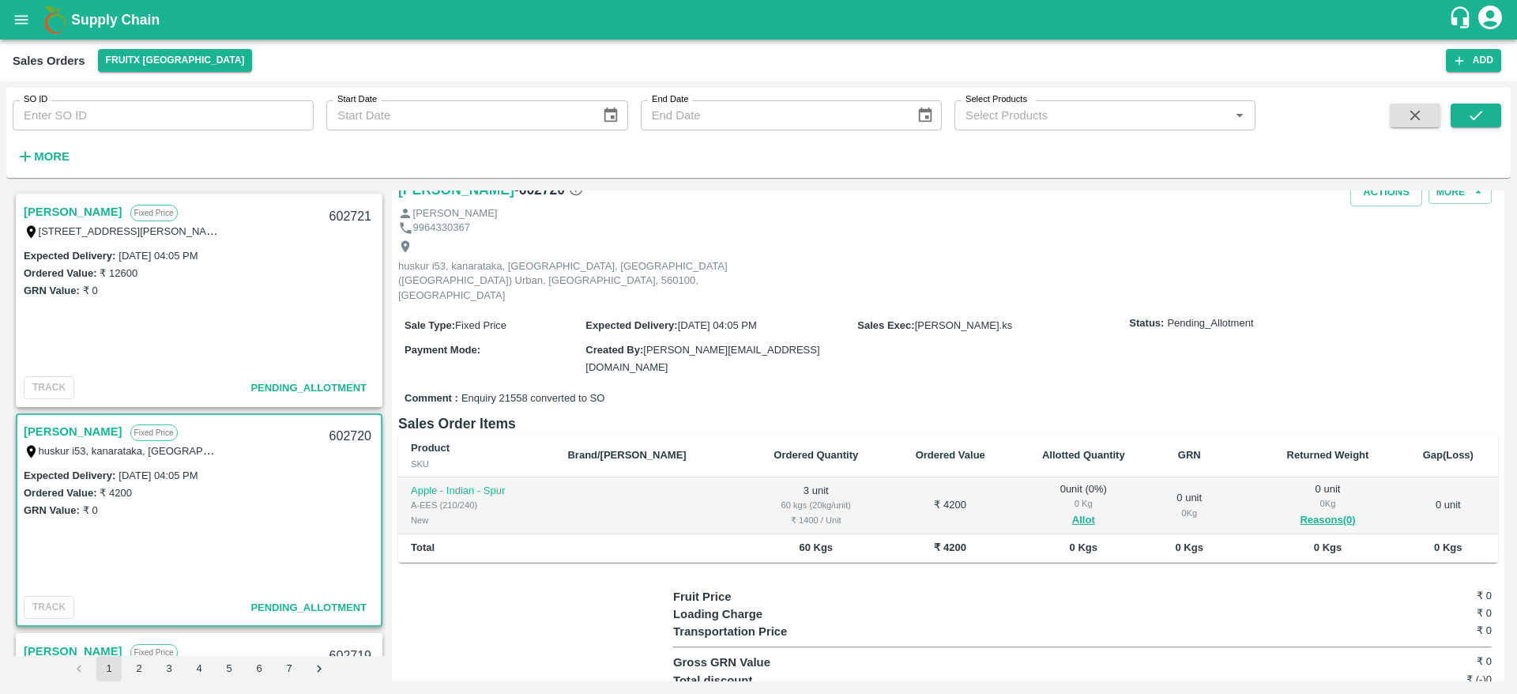
click at [35, 421] on link "[PERSON_NAME]" at bounding box center [73, 431] width 99 height 21
click at [343, 436] on div "602720" at bounding box center [350, 436] width 61 height 37
copy div "602720"
click at [343, 436] on div "602720" at bounding box center [350, 436] width 61 height 37
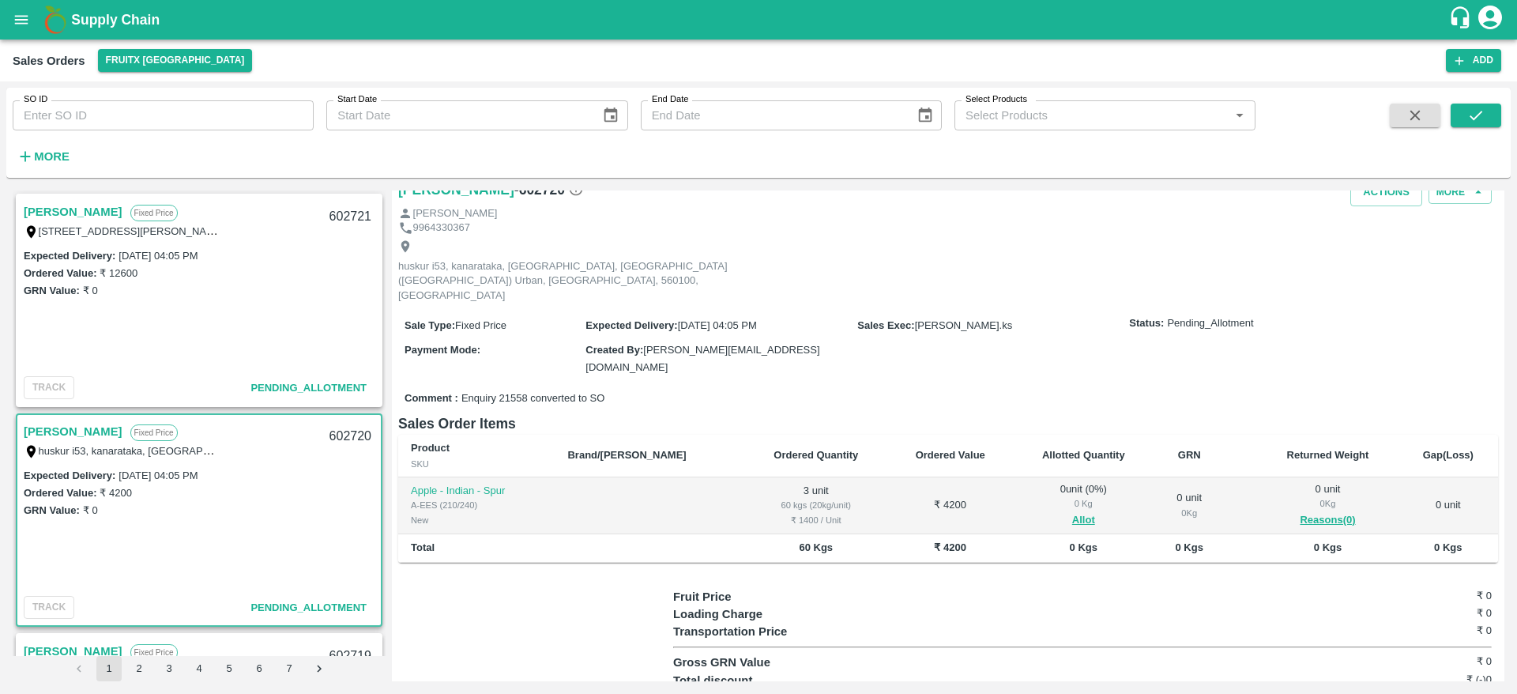
click at [320, 492] on div "Ordered Value: ₹ 4200" at bounding box center [199, 492] width 351 height 17
click at [351, 438] on div "602720" at bounding box center [350, 436] width 61 height 37
copy div "602720"
click at [1072, 511] on button "Allot" at bounding box center [1083, 520] width 23 height 18
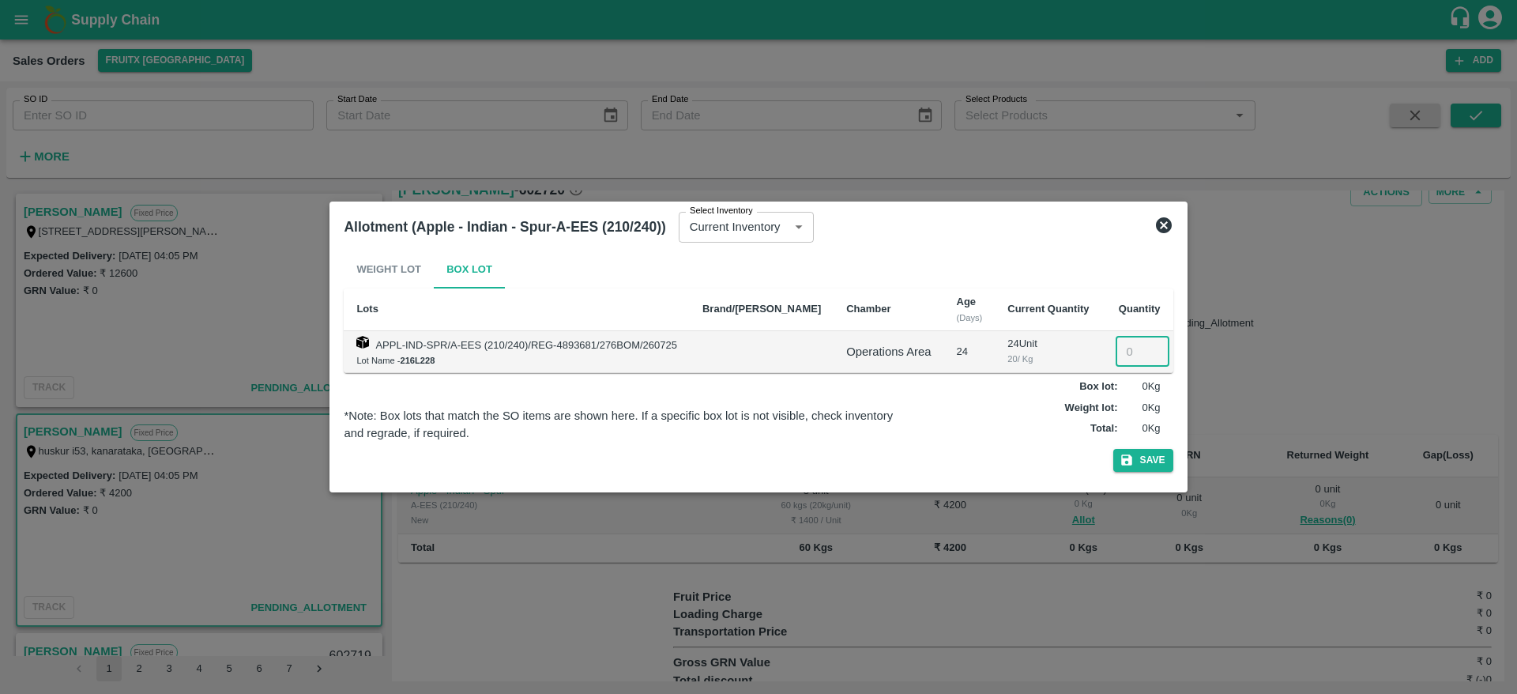
click at [1116, 352] on input "number" at bounding box center [1143, 352] width 54 height 30
type input "3"
click at [1133, 462] on button "Save" at bounding box center [1143, 460] width 60 height 23
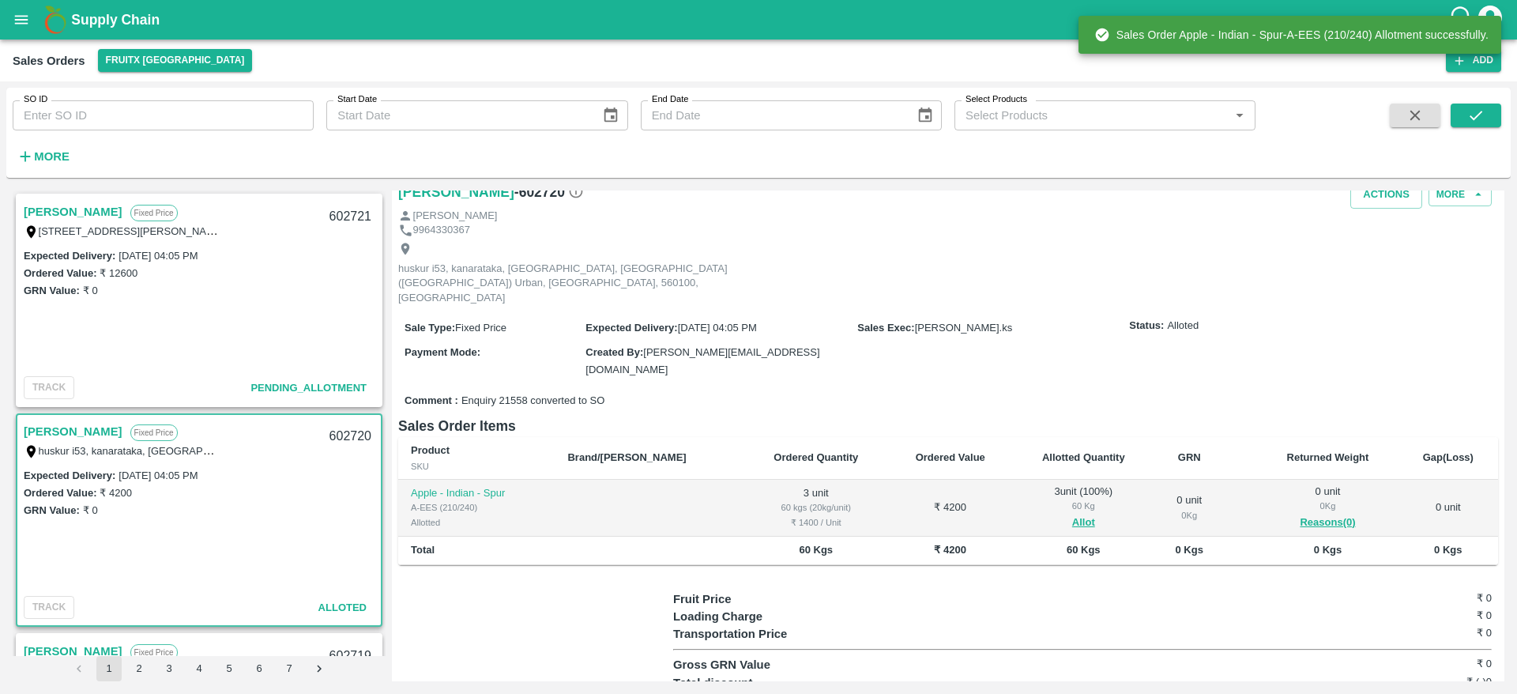
scroll to position [0, 0]
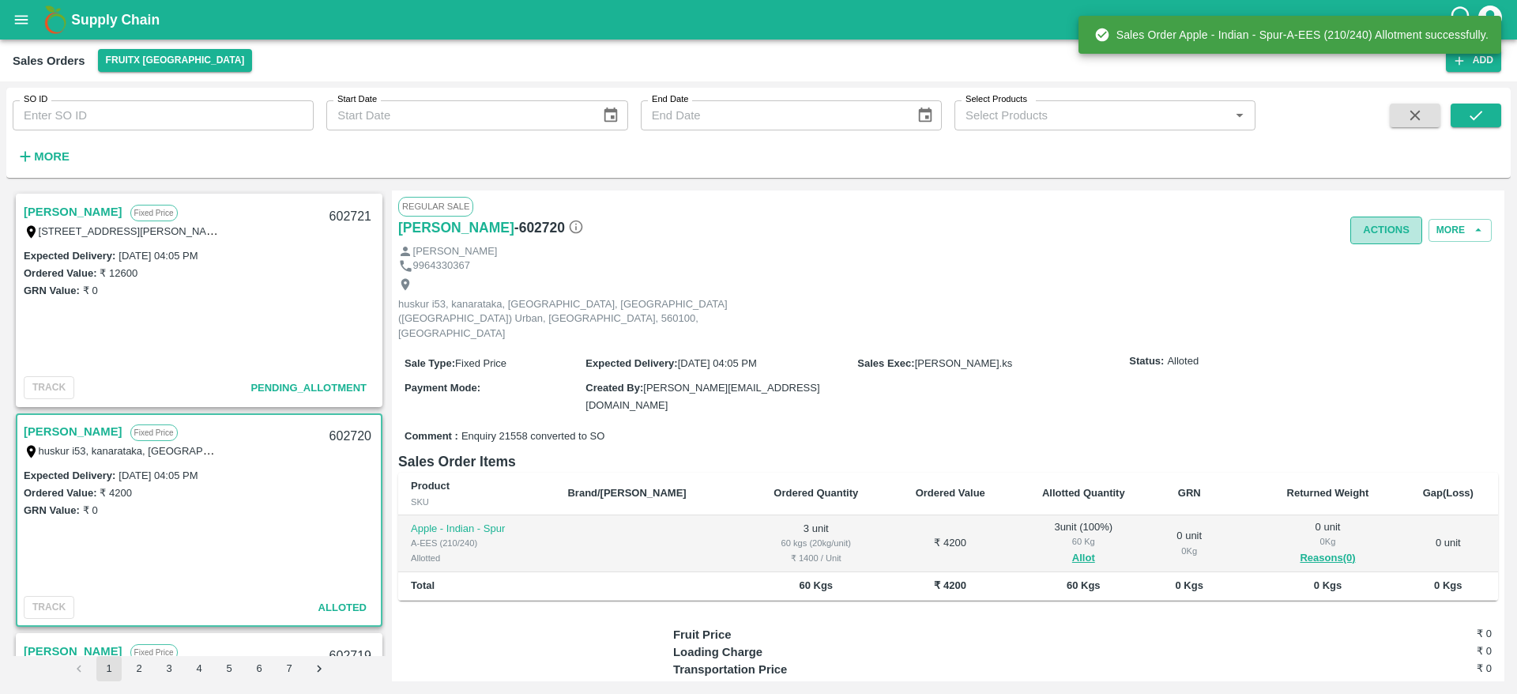
click at [1383, 230] on button "Actions" at bounding box center [1387, 231] width 72 height 28
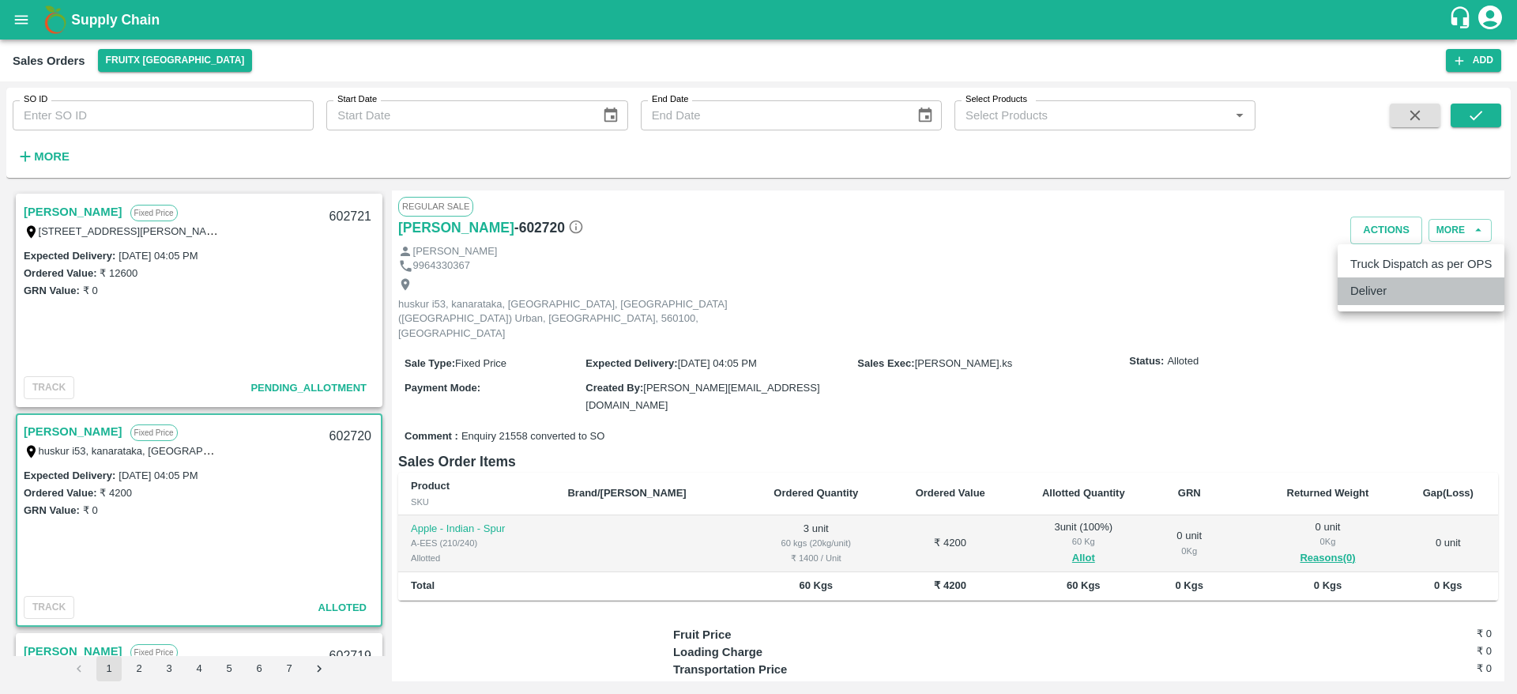
click at [1388, 300] on li "Deliver" at bounding box center [1421, 290] width 167 height 27
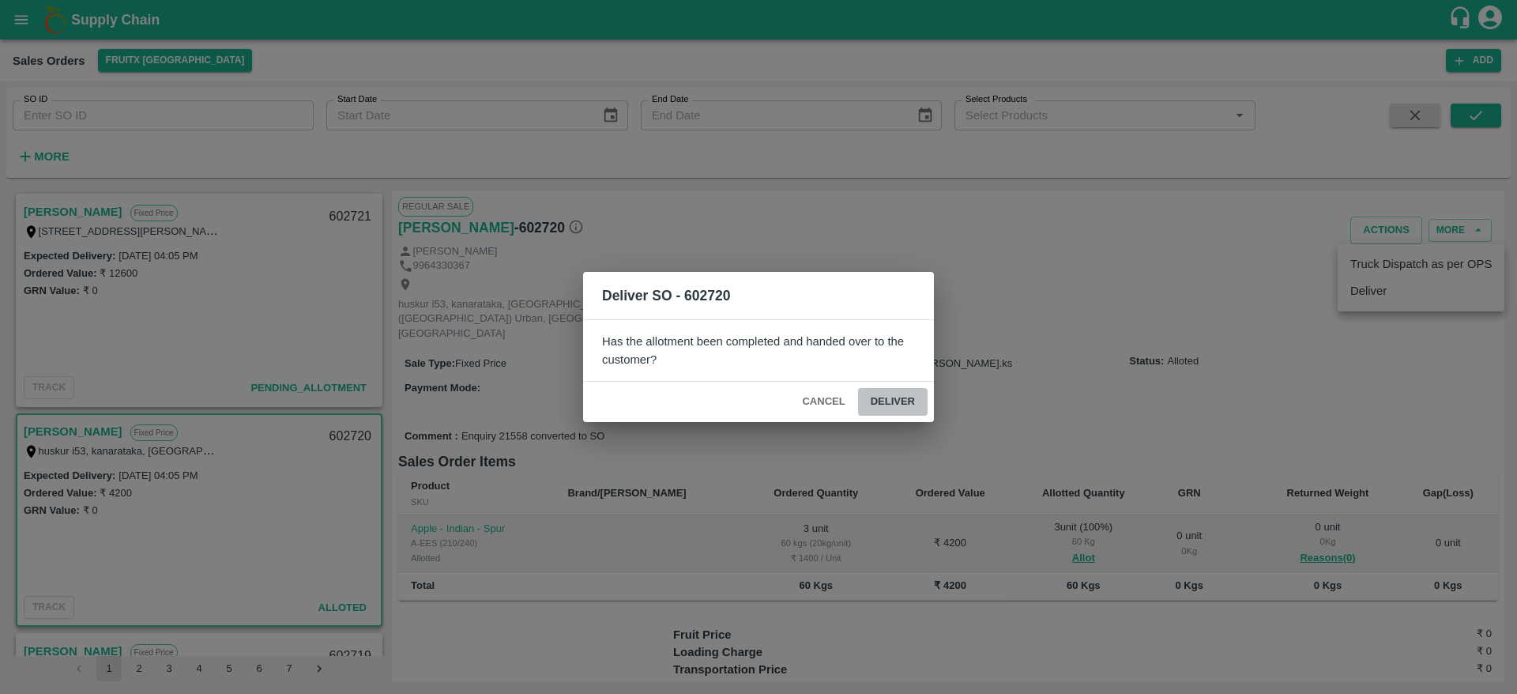
click at [884, 396] on button "Deliver" at bounding box center [893, 402] width 70 height 28
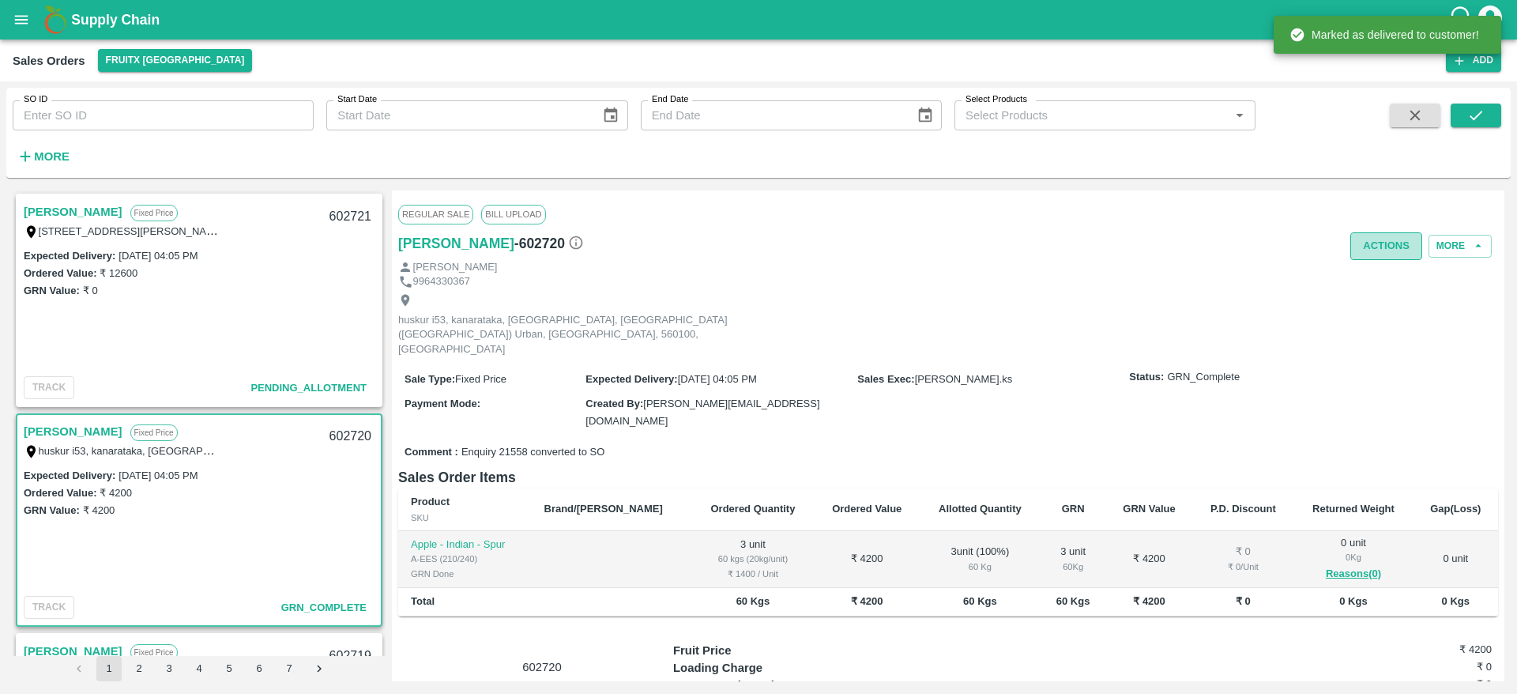
click at [1388, 250] on button "Actions" at bounding box center [1387, 246] width 72 height 28
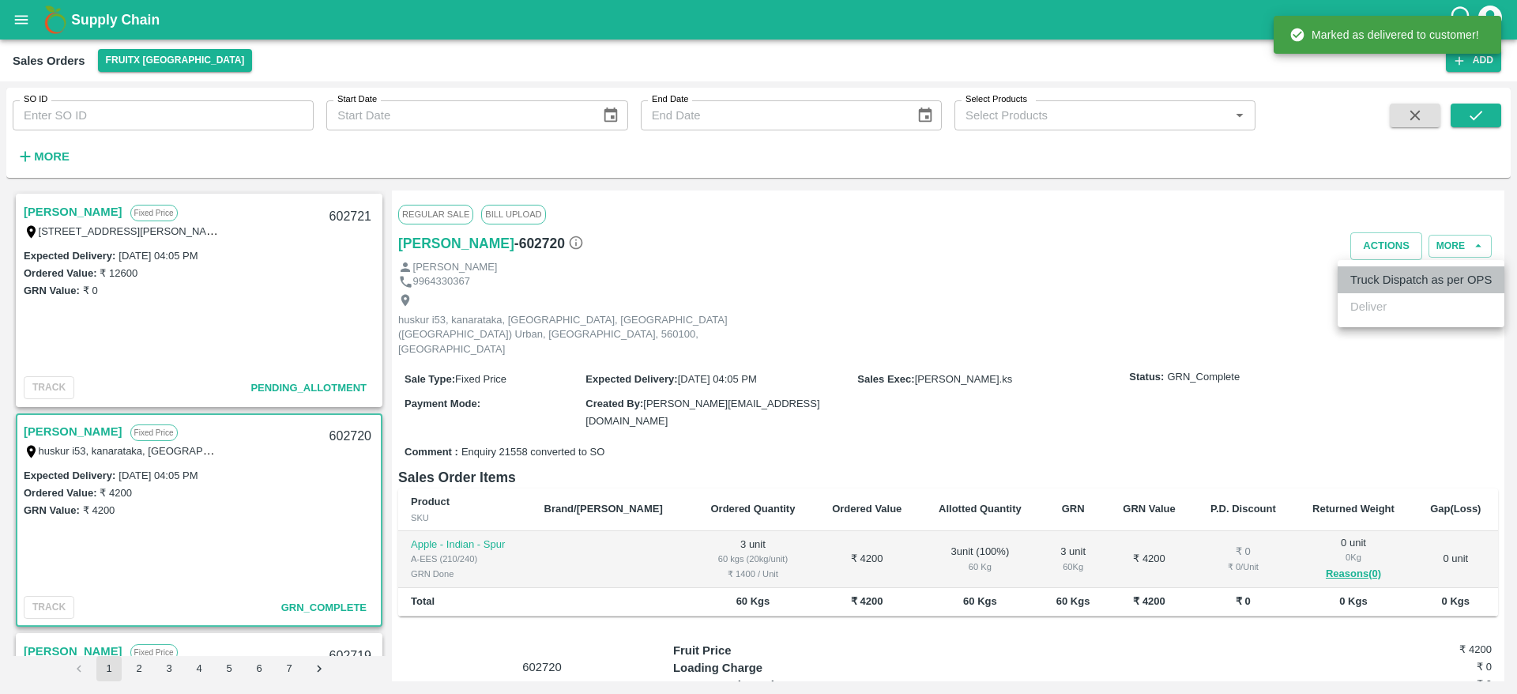
click at [1381, 284] on li "Truck Dispatch as per OPS" at bounding box center [1421, 279] width 167 height 27
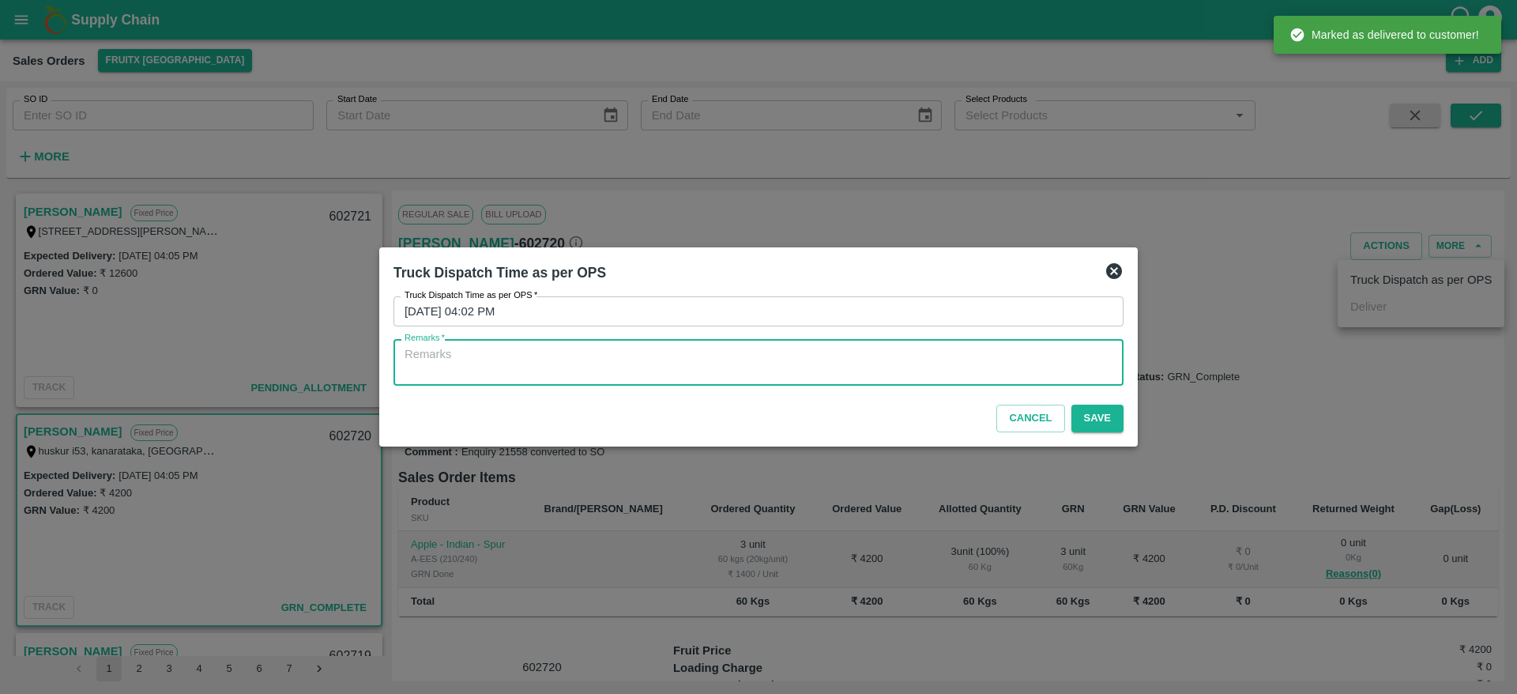
click at [771, 352] on textarea "Remarks   *" at bounding box center [759, 362] width 708 height 33
type textarea "OTD"
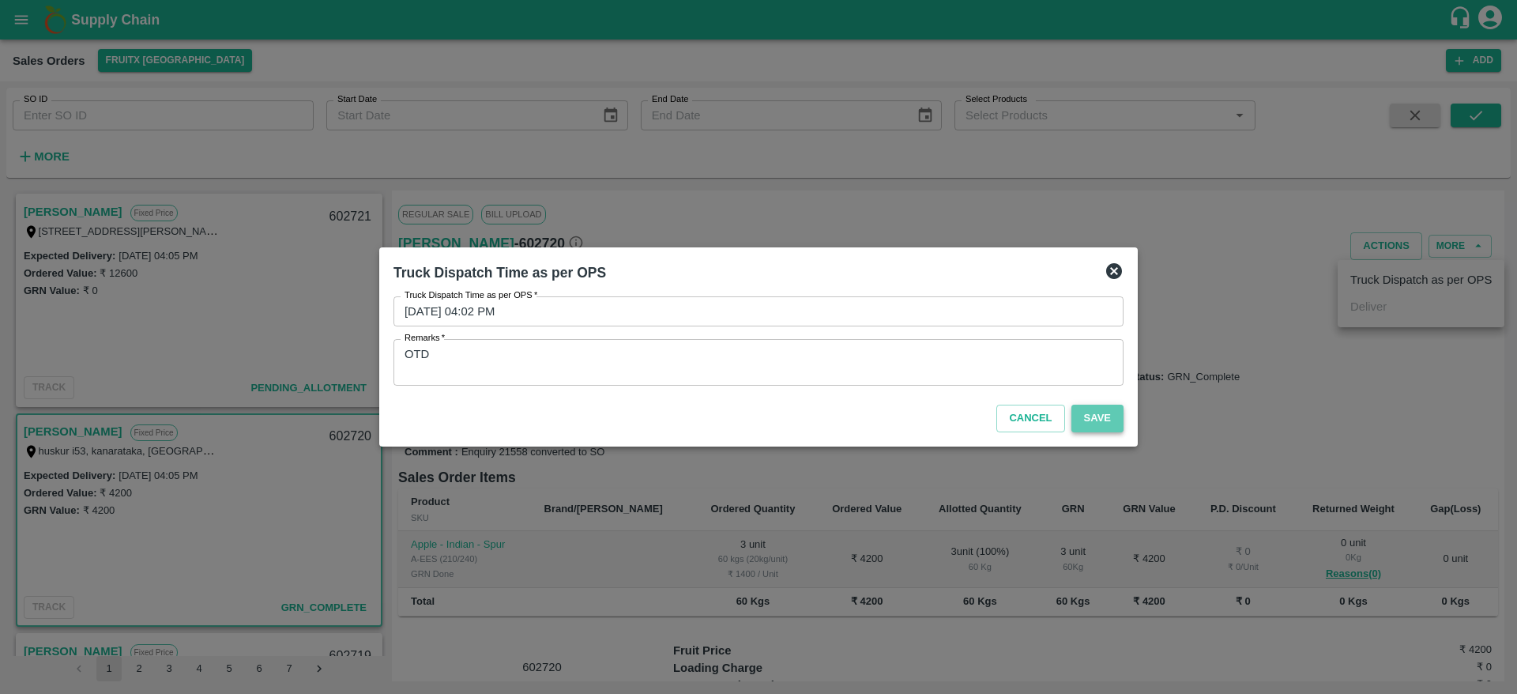
click at [1085, 414] on button "Save" at bounding box center [1098, 419] width 52 height 28
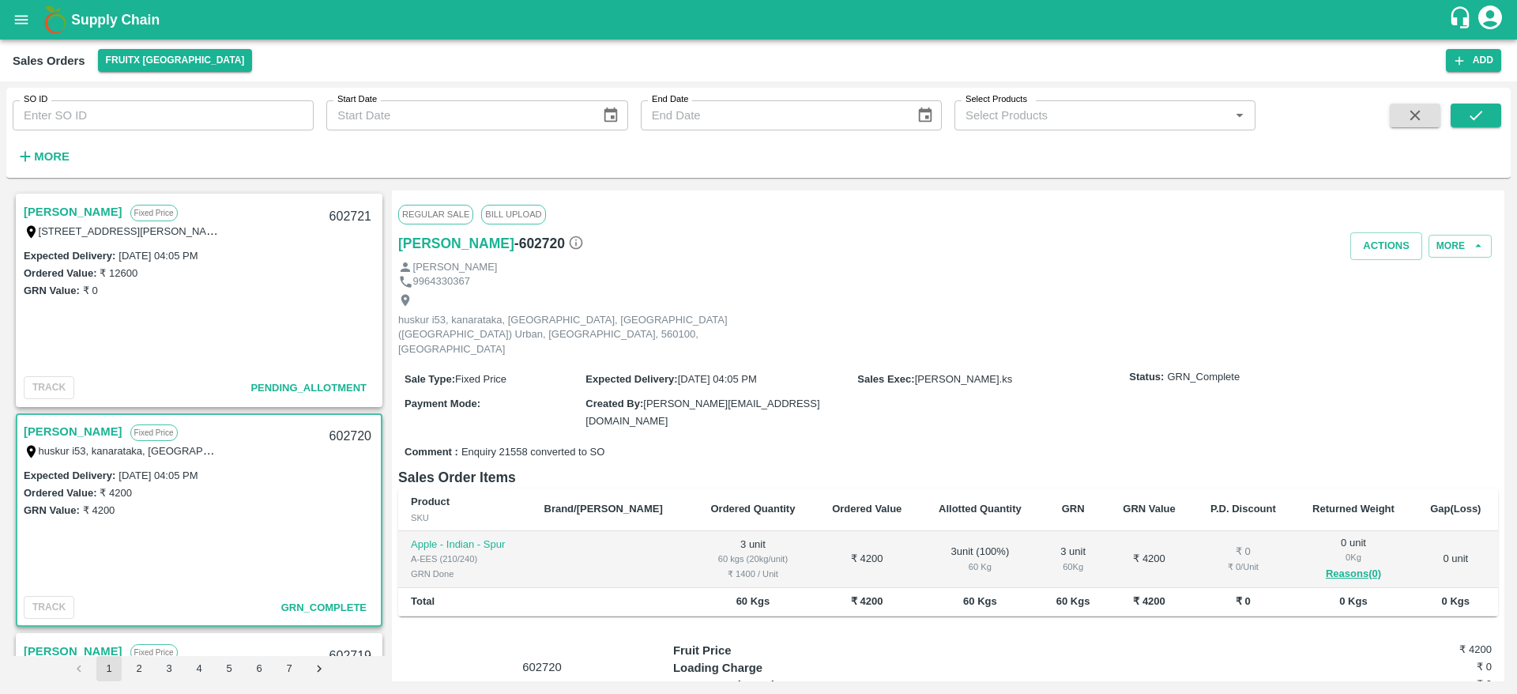
click at [61, 205] on link "[PERSON_NAME]" at bounding box center [73, 212] width 99 height 21
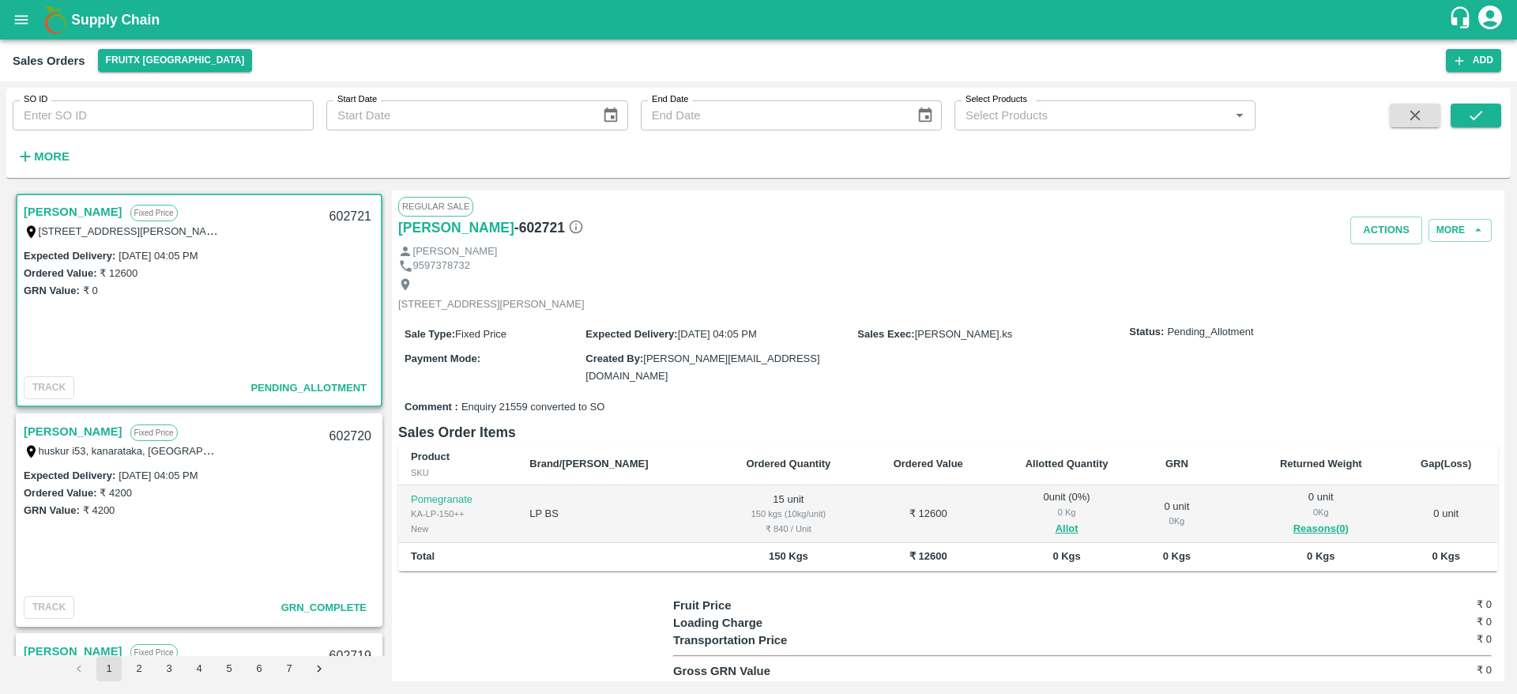
scroll to position [68, 0]
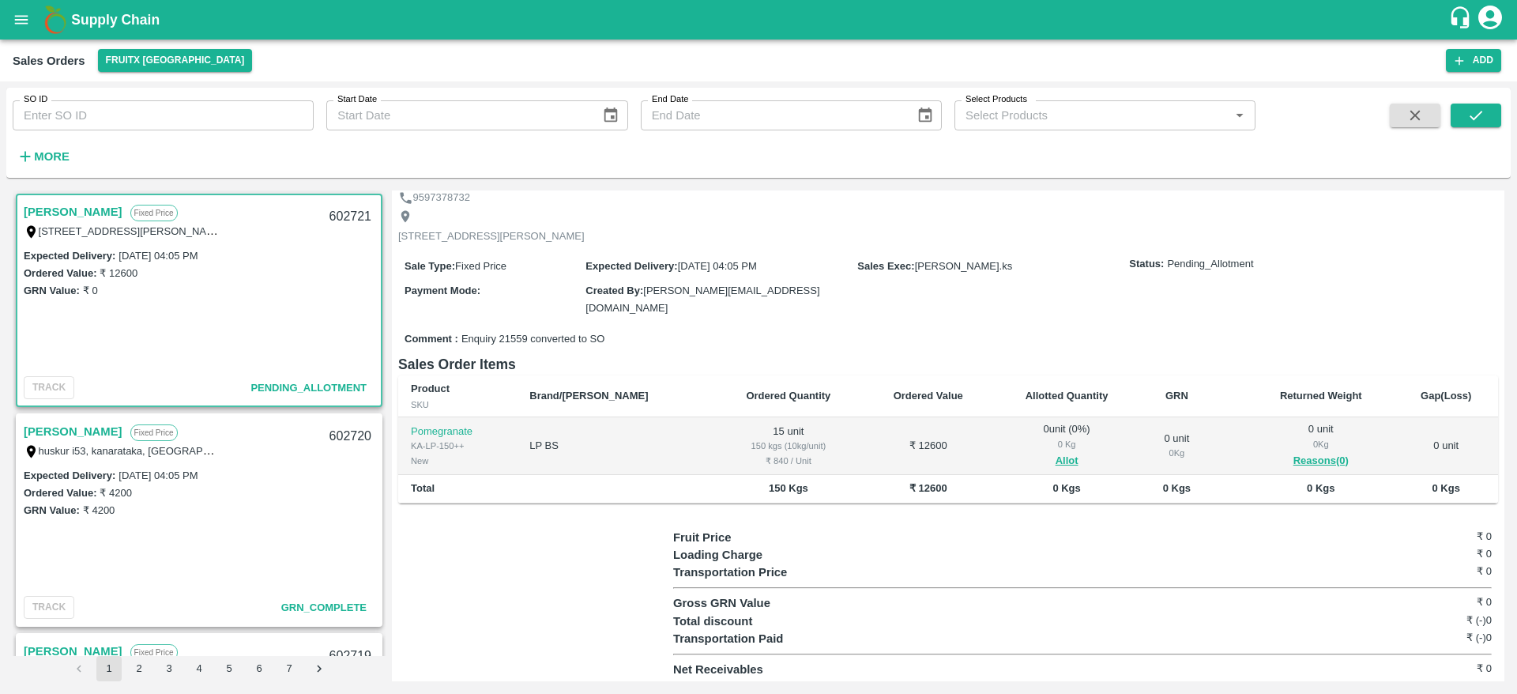
click at [355, 221] on div "602721" at bounding box center [350, 216] width 61 height 37
copy div "602721"
click at [1056, 457] on button "Allot" at bounding box center [1067, 461] width 23 height 18
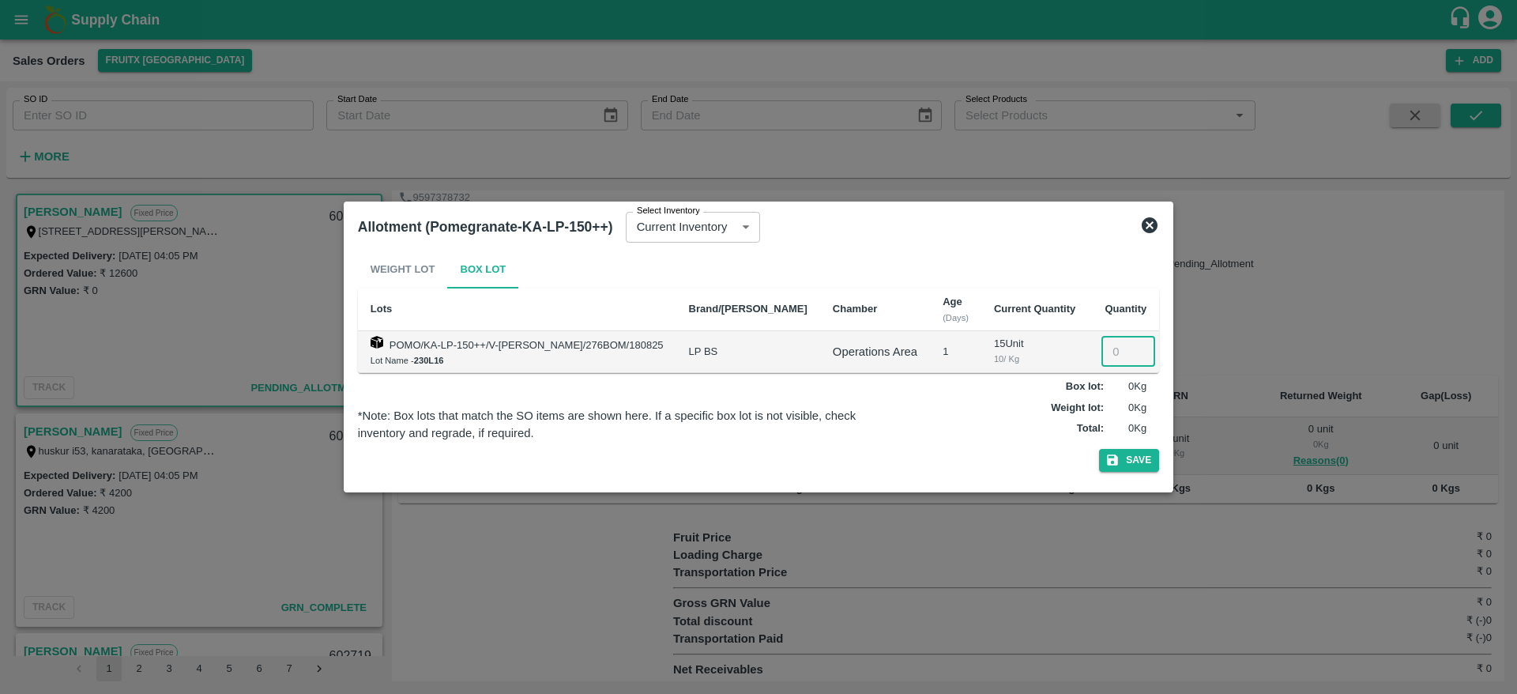
click at [1110, 349] on input "number" at bounding box center [1129, 352] width 54 height 30
type input "015"
click at [1125, 463] on button "Save" at bounding box center [1129, 460] width 60 height 23
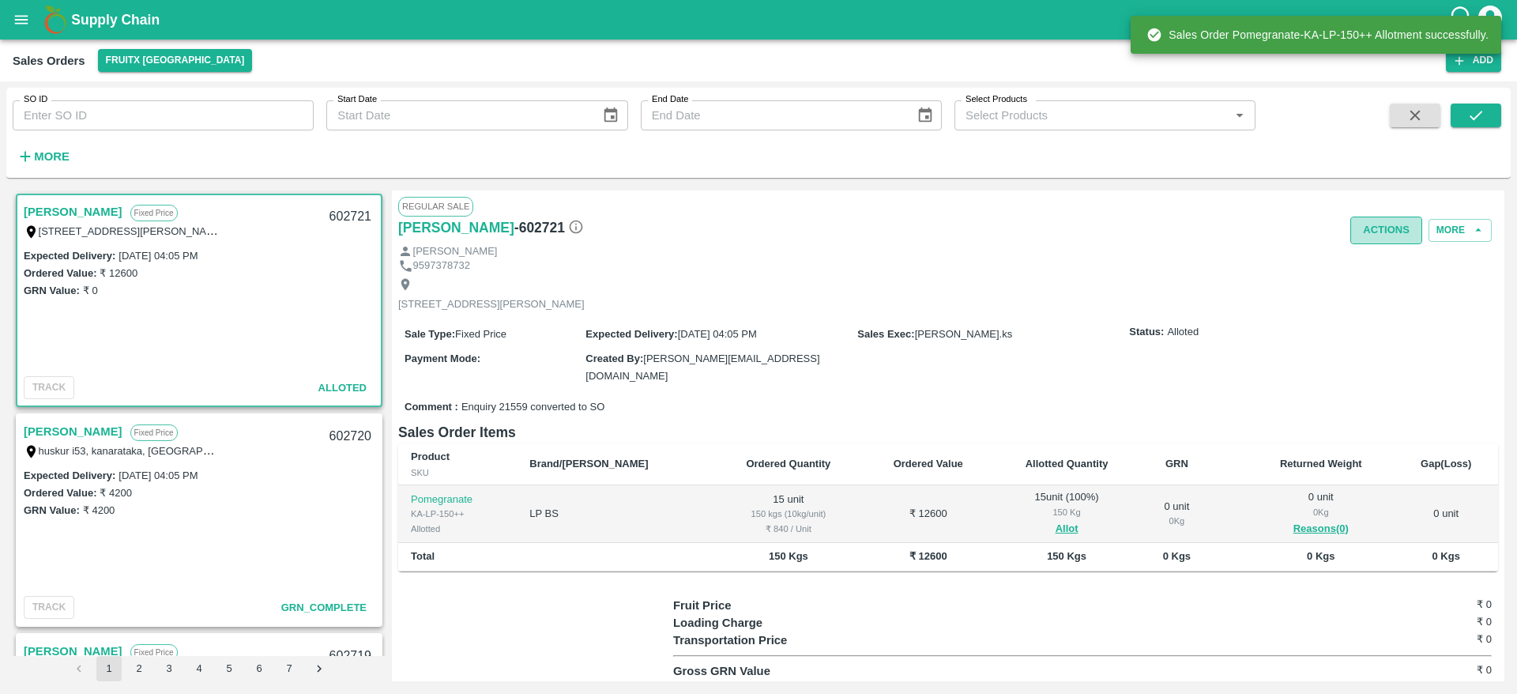
click at [1377, 224] on button "Actions" at bounding box center [1387, 231] width 72 height 28
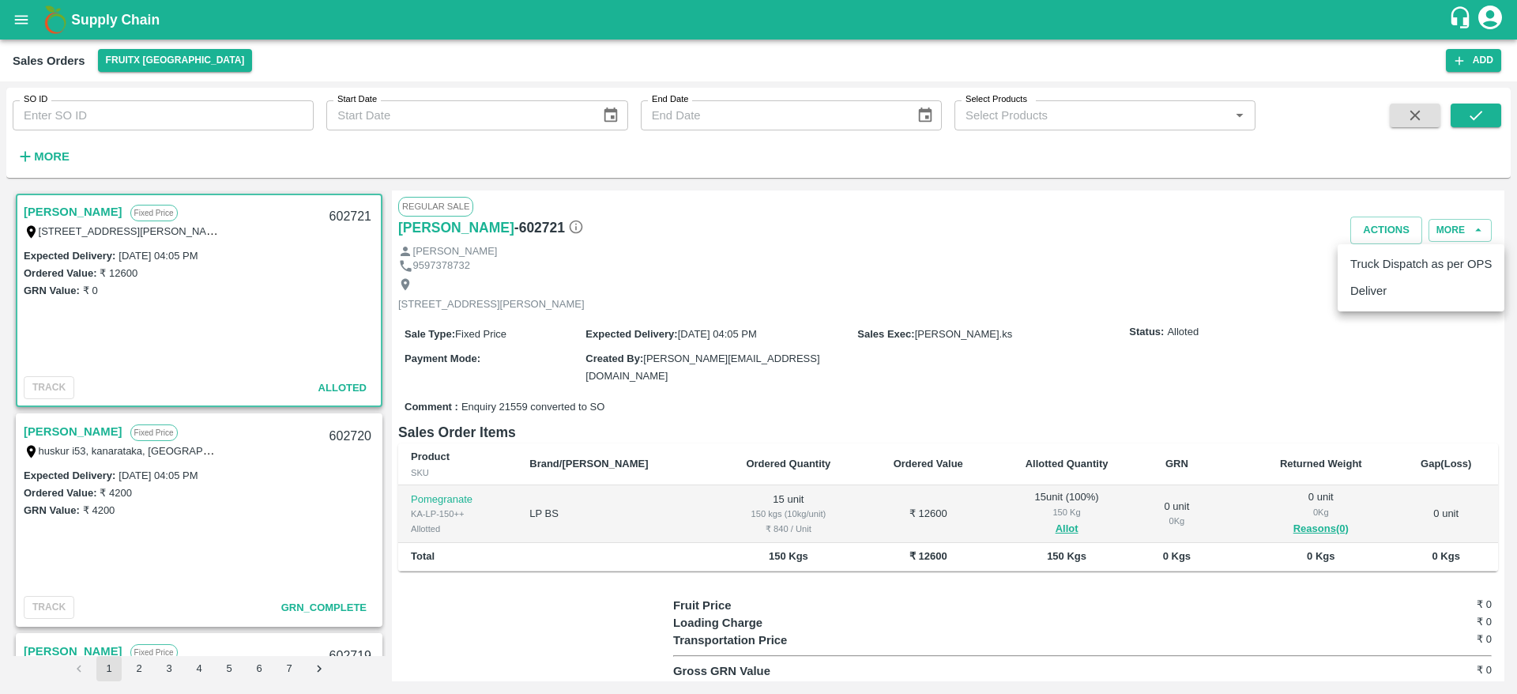
click at [1382, 305] on ul "Truck Dispatch as per OPS Deliver" at bounding box center [1421, 277] width 167 height 67
click at [1366, 295] on li "Deliver" at bounding box center [1421, 290] width 167 height 27
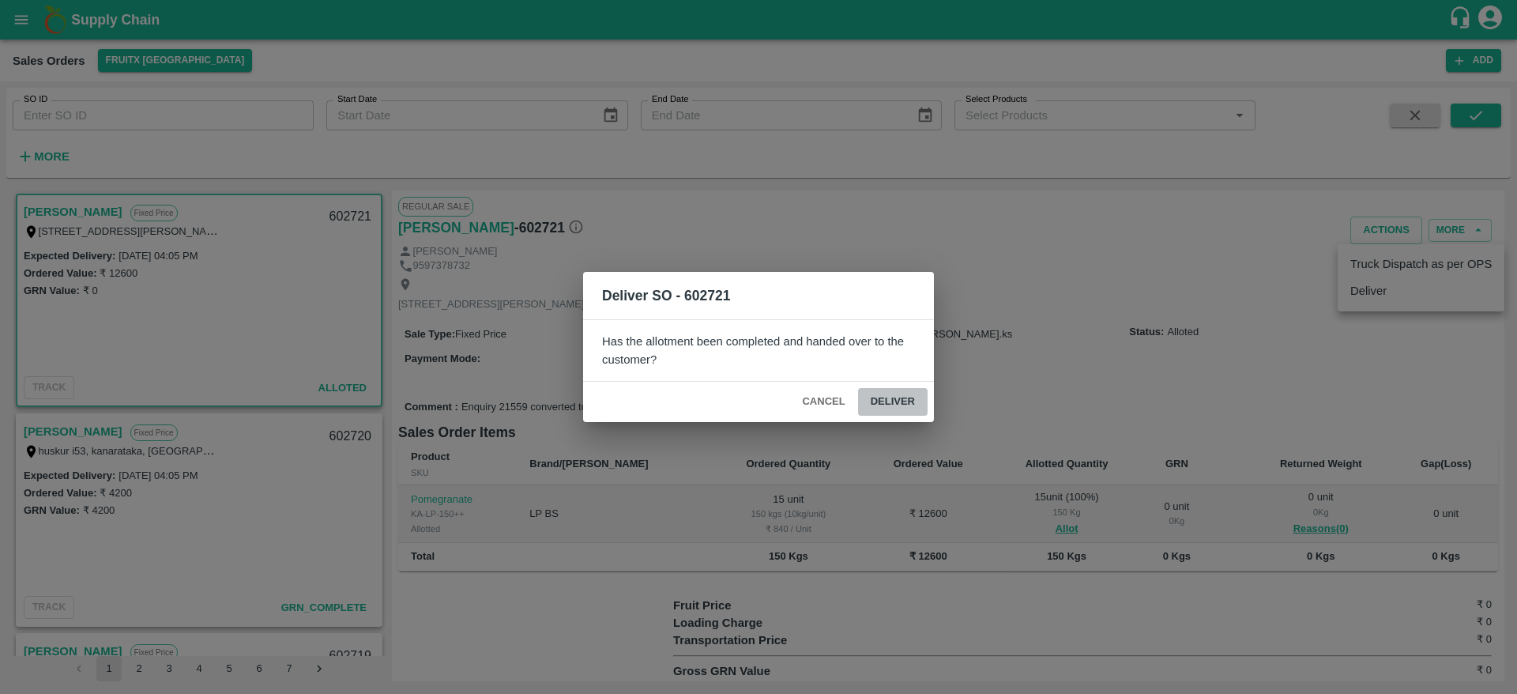
click at [903, 398] on button "Deliver" at bounding box center [893, 402] width 70 height 28
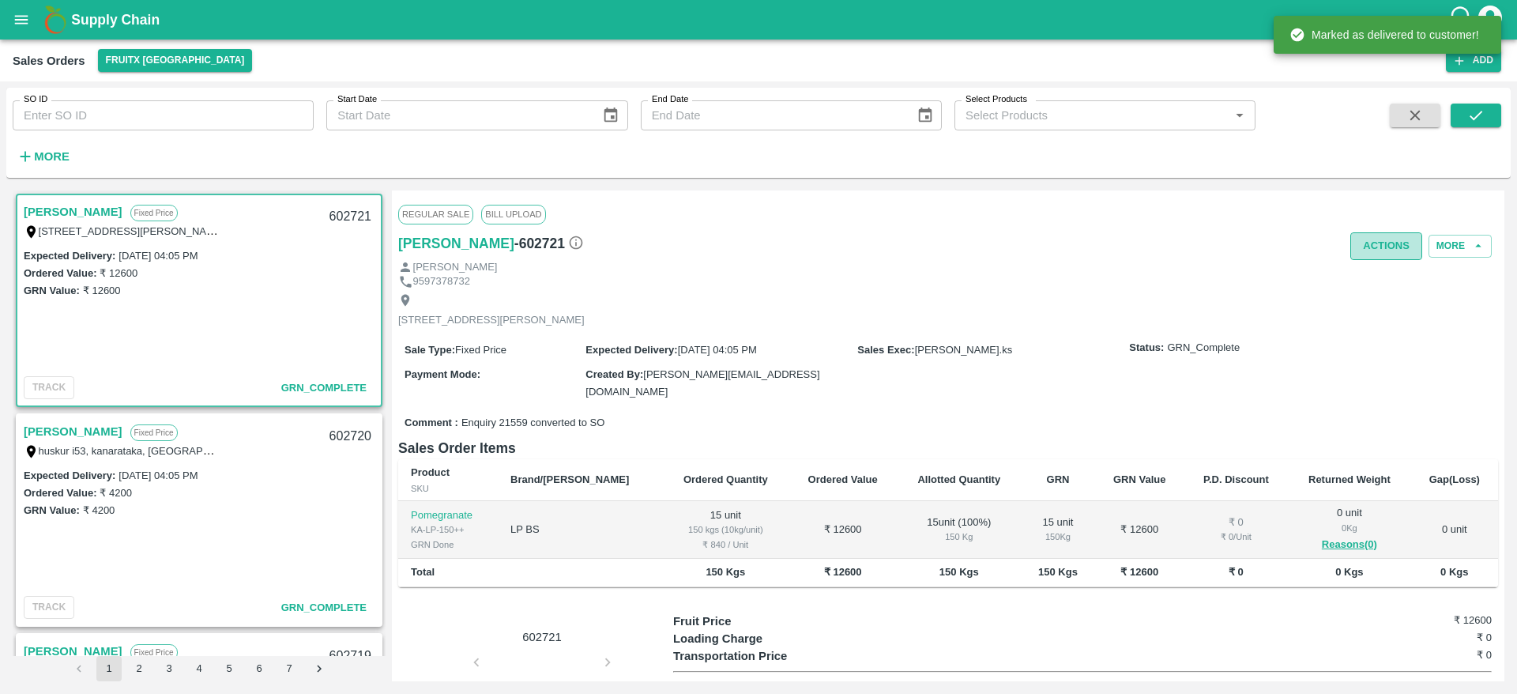
click at [1381, 243] on button "Actions" at bounding box center [1387, 246] width 72 height 28
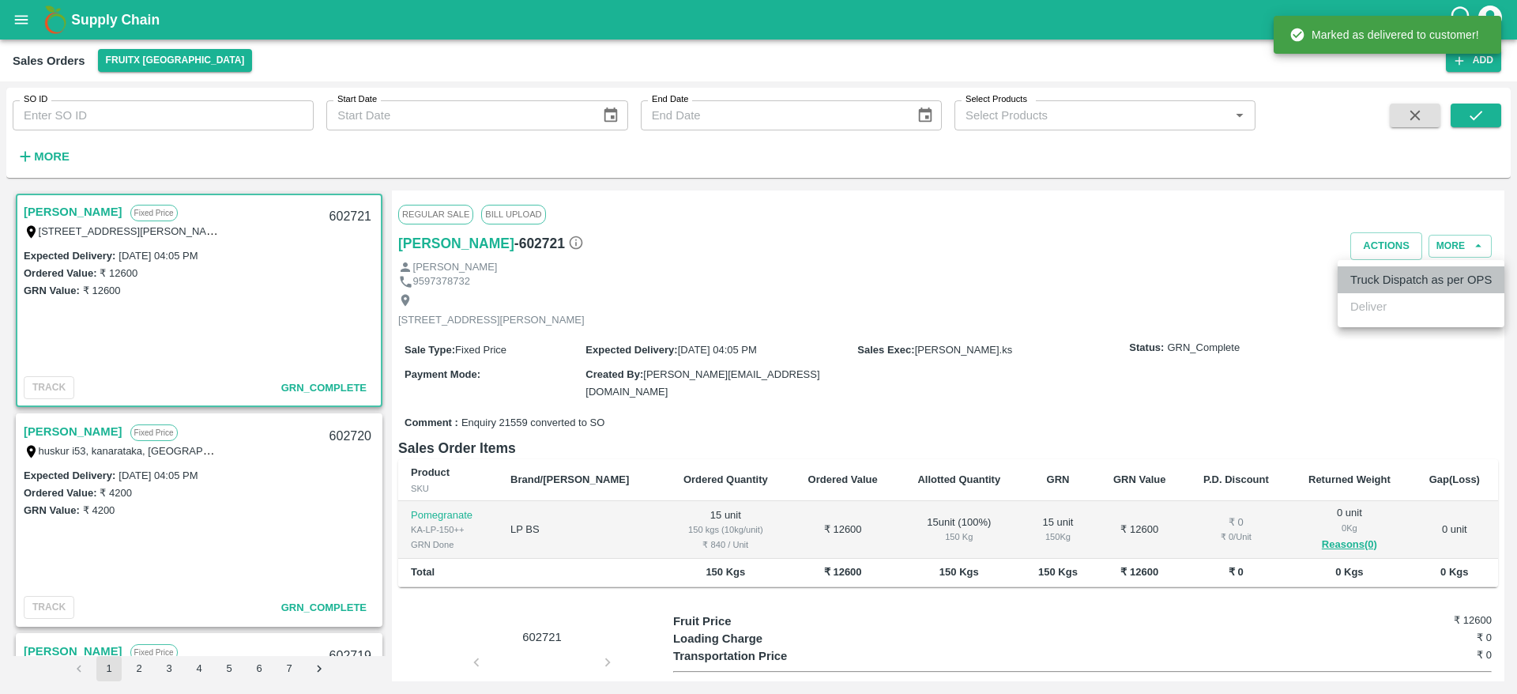
click at [1380, 271] on li "Truck Dispatch as per OPS" at bounding box center [1421, 279] width 167 height 27
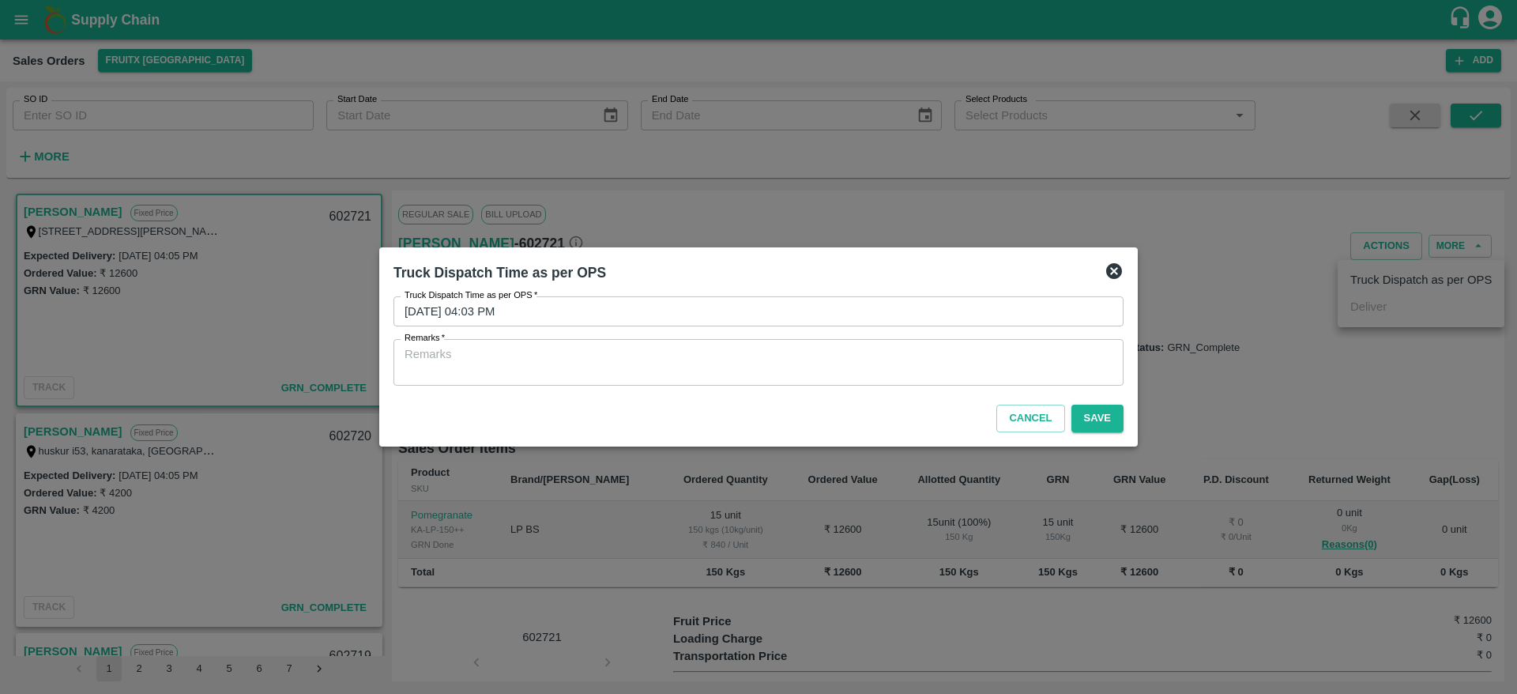
click at [878, 362] on textarea "Remarks   *" at bounding box center [759, 362] width 708 height 33
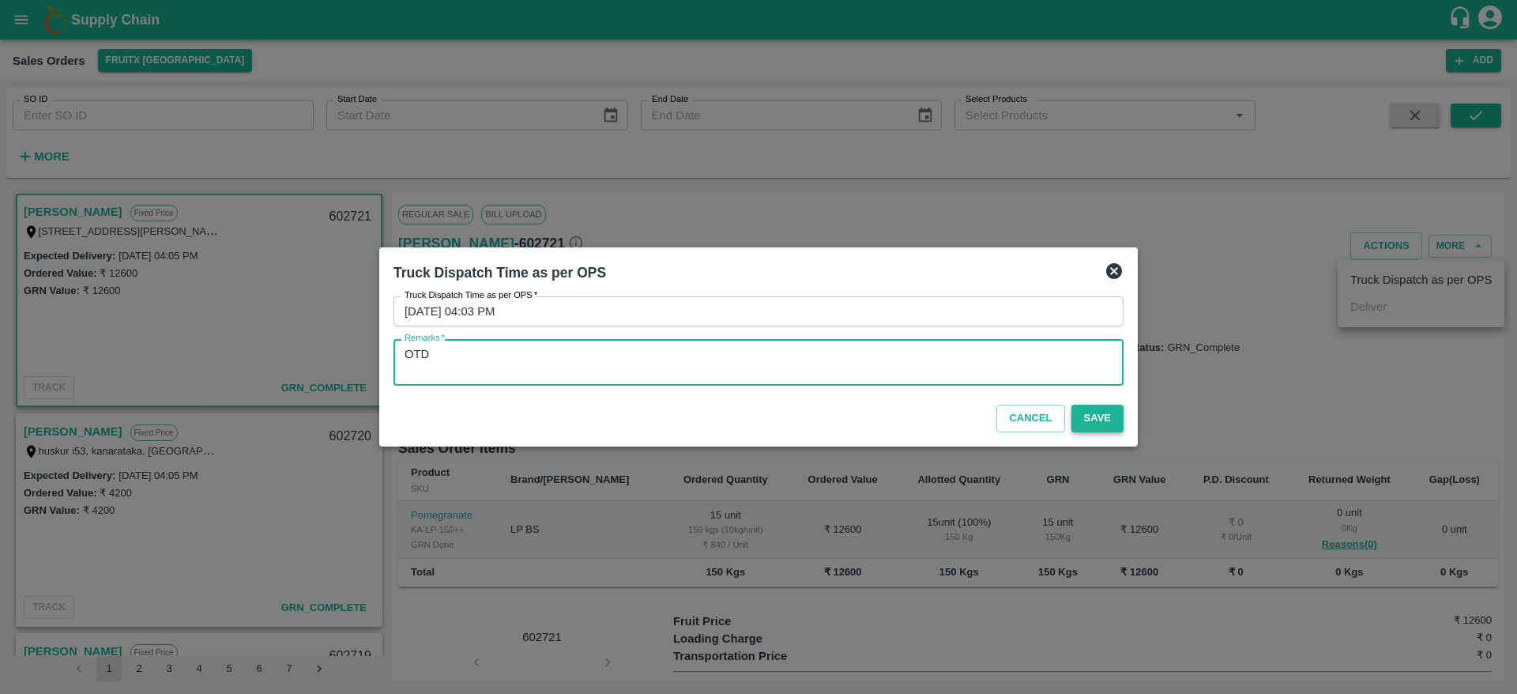
type textarea "OTD"
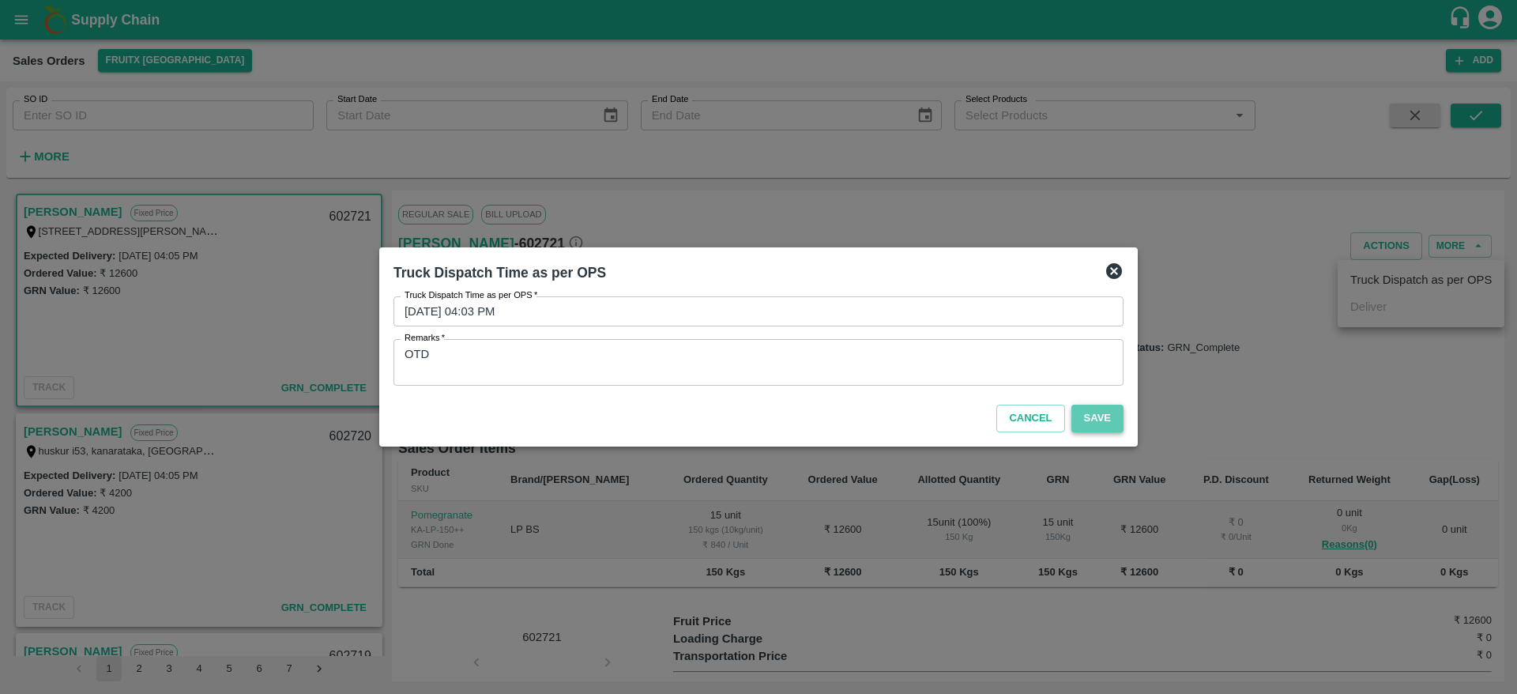
click at [1110, 413] on button "Save" at bounding box center [1098, 419] width 52 height 28
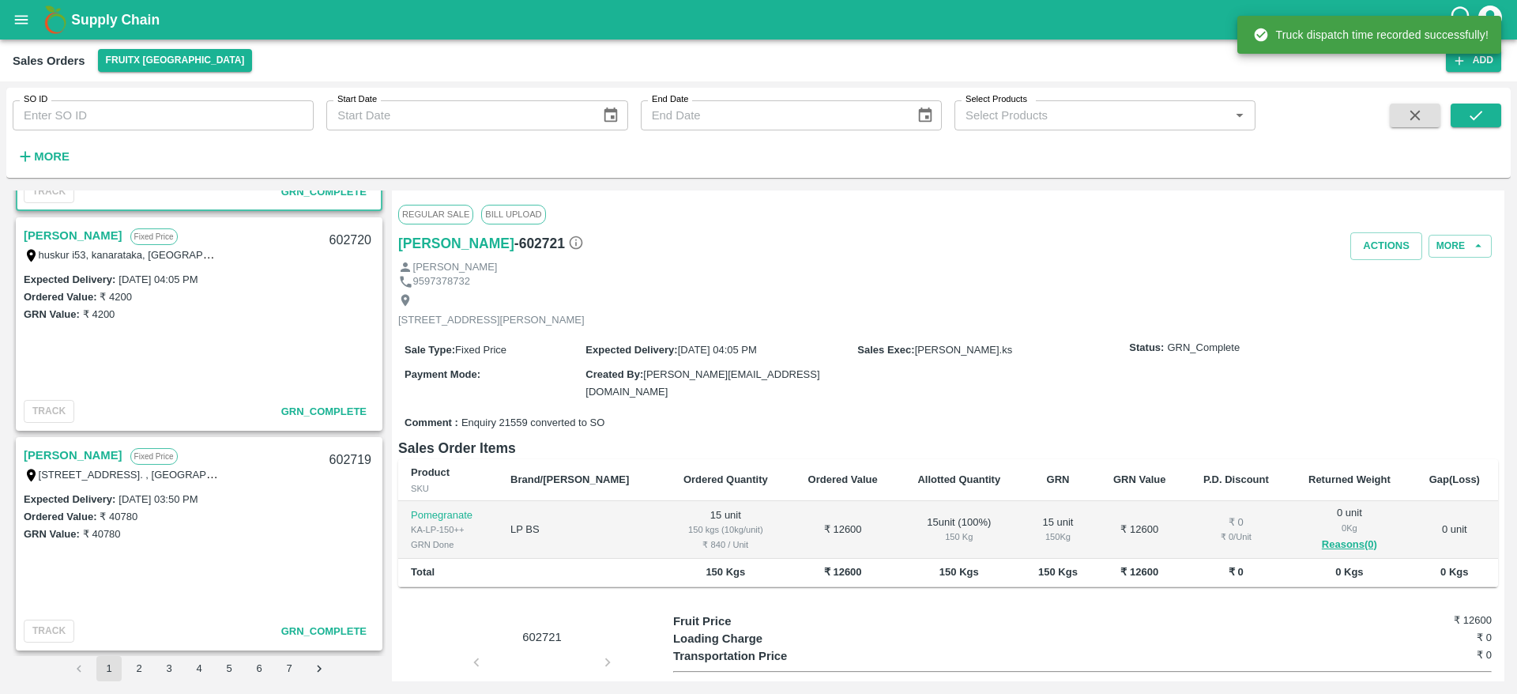
scroll to position [0, 0]
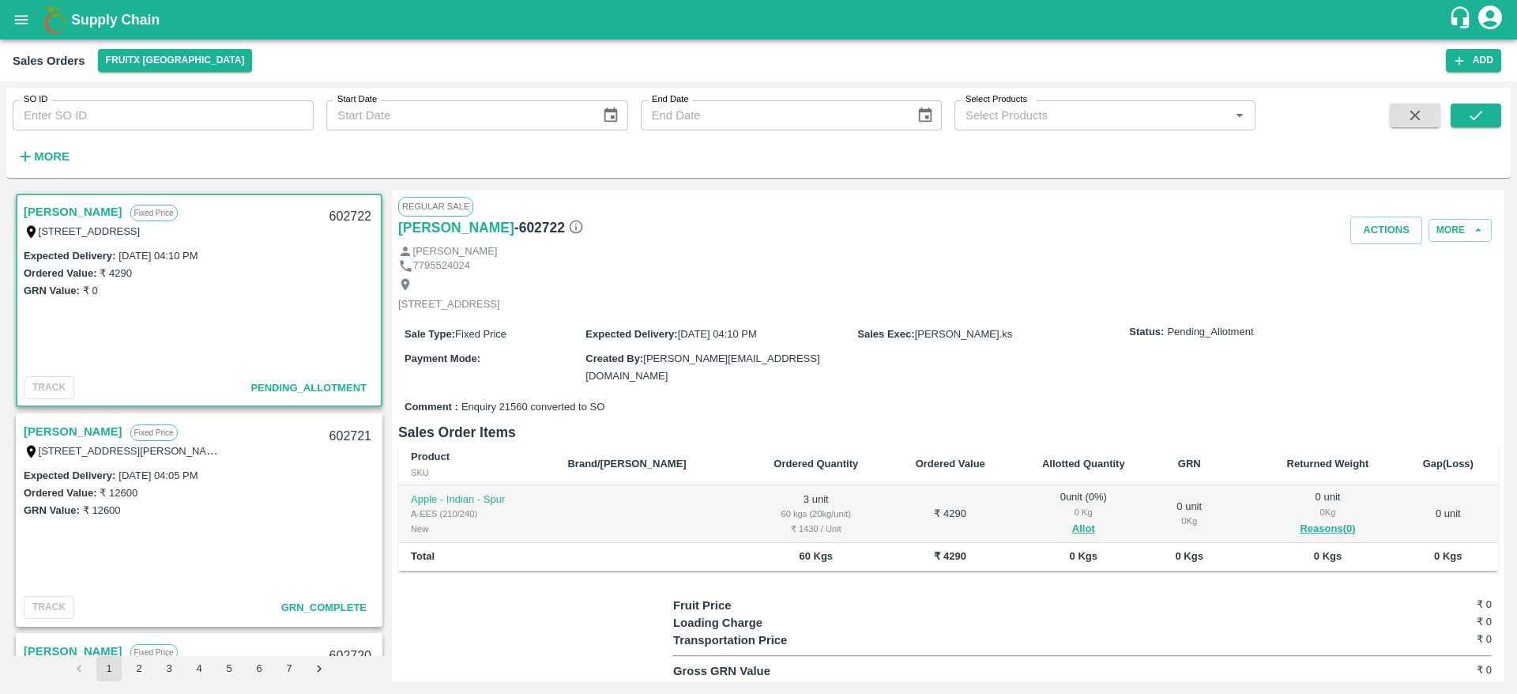
click at [64, 210] on link "[PERSON_NAME]" at bounding box center [73, 212] width 99 height 21
click at [333, 217] on div "602722" at bounding box center [350, 216] width 61 height 37
copy div "602722"
click at [1072, 524] on button "Allot" at bounding box center [1083, 529] width 23 height 18
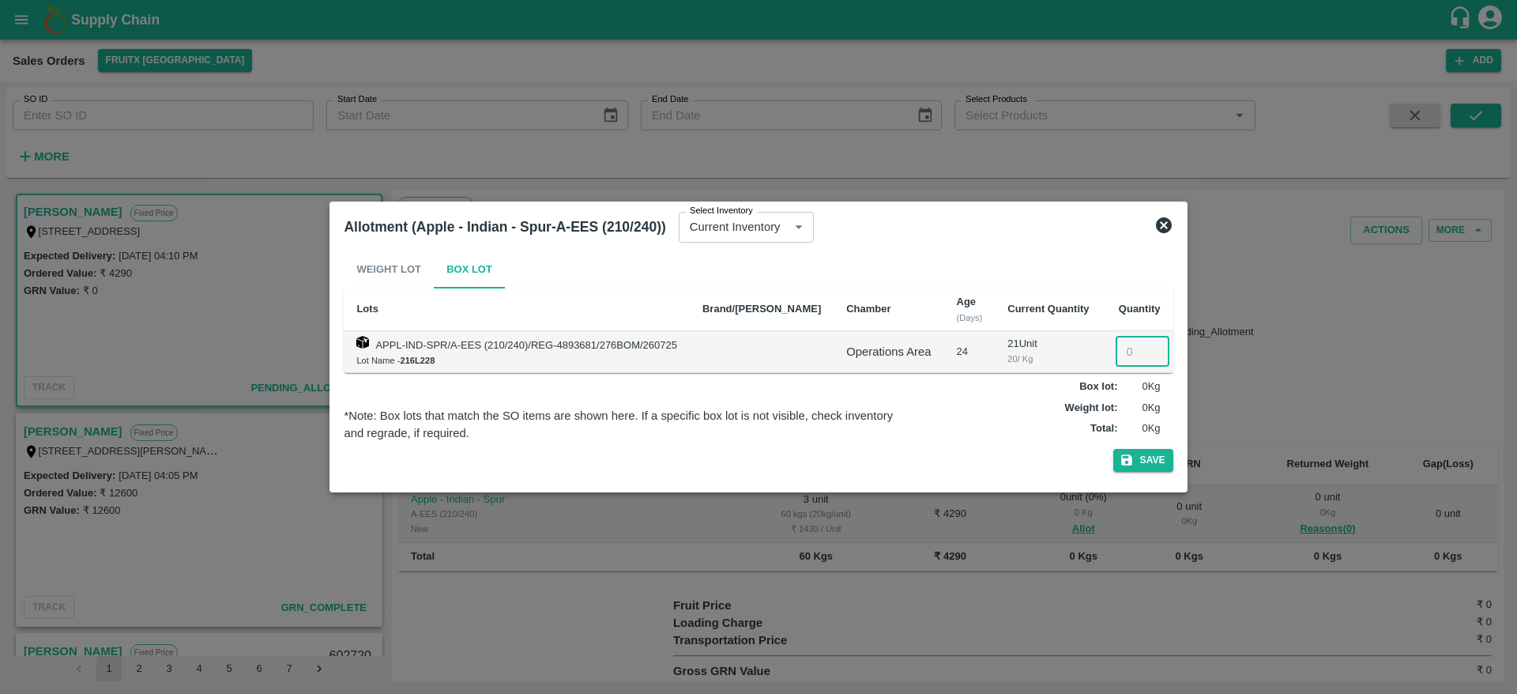
click at [1116, 347] on input "number" at bounding box center [1143, 352] width 54 height 30
type input "3"
click at [1132, 462] on button "Save" at bounding box center [1143, 460] width 60 height 23
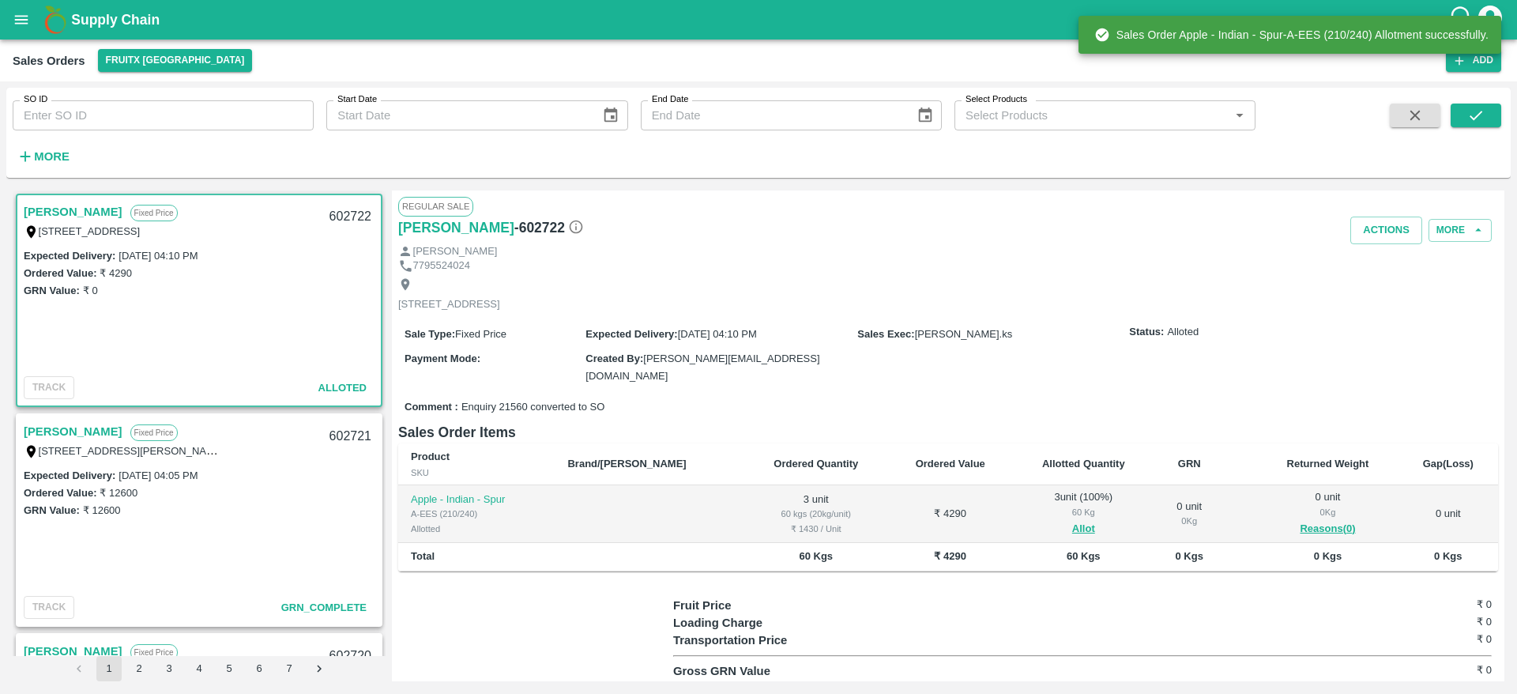
click at [345, 211] on div "602722" at bounding box center [350, 216] width 61 height 37
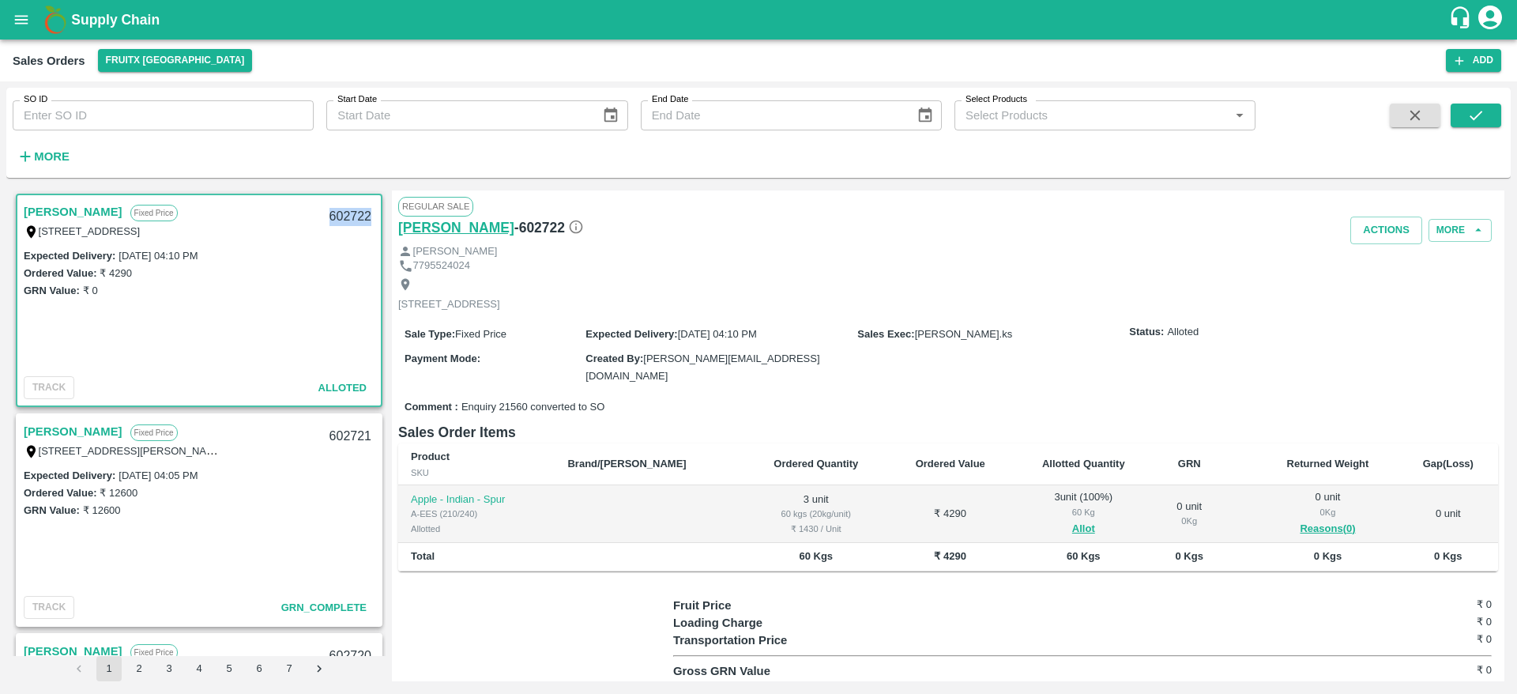
copy div "602722"
click at [1372, 241] on button "Actions" at bounding box center [1387, 231] width 72 height 28
click at [1374, 277] on li "Deliver" at bounding box center [1421, 290] width 167 height 27
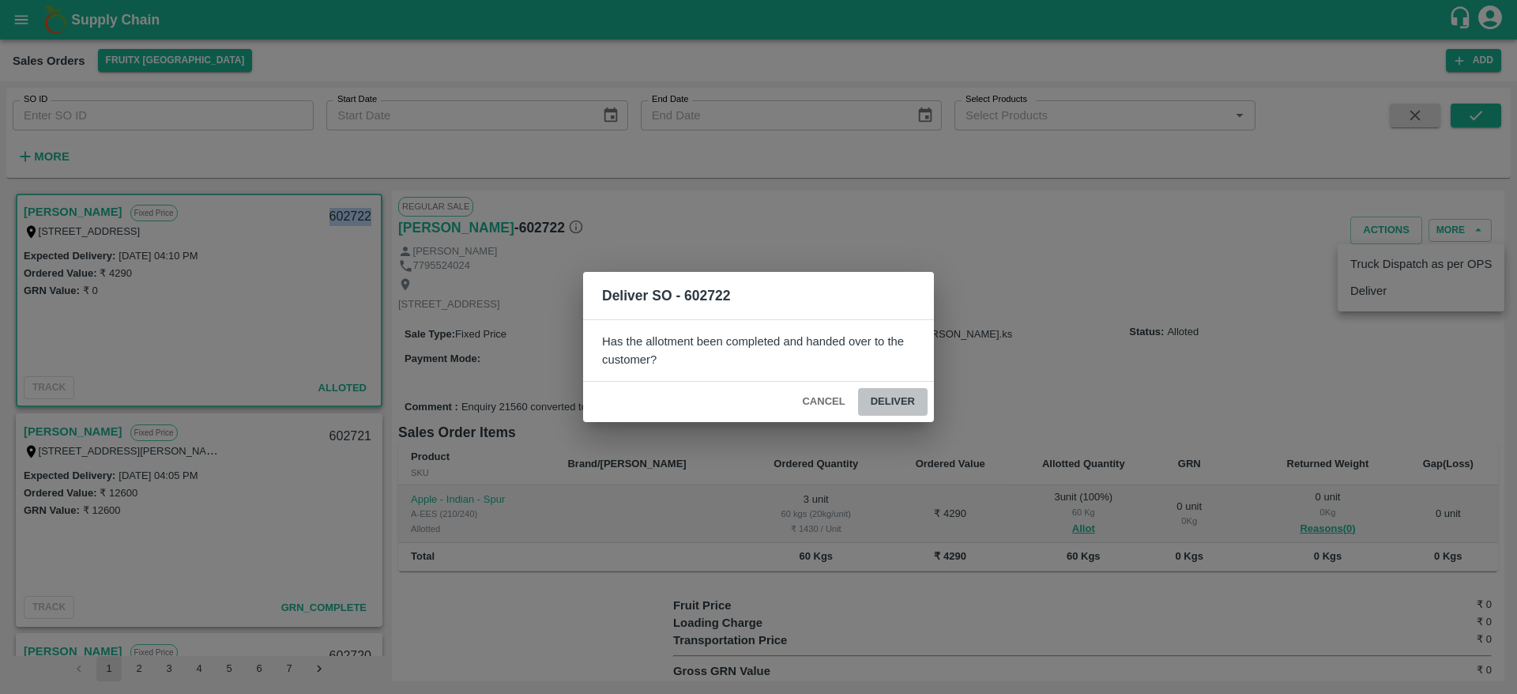
click at [858, 397] on button "Deliver" at bounding box center [893, 402] width 70 height 28
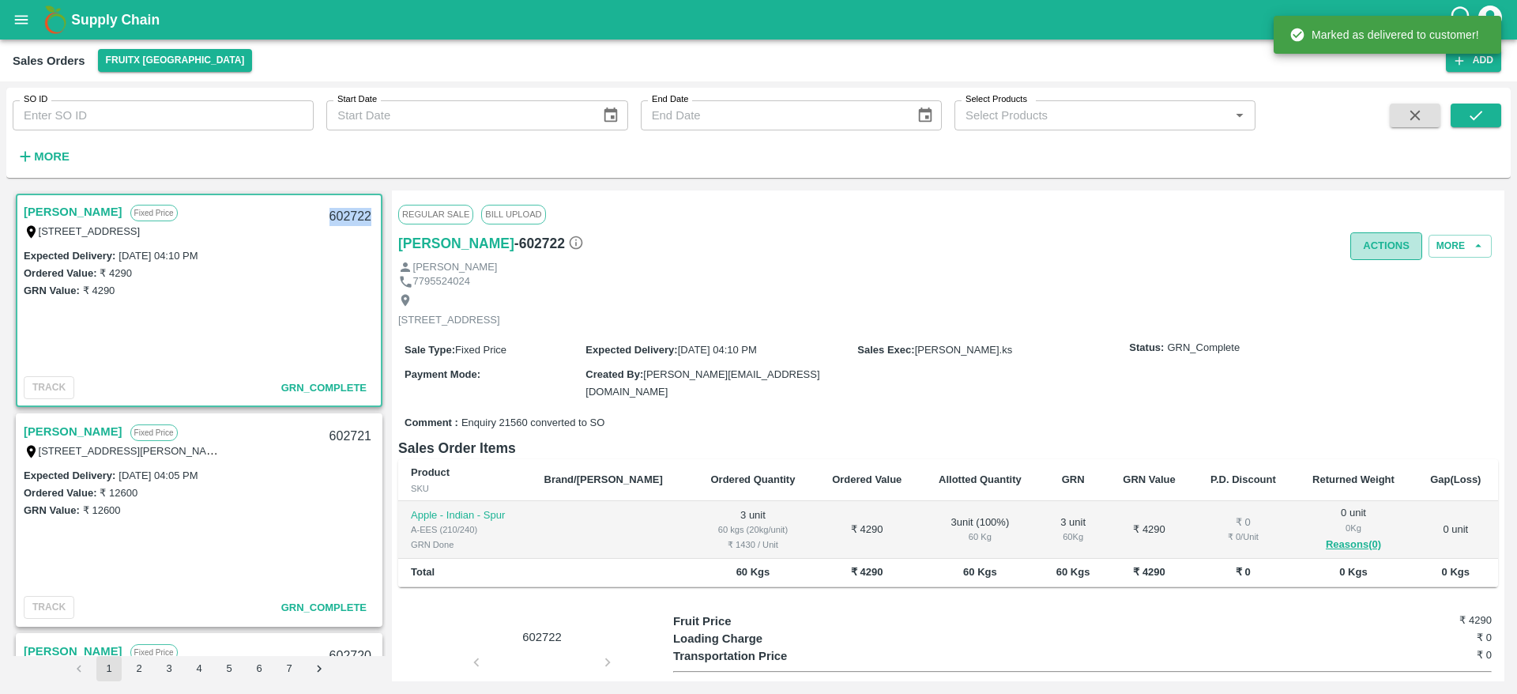
click at [1358, 259] on button "Actions" at bounding box center [1387, 246] width 72 height 28
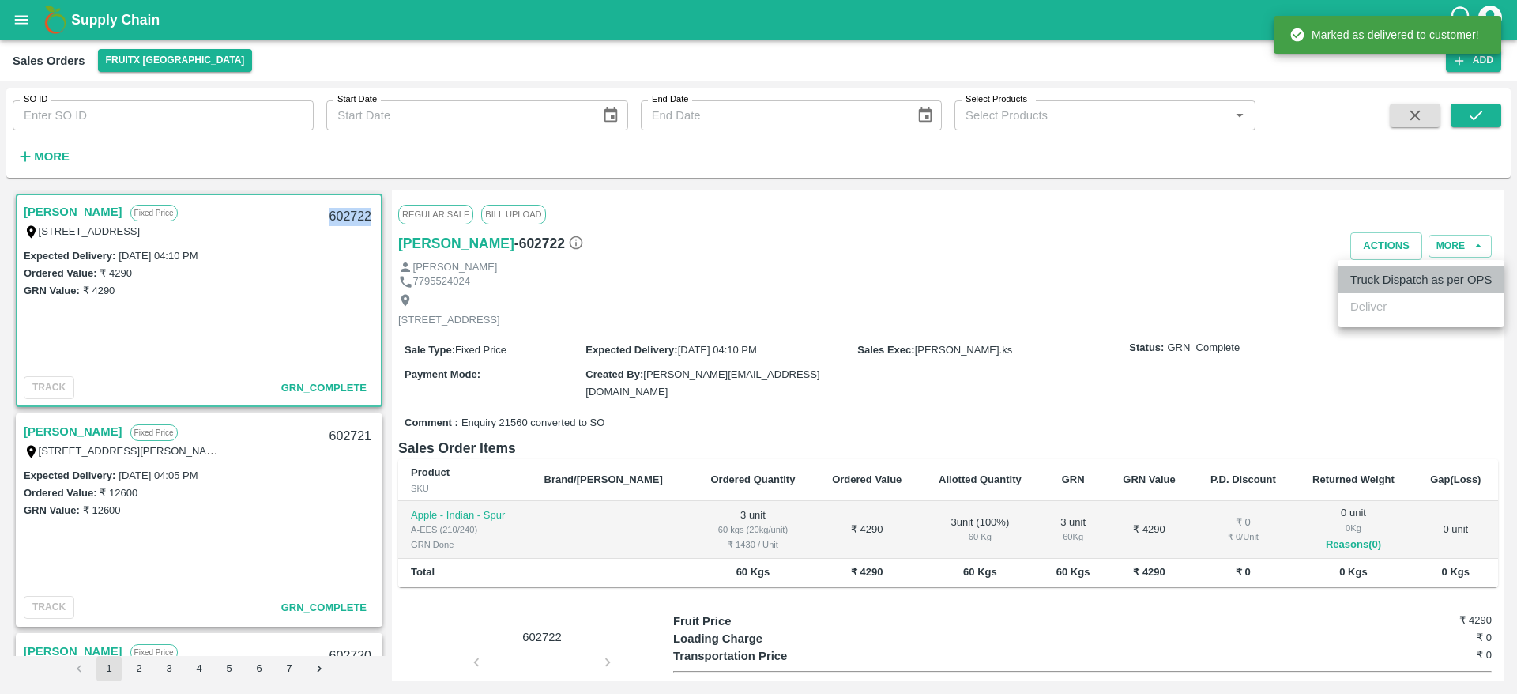
click at [1360, 285] on li "Truck Dispatch as per OPS" at bounding box center [1421, 279] width 167 height 27
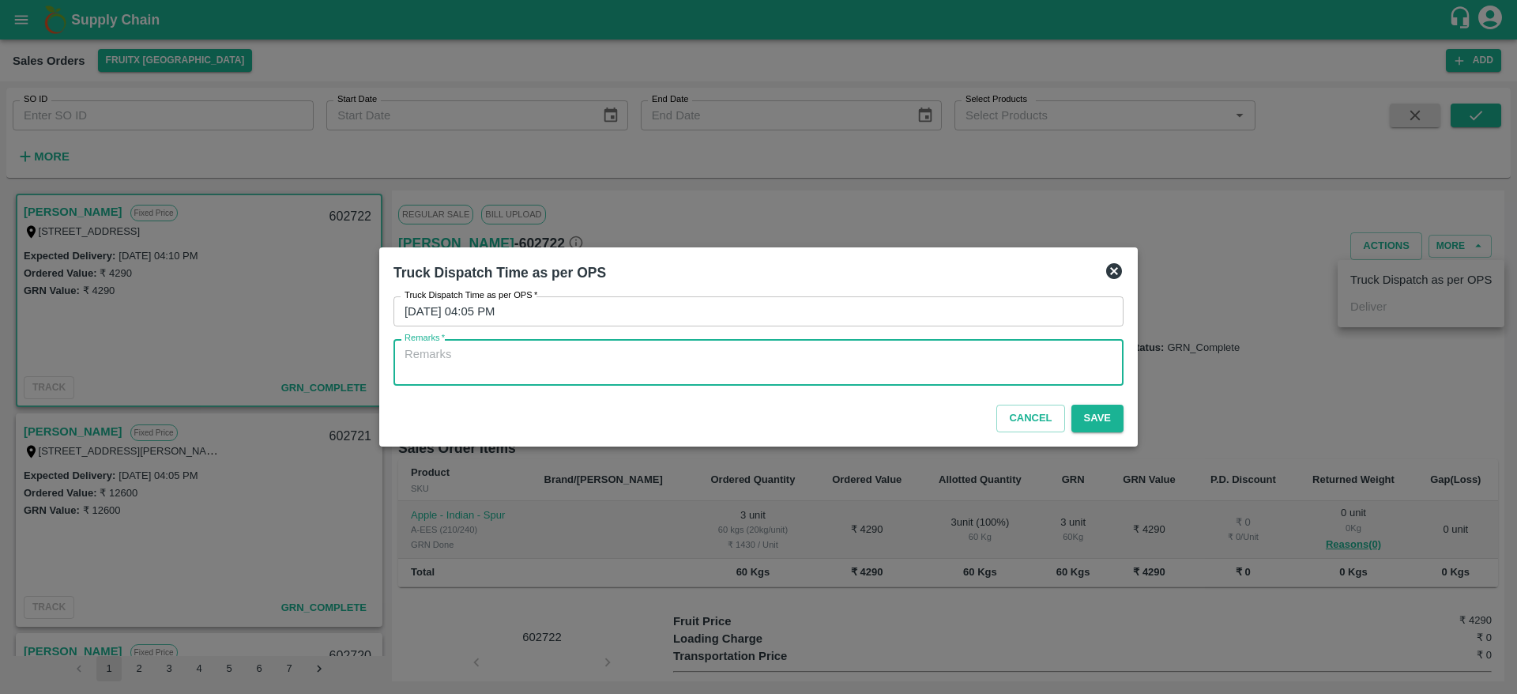
click at [842, 366] on textarea "Remarks   *" at bounding box center [759, 362] width 708 height 33
type textarea "OTD"
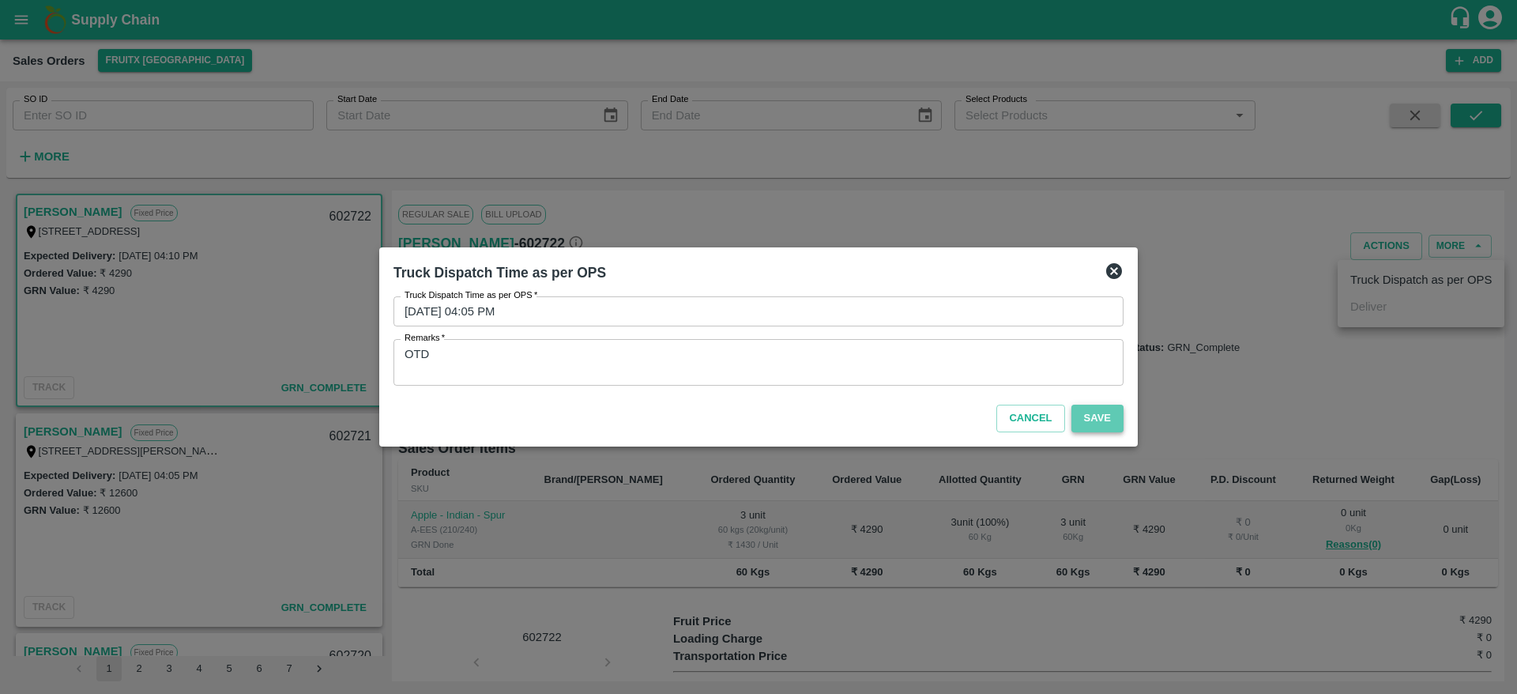
click at [1083, 418] on button "Save" at bounding box center [1098, 419] width 52 height 28
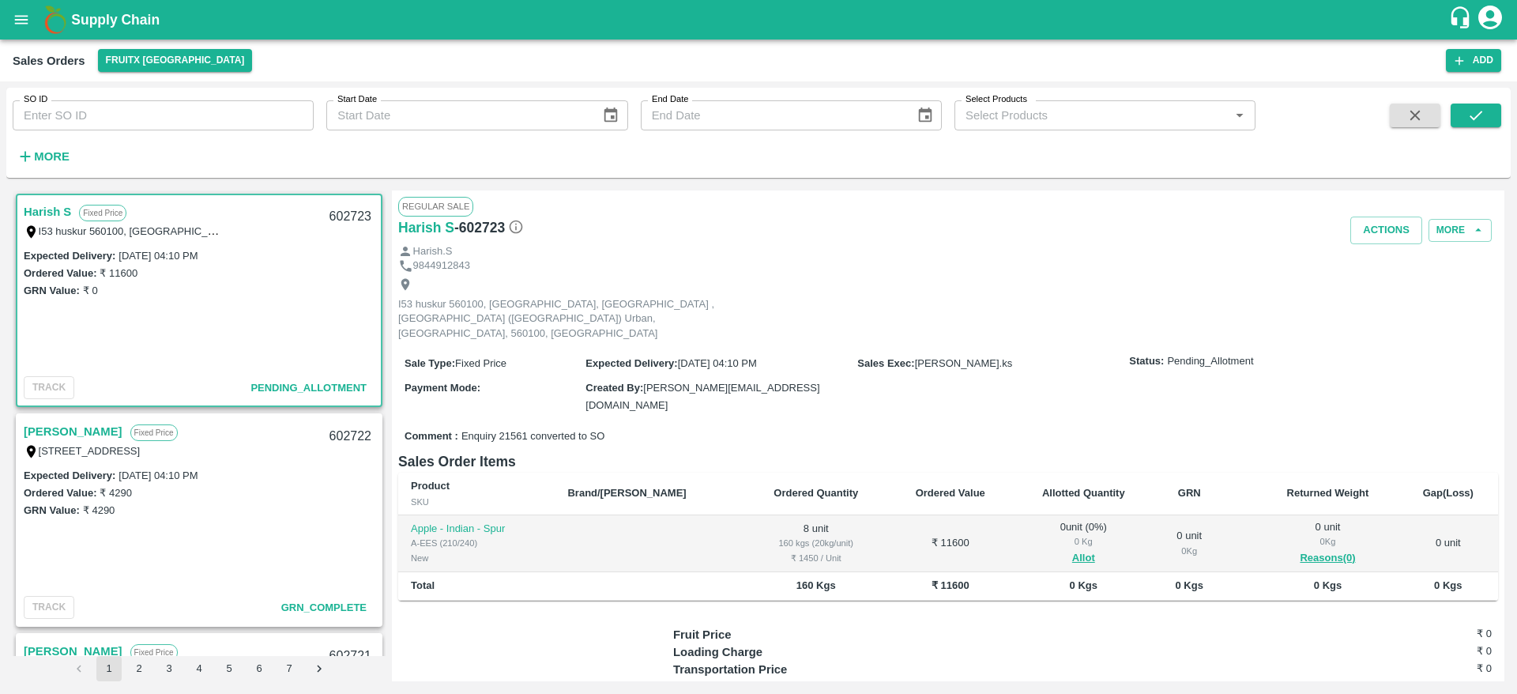
click at [45, 209] on link "Harish S" at bounding box center [47, 212] width 47 height 21
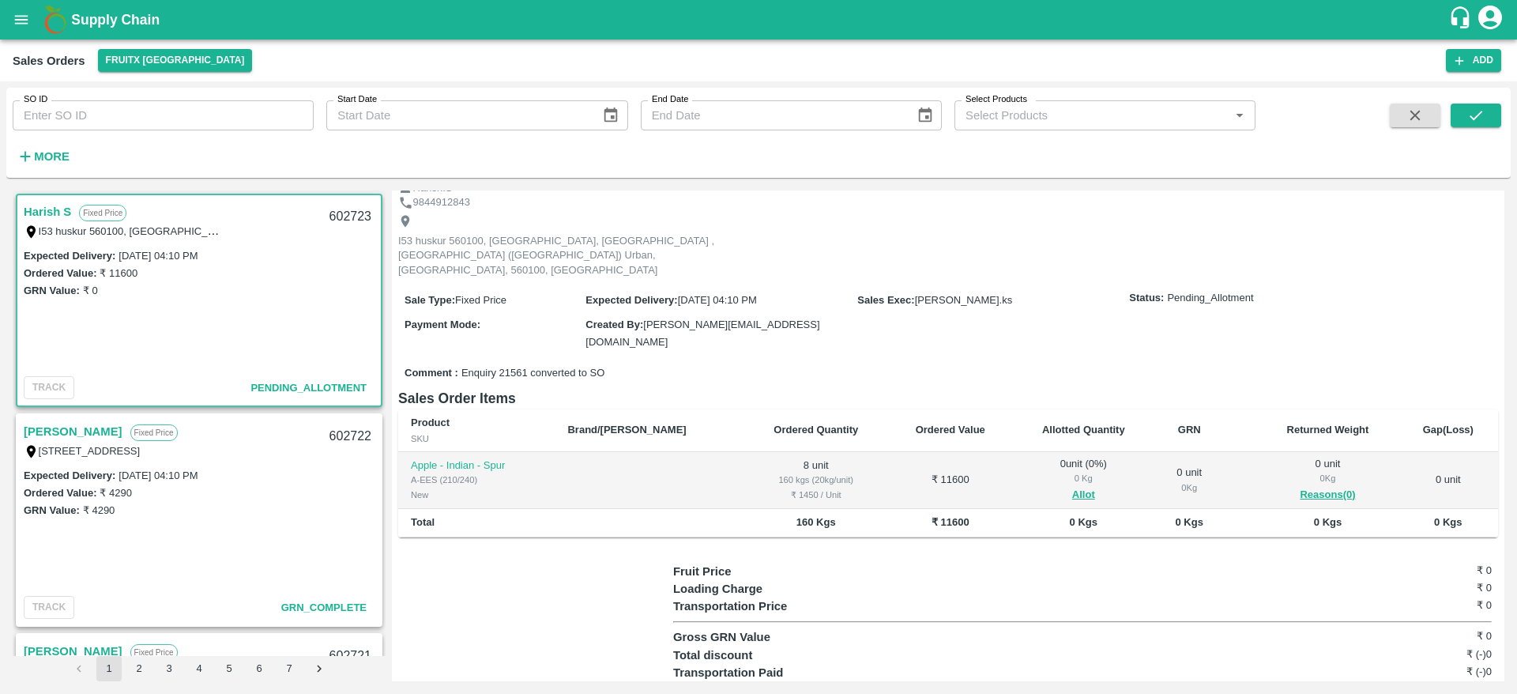
scroll to position [64, 0]
click at [1072, 485] on button "Allot" at bounding box center [1083, 494] width 23 height 18
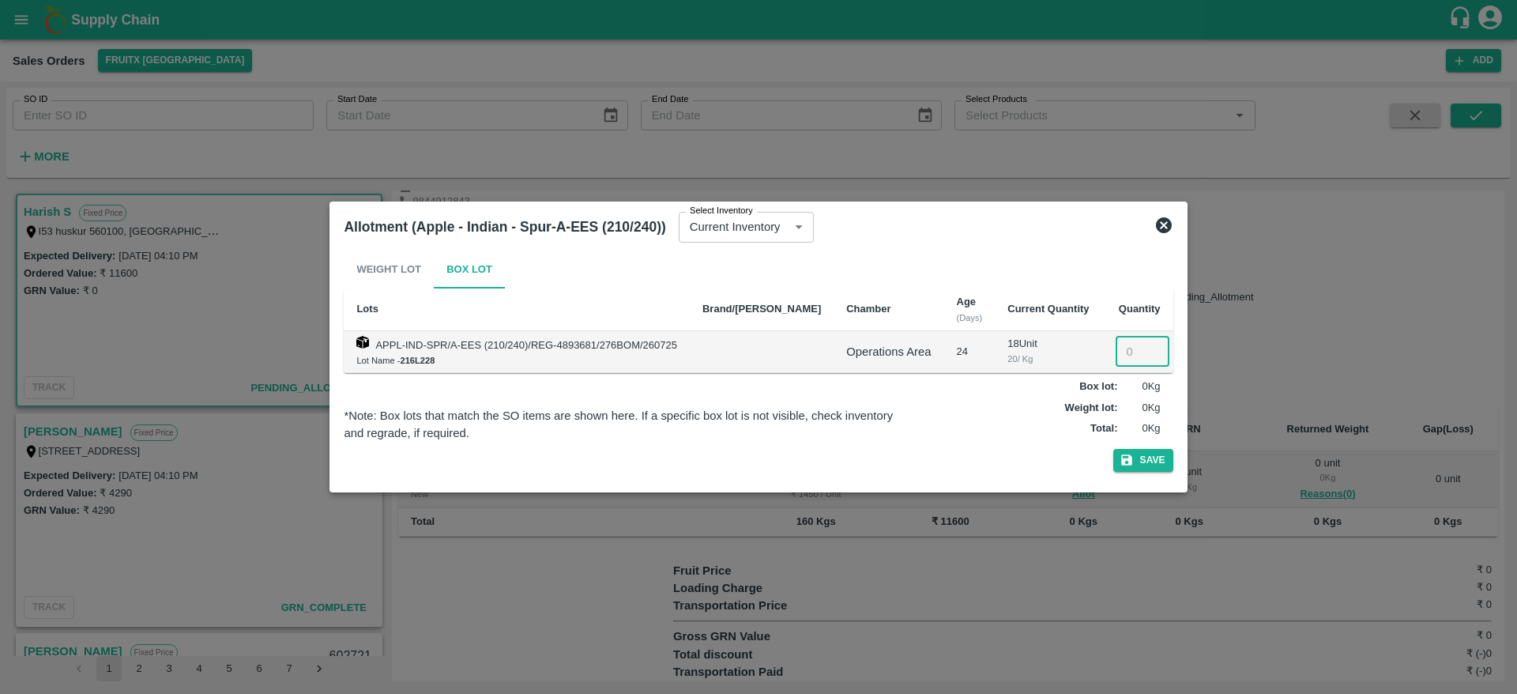
click at [1116, 343] on input "number" at bounding box center [1143, 352] width 54 height 30
type input "8"
click at [1128, 455] on button "Save" at bounding box center [1143, 460] width 60 height 23
click at [1134, 455] on icon at bounding box center [1143, 459] width 19 height 19
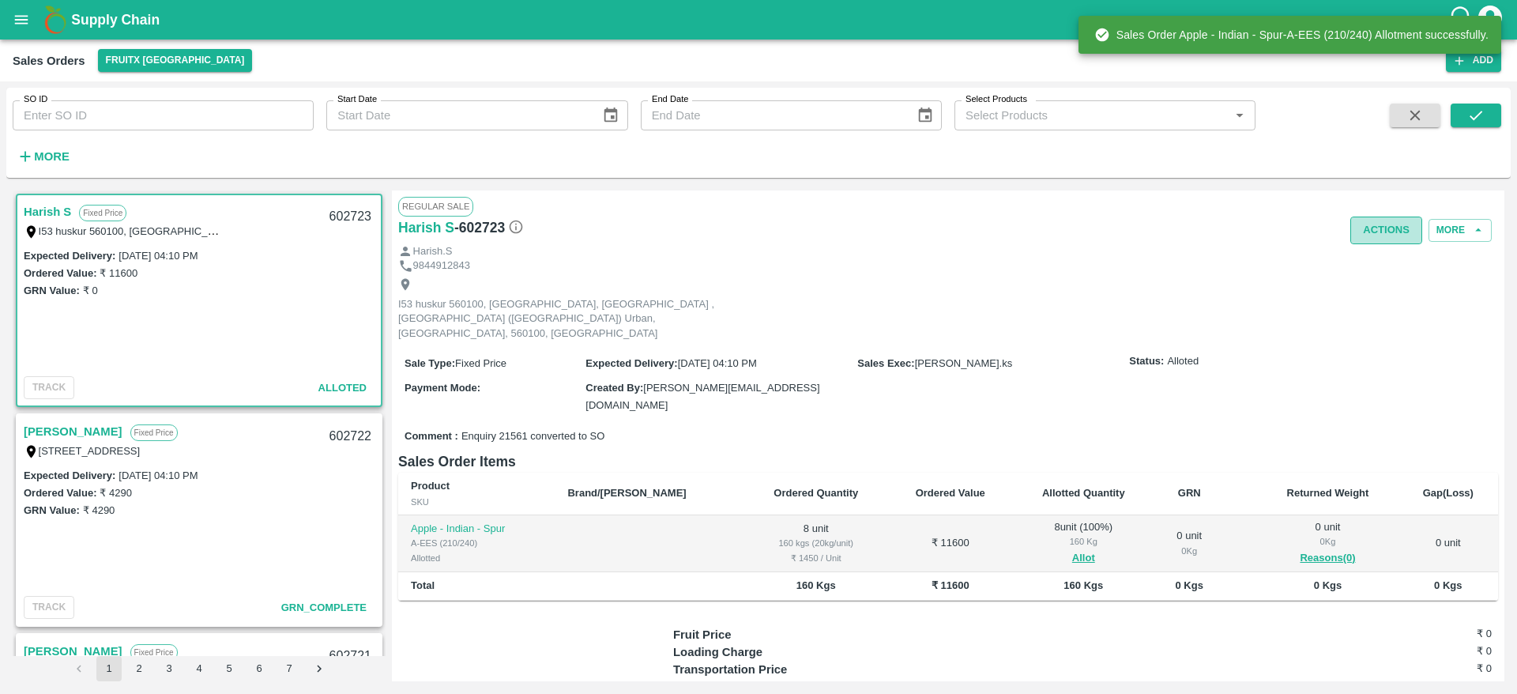
click at [1380, 217] on button "Actions" at bounding box center [1387, 231] width 72 height 28
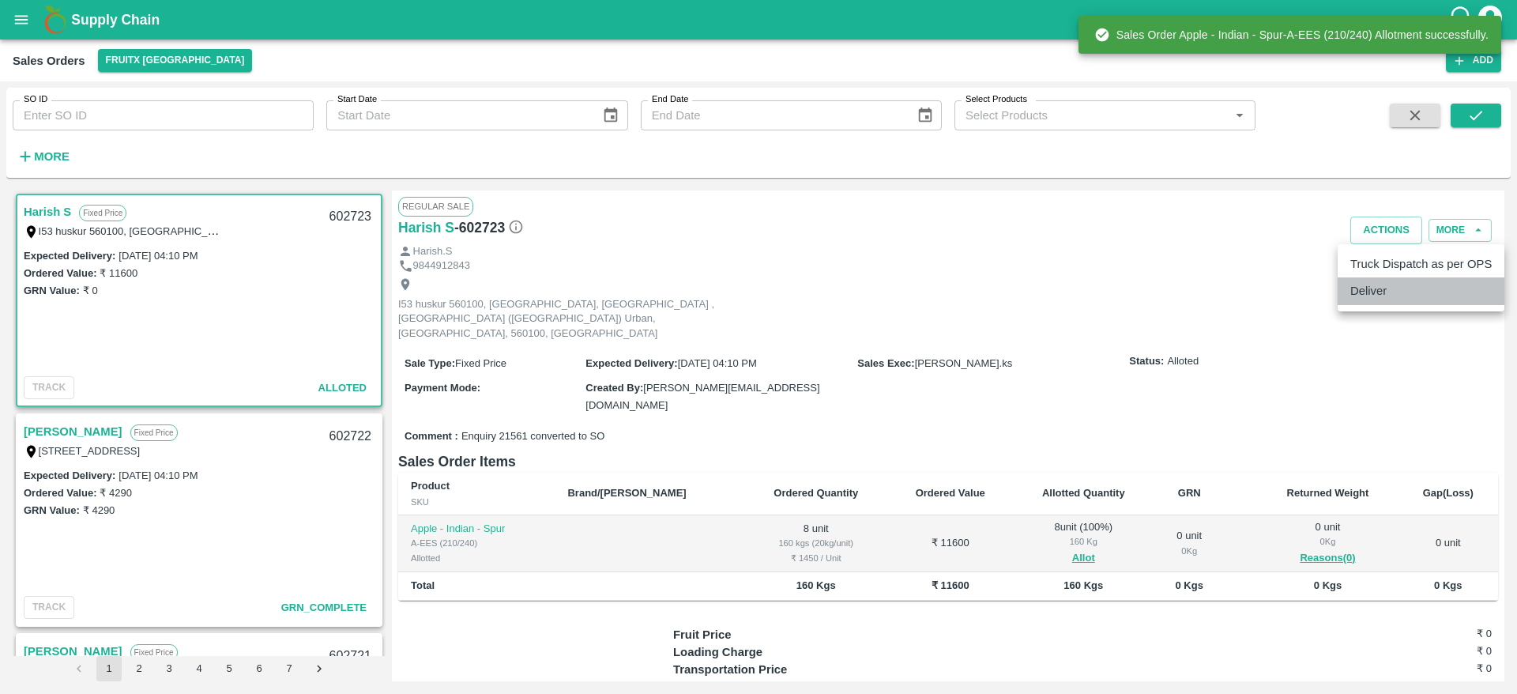
click at [1370, 296] on li "Deliver" at bounding box center [1421, 290] width 167 height 27
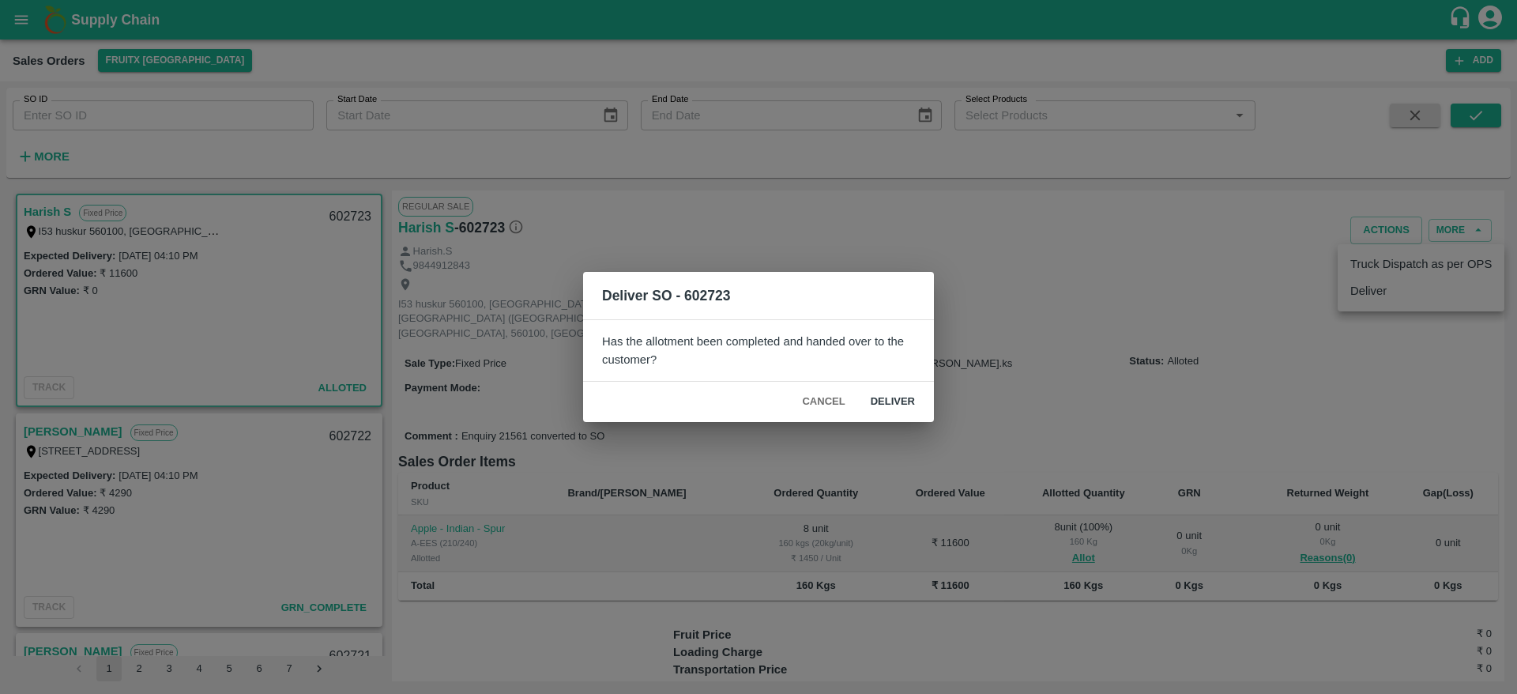
click at [915, 386] on div "Cancel Deliver" at bounding box center [758, 402] width 351 height 40
click at [899, 402] on button "Deliver" at bounding box center [893, 402] width 70 height 28
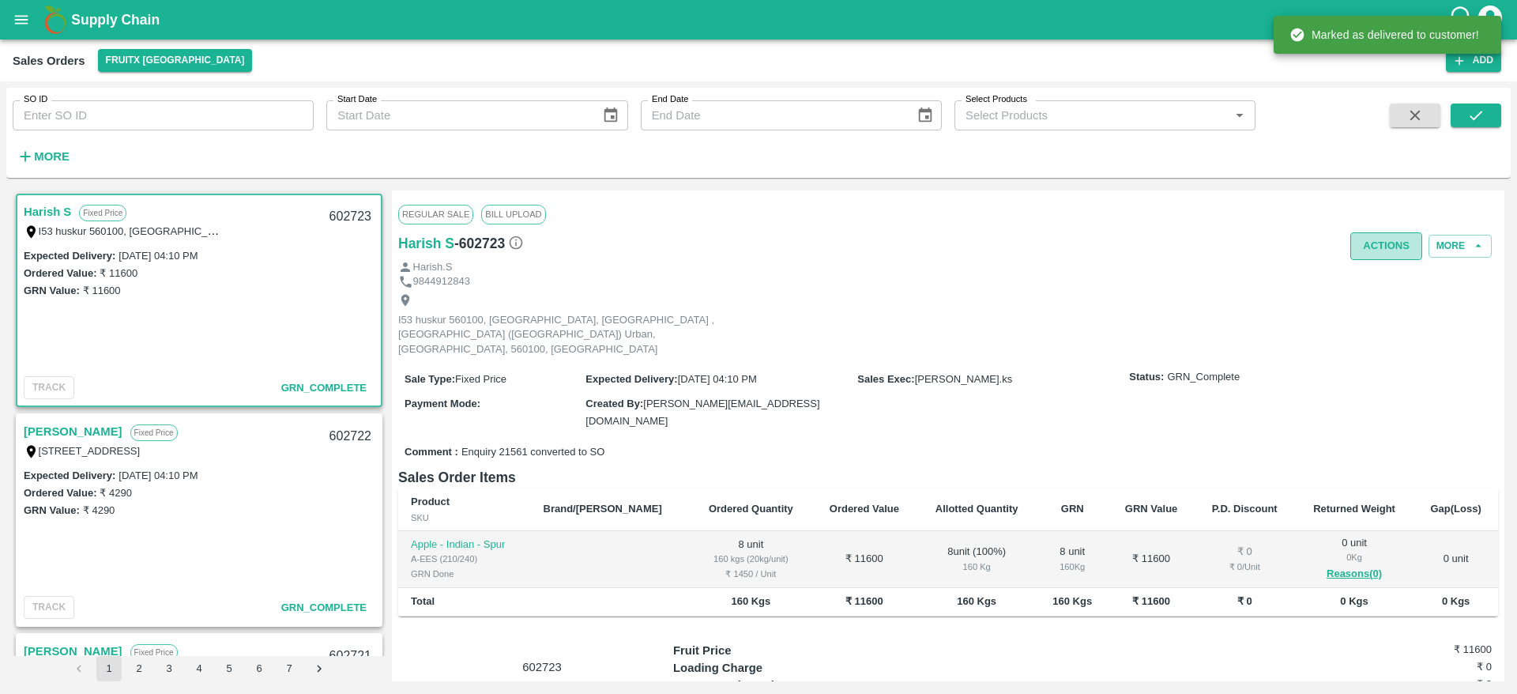
click at [1399, 248] on button "Actions" at bounding box center [1387, 246] width 72 height 28
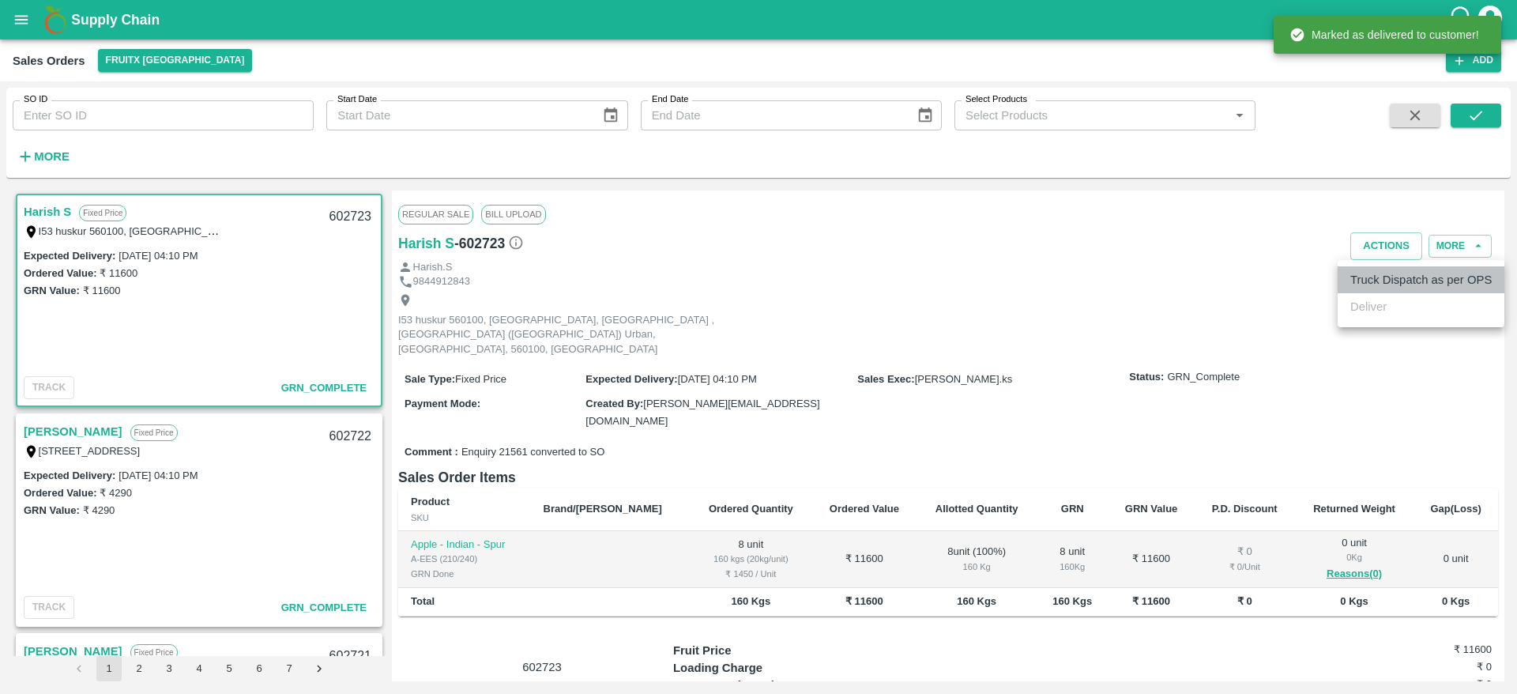
click at [1384, 271] on li "Truck Dispatch as per OPS" at bounding box center [1421, 279] width 167 height 27
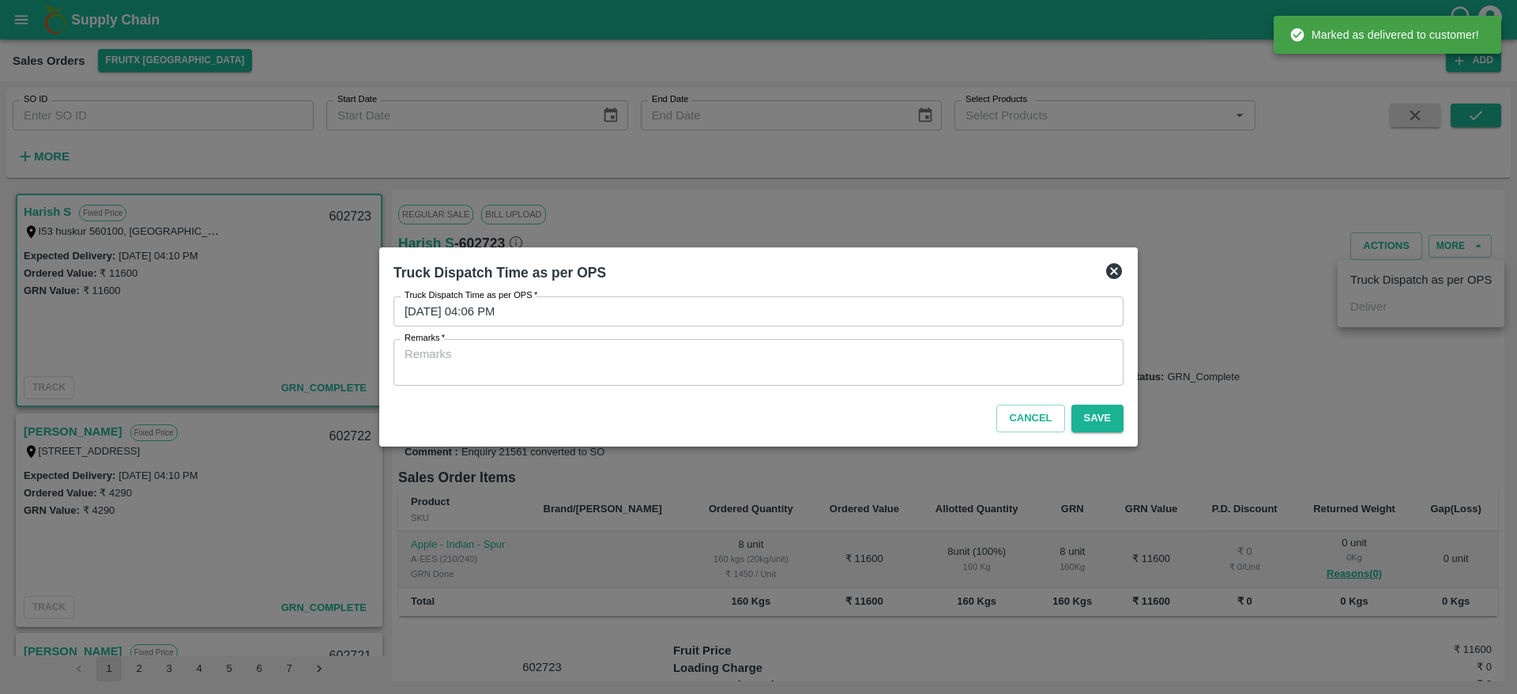
click at [883, 355] on textarea "Remarks   *" at bounding box center [759, 362] width 708 height 33
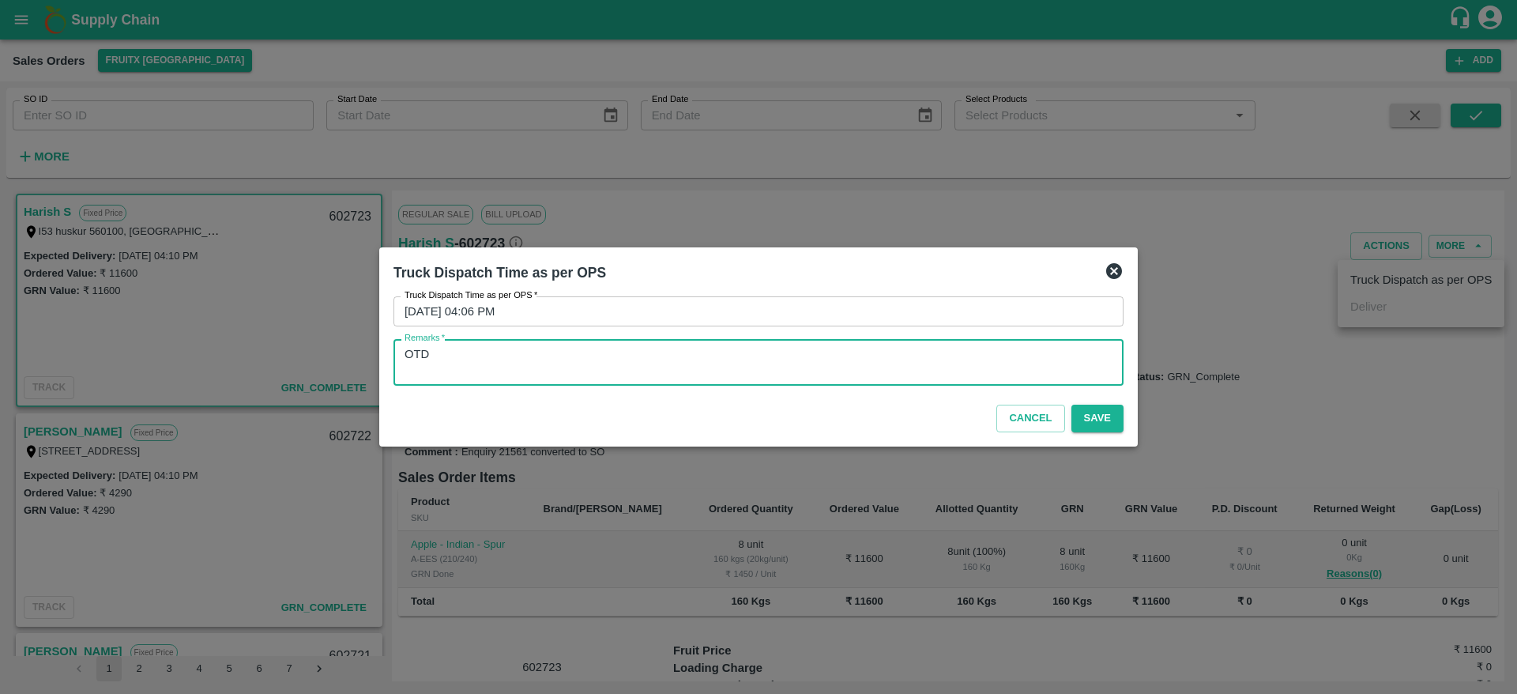
type textarea "OTD"
click at [1094, 435] on div "Cancel Save" at bounding box center [758, 415] width 743 height 47
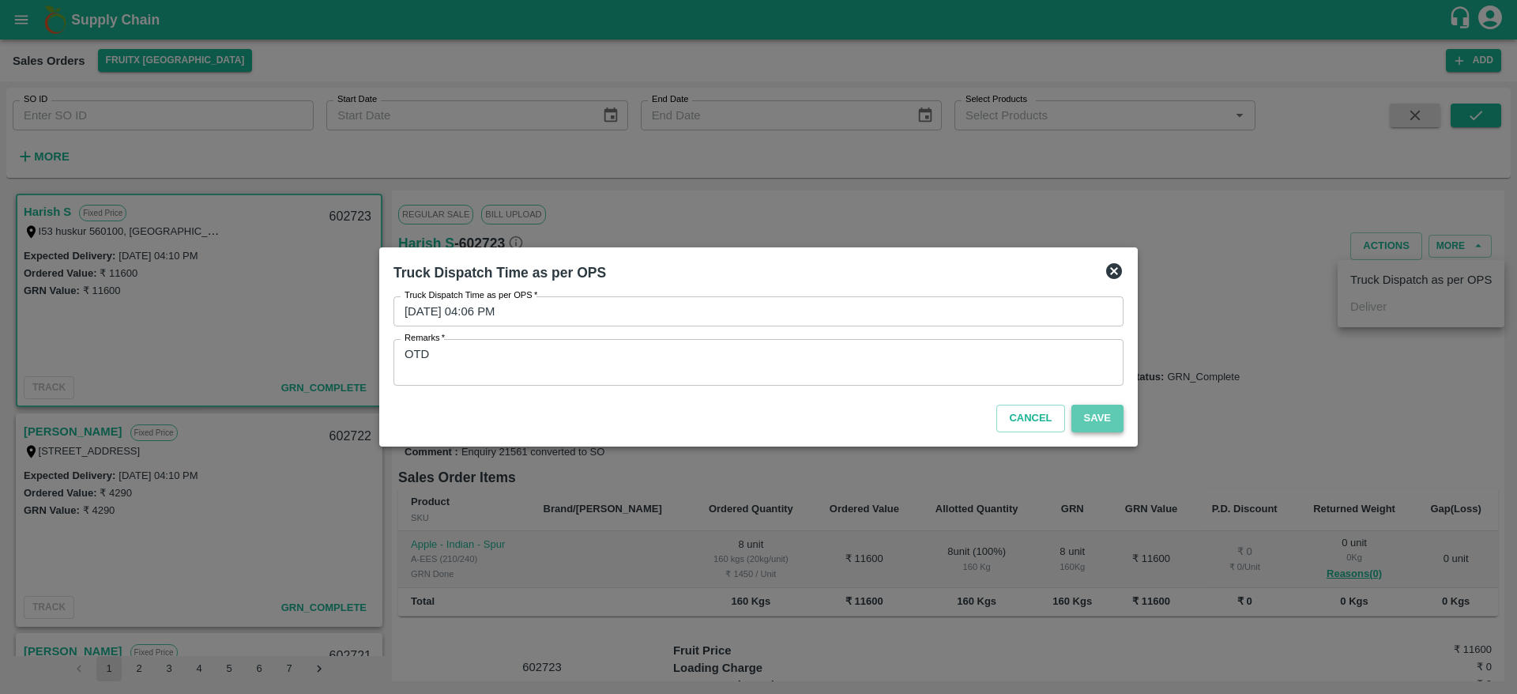
click at [1094, 429] on button "Save" at bounding box center [1098, 419] width 52 height 28
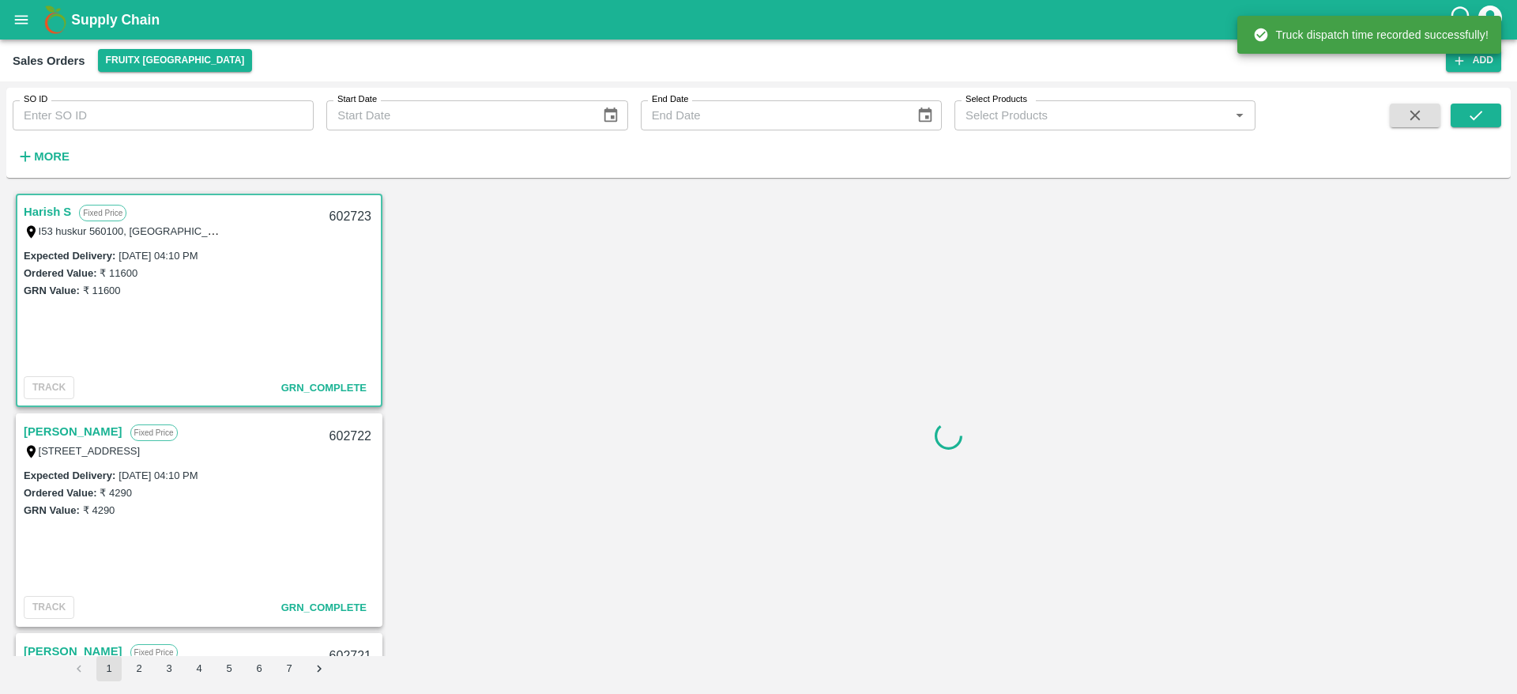
click at [337, 216] on div "602723" at bounding box center [350, 216] width 61 height 37
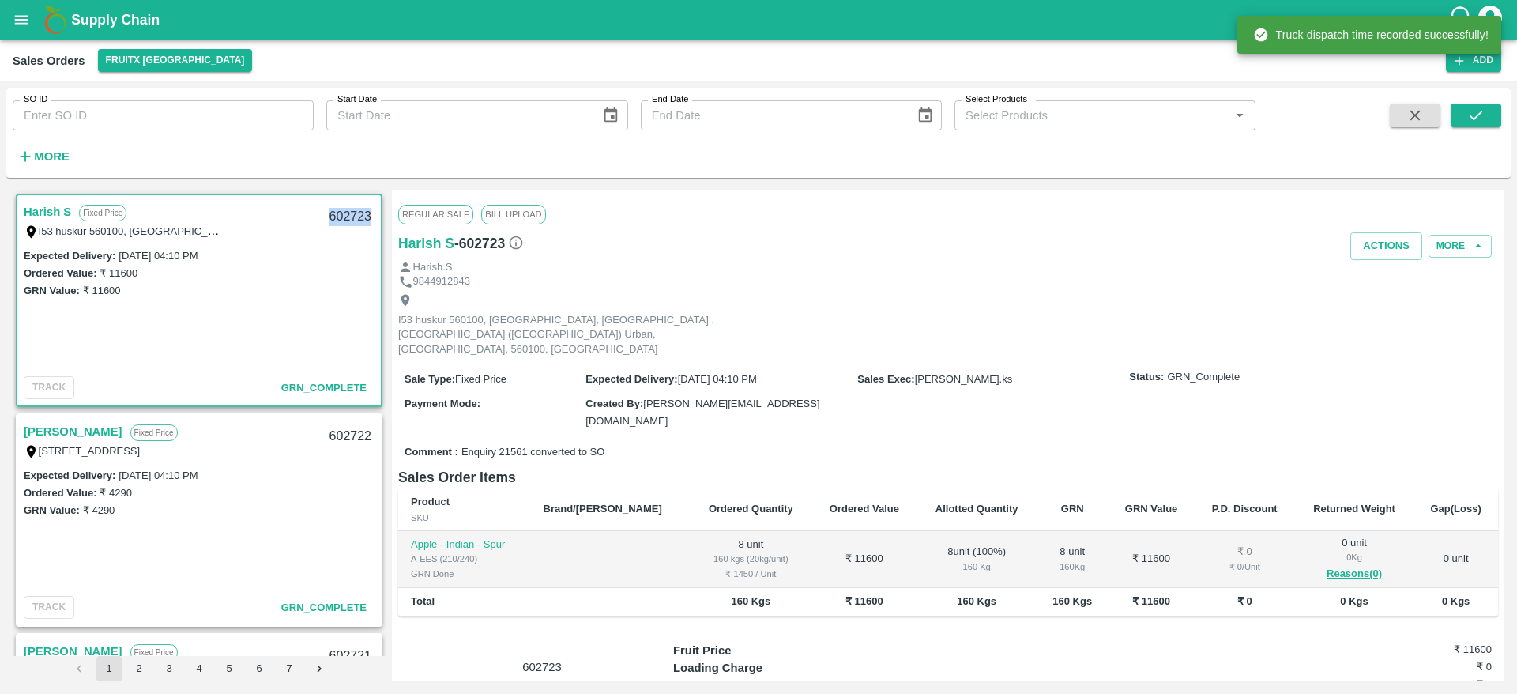
copy div "602723"
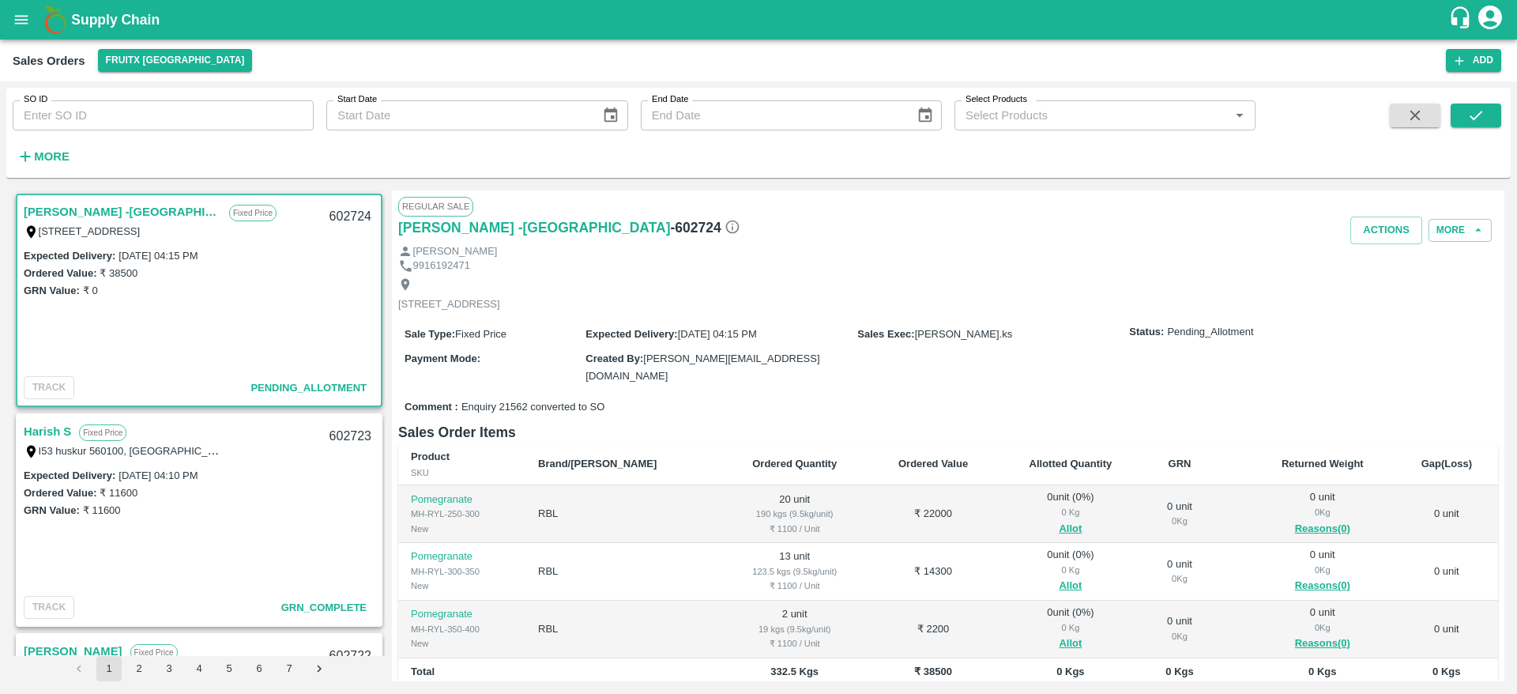
click at [62, 209] on link "[PERSON_NAME] -[GEOGRAPHIC_DATA]" at bounding box center [123, 212] width 198 height 21
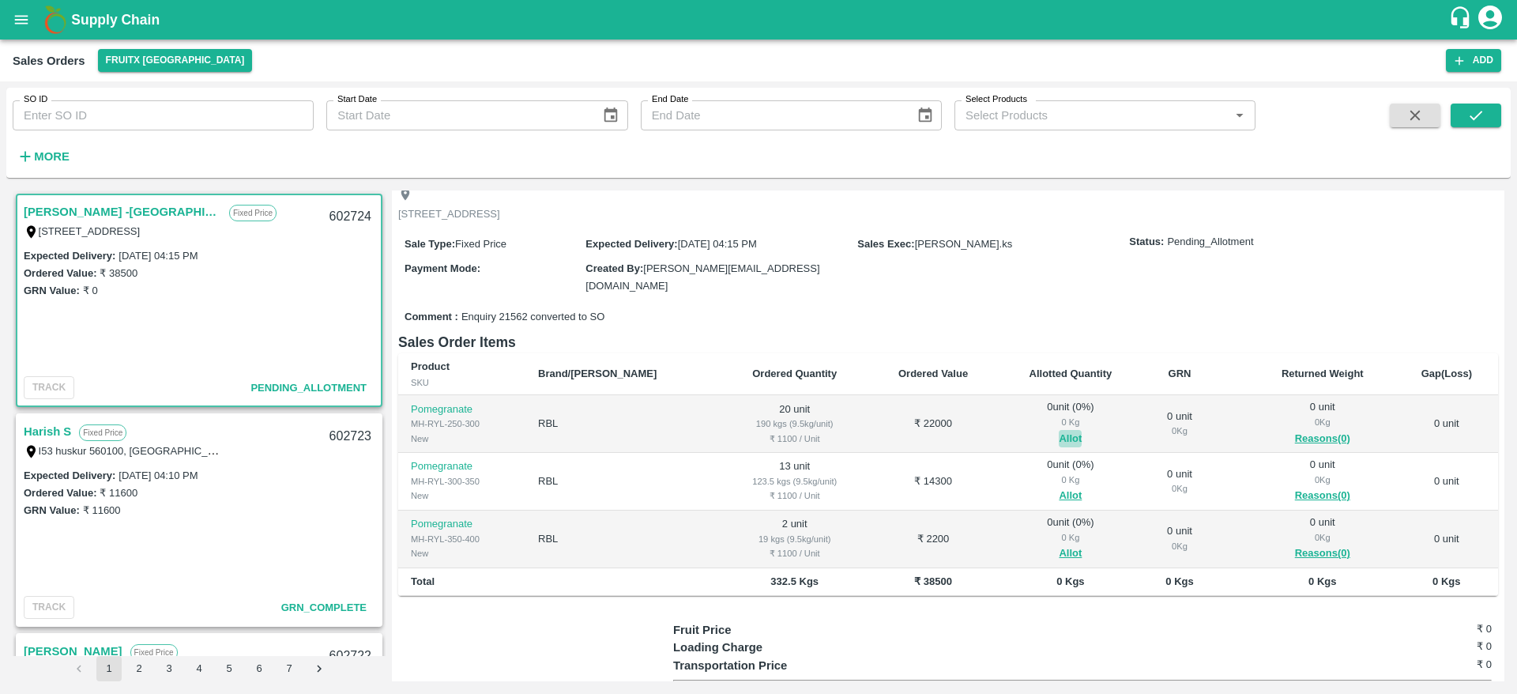
click at [1059, 434] on button "Allot" at bounding box center [1070, 439] width 23 height 18
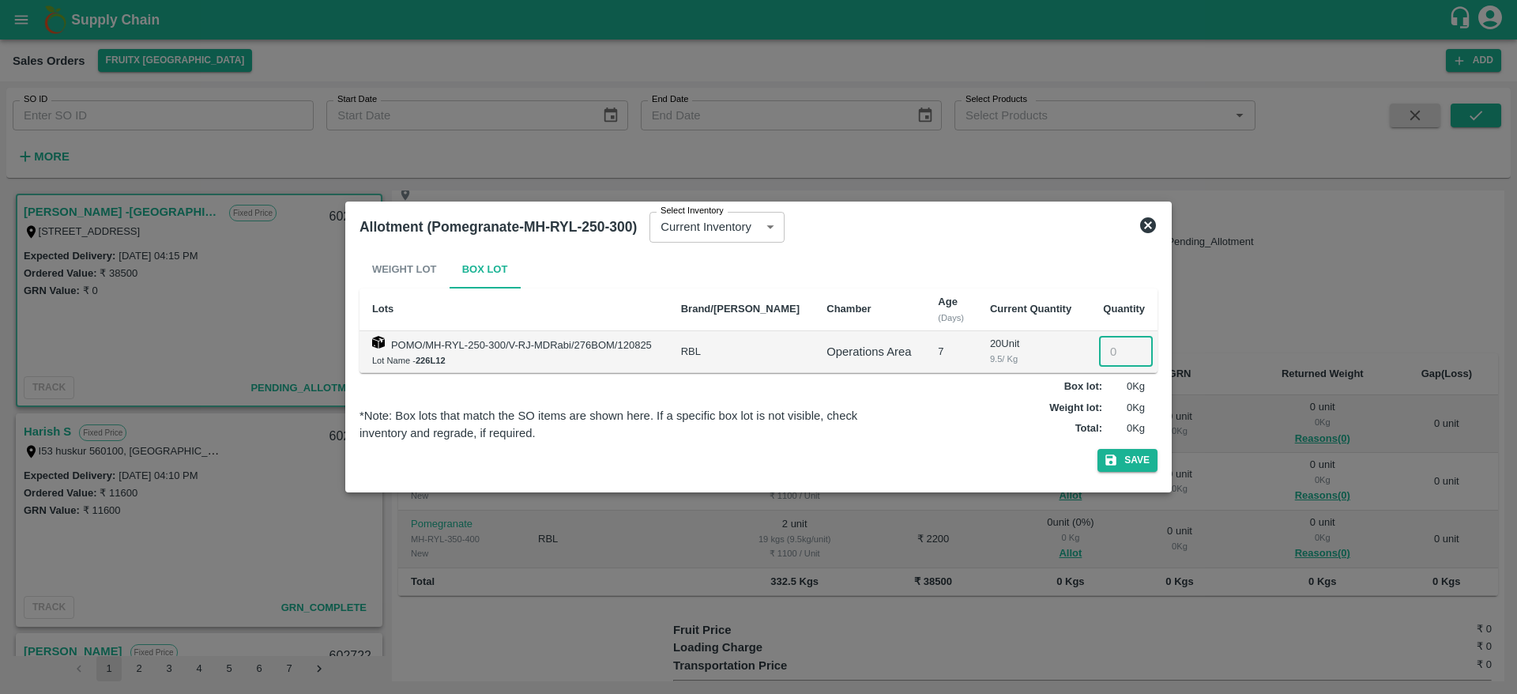
click at [1108, 346] on input "number" at bounding box center [1126, 352] width 54 height 30
type input "20"
click at [1140, 454] on button "Save" at bounding box center [1128, 460] width 60 height 23
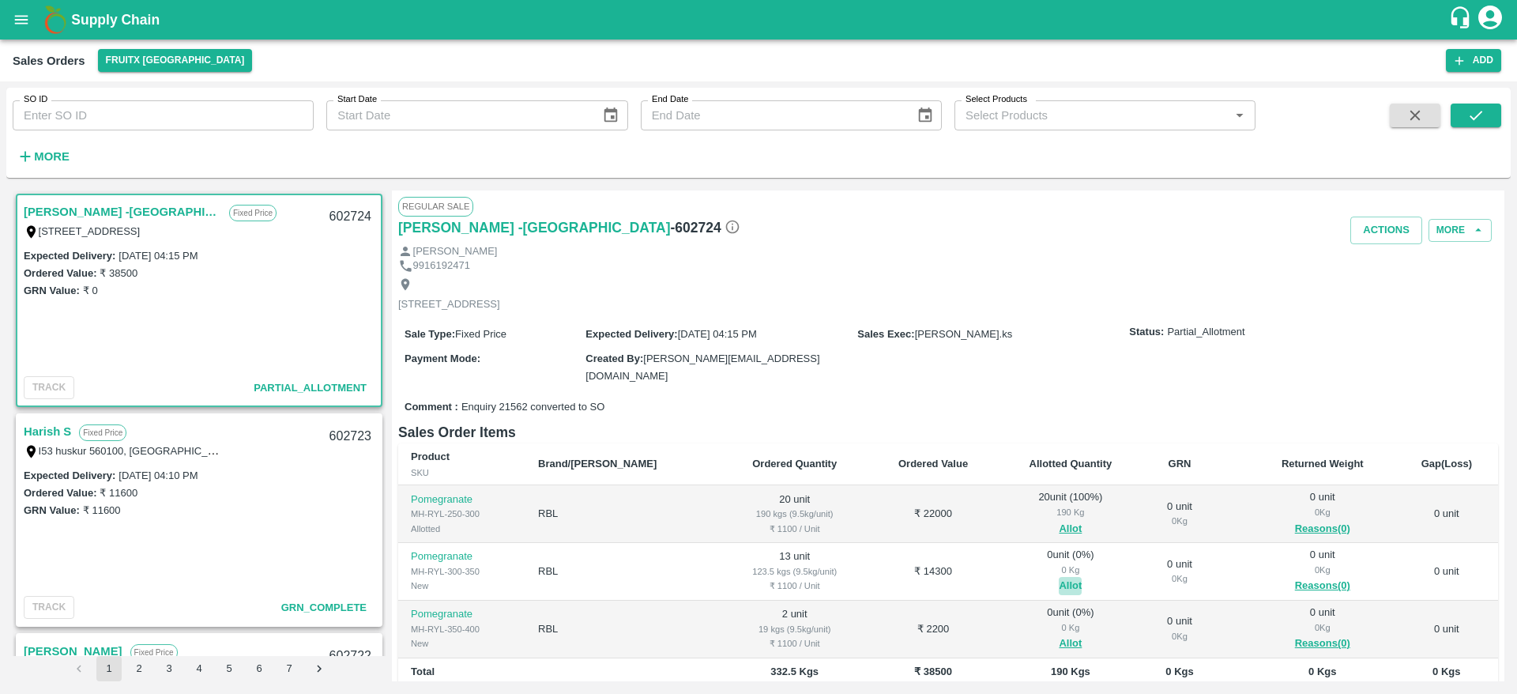
click at [1059, 579] on button "Allot" at bounding box center [1070, 586] width 23 height 18
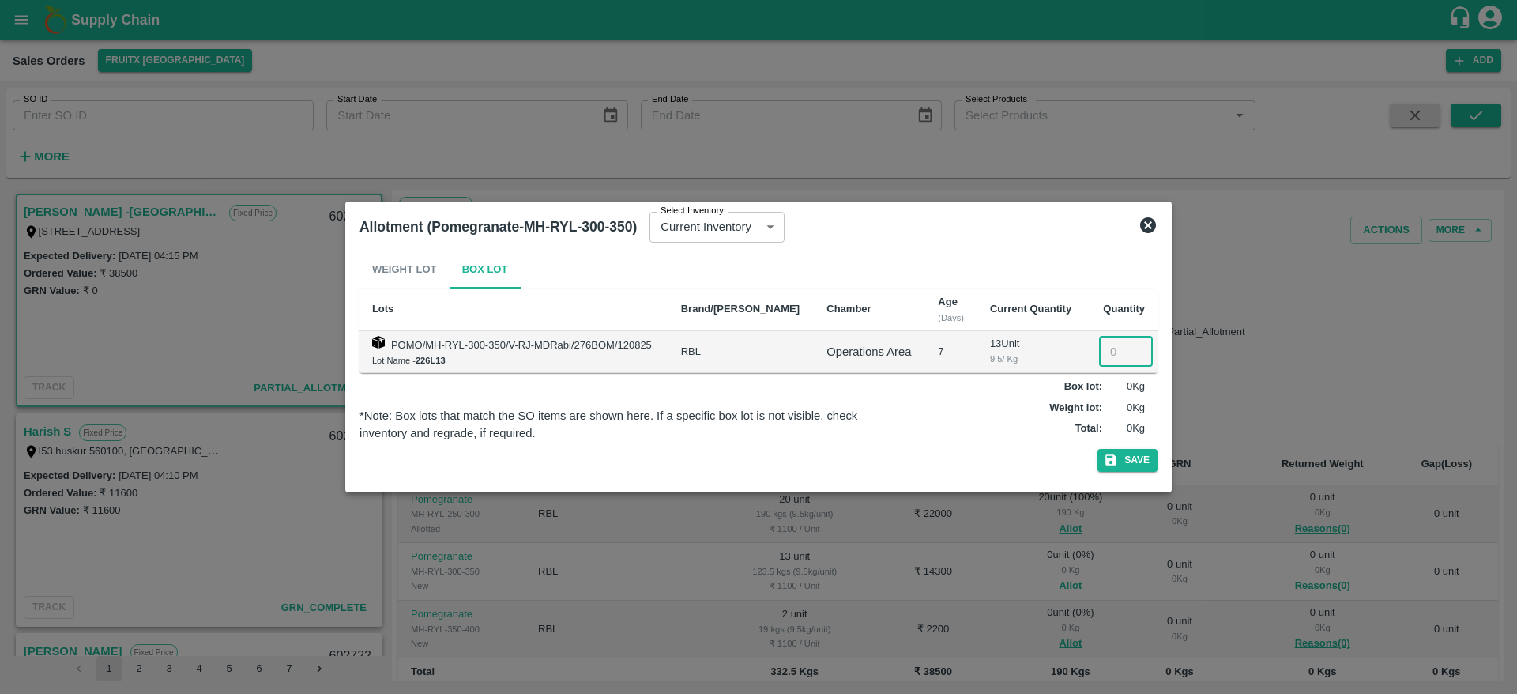
click at [1108, 354] on input "number" at bounding box center [1126, 352] width 54 height 30
type input "13"
click at [1132, 465] on button "Save" at bounding box center [1128, 460] width 60 height 23
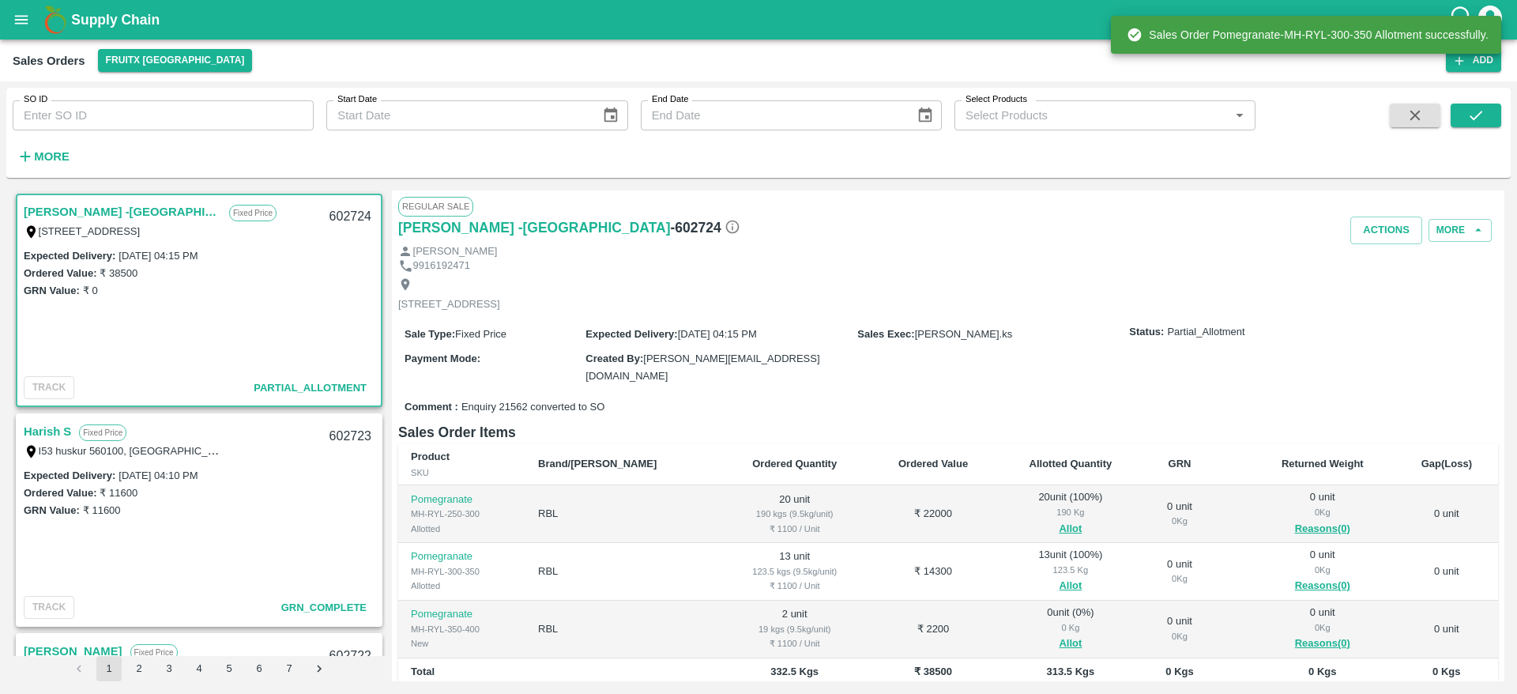
scroll to position [183, 0]
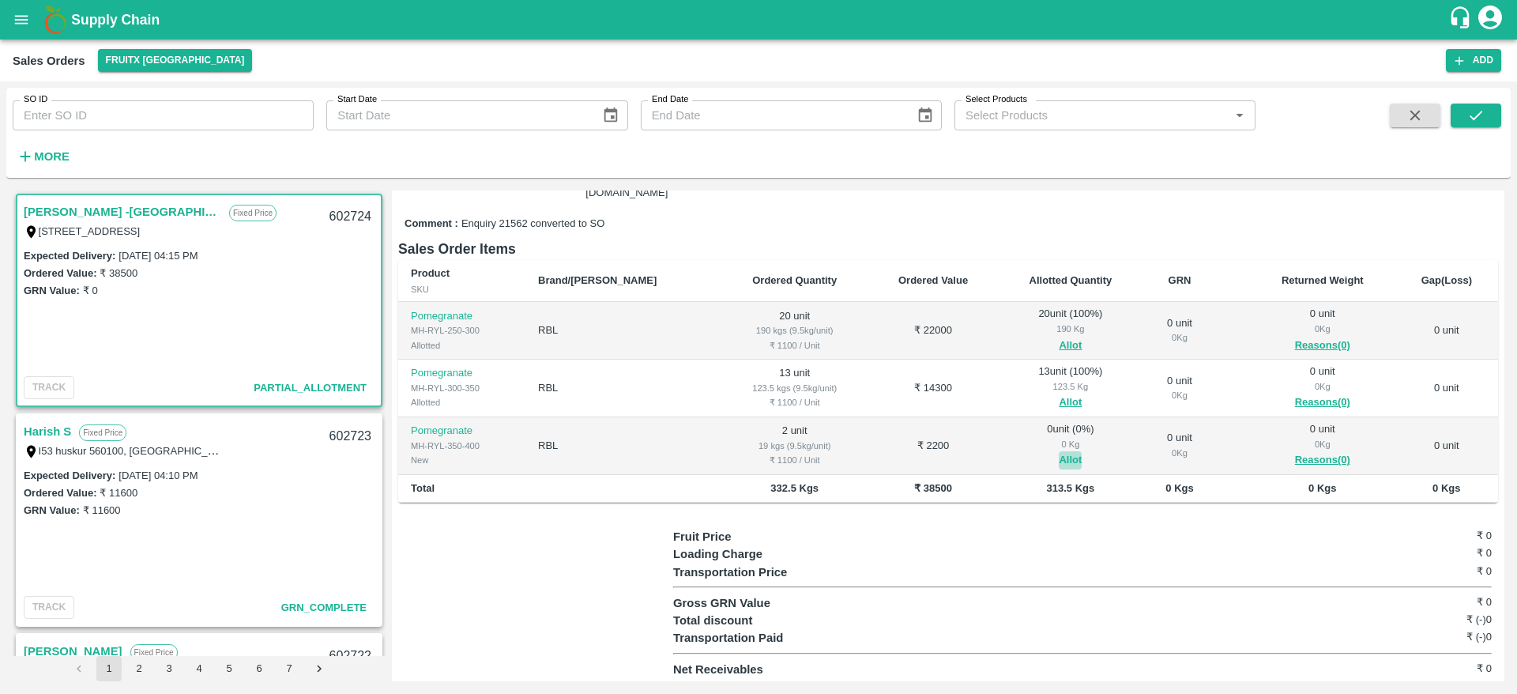
click at [1059, 452] on button "Allot" at bounding box center [1070, 460] width 23 height 18
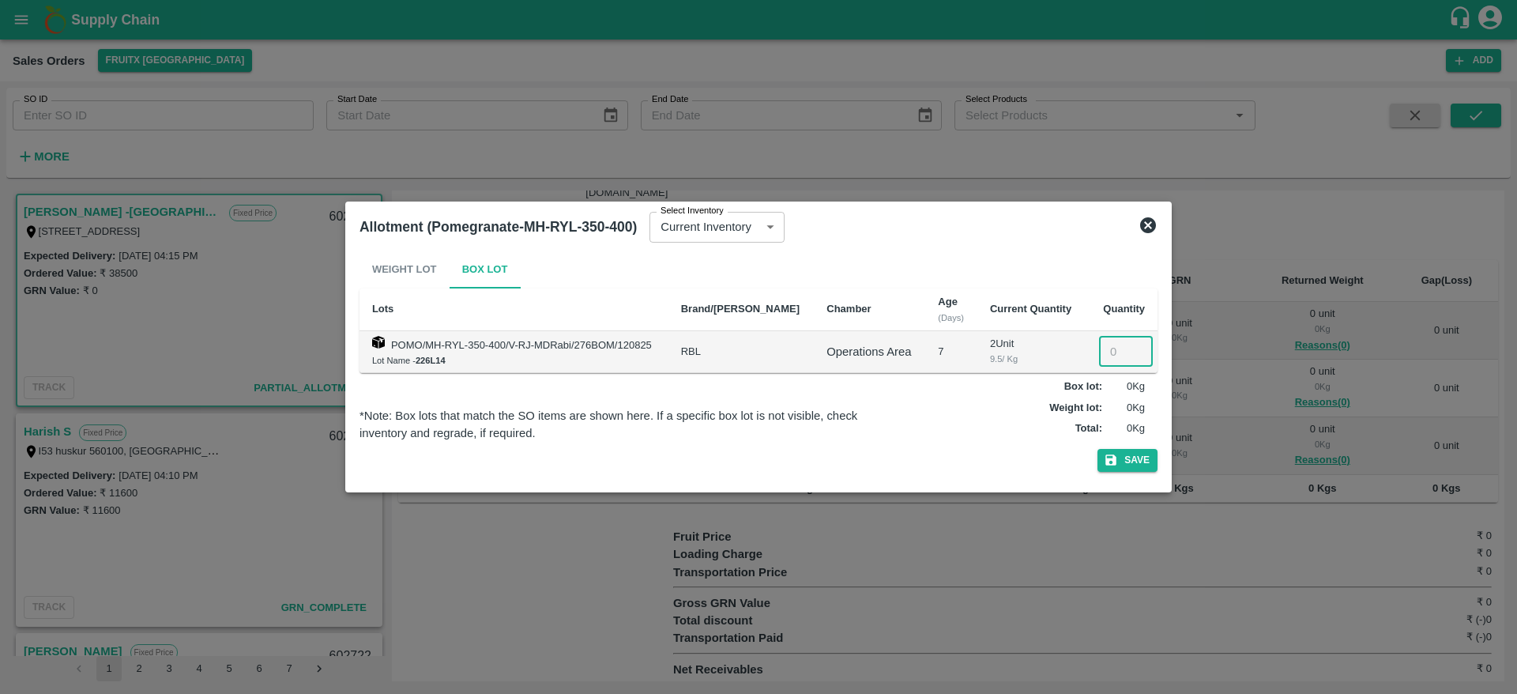
click at [1106, 351] on input "number" at bounding box center [1126, 352] width 54 height 30
type input "2"
click at [1128, 450] on button "Save" at bounding box center [1128, 460] width 60 height 23
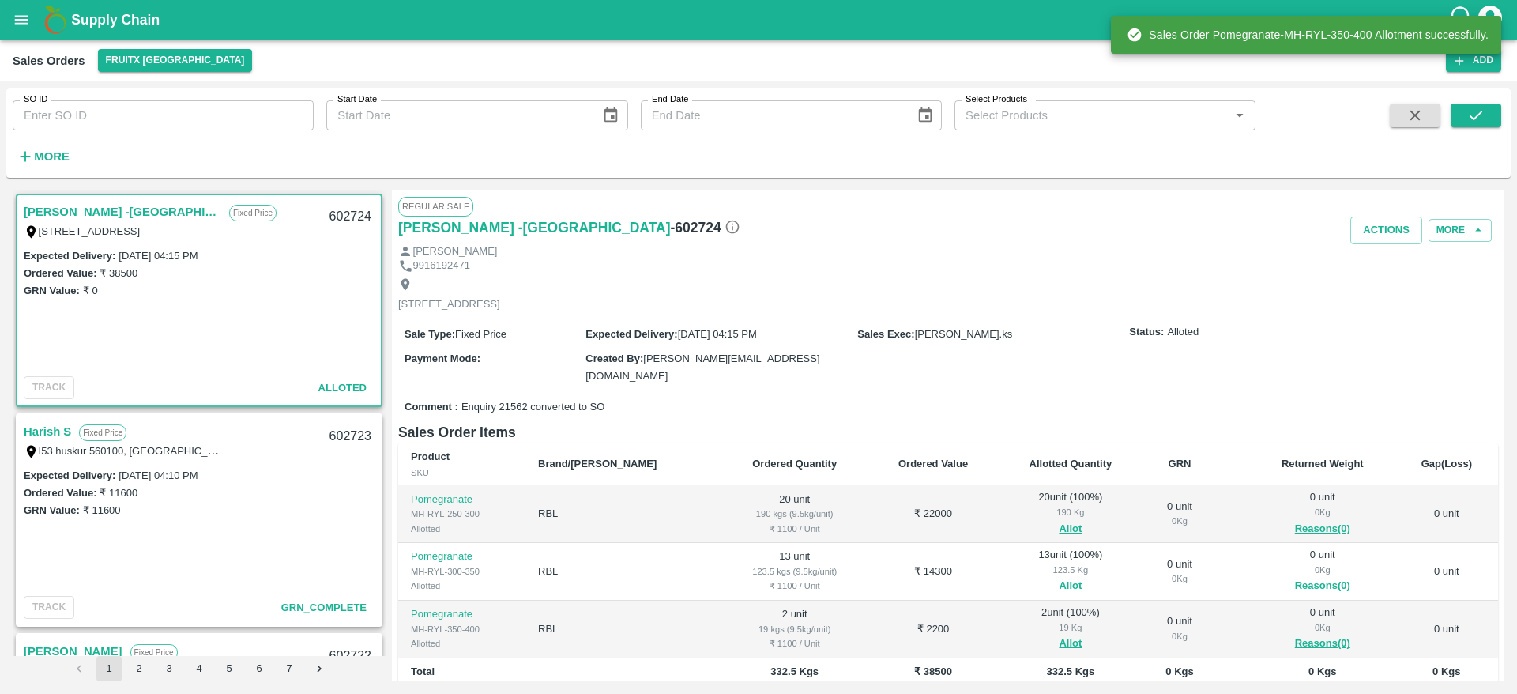
click at [340, 216] on div "602724" at bounding box center [350, 216] width 61 height 37
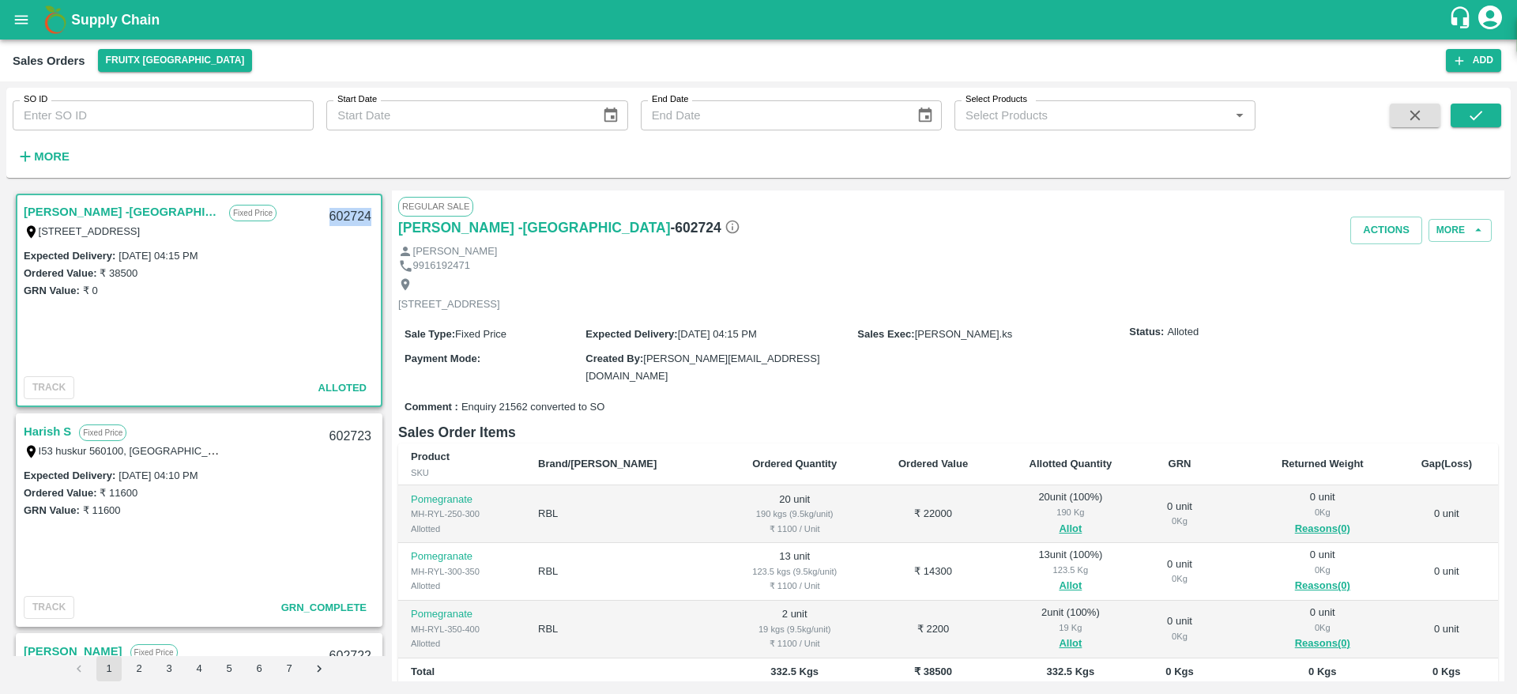
copy div "602724"
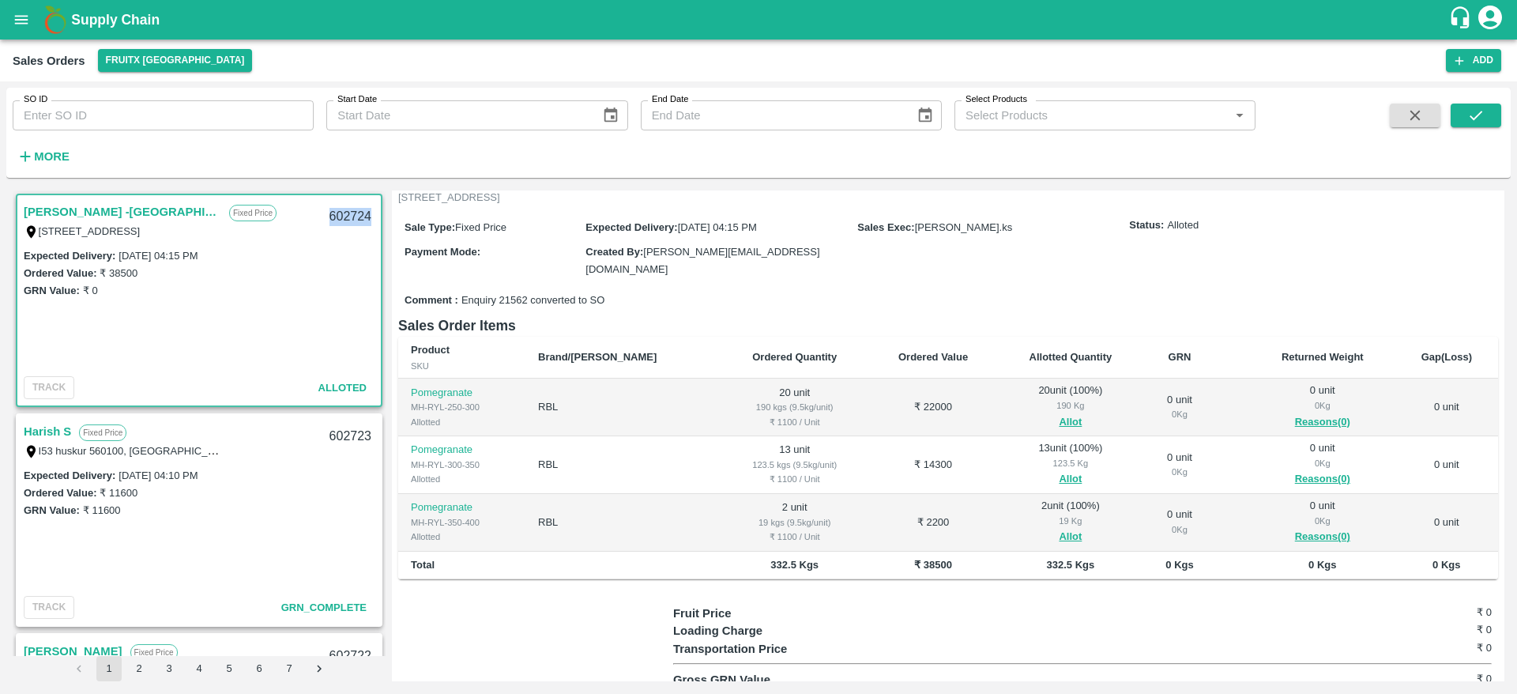
scroll to position [0, 0]
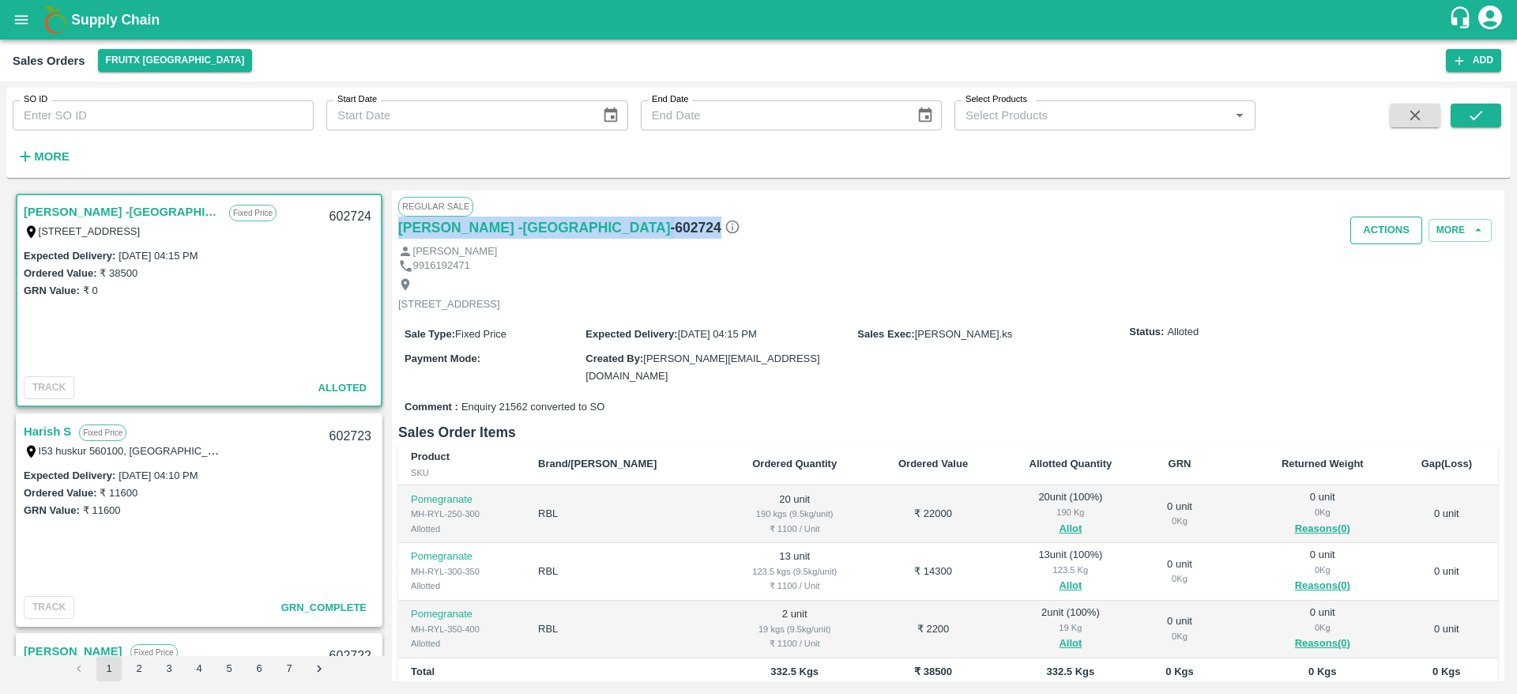
drag, startPoint x: 1397, startPoint y: 209, endPoint x: 1379, endPoint y: 237, distance: 33.8
click at [1379, 237] on div "Regular Sale Abdul Rahman -Bangalore - 602724 Actions More Abdul Rahman 9916192…" at bounding box center [948, 435] width 1113 height 491
click at [1379, 237] on button "Actions" at bounding box center [1387, 231] width 72 height 28
click at [1382, 297] on li "Deliver" at bounding box center [1421, 290] width 167 height 27
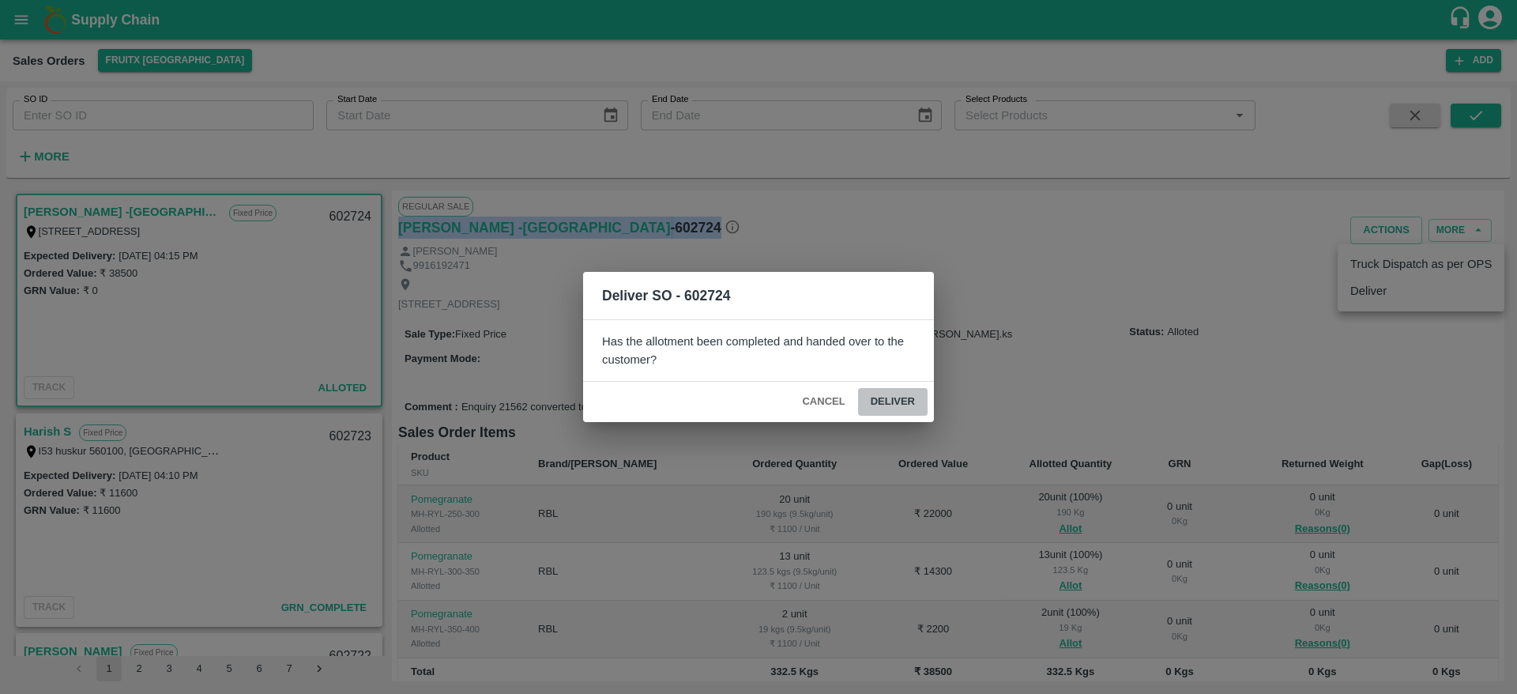
click at [887, 388] on button "Deliver" at bounding box center [893, 402] width 70 height 28
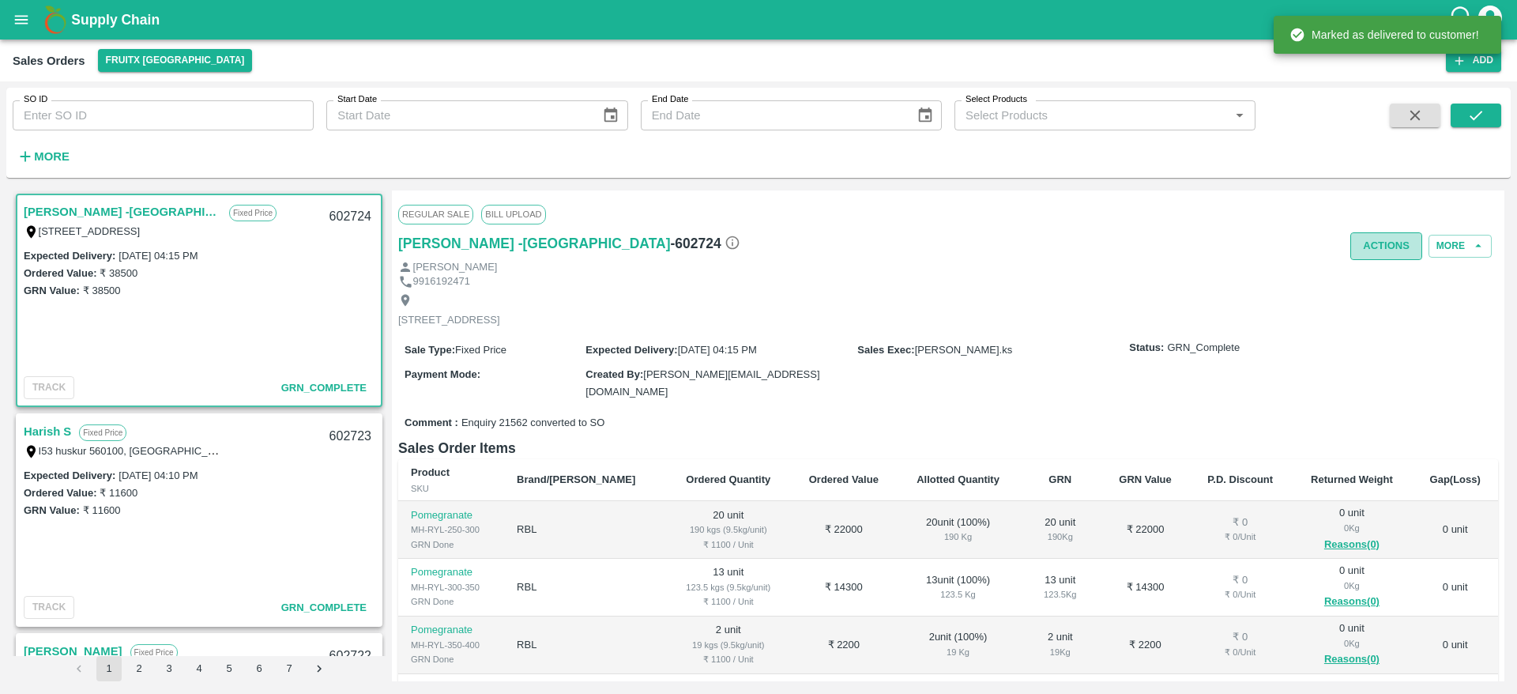
click at [1381, 244] on button "Actions" at bounding box center [1387, 246] width 72 height 28
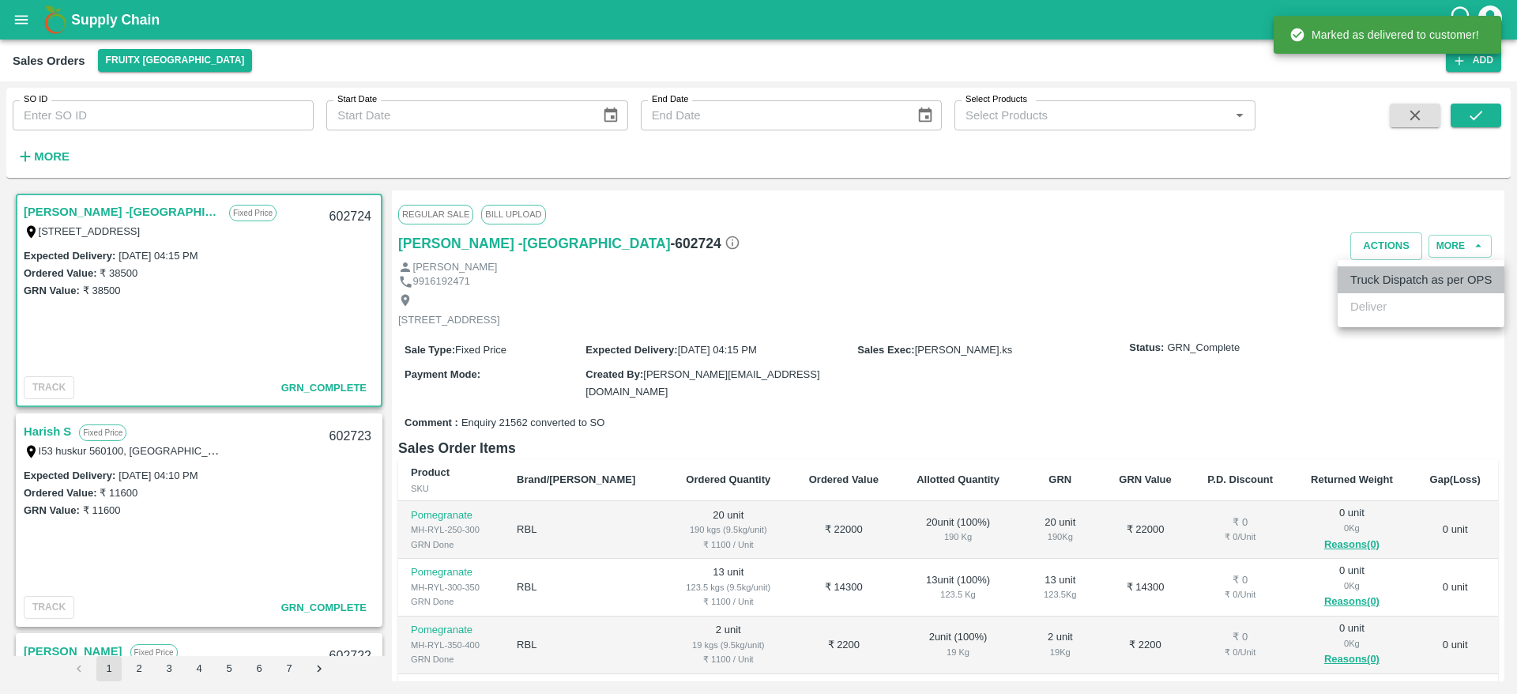
click at [1381, 270] on li "Truck Dispatch as per OPS" at bounding box center [1421, 279] width 167 height 27
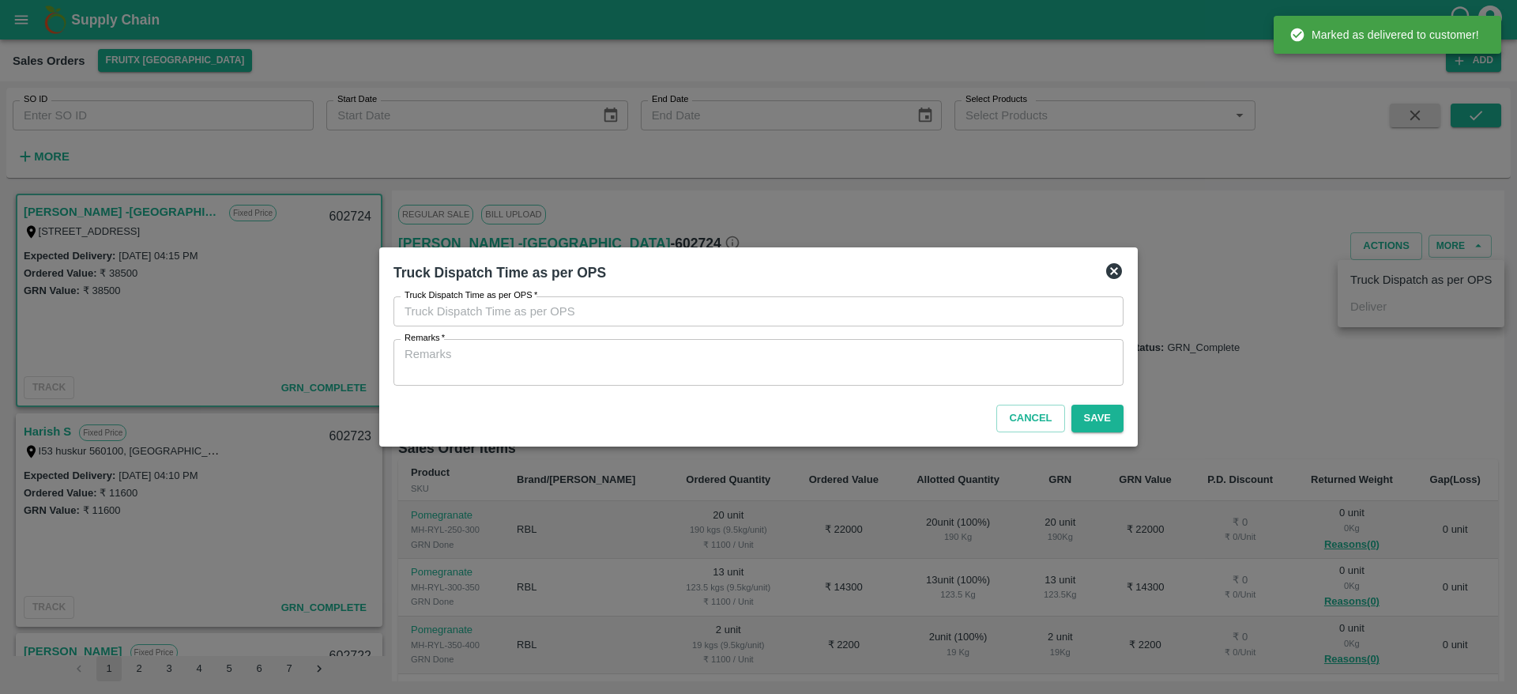
type input "19/08/2025 04:10 PM"
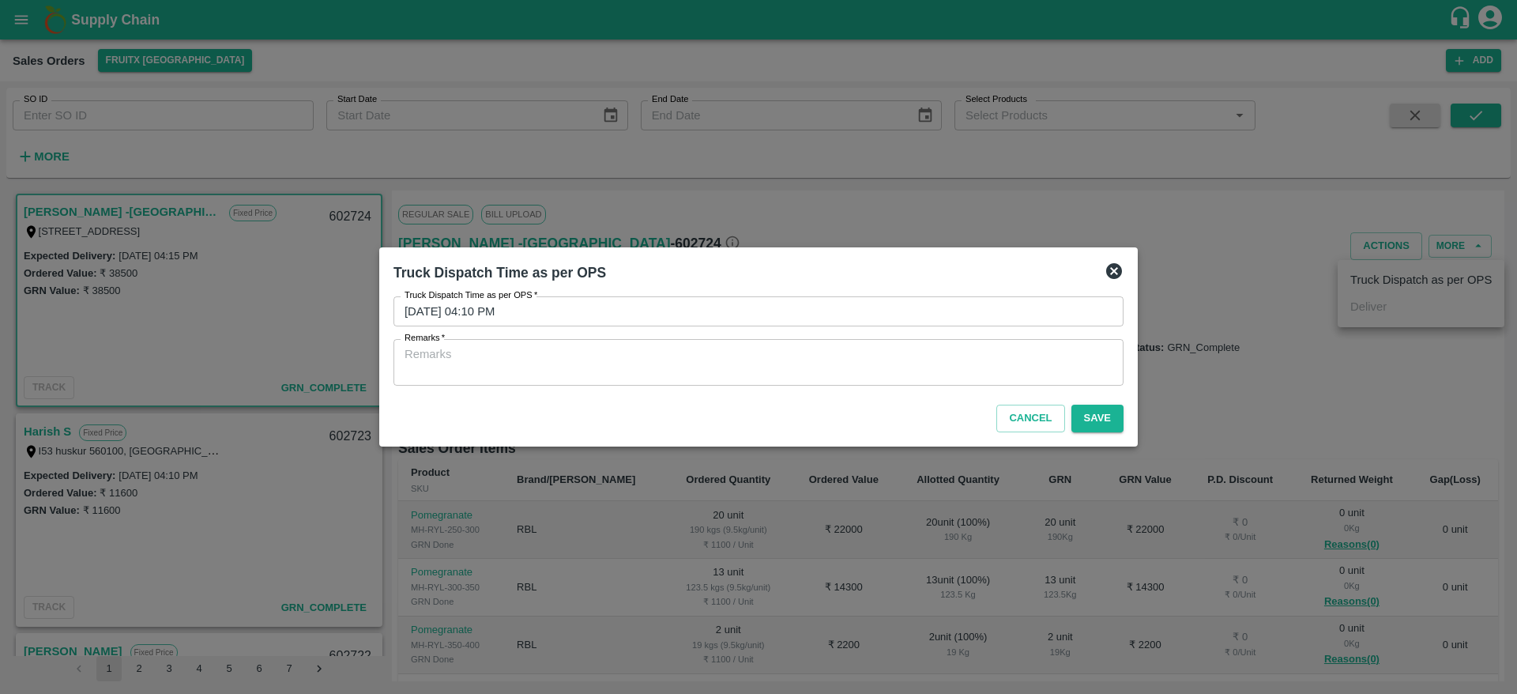
click at [767, 369] on textarea "Remarks   *" at bounding box center [759, 362] width 708 height 33
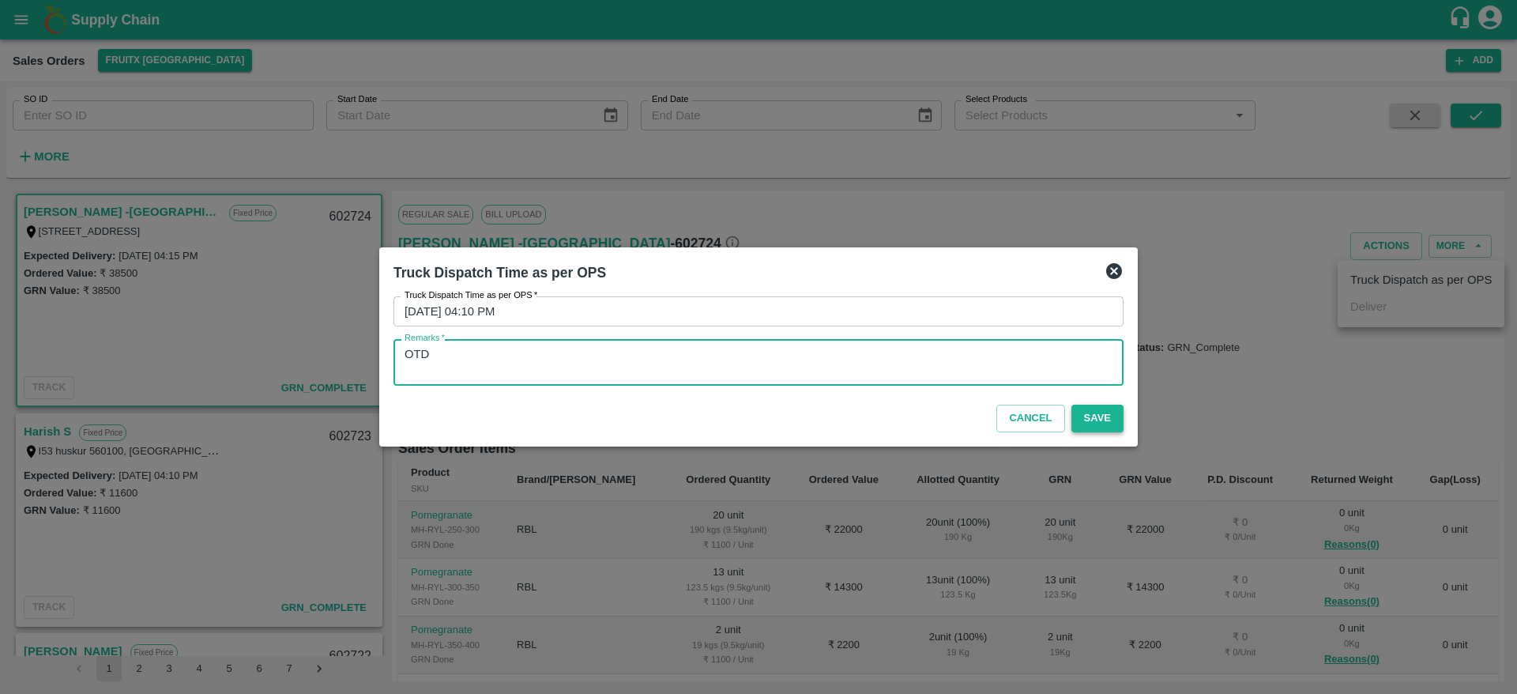
type textarea "OTD"
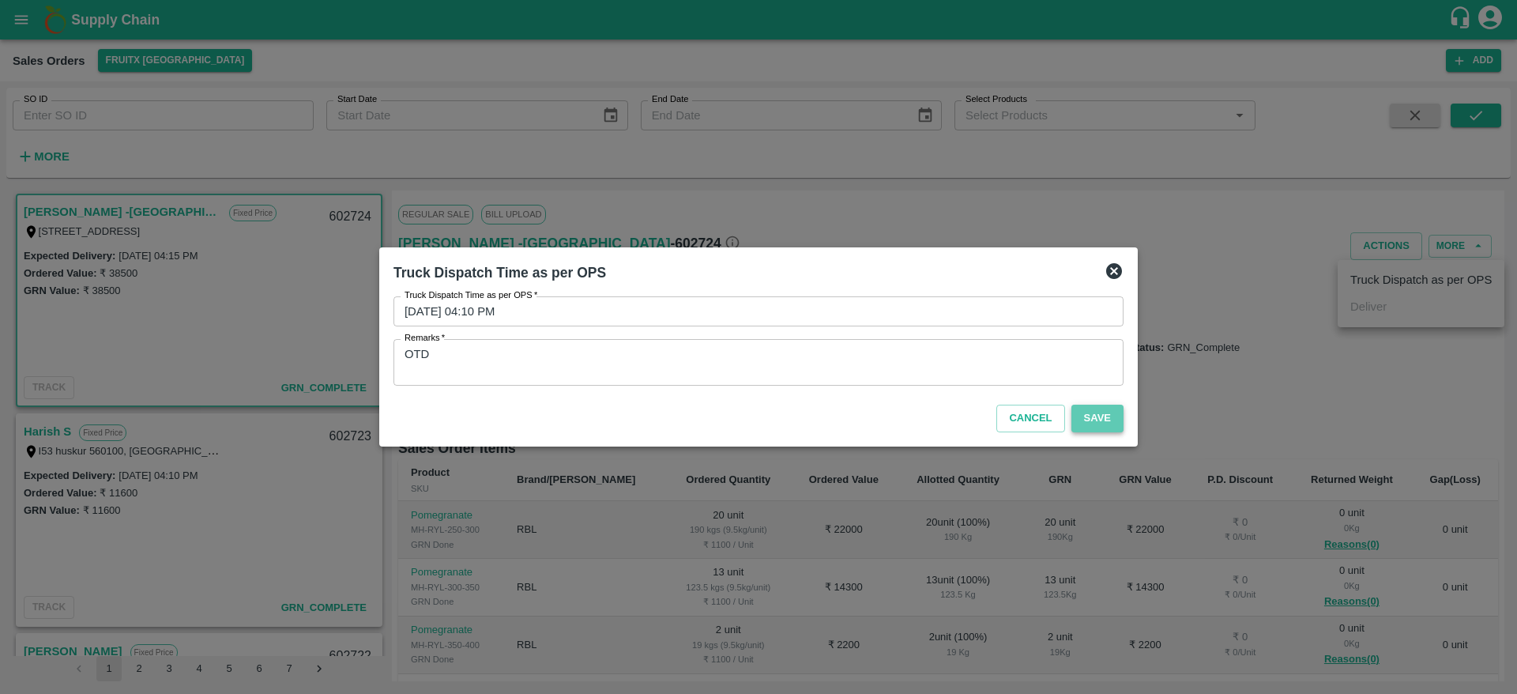
click at [1083, 414] on button "Save" at bounding box center [1098, 419] width 52 height 28
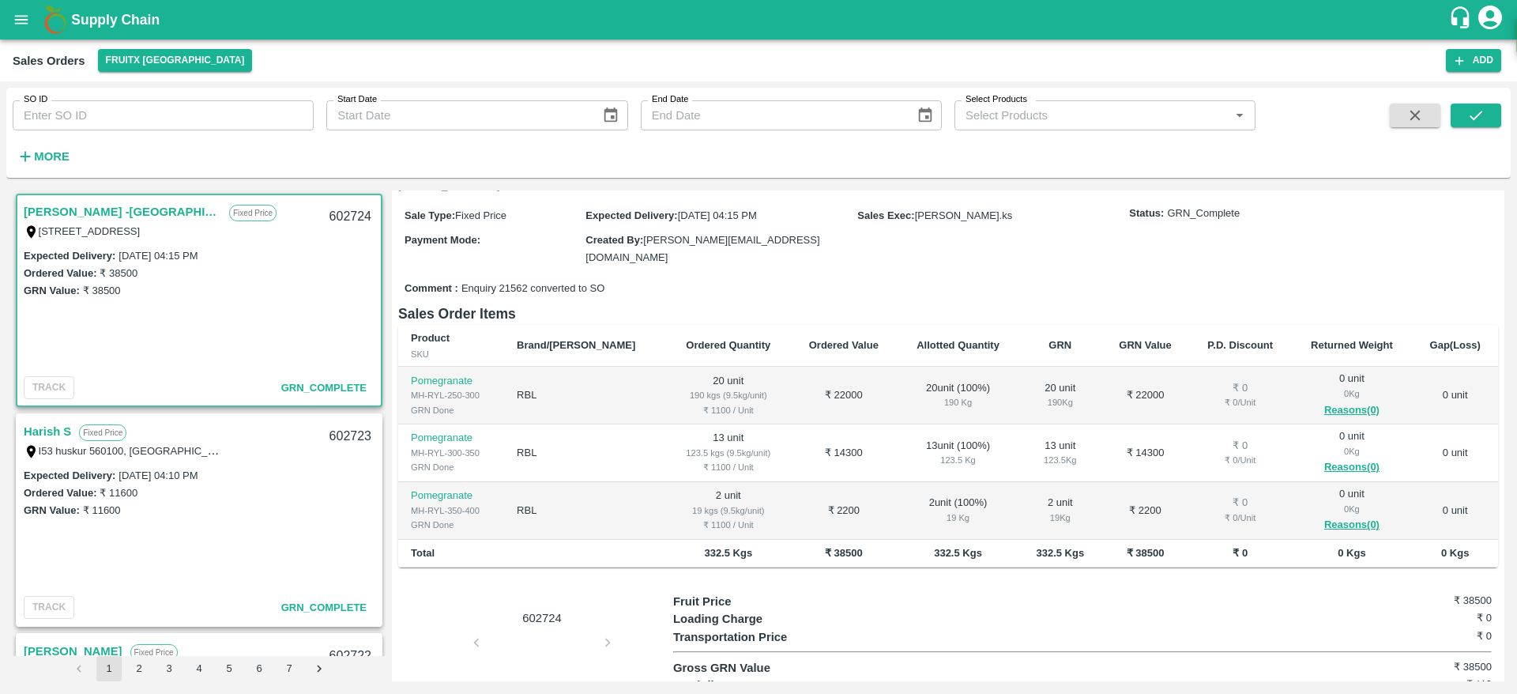
scroll to position [135, 0]
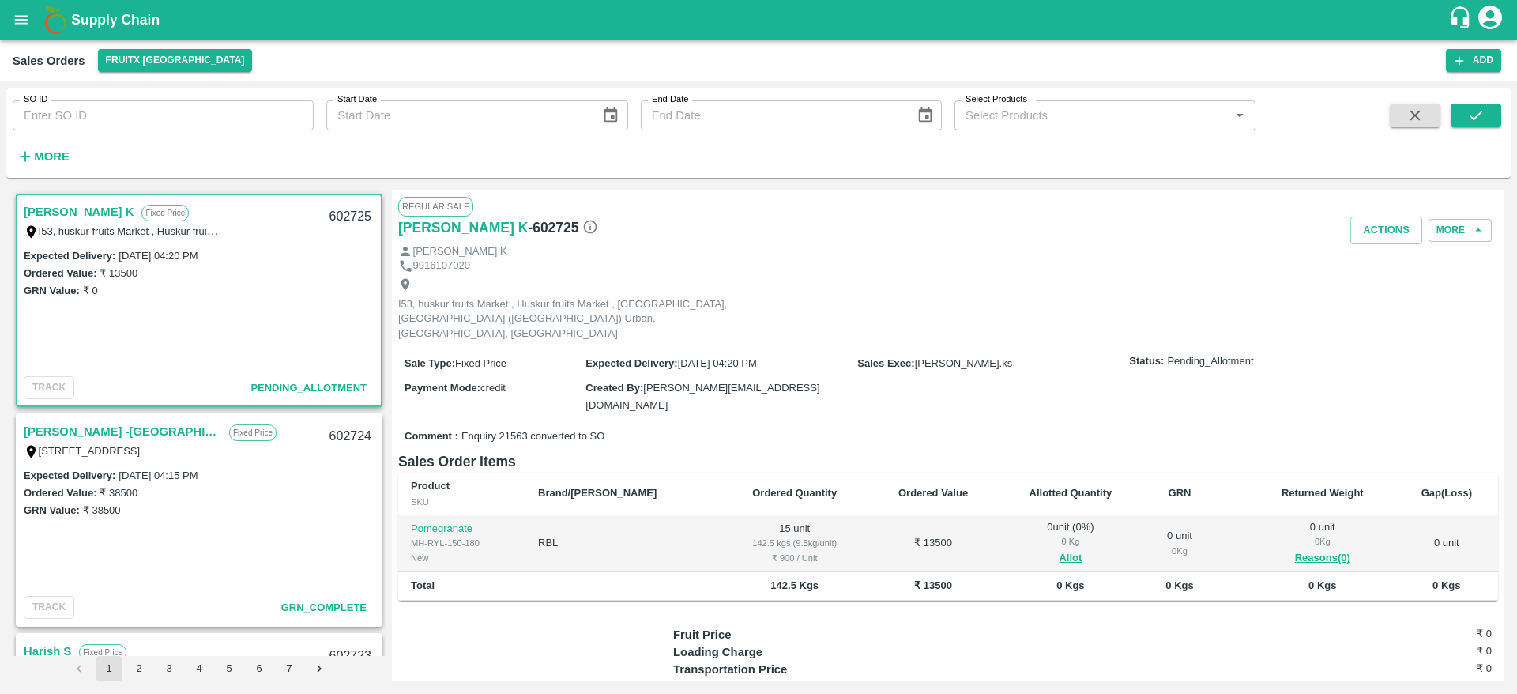
click at [70, 211] on link "[PERSON_NAME] K" at bounding box center [79, 212] width 110 height 21
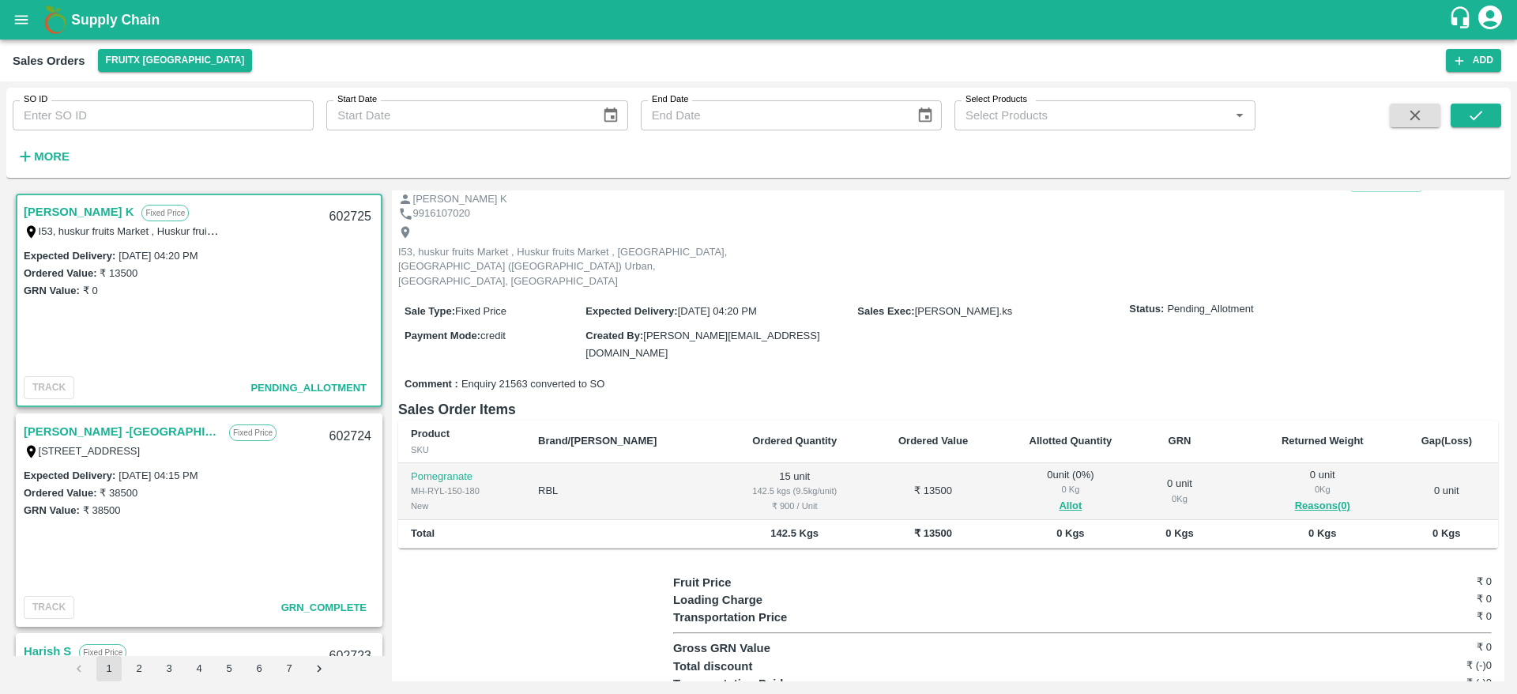
click at [339, 209] on div "602725" at bounding box center [350, 216] width 61 height 37
copy div "602725"
click at [1059, 497] on button "Allot" at bounding box center [1070, 506] width 23 height 18
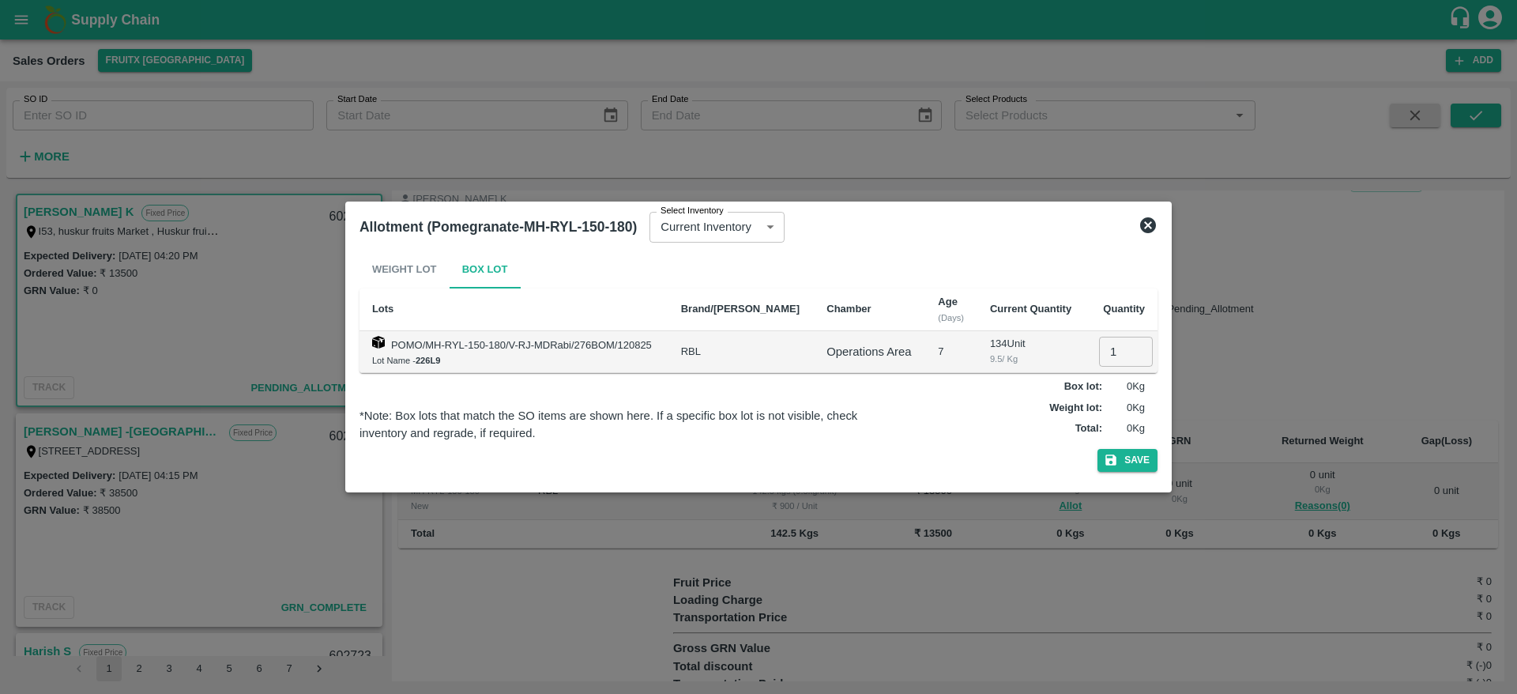
click at [1111, 353] on input "1" at bounding box center [1126, 352] width 54 height 30
type input "15"
click at [1134, 467] on button "Save" at bounding box center [1128, 460] width 60 height 23
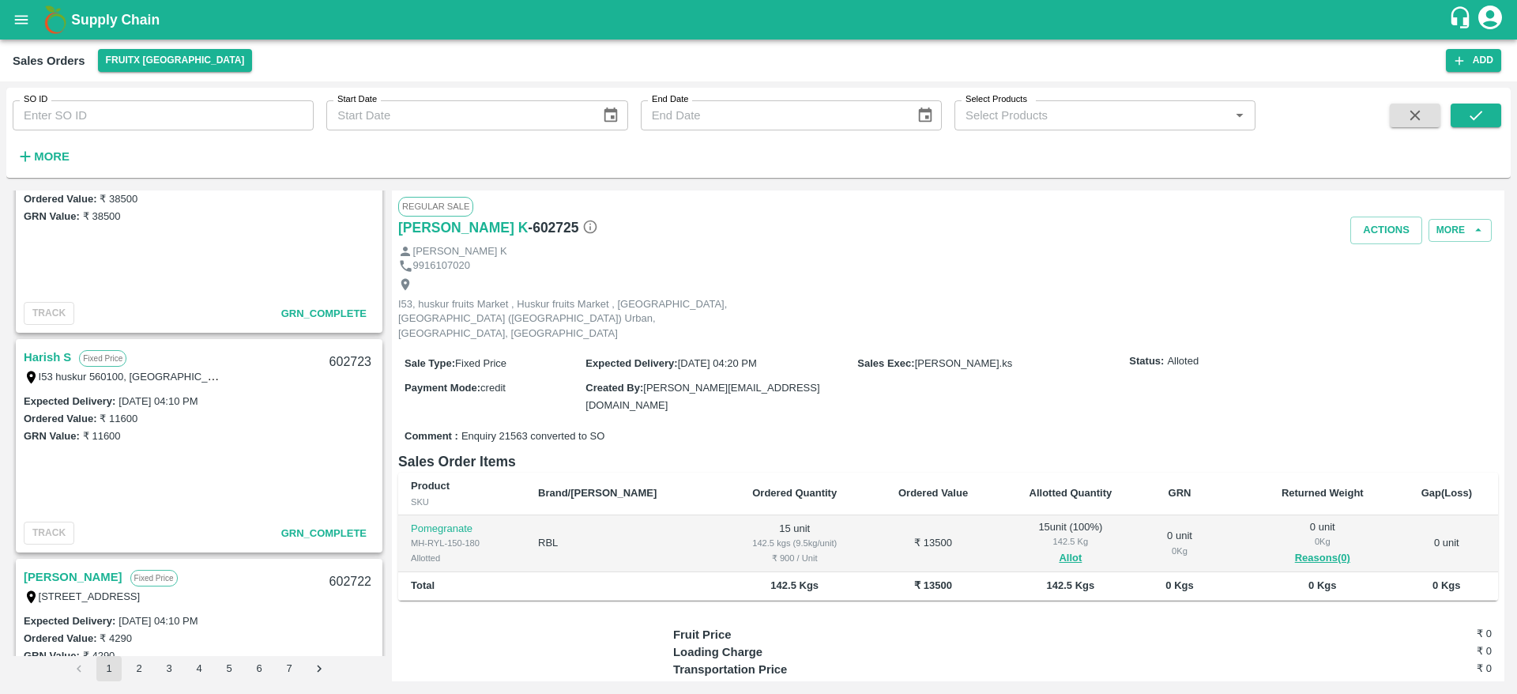
scroll to position [0, 0]
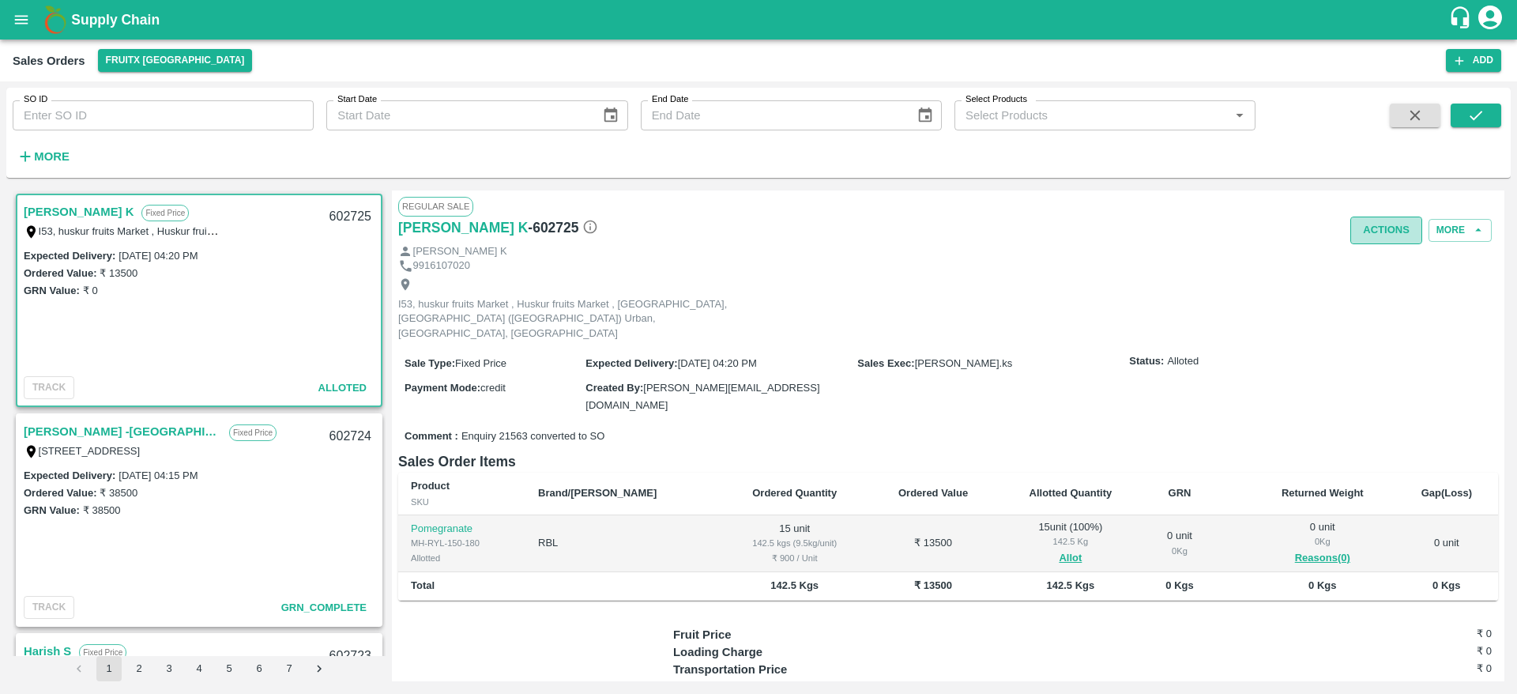
click at [1351, 236] on button "Actions" at bounding box center [1387, 231] width 72 height 28
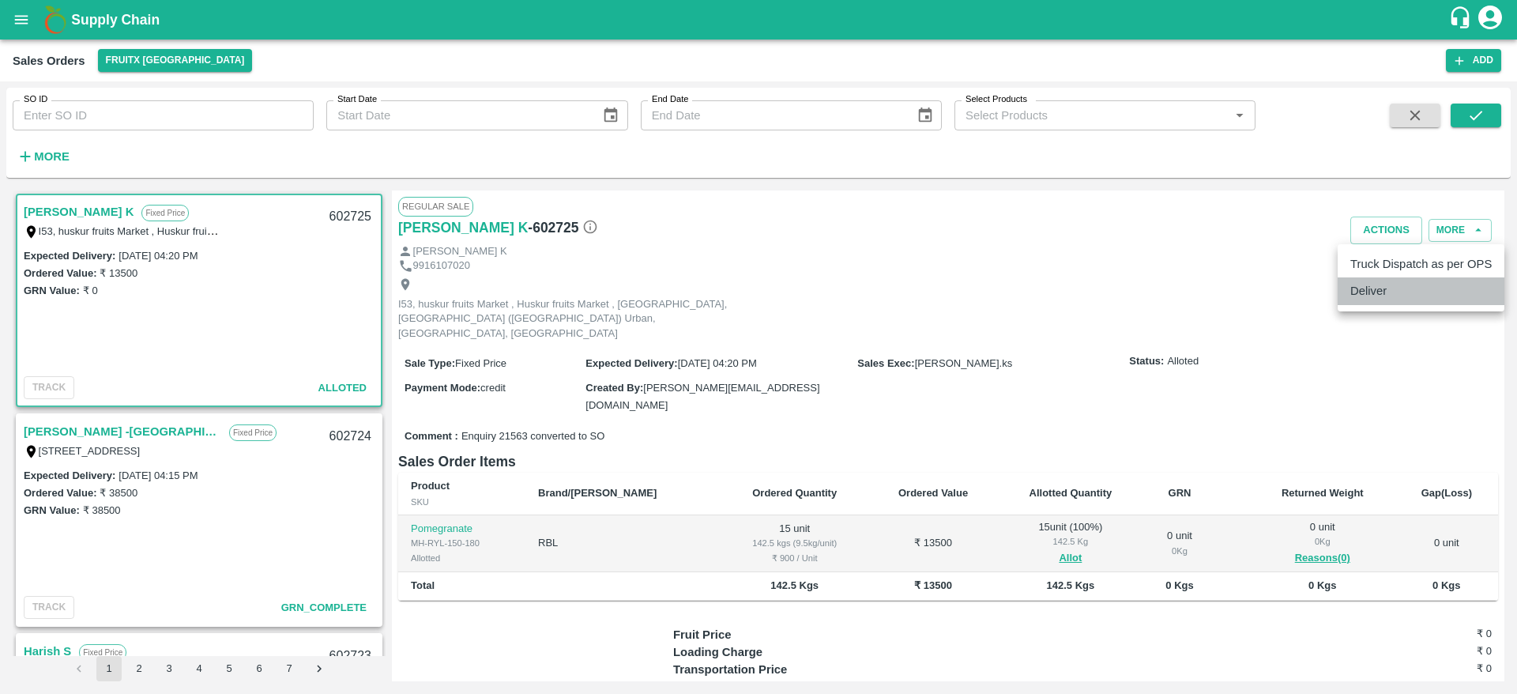
click at [1372, 293] on li "Deliver" at bounding box center [1421, 290] width 167 height 27
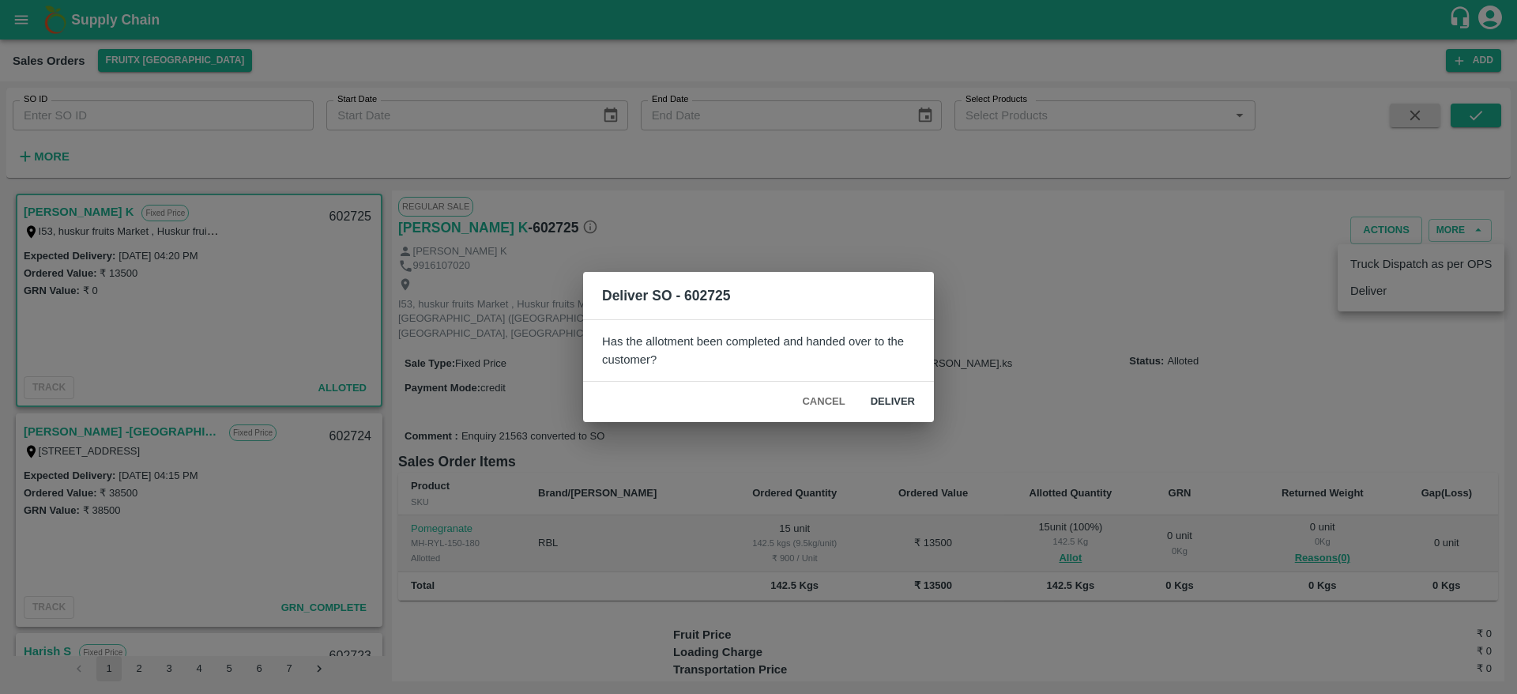
click at [878, 405] on button "Deliver" at bounding box center [893, 402] width 70 height 28
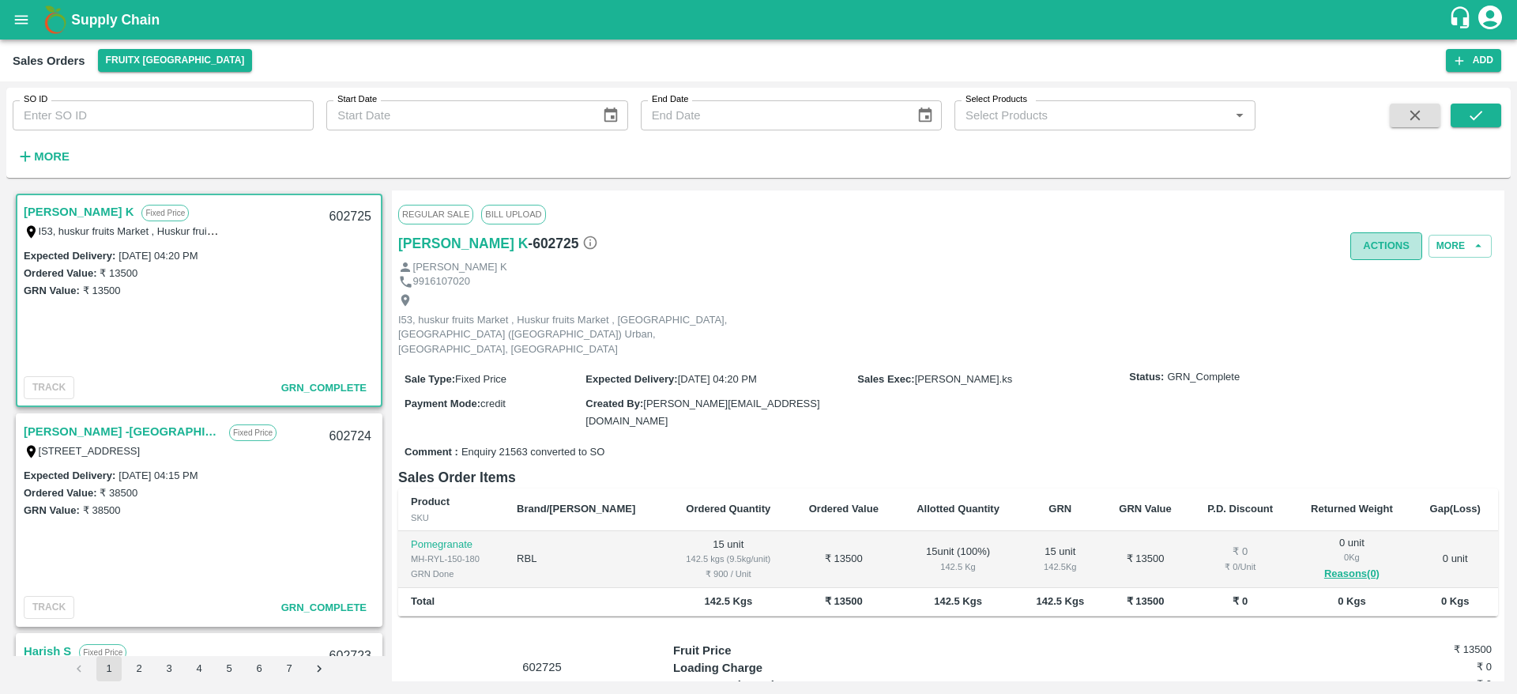
click at [1370, 243] on button "Actions" at bounding box center [1387, 246] width 72 height 28
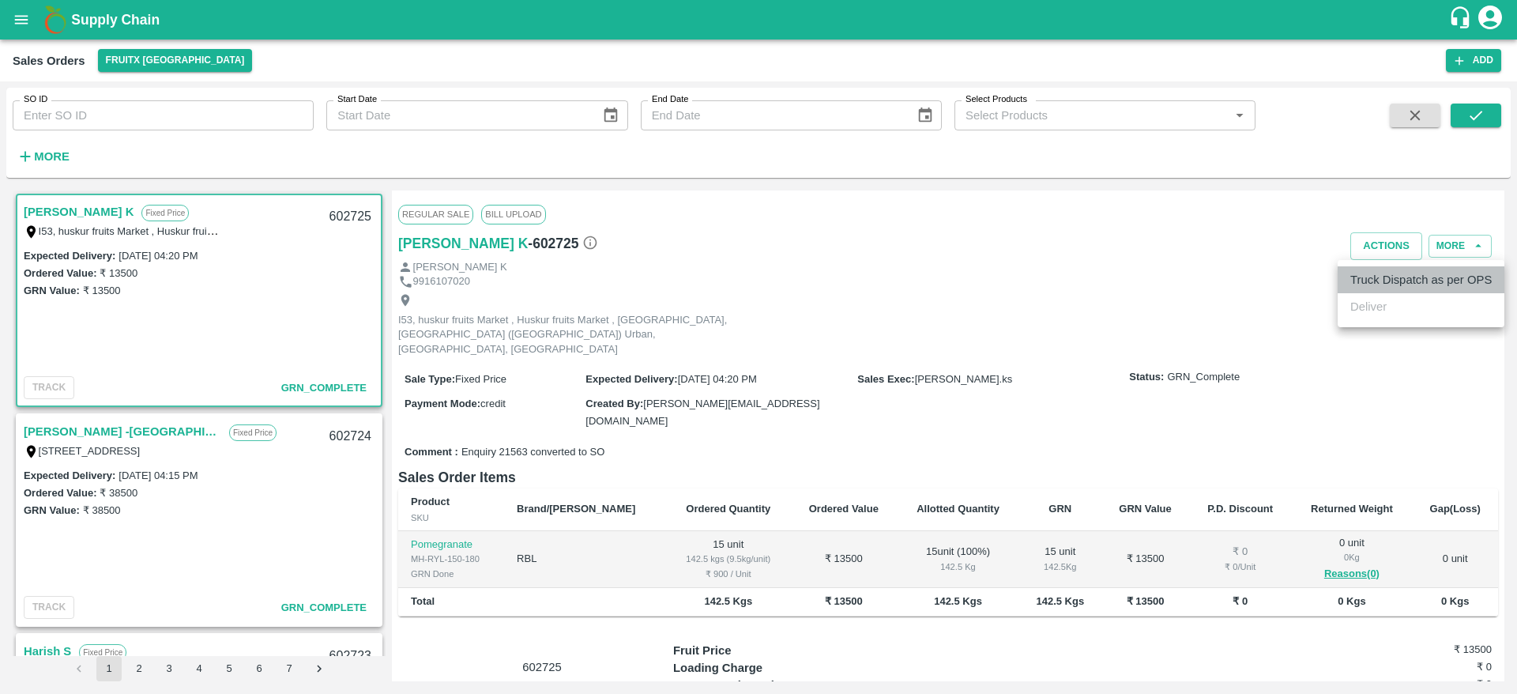
click at [1382, 277] on li "Truck Dispatch as per OPS" at bounding box center [1421, 279] width 167 height 27
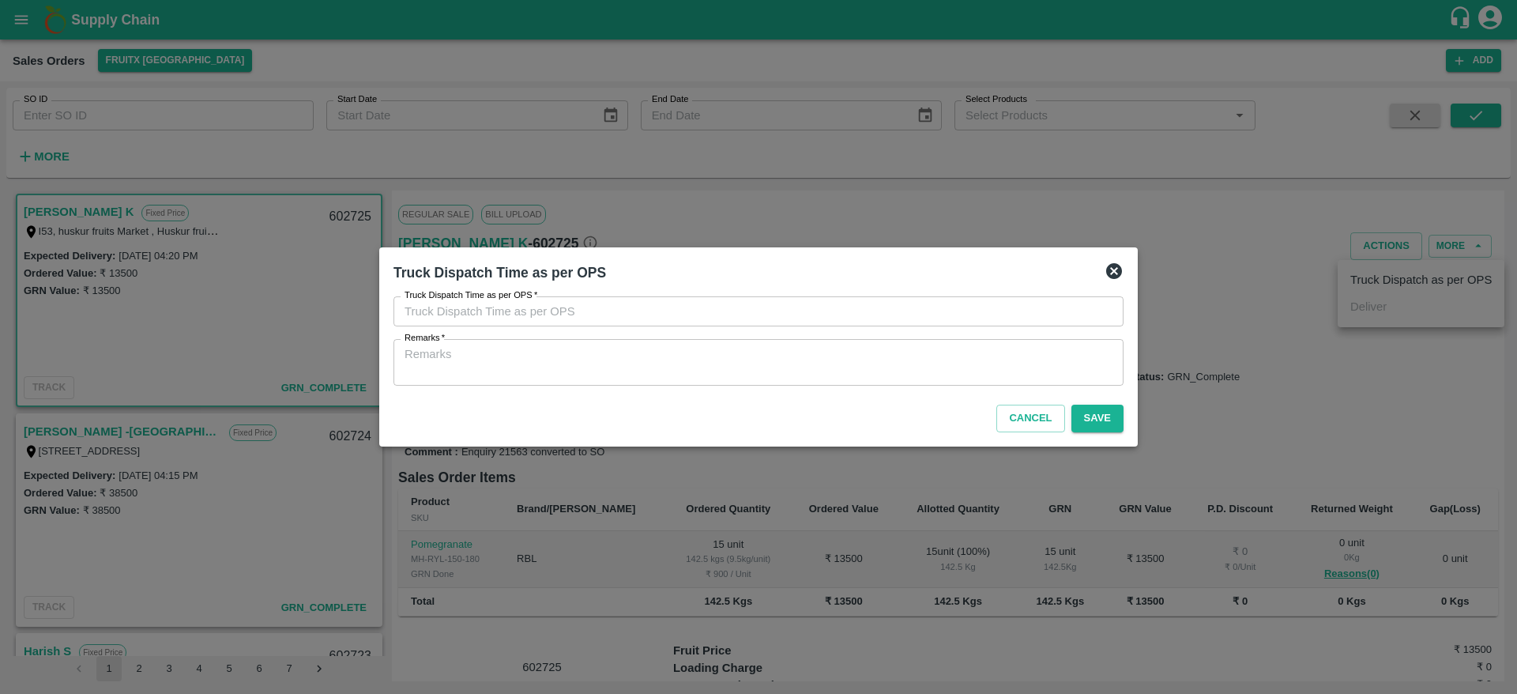
type input "19/08/2025 04:15 PM"
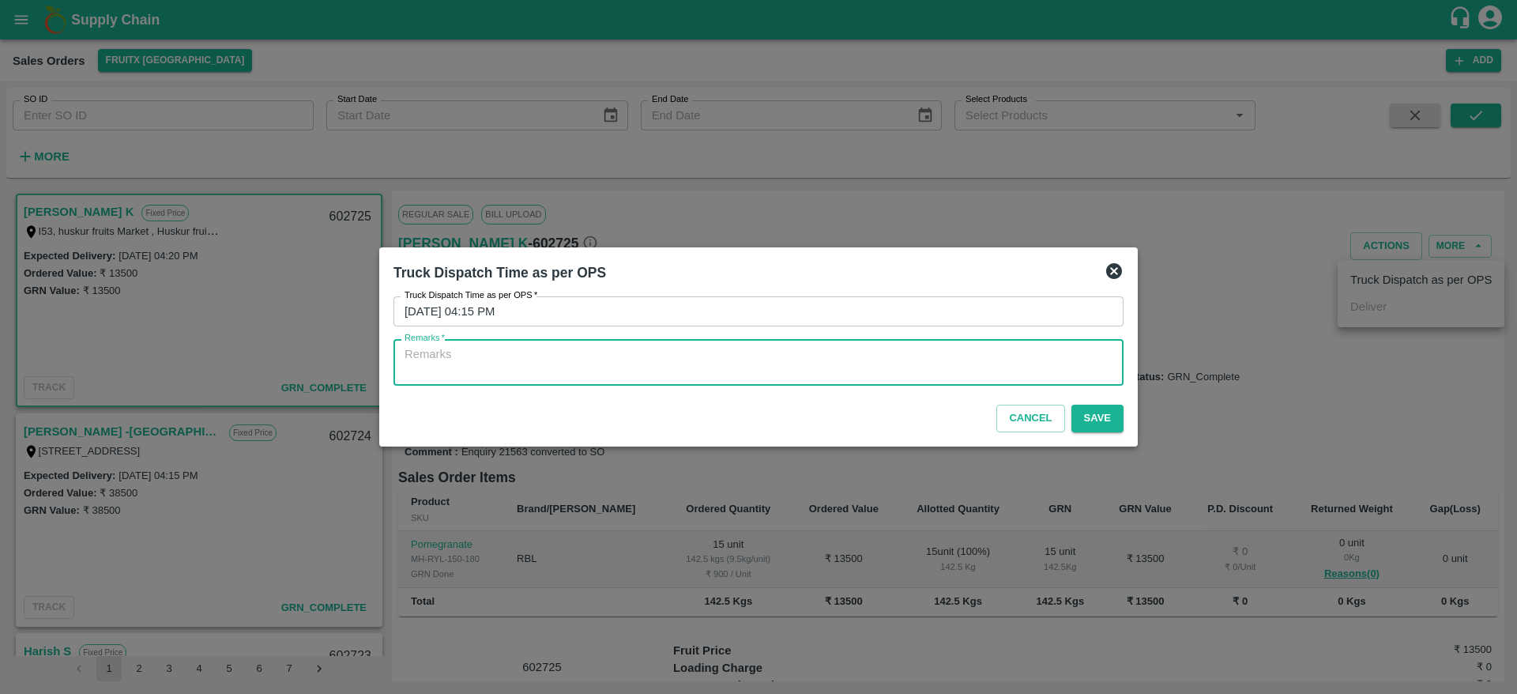
click at [823, 374] on textarea "Remarks   *" at bounding box center [759, 362] width 708 height 33
type textarea "OTD"
click at [1094, 409] on button "Save" at bounding box center [1098, 419] width 52 height 28
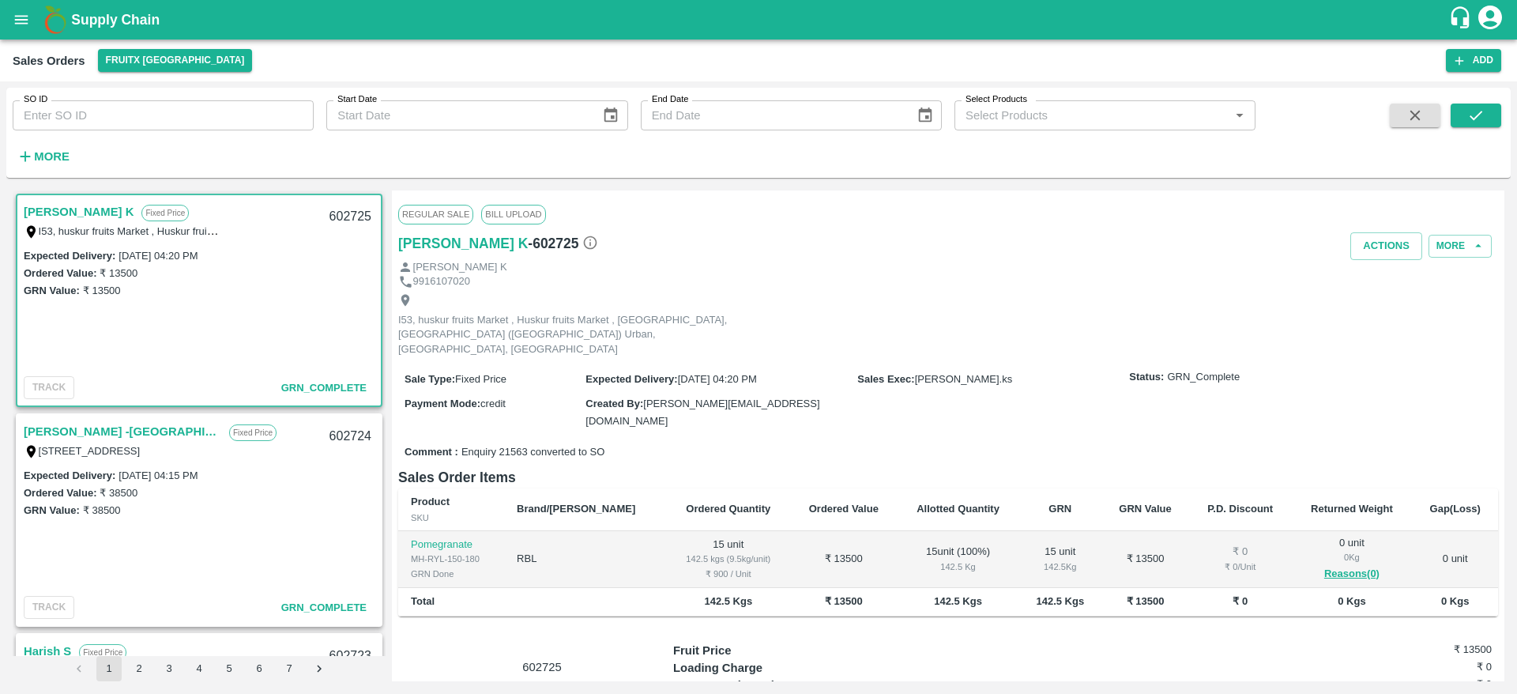
click at [86, 18] on b "Supply Chain" at bounding box center [115, 20] width 89 height 16
